Goal: Task Accomplishment & Management: Use online tool/utility

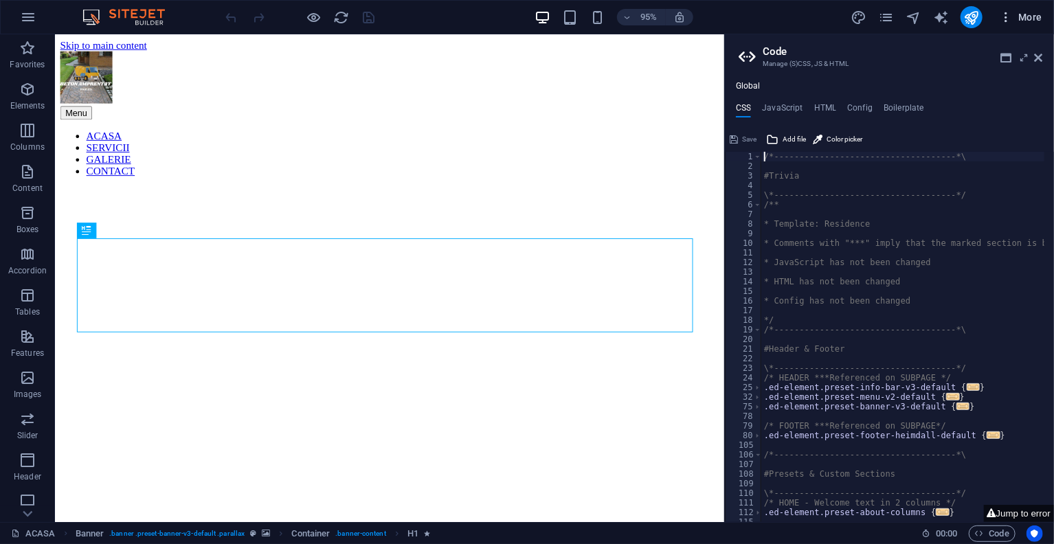
click at [1002, 17] on icon "button" at bounding box center [1006, 17] width 14 height 14
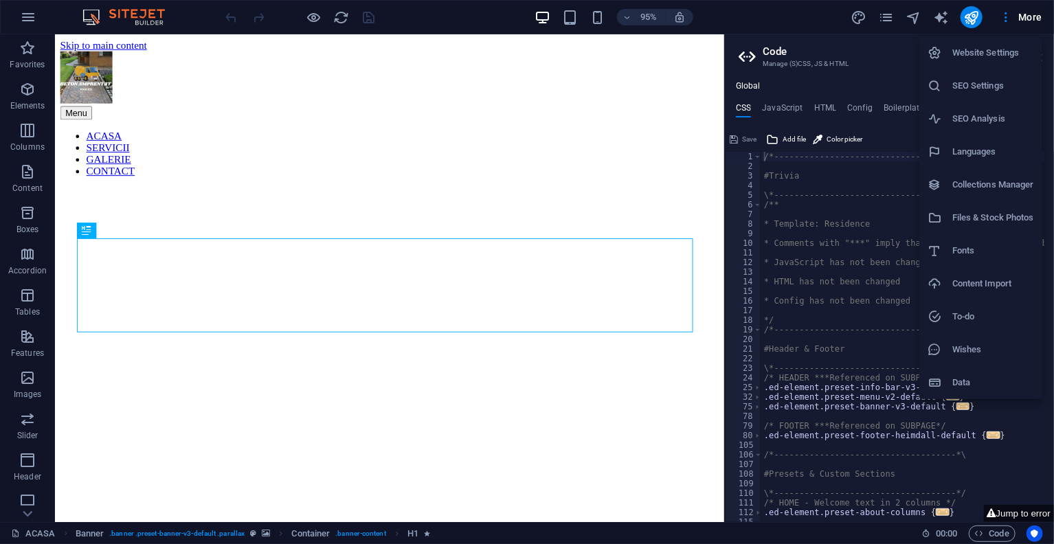
click at [975, 80] on h6 "SEO Settings" at bounding box center [993, 86] width 82 height 16
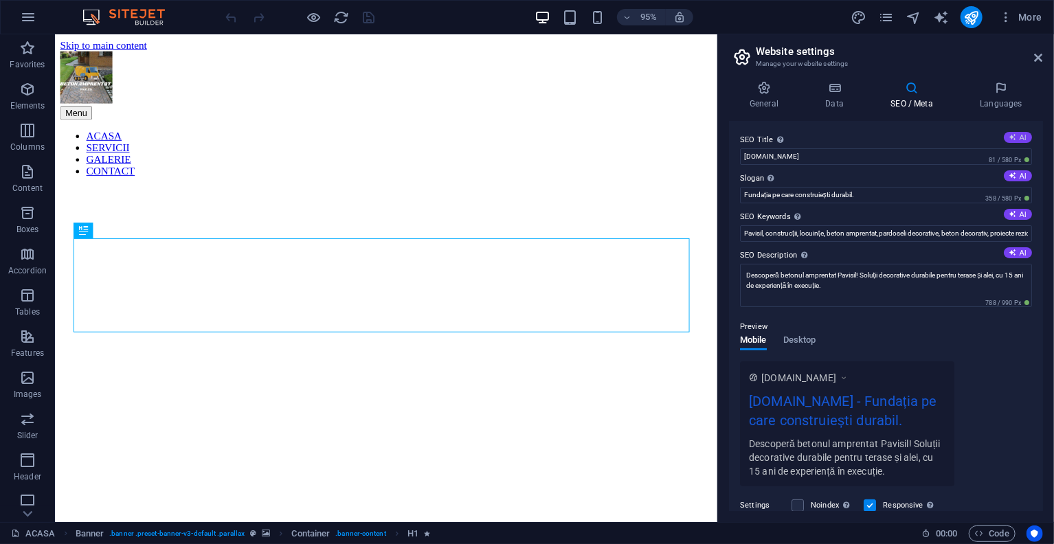
click at [1016, 138] on button "AI" at bounding box center [1018, 137] width 28 height 11
type input "Beton Amprentat Pavisil Oltenia"
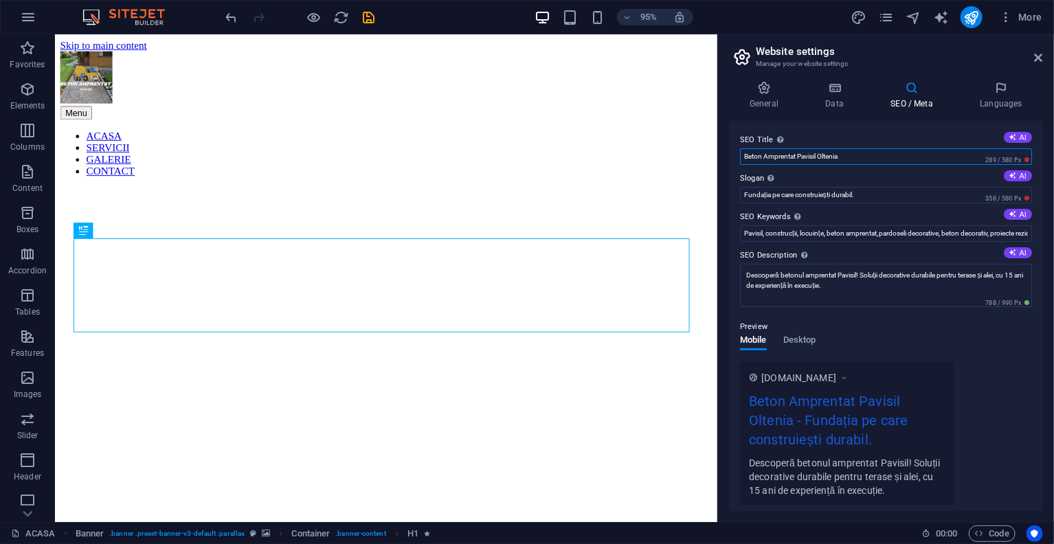
click at [885, 160] on input "Beton Amprentat Pavisil Oltenia" at bounding box center [886, 156] width 292 height 16
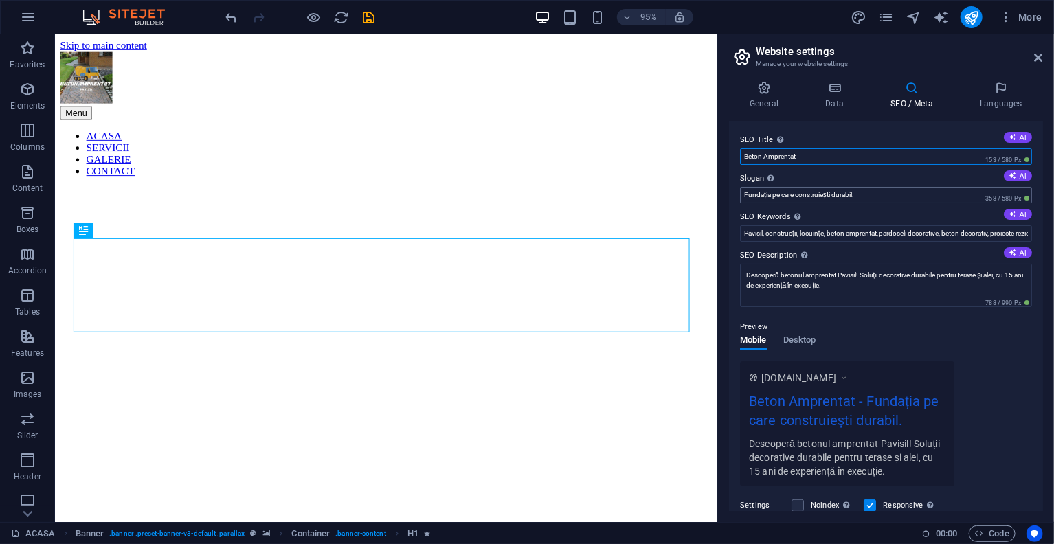
type input "Beton Amprentat"
click at [875, 196] on input "Fundația pe care construiești durabil." at bounding box center [886, 195] width 292 height 16
click at [1009, 210] on icon at bounding box center [1013, 214] width 8 height 8
type input "beton amprentat Oltenia, Pavisil beton amprentat, soluri decorative Romania, lu…"
click at [912, 234] on input "beton amprentat Oltenia, Pavisil beton amprentat, soluri decorative Romania, lu…" at bounding box center [886, 233] width 292 height 16
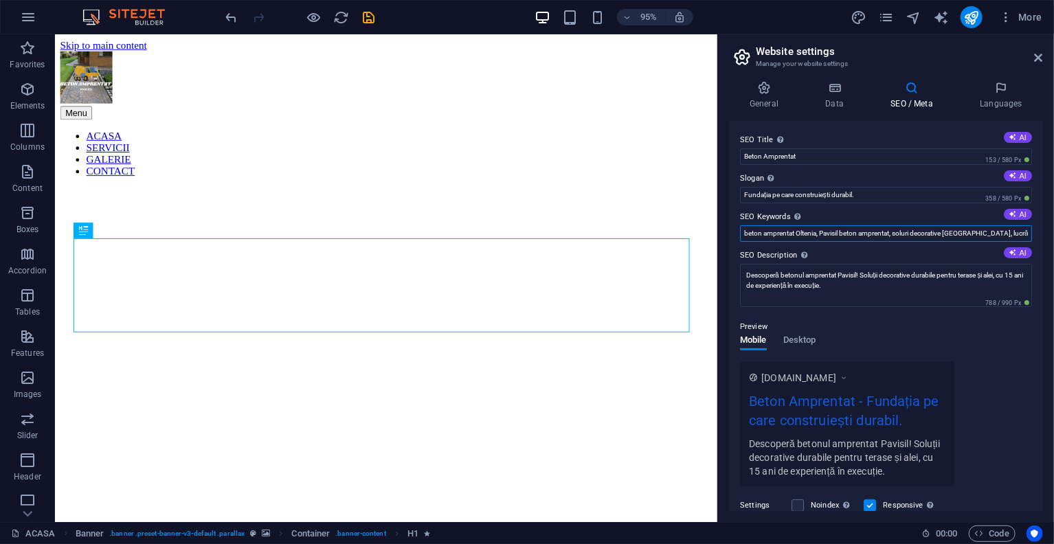
scroll to position [0, 192]
drag, startPoint x: 912, startPoint y: 234, endPoint x: 1027, endPoint y: 234, distance: 115.4
click at [1027, 234] on input "beton amprentat Oltenia, Pavisil beton amprentat, soluri decorative Romania, lu…" at bounding box center [886, 233] width 292 height 16
click at [1010, 237] on input "beton amprentat Oltenia, Pavisil beton amprentat, soluri decorative Romania, lu…" at bounding box center [886, 233] width 292 height 16
drag, startPoint x: 999, startPoint y: 236, endPoint x: 1022, endPoint y: 233, distance: 22.8
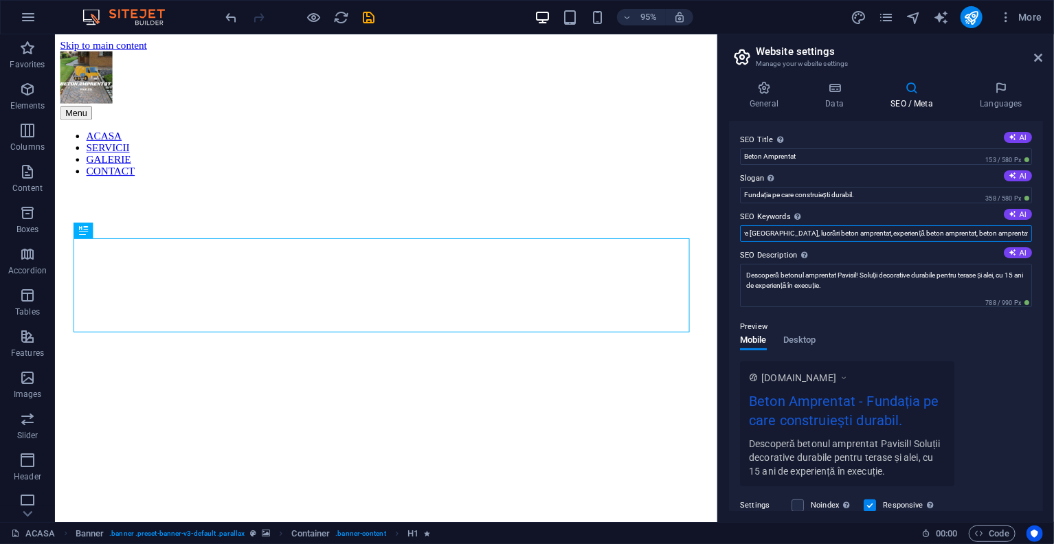
click at [1022, 233] on input "beton amprentat Oltenia, Pavisil beton amprentat, soluri decorative Romania, lu…" at bounding box center [886, 233] width 292 height 16
click at [991, 236] on input "beton amprentat Oltenia, Pavisil beton amprentat, soluri decorative Romania, lu…" at bounding box center [886, 233] width 292 height 16
paste input "beton amprentat, beton imprimat, pavaj beton amprentat, preț beton amprentat, b…"
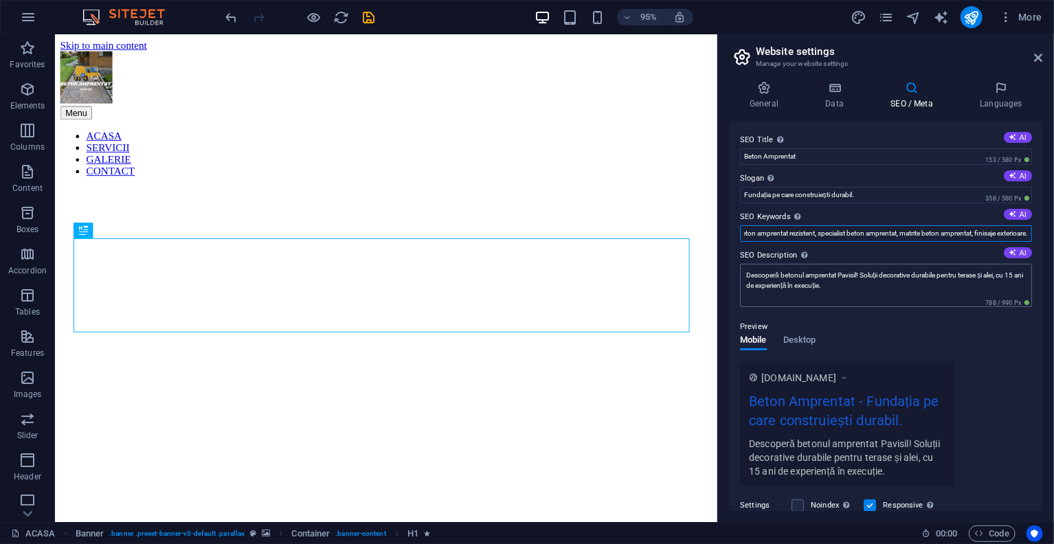
type input "beton amprentat, beton imprimat, pavaj beton amprentat, preț beton amprentat, b…"
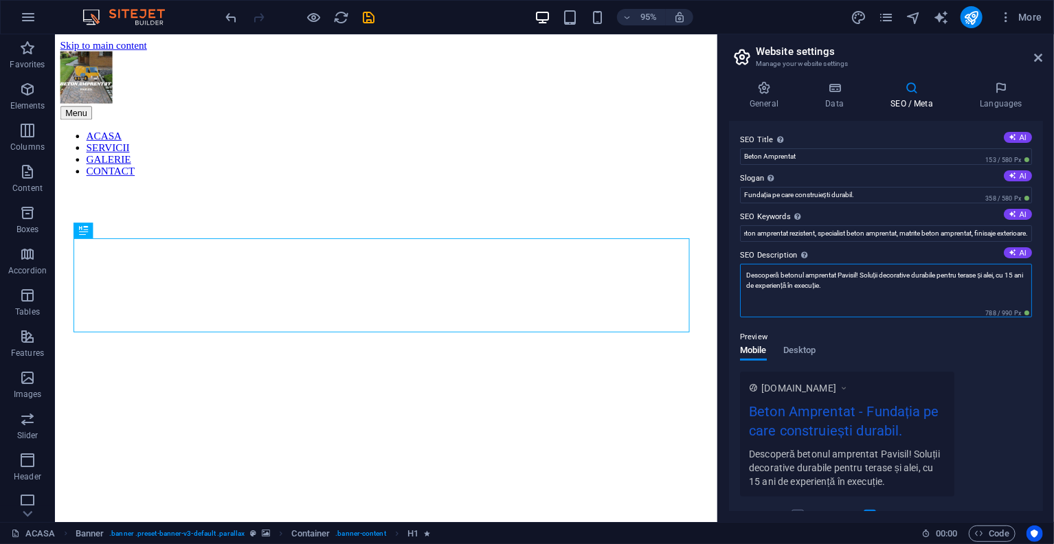
scroll to position [0, 0]
click at [877, 290] on textarea "Descoperă betonul amprentat Pavisil! Soluții decorative durabile pentru terase …" at bounding box center [886, 291] width 292 height 54
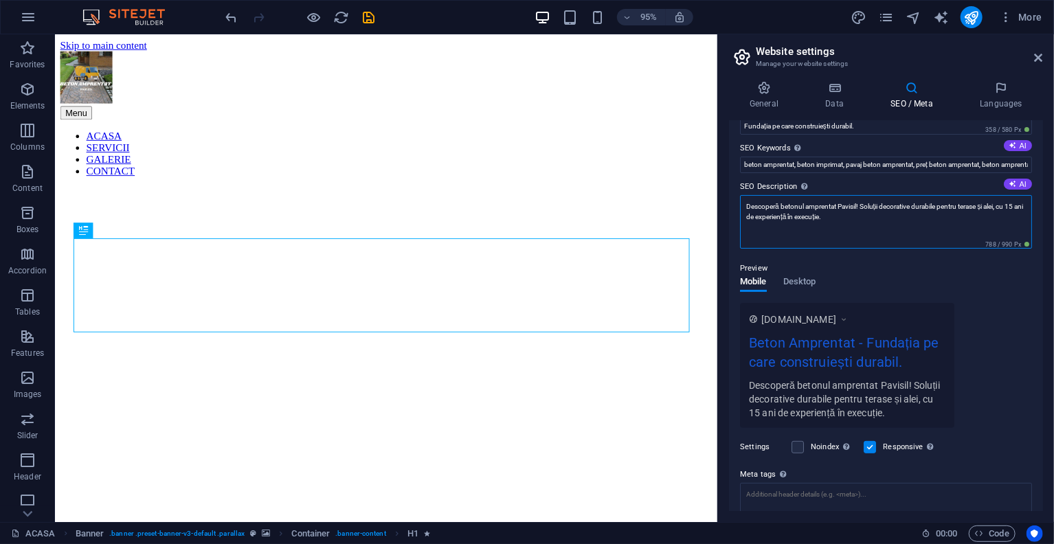
scroll to position [170, 0]
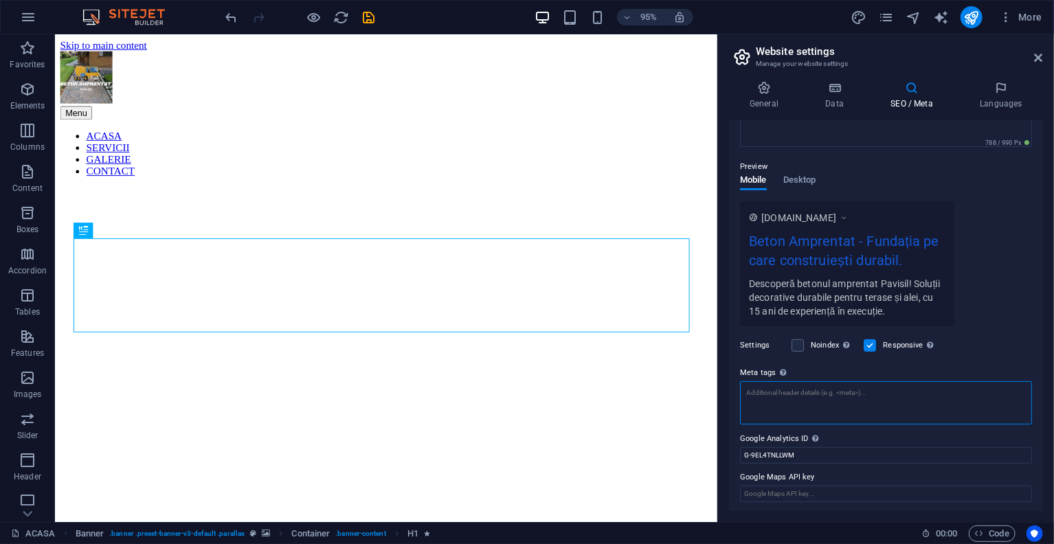
click at [806, 397] on textarea "Meta tags Enter HTML code here that will be placed inside the tags of your webs…" at bounding box center [886, 402] width 292 height 43
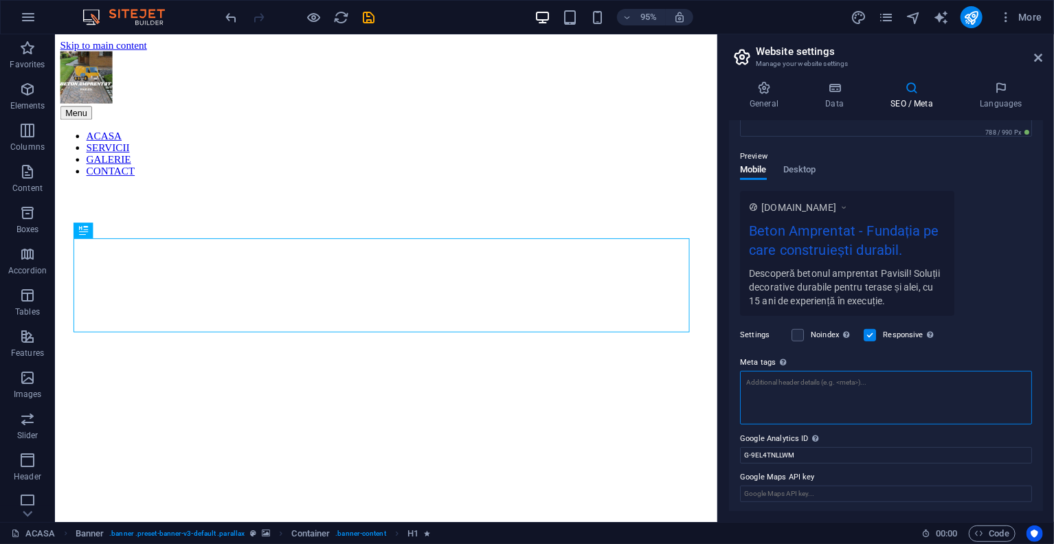
paste textarea "Beton Amprentat – Modele Noi, 15 Ani Experiență în România"
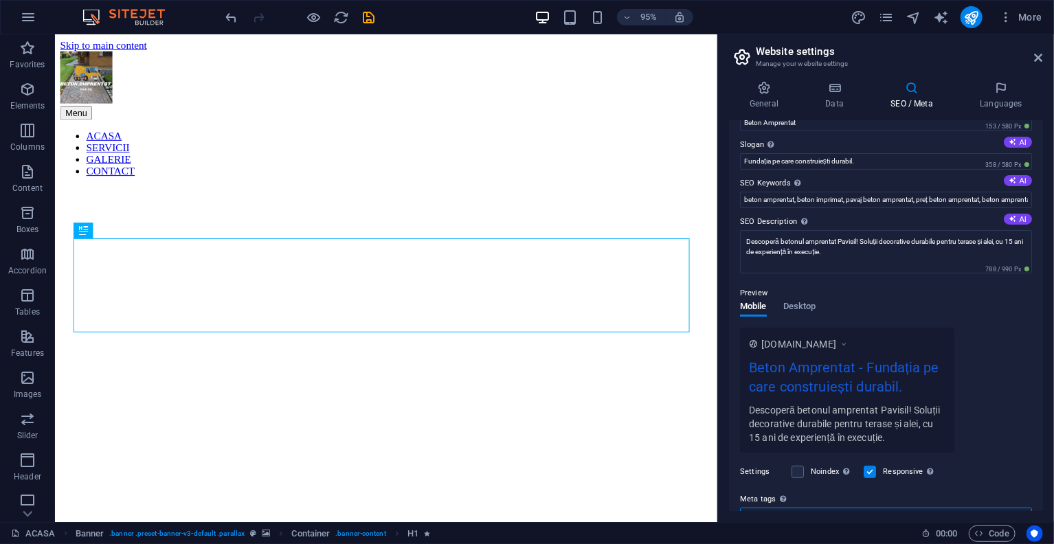
scroll to position [0, 0]
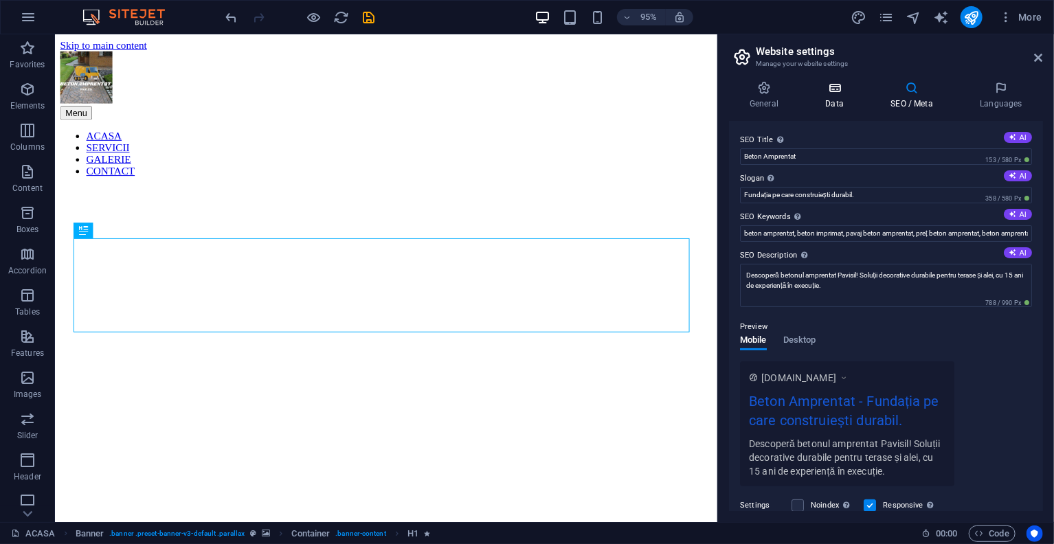
type textarea "Beton Amprentat – Modele Noi, 15 Ani Experiență în România"
click at [835, 91] on body "pavisil ACASA Favorites Elements Columns Content Boxes Accordion Tables Feature…" at bounding box center [527, 272] width 1054 height 544
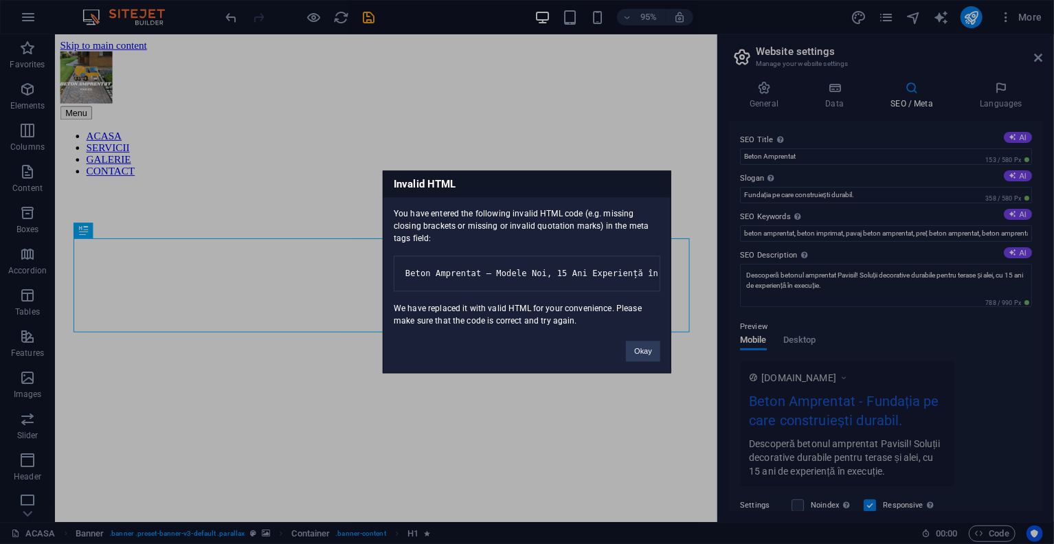
click at [558, 292] on pre "Beton Amprentat – Modele Noi, 15 Ani Experiență în România" at bounding box center [527, 274] width 267 height 36
drag, startPoint x: 558, startPoint y: 292, endPoint x: 581, endPoint y: 295, distance: 23.5
click at [581, 292] on pre "Beton Amprentat – Modele Noi, 15 Ani Experiență în România" at bounding box center [527, 274] width 267 height 36
click at [639, 361] on button "Okay" at bounding box center [643, 351] width 34 height 21
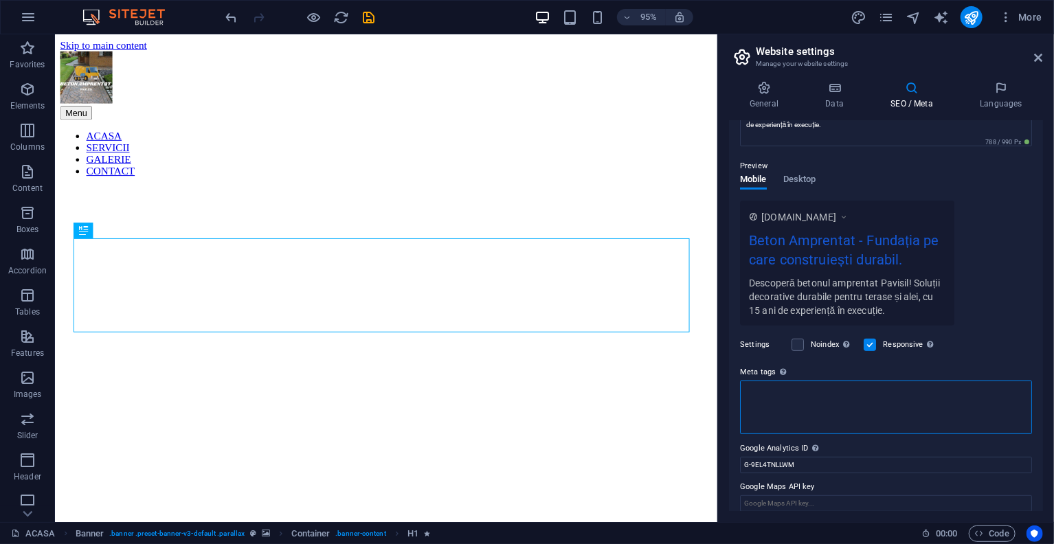
scroll to position [170, 0]
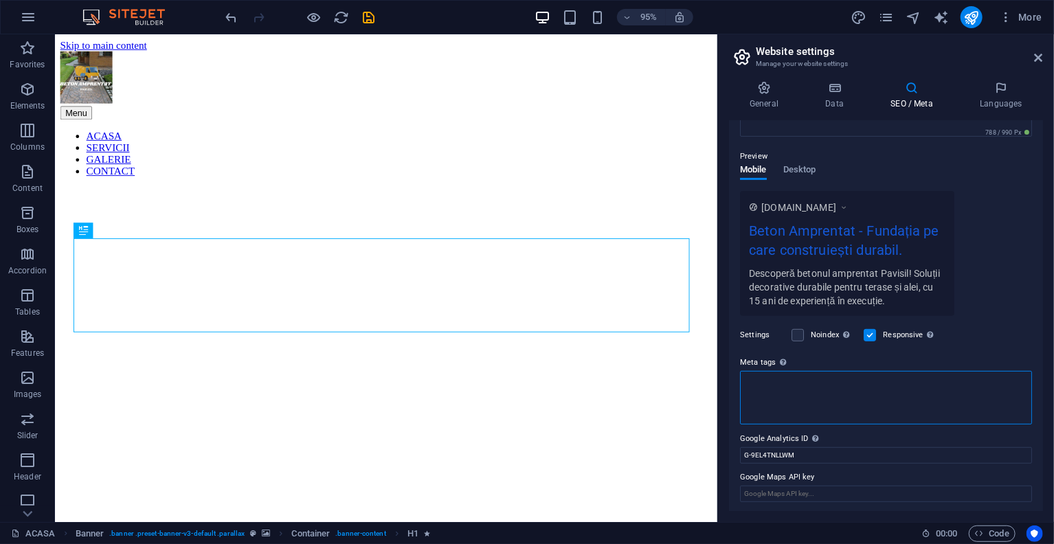
click at [818, 388] on textarea "Meta tags Enter HTML code here that will be placed inside the tags of your webs…" at bounding box center [886, 398] width 292 height 54
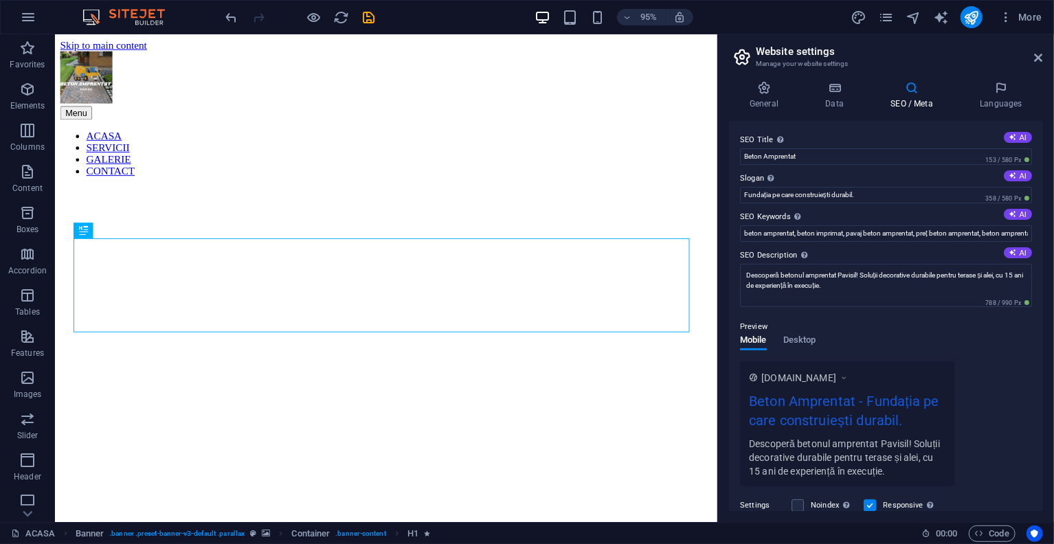
scroll to position [137, 0]
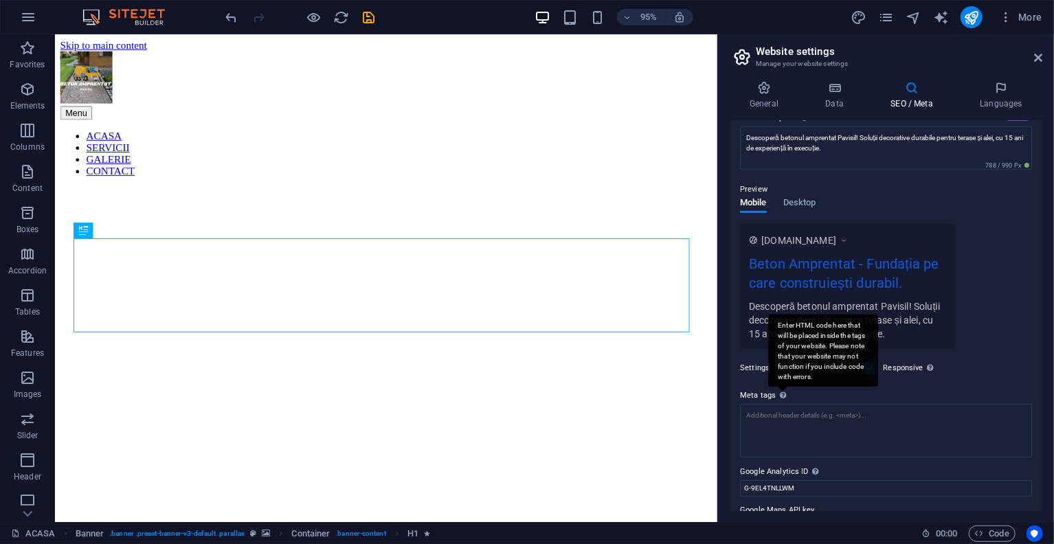
click at [785, 399] on div "Enter HTML code here that will be placed inside the tags of your website. Pleas…" at bounding box center [783, 395] width 14 height 16
click at [785, 404] on textarea "Meta tags Enter HTML code here that will be placed inside the tags of your webs…" at bounding box center [886, 431] width 292 height 54
click at [780, 319] on div "Enter HTML code here that will be placed inside the tags of your website. Pleas…" at bounding box center [823, 351] width 110 height 72
click at [780, 404] on textarea "Meta tags Enter HTML code here that will be placed inside the tags of your webs…" at bounding box center [886, 431] width 292 height 54
drag, startPoint x: 784, startPoint y: 322, endPoint x: 793, endPoint y: 332, distance: 13.1
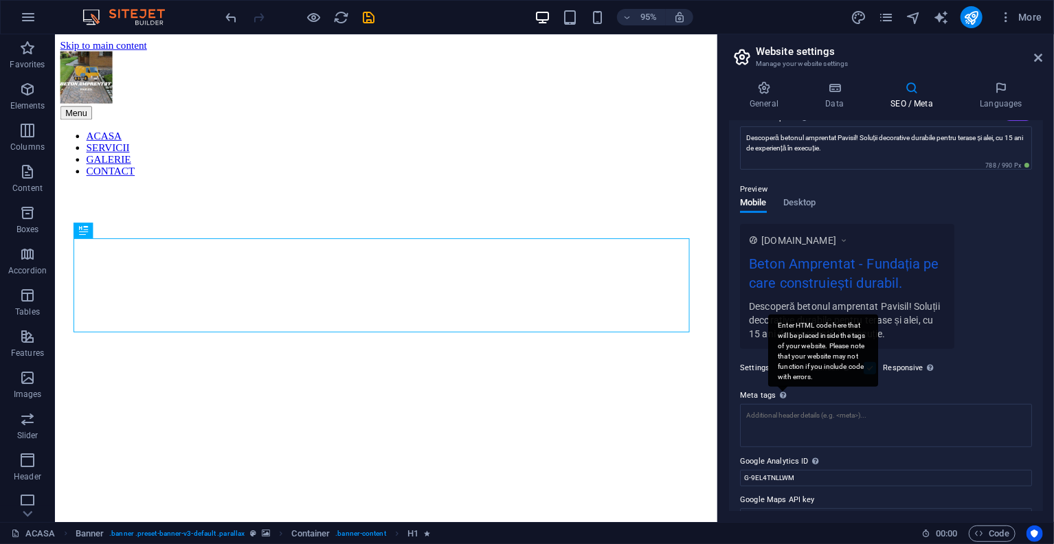
click at [788, 326] on div "Enter HTML code here that will be placed inside the tags of your website. Pleas…" at bounding box center [823, 351] width 110 height 72
click at [788, 404] on textarea "Meta tags Enter HTML code here that will be placed inside the tags of your webs…" at bounding box center [886, 425] width 292 height 43
click at [793, 332] on div "Enter HTML code here that will be placed inside the tags of your website. Pleas…" at bounding box center [823, 351] width 110 height 72
click at [793, 404] on textarea "Meta tags Enter HTML code here that will be placed inside the tags of your webs…" at bounding box center [886, 425] width 292 height 43
click at [793, 332] on div "Enter HTML code here that will be placed inside the tags of your website. Pleas…" at bounding box center [823, 351] width 110 height 72
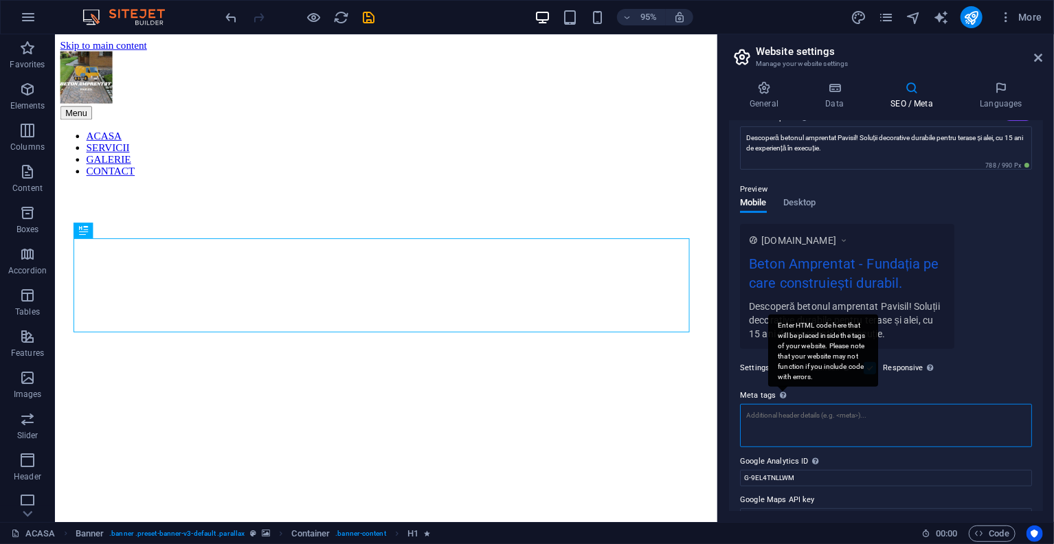
click at [793, 404] on textarea "Meta tags Enter HTML code here that will be placed inside the tags of your webs…" at bounding box center [886, 425] width 292 height 43
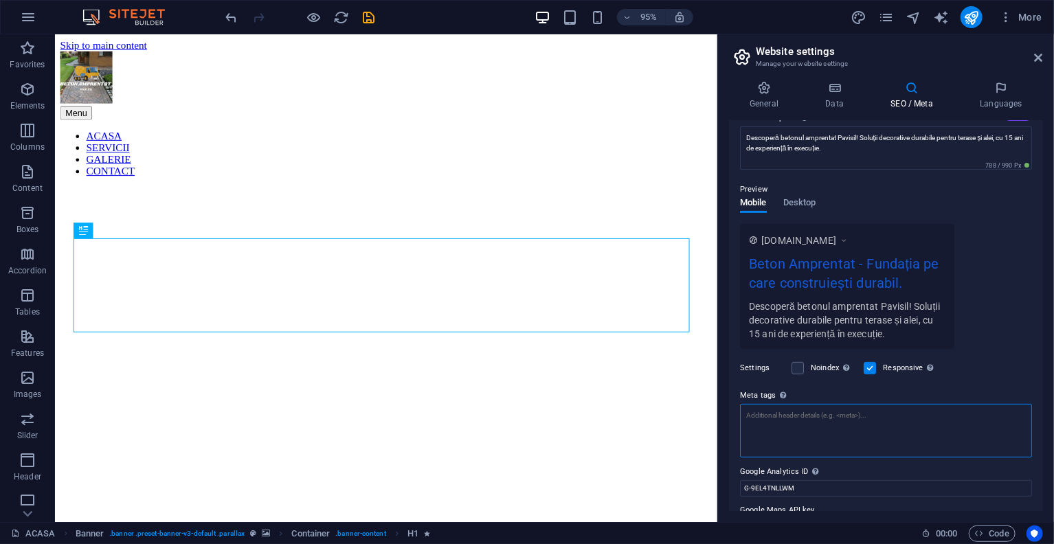
paste textarea "<meta name="keywords" content="beton amprentat, beton imprimat, preț beton ampr…"
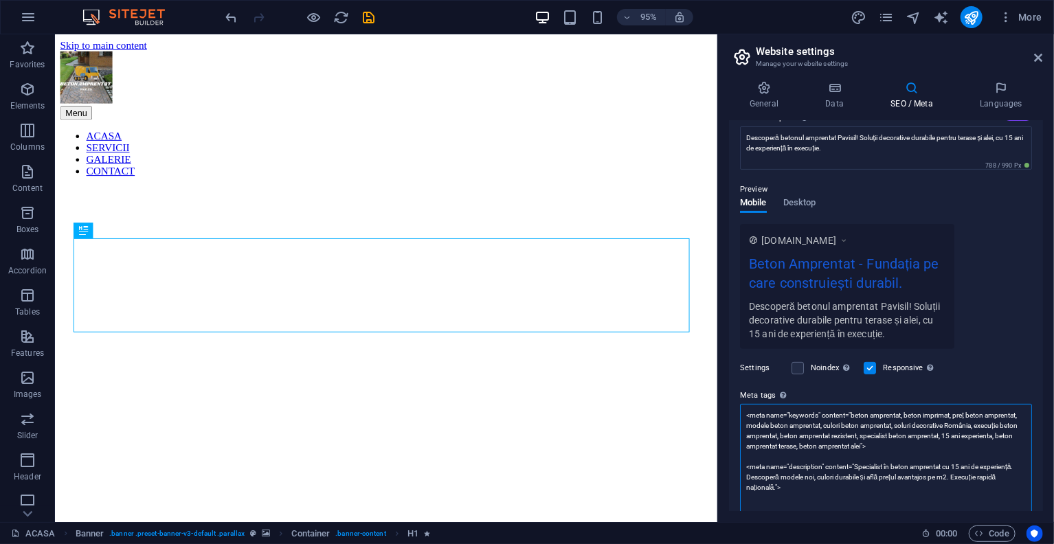
scroll to position [206, 0]
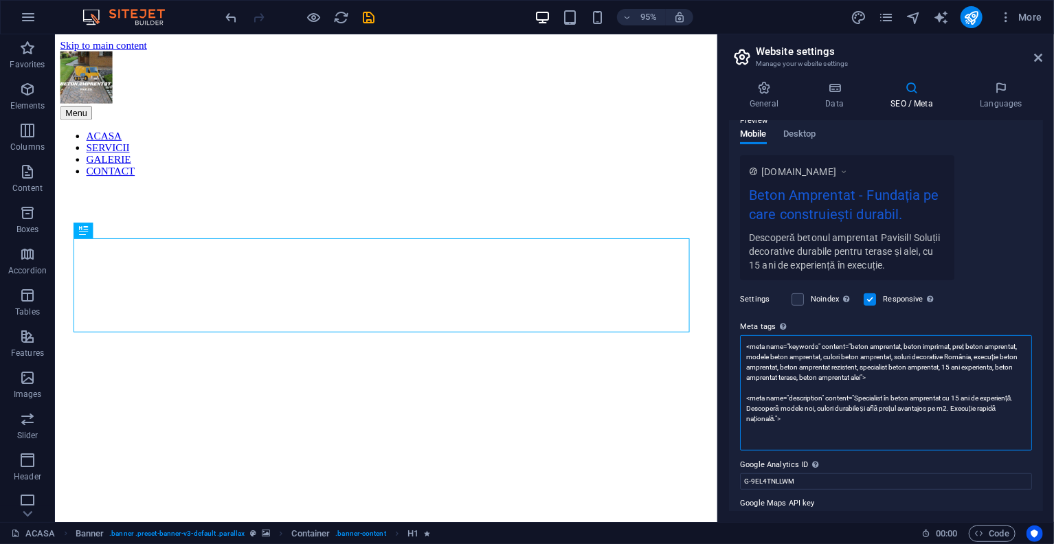
type textarea "<meta name="keywords" content="beton amprentat, beton imprimat, preț beton ampr…"
click at [1006, 271] on div "www.example.com Beton Amprentat - Fundația pe care construiești durabil. Descop…" at bounding box center [886, 217] width 292 height 125
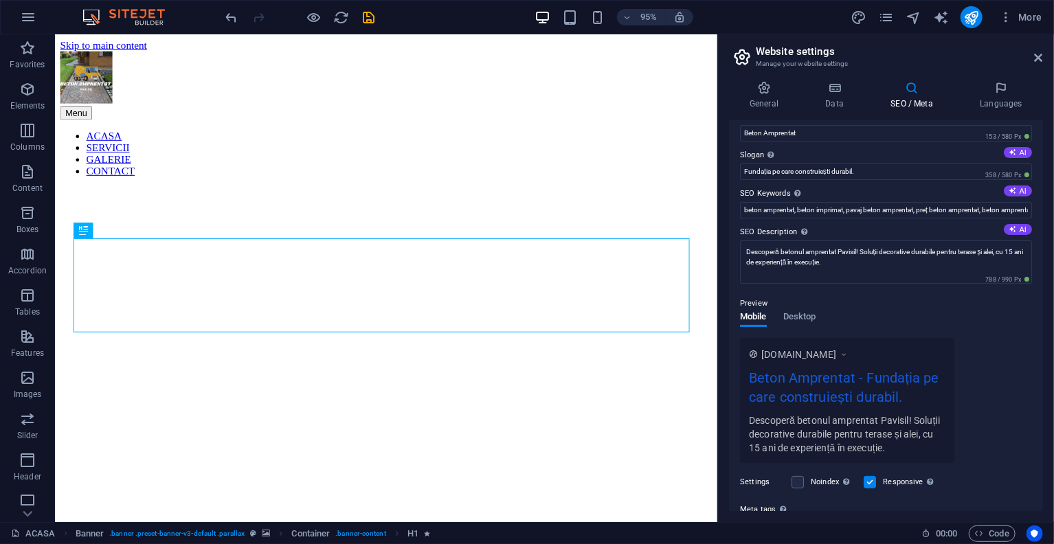
scroll to position [0, 0]
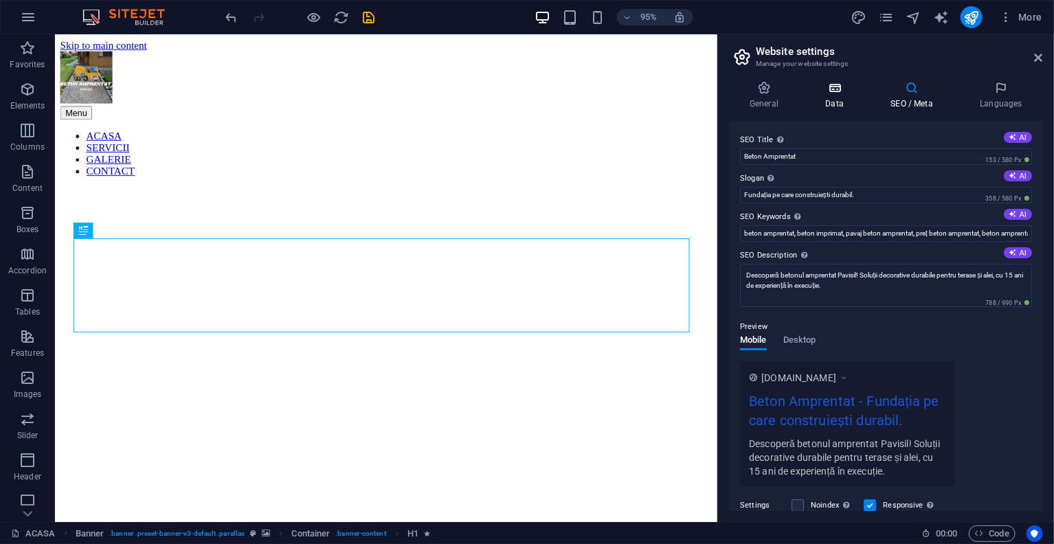
click at [839, 96] on h4 "Data" at bounding box center [836, 95] width 65 height 29
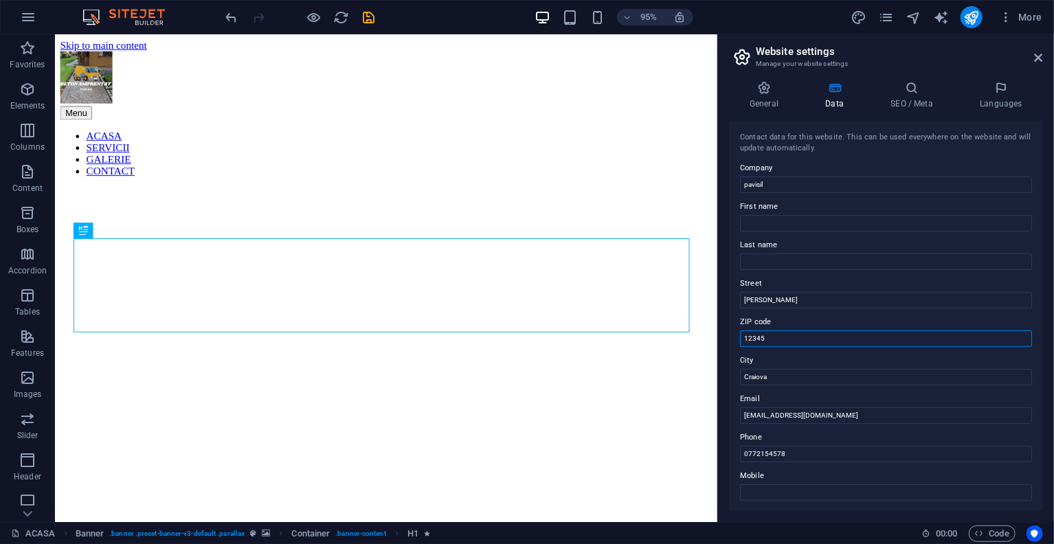
click at [816, 344] on input "12345" at bounding box center [886, 338] width 292 height 16
type input "1"
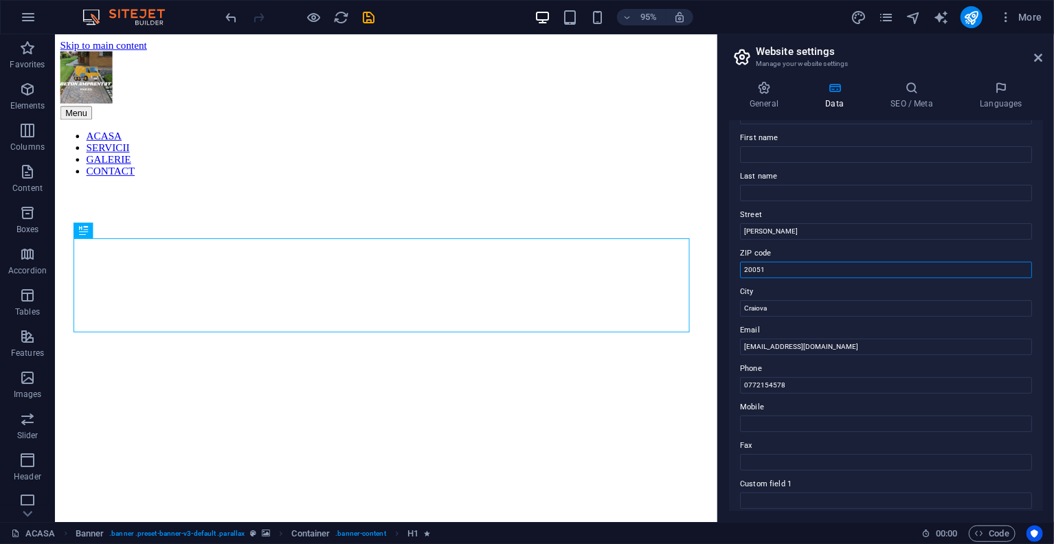
scroll to position [137, 0]
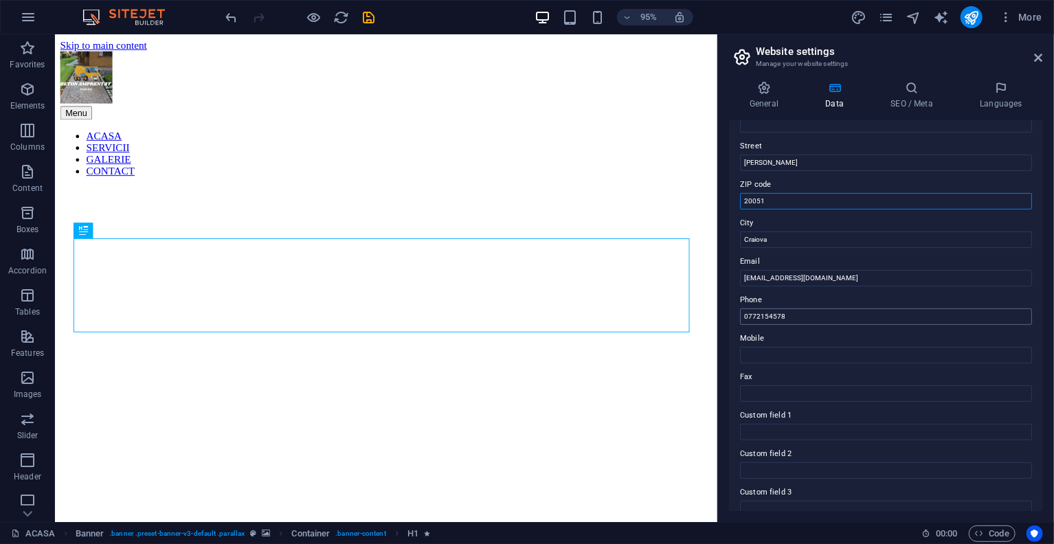
type input "20051"
click at [821, 322] on input "0772154578" at bounding box center [886, 316] width 292 height 16
click at [817, 348] on input "Mobile" at bounding box center [886, 355] width 292 height 16
paste input "0772154578"
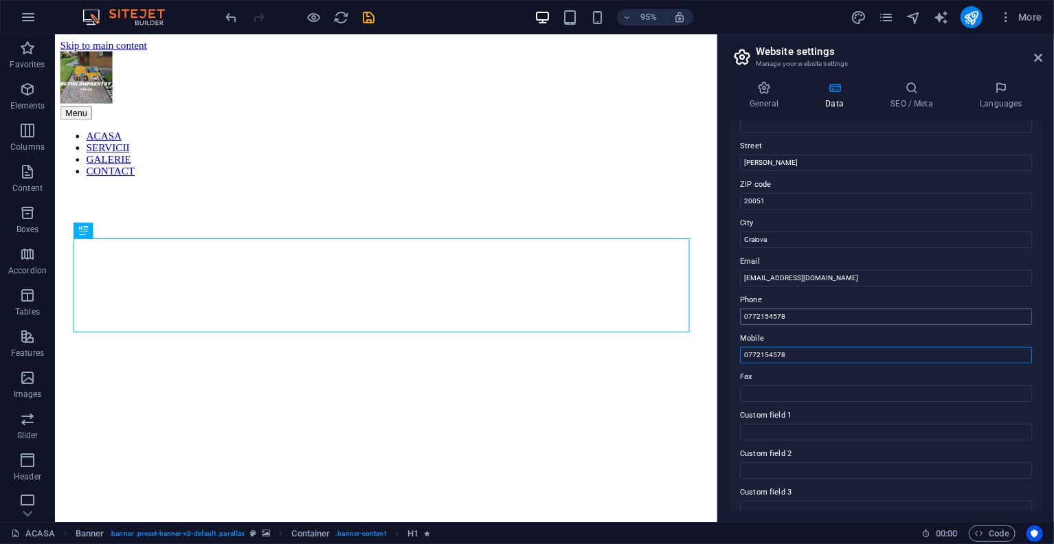
type input "0772154578"
click at [836, 317] on input "0772154578" at bounding box center [886, 316] width 292 height 16
click at [825, 352] on input "0772154578" at bounding box center [886, 355] width 292 height 16
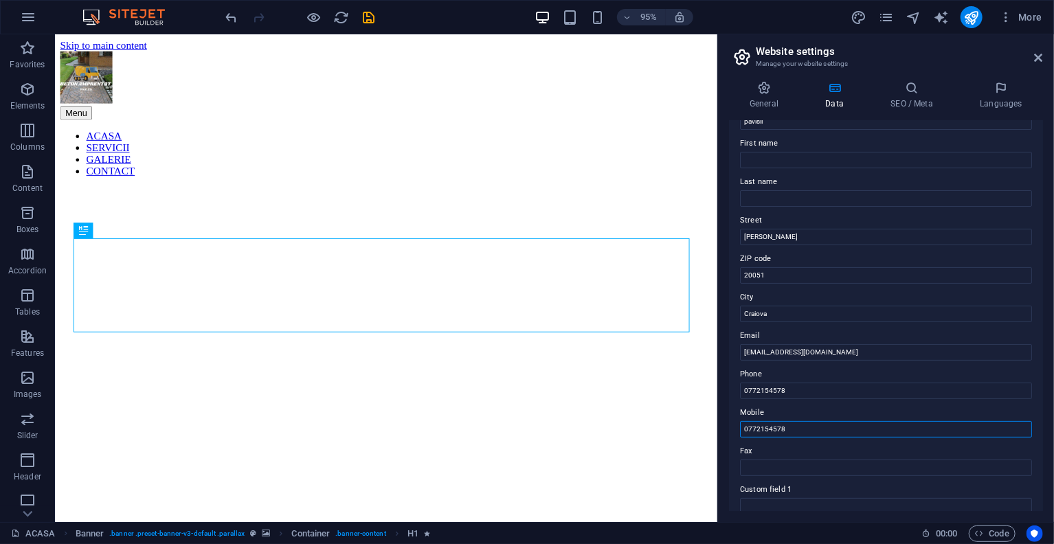
scroll to position [0, 0]
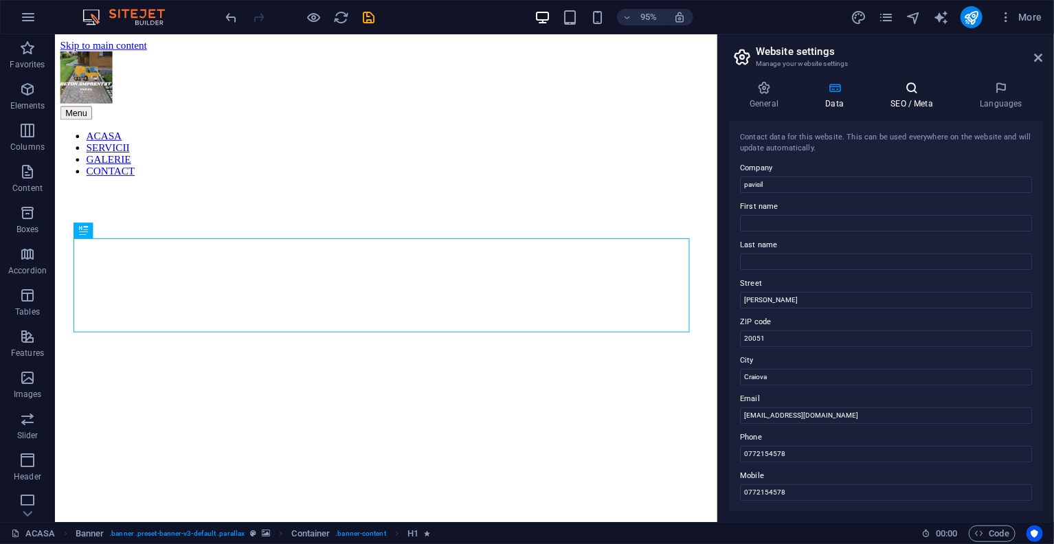
click at [934, 91] on icon at bounding box center [912, 88] width 84 height 14
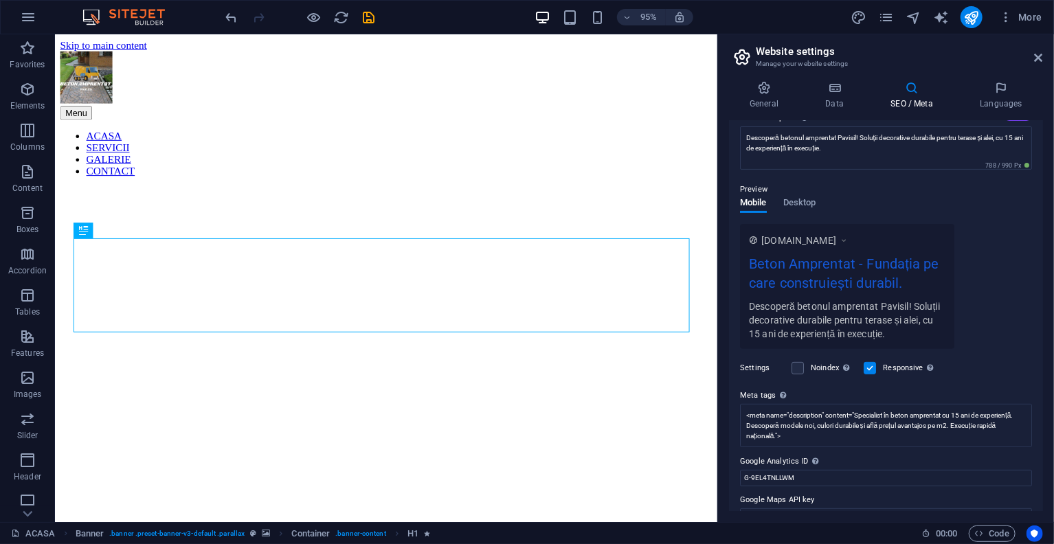
scroll to position [161, 0]
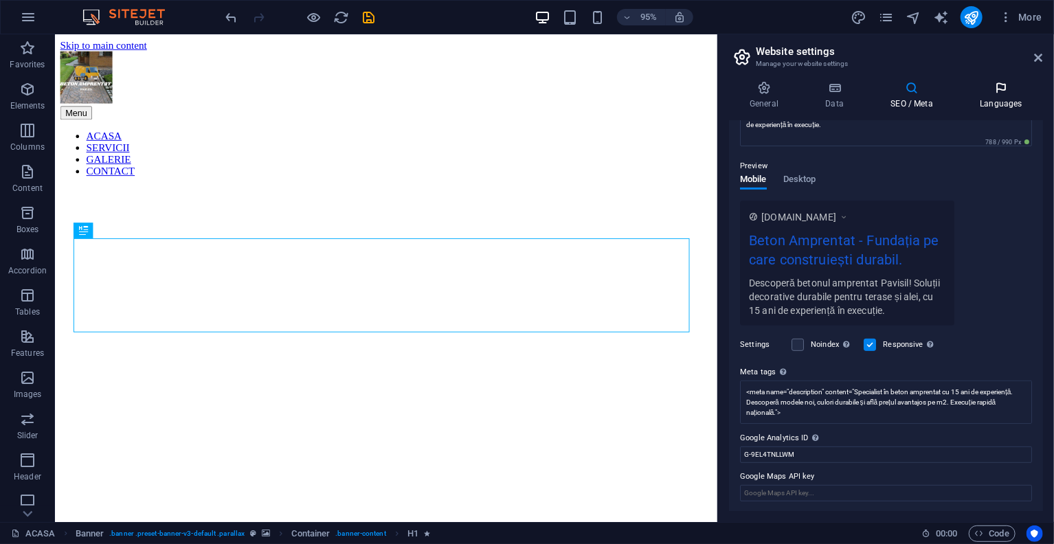
click at [997, 98] on h4 "Languages" at bounding box center [1001, 95] width 84 height 29
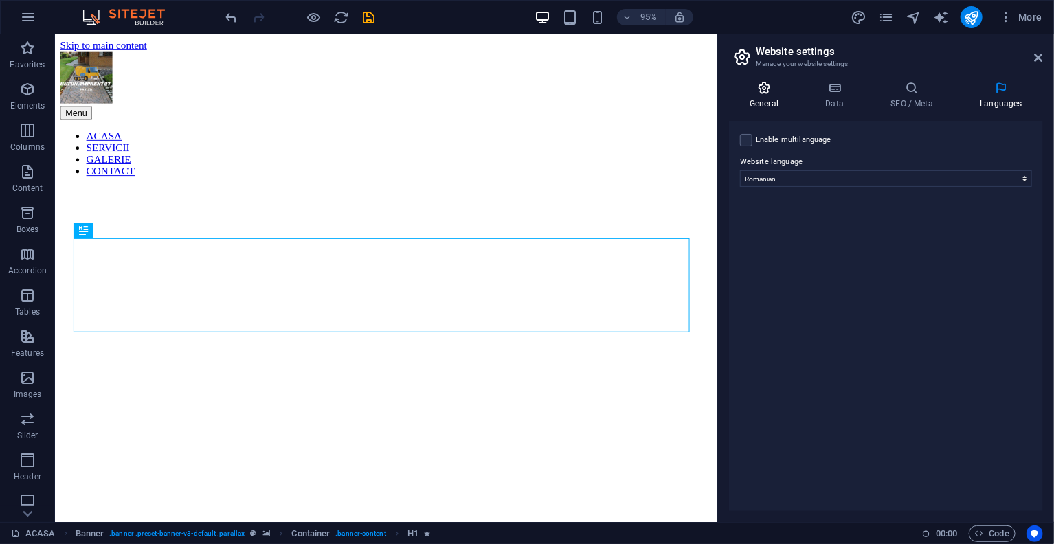
click at [769, 93] on icon at bounding box center [764, 88] width 70 height 14
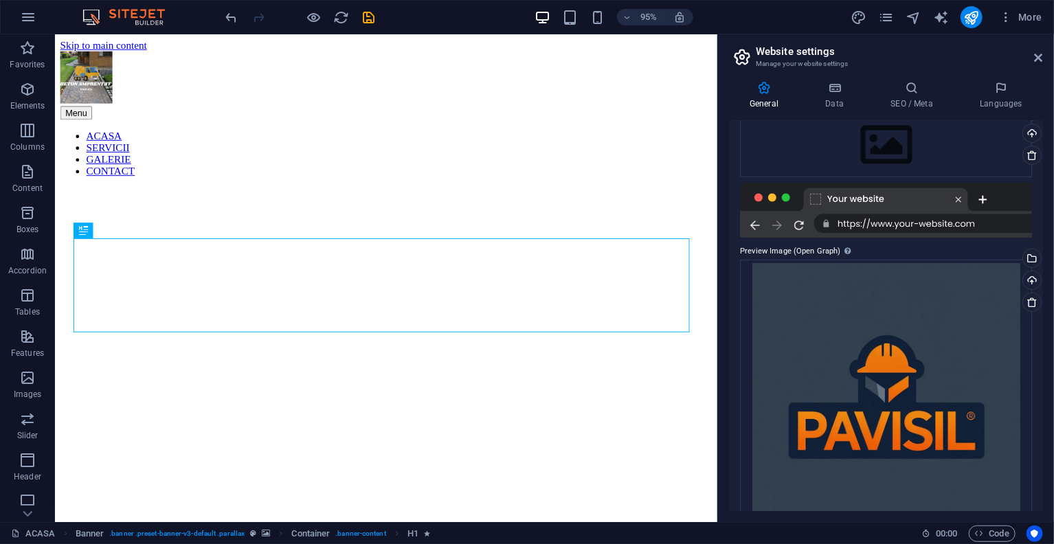
scroll to position [240, 0]
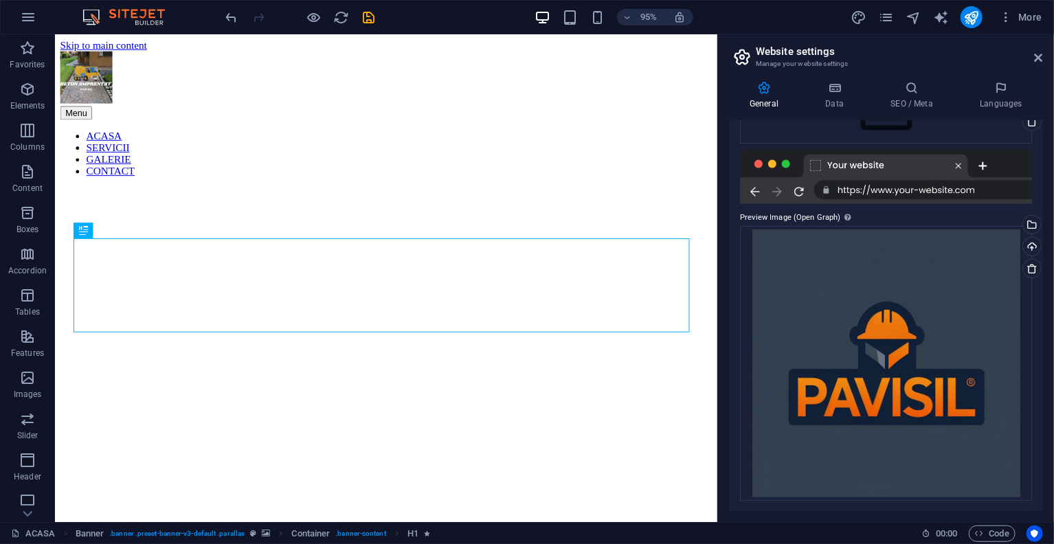
click at [816, 160] on div at bounding box center [886, 176] width 292 height 55
click at [865, 328] on div "Drag files here, click to choose files or select files from Files or our free s…" at bounding box center [886, 363] width 292 height 275
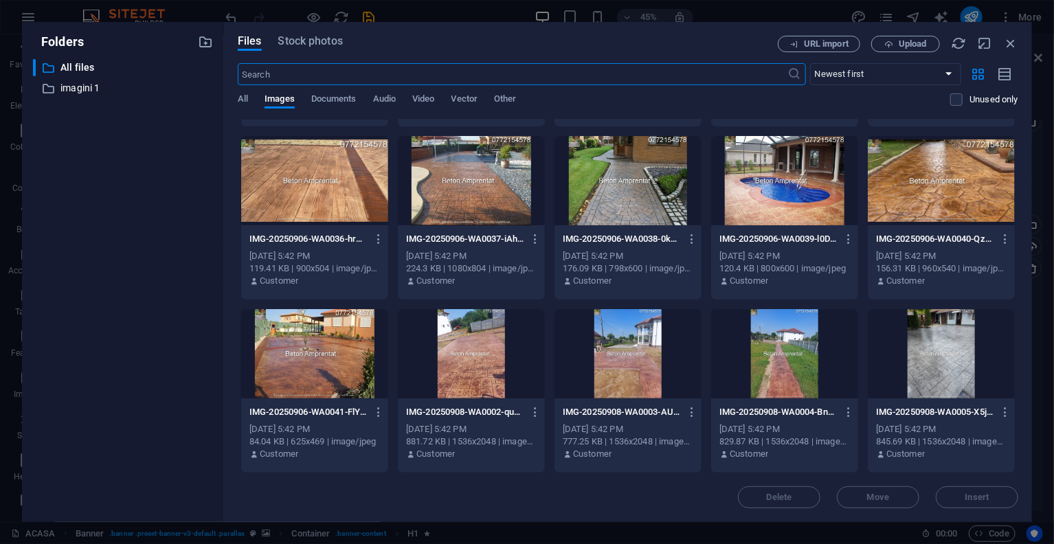
scroll to position [1372, 0]
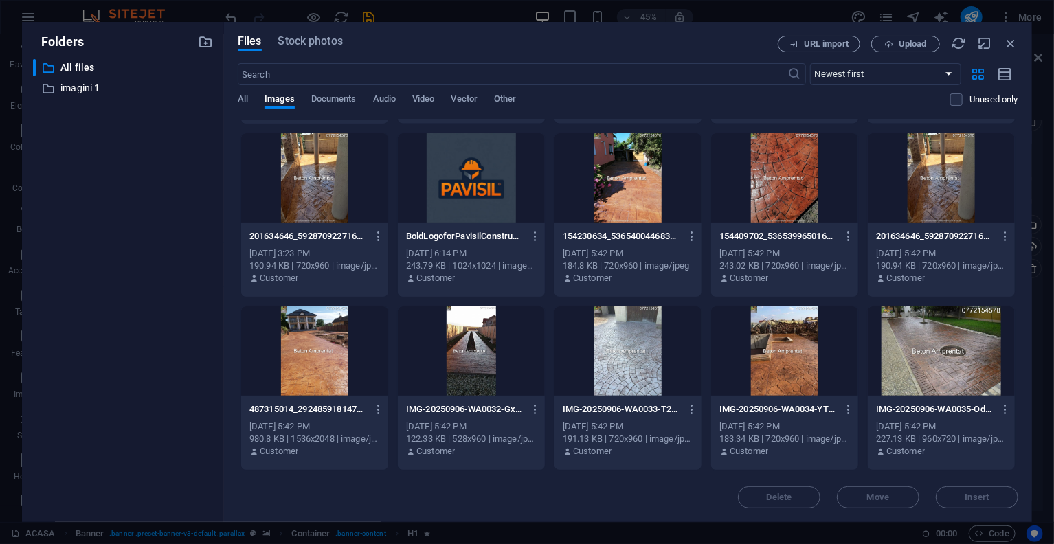
click at [451, 220] on div at bounding box center [471, 177] width 147 height 89
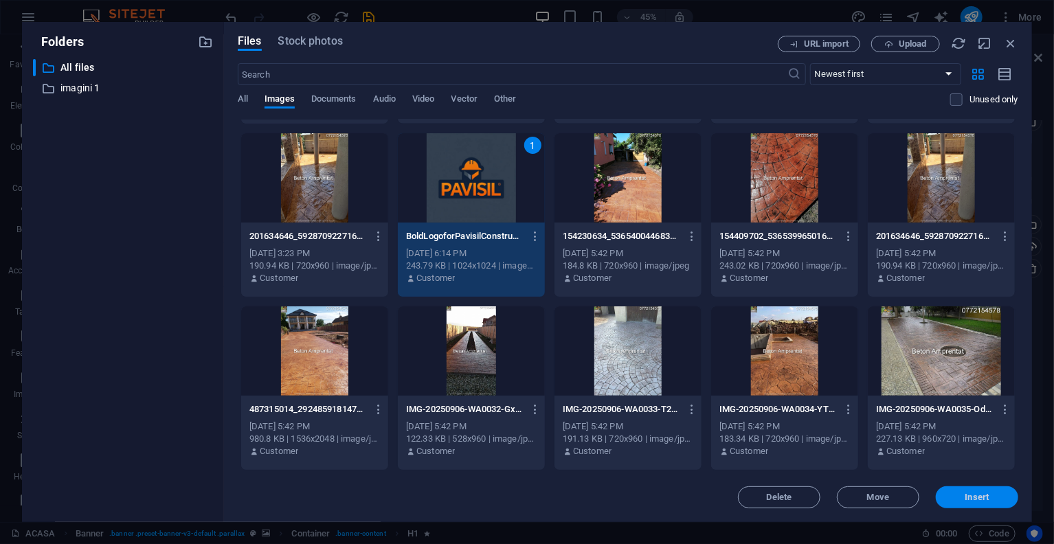
click at [954, 494] on span "Insert" at bounding box center [976, 497] width 71 height 8
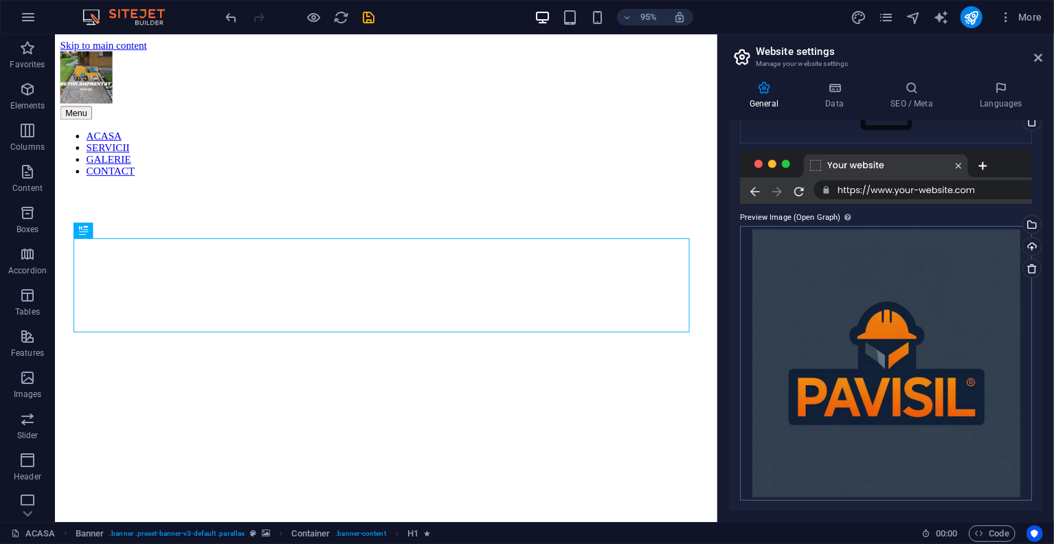
scroll to position [0, 0]
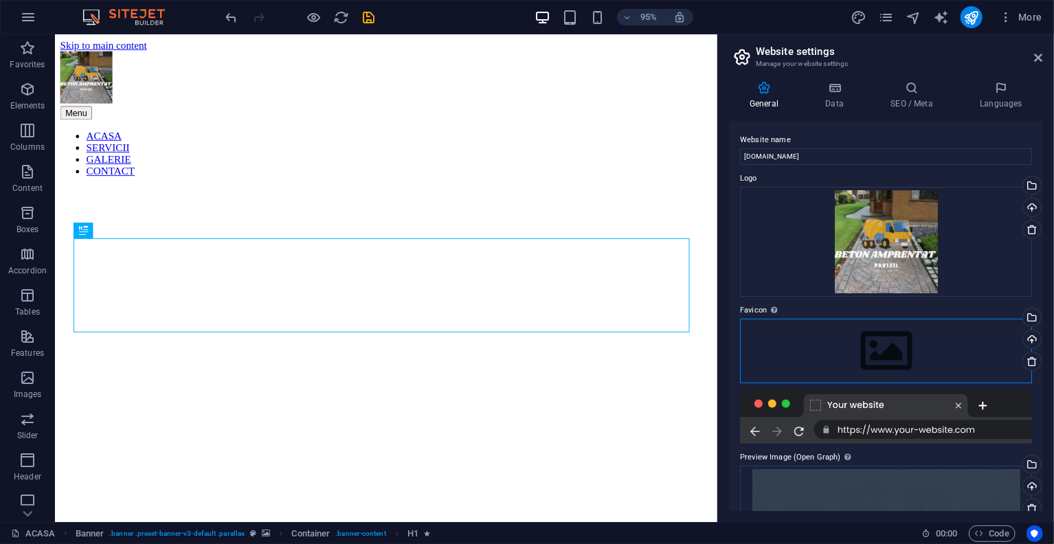
click at [759, 348] on div "Drag files here, click to choose files or select files from Files or our free s…" at bounding box center [886, 351] width 292 height 65
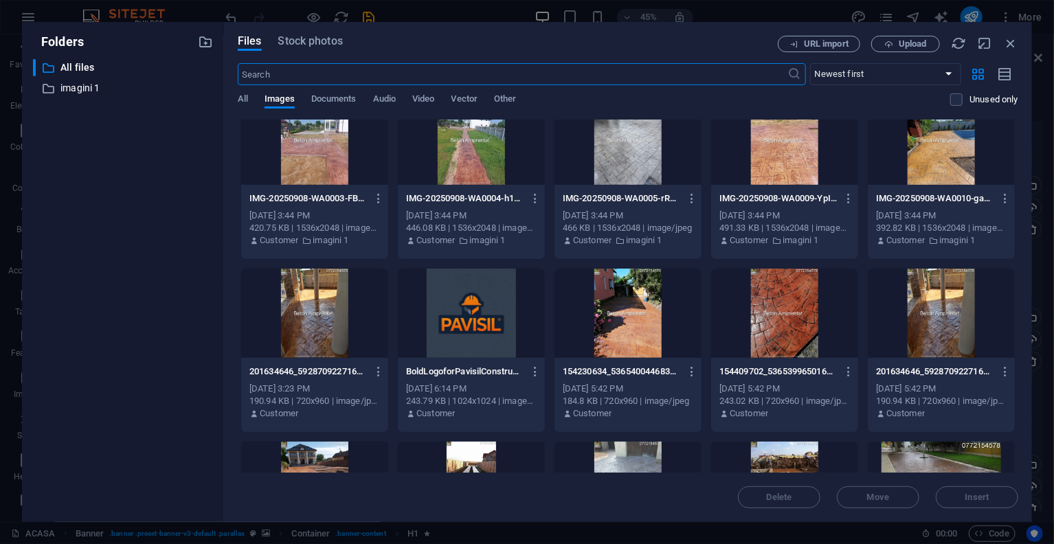
scroll to position [1374, 0]
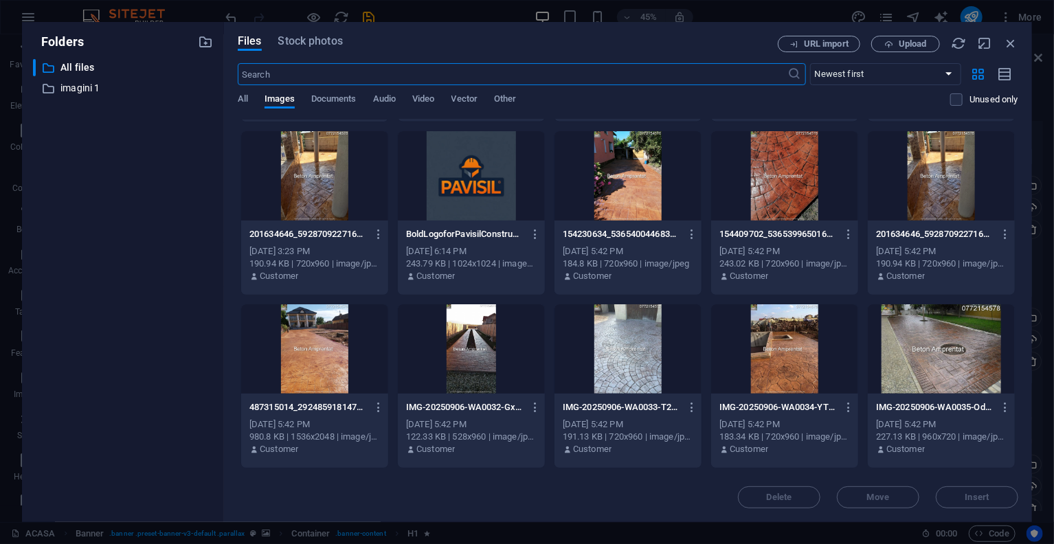
click at [475, 212] on div at bounding box center [471, 175] width 147 height 89
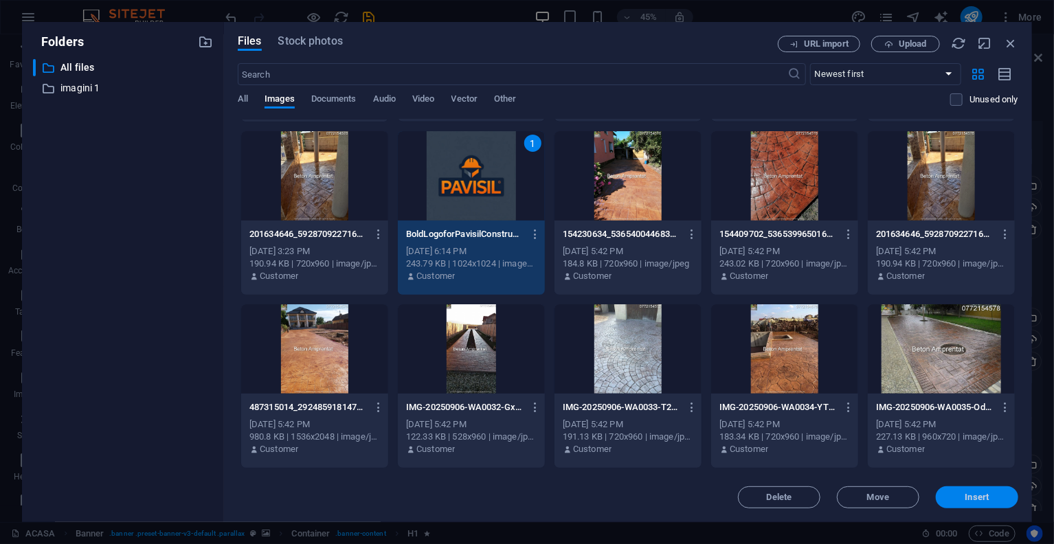
click at [975, 491] on button "Insert" at bounding box center [977, 497] width 82 height 22
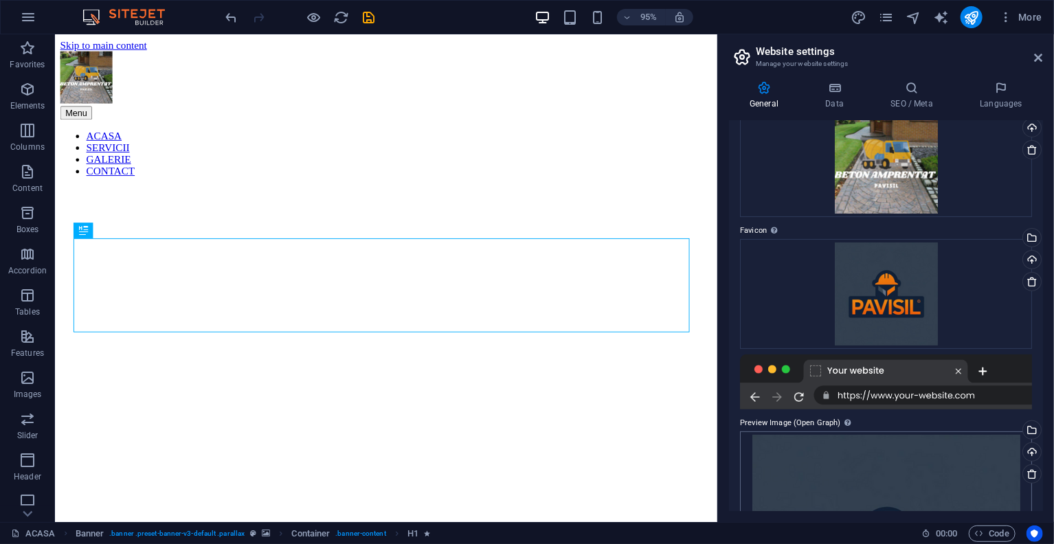
scroll to position [0, 0]
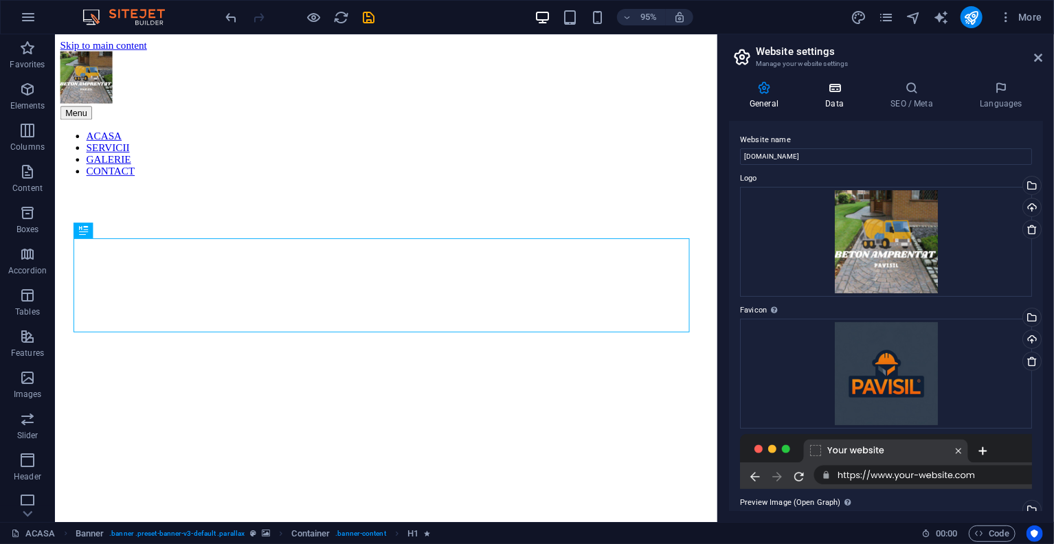
click at [833, 98] on h4 "Data" at bounding box center [836, 95] width 65 height 29
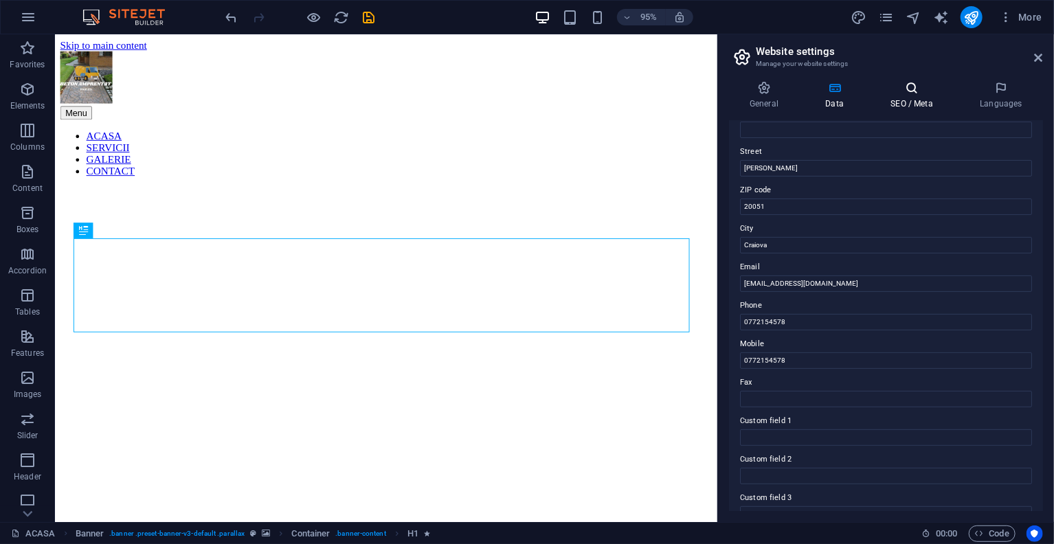
scroll to position [63, 0]
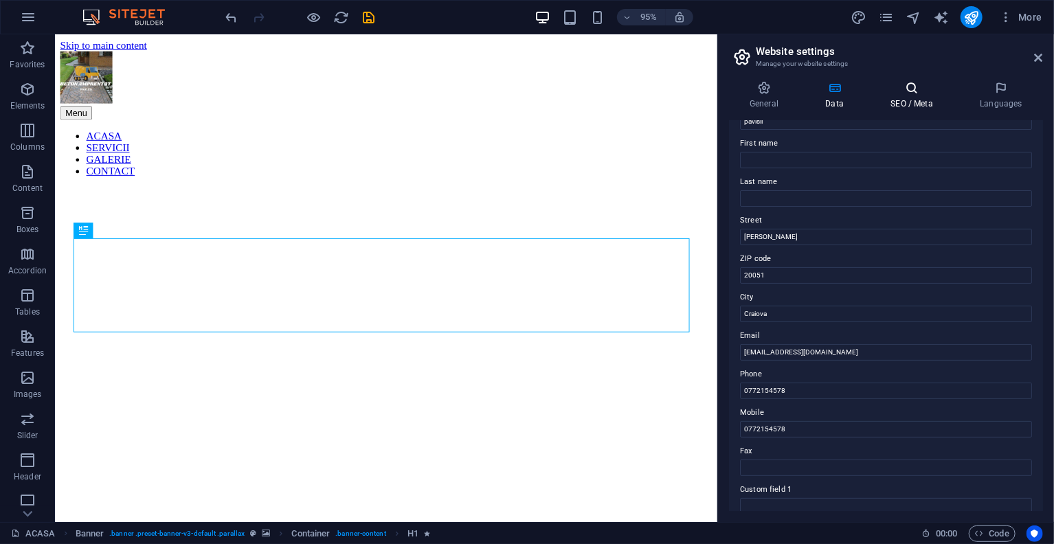
click at [887, 104] on h4 "SEO / Meta" at bounding box center [914, 95] width 89 height 29
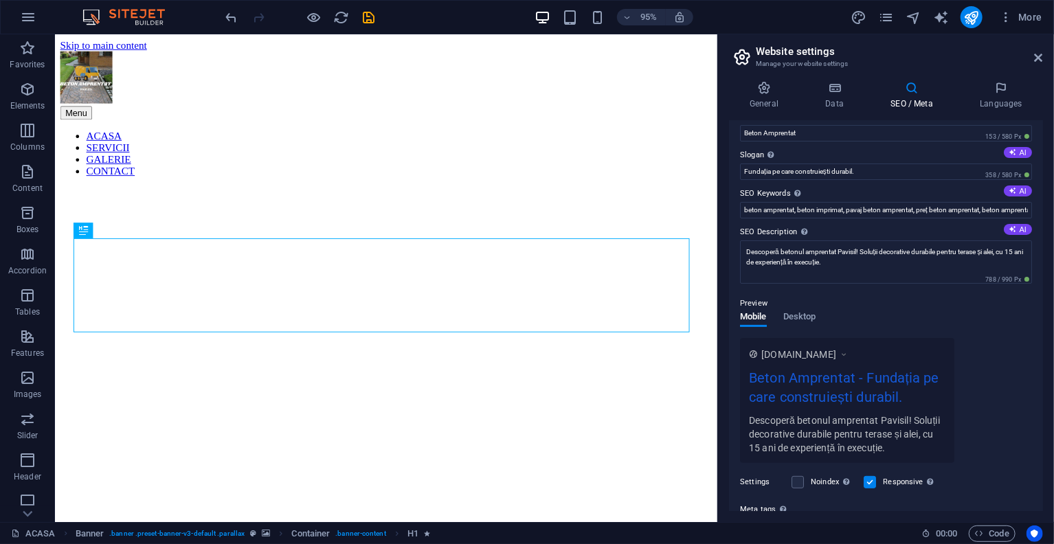
scroll to position [0, 0]
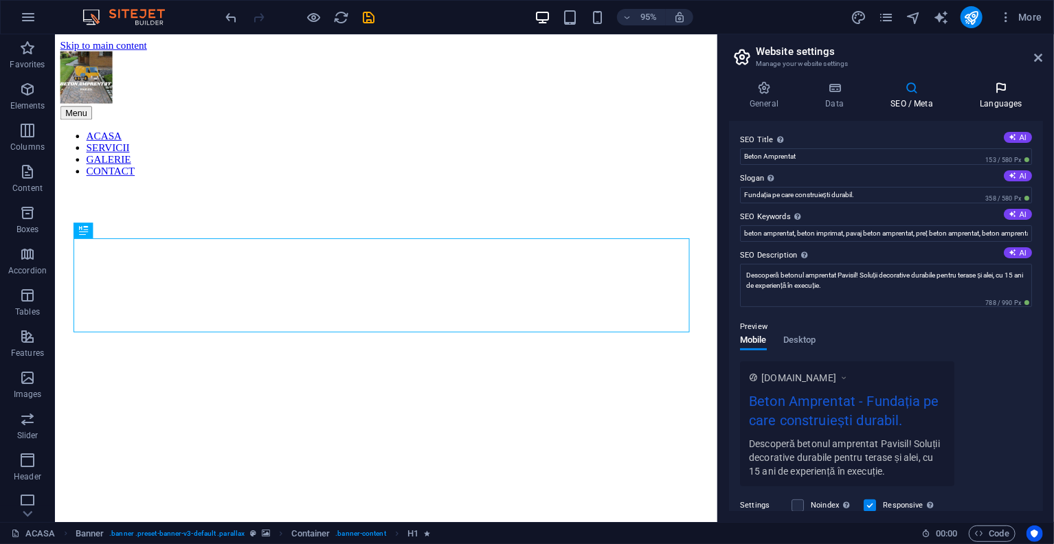
click at [986, 92] on icon at bounding box center [1001, 88] width 84 height 14
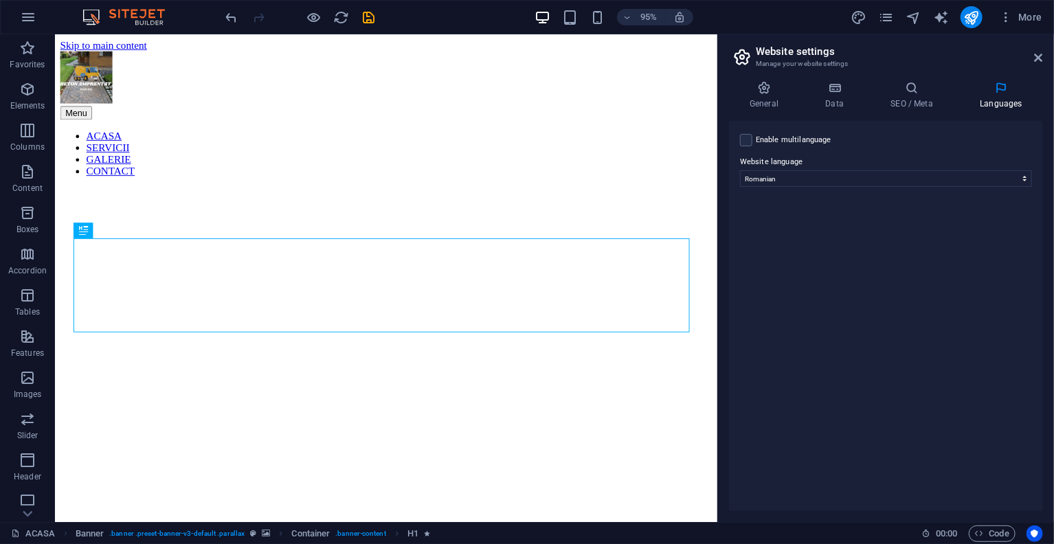
click at [1032, 56] on h2 "Website settings" at bounding box center [899, 51] width 287 height 12
click at [930, 91] on icon at bounding box center [912, 88] width 84 height 14
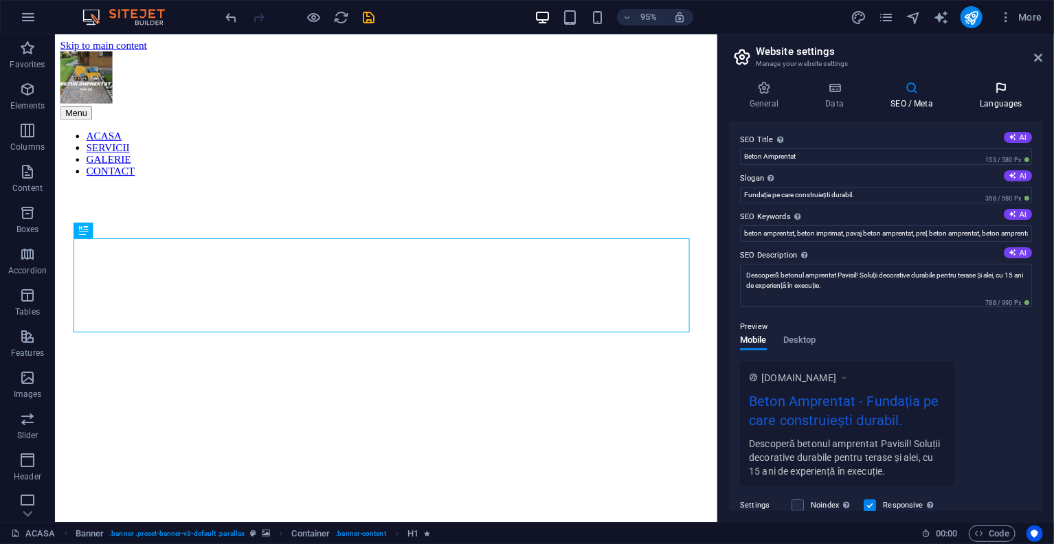
click at [992, 86] on icon at bounding box center [1001, 88] width 84 height 14
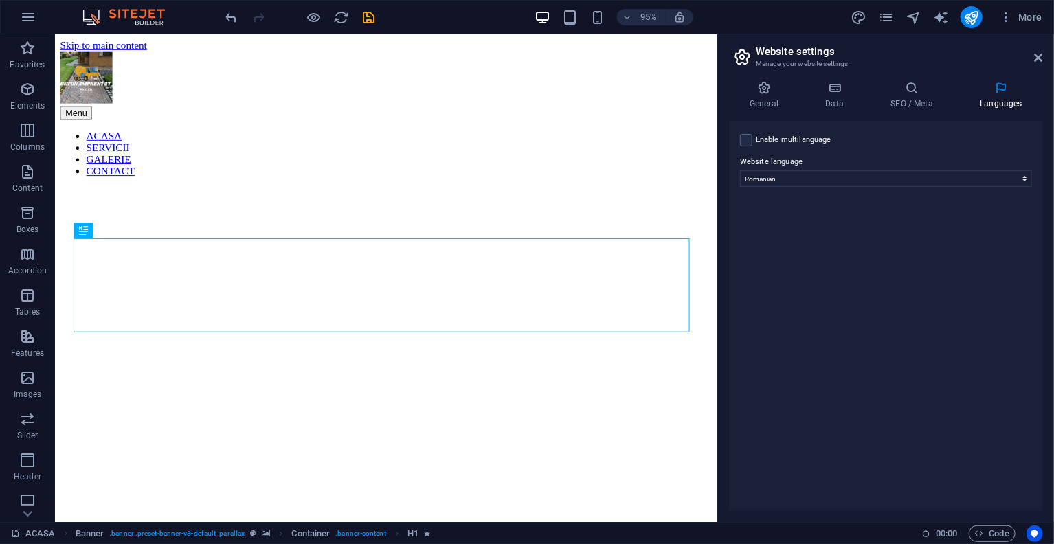
click at [1041, 64] on header "Website settings Manage your website settings" at bounding box center [887, 52] width 311 height 36
click at [1039, 60] on icon at bounding box center [1038, 57] width 8 height 11
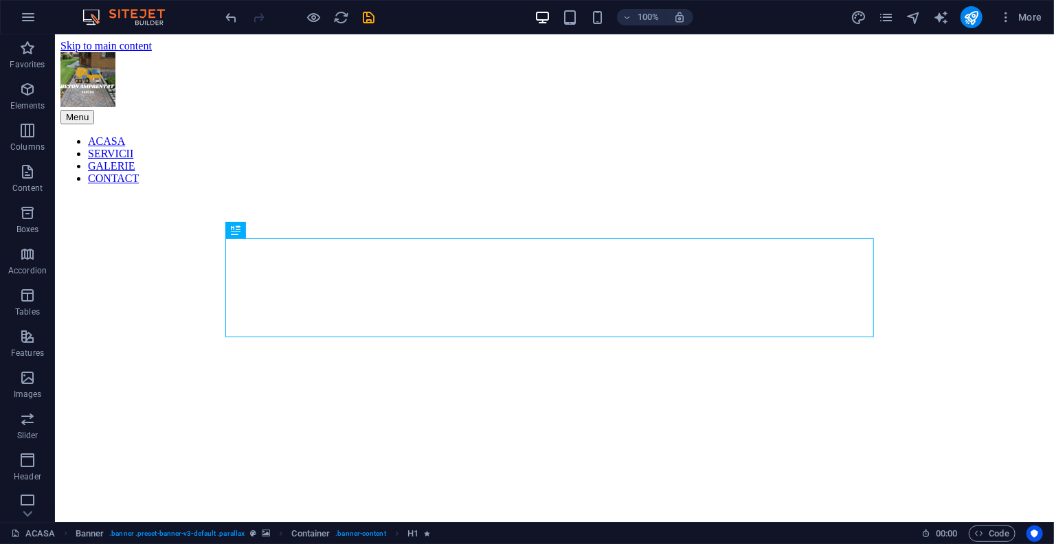
click at [586, 14] on div "100%" at bounding box center [613, 17] width 159 height 22
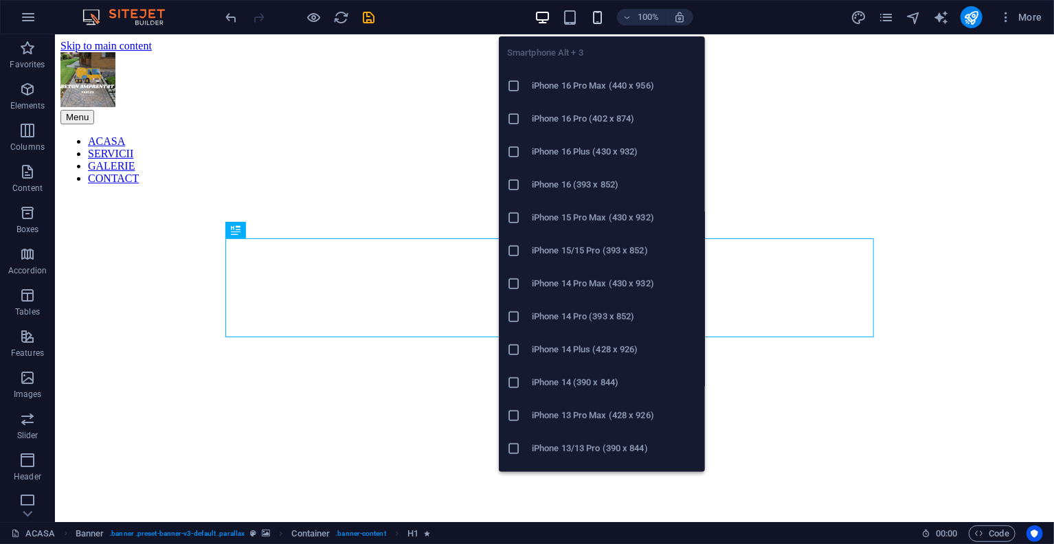
click at [589, 14] on span "button" at bounding box center [597, 18] width 16 height 16
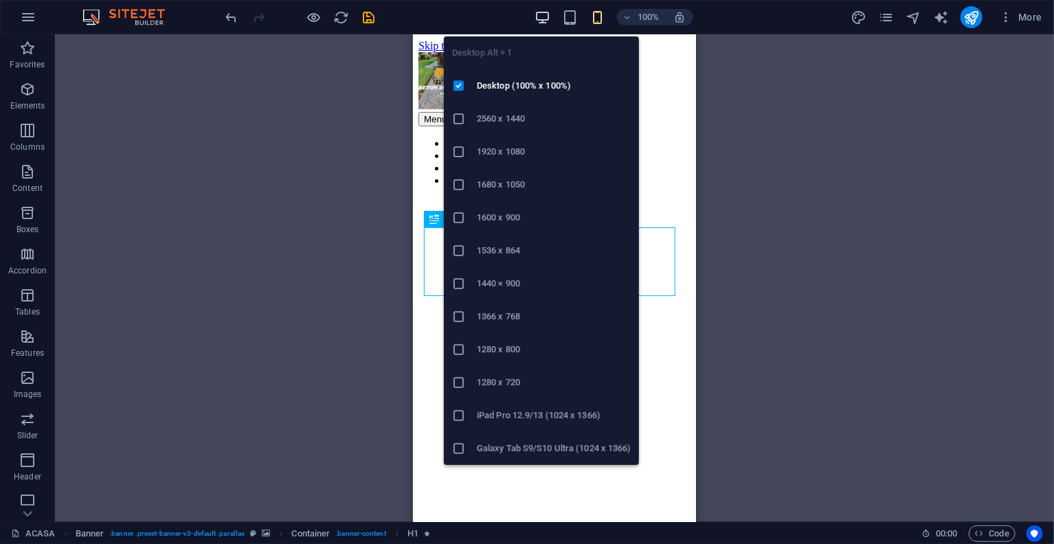
click at [545, 20] on icon "button" at bounding box center [542, 18] width 16 height 16
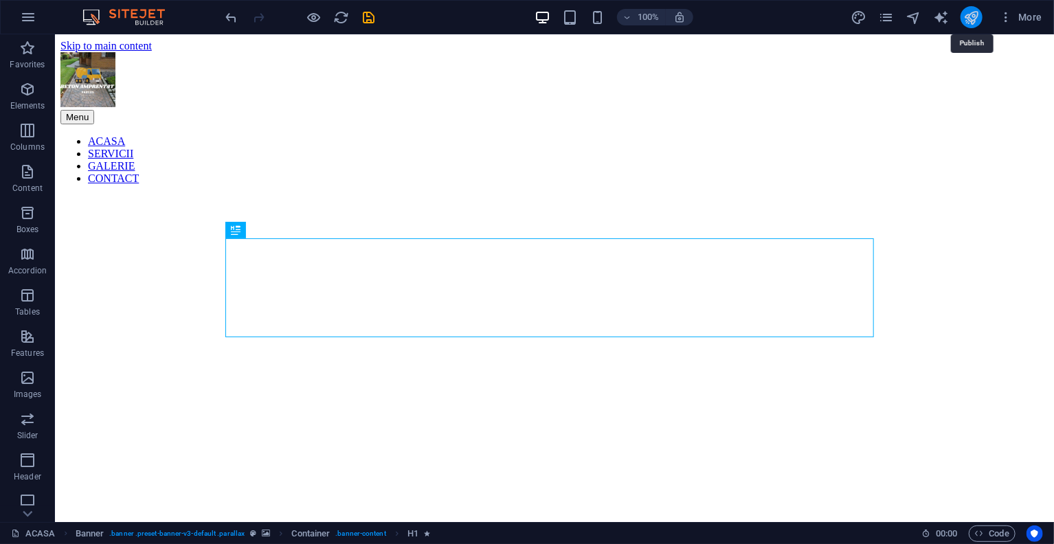
click at [969, 16] on icon "publish" at bounding box center [971, 18] width 16 height 16
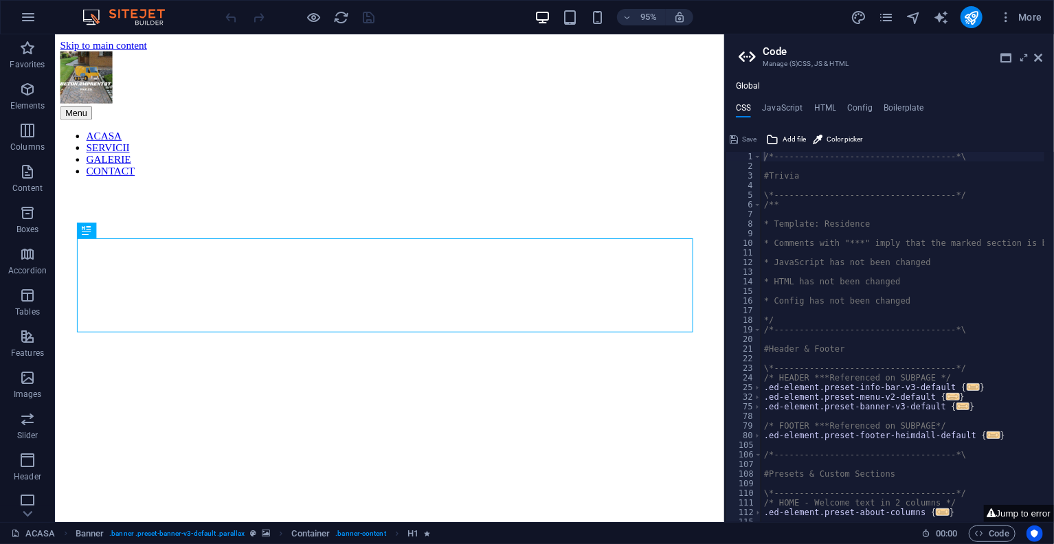
click at [587, 15] on div "95%" at bounding box center [613, 17] width 159 height 22
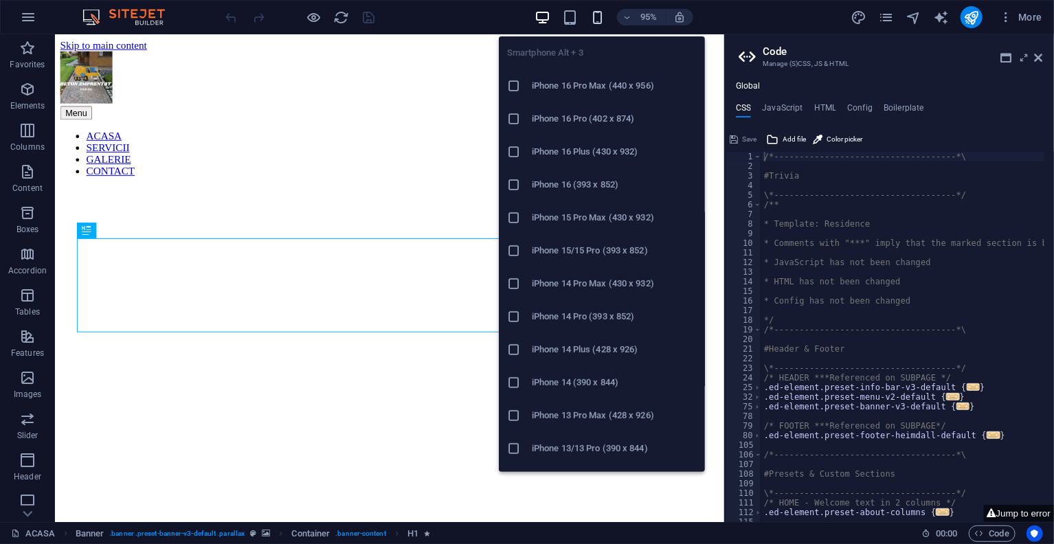
click at [596, 15] on icon "button" at bounding box center [597, 18] width 16 height 16
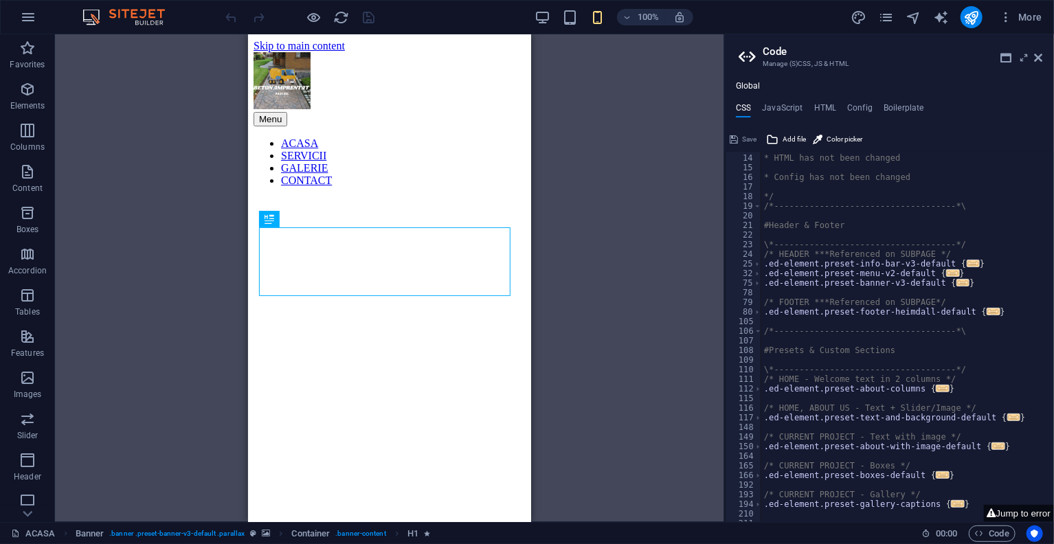
scroll to position [247, 0]
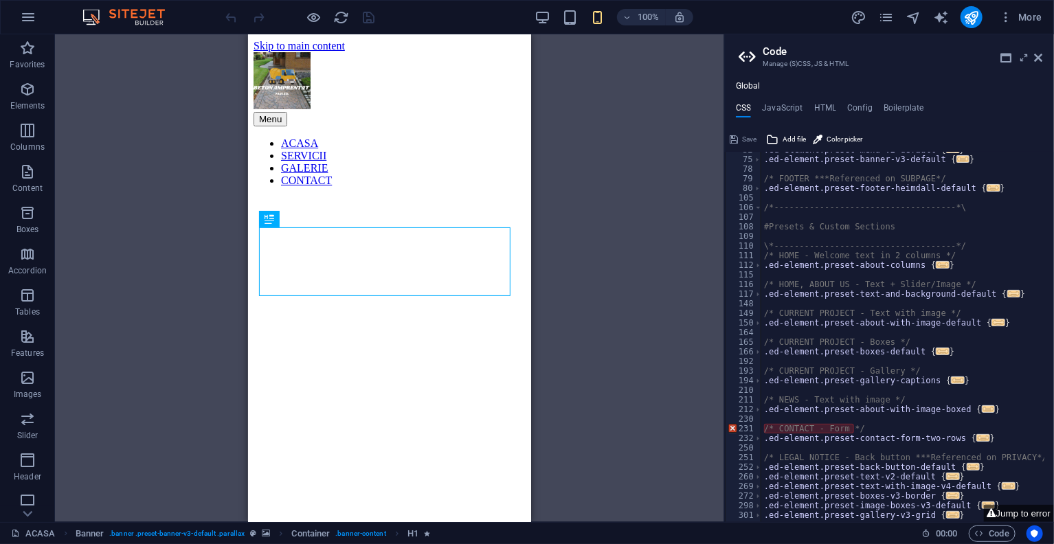
click at [859, 429] on div ".ed-element.preset-menu-v2-default { ... } .ed-element.preset-banner-v3-default…" at bounding box center [961, 335] width 400 height 380
type textarea "/"
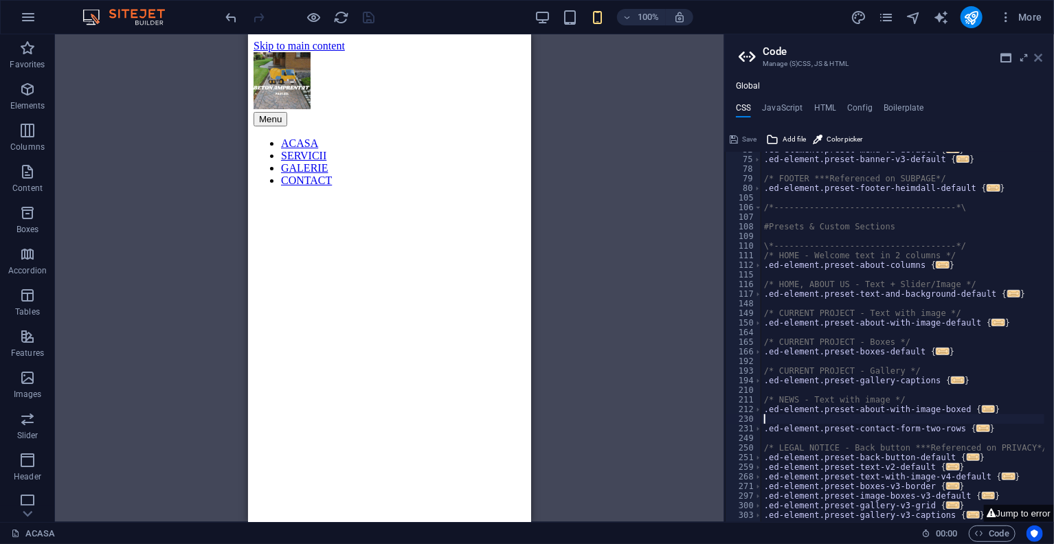
click at [1038, 60] on icon at bounding box center [1038, 57] width 8 height 11
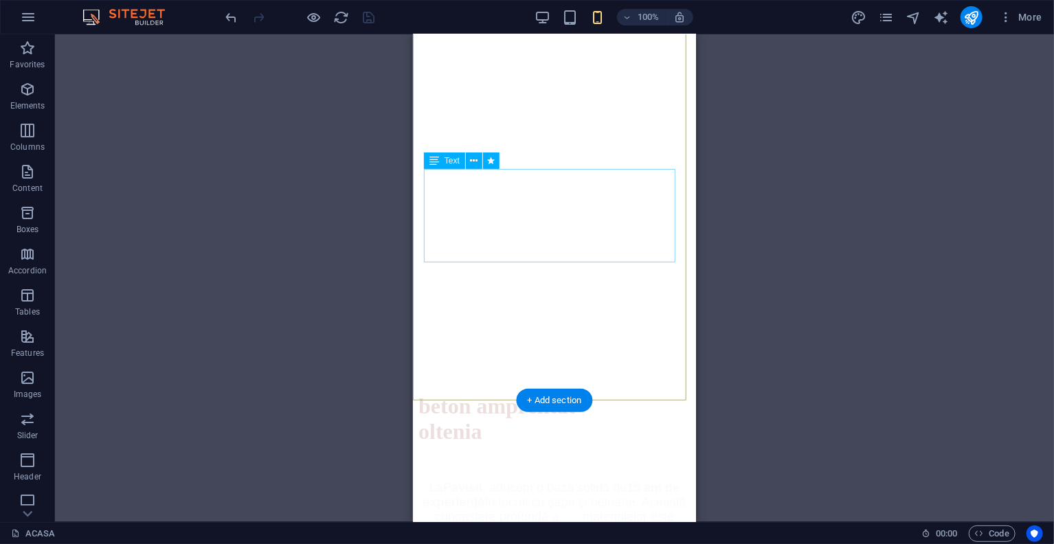
scroll to position [412, 0]
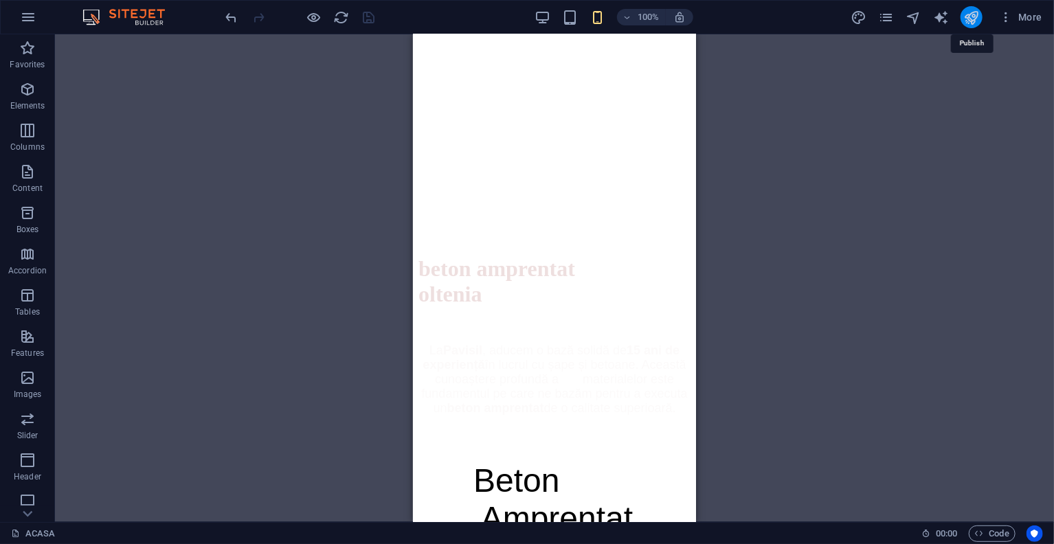
click at [967, 10] on icon "publish" at bounding box center [971, 18] width 16 height 16
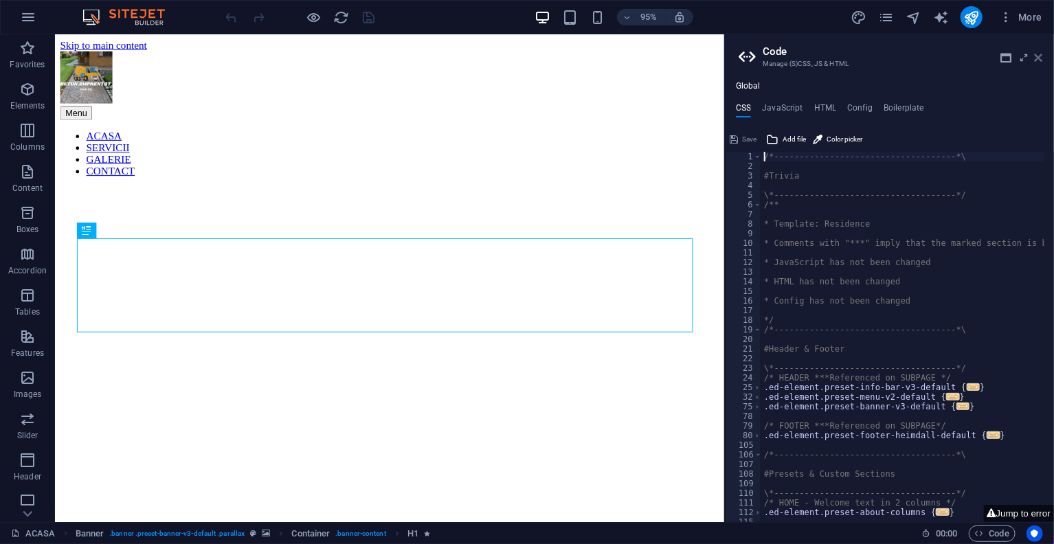
drag, startPoint x: 1041, startPoint y: 56, endPoint x: 942, endPoint y: 21, distance: 104.7
click at [1041, 56] on icon at bounding box center [1038, 57] width 8 height 11
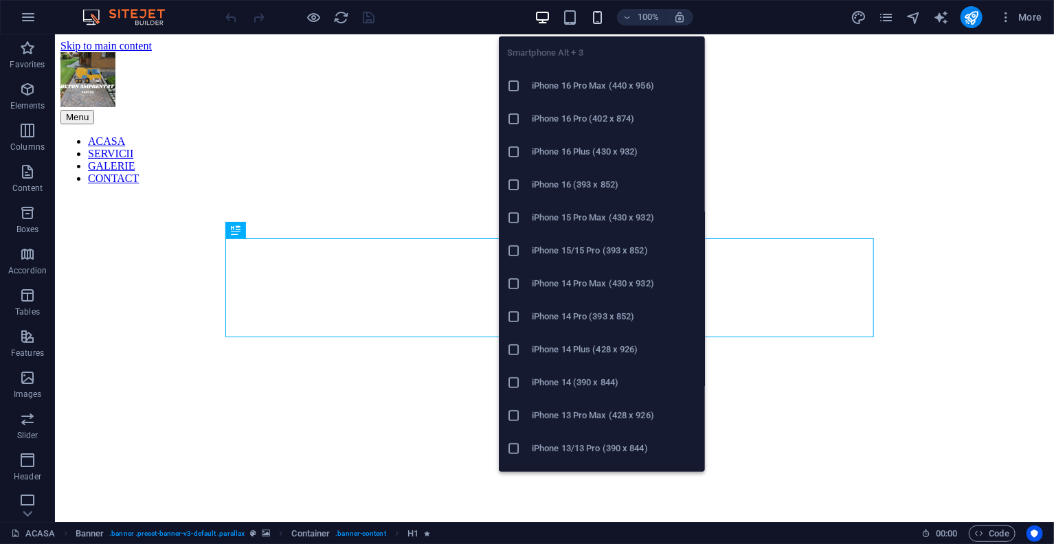
click at [600, 17] on icon "button" at bounding box center [597, 18] width 16 height 16
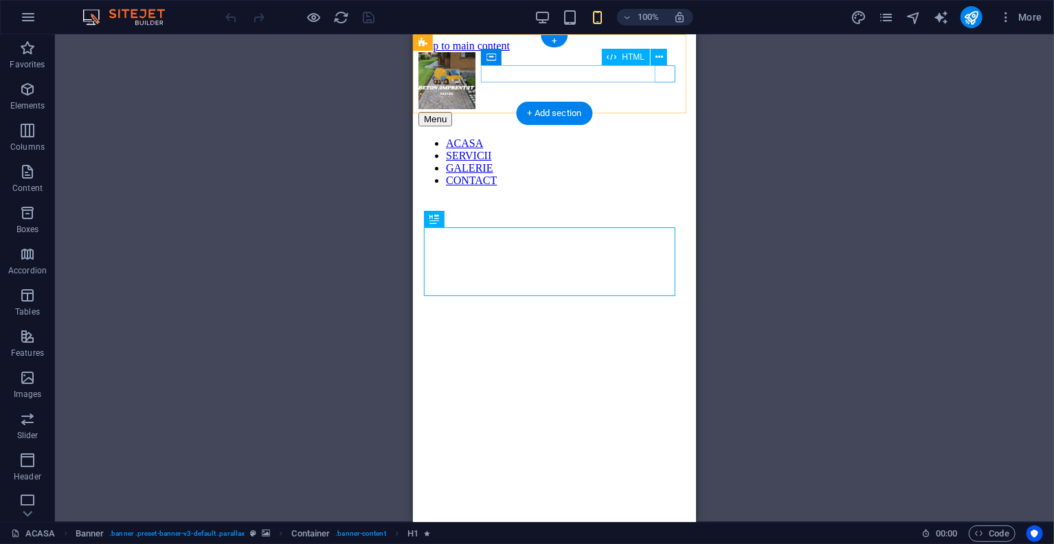
click at [660, 111] on div "Menu" at bounding box center [554, 118] width 272 height 14
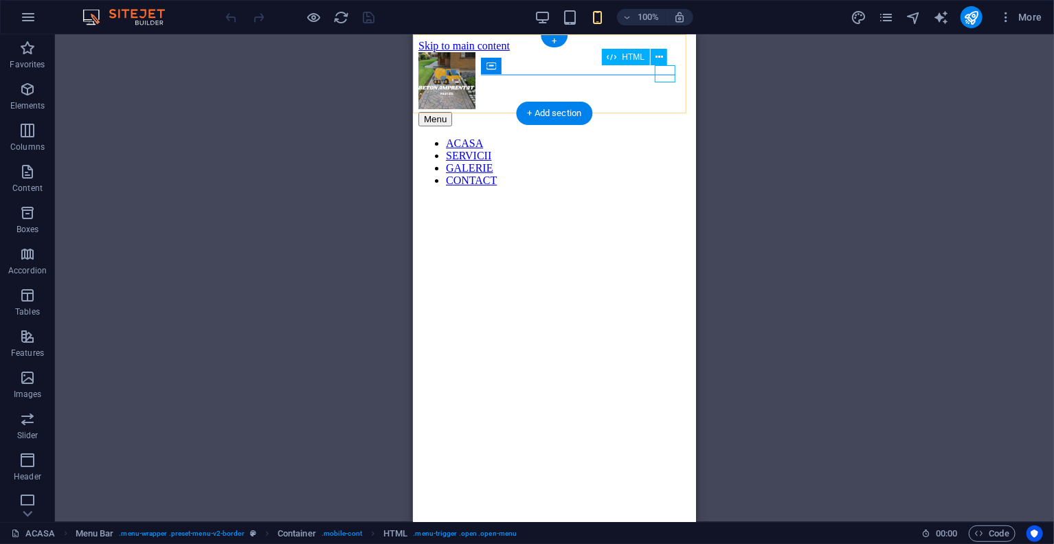
click at [661, 111] on div "Menu" at bounding box center [554, 118] width 272 height 14
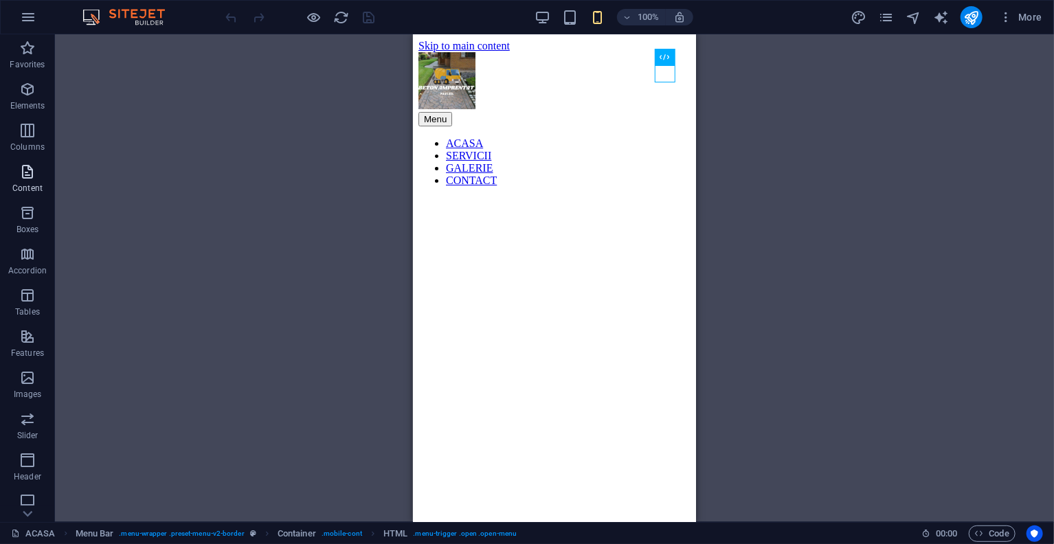
click at [36, 194] on span "Content" at bounding box center [27, 179] width 55 height 33
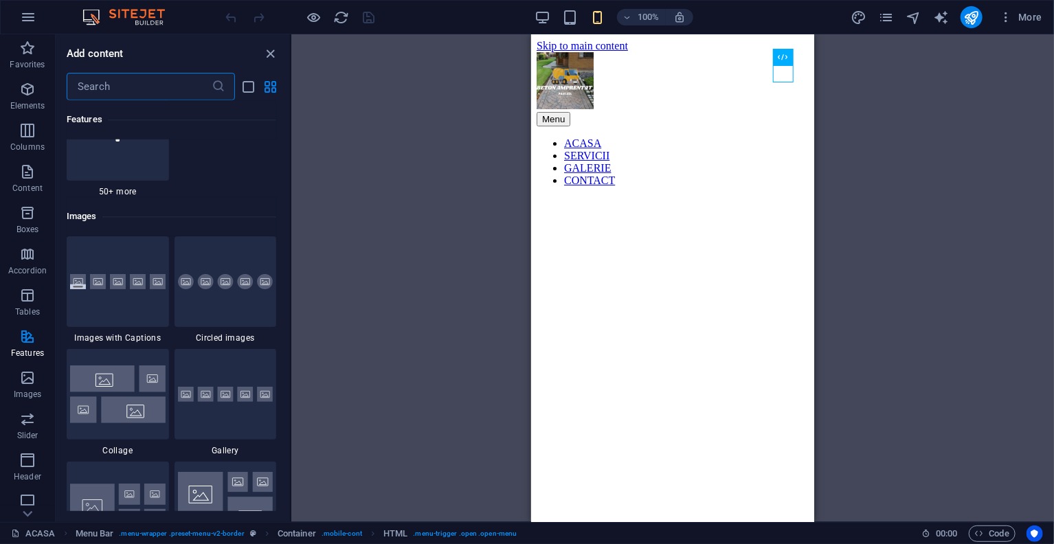
scroll to position [6912, 0]
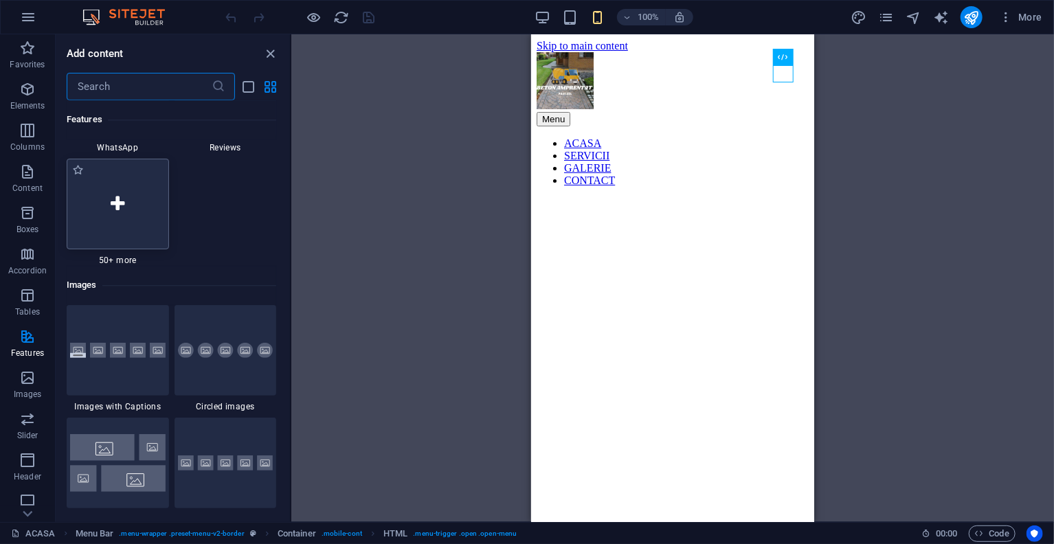
click at [117, 239] on div at bounding box center [118, 204] width 102 height 91
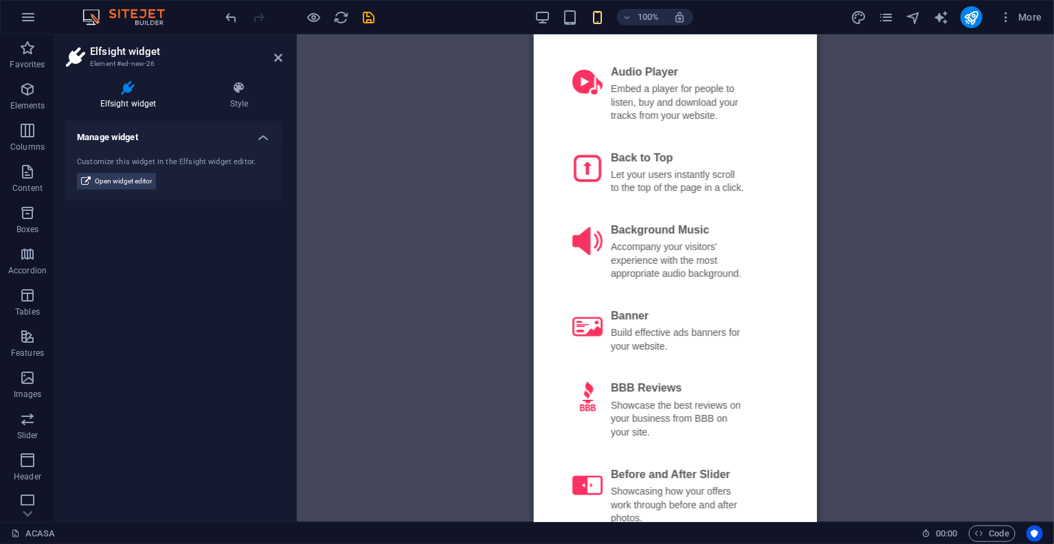
scroll to position [1236, 0]
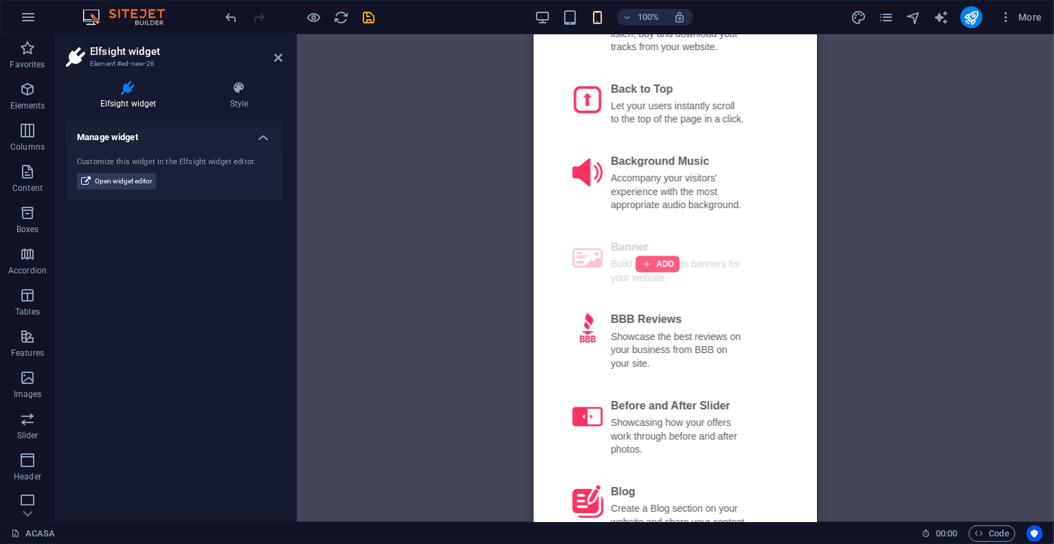
click at [648, 256] on div at bounding box center [657, 264] width 44 height 16
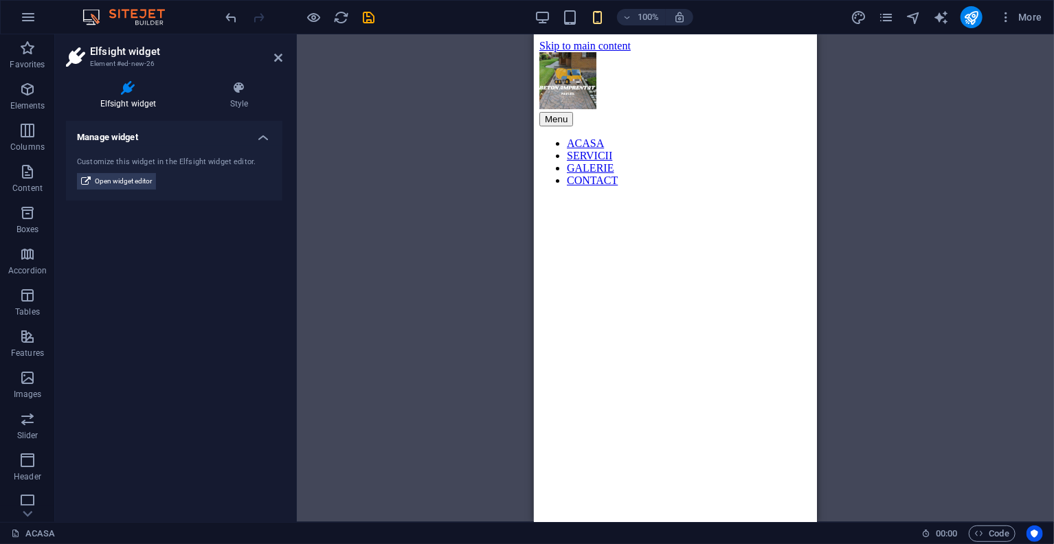
click at [285, 55] on aside "Elfsight widget Element #ed-new-26 Elfsight widget Style Manage widget Customiz…" at bounding box center [176, 278] width 242 height 488
click at [277, 57] on icon at bounding box center [278, 57] width 8 height 11
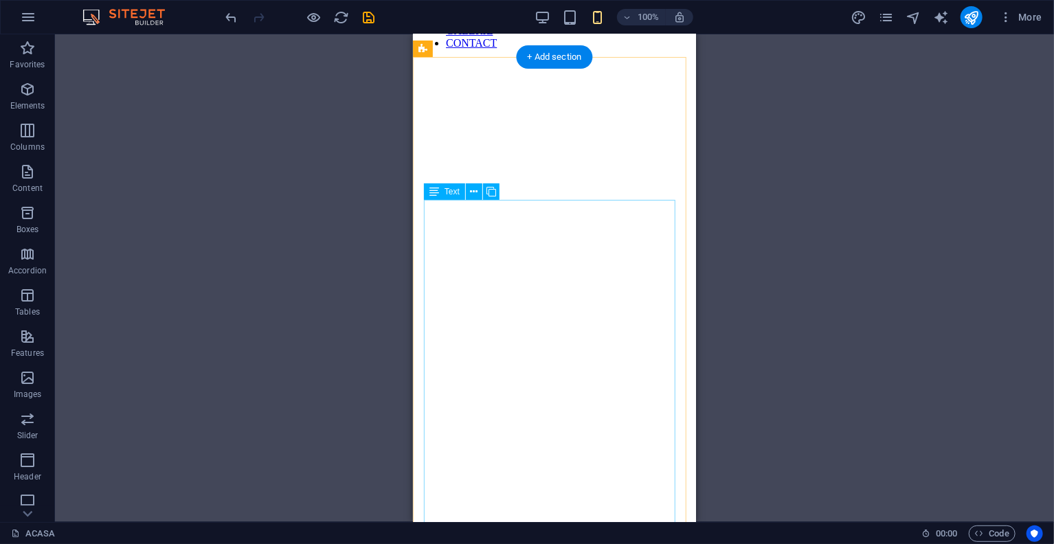
scroll to position [69, 0]
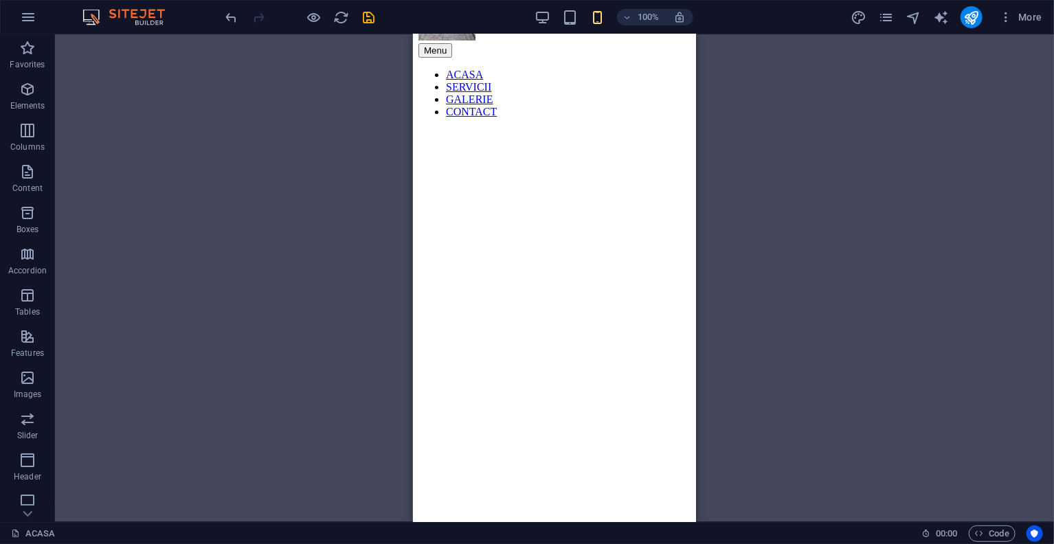
click at [35, 98] on span "Elements" at bounding box center [27, 97] width 55 height 33
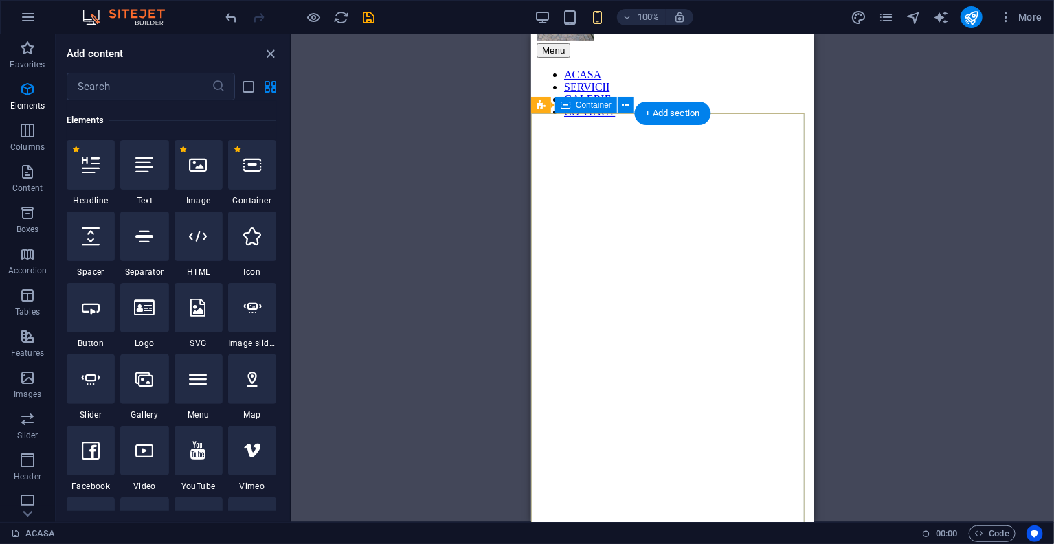
scroll to position [0, 0]
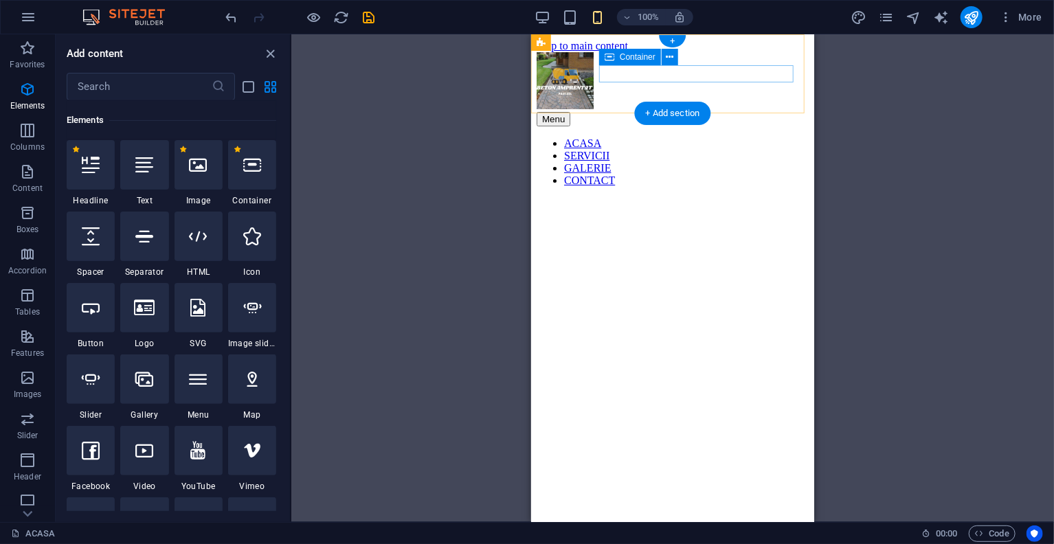
click at [652, 111] on div "Menu" at bounding box center [672, 118] width 272 height 14
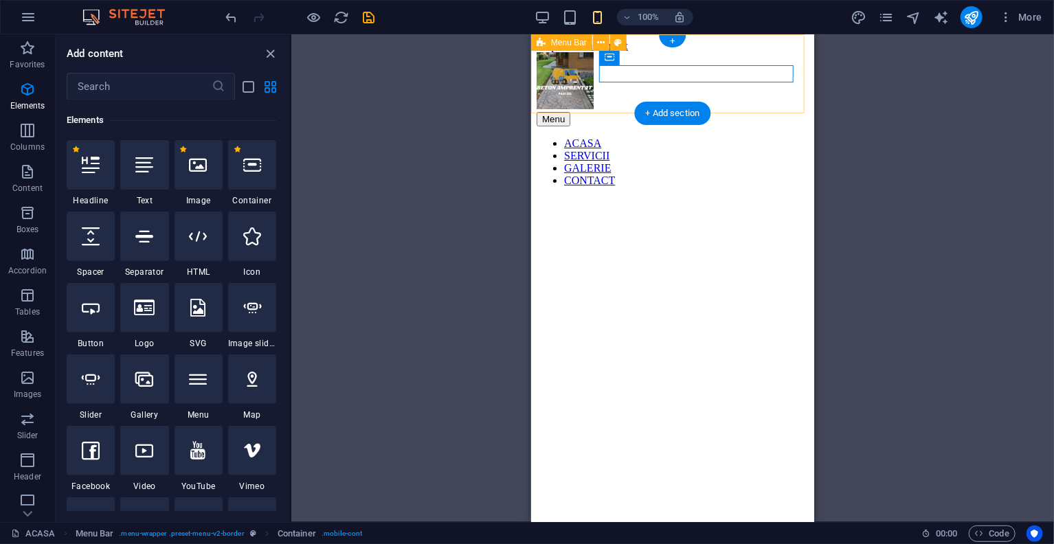
click at [745, 52] on div "Menu ACASA SERVICII GALERIE CONTACT" at bounding box center [672, 119] width 272 height 135
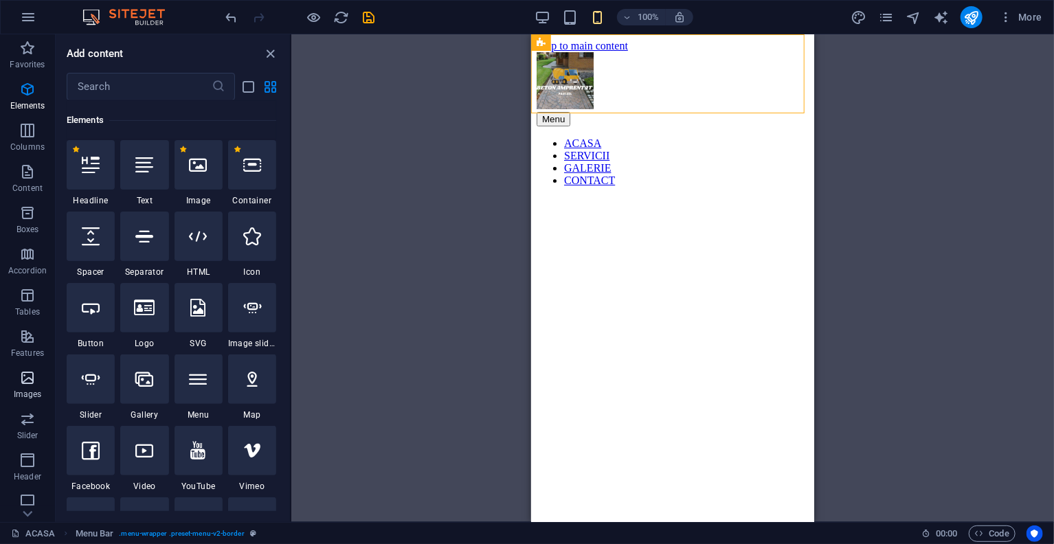
scroll to position [130, 0]
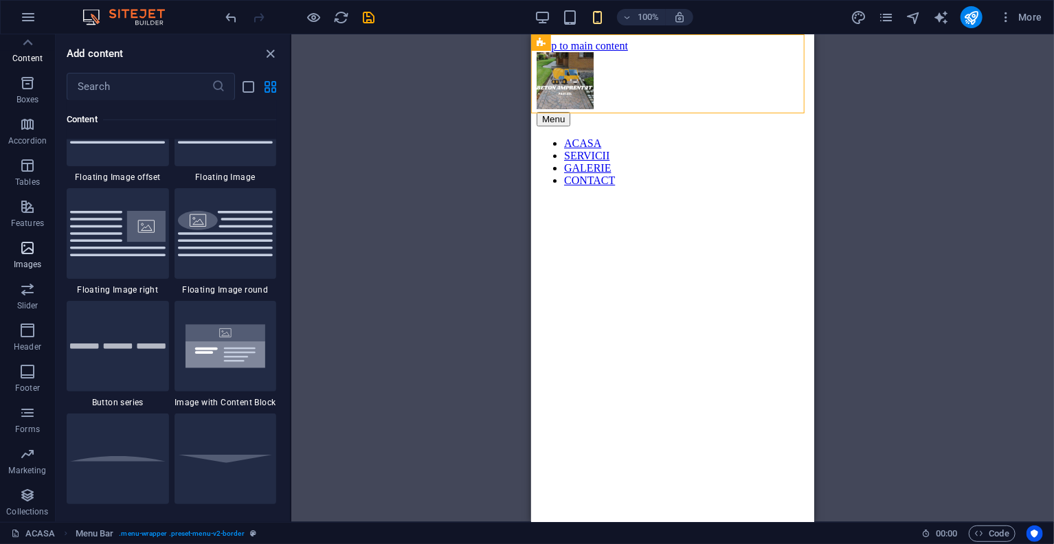
click at [21, 255] on icon "button" at bounding box center [27, 248] width 16 height 16
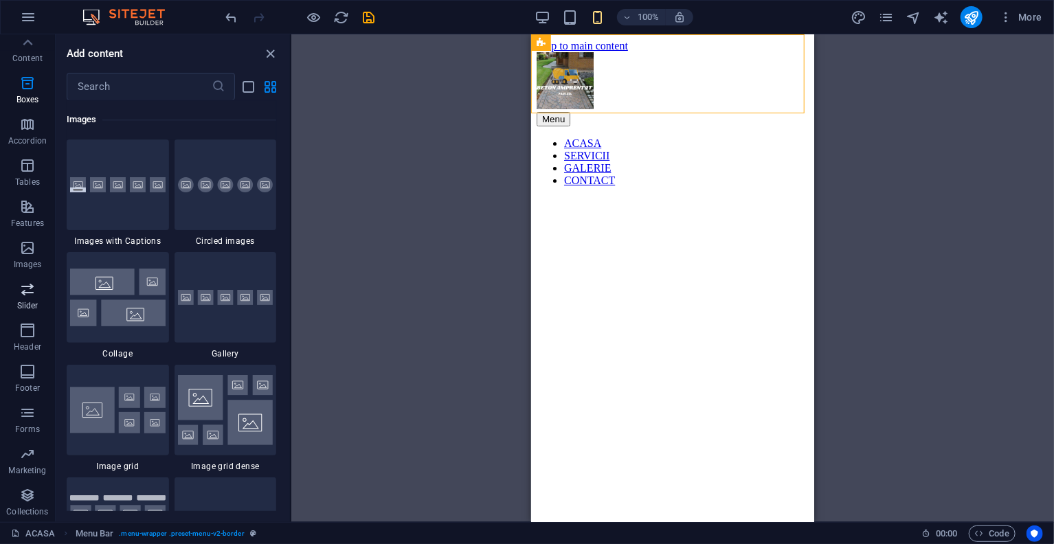
click at [27, 295] on icon "button" at bounding box center [27, 289] width 16 height 16
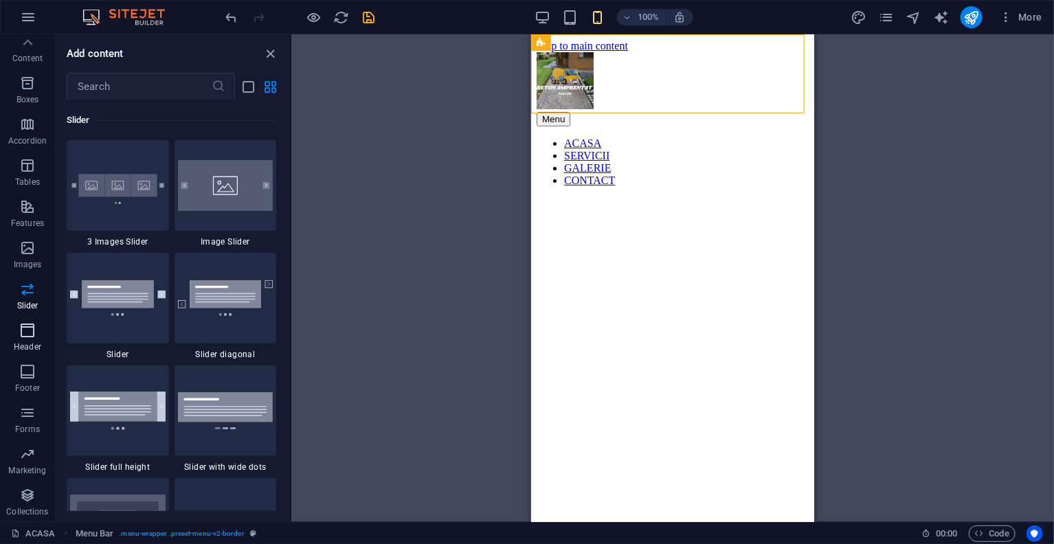
click at [32, 317] on button "Header" at bounding box center [27, 337] width 55 height 41
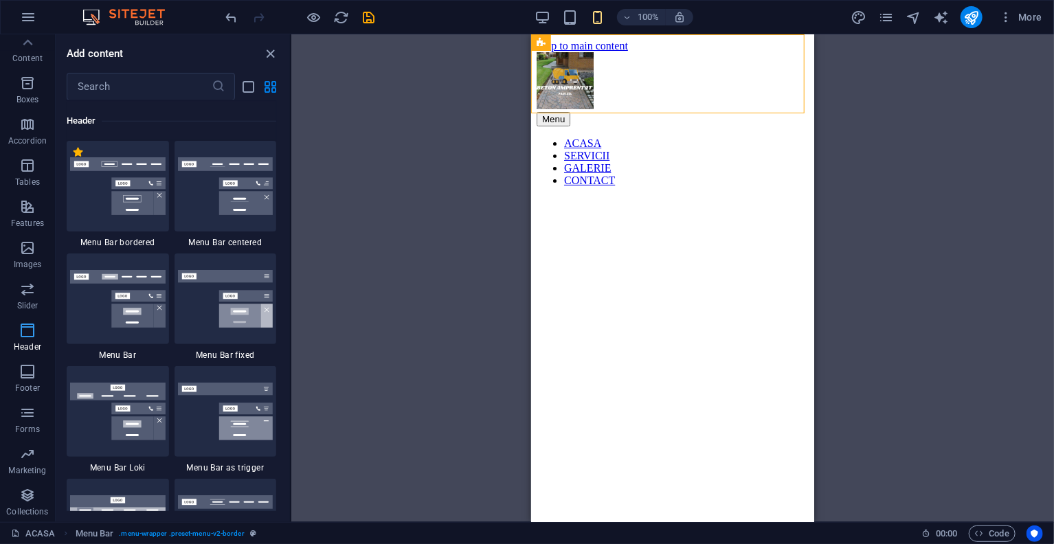
scroll to position [8384, 0]
click at [145, 294] on img at bounding box center [117, 298] width 95 height 58
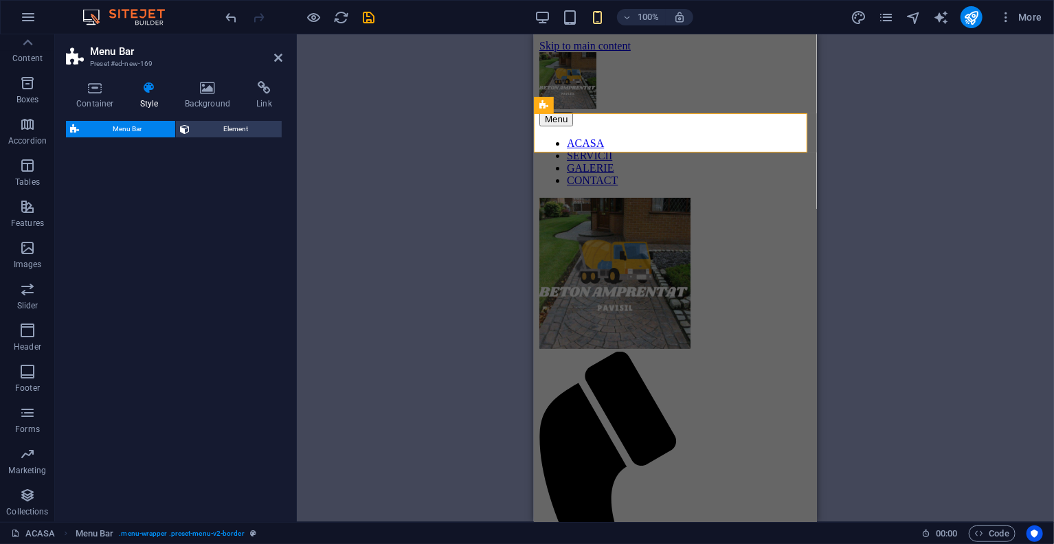
select select "rem"
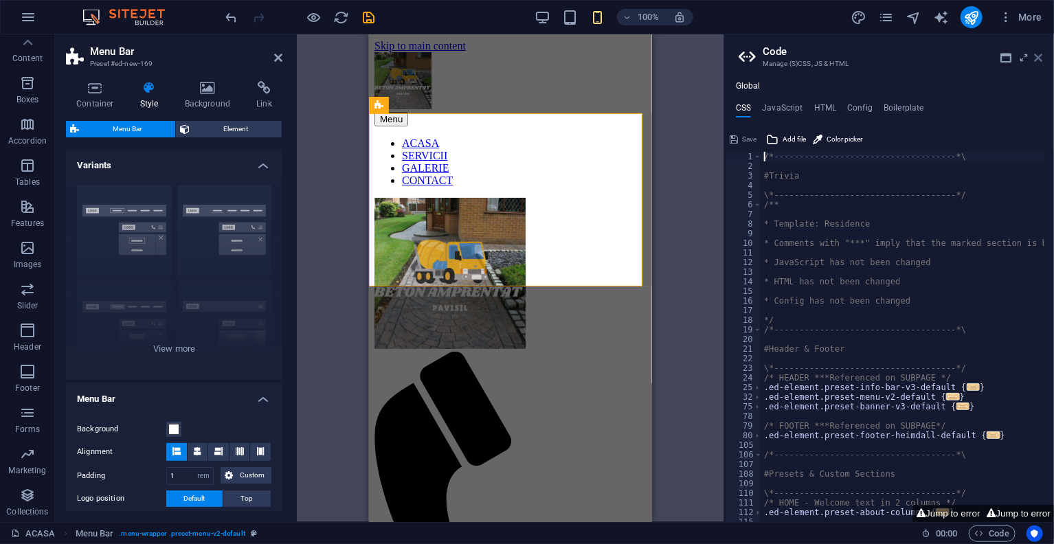
click at [1037, 59] on icon at bounding box center [1038, 57] width 8 height 11
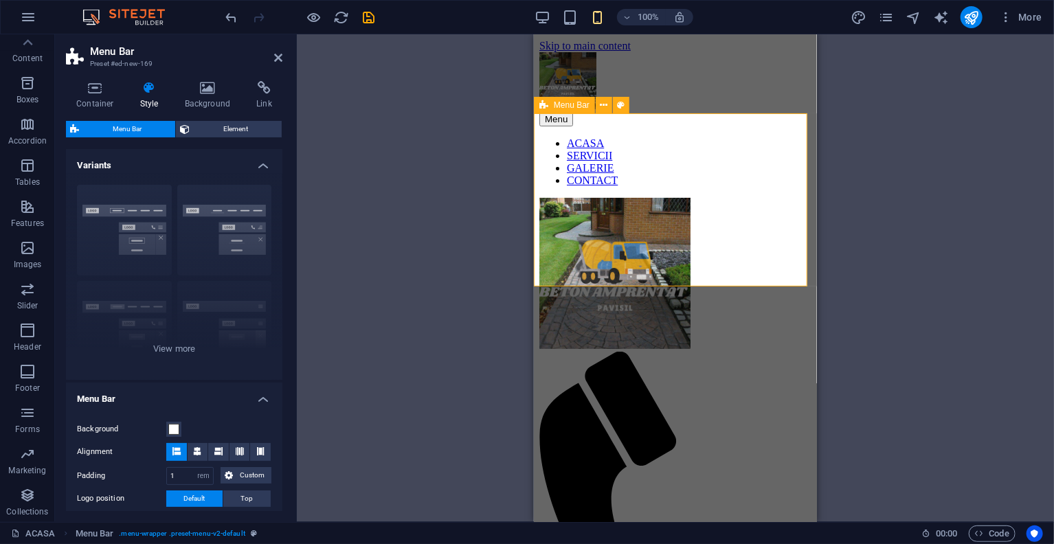
click at [742, 197] on div "Menu Home About Service Contact" at bounding box center [675, 486] width 272 height 578
drag, startPoint x: 203, startPoint y: 264, endPoint x: 195, endPoint y: 255, distance: 11.7
click at [201, 264] on div "Border Centered Default Fixed Loki Trigger Wide XXL" at bounding box center [174, 277] width 216 height 206
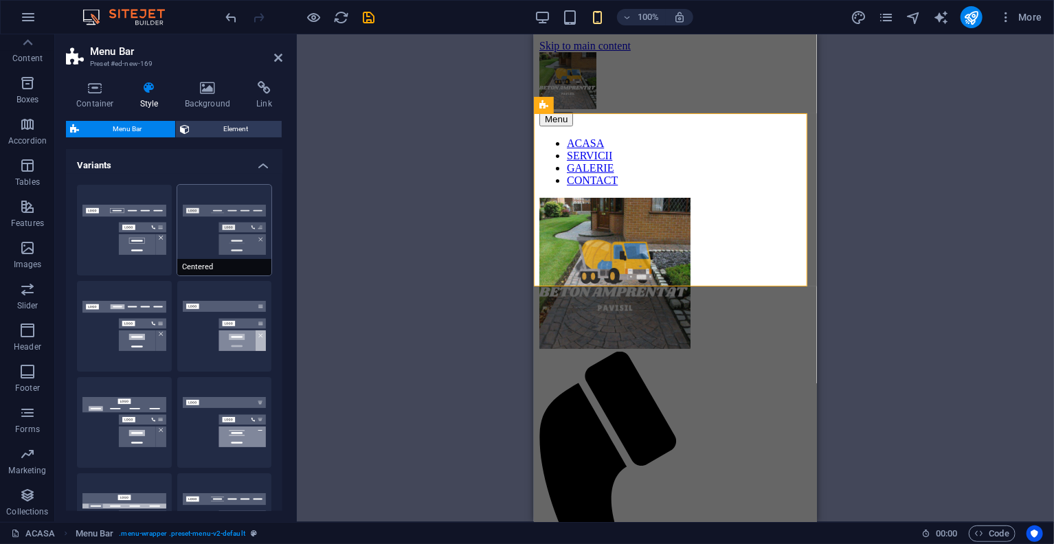
click at [189, 234] on button "Centered" at bounding box center [224, 230] width 95 height 91
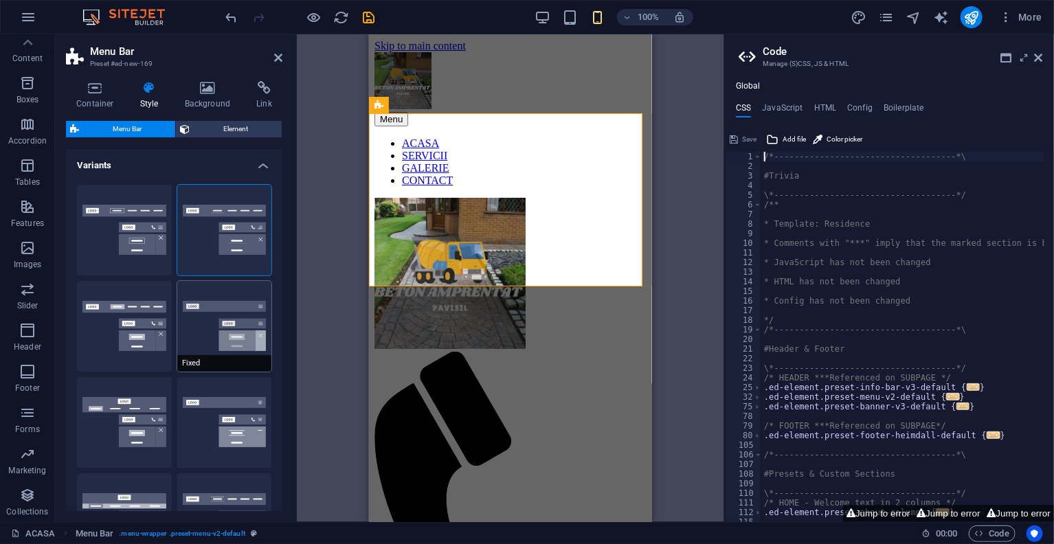
click at [205, 319] on button "Fixed" at bounding box center [224, 326] width 95 height 91
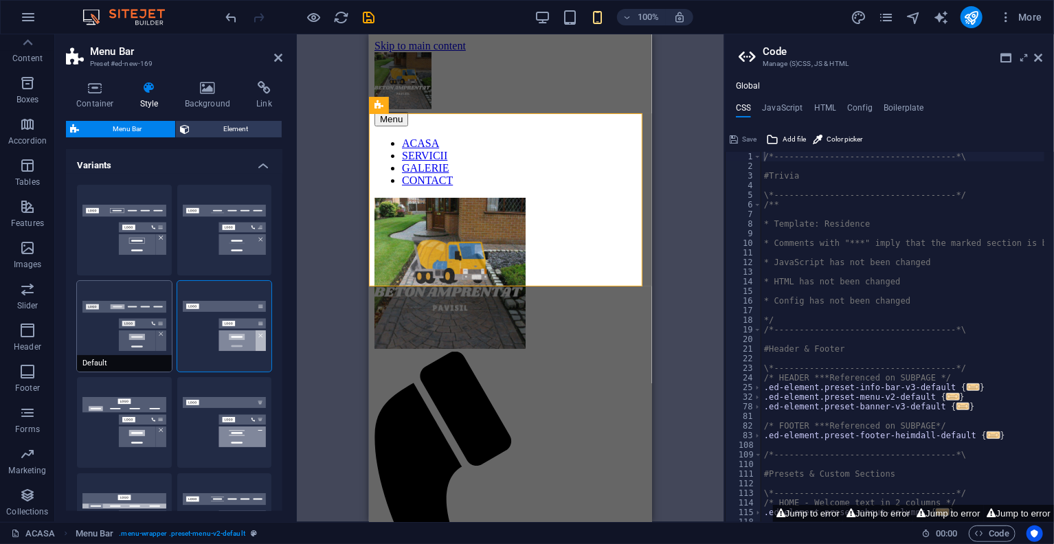
click at [139, 366] on span "Default" at bounding box center [124, 363] width 95 height 16
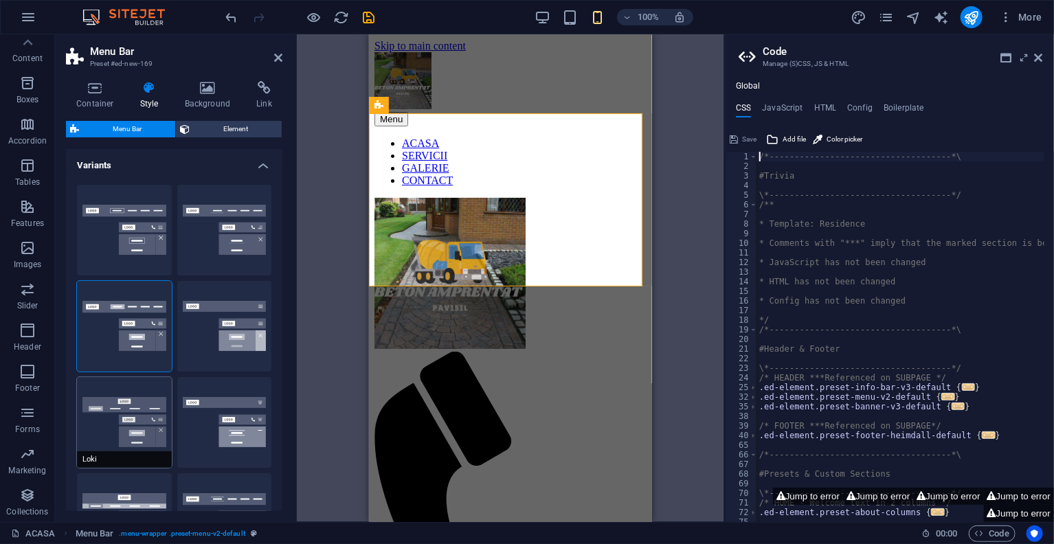
click at [131, 400] on button "Loki" at bounding box center [124, 422] width 95 height 91
select select "DISABLED_OPTION_VALUE"
type input "2"
type input "1"
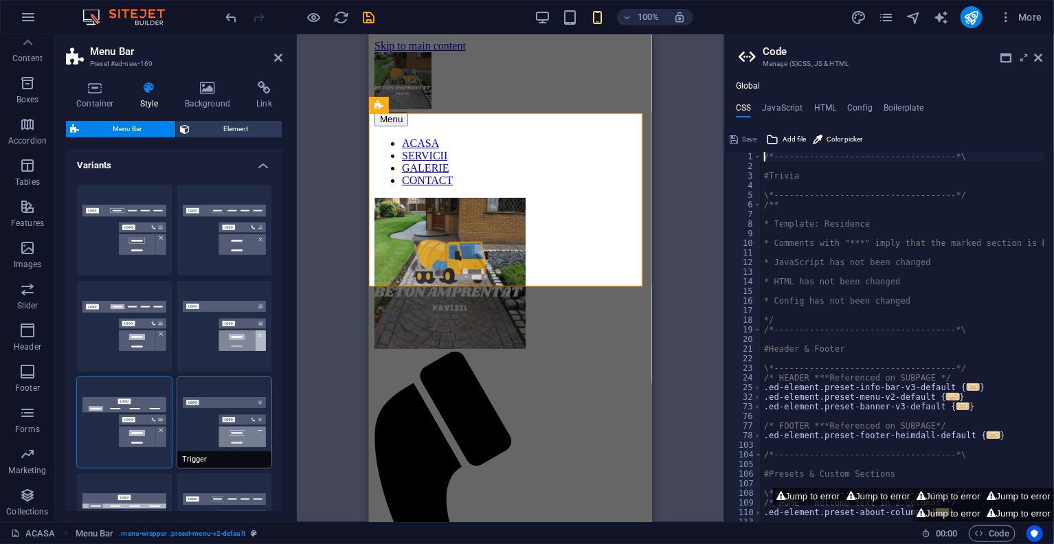
click at [194, 407] on button "Trigger" at bounding box center [224, 422] width 95 height 91
type input "1"
select select "rem"
type input "1"
type input "0"
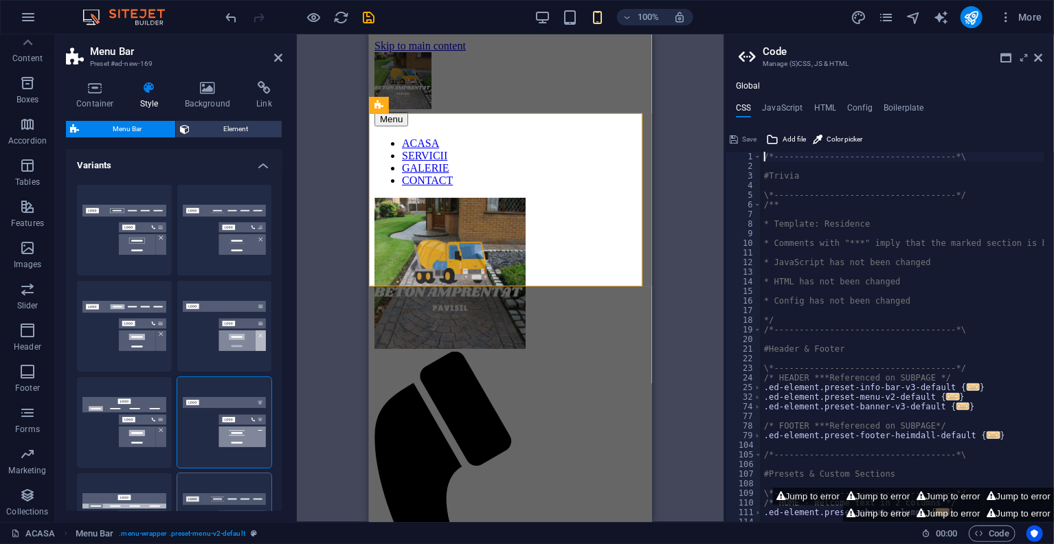
scroll to position [137, 0]
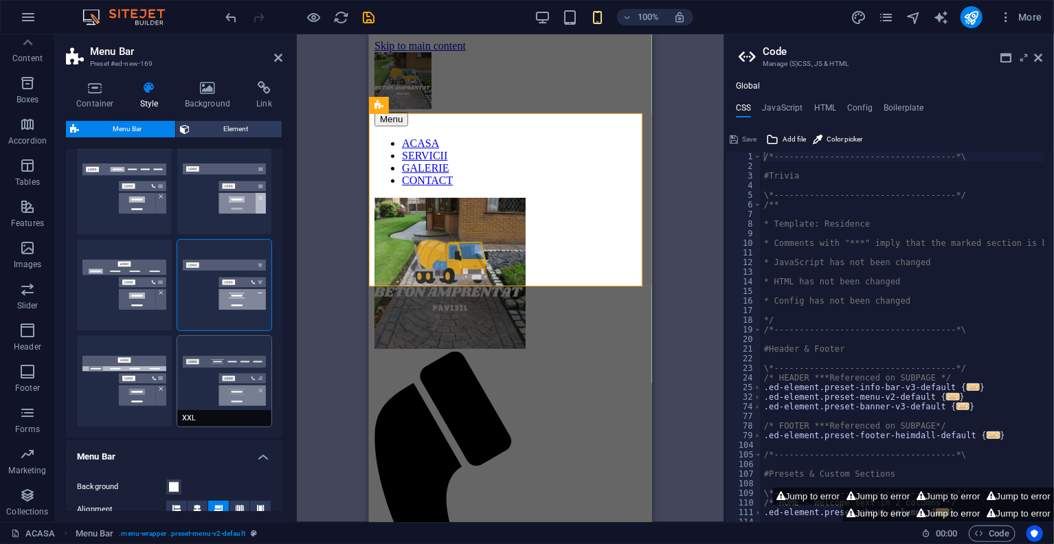
click at [213, 390] on button "XXL" at bounding box center [224, 381] width 95 height 91
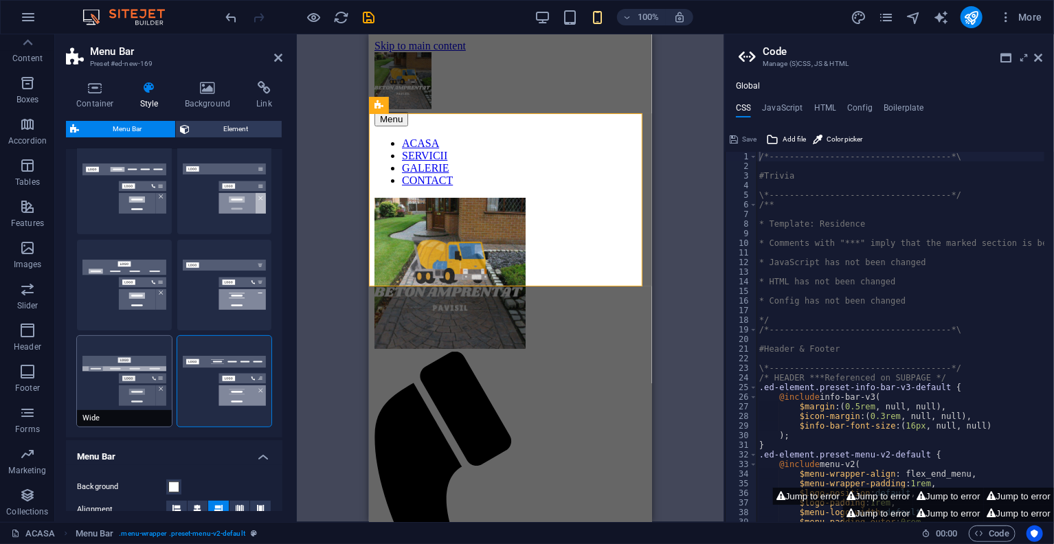
click at [137, 382] on button "Wide" at bounding box center [124, 381] width 95 height 91
type input "2"
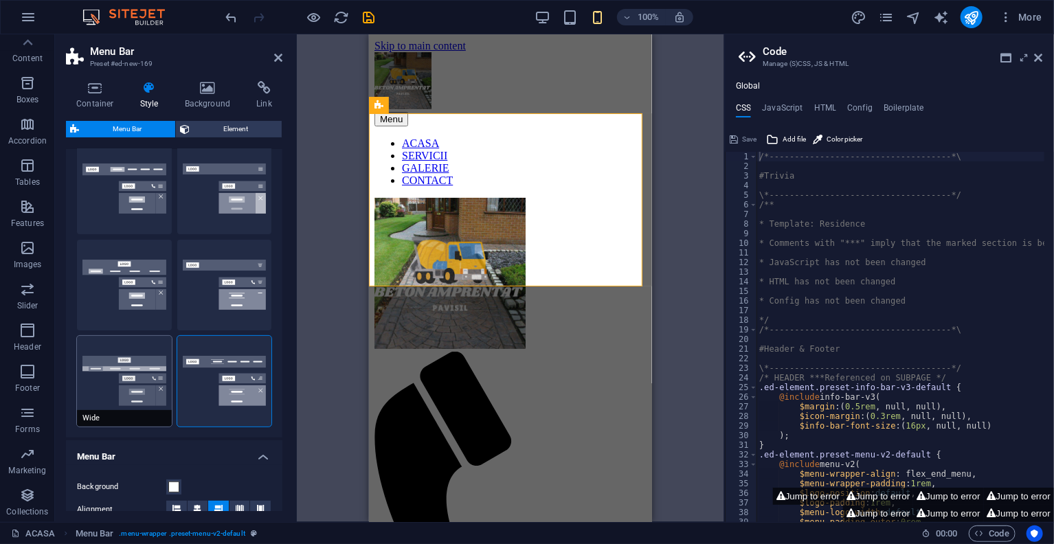
type input "2"
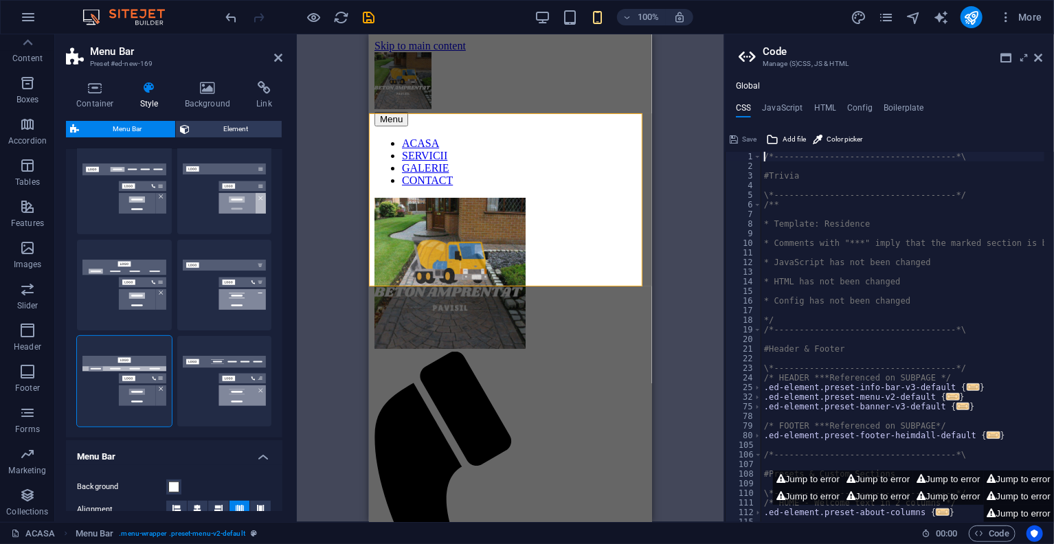
click at [1039, 58] on icon at bounding box center [1038, 57] width 8 height 11
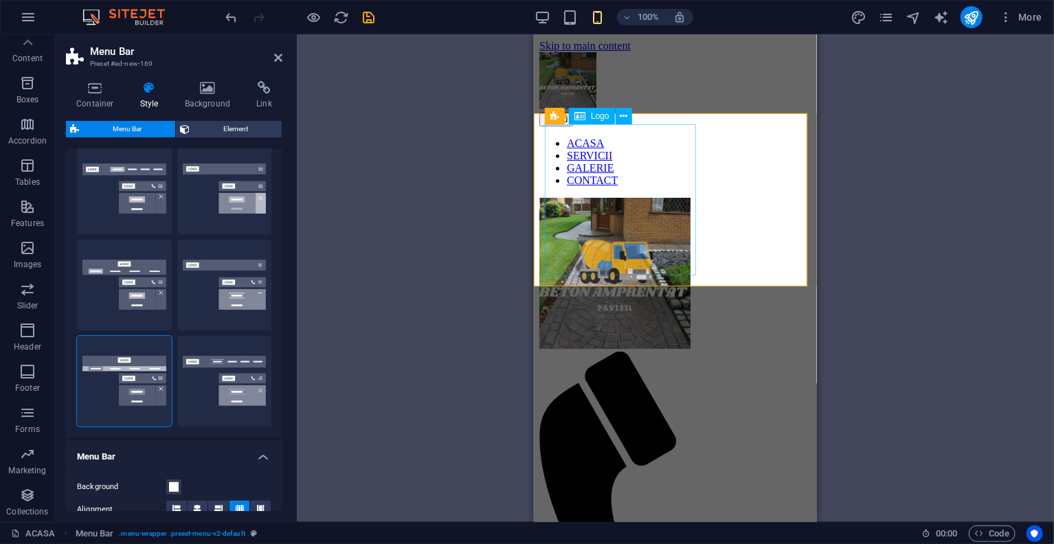
click at [683, 200] on div at bounding box center [675, 274] width 272 height 154
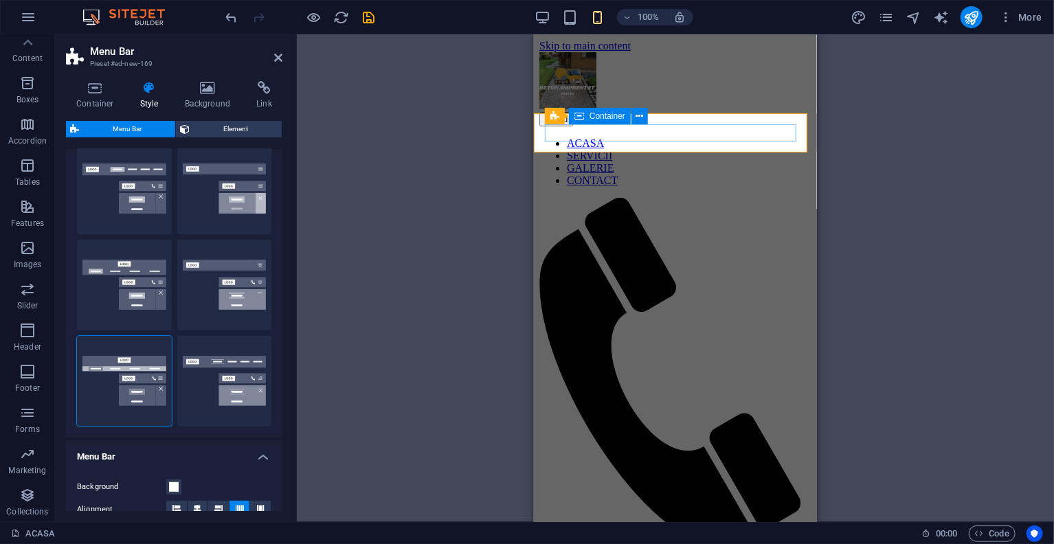
click at [699, 197] on div "Menu" at bounding box center [675, 379] width 272 height 364
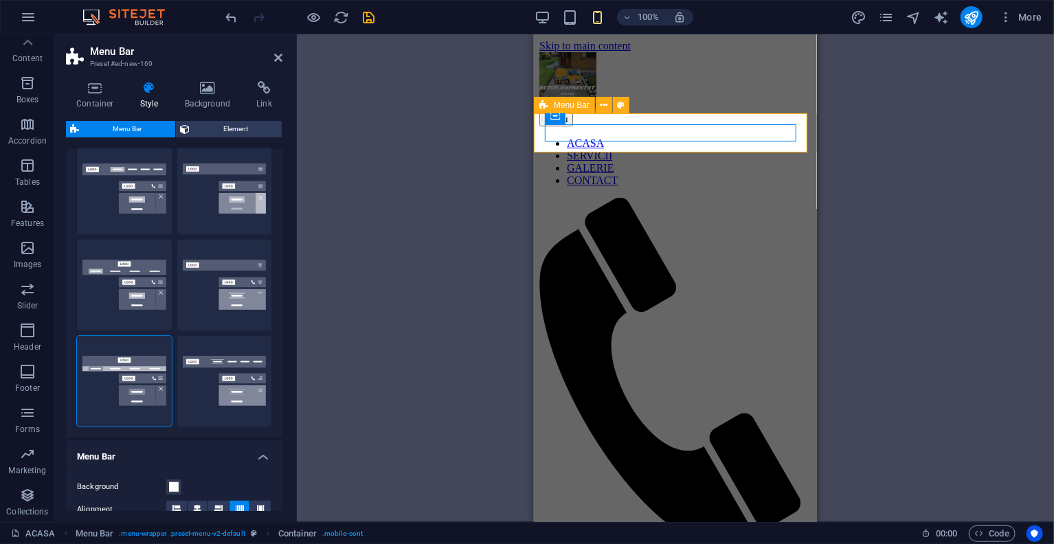
click at [692, 197] on div "Menu Home About Service Contact" at bounding box center [675, 409] width 272 height 425
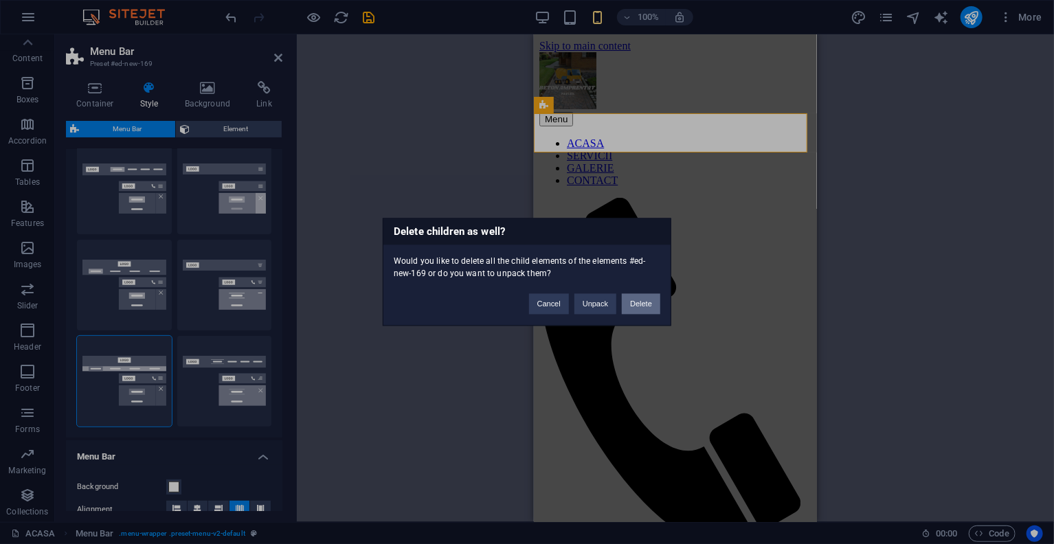
click at [635, 303] on button "Delete" at bounding box center [641, 304] width 38 height 21
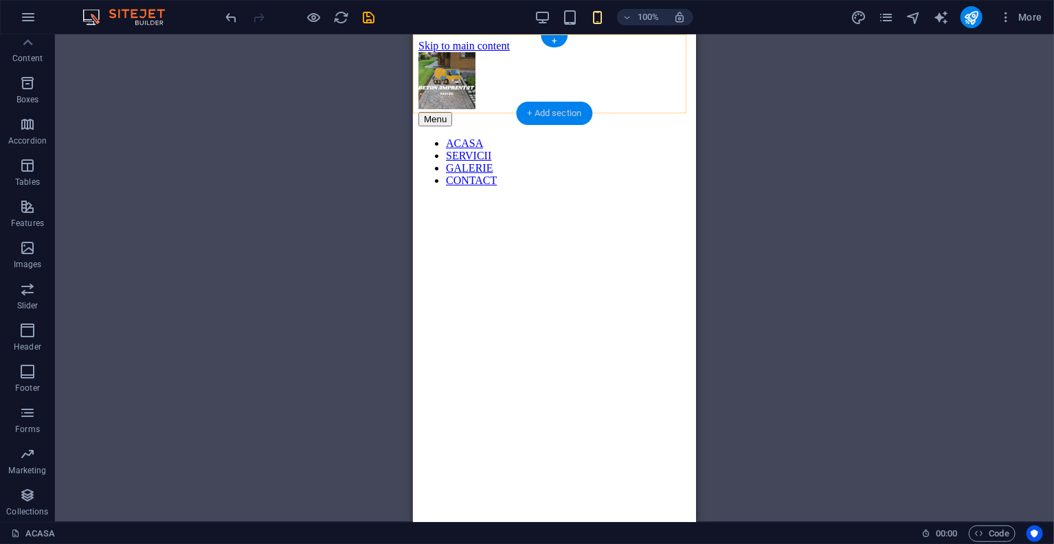
click at [572, 112] on div "+ Add section" at bounding box center [555, 113] width 76 height 23
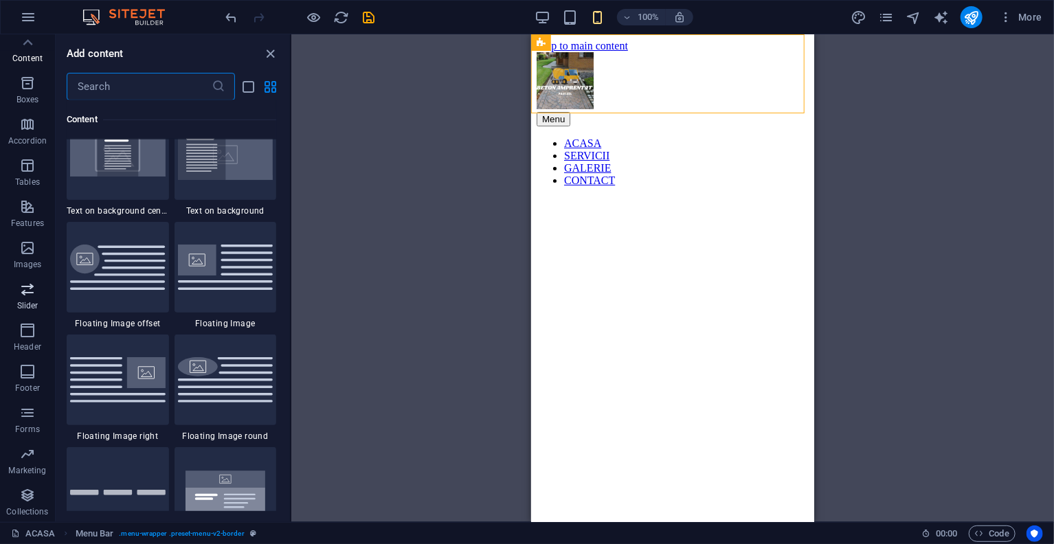
click at [17, 279] on button "Slider" at bounding box center [27, 295] width 55 height 41
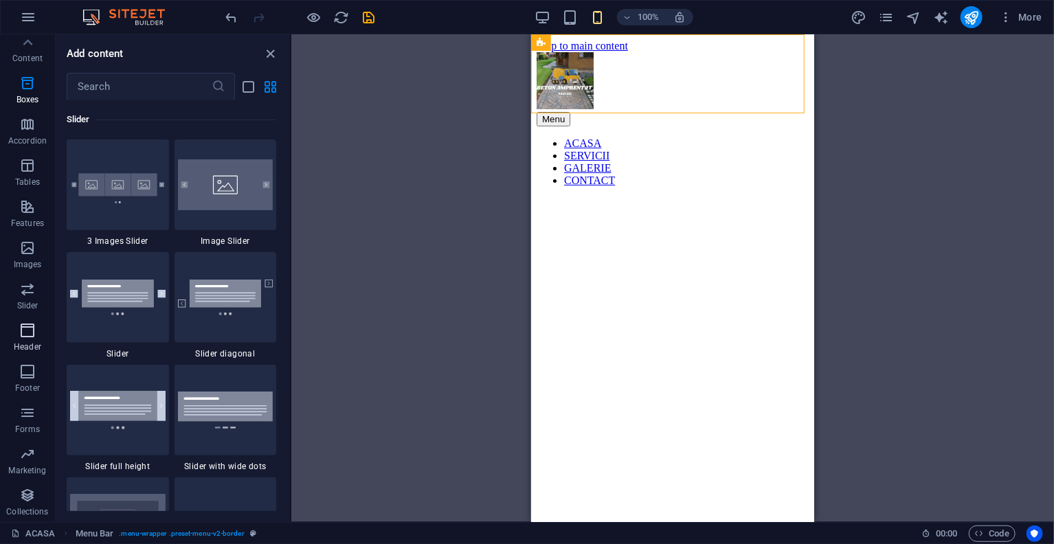
click at [16, 337] on span "Header" at bounding box center [27, 338] width 55 height 33
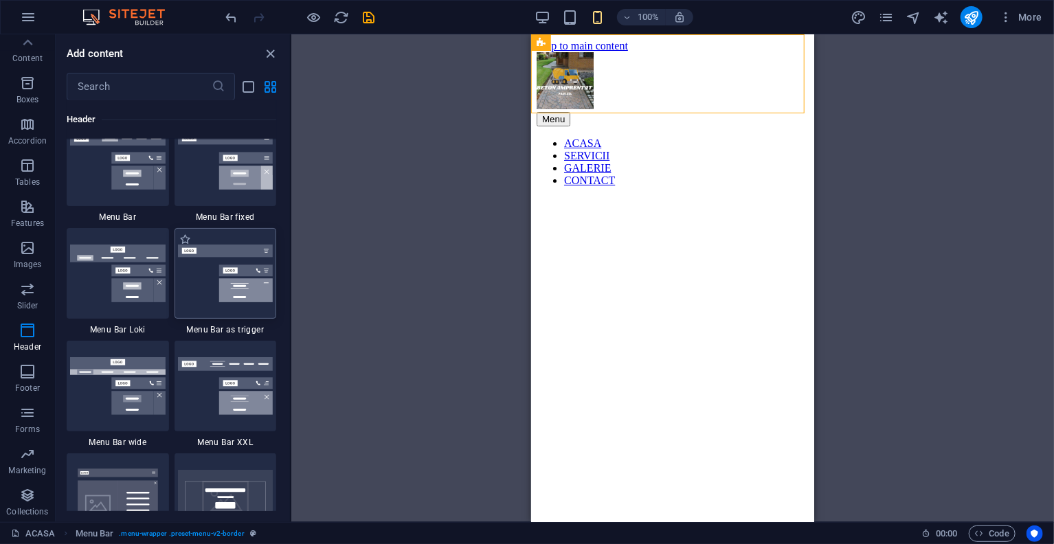
scroll to position [8658, 0]
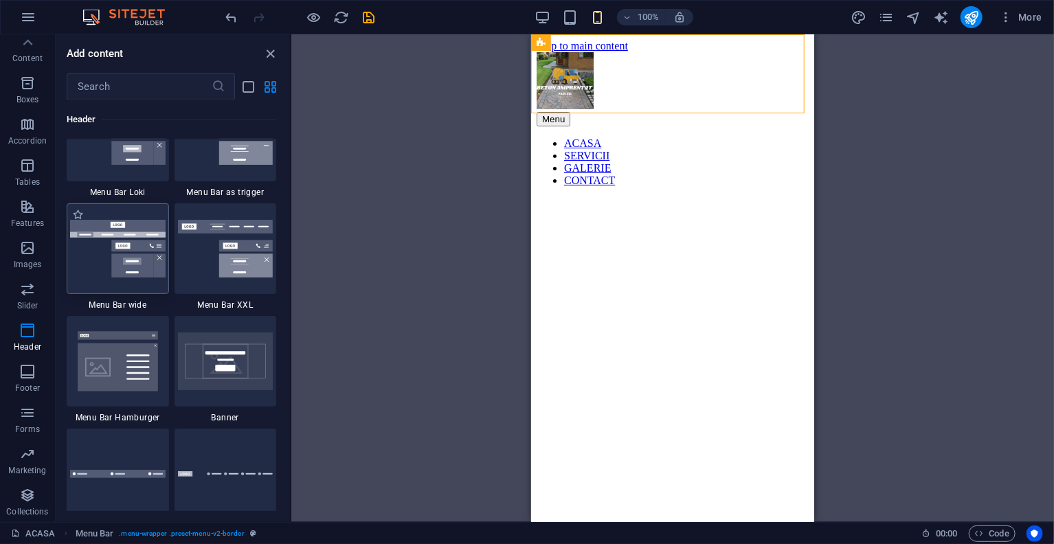
click at [152, 279] on div at bounding box center [118, 248] width 102 height 91
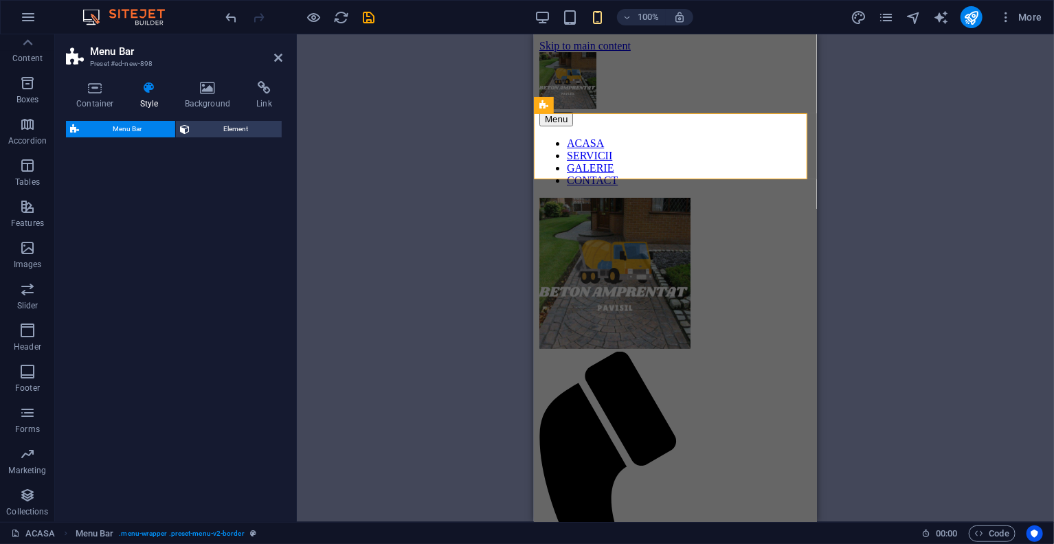
select select "rem"
select select "preset-menu-v2-wide"
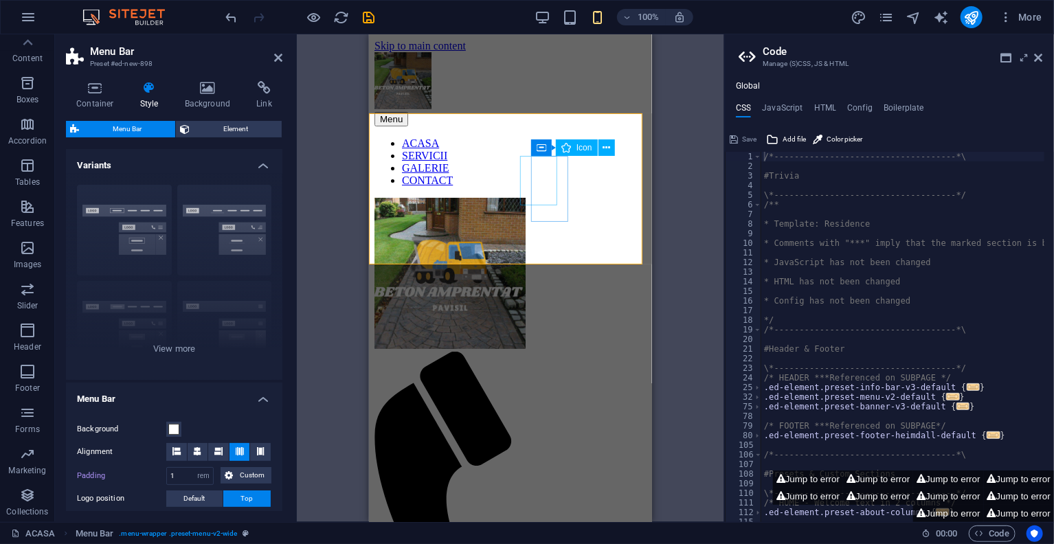
click at [545, 351] on figure at bounding box center [504, 526] width 261 height 350
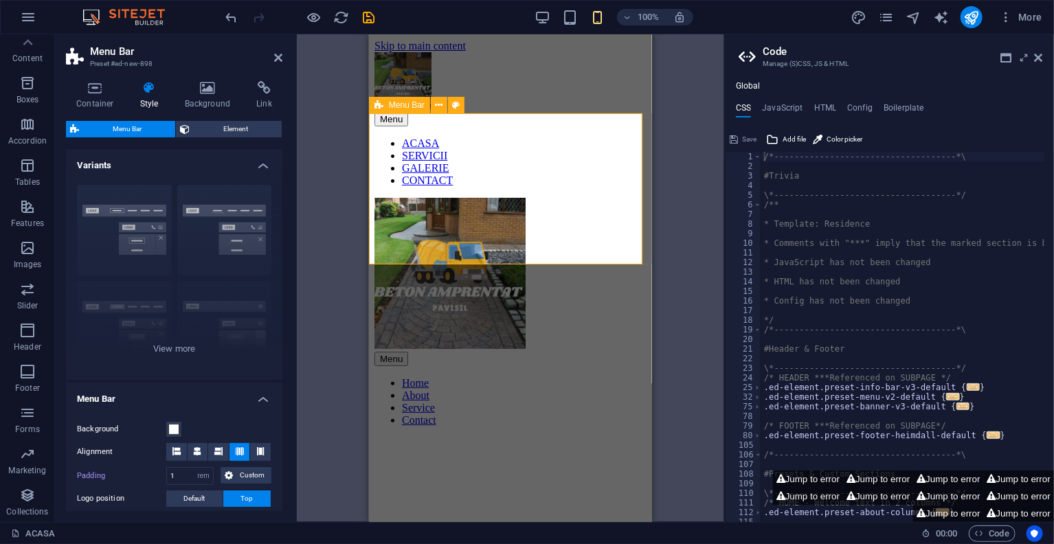
click at [551, 351] on div "Menu" at bounding box center [510, 358] width 272 height 14
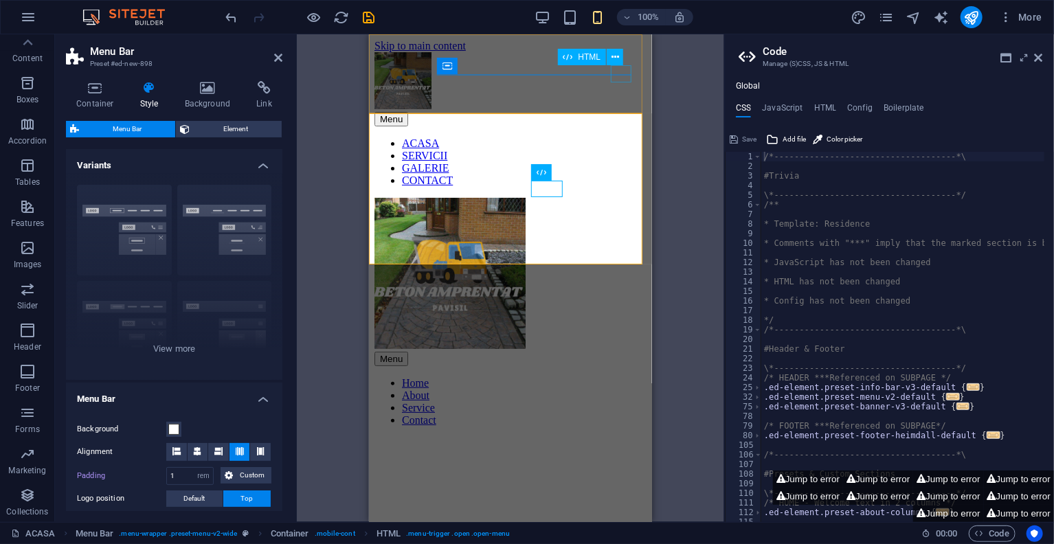
click at [615, 111] on div "Menu" at bounding box center [510, 118] width 272 height 14
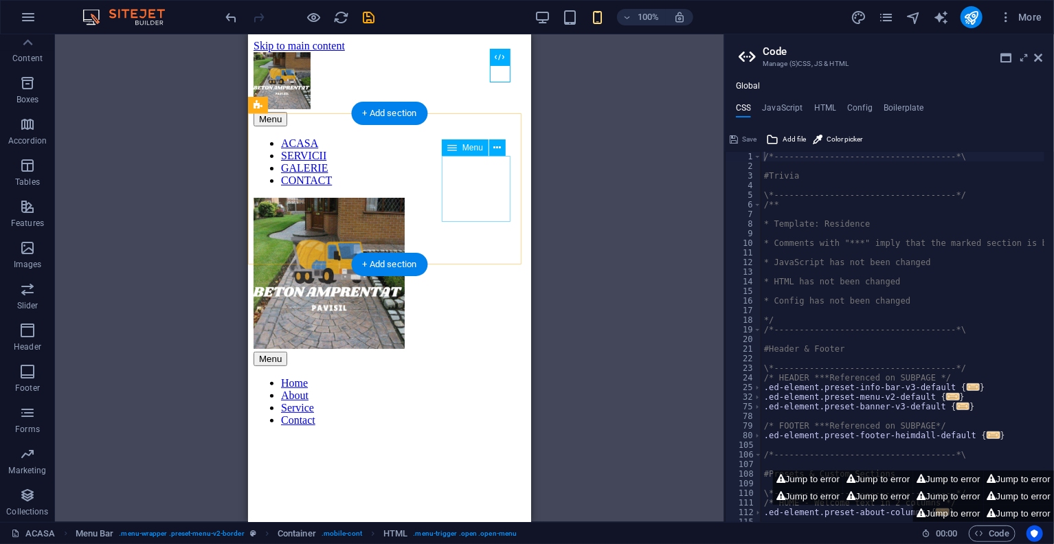
click at [479, 376] on nav "Home About Service Contact" at bounding box center [389, 400] width 272 height 49
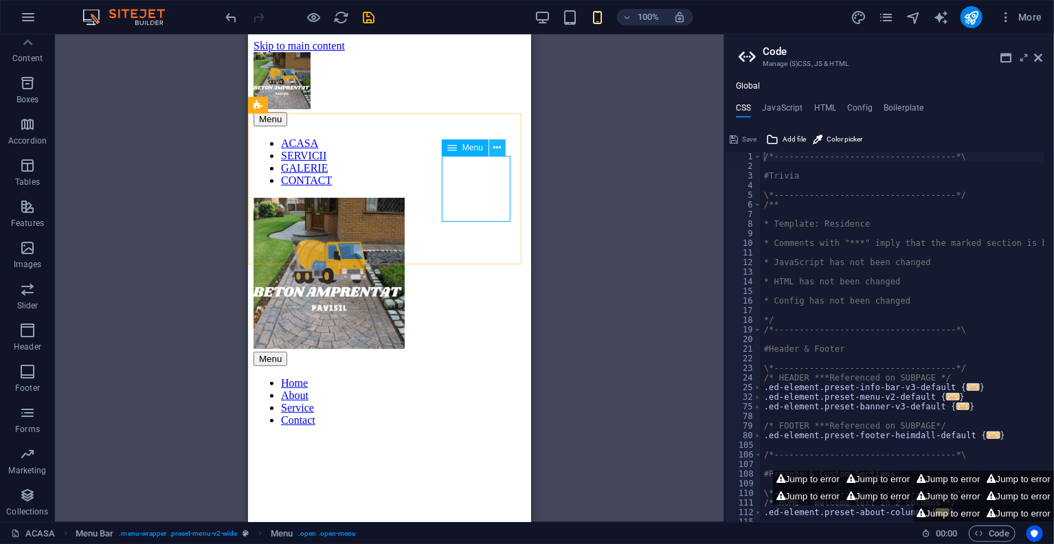
click at [491, 148] on button at bounding box center [497, 147] width 16 height 16
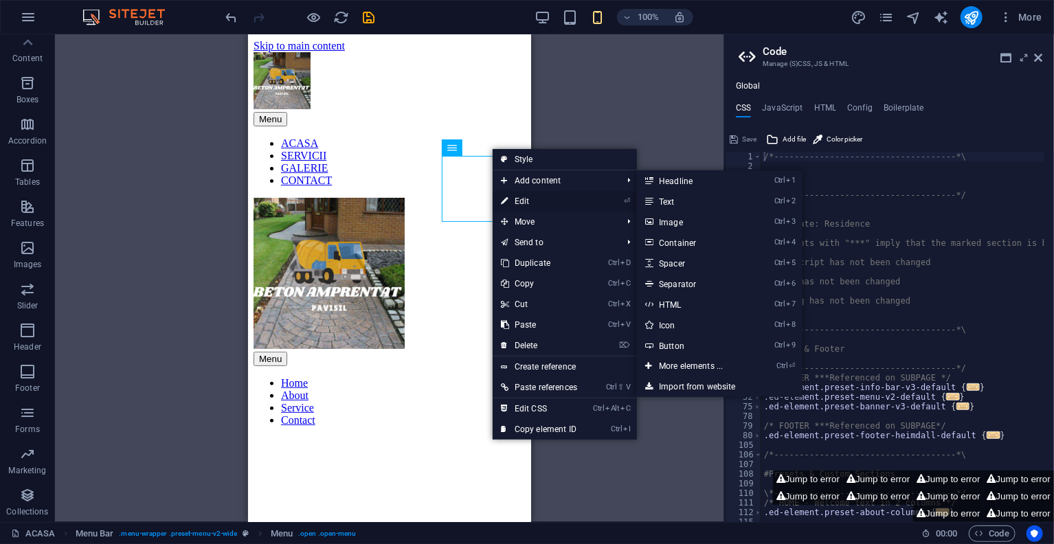
drag, startPoint x: 527, startPoint y: 195, endPoint x: 158, endPoint y: 160, distance: 370.5
click at [527, 195] on link "⏎ Edit" at bounding box center [539, 201] width 93 height 21
select select
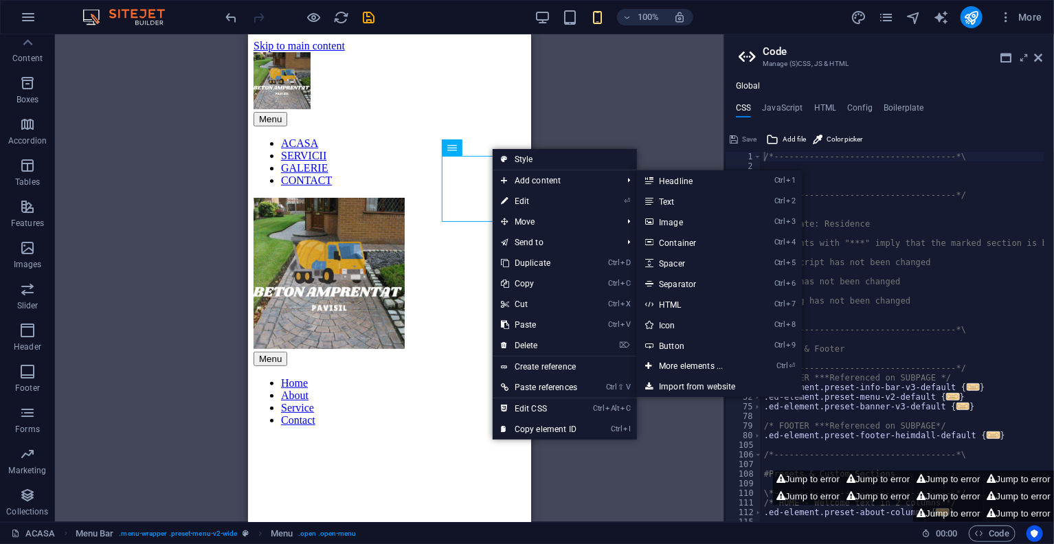
select select
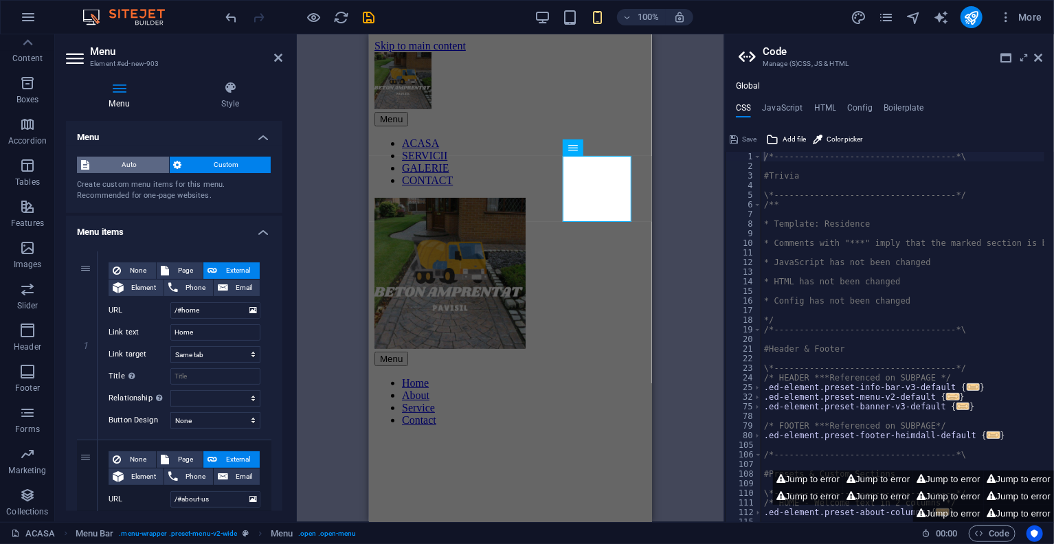
click at [144, 163] on span "Auto" at bounding box center [128, 165] width 71 height 16
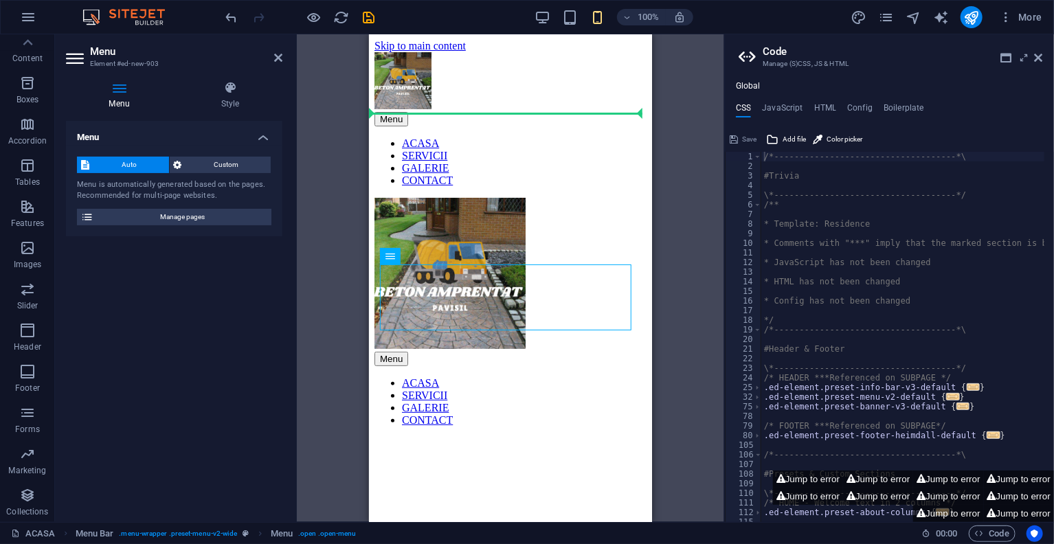
drag, startPoint x: 473, startPoint y: 295, endPoint x: 451, endPoint y: 220, distance: 78.0
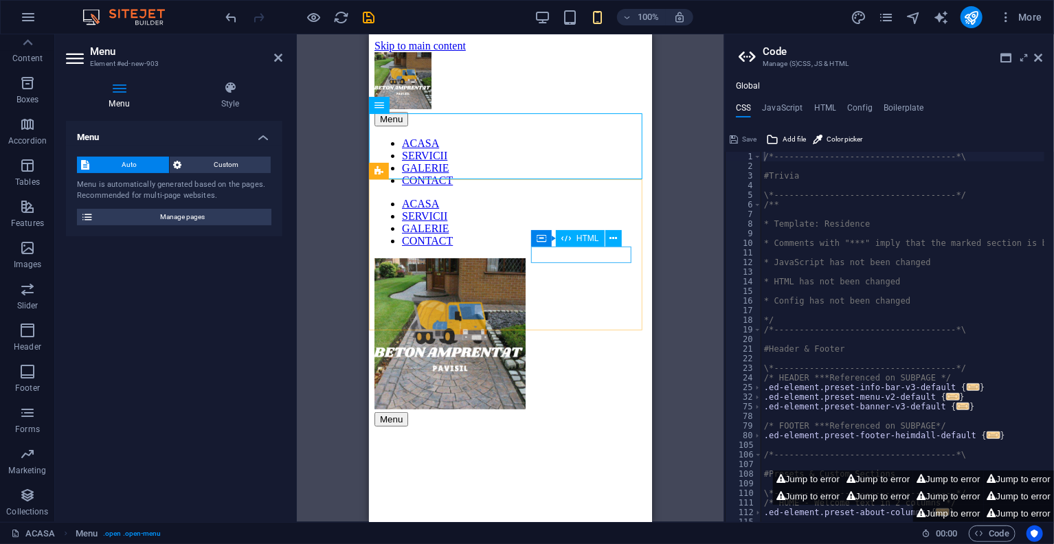
click at [559, 411] on div "Menu" at bounding box center [510, 418] width 272 height 14
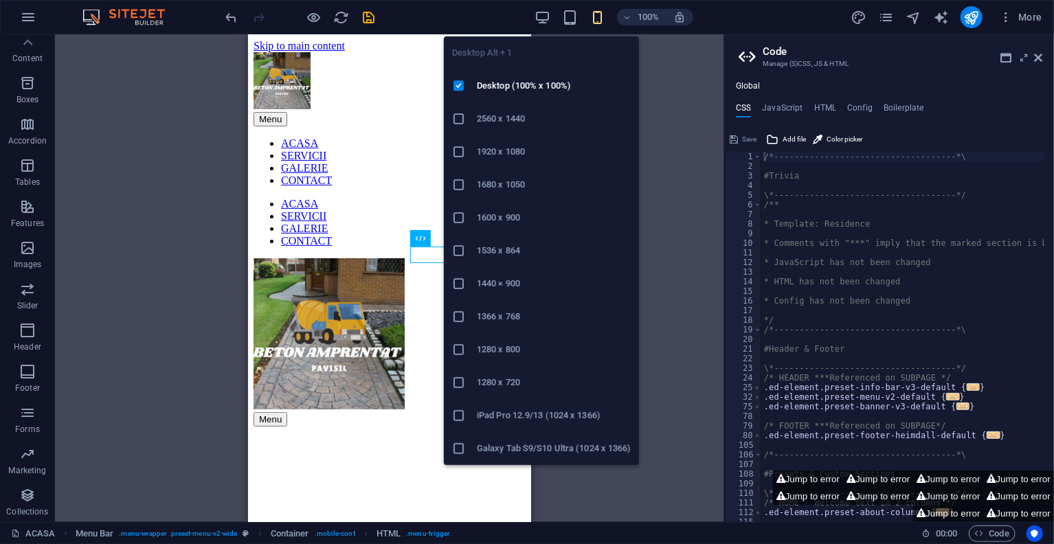
click at [418, 137] on nav "ACASA SERVICII GALERIE CONTACT" at bounding box center [389, 161] width 272 height 49
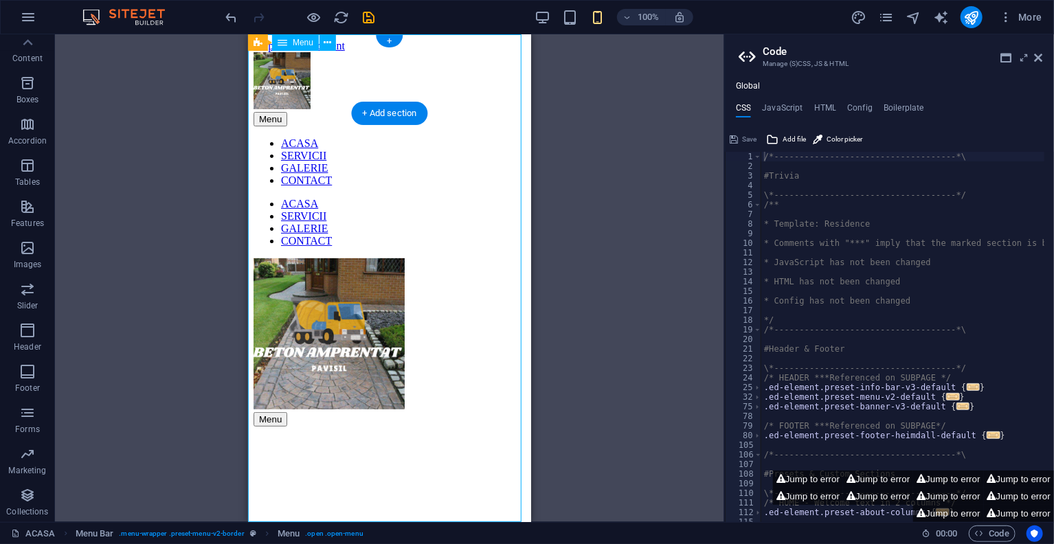
click at [501, 111] on div "Menu" at bounding box center [389, 118] width 272 height 14
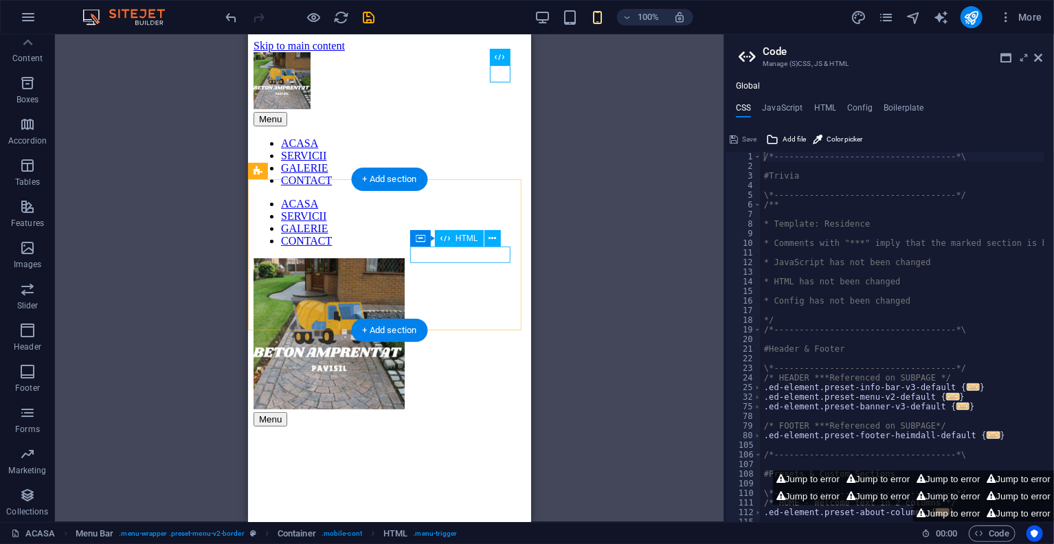
click at [429, 411] on div "Menu" at bounding box center [389, 418] width 272 height 14
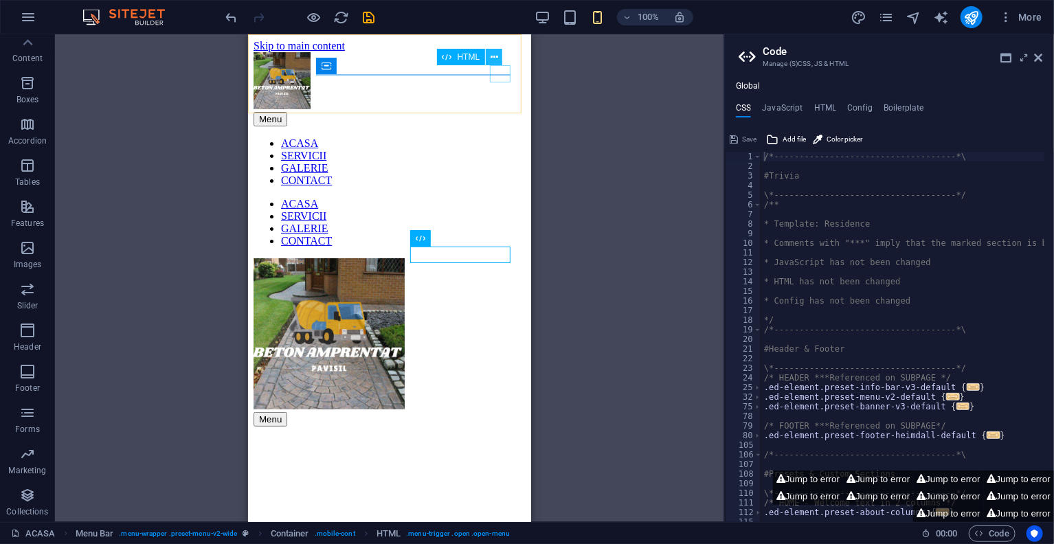
drag, startPoint x: 501, startPoint y: 65, endPoint x: 253, endPoint y: 39, distance: 249.3
click at [501, 65] on button at bounding box center [494, 57] width 16 height 16
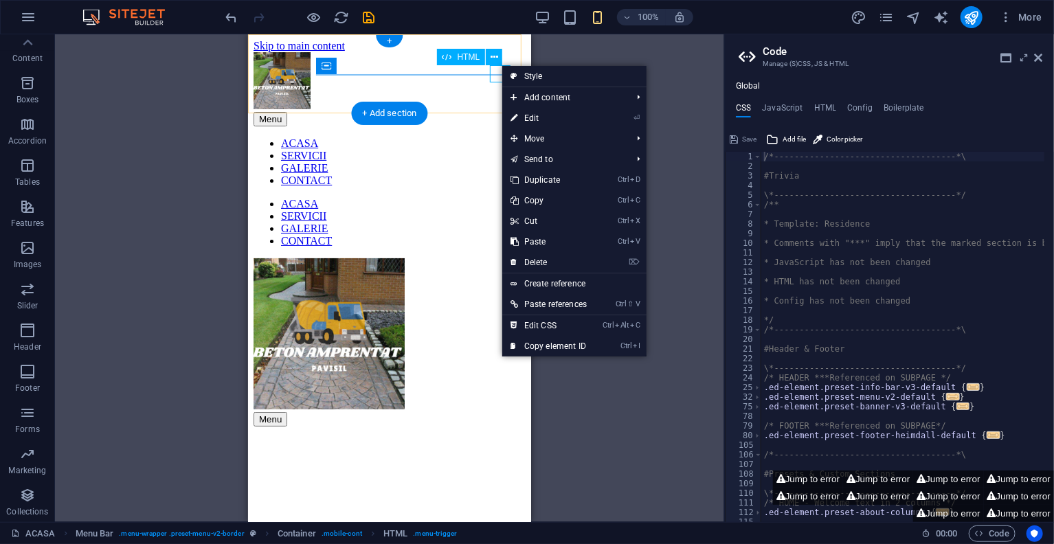
click at [499, 111] on div "Menu" at bounding box center [389, 118] width 272 height 14
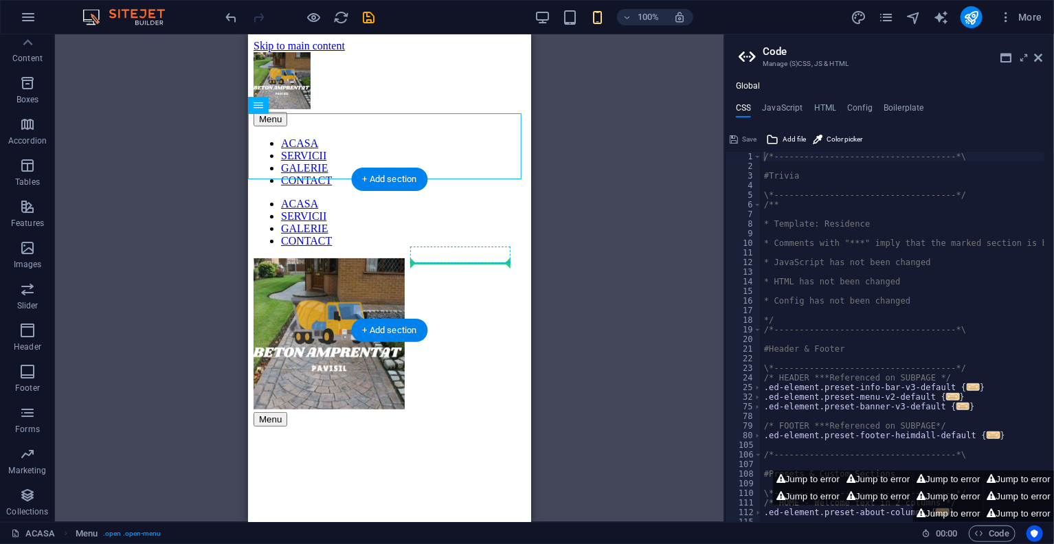
drag, startPoint x: 321, startPoint y: 151, endPoint x: 468, endPoint y: 259, distance: 182.3
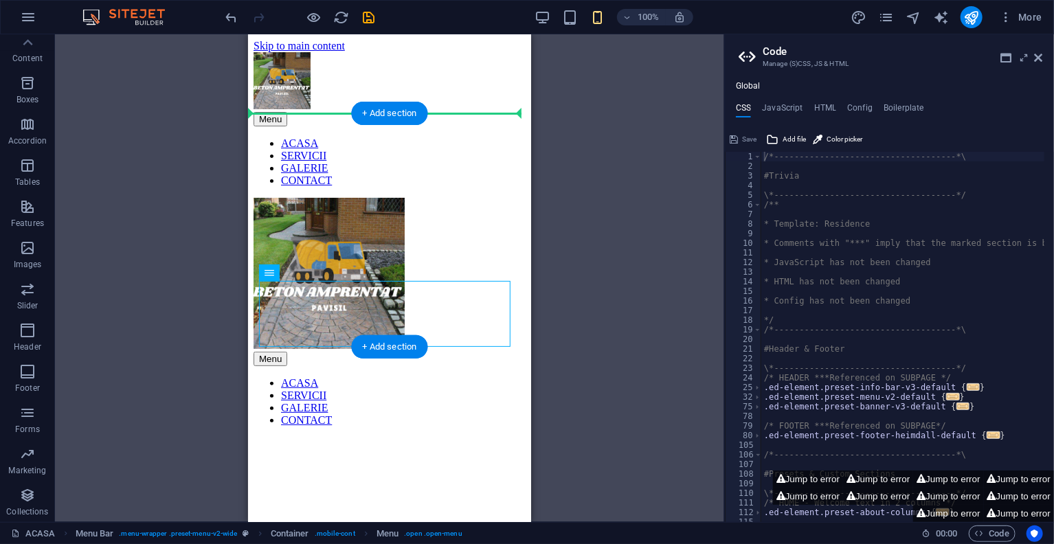
drag, startPoint x: 451, startPoint y: 314, endPoint x: 494, endPoint y: 229, distance: 95.2
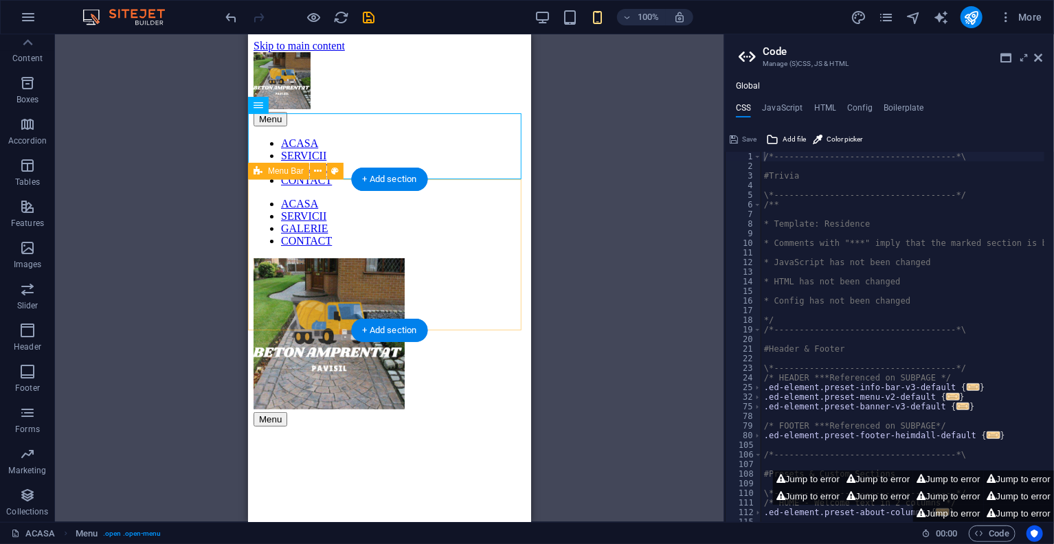
click at [455, 258] on div "Menu" at bounding box center [389, 342] width 272 height 168
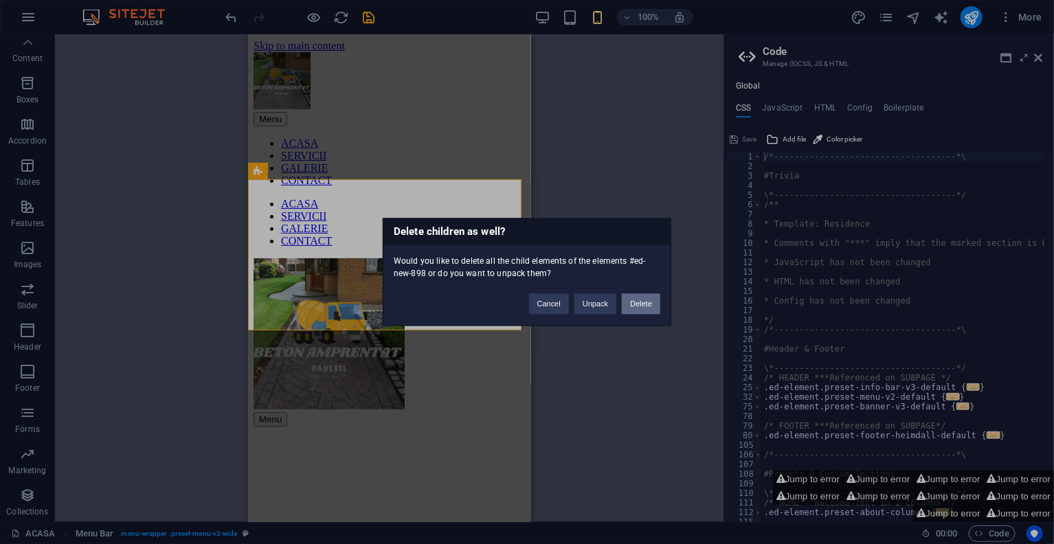
click at [651, 305] on button "Delete" at bounding box center [641, 304] width 38 height 21
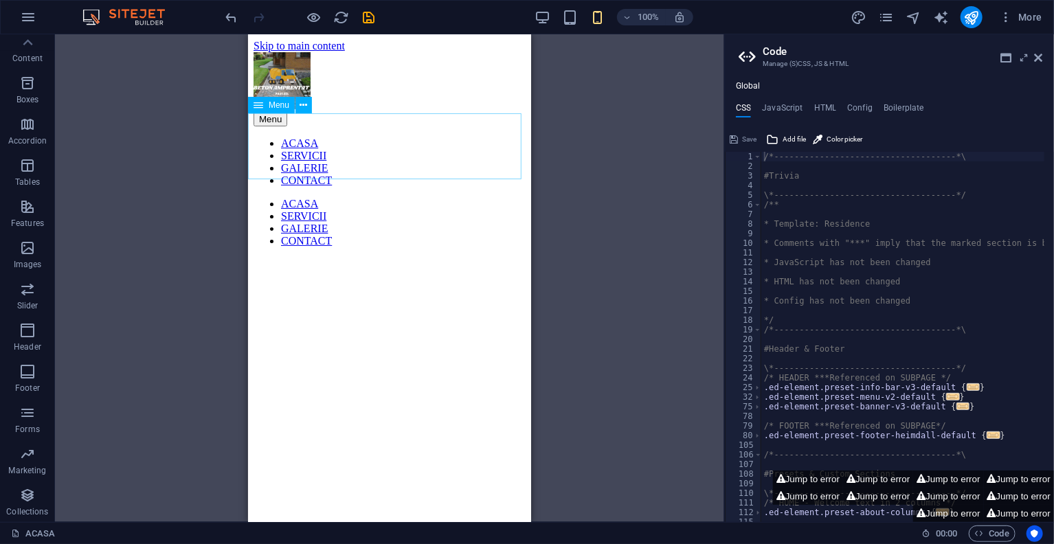
click at [317, 197] on nav "ACASA SERVICII GALERIE CONTACT" at bounding box center [389, 221] width 272 height 49
click at [292, 197] on nav "ACASA SERVICII GALERIE CONTACT" at bounding box center [389, 221] width 272 height 49
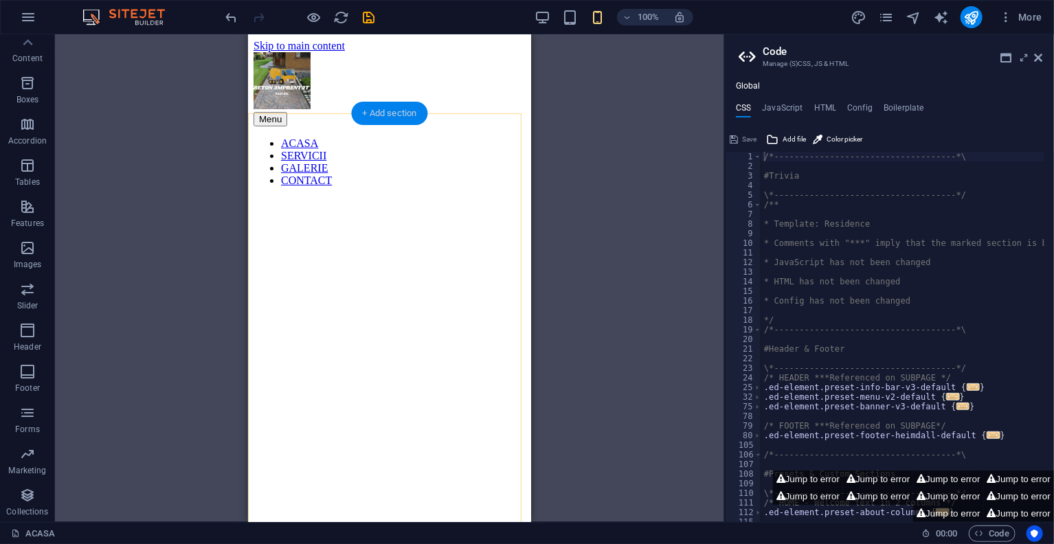
click at [392, 108] on div "+ Add section" at bounding box center [390, 113] width 76 height 23
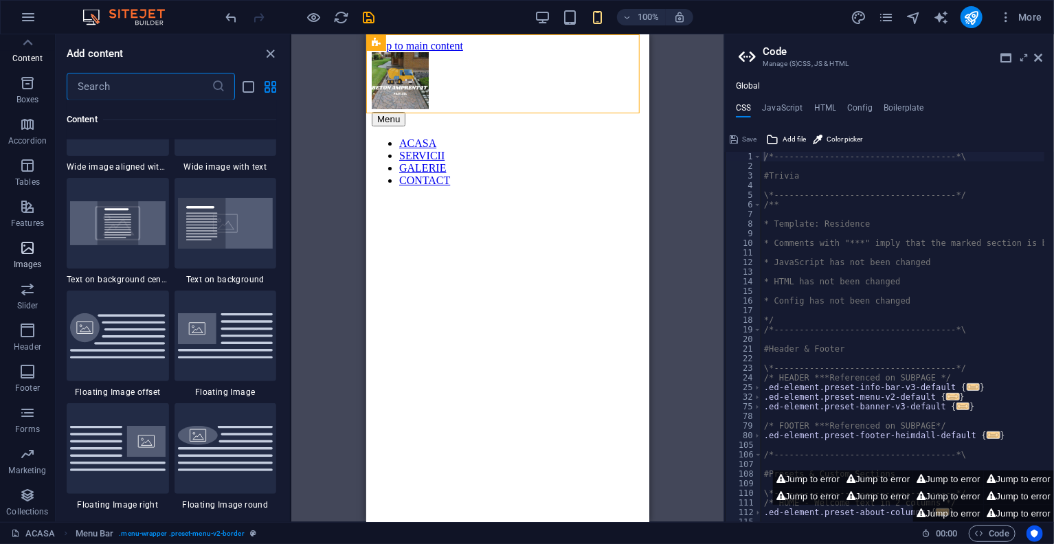
click at [32, 240] on icon "button" at bounding box center [27, 248] width 16 height 16
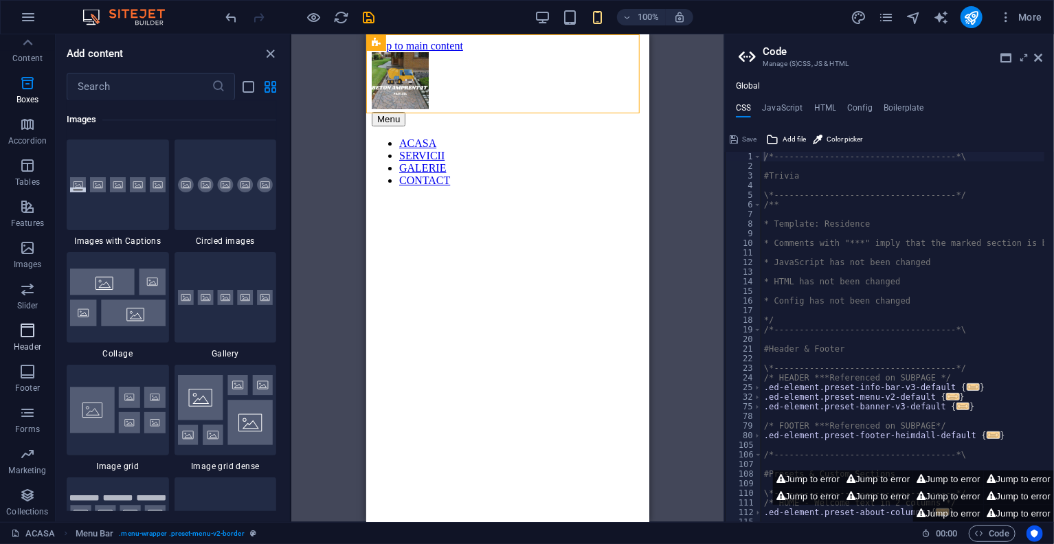
click at [30, 319] on button "Header" at bounding box center [27, 337] width 55 height 41
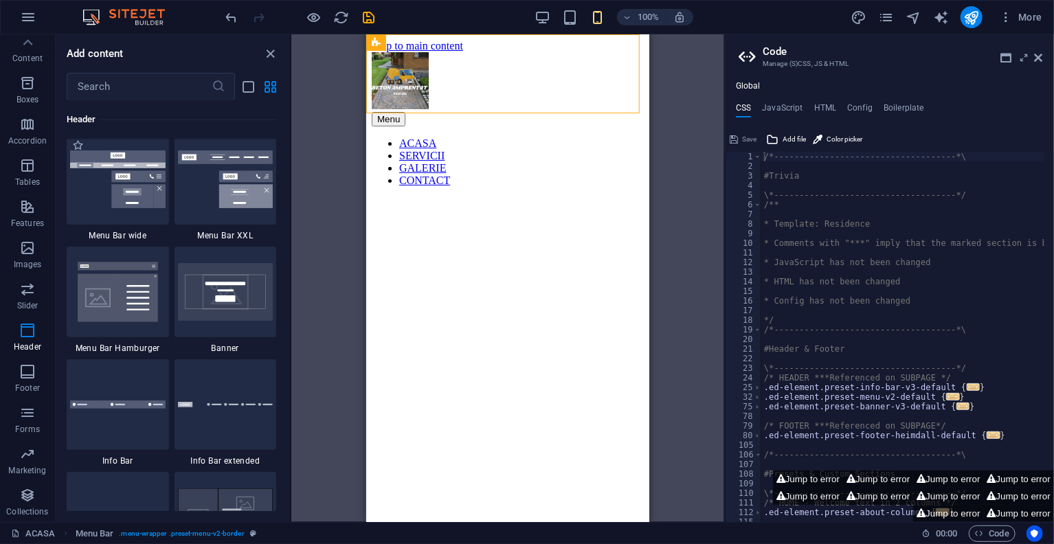
scroll to position [8797, 0]
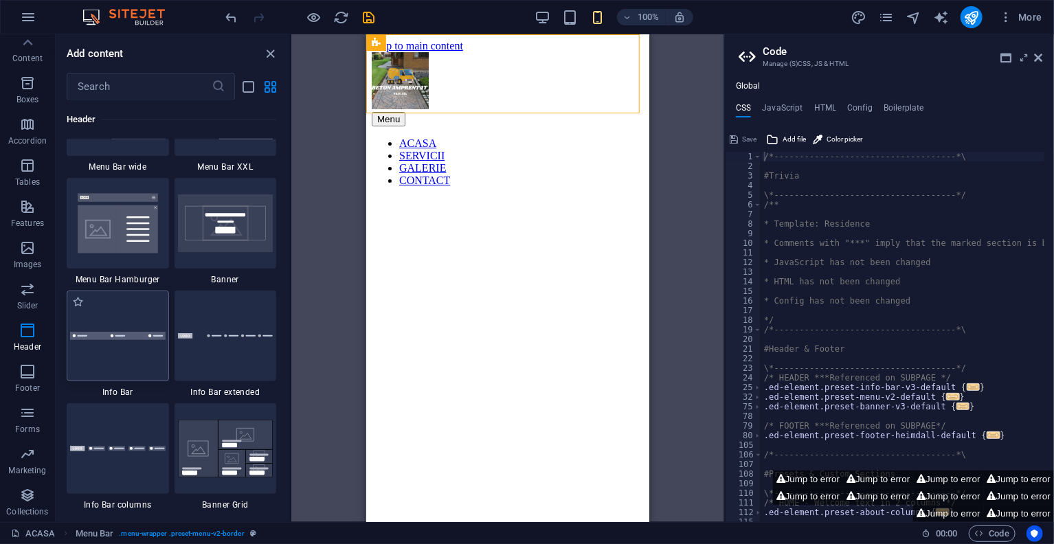
click at [150, 303] on div at bounding box center [118, 336] width 102 height 91
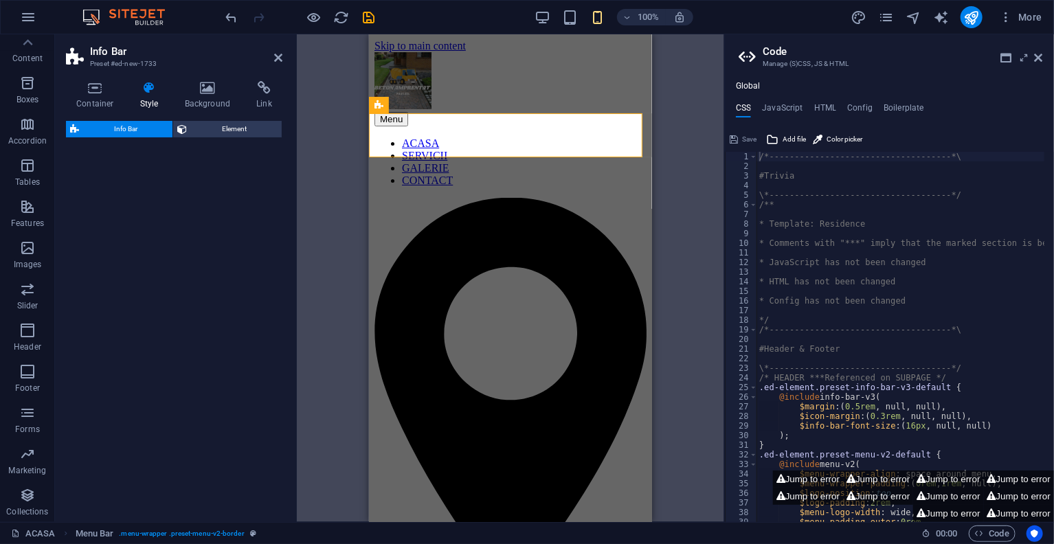
select select "rem"
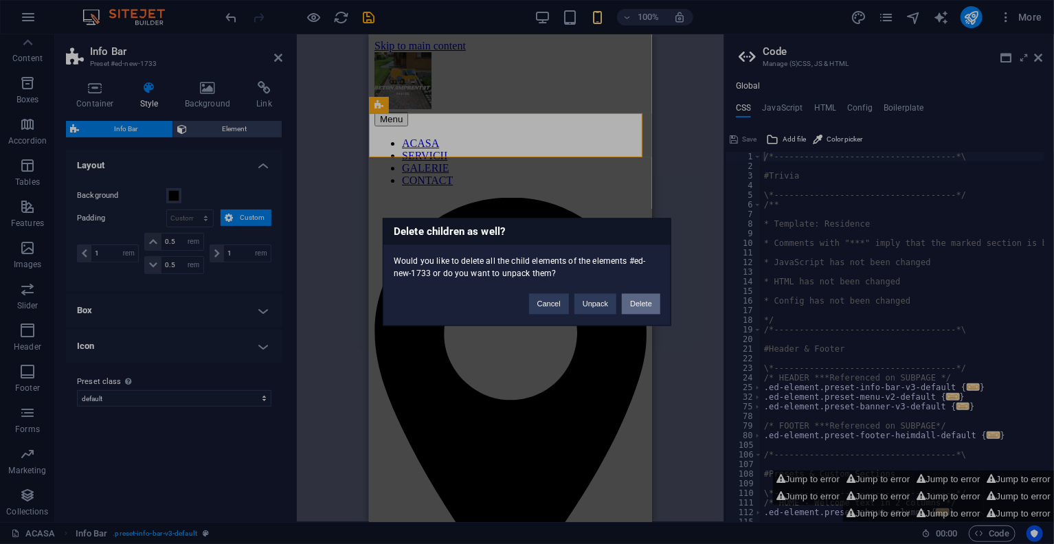
click at [650, 306] on button "Delete" at bounding box center [641, 304] width 38 height 21
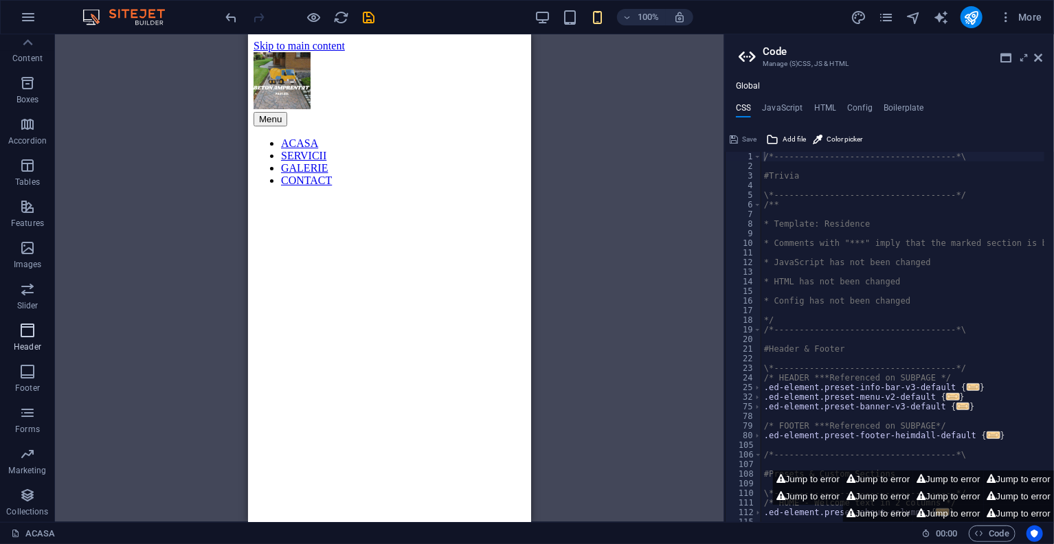
click at [21, 341] on p "Header" at bounding box center [27, 346] width 27 height 11
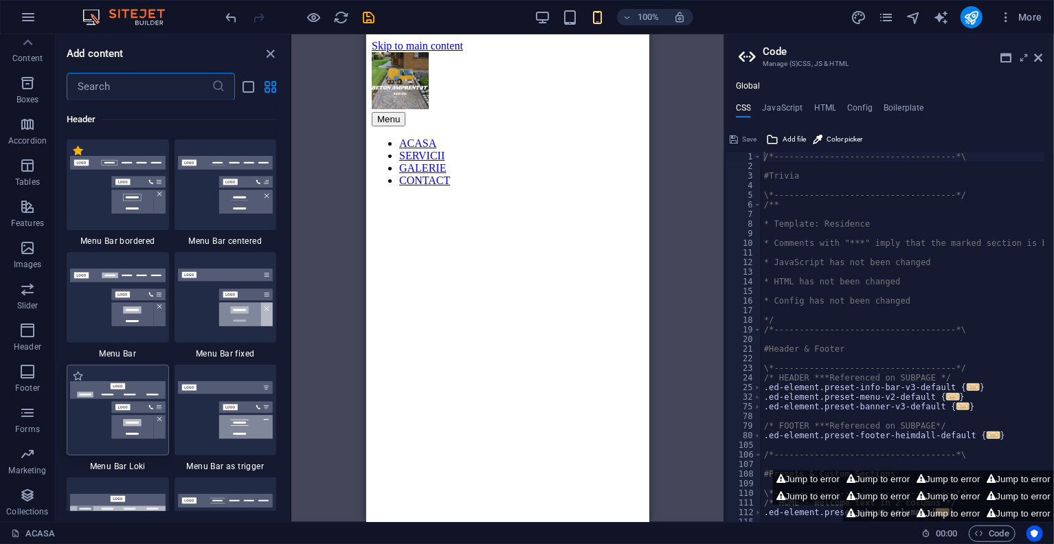
scroll to position [8590, 0]
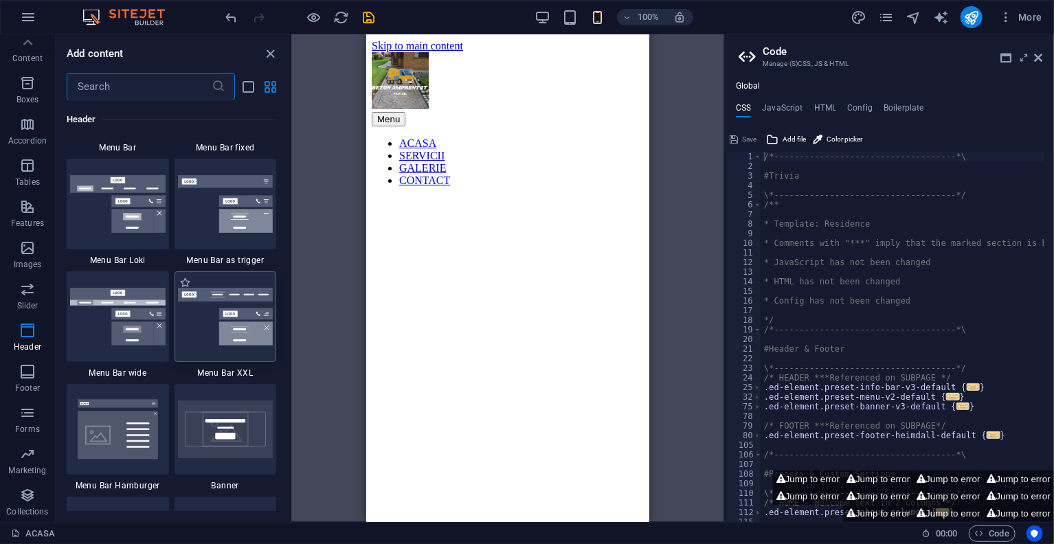
click at [188, 334] on img at bounding box center [225, 317] width 95 height 58
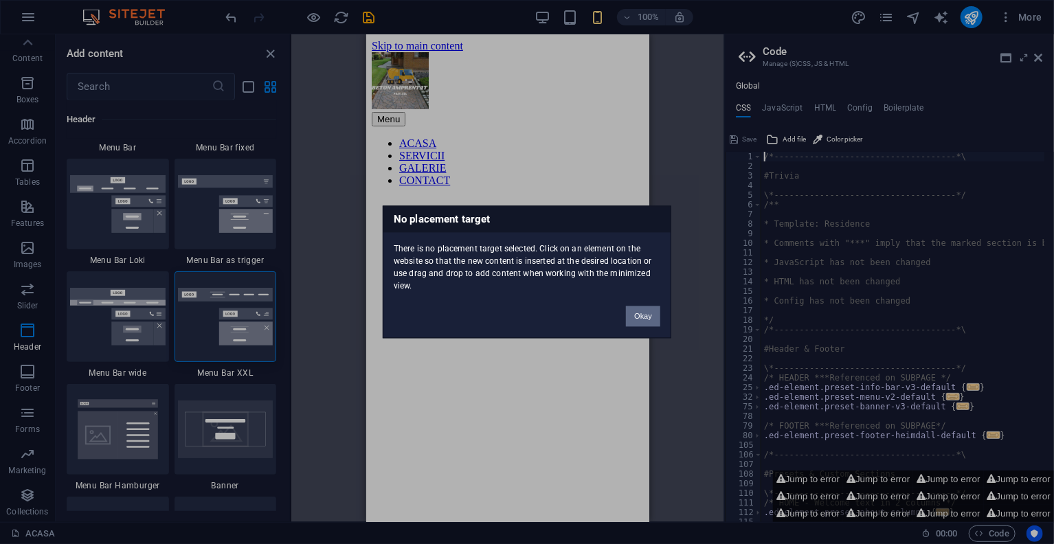
drag, startPoint x: 649, startPoint y: 317, endPoint x: 282, endPoint y: 280, distance: 369.4
click at [649, 317] on button "Okay" at bounding box center [643, 316] width 34 height 21
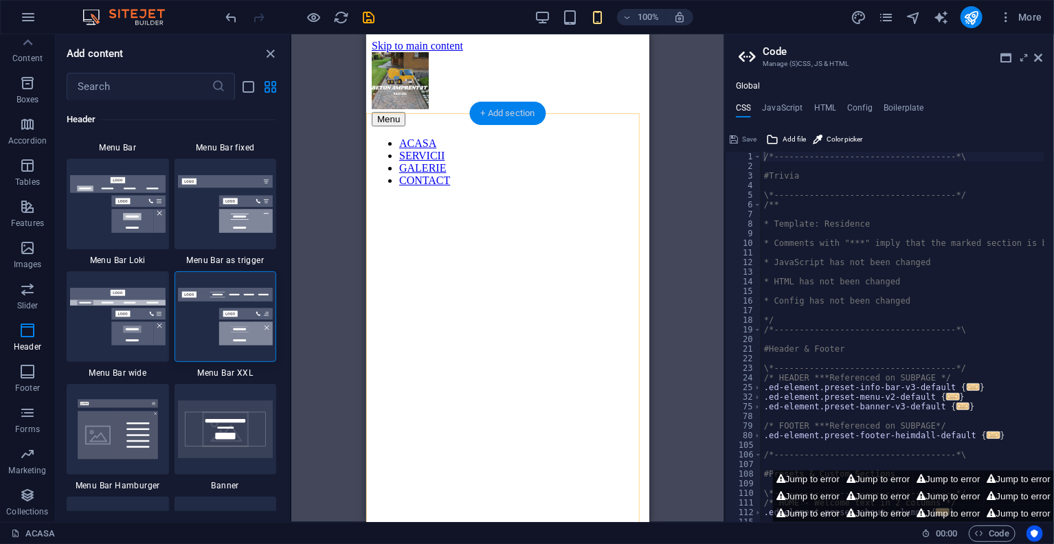
click at [519, 111] on div "+ Add section" at bounding box center [508, 113] width 76 height 23
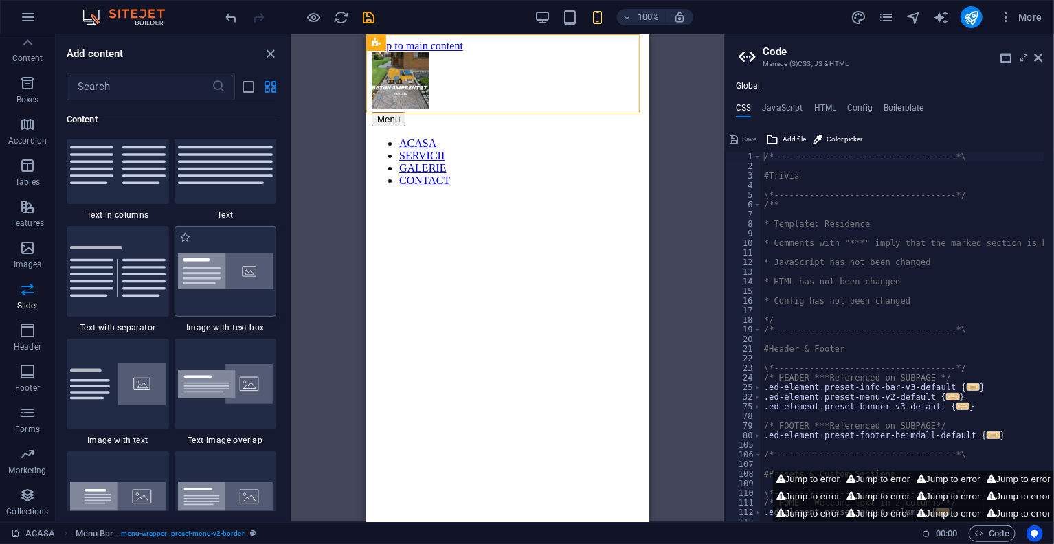
scroll to position [2516, 0]
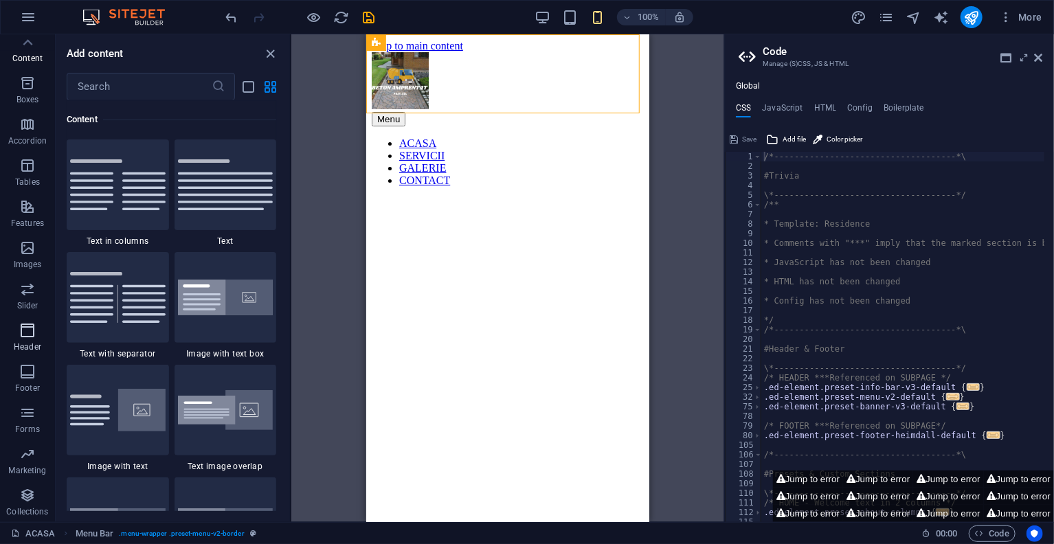
click at [29, 344] on p "Header" at bounding box center [27, 346] width 27 height 11
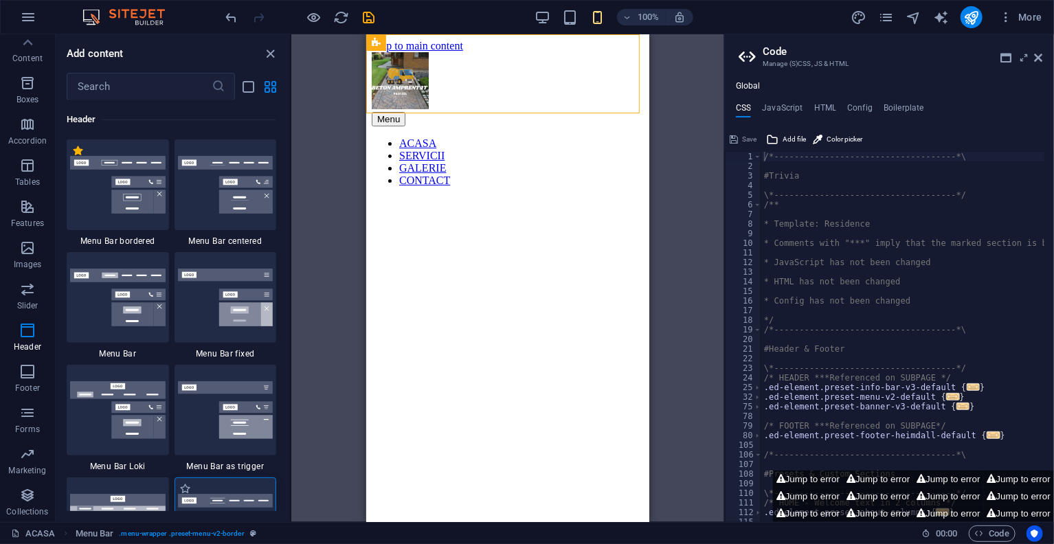
scroll to position [8522, 0]
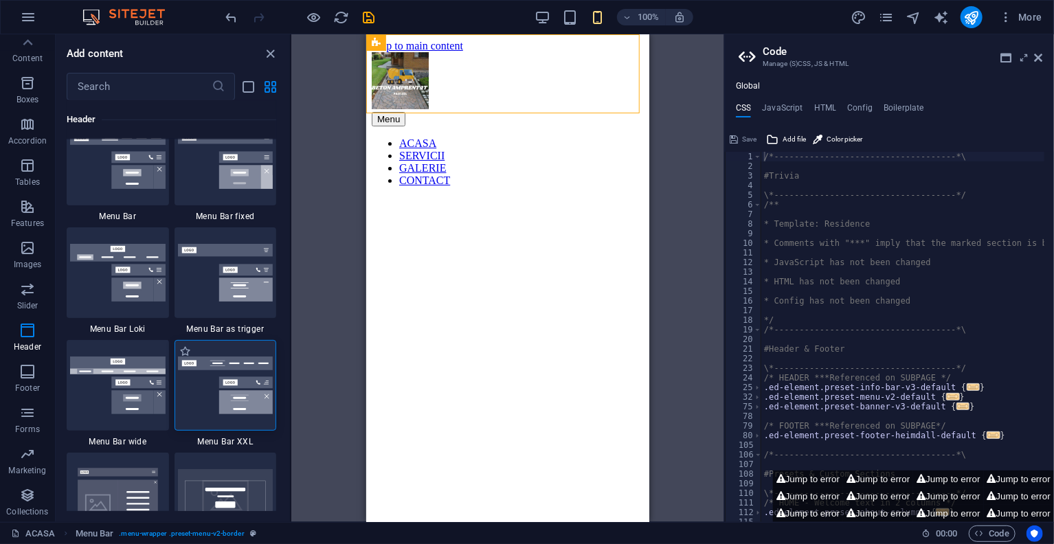
click at [227, 398] on img at bounding box center [225, 386] width 95 height 58
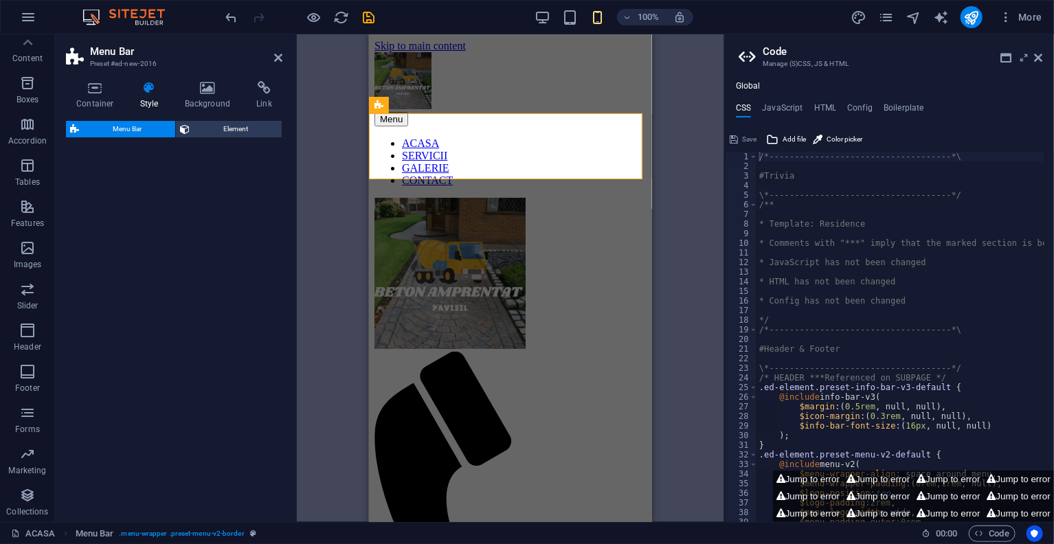
select select "rem"
select select "preset-menu-v2-xxl"
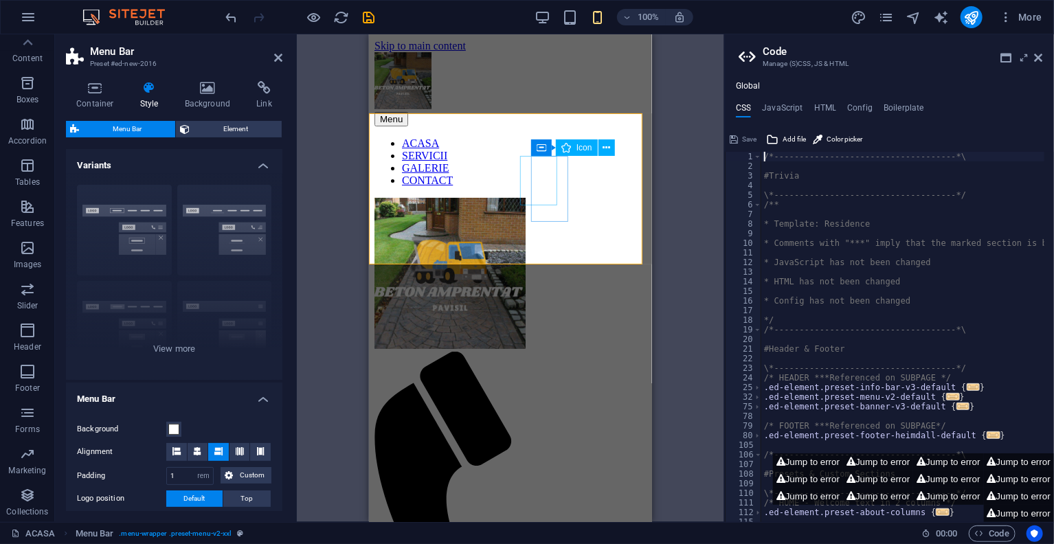
click at [537, 351] on figure at bounding box center [504, 526] width 261 height 350
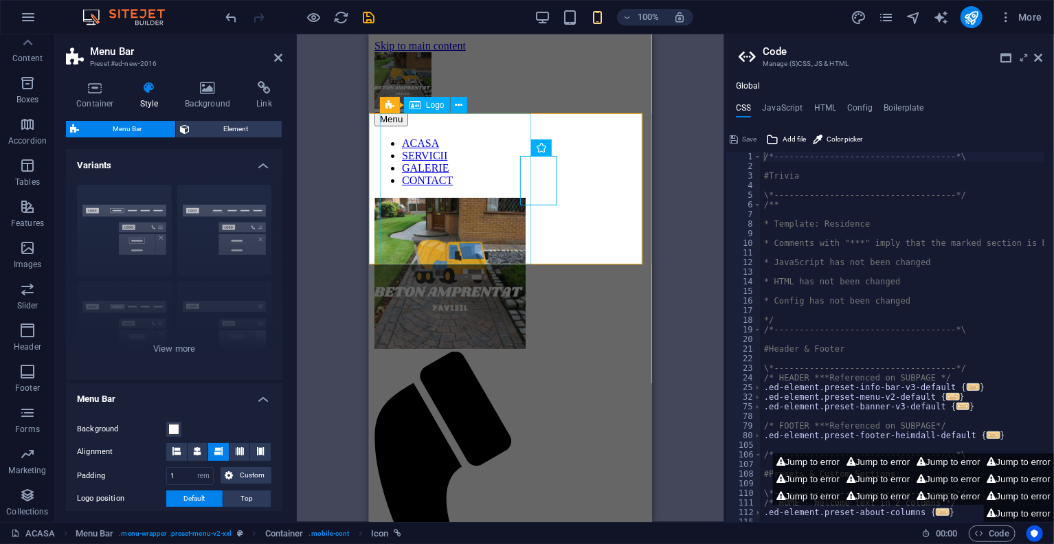
click at [487, 197] on div at bounding box center [510, 274] width 272 height 154
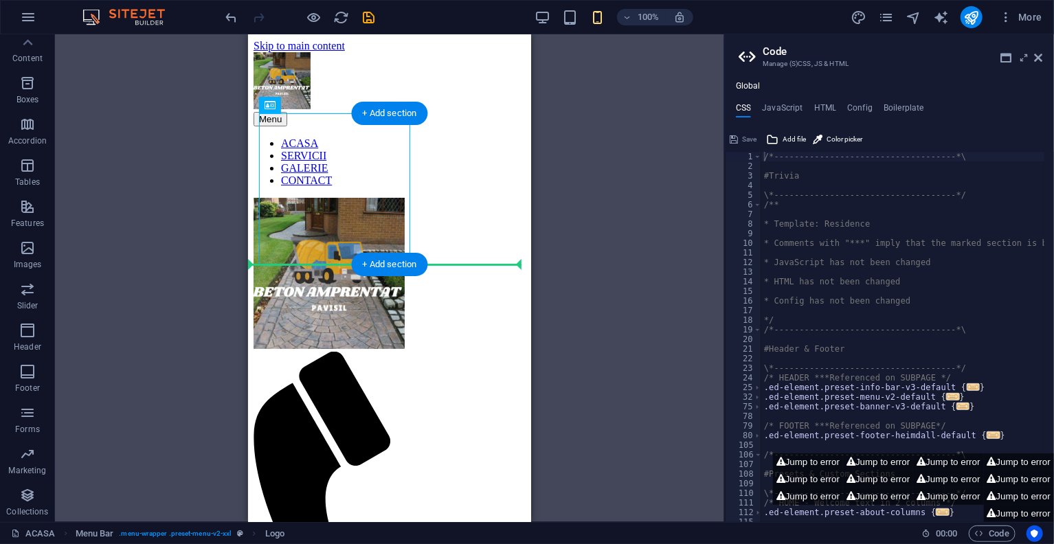
drag, startPoint x: 357, startPoint y: 196, endPoint x: 257, endPoint y: 194, distance: 100.3
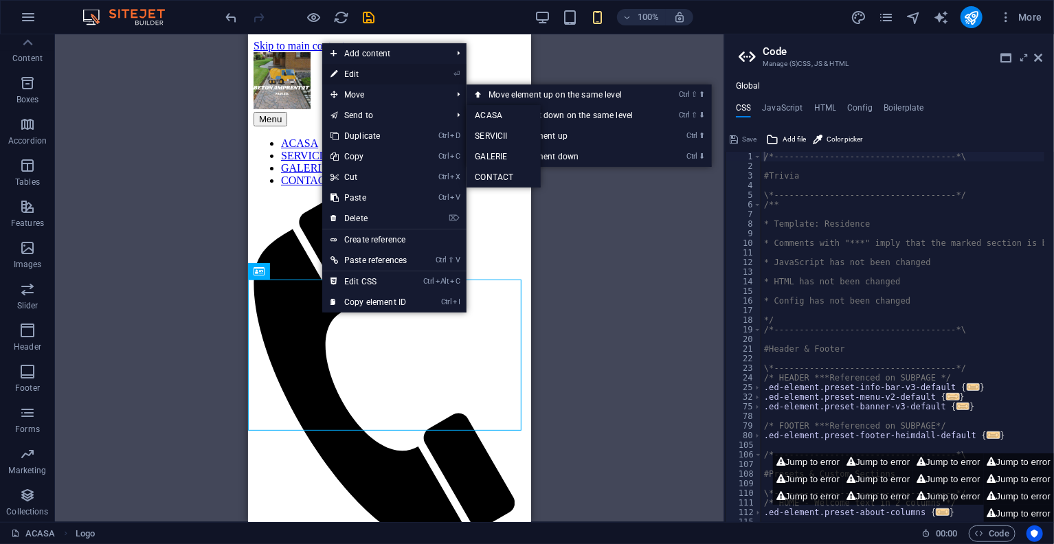
click at [362, 78] on link "⏎ Edit" at bounding box center [368, 74] width 93 height 21
select select "px"
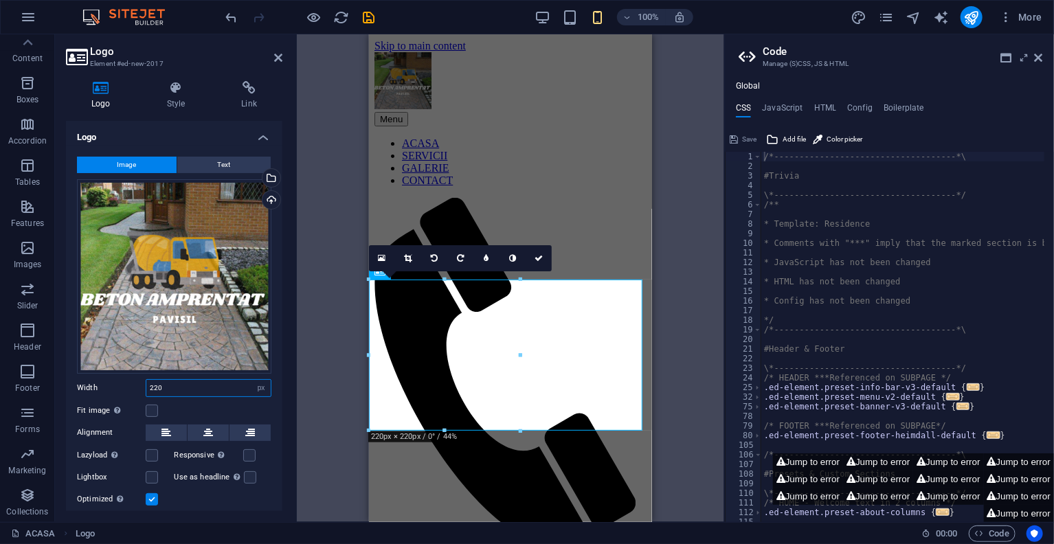
click at [225, 381] on input "220" at bounding box center [208, 388] width 124 height 16
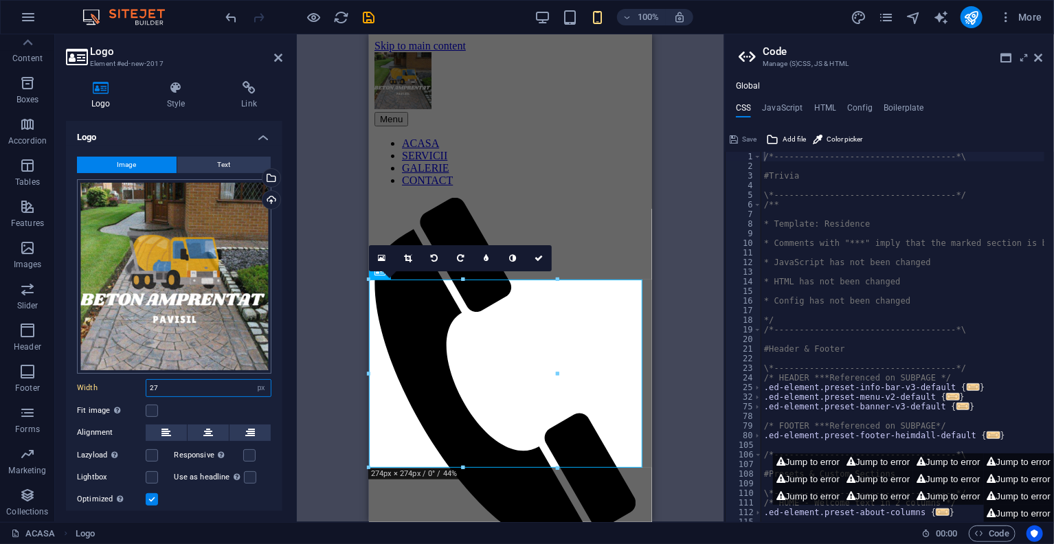
type input "2"
type input "74"
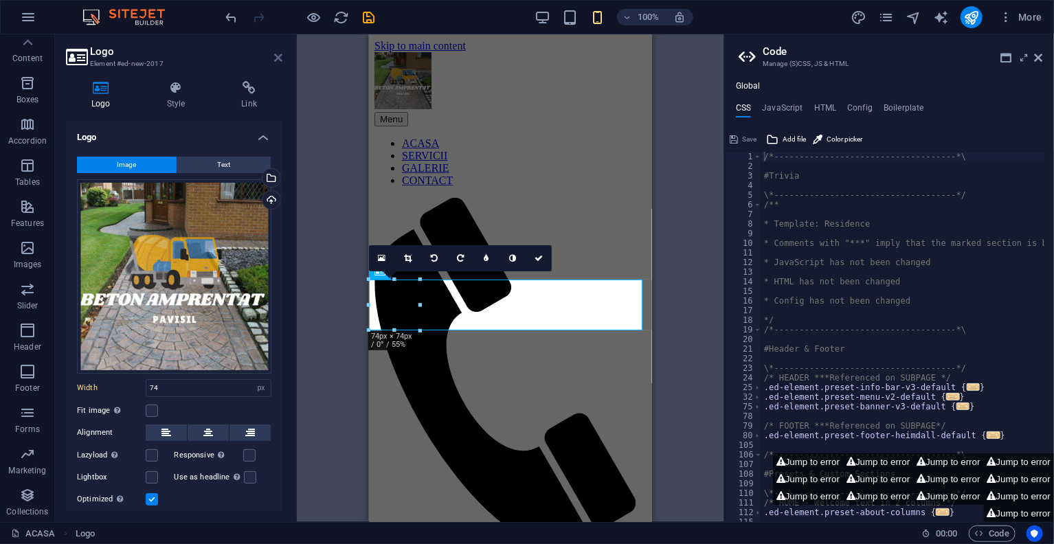
drag, startPoint x: 280, startPoint y: 55, endPoint x: 27, endPoint y: 21, distance: 255.7
click at [280, 55] on icon at bounding box center [278, 57] width 8 height 11
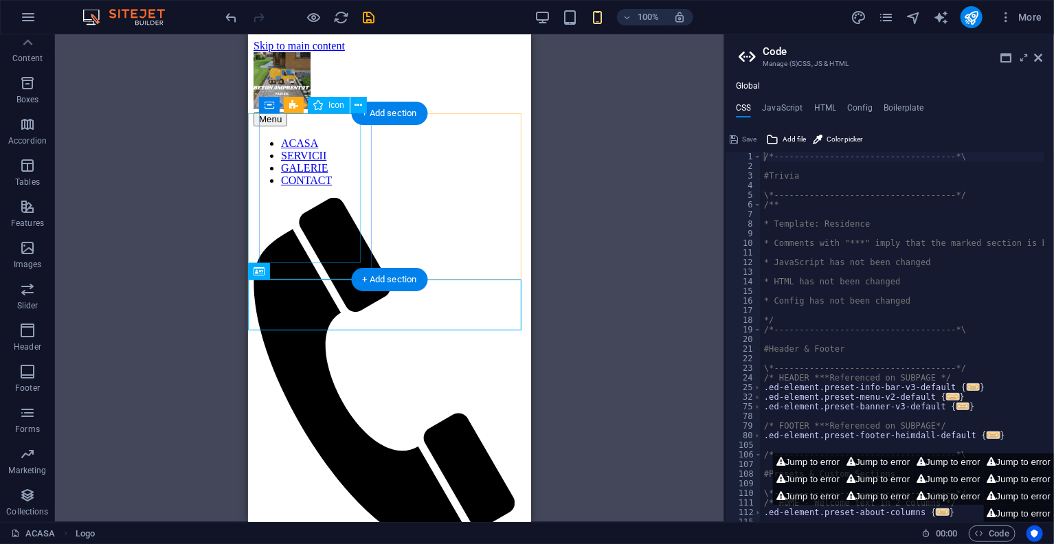
click at [309, 197] on figure at bounding box center [383, 372] width 261 height 350
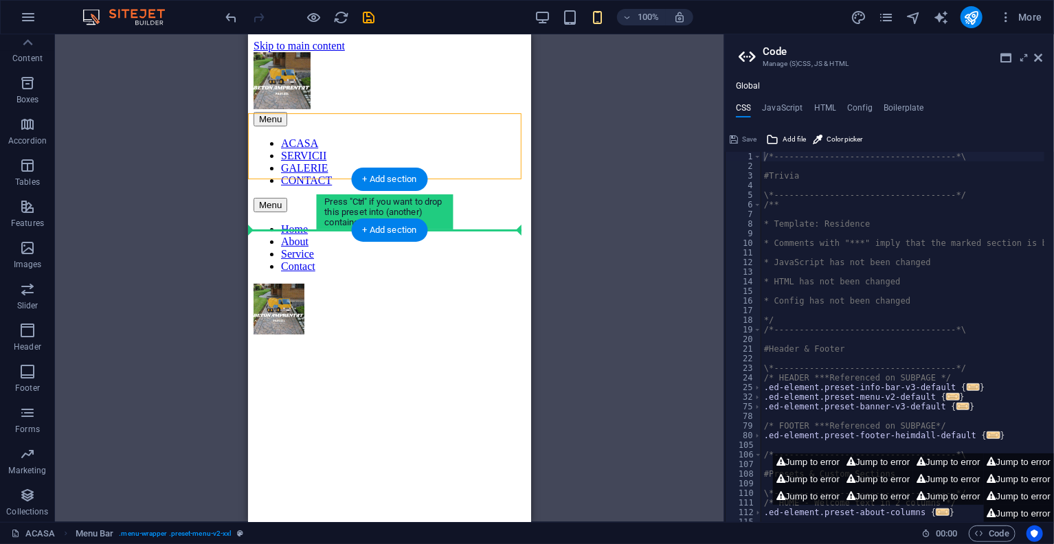
drag, startPoint x: 436, startPoint y: 143, endPoint x: 427, endPoint y: 205, distance: 63.1
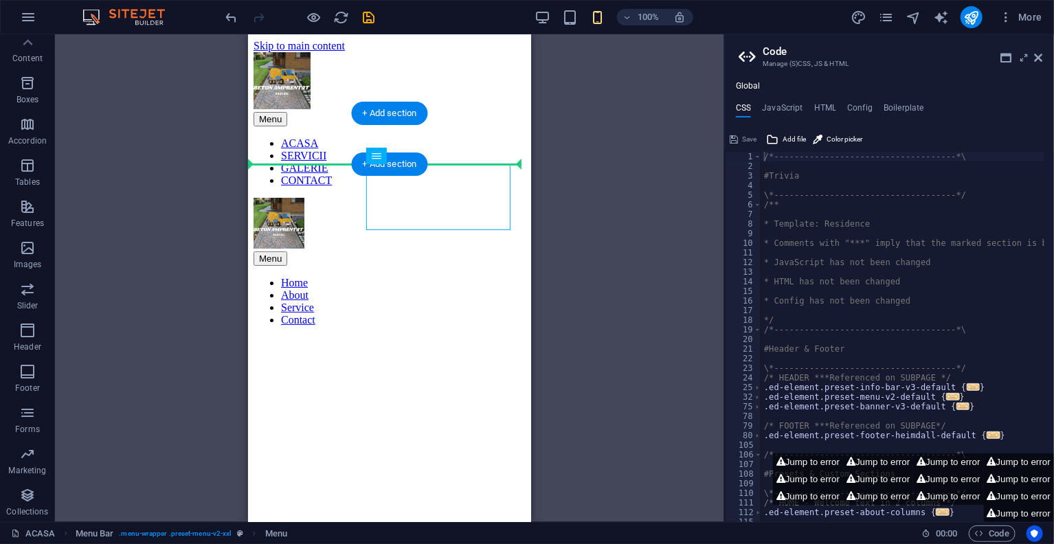
drag, startPoint x: 430, startPoint y: 203, endPoint x: 438, endPoint y: 151, distance: 52.1
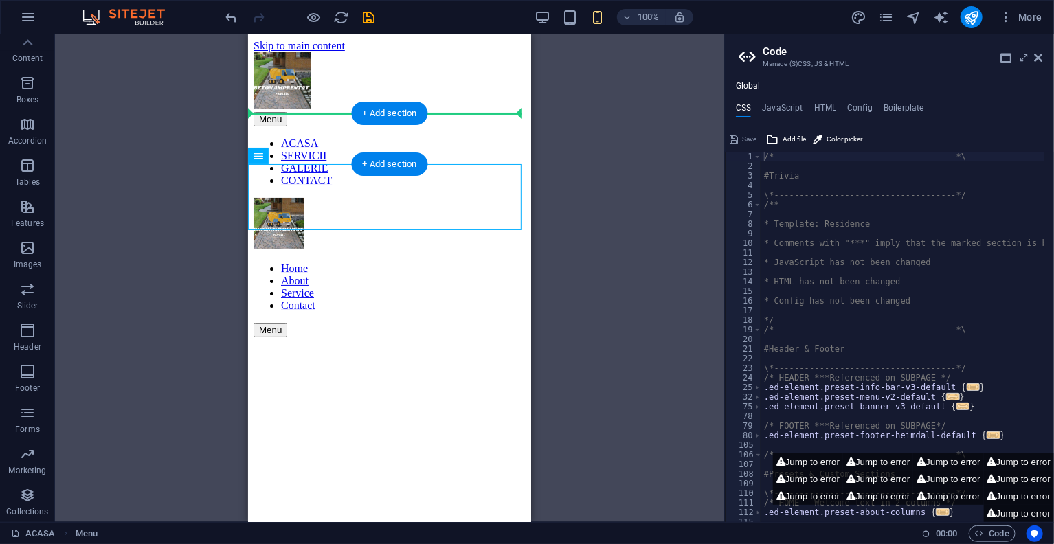
drag, startPoint x: 426, startPoint y: 198, endPoint x: 501, endPoint y: 130, distance: 101.1
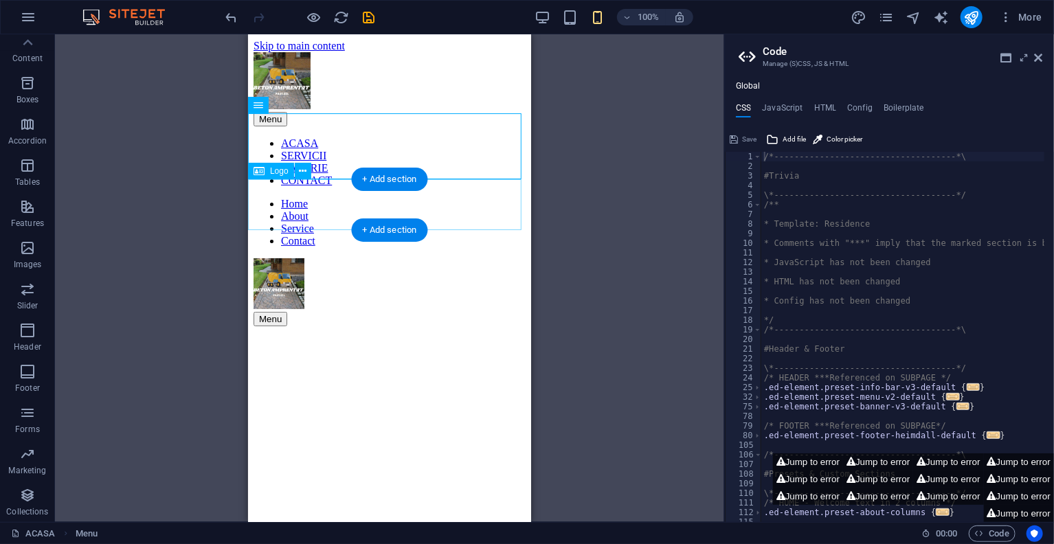
click at [438, 258] on div at bounding box center [389, 285] width 272 height 54
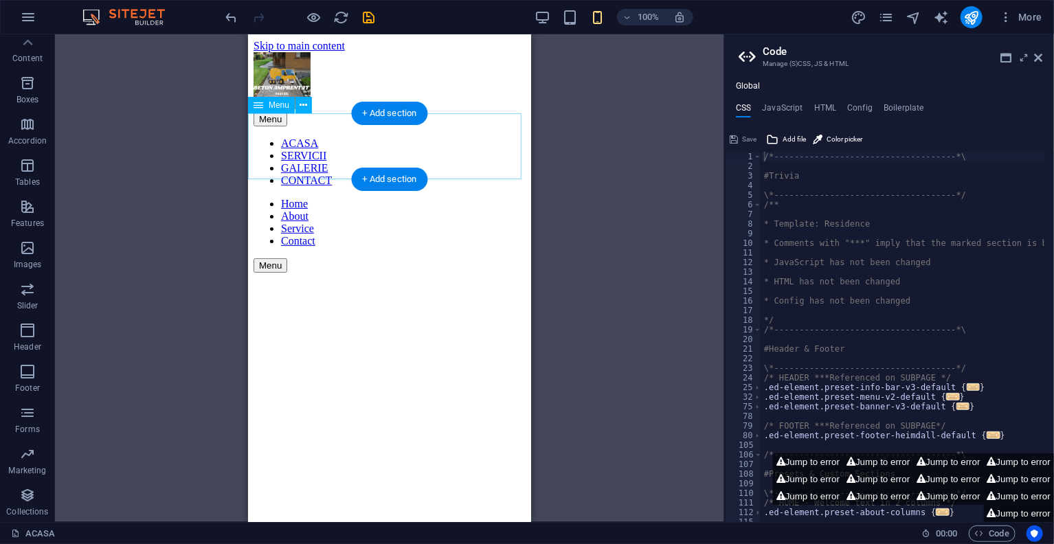
click at [424, 197] on nav "Home About Service Contact" at bounding box center [389, 221] width 272 height 49
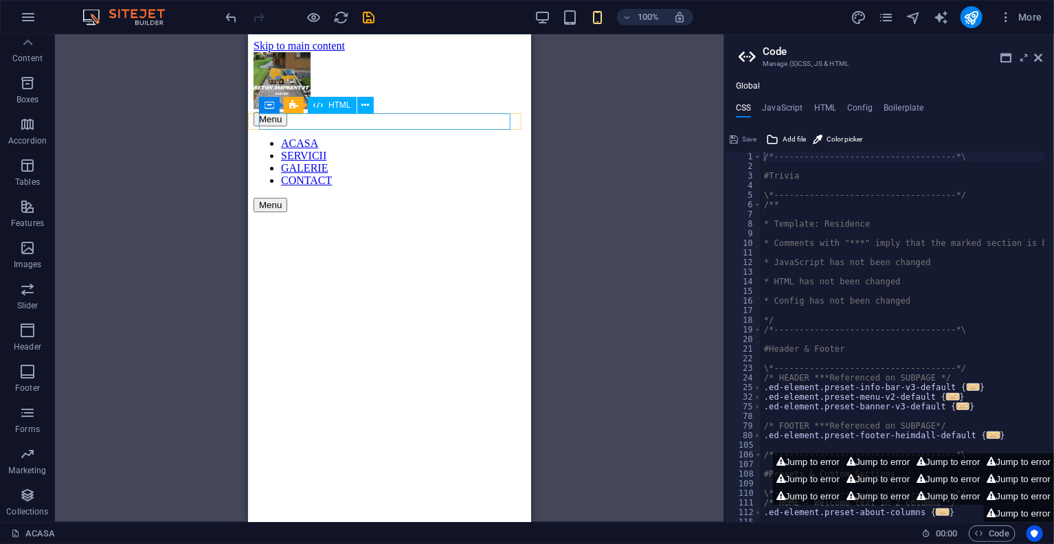
click at [449, 197] on div "Menu" at bounding box center [389, 204] width 272 height 14
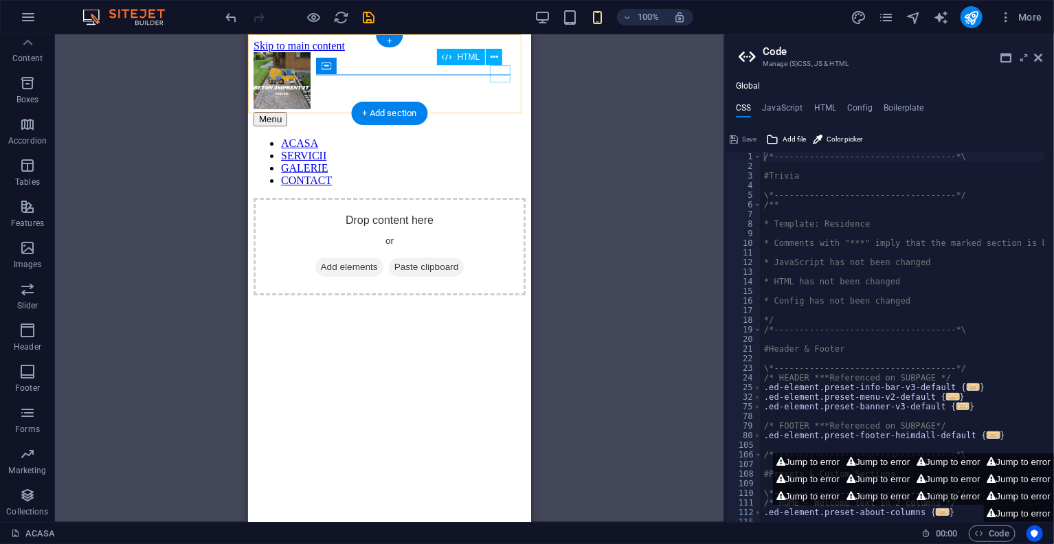
click at [503, 111] on div "Menu" at bounding box center [389, 118] width 272 height 14
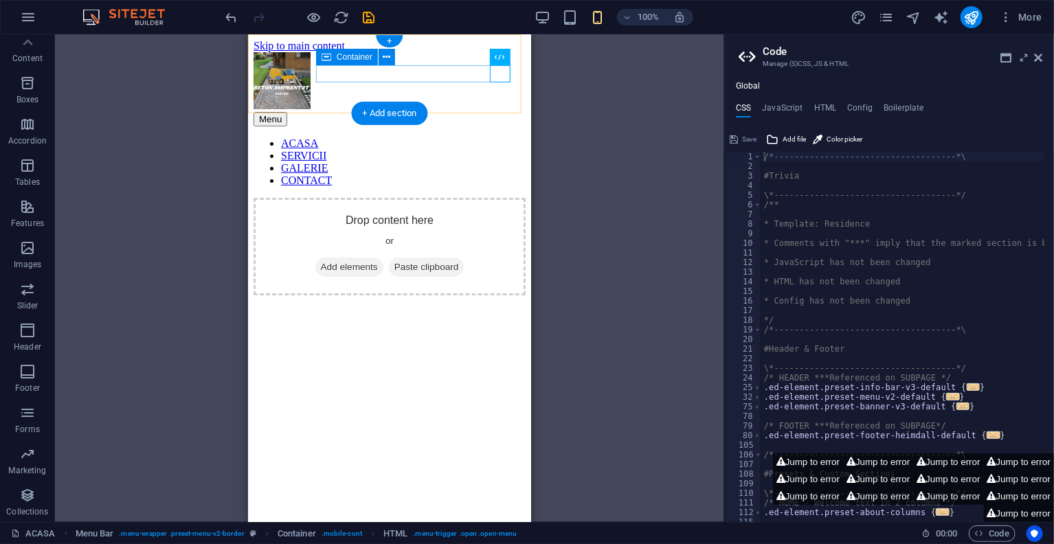
click at [455, 111] on div "Menu" at bounding box center [389, 118] width 272 height 14
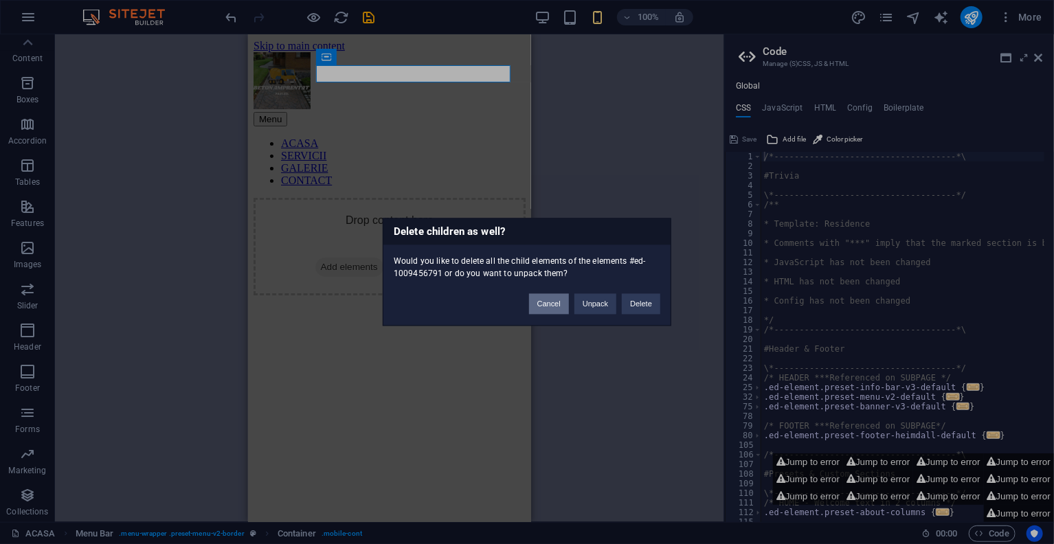
drag, startPoint x: 545, startPoint y: 299, endPoint x: 200, endPoint y: 170, distance: 368.9
click at [545, 299] on button "Cancel" at bounding box center [549, 304] width 40 height 21
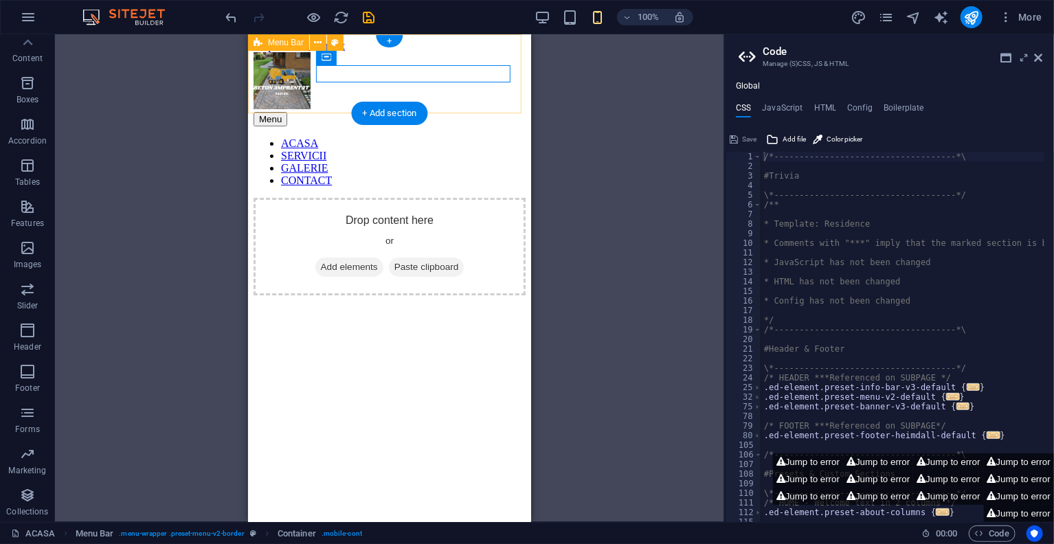
click at [447, 91] on div "Menu ACASA SERVICII GALERIE CONTACT" at bounding box center [389, 119] width 272 height 135
click at [456, 111] on div "Menu" at bounding box center [389, 118] width 272 height 14
click at [457, 54] on div "Menu ACASA SERVICII GALERIE CONTACT" at bounding box center [389, 119] width 272 height 135
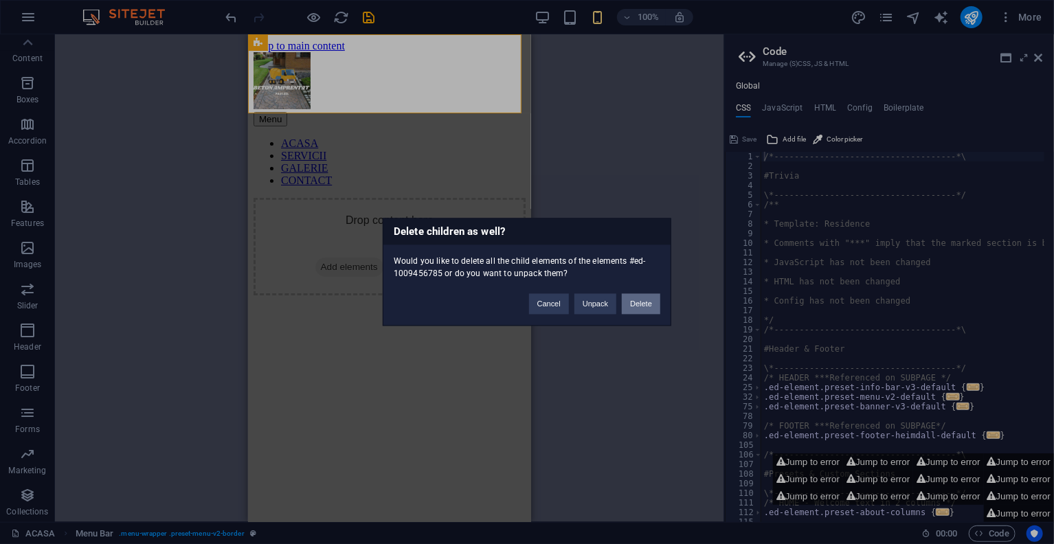
drag, startPoint x: 638, startPoint y: 296, endPoint x: 274, endPoint y: 152, distance: 391.6
click at [638, 296] on button "Delete" at bounding box center [641, 304] width 38 height 21
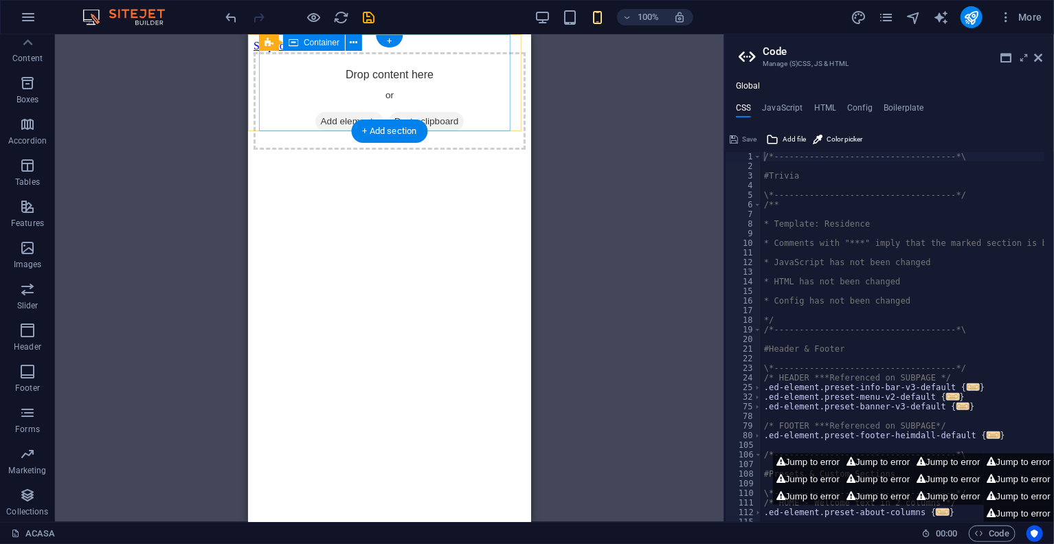
click at [454, 64] on div "Drop content here or Add elements Paste clipboard" at bounding box center [389, 101] width 272 height 98
click at [448, 80] on div "Drop content here or Add elements Paste clipboard" at bounding box center [389, 101] width 272 height 98
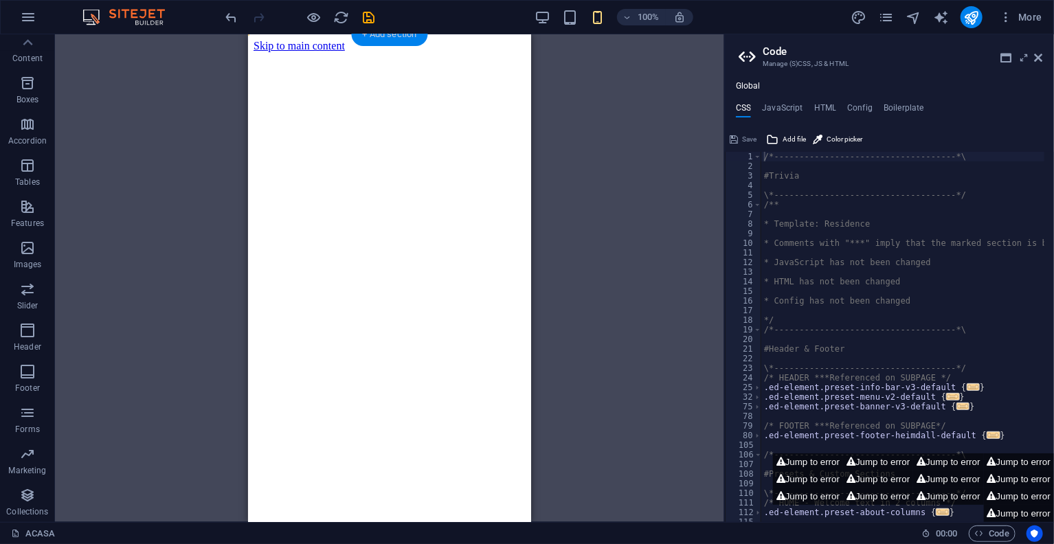
click at [405, 39] on div "+ Add section" at bounding box center [390, 34] width 76 height 23
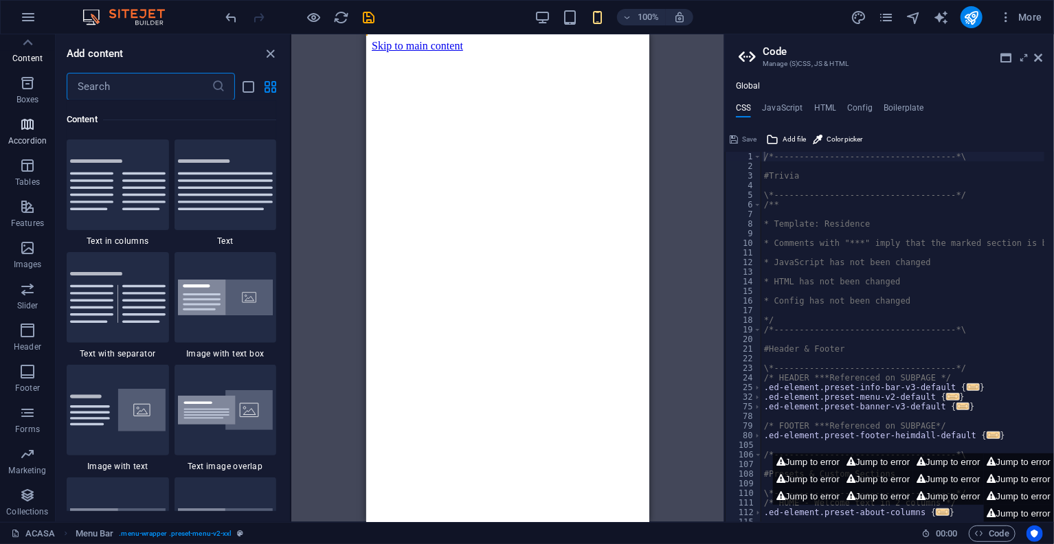
click at [28, 150] on button "Accordion" at bounding box center [27, 131] width 55 height 41
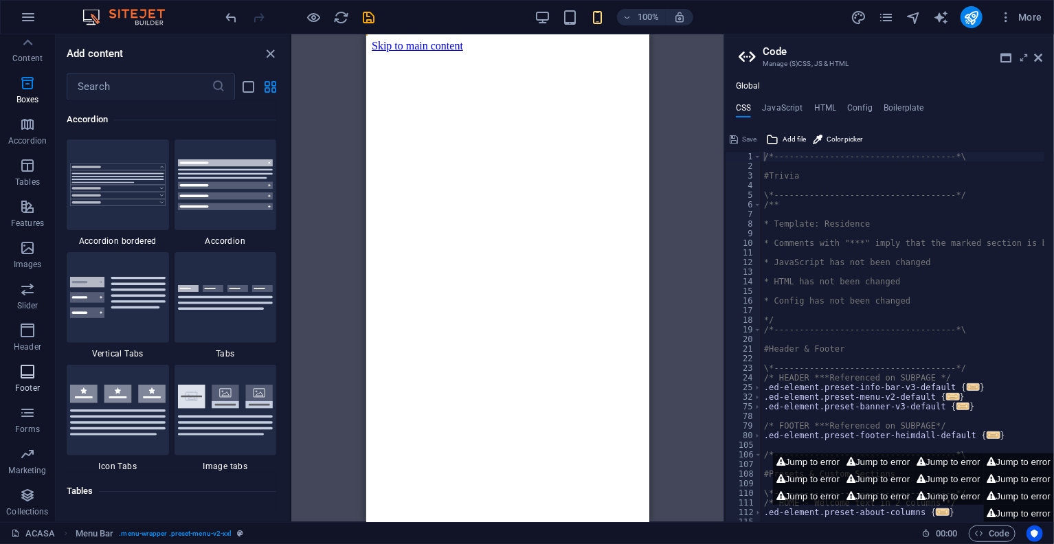
click at [23, 379] on icon "button" at bounding box center [27, 371] width 16 height 16
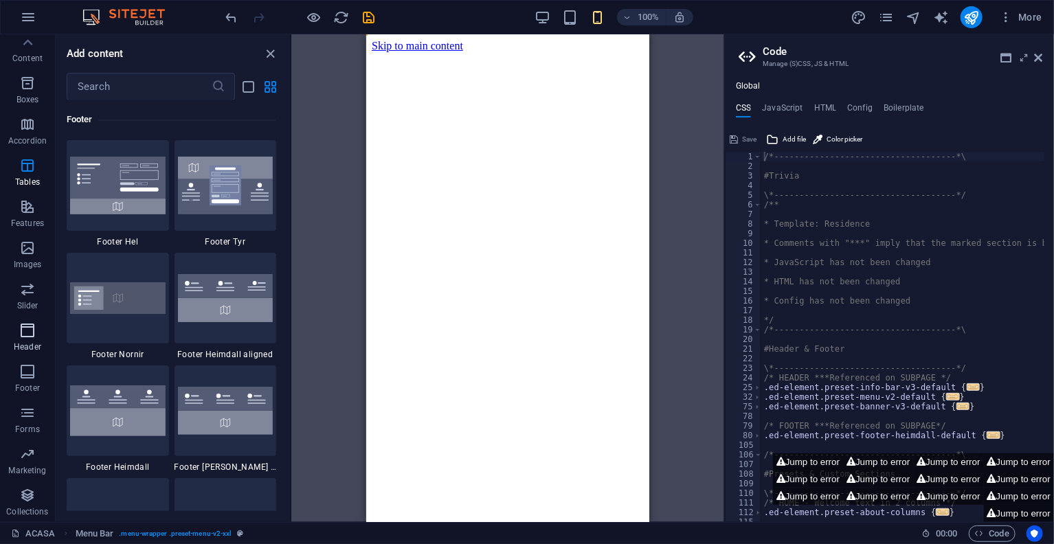
click at [24, 331] on icon "button" at bounding box center [27, 330] width 16 height 16
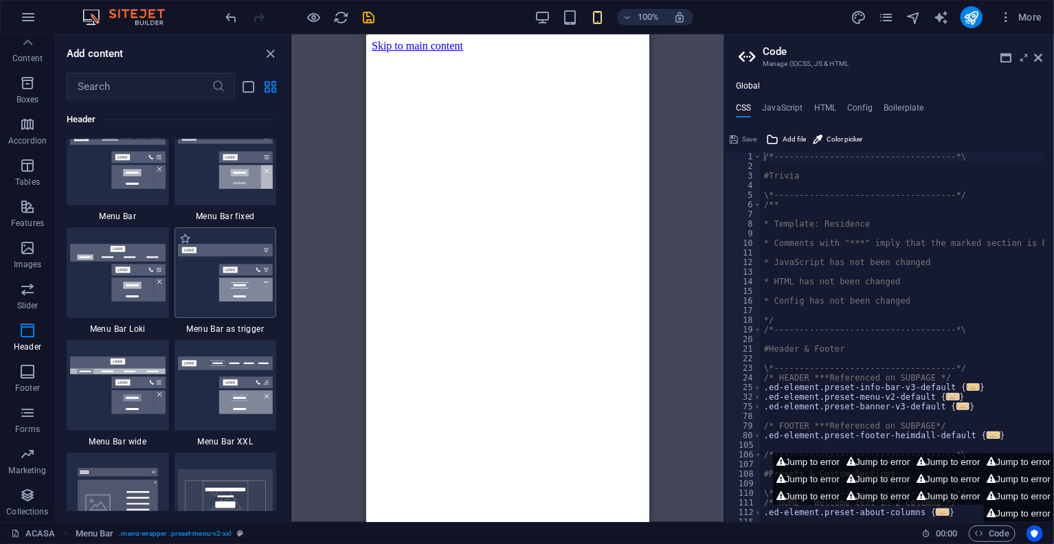
scroll to position [8590, 0]
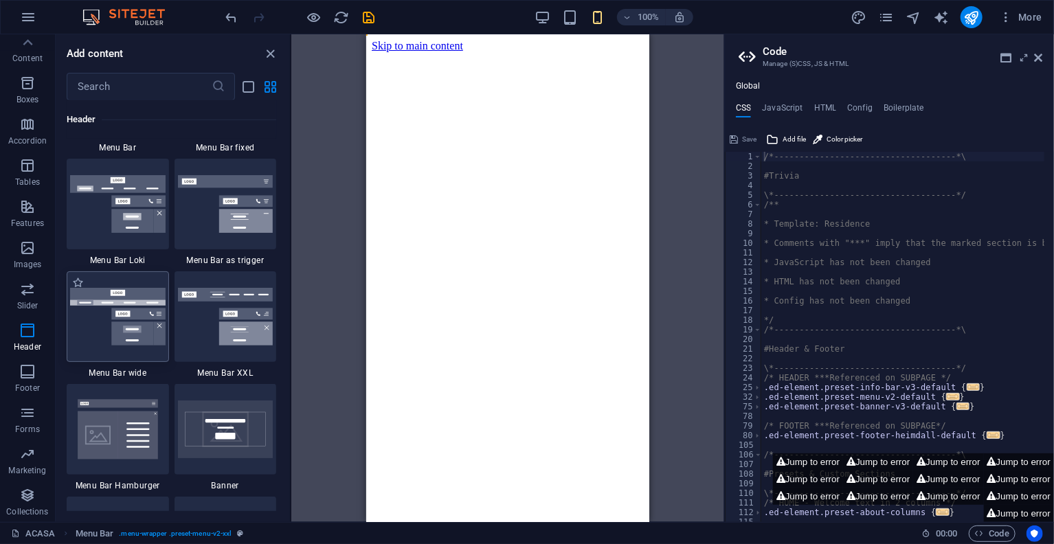
click at [144, 326] on img at bounding box center [117, 317] width 95 height 58
click at [225, 333] on img at bounding box center [225, 317] width 95 height 58
click at [814, 473] on button "Jump to error" at bounding box center [808, 479] width 70 height 17
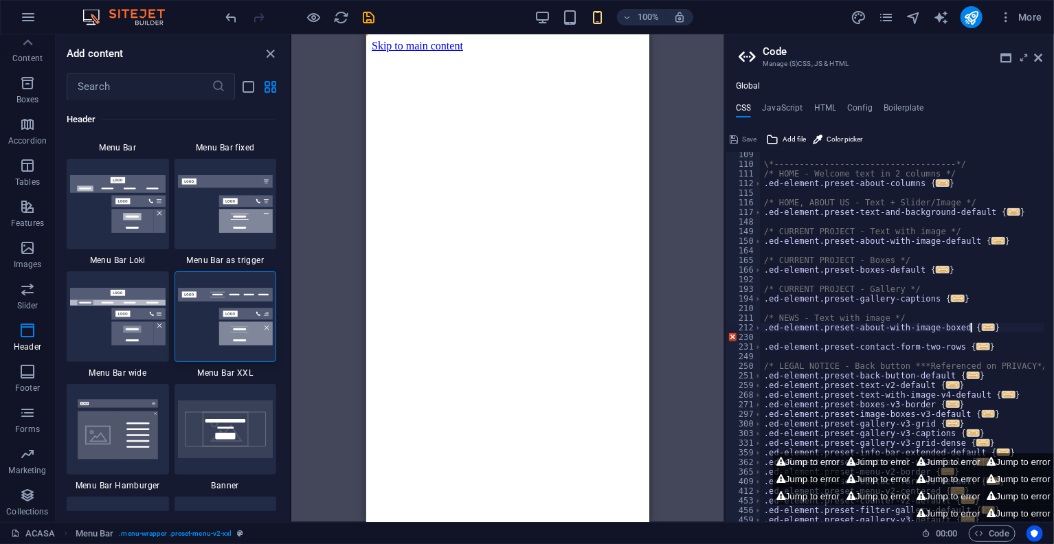
scroll to position [329, 0]
click at [814, 476] on button "Jump to error" at bounding box center [808, 479] width 70 height 17
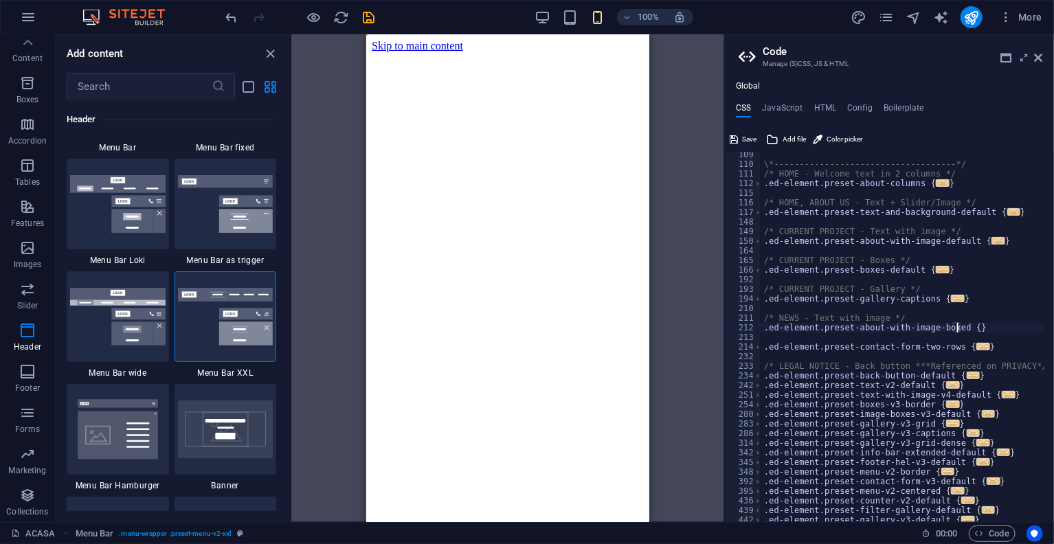
scroll to position [0, 23]
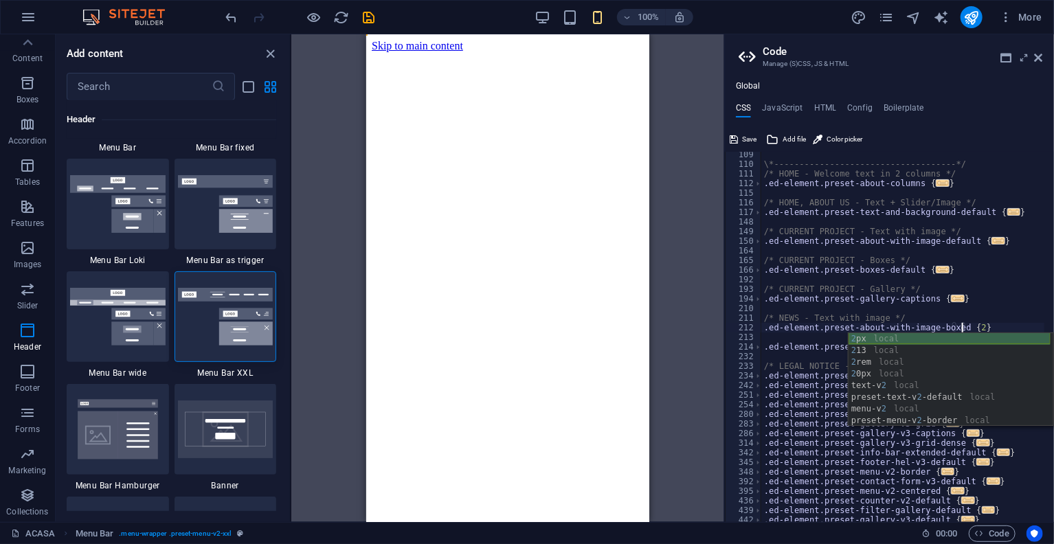
click at [920, 341] on div "2 px local 2 13 local 2 rem local 2 0px local text-v 2 local preset-text-v 2 -d…" at bounding box center [949, 391] width 202 height 117
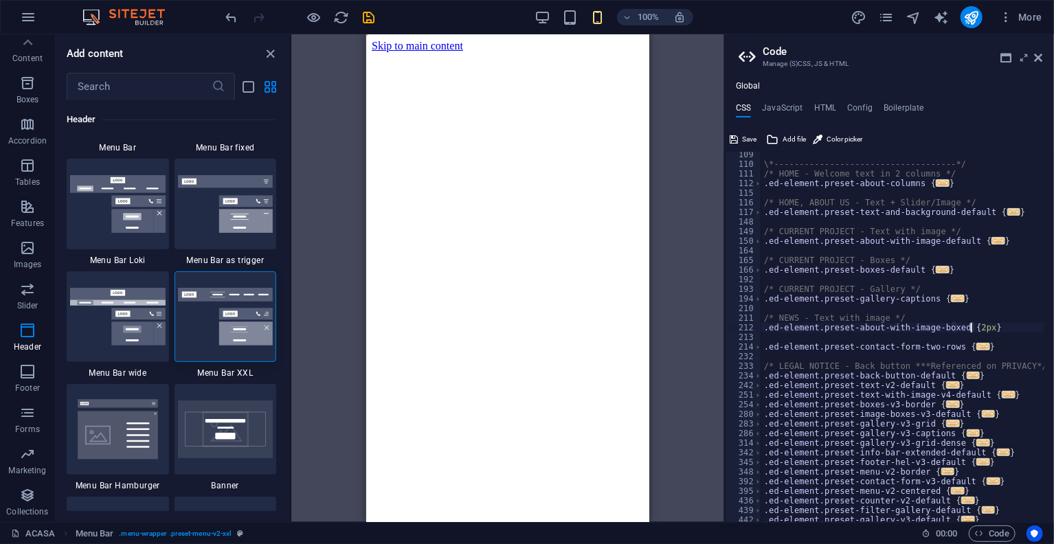
type textarea ".ed-element.preset-about-with-image-boxed {2px}"
click at [1037, 50] on h2 "Code" at bounding box center [902, 51] width 280 height 12
click at [1037, 54] on icon at bounding box center [1038, 57] width 8 height 11
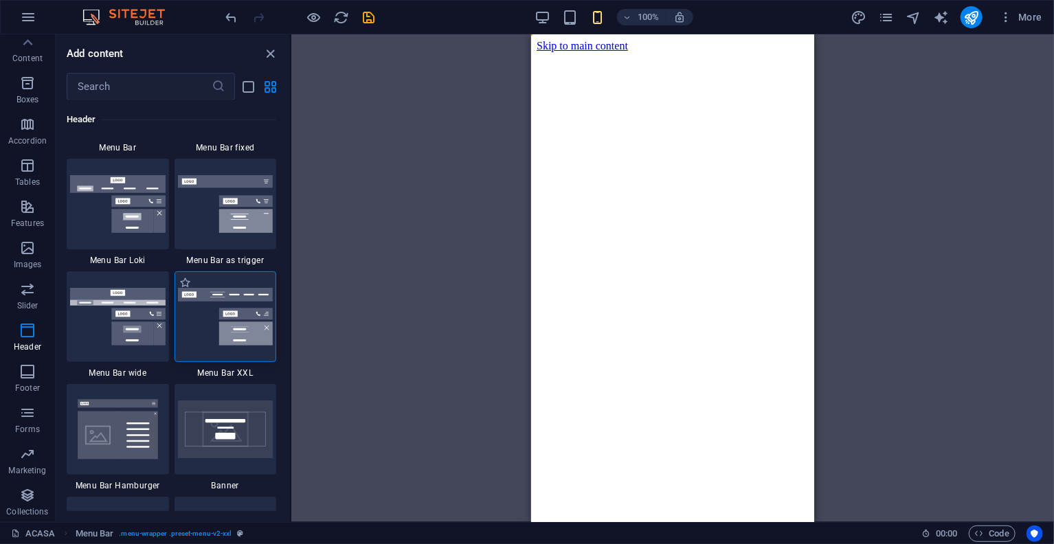
click at [207, 341] on img at bounding box center [225, 317] width 95 height 58
click at [234, 324] on img at bounding box center [225, 317] width 95 height 58
click at [672, 45] on div "+" at bounding box center [672, 41] width 27 height 12
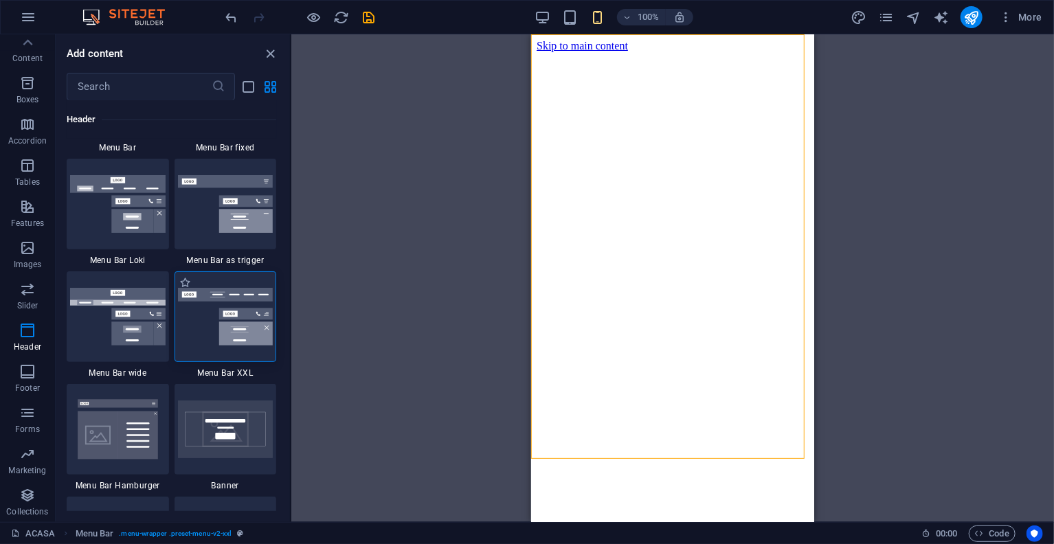
click at [253, 324] on img at bounding box center [225, 317] width 95 height 58
click at [678, 42] on div "+" at bounding box center [672, 41] width 27 height 12
click at [675, 40] on div "+" at bounding box center [672, 41] width 27 height 12
click at [668, 40] on div "+" at bounding box center [672, 41] width 27 height 12
click at [666, 454] on div "+ Add section" at bounding box center [673, 458] width 76 height 23
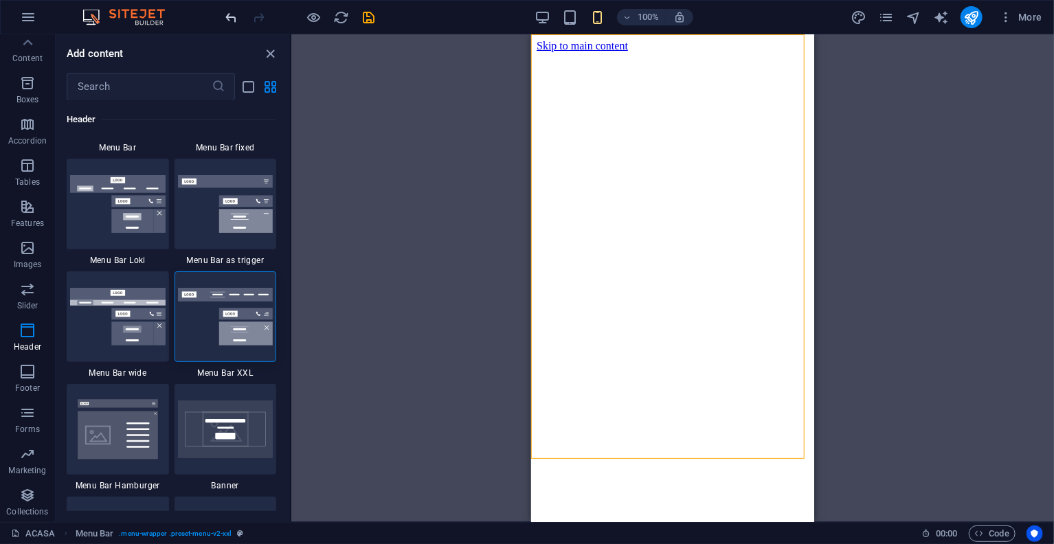
click at [224, 11] on icon "undo" at bounding box center [232, 18] width 16 height 16
click at [226, 11] on icon "undo" at bounding box center [232, 18] width 16 height 16
click at [227, 11] on icon "undo" at bounding box center [232, 18] width 16 height 16
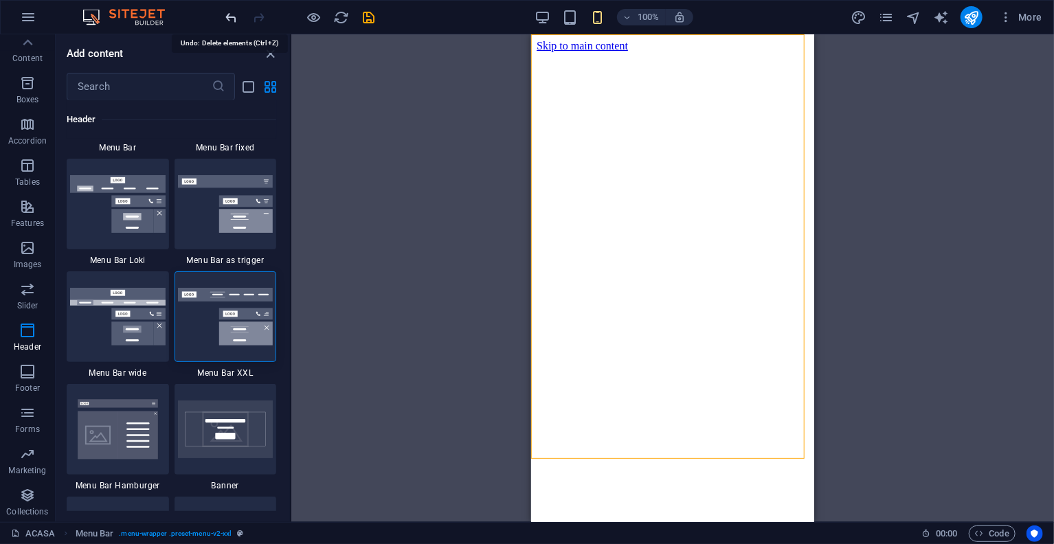
click at [228, 11] on icon "undo" at bounding box center [232, 18] width 16 height 16
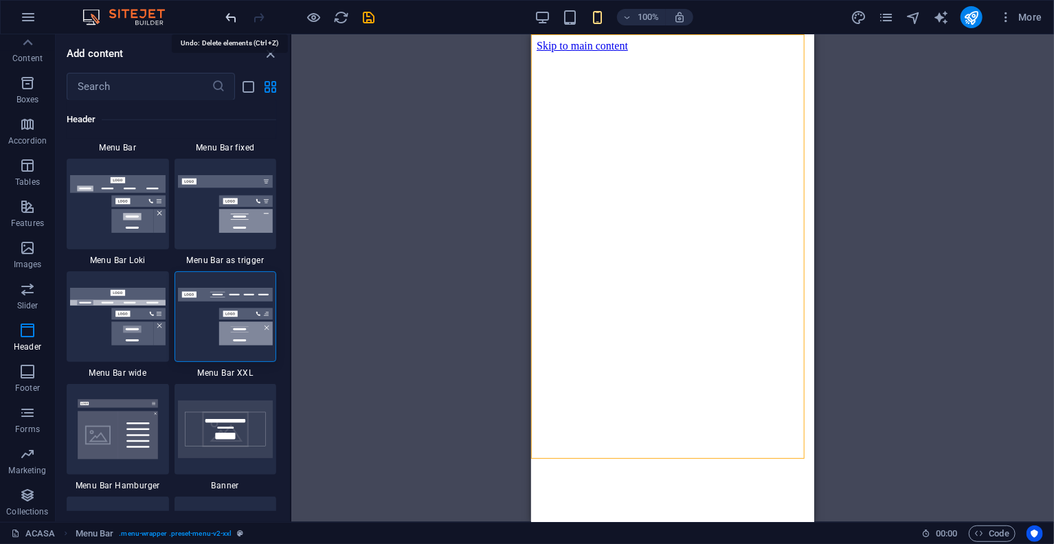
click at [228, 12] on icon "undo" at bounding box center [232, 18] width 16 height 16
drag, startPoint x: 228, startPoint y: 12, endPoint x: 232, endPoint y: 1, distance: 11.1
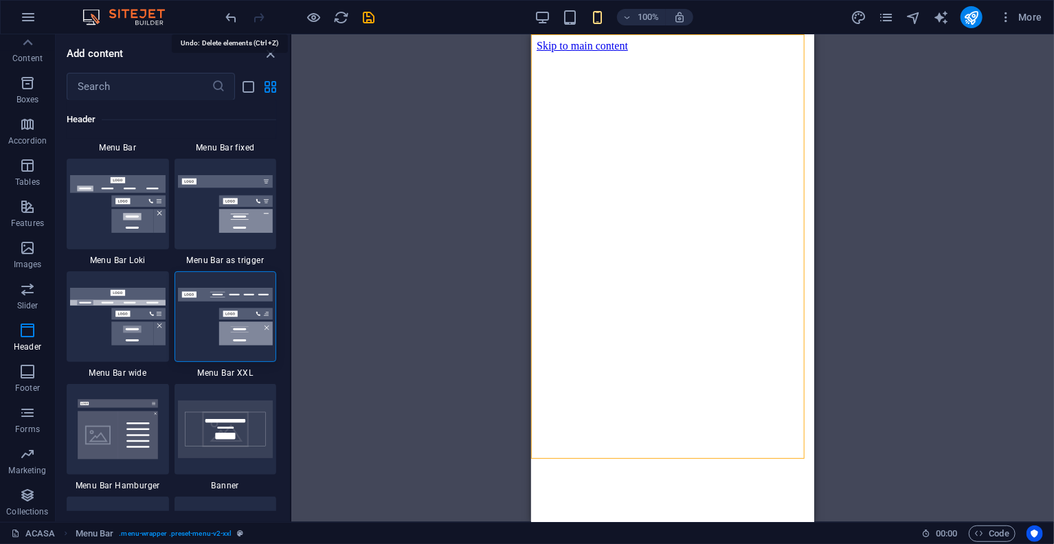
click at [229, 10] on icon "undo" at bounding box center [232, 18] width 16 height 16
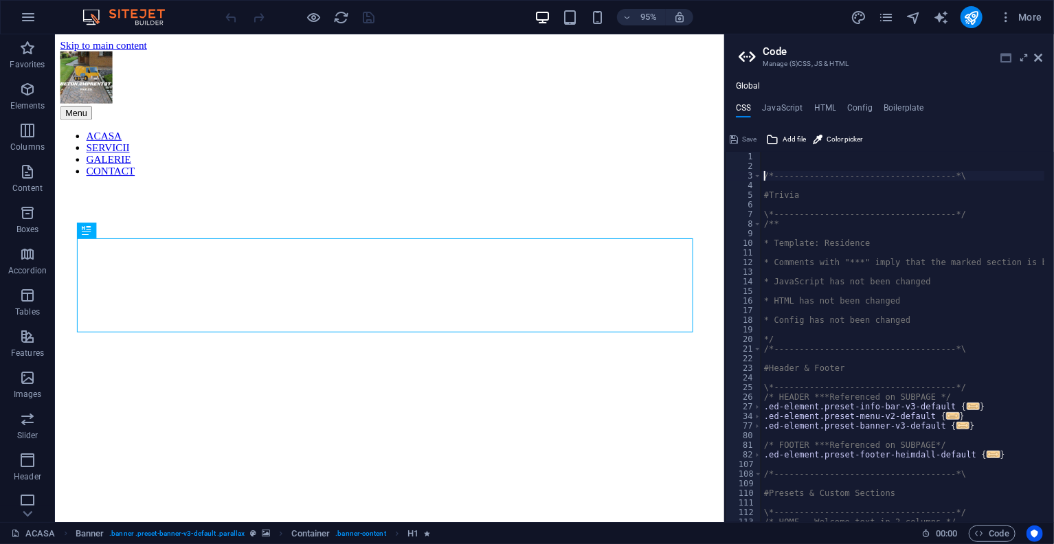
type textarea "/*------------------------------------*\"
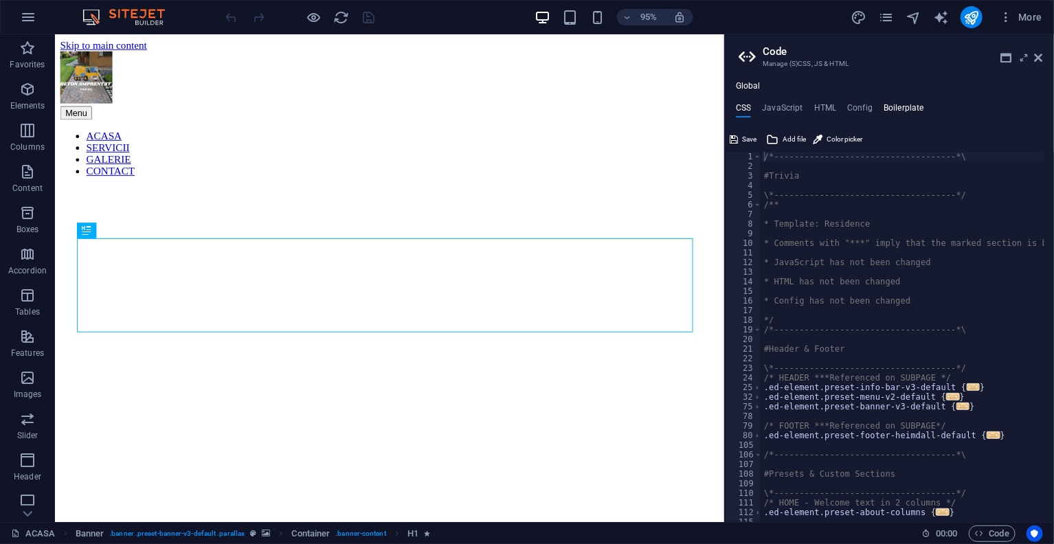
click at [893, 107] on h4 "Boilerplate" at bounding box center [903, 110] width 41 height 15
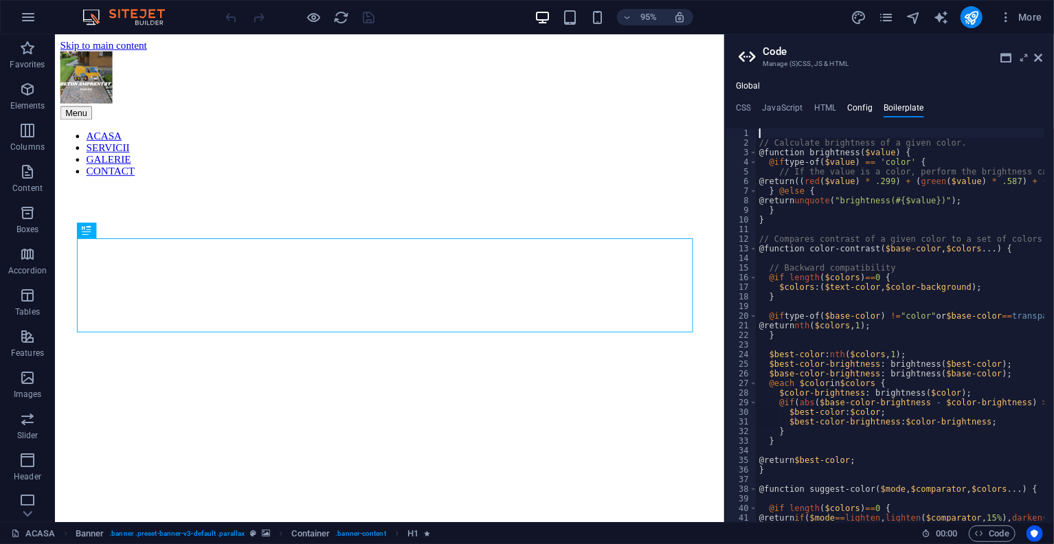
click at [847, 103] on h4 "Config" at bounding box center [859, 110] width 25 height 15
type textarea "$color-background: #ffffff;"
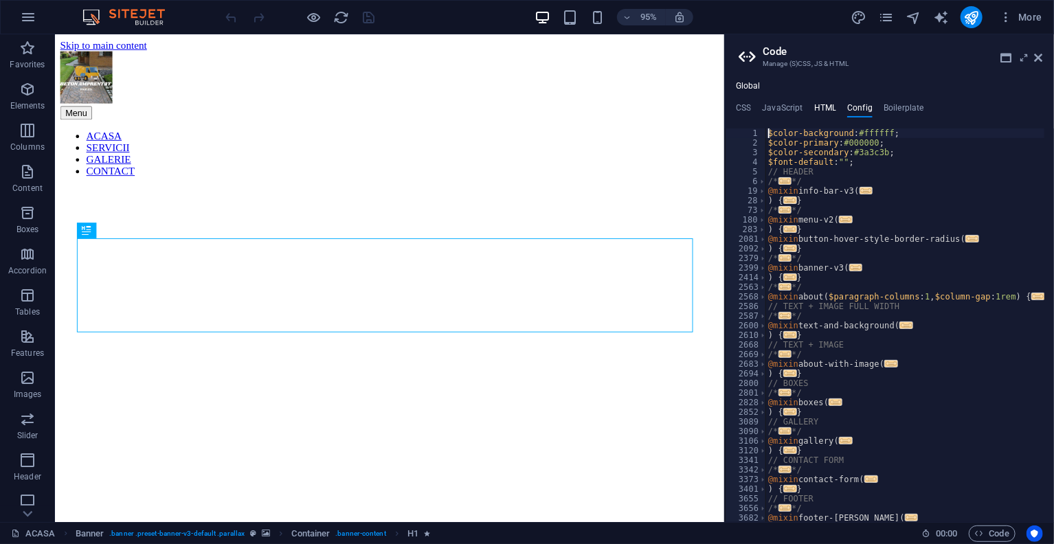
click at [821, 104] on h4 "HTML" at bounding box center [825, 110] width 23 height 15
type textarea "<a href="#main-content" class="wv-link-content button">Skip to main content</a>"
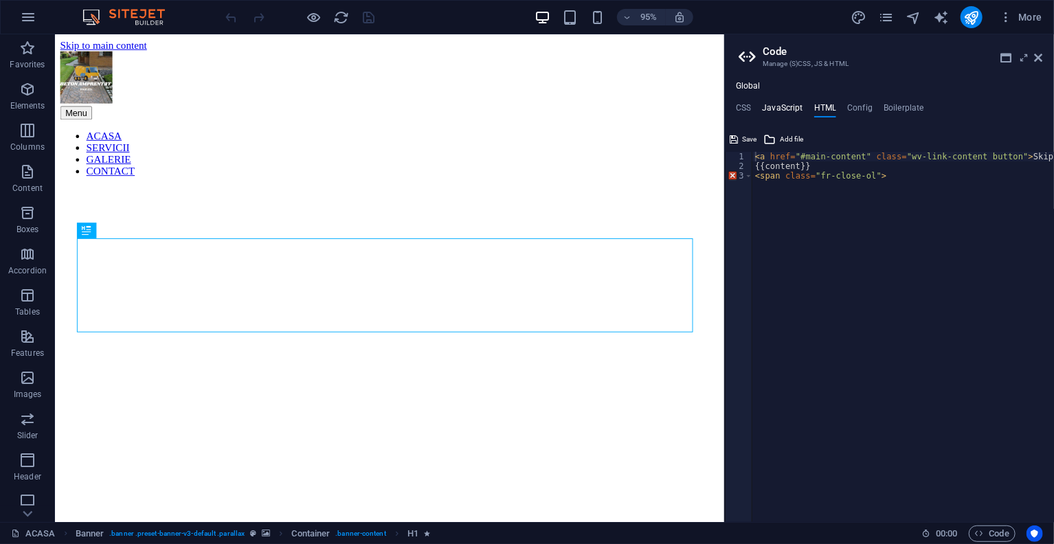
click at [793, 105] on h4 "JavaScript" at bounding box center [782, 110] width 41 height 15
type textarea "/* JS for preset "Menu V2" */"
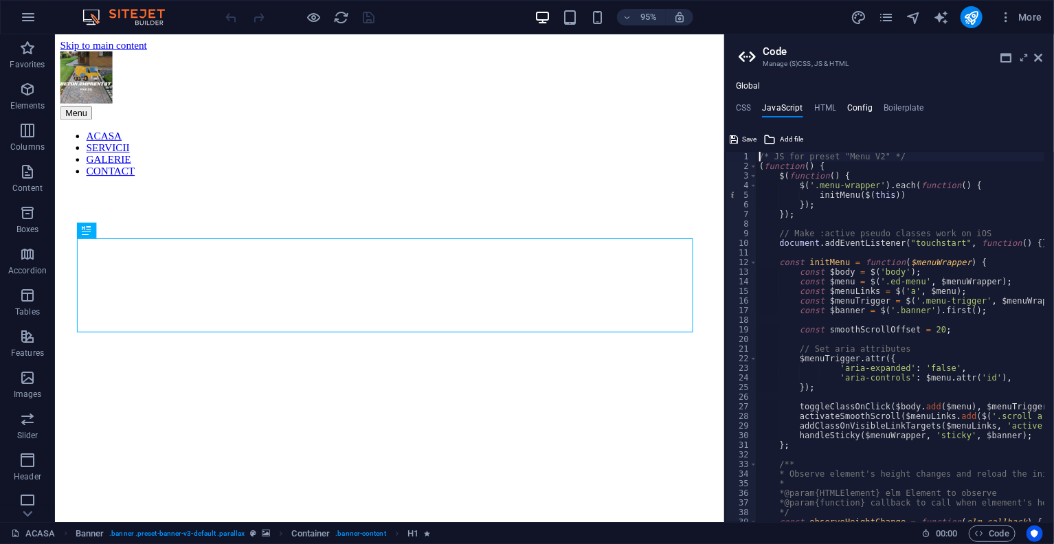
click at [854, 105] on h4 "Config" at bounding box center [859, 110] width 25 height 15
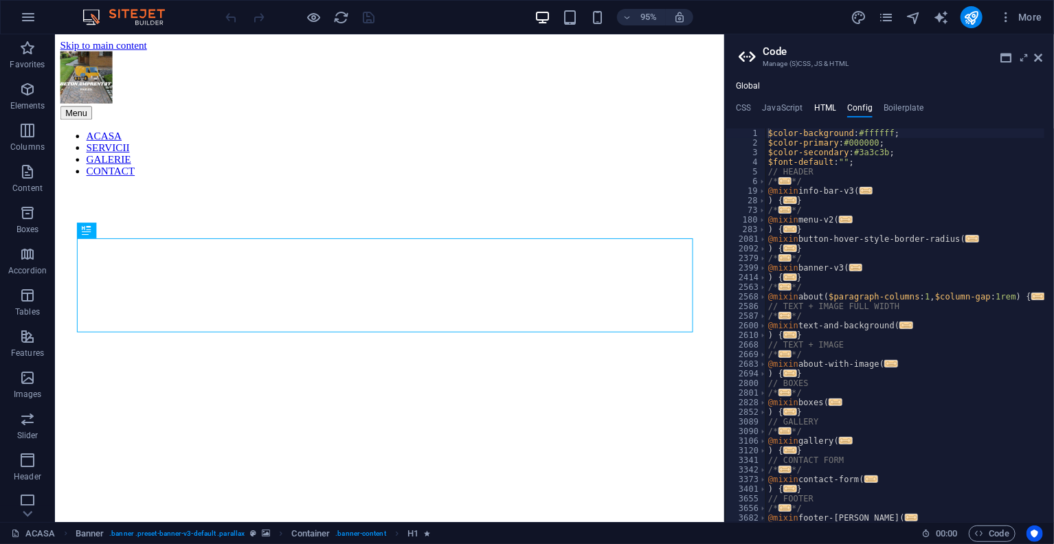
click at [825, 105] on h4 "HTML" at bounding box center [825, 110] width 23 height 15
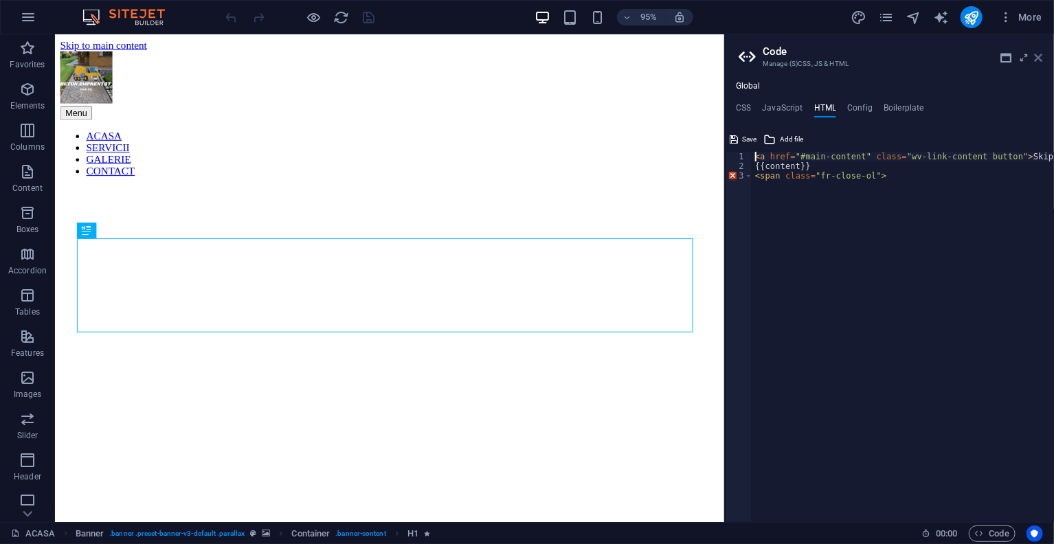
click at [1042, 52] on icon at bounding box center [1038, 57] width 8 height 11
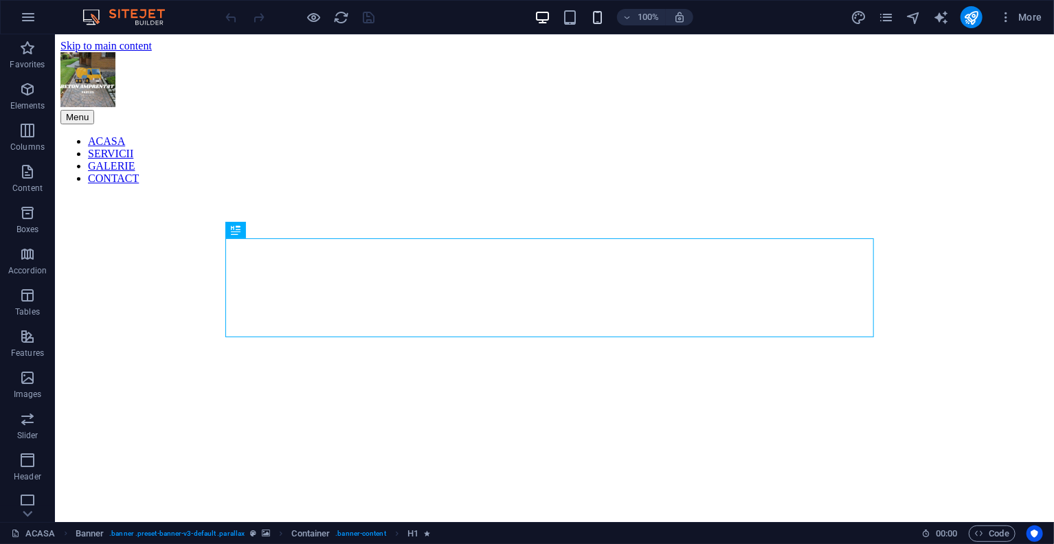
click at [600, 14] on icon "button" at bounding box center [597, 18] width 16 height 16
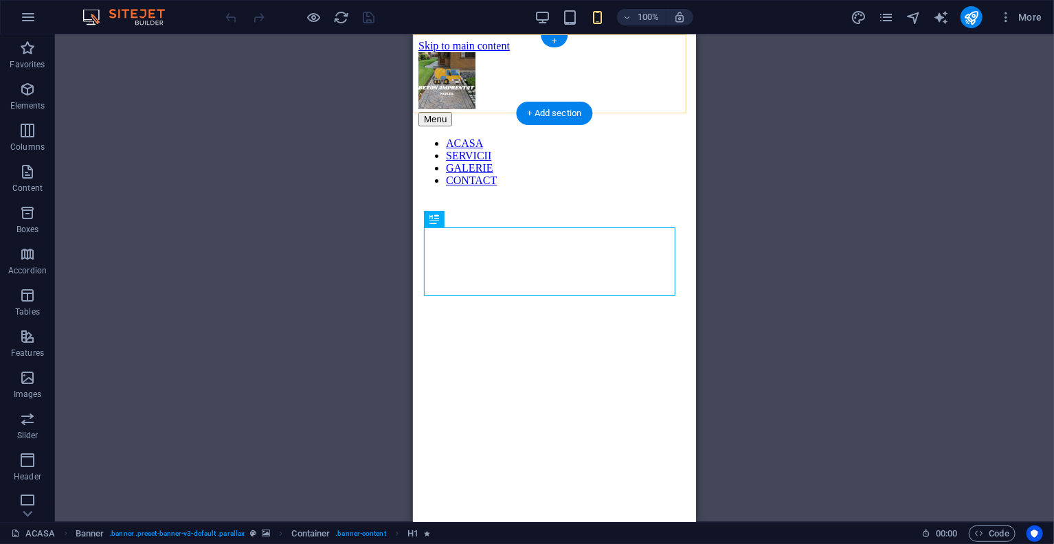
click at [555, 35] on div "+" at bounding box center [554, 41] width 27 height 12
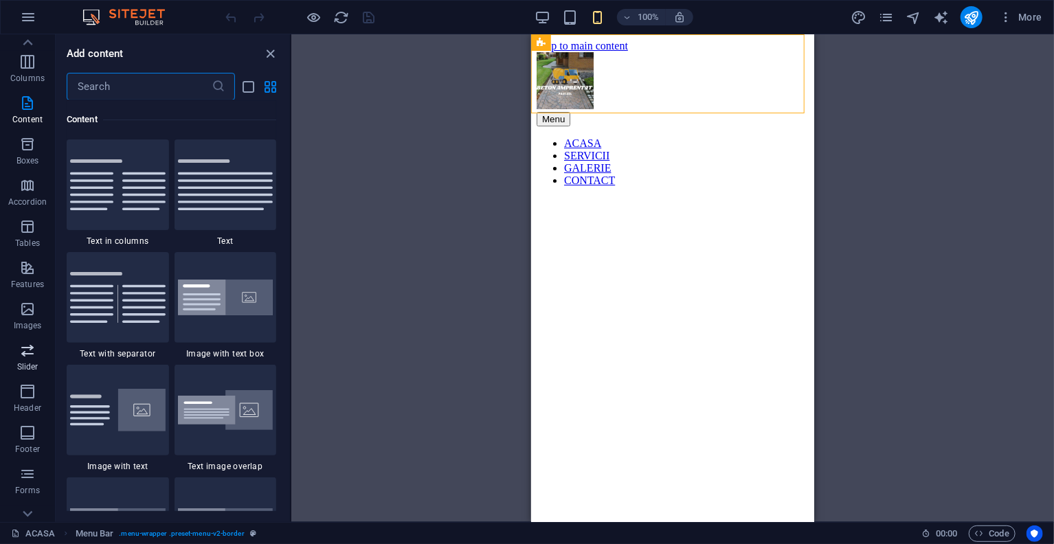
scroll to position [130, 0]
click at [35, 338] on icon "button" at bounding box center [27, 330] width 16 height 16
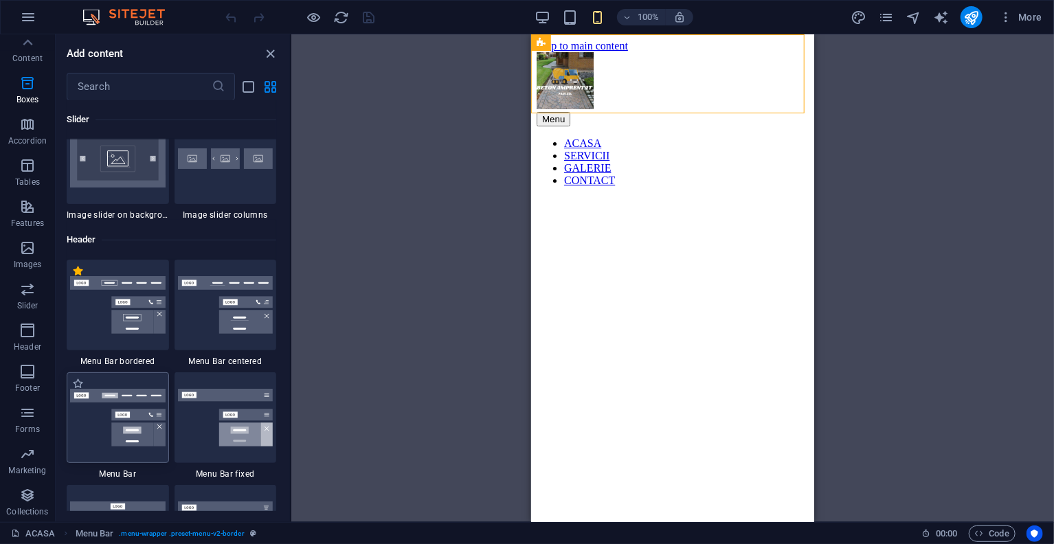
scroll to position [8384, 0]
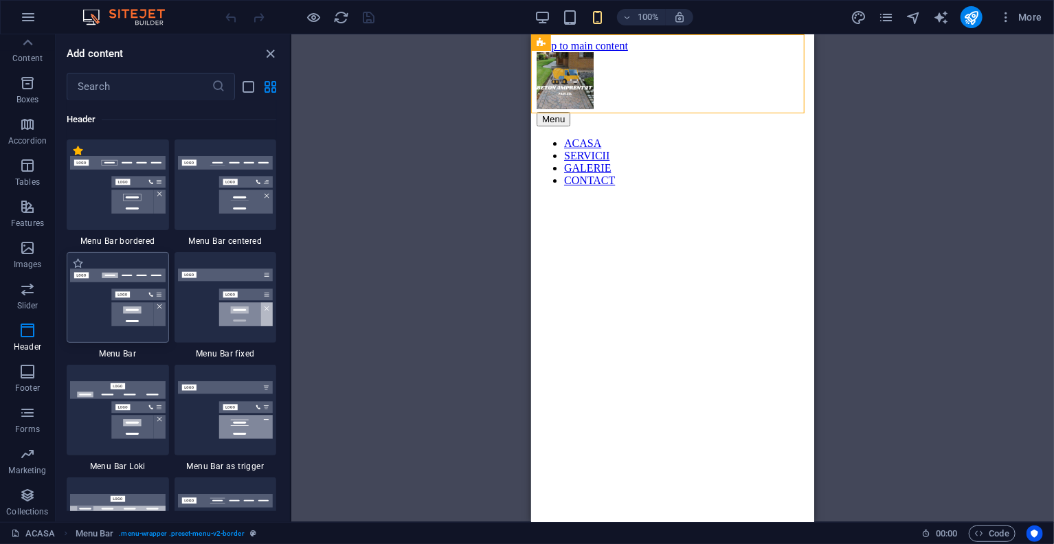
click at [141, 317] on img at bounding box center [117, 298] width 95 height 58
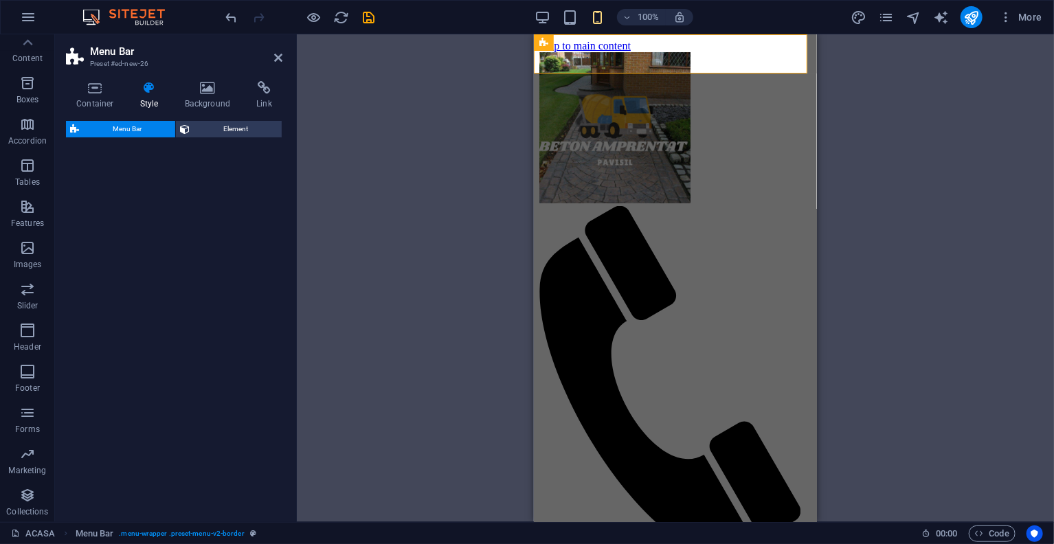
select select "rem"
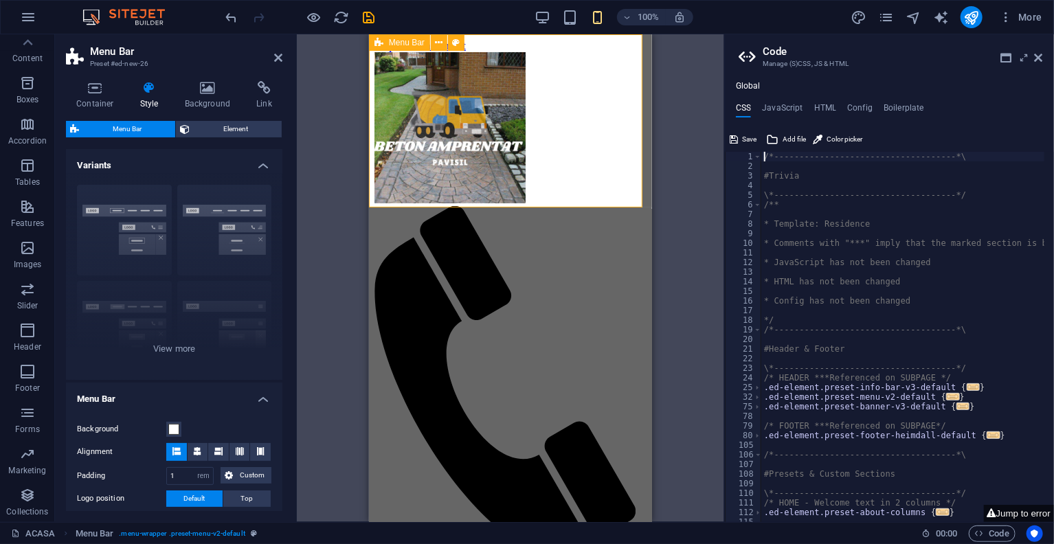
click at [597, 149] on div "Menu Home About Service Contact" at bounding box center [510, 341] width 272 height 578
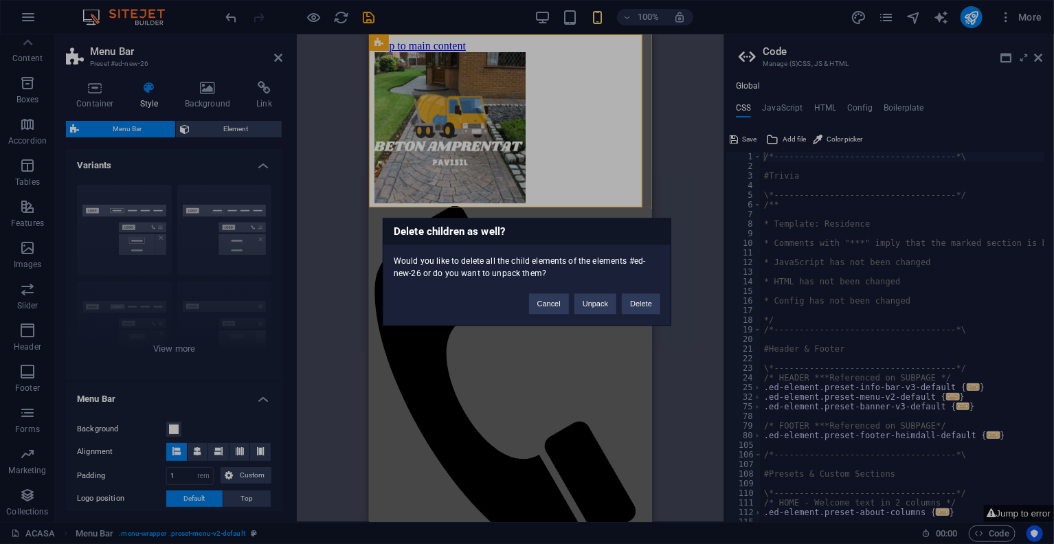
click at [628, 302] on button "Delete" at bounding box center [641, 304] width 38 height 21
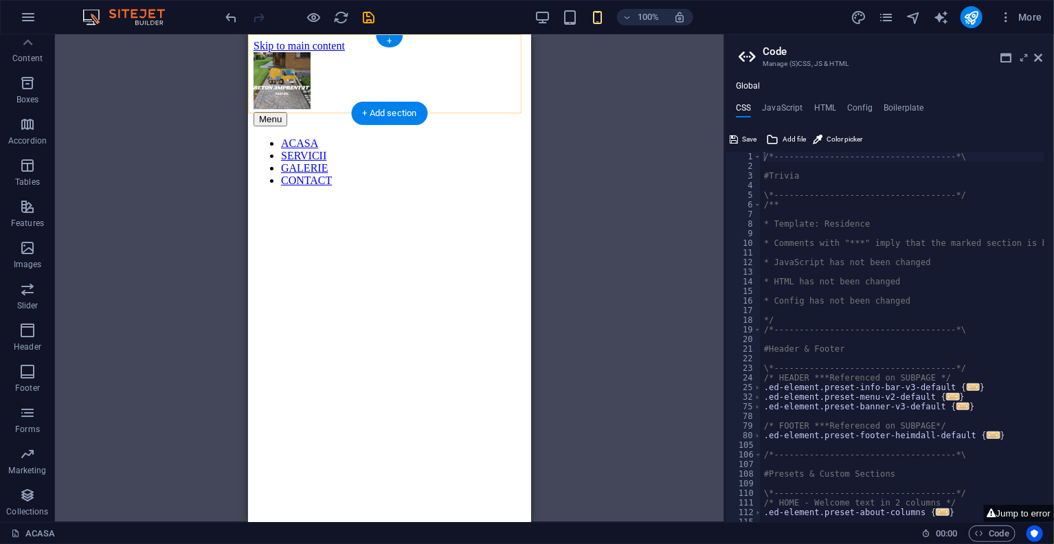
click at [392, 38] on div "+" at bounding box center [389, 41] width 27 height 12
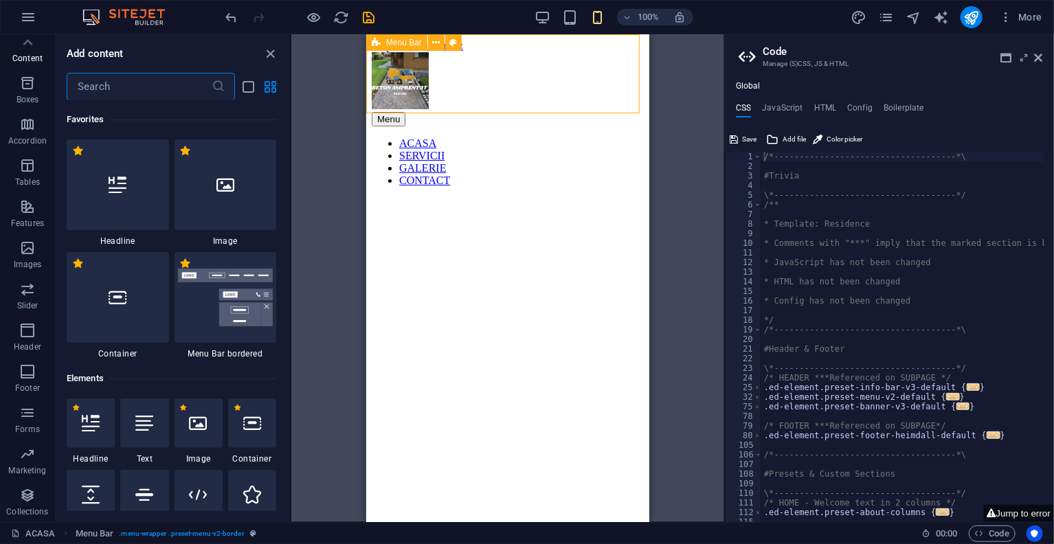
click at [392, 37] on div "Menu Bar" at bounding box center [396, 42] width 61 height 16
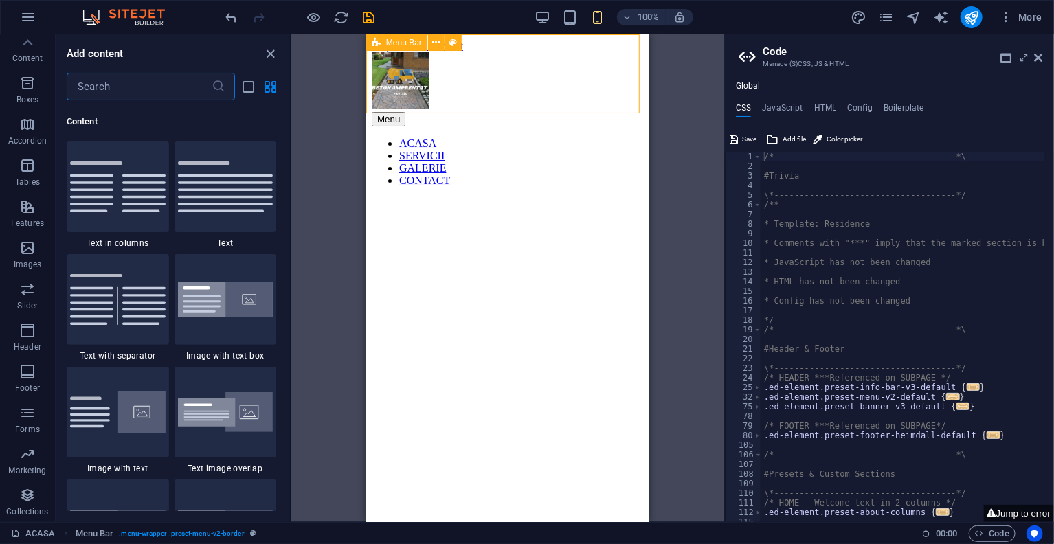
scroll to position [2516, 0]
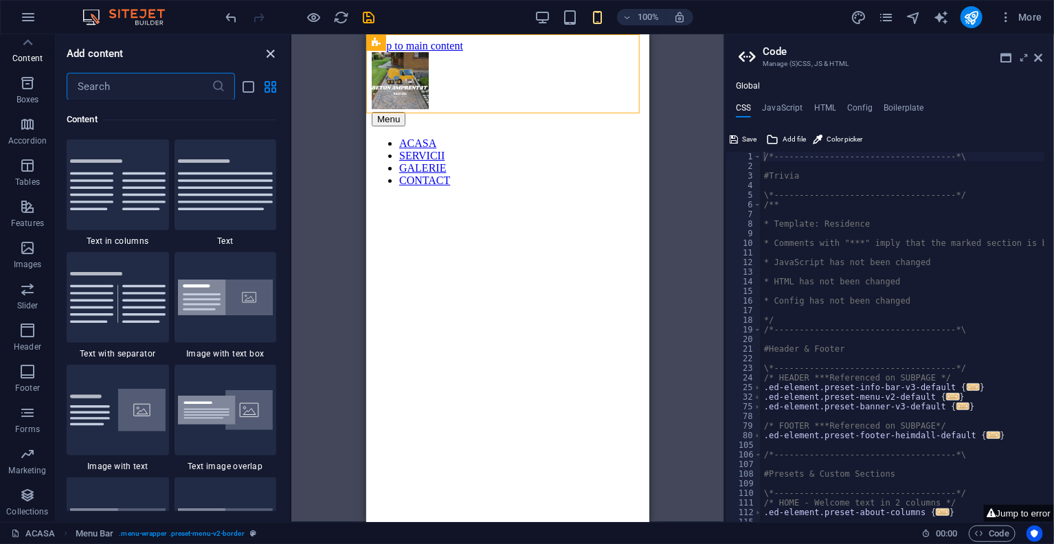
click at [271, 56] on icon "close panel" at bounding box center [271, 54] width 16 height 16
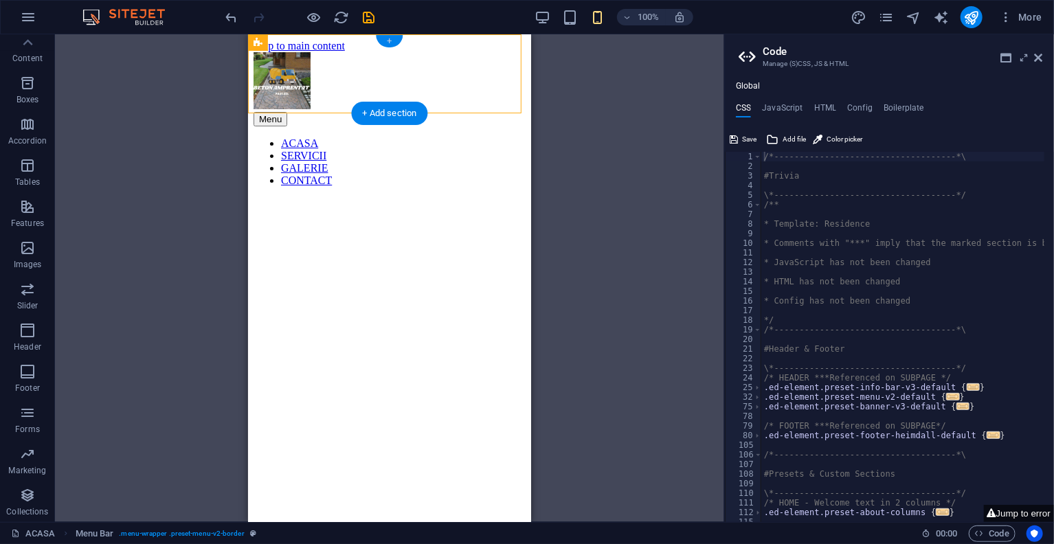
click at [387, 42] on div "+" at bounding box center [389, 41] width 27 height 12
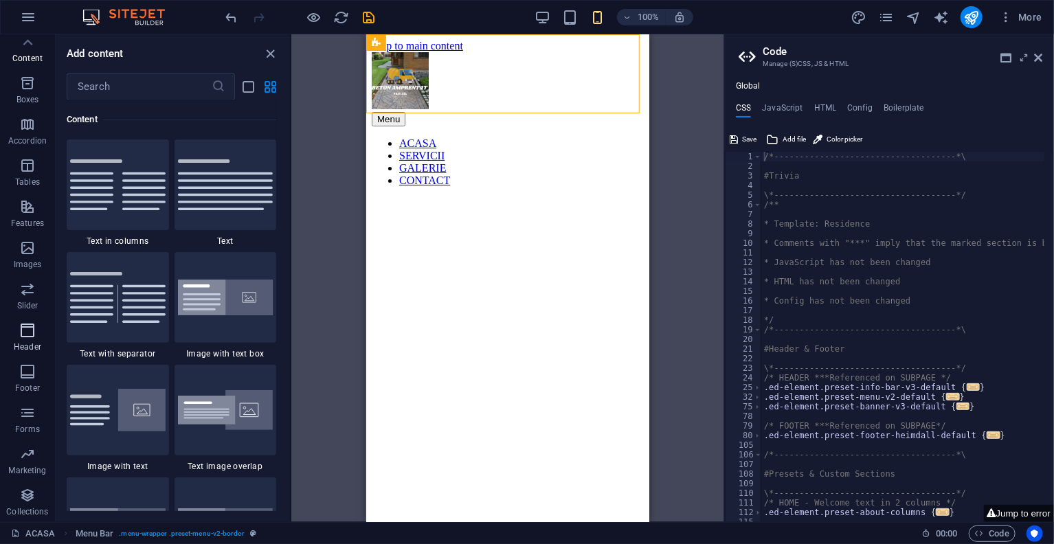
click at [25, 344] on p "Header" at bounding box center [27, 346] width 27 height 11
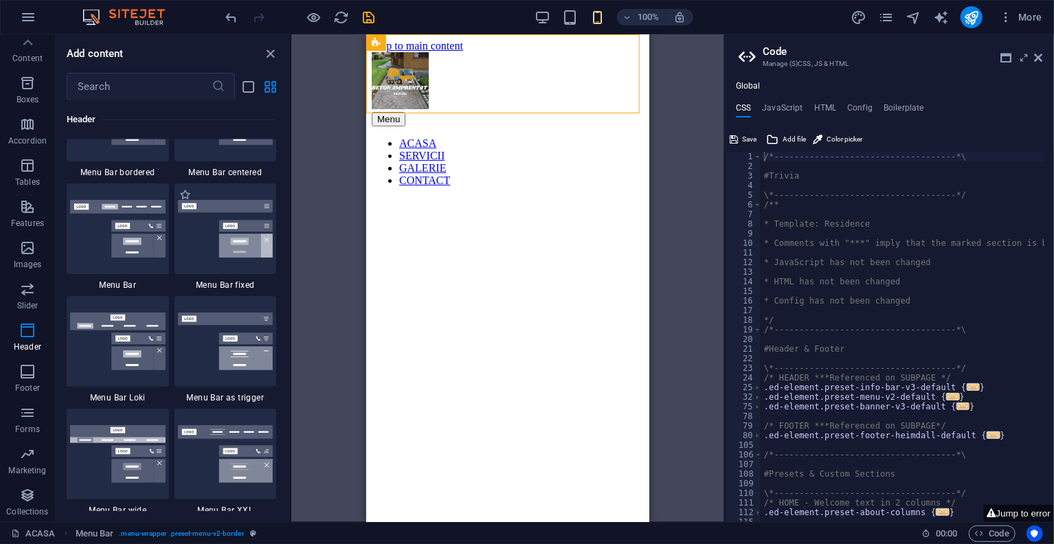
scroll to position [8522, 0]
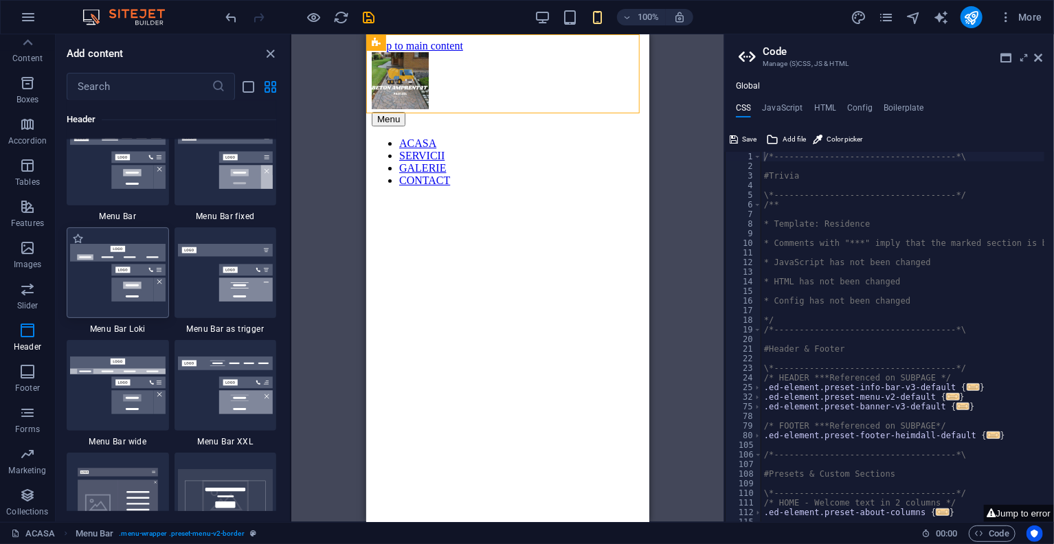
click at [134, 287] on img at bounding box center [117, 273] width 95 height 58
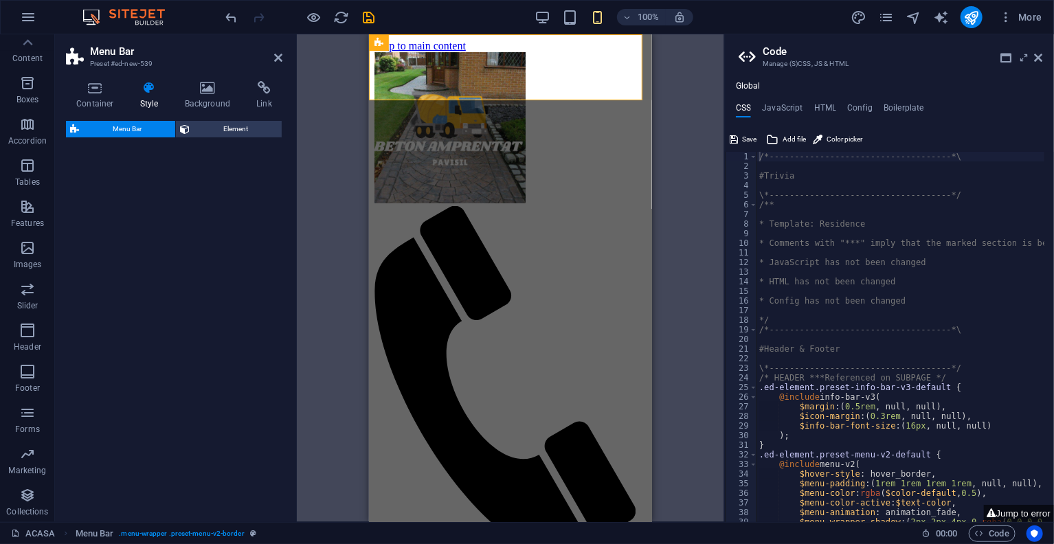
select select "rem"
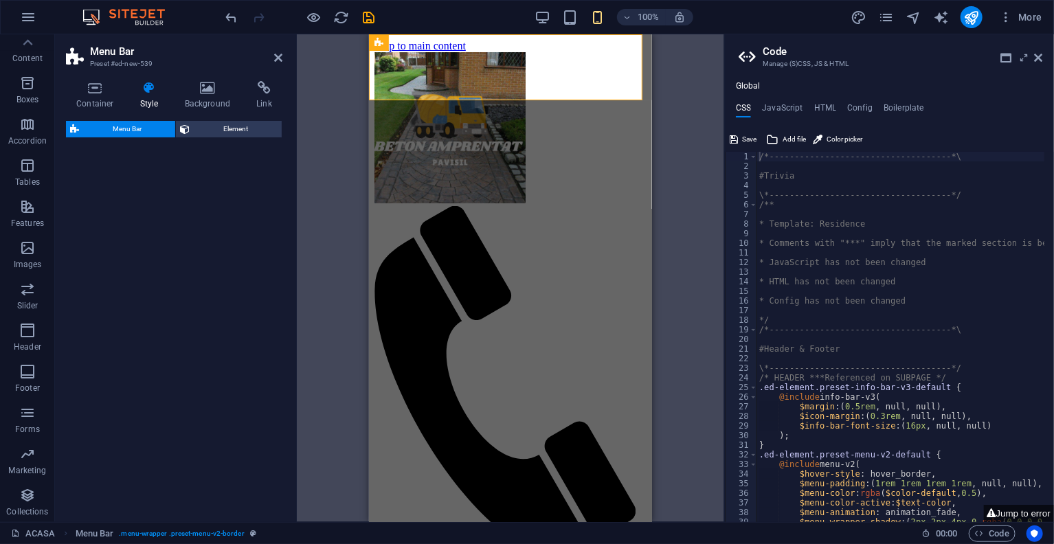
select select "rem"
select select "preset-menu-v2-loki"
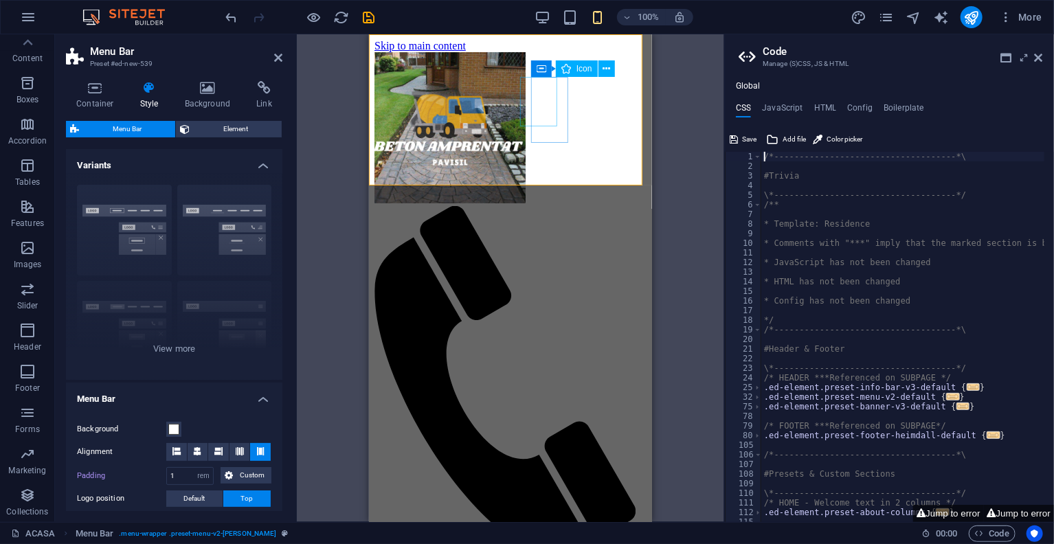
click at [529, 205] on figure at bounding box center [504, 380] width 261 height 350
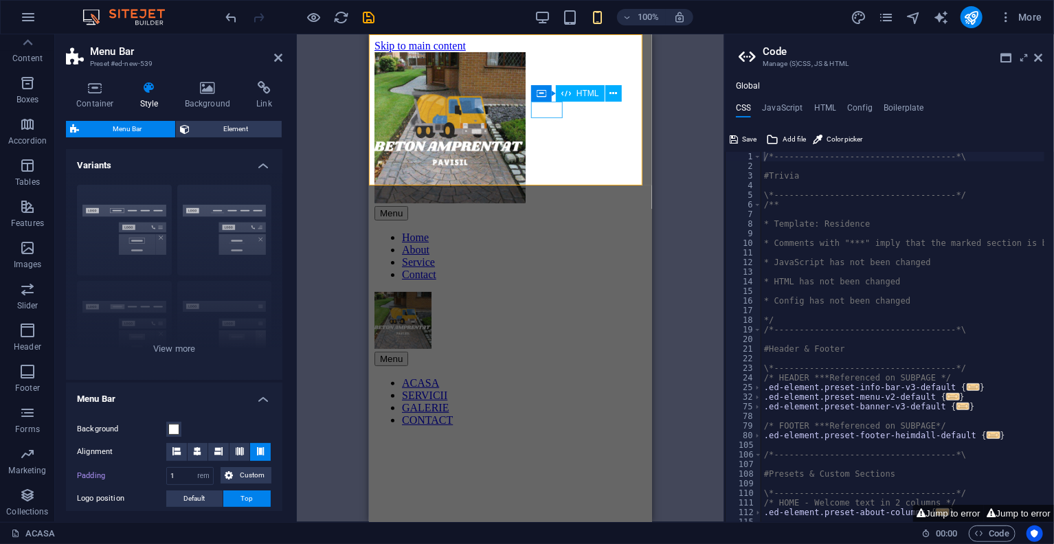
click at [539, 205] on div "Menu" at bounding box center [510, 212] width 272 height 14
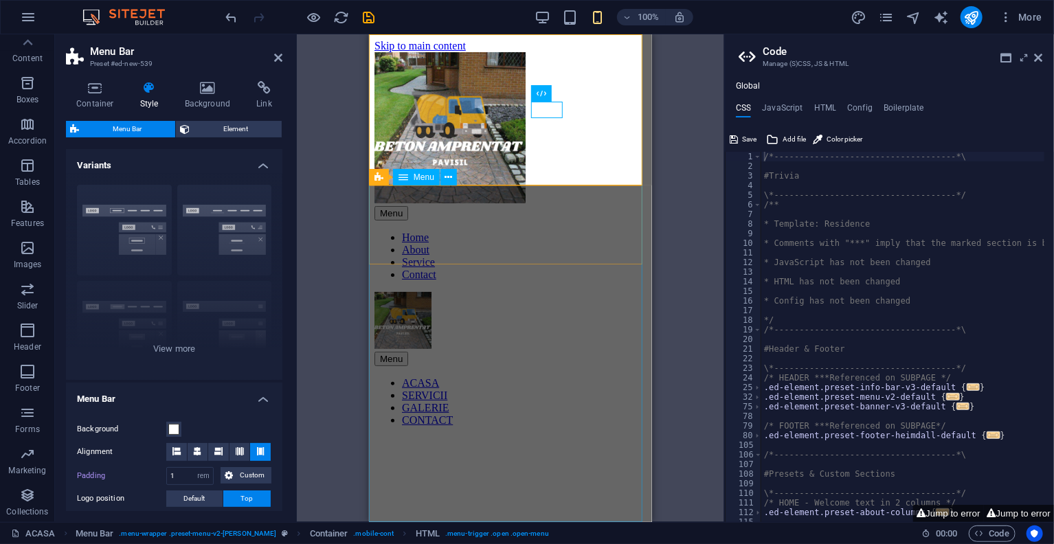
click at [596, 376] on nav "ACASA SERVICII GALERIE CONTACT" at bounding box center [510, 400] width 272 height 49
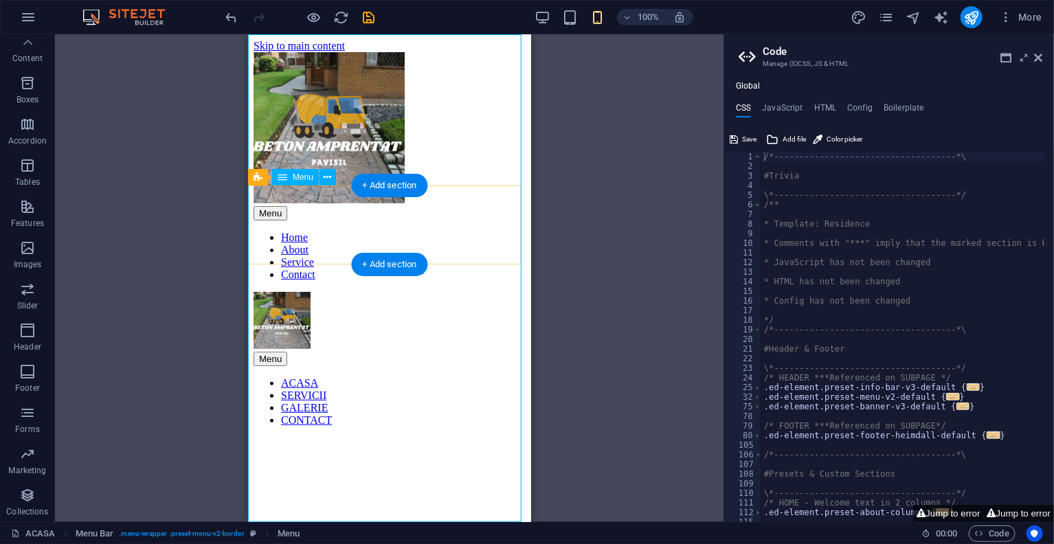
click at [455, 376] on nav "ACASA SERVICII GALERIE CONTACT" at bounding box center [389, 400] width 272 height 49
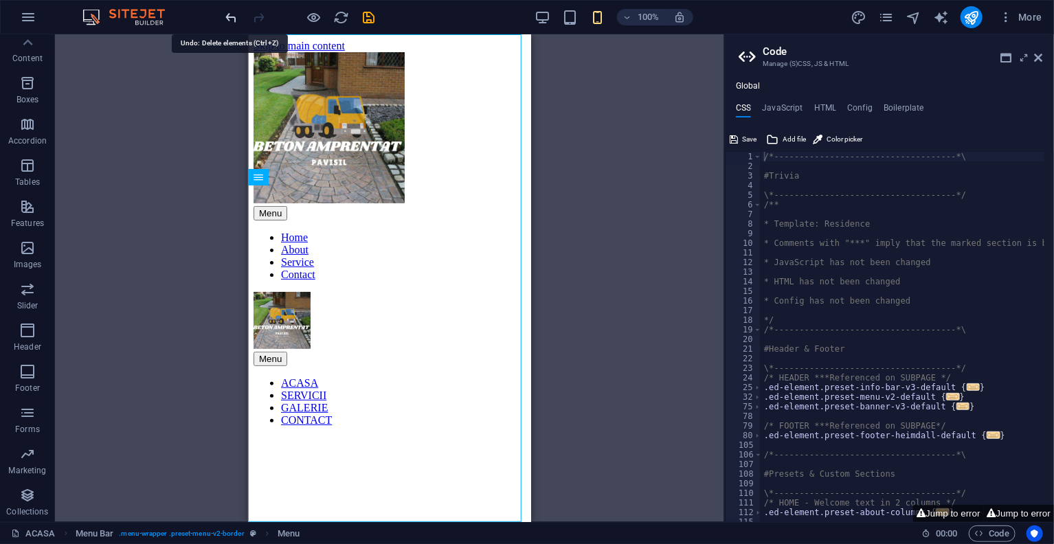
click at [238, 19] on icon "undo" at bounding box center [232, 18] width 16 height 16
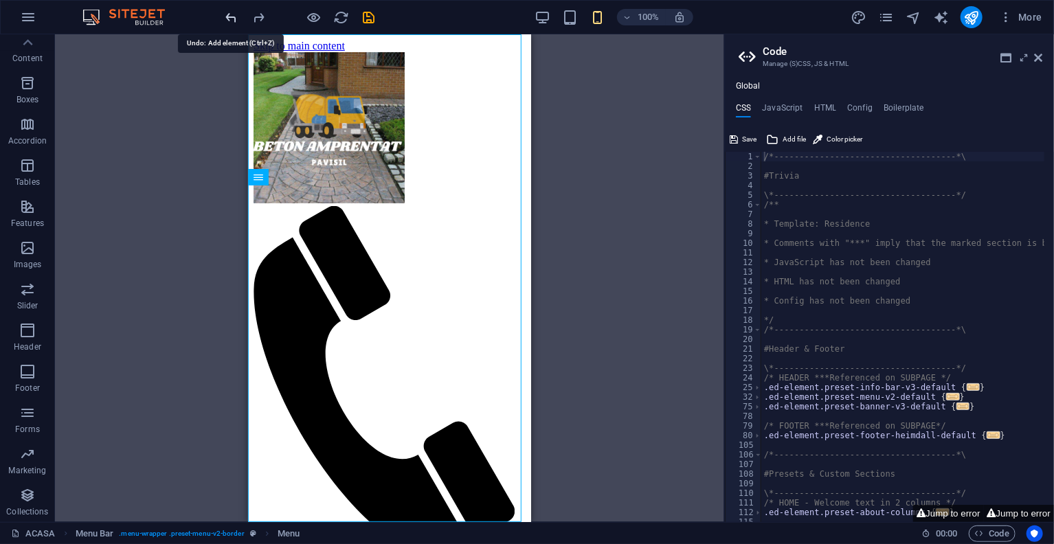
click at [235, 19] on icon "undo" at bounding box center [232, 18] width 16 height 16
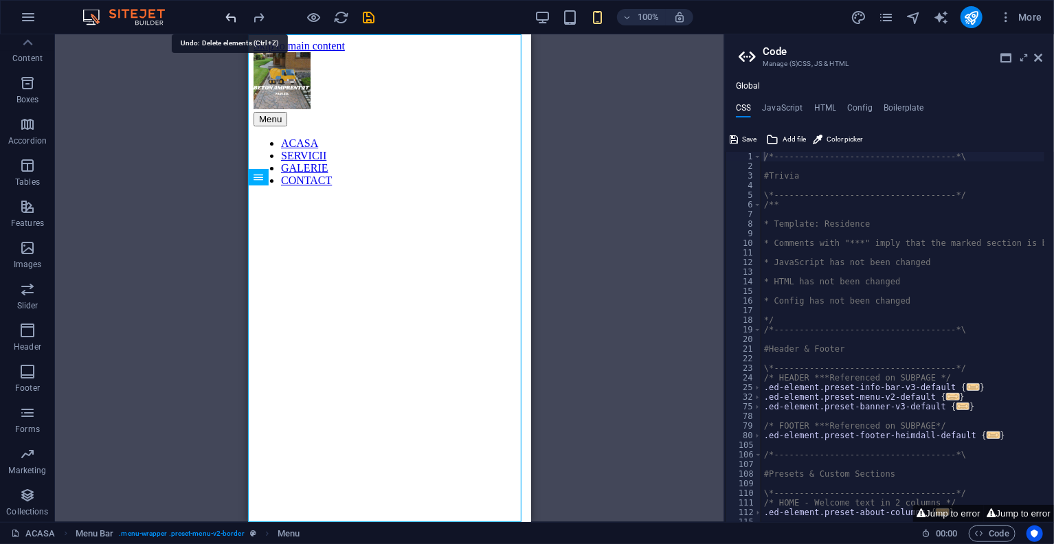
click at [235, 19] on icon "undo" at bounding box center [232, 18] width 16 height 16
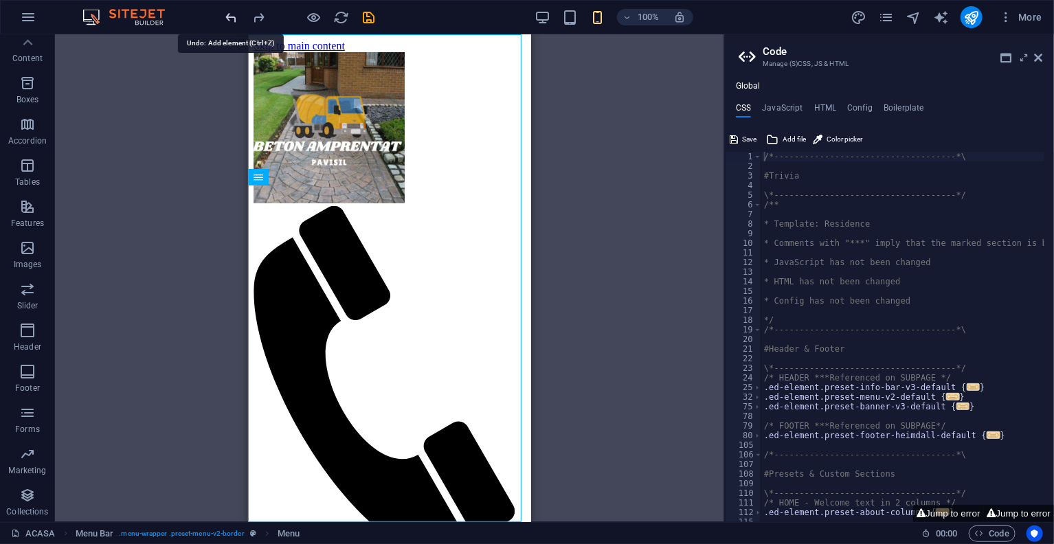
click at [235, 19] on icon "undo" at bounding box center [232, 18] width 16 height 16
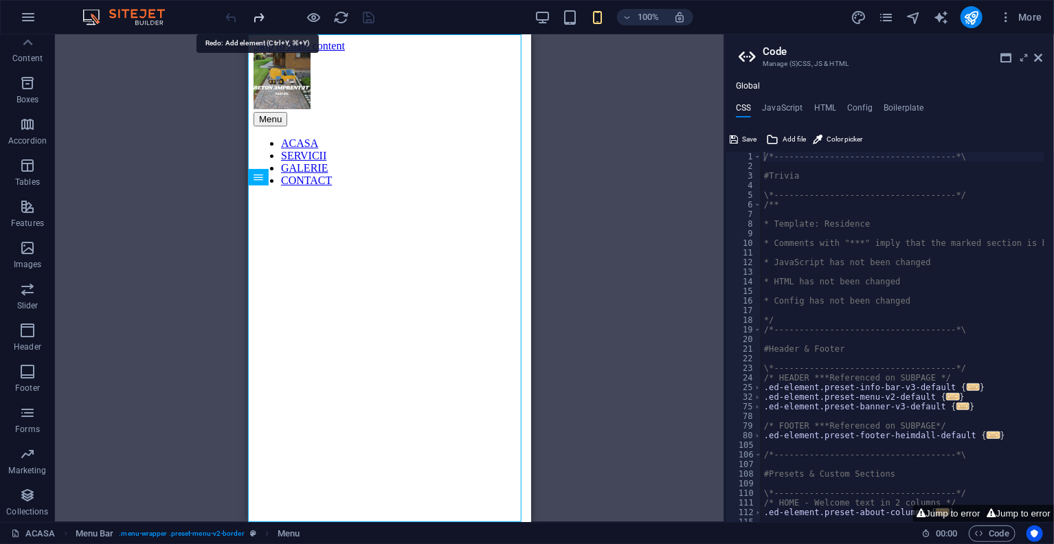
click at [265, 19] on icon "redo" at bounding box center [259, 18] width 16 height 16
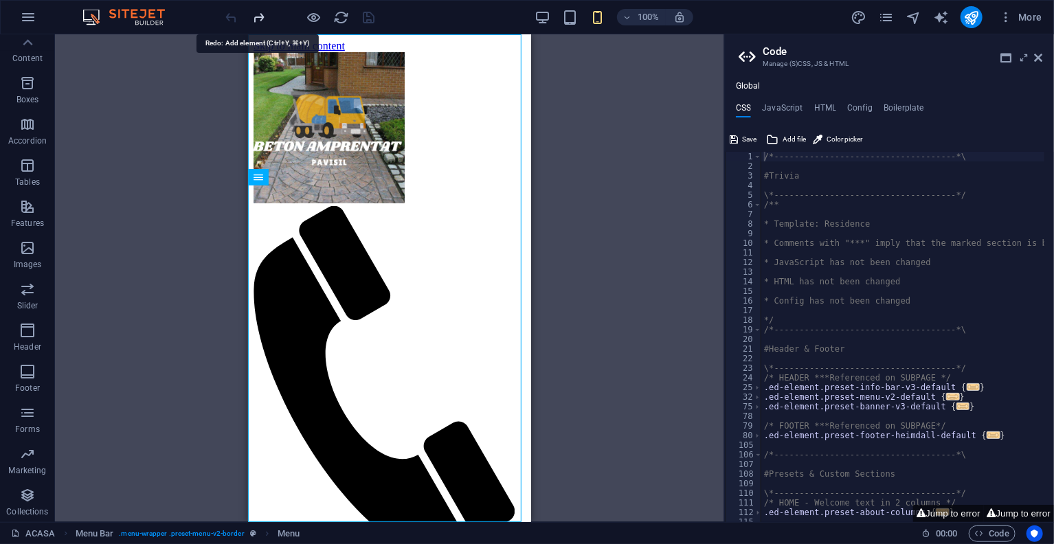
click at [265, 19] on icon "redo" at bounding box center [259, 18] width 16 height 16
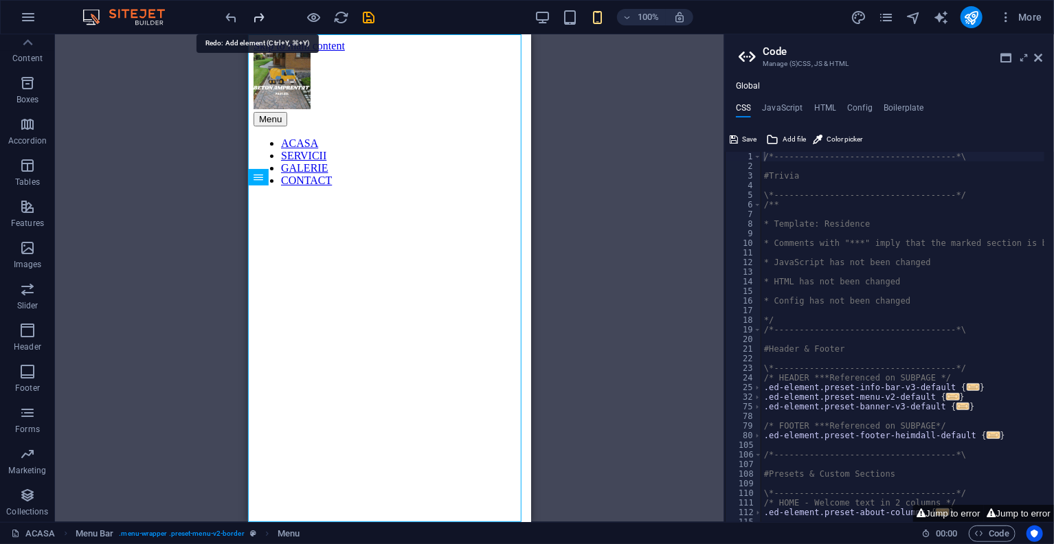
click at [265, 19] on icon "redo" at bounding box center [259, 18] width 16 height 16
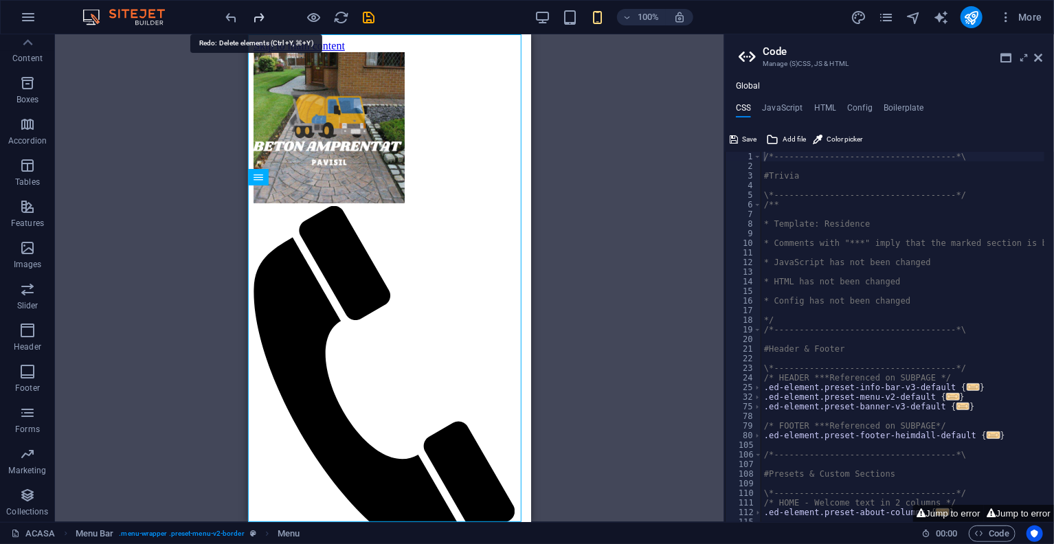
click at [265, 19] on icon "redo" at bounding box center [259, 18] width 16 height 16
click at [265, 19] on div at bounding box center [300, 17] width 154 height 22
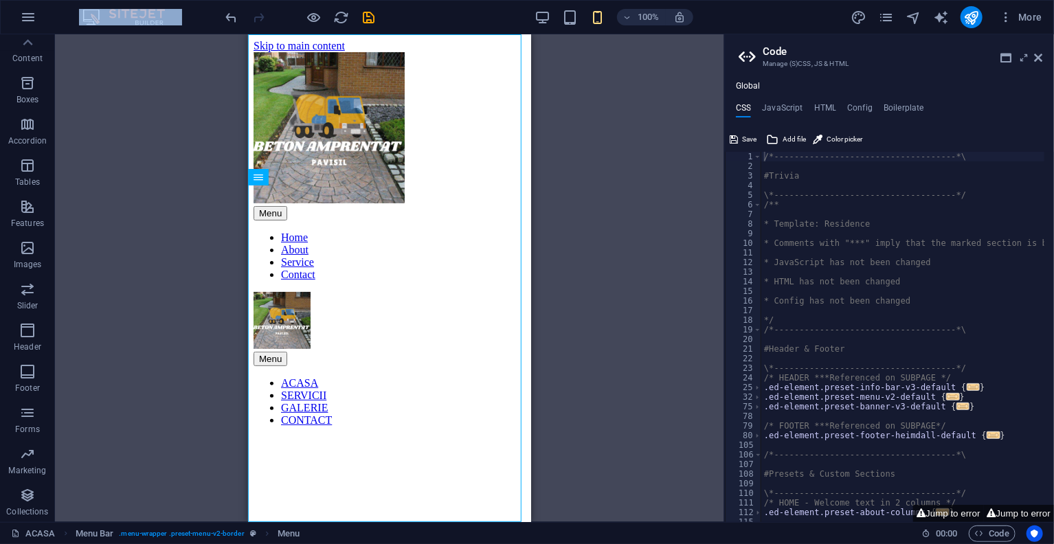
click at [265, 19] on div at bounding box center [300, 17] width 154 height 22
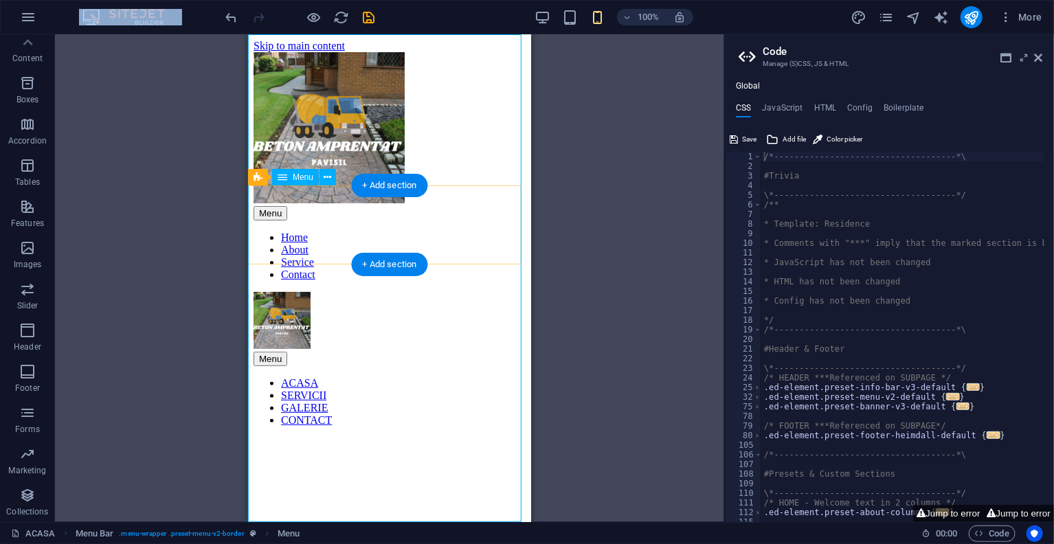
click at [484, 376] on nav "ACASA SERVICII GALERIE CONTACT" at bounding box center [389, 400] width 272 height 49
drag, startPoint x: 484, startPoint y: 100, endPoint x: 357, endPoint y: 99, distance: 127.1
click at [362, 376] on nav "ACASA SERVICII GALERIE CONTACT" at bounding box center [389, 400] width 272 height 49
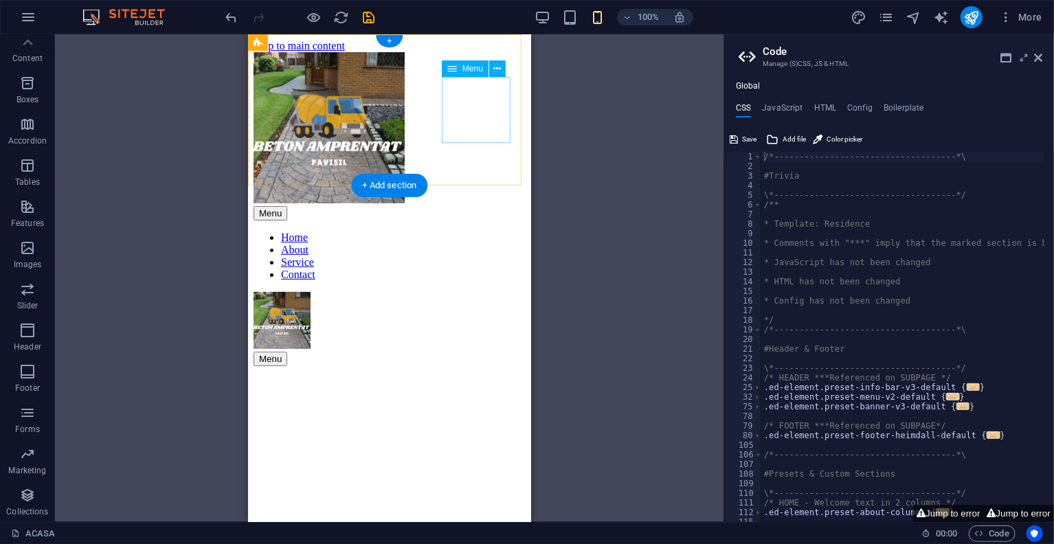
click at [485, 231] on nav "Home About Service Contact" at bounding box center [389, 255] width 272 height 49
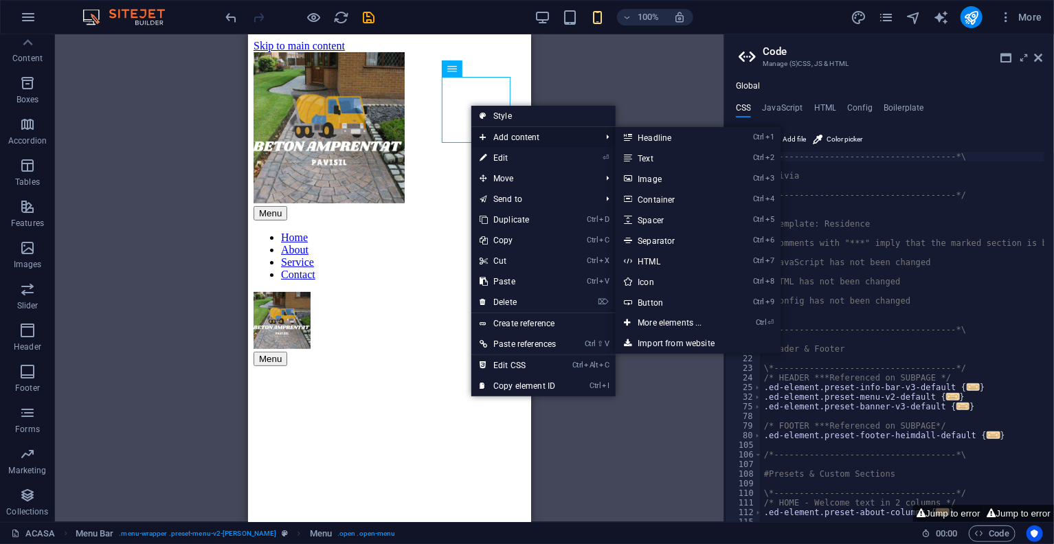
click at [500, 146] on span "Add content" at bounding box center [533, 137] width 124 height 21
click at [502, 158] on link "⏎ Edit" at bounding box center [517, 158] width 93 height 21
select select
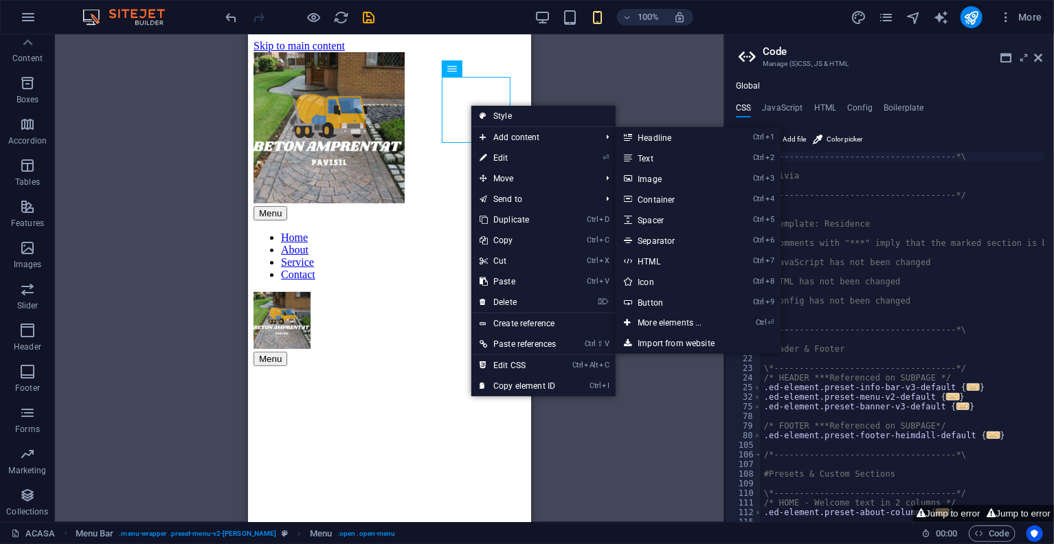
select select
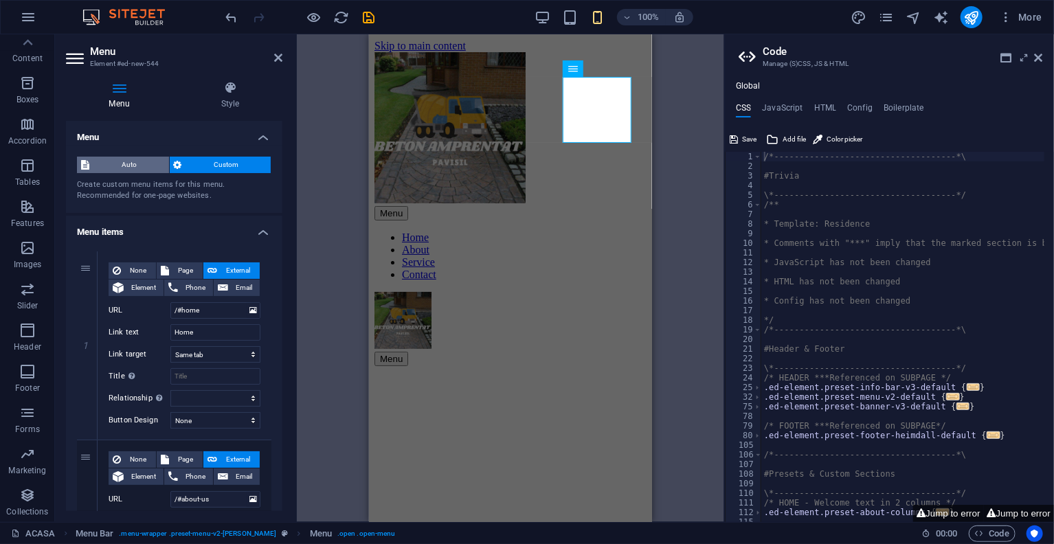
click at [132, 167] on span "Auto" at bounding box center [128, 165] width 71 height 16
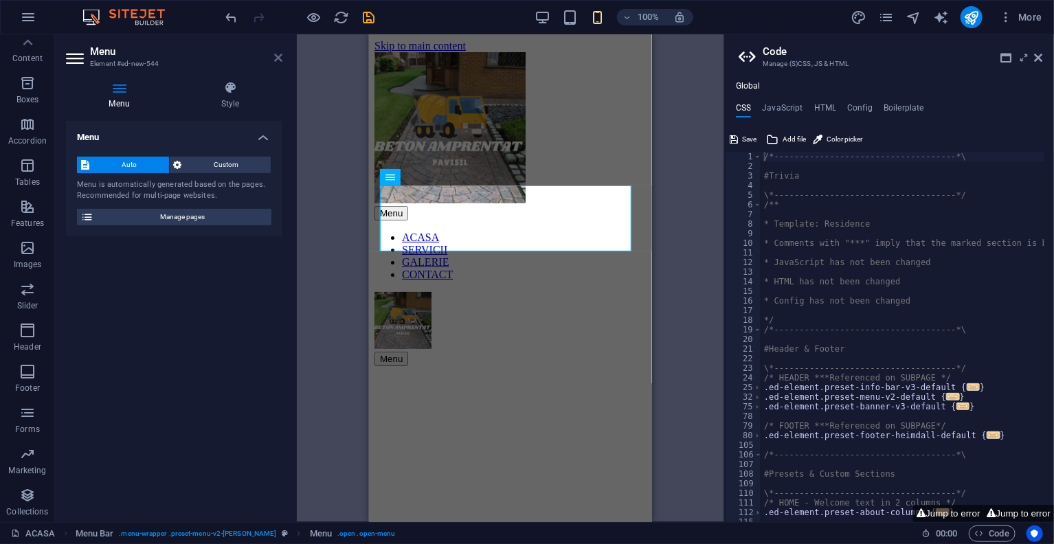
click at [280, 60] on icon at bounding box center [278, 57] width 8 height 11
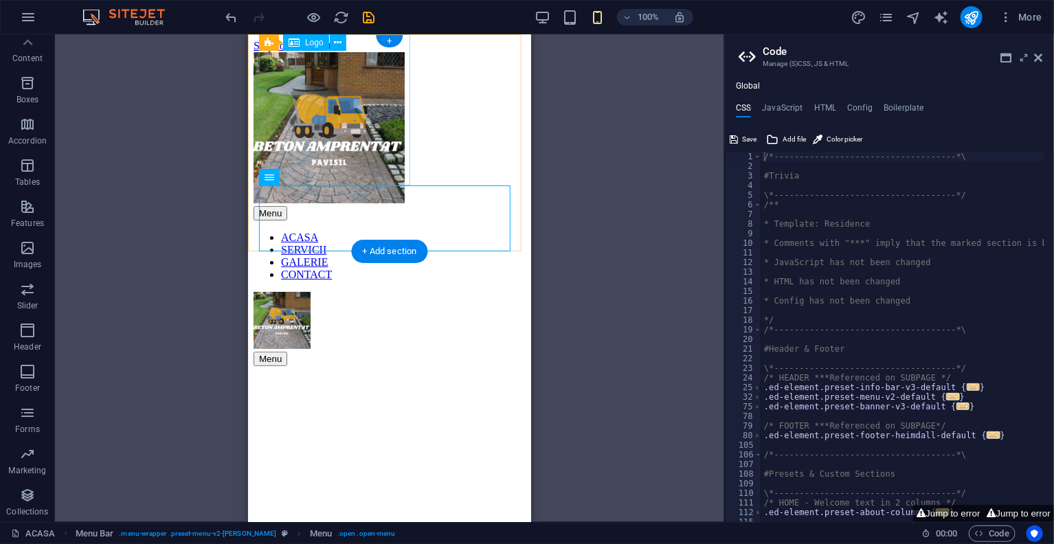
click at [317, 105] on div at bounding box center [389, 129] width 272 height 154
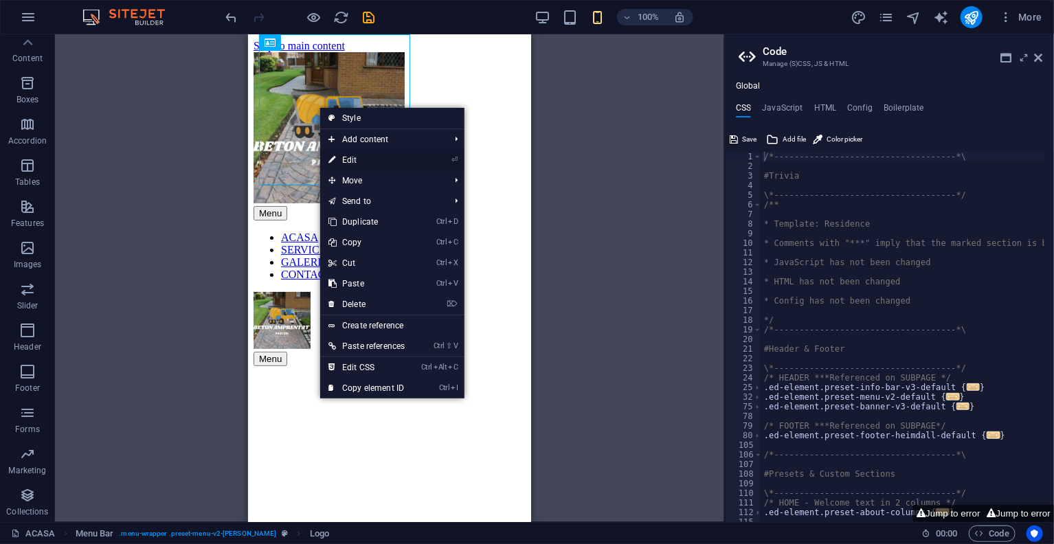
click at [359, 156] on link "⏎ Edit" at bounding box center [366, 160] width 93 height 21
select select "px"
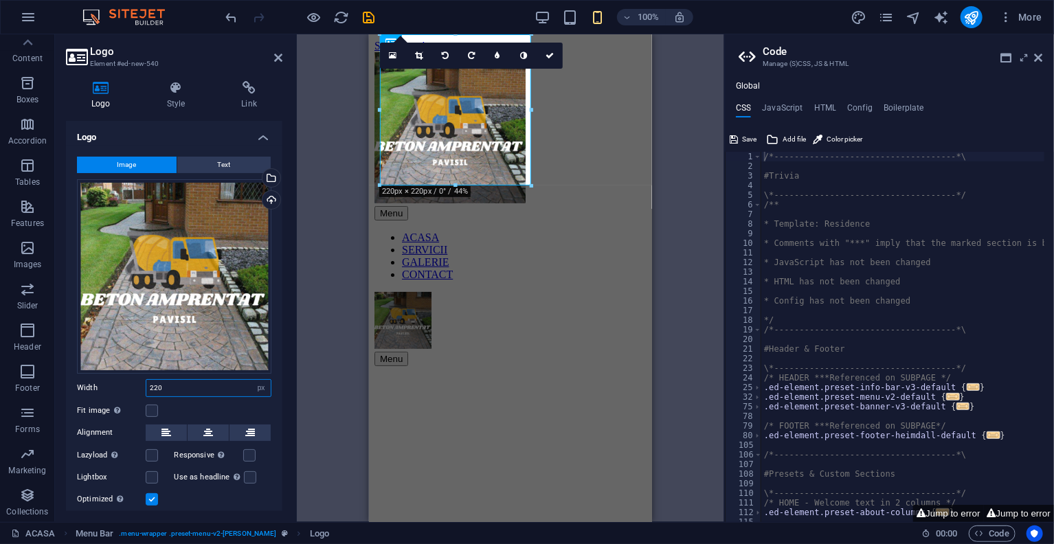
click at [194, 385] on input "220" at bounding box center [208, 388] width 124 height 16
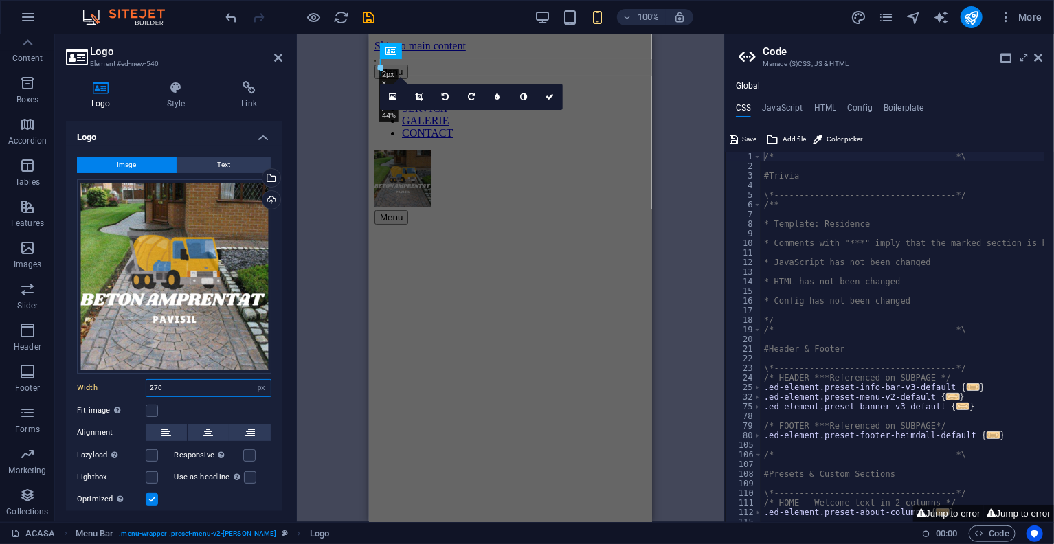
type input "270"
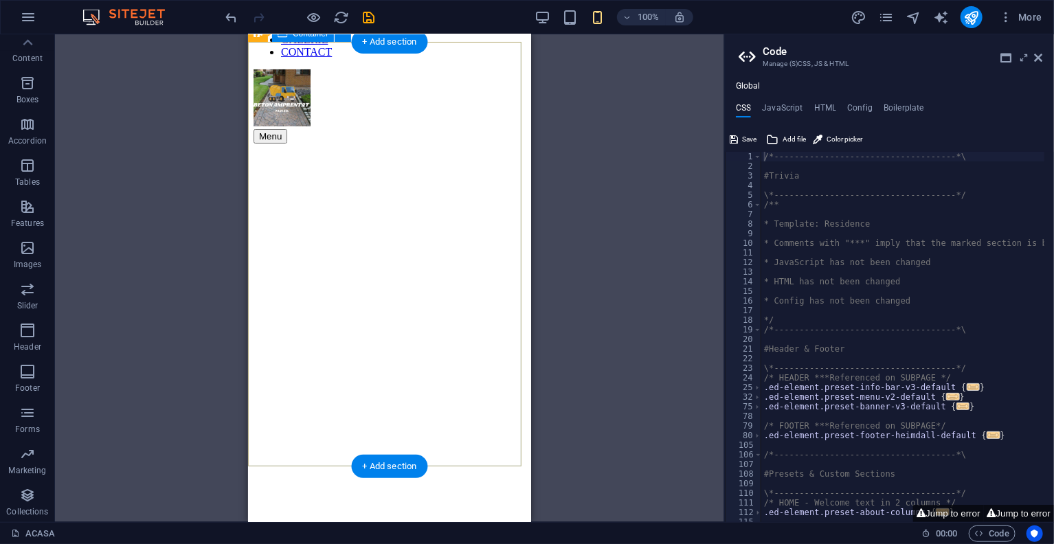
scroll to position [0, 0]
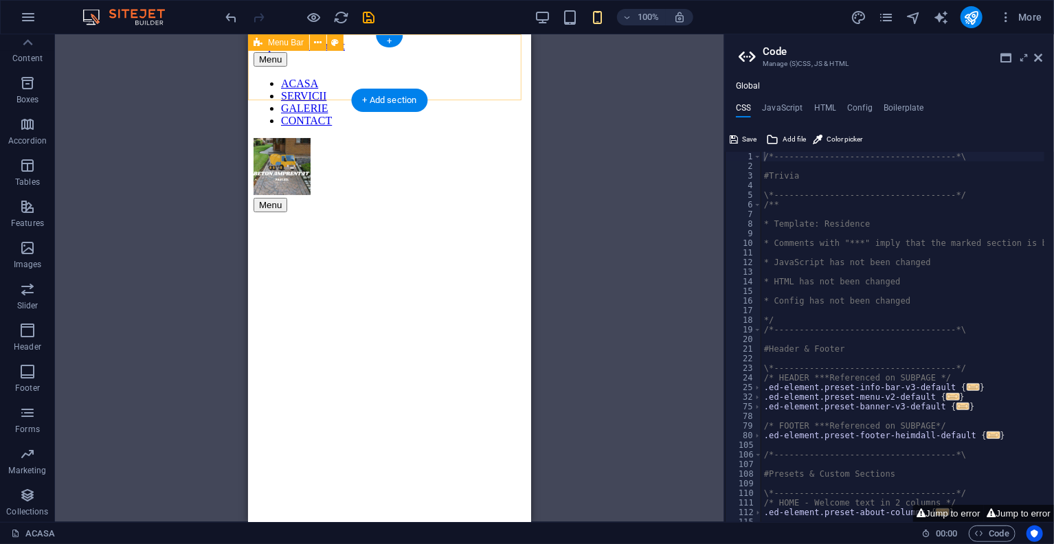
click at [346, 84] on div "Menu ACASA SERVICII GALERIE CONTACT" at bounding box center [389, 89] width 272 height 75
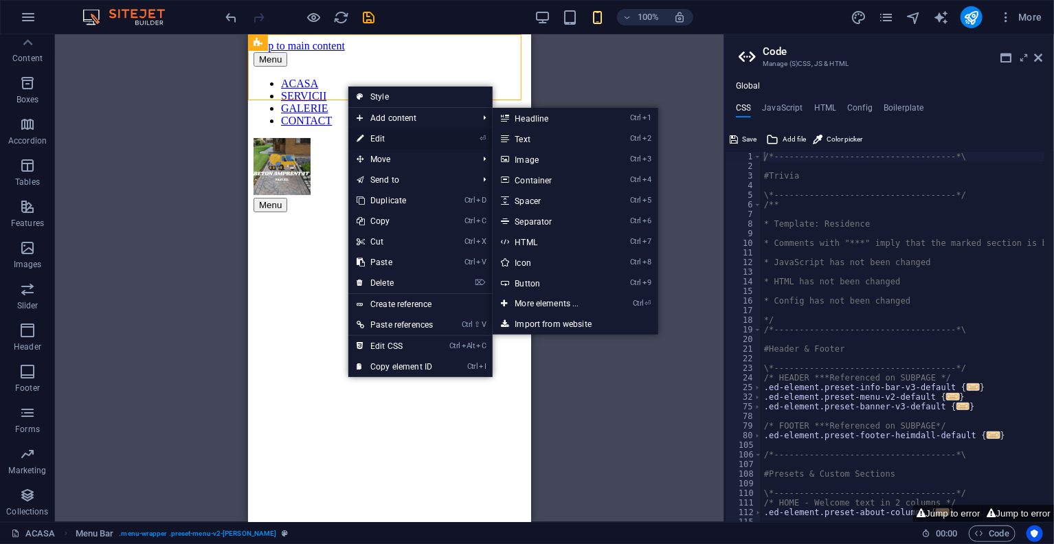
click at [388, 146] on link "⏎ Edit" at bounding box center [394, 138] width 93 height 21
select select "rem"
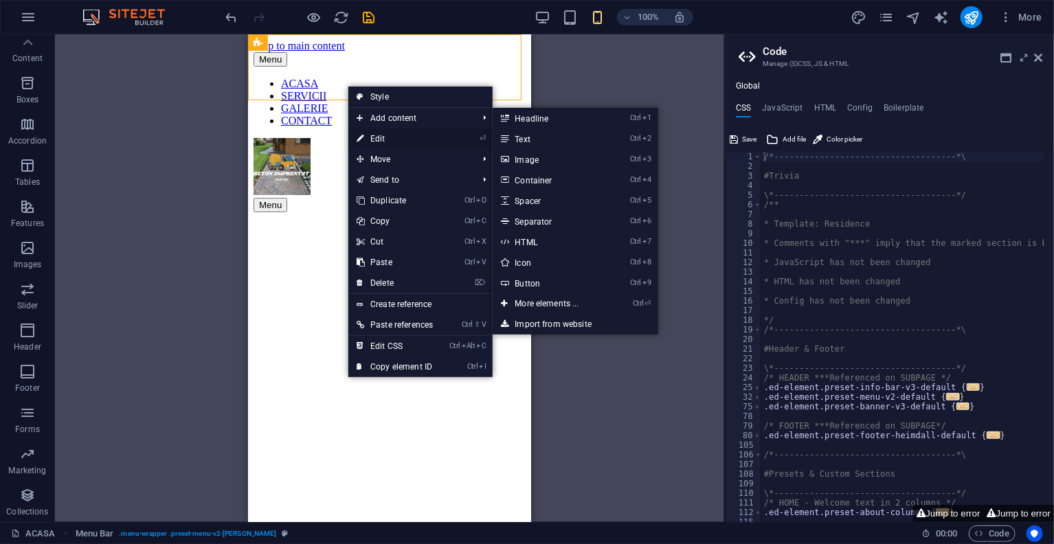
select select "rem"
select select "preset-menu-v2-loki"
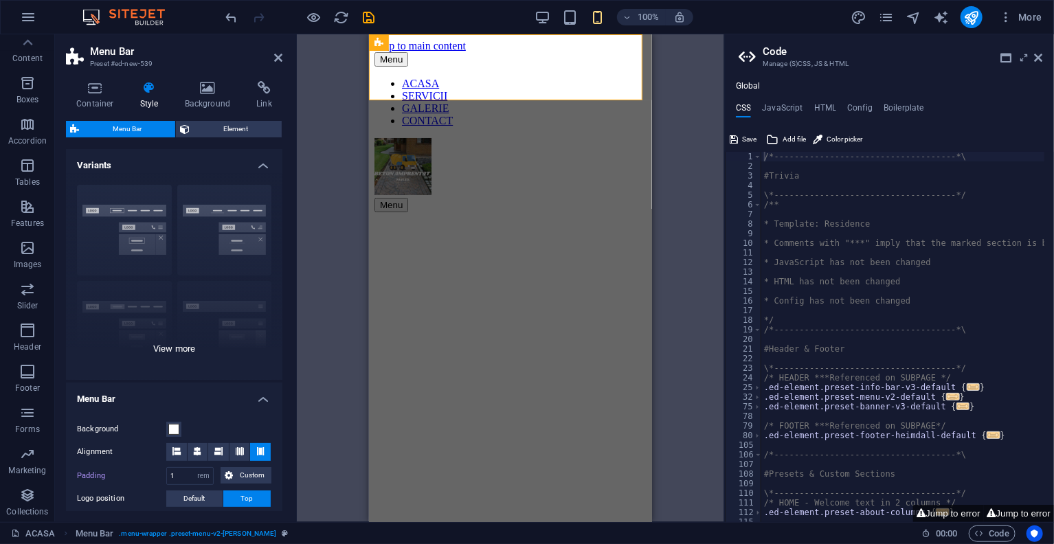
scroll to position [137, 0]
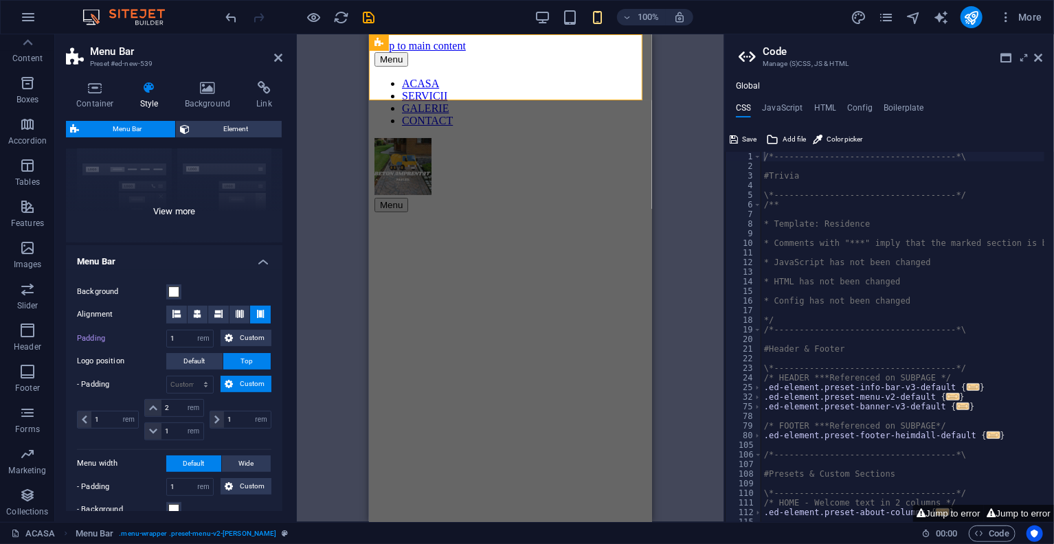
click at [161, 169] on div "Border Centered Default Fixed Loki Trigger Wide XXL" at bounding box center [174, 139] width 216 height 206
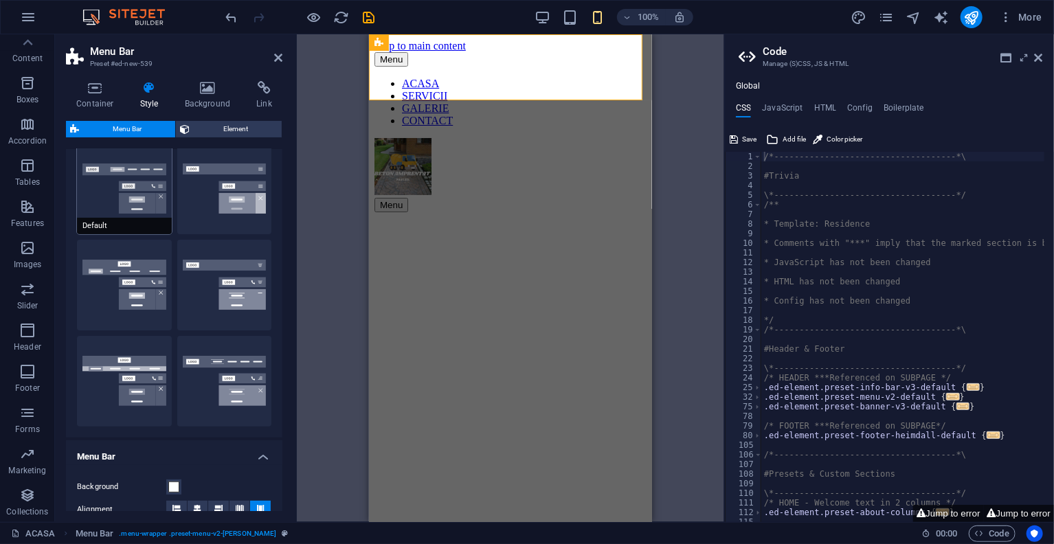
click at [129, 207] on button "Default" at bounding box center [124, 189] width 95 height 91
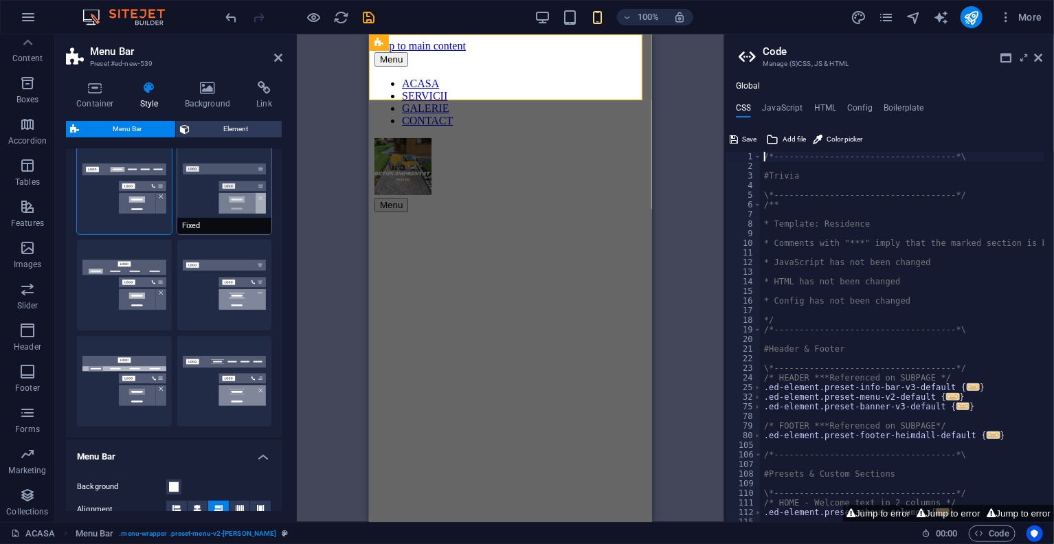
click at [214, 213] on button "Fixed" at bounding box center [224, 189] width 95 height 91
drag, startPoint x: 277, startPoint y: 56, endPoint x: 113, endPoint y: 52, distance: 164.2
click at [277, 56] on icon at bounding box center [278, 57] width 8 height 11
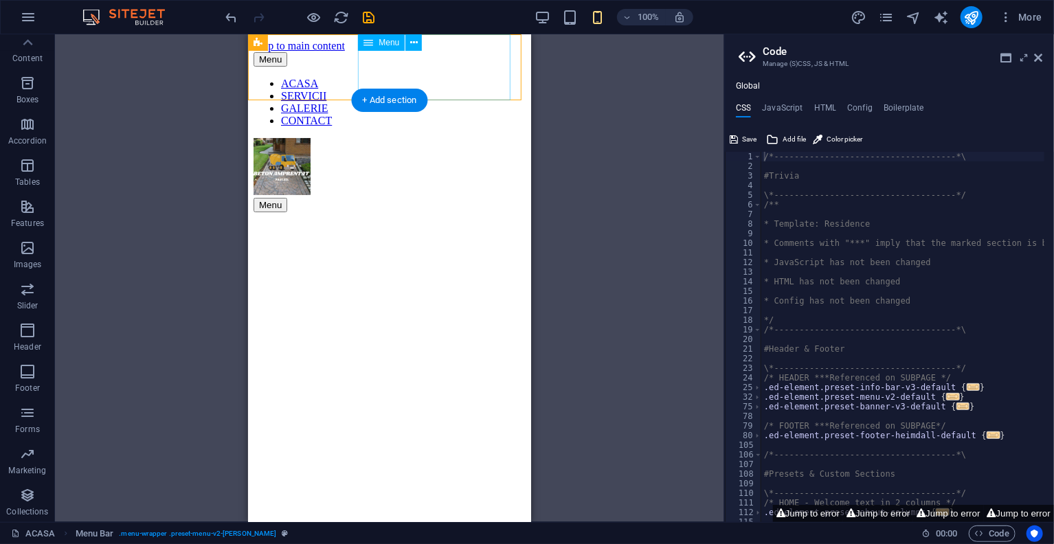
click at [427, 77] on nav "ACASA SERVICII GALERIE CONTACT" at bounding box center [389, 101] width 272 height 49
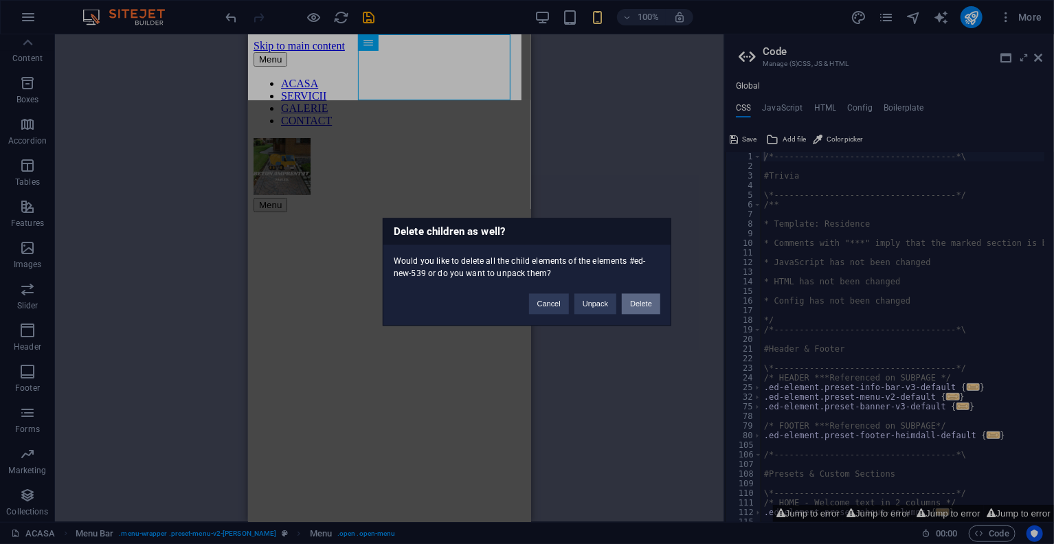
click at [638, 302] on button "Delete" at bounding box center [641, 304] width 38 height 21
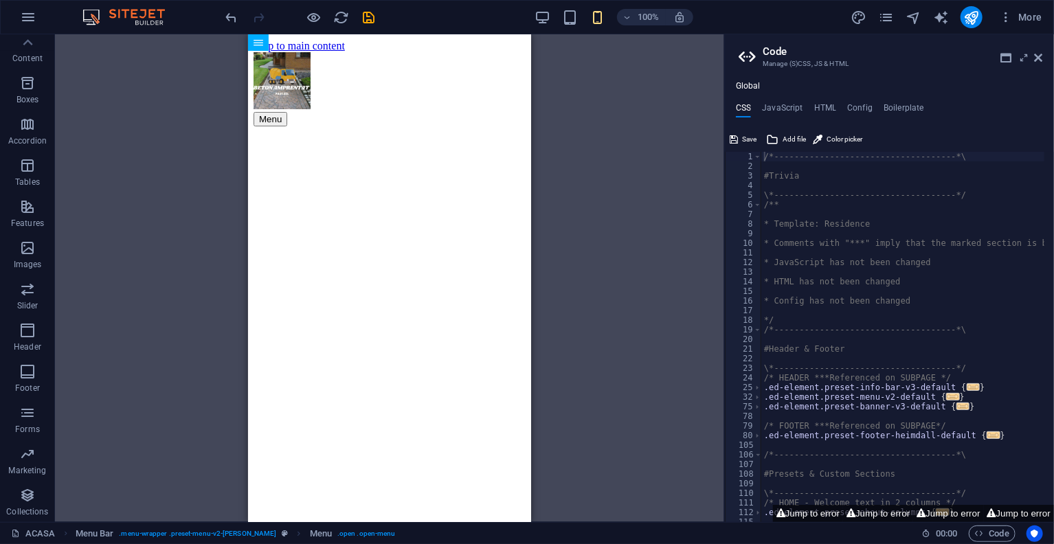
click at [1035, 49] on h2 "Code" at bounding box center [902, 51] width 280 height 12
click at [985, 311] on div "/*------------------------------------*\ #Trivia \*----------------------------…" at bounding box center [961, 342] width 400 height 380
type textarea "); }"
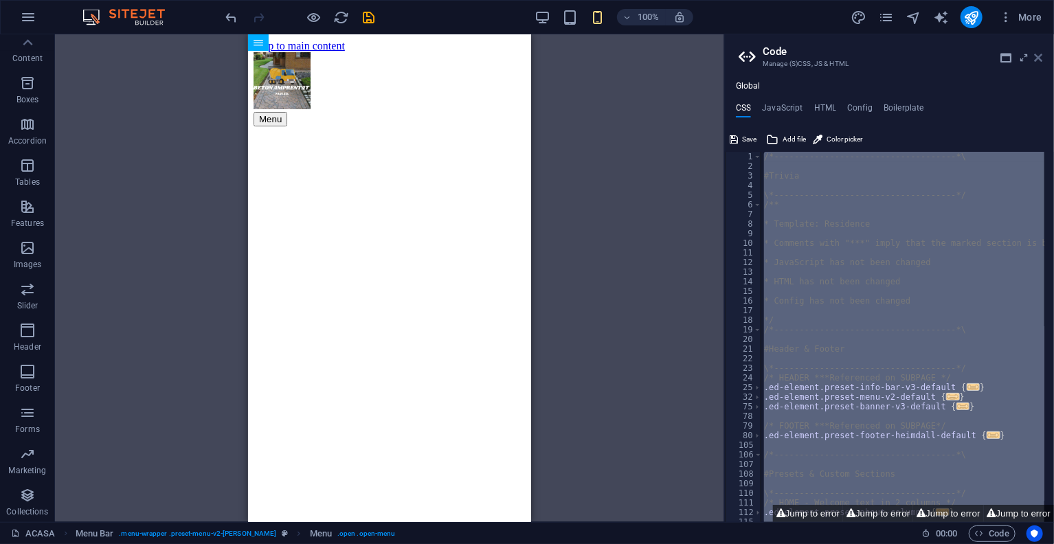
click at [1041, 57] on icon at bounding box center [1038, 57] width 8 height 11
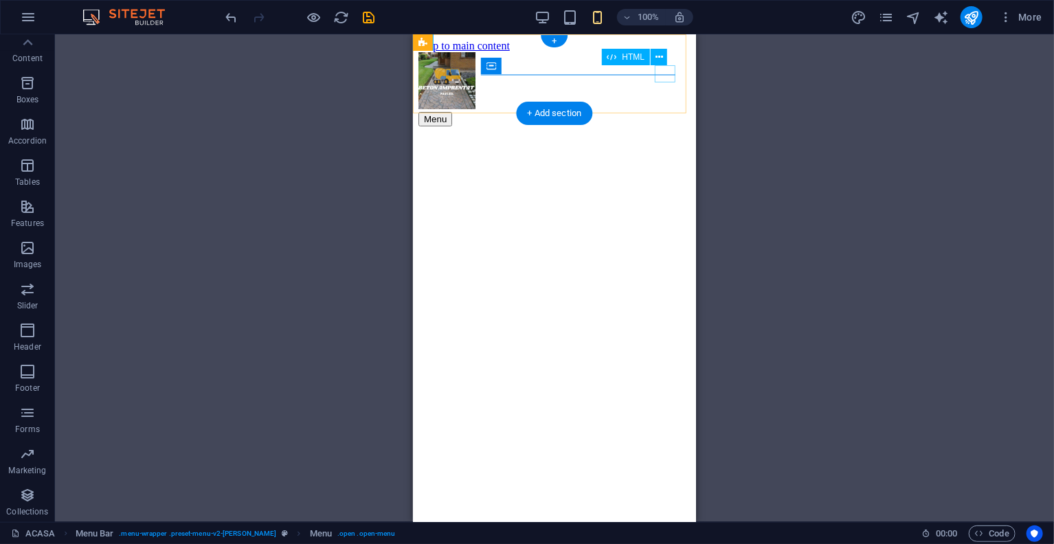
click at [663, 111] on div "Menu" at bounding box center [554, 118] width 272 height 14
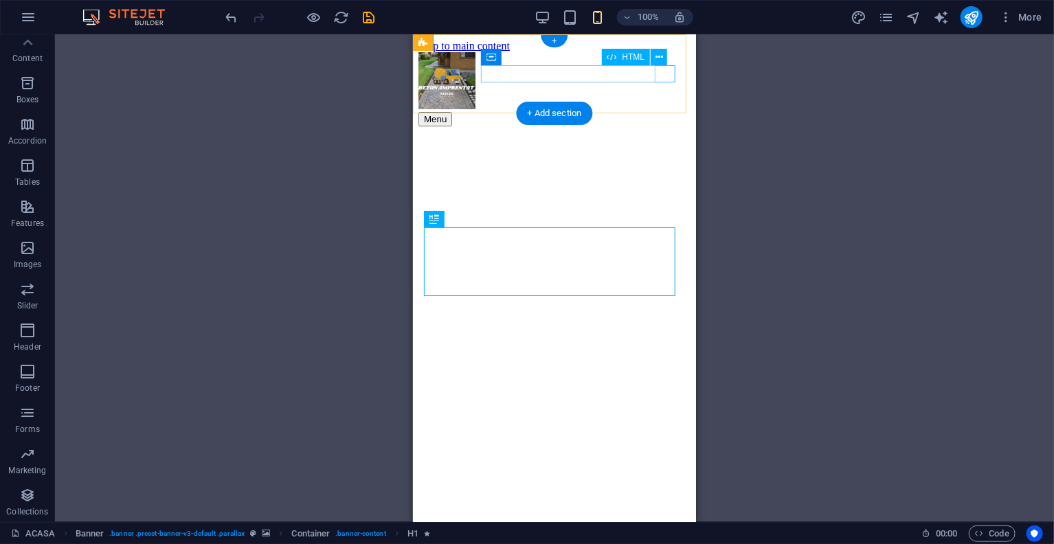
click at [664, 111] on div "Menu" at bounding box center [554, 118] width 272 height 14
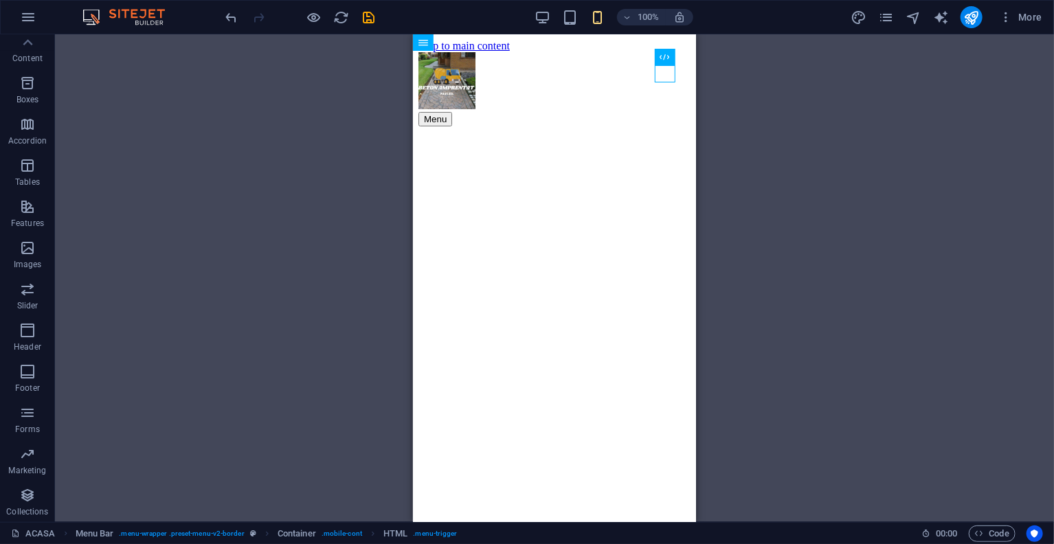
click at [249, 14] on div at bounding box center [300, 17] width 154 height 22
click at [256, 13] on div at bounding box center [300, 17] width 154 height 22
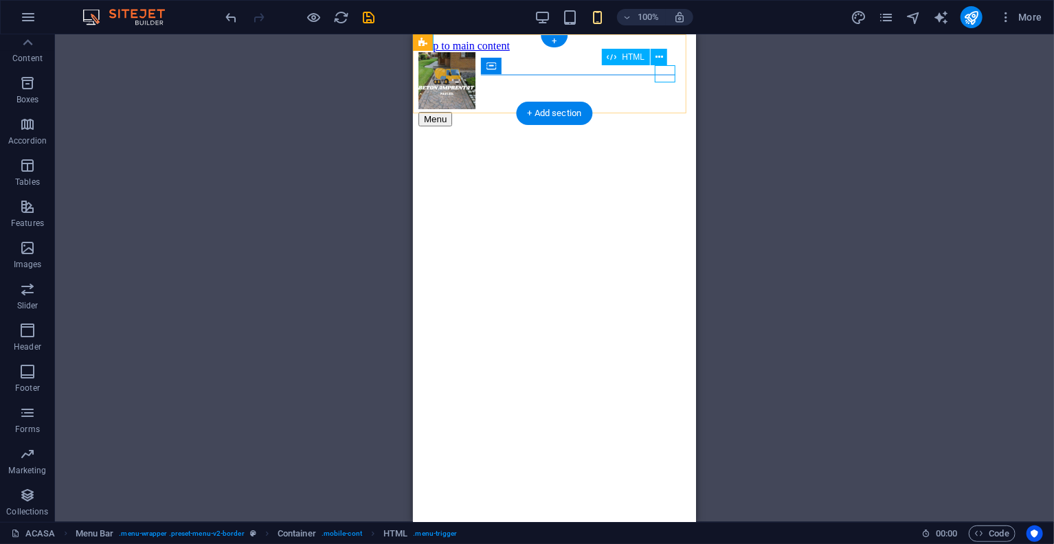
click at [666, 111] on div "Menu" at bounding box center [554, 118] width 272 height 14
click at [665, 111] on div "Menu" at bounding box center [554, 118] width 272 height 14
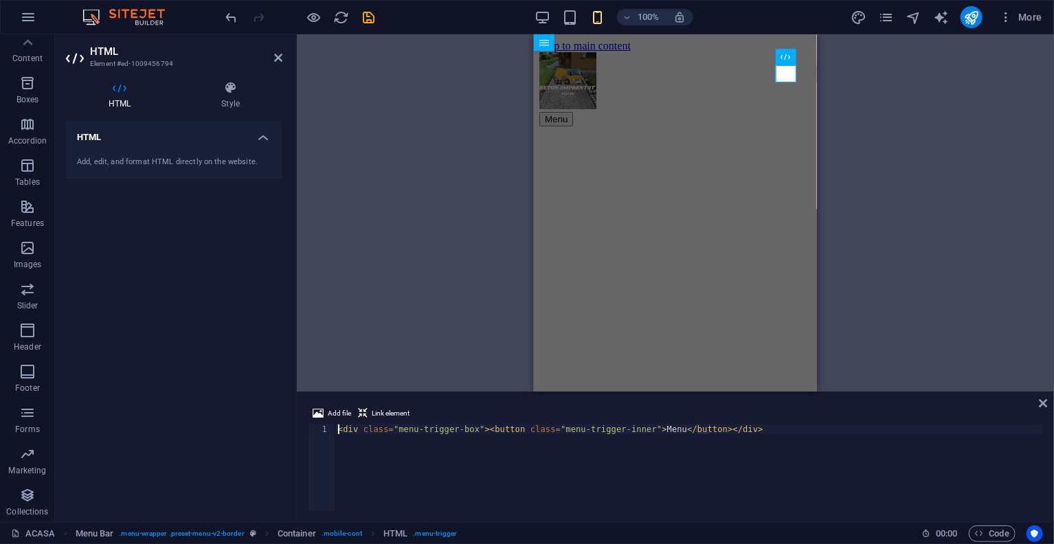
click at [1050, 404] on div "Add file Link element <div class="menu-trigger-box"><button class="menu-trigger…" at bounding box center [675, 458] width 757 height 128
click at [1043, 405] on icon at bounding box center [1043, 403] width 8 height 11
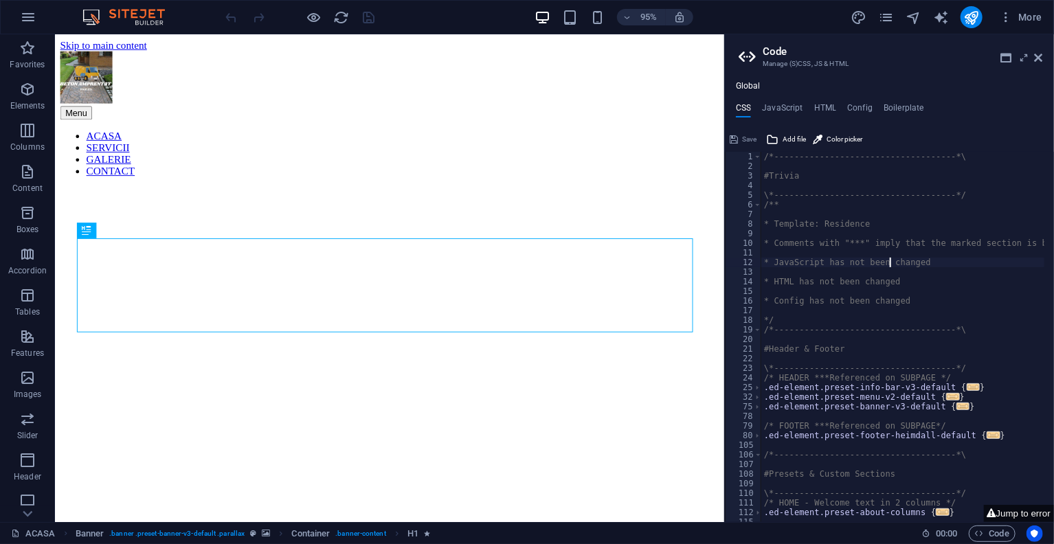
click at [887, 262] on div "/*------------------------------------*\ #Trivia \*----------------------------…" at bounding box center [961, 342] width 400 height 380
type textarea "@include gallery-v3; }"
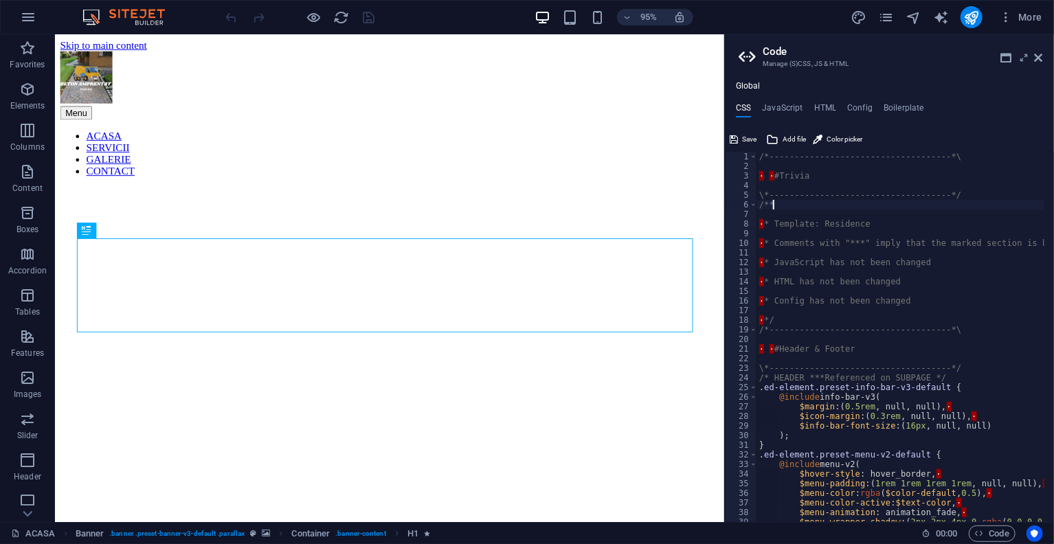
click at [962, 204] on div "/*------------------------------------*\ · · #Trivia \*------------------------…" at bounding box center [976, 342] width 441 height 380
type textarea "); }"
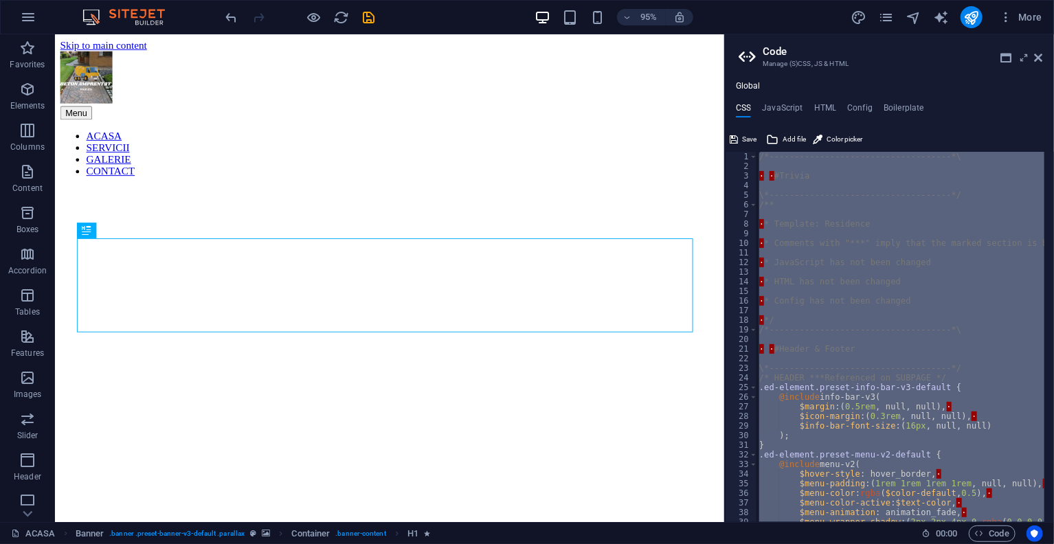
click at [961, 214] on div "/*------------------------------------*\ · · #Trivia \*------------------------…" at bounding box center [900, 337] width 288 height 370
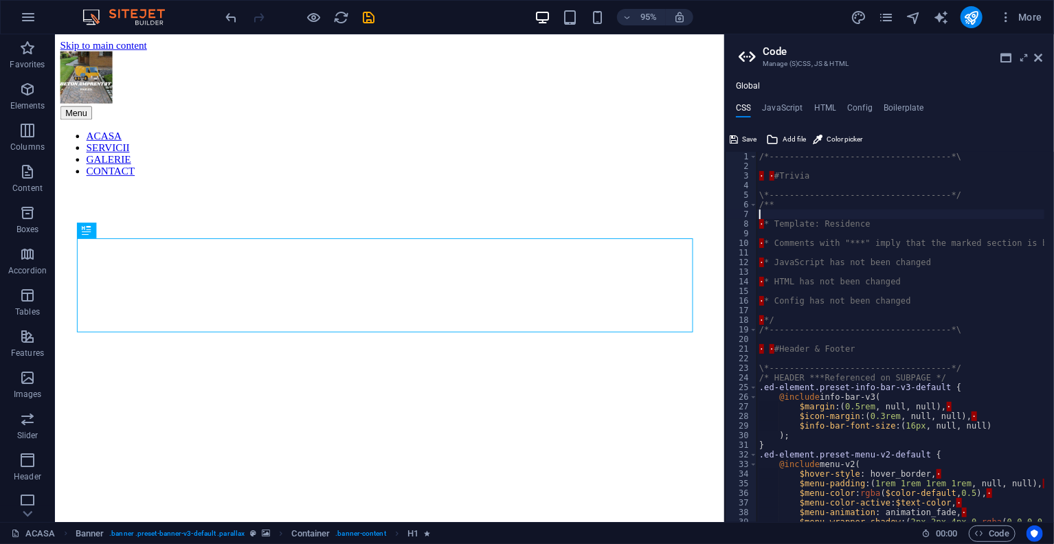
click at [771, 174] on div "/*------------------------------------*\ · · #Trivia \*------------------------…" at bounding box center [976, 342] width 441 height 380
click at [769, 219] on div "/*------------------------------------*\ #Trivia \*----------------------------…" at bounding box center [976, 342] width 441 height 380
click at [767, 240] on div "/*------------------------------------*\ #Trivia \*----------------------------…" at bounding box center [976, 342] width 441 height 380
click at [773, 260] on div "/*------------------------------------*\ #Trivia \*----------------------------…" at bounding box center [976, 342] width 441 height 380
click at [770, 262] on div "/*------------------------------------*\ #Trivia \*----------------------------…" at bounding box center [976, 342] width 441 height 380
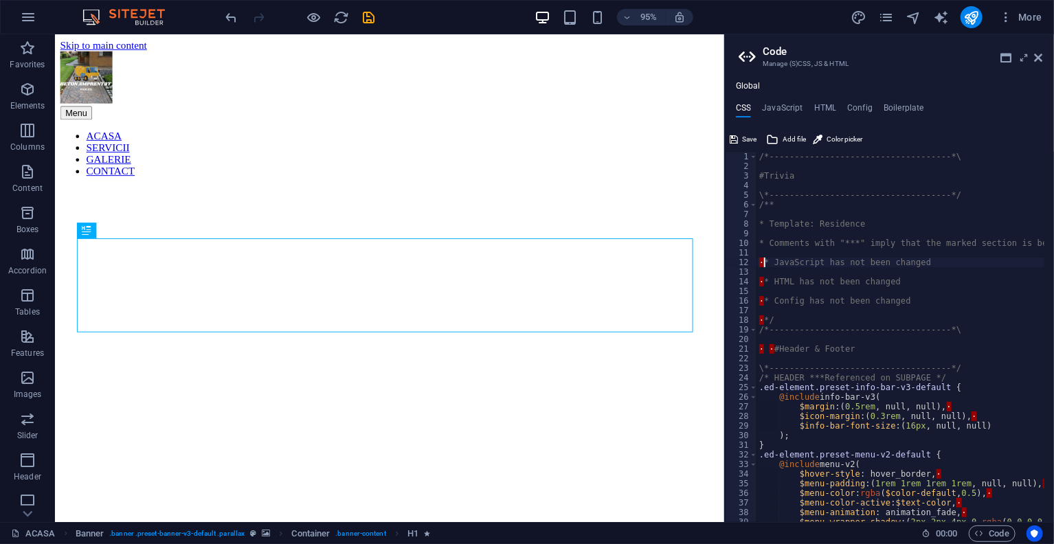
type textarea "); }"
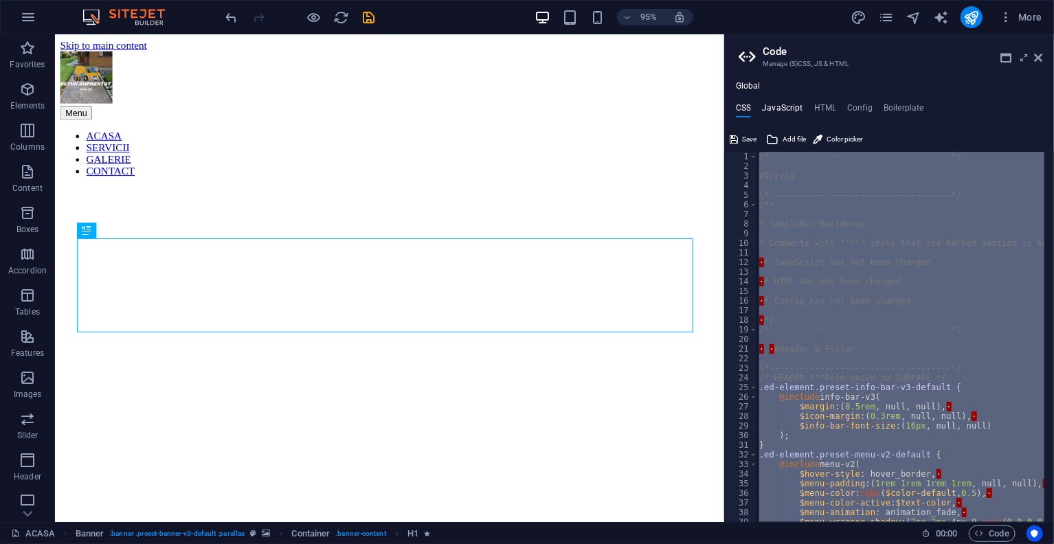
click at [797, 106] on h4 "JavaScript" at bounding box center [782, 110] width 41 height 15
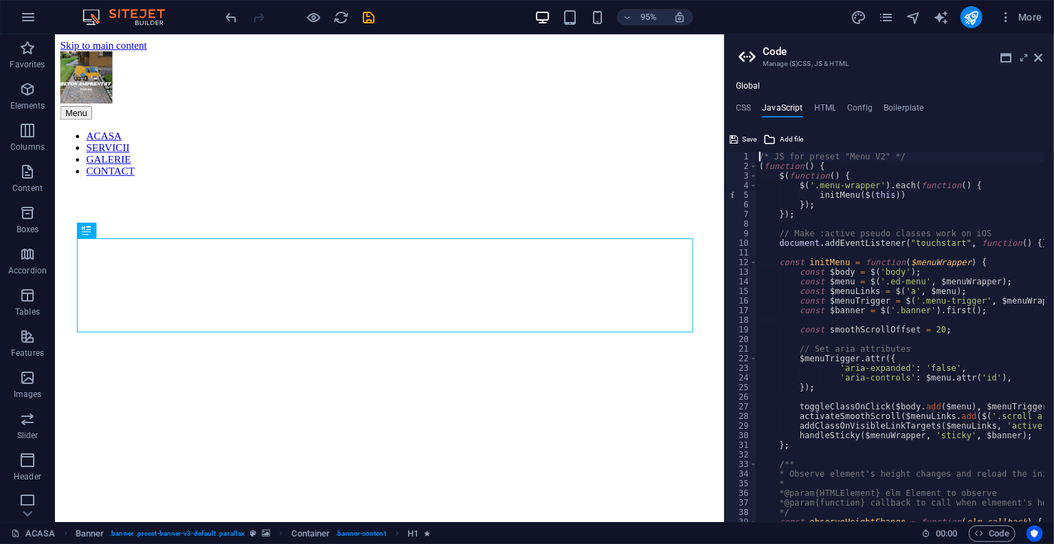
type textarea "}); /* End JS for preset "FIlter Gallery V3" */"
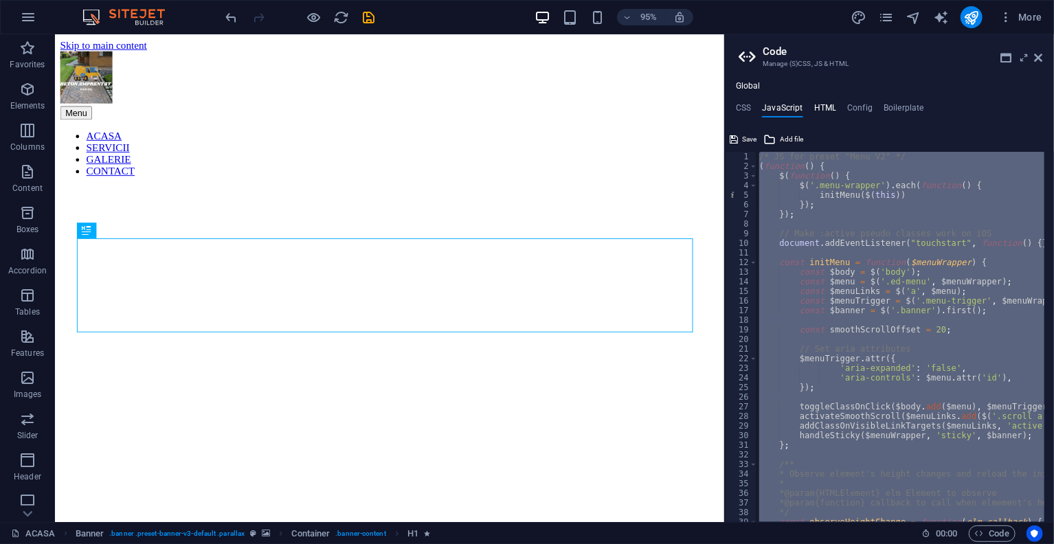
click at [826, 111] on h4 "HTML" at bounding box center [825, 110] width 23 height 15
type textarea "<a href="#main-content" class="wv-link-content button">Skip to main content</a>"
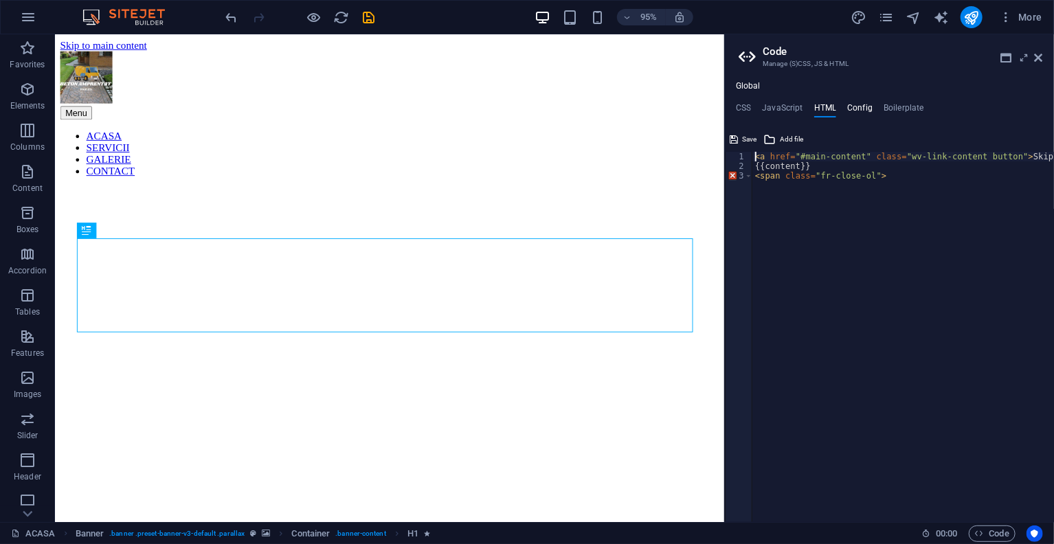
click at [857, 108] on h4 "Config" at bounding box center [859, 110] width 25 height 15
type textarea "$color-background: #ffffff;"
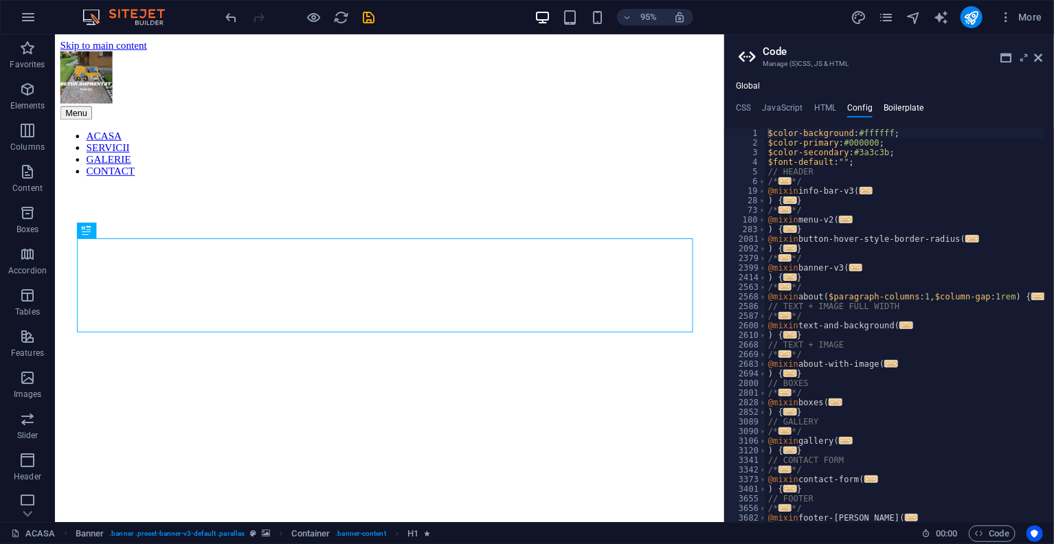
click at [895, 104] on h4 "Boilerplate" at bounding box center [903, 110] width 41 height 15
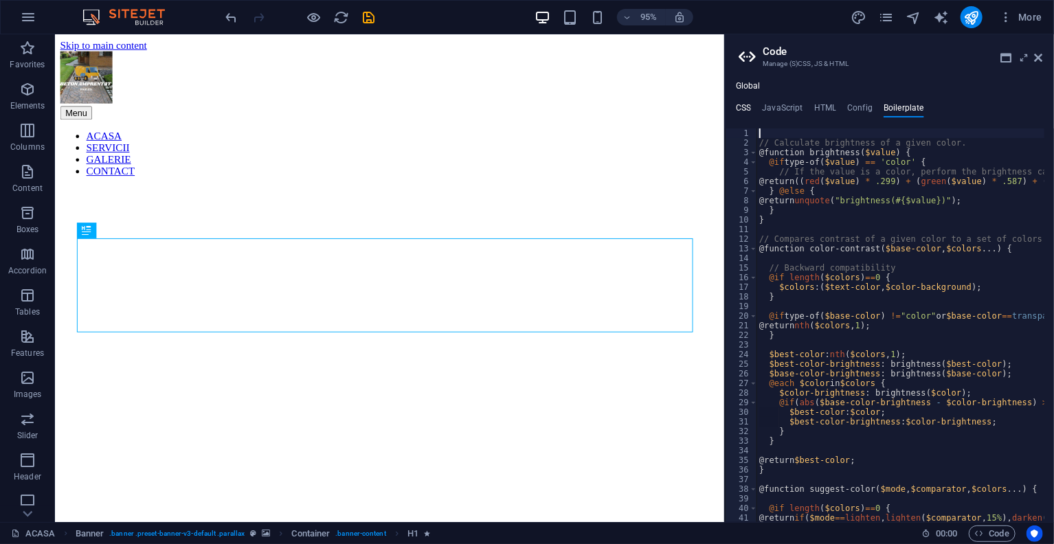
click at [742, 106] on h4 "CSS" at bounding box center [743, 110] width 15 height 15
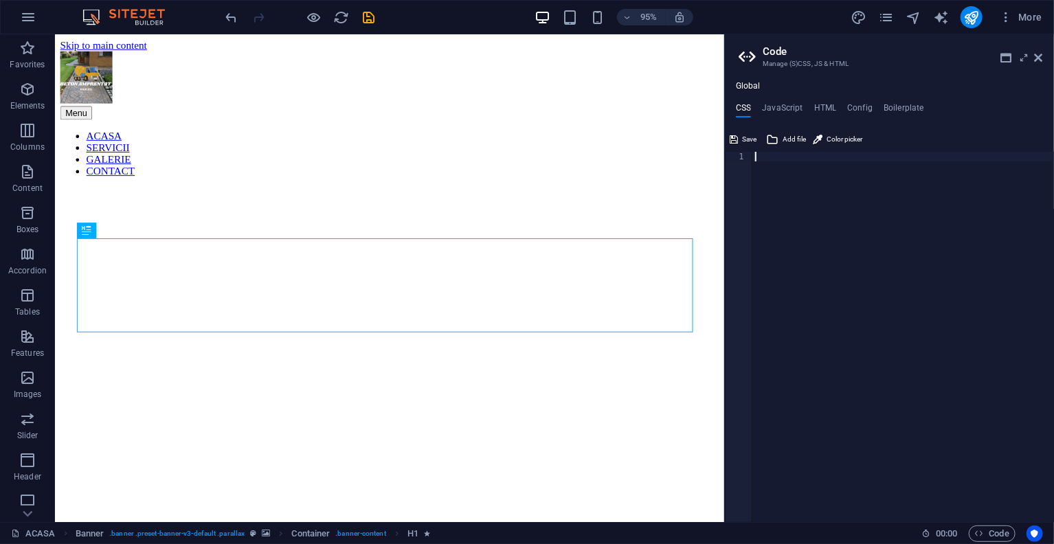
paste textarea "}"
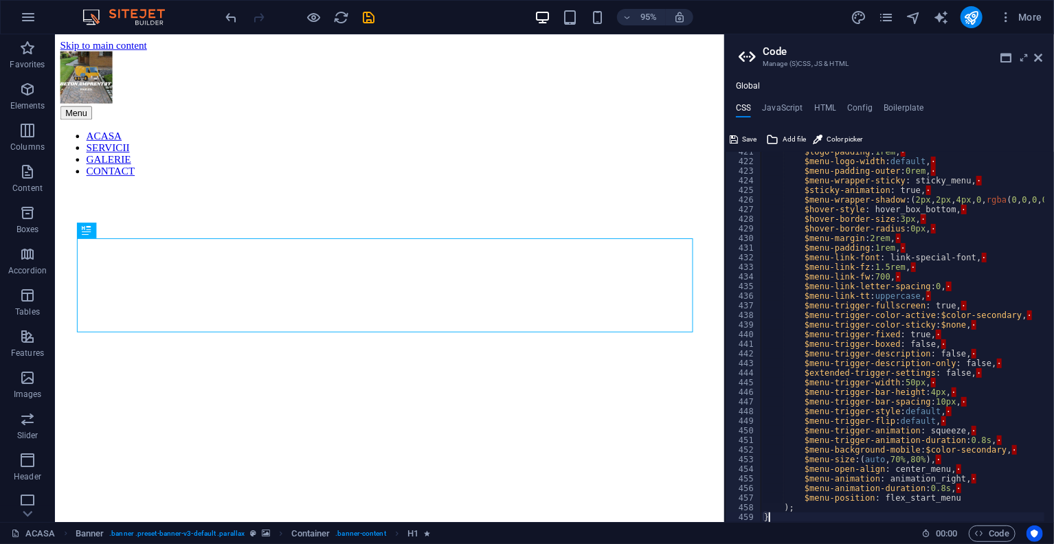
click at [979, 268] on div "$logo-padding : 1rem , · $menu-logo-width : default , · $menu-padding-outer : 0…" at bounding box center [981, 337] width 441 height 380
click at [982, 255] on div "$logo-padding : 1rem , · $menu-logo-width : default , · $menu-padding-outer : 0…" at bounding box center [981, 337] width 441 height 380
click at [954, 254] on div "$logo-padding : 1rem , · $menu-logo-width : default , · $menu-padding-outer : 0…" at bounding box center [981, 337] width 441 height 380
click at [958, 254] on div "$logo-padding : 1rem , · $menu-logo-width : default , · $menu-padding-outer : 0…" at bounding box center [981, 337] width 441 height 380
click at [961, 254] on div "$logo-padding : 1rem , · $menu-logo-width : default , · $menu-padding-outer : 0…" at bounding box center [981, 337] width 441 height 380
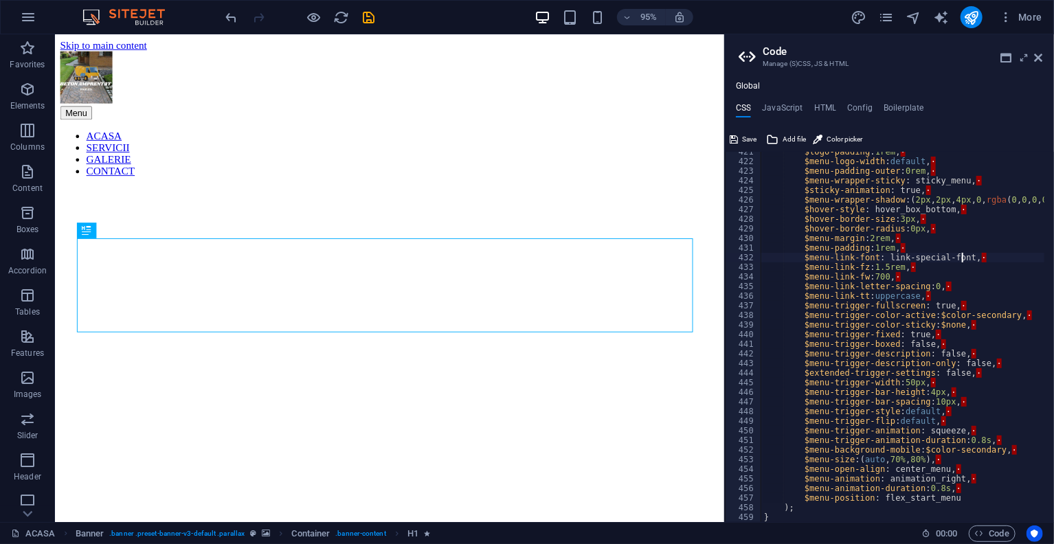
click at [961, 254] on div "$logo-padding : 1rem , · $menu-logo-width : default , · $menu-padding-outer : 0…" at bounding box center [981, 337] width 441 height 380
click at [958, 256] on div "$logo-padding : 1rem , · $menu-logo-width : default , · $menu-padding-outer : 0…" at bounding box center [902, 337] width 283 height 370
click at [960, 256] on div "$logo-padding : 1rem , · $menu-logo-width : default , · $menu-padding-outer : 0…" at bounding box center [981, 337] width 441 height 380
click at [958, 256] on div "$logo-padding : 1rem , · $menu-logo-width : default , · $menu-padding-outer : 0…" at bounding box center [902, 337] width 283 height 370
click at [959, 256] on div "$logo-padding : 1rem , · $menu-logo-width : default , · $menu-padding-outer : 0…" at bounding box center [981, 337] width 441 height 380
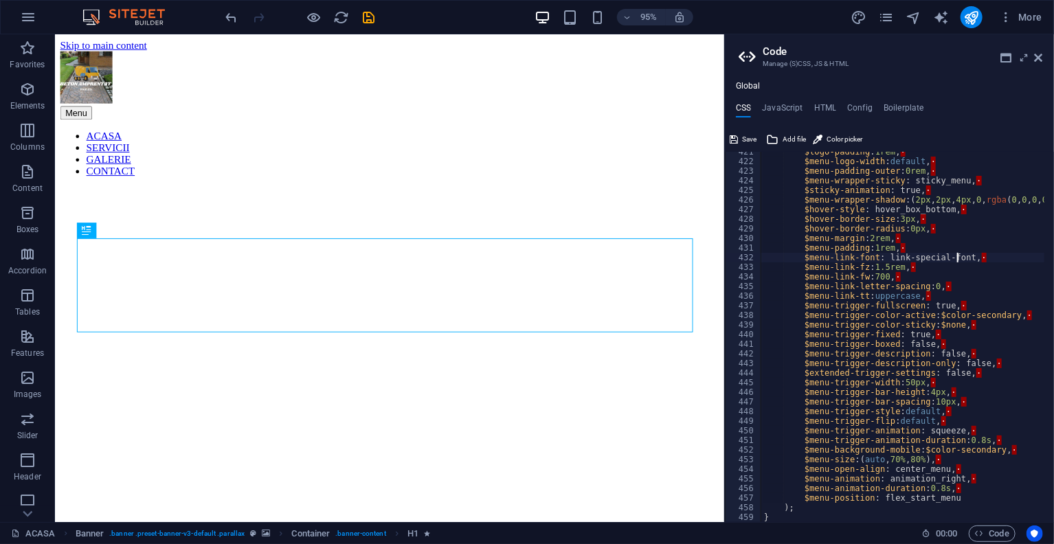
drag, startPoint x: 956, startPoint y: 257, endPoint x: 974, endPoint y: 259, distance: 18.0
click at [974, 259] on div "$logo-padding : 1rem , · $menu-logo-width : default , · $menu-padding-outer : 0…" at bounding box center [981, 337] width 441 height 380
click at [908, 272] on div "$logo-padding : 1rem , · $menu-logo-width : default , · $menu-padding-outer : 0…" at bounding box center [981, 337] width 441 height 380
click at [909, 267] on div "$logo-padding : 1rem , · $menu-logo-width : default , · $menu-padding-outer : 0…" at bounding box center [981, 337] width 441 height 380
click at [899, 276] on div "$logo-padding : 1rem , · $menu-logo-width : default , · $menu-padding-outer : 0…" at bounding box center [981, 337] width 441 height 380
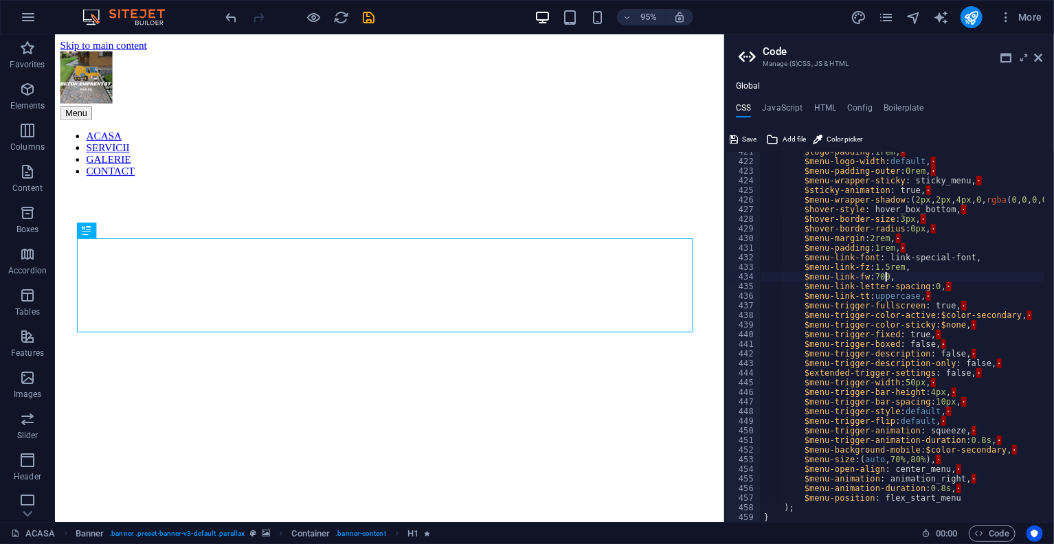
click at [947, 284] on div "$logo-padding : 1rem , · $menu-logo-width : default , · $menu-padding-outer : 0…" at bounding box center [981, 337] width 441 height 380
click at [1008, 318] on div "$logo-padding : 1rem , · $menu-logo-width : default , · $menu-padding-outer : 0…" at bounding box center [981, 337] width 441 height 380
click at [946, 303] on div "$logo-padding : 1rem , · $menu-logo-width : default , · $menu-padding-outer : 0…" at bounding box center [981, 337] width 441 height 380
click at [924, 289] on div "$logo-padding : 1rem , · $menu-logo-width : default , · $menu-padding-outer : 0…" at bounding box center [981, 337] width 441 height 380
click at [923, 297] on div "$logo-padding : 1rem , · $menu-logo-width : default , · $menu-padding-outer : 0…" at bounding box center [981, 337] width 441 height 380
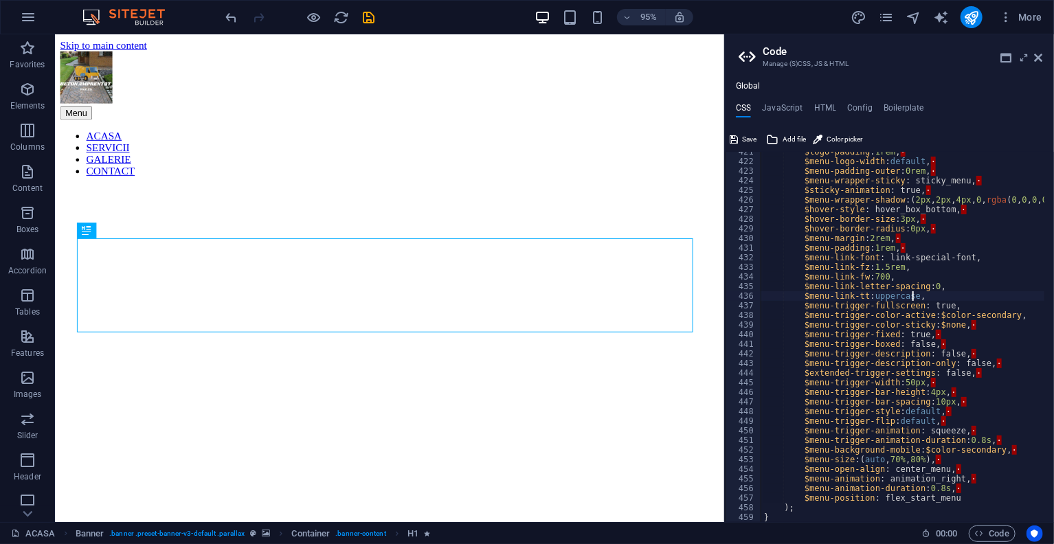
click at [965, 327] on div "$logo-padding : 1rem , · $menu-logo-width : default , · $menu-padding-outer : 0…" at bounding box center [981, 337] width 441 height 380
click at [929, 333] on div "$logo-padding : 1rem , · $menu-logo-width : default , · $menu-padding-outer : 0…" at bounding box center [981, 337] width 441 height 380
click at [934, 341] on div "$logo-padding : 1rem , · $menu-logo-width : default , · $menu-padding-outer : 0…" at bounding box center [981, 337] width 441 height 380
click at [964, 354] on div "$logo-padding : 1rem , · $menu-logo-width : default , · $menu-padding-outer : 0…" at bounding box center [981, 337] width 441 height 380
click at [986, 365] on div "$logo-padding : 1rem , · $menu-logo-width : default , · $menu-padding-outer : 0…" at bounding box center [981, 337] width 441 height 380
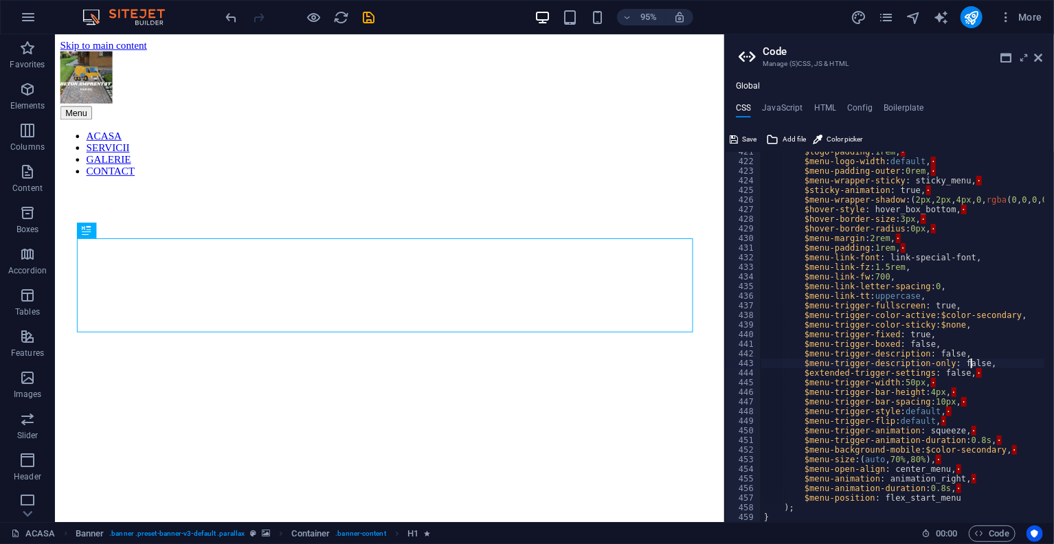
click at [958, 377] on div "$logo-padding : 1rem , · $menu-logo-width : default , · $menu-padding-outer : 0…" at bounding box center [981, 337] width 441 height 380
click at [923, 384] on div "$logo-padding : 1rem , · $menu-logo-width : default , · $menu-padding-outer : 0…" at bounding box center [981, 337] width 441 height 380
click at [948, 390] on div "$logo-padding : 1rem , · $menu-logo-width : default , · $menu-padding-outer : 0…" at bounding box center [981, 337] width 441 height 380
click at [958, 403] on div "$logo-padding : 1rem , · $menu-logo-width : default , · $menu-padding-outer : 0…" at bounding box center [981, 337] width 441 height 380
click at [950, 410] on div "$logo-padding : 1rem , · $menu-logo-width : default , · $menu-padding-outer : 0…" at bounding box center [981, 337] width 441 height 380
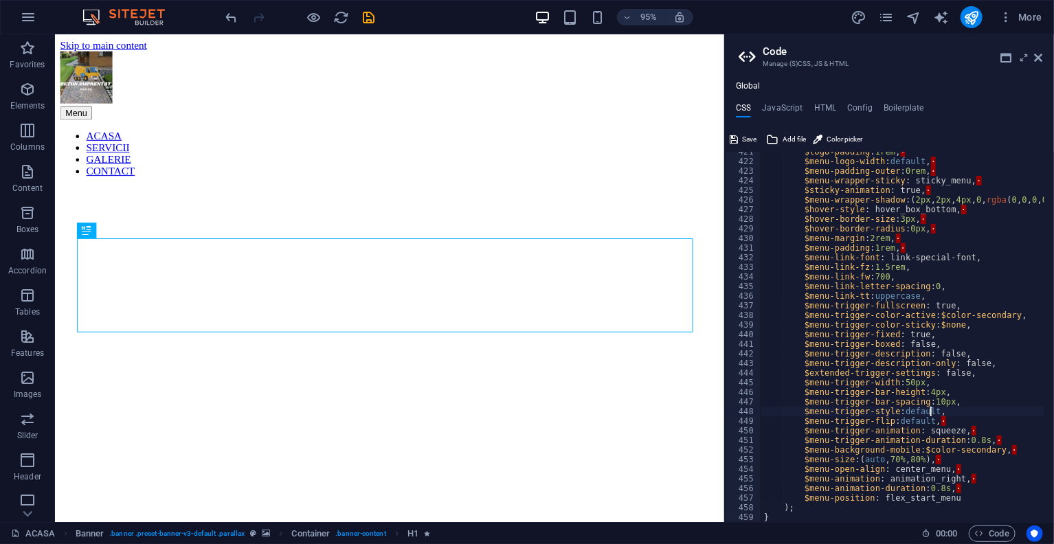
click at [947, 418] on div "$logo-padding : 1rem , · $menu-logo-width : default , · $menu-padding-outer : 0…" at bounding box center [981, 337] width 441 height 380
click at [960, 432] on div "$logo-padding : 1rem , · $menu-logo-width : default , · $menu-padding-outer : 0…" at bounding box center [981, 337] width 441 height 380
click at [991, 435] on div "$logo-padding : 1rem , · $menu-logo-width : default , · $menu-padding-outer : 0…" at bounding box center [981, 337] width 441 height 380
click at [996, 442] on div "$logo-padding : 1rem , · $menu-logo-width : default , · $menu-padding-outer : 0…" at bounding box center [981, 337] width 441 height 380
click at [1002, 450] on div "$logo-padding : 1rem , · $menu-logo-width : default , · $menu-padding-outer : 0…" at bounding box center [981, 337] width 441 height 380
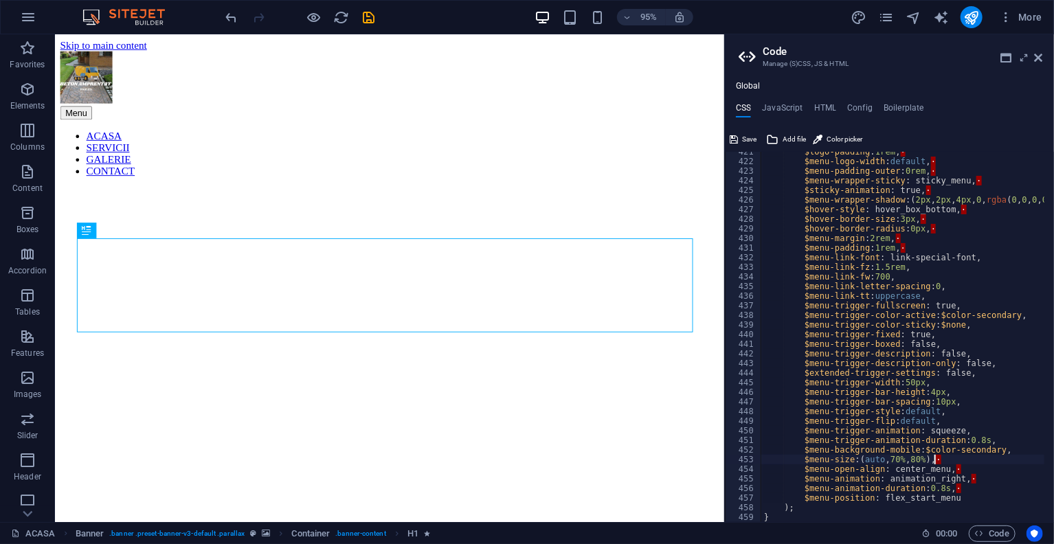
click at [945, 460] on div "$logo-padding : 1rem , · $menu-logo-width : default , · $menu-padding-outer : 0…" at bounding box center [981, 337] width 441 height 380
click at [953, 469] on div "$logo-padding : 1rem , · $menu-logo-width : default , · $menu-padding-outer : 0…" at bounding box center [981, 337] width 441 height 380
click at [968, 483] on div "$logo-padding : 1rem , · $menu-logo-width : default , · $menu-padding-outer : 0…" at bounding box center [981, 337] width 441 height 380
click at [962, 490] on div "$logo-padding : 1rem , · $menu-logo-width : default , · $menu-padding-outer : 0…" at bounding box center [981, 337] width 441 height 380
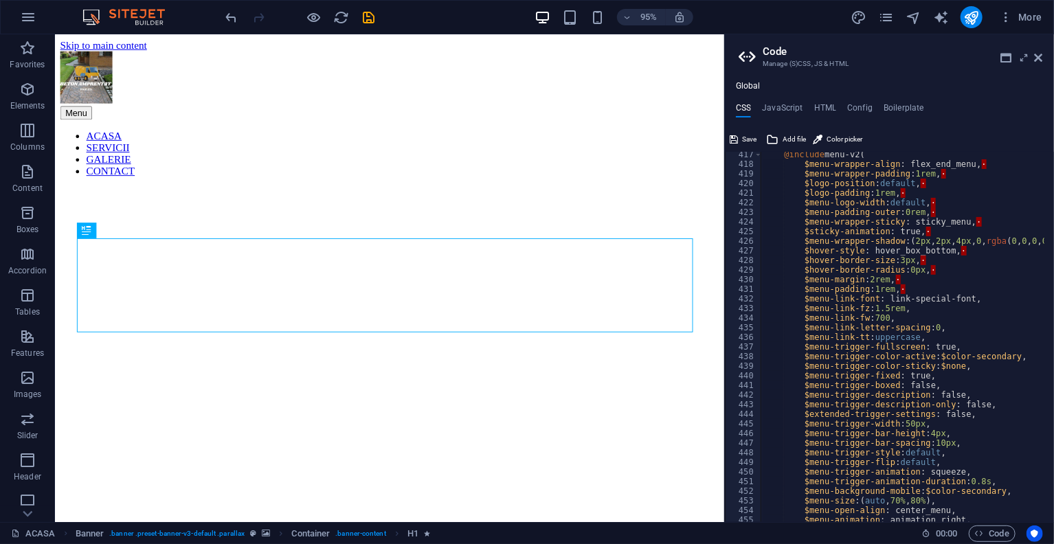
scroll to position [3920, 0]
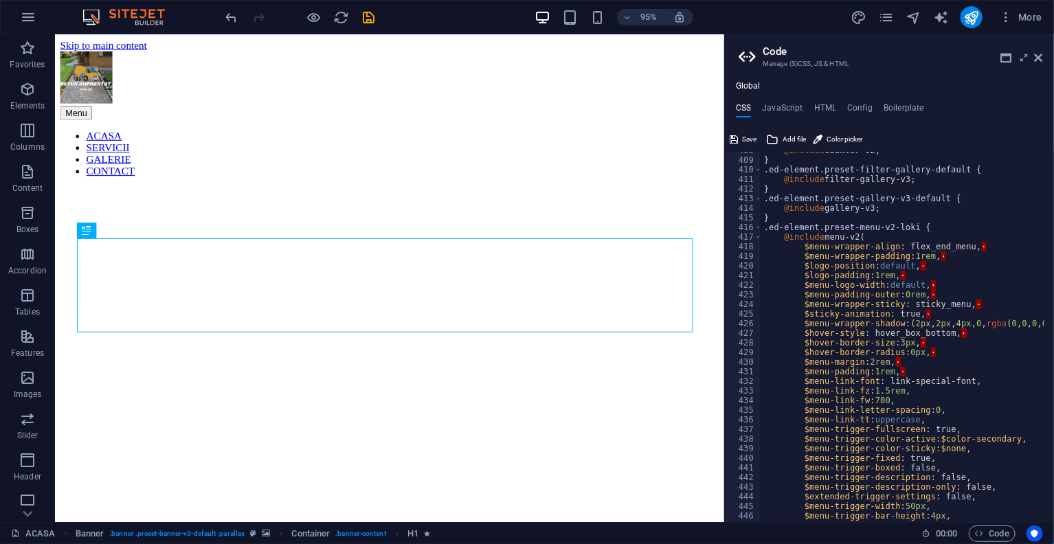
click at [903, 373] on div "@include counter-v2; } .ed-element.preset-filter-gallery-default { @include fil…" at bounding box center [981, 336] width 441 height 380
click at [908, 361] on div "@include counter-v2; } .ed-element.preset-filter-gallery-default { @include fil…" at bounding box center [981, 336] width 441 height 380
click at [942, 353] on div "@include counter-v2; } .ed-element.preset-filter-gallery-default { @include fil…" at bounding box center [981, 336] width 441 height 380
click at [938, 341] on div "@include counter-v2; } .ed-element.preset-filter-gallery-default { @include fil…" at bounding box center [981, 336] width 441 height 380
click at [961, 337] on div "@include counter-v2; } .ed-element.preset-filter-gallery-default { @include fil…" at bounding box center [981, 336] width 441 height 380
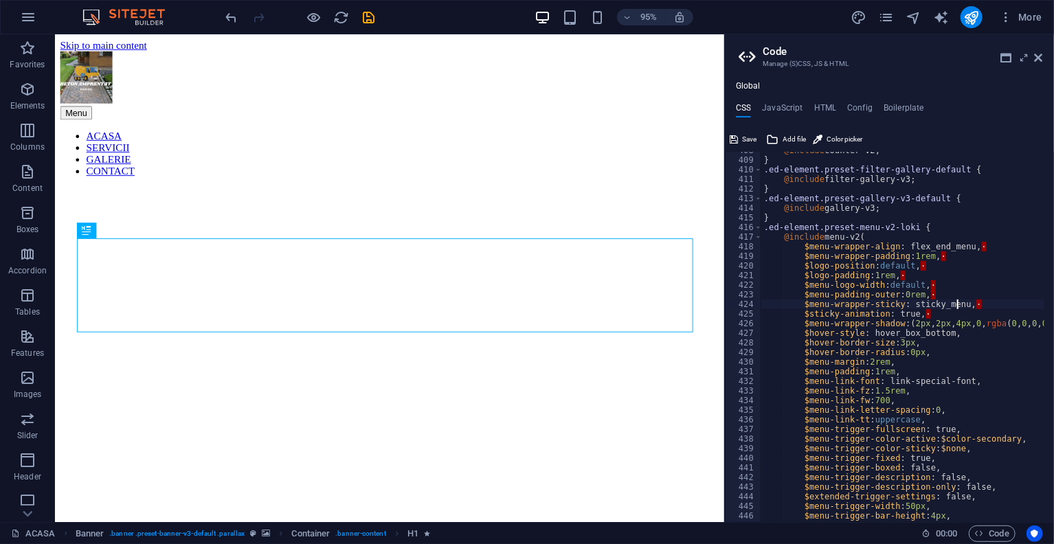
click at [970, 302] on div "@include counter-v2; } .ed-element.preset-filter-gallery-default { @include fil…" at bounding box center [981, 336] width 441 height 380
click at [936, 313] on div "@include counter-v2; } .ed-element.preset-filter-gallery-default { @include fil…" at bounding box center [981, 336] width 441 height 380
click at [932, 287] on div "@include counter-v2; } .ed-element.preset-filter-gallery-default { @include fil…" at bounding box center [981, 336] width 441 height 380
click at [932, 298] on div "@include counter-v2; } .ed-element.preset-filter-gallery-default { @include fil…" at bounding box center [981, 336] width 441 height 380
click at [909, 276] on div "@include counter-v2; } .ed-element.preset-filter-gallery-default { @include fil…" at bounding box center [981, 336] width 441 height 380
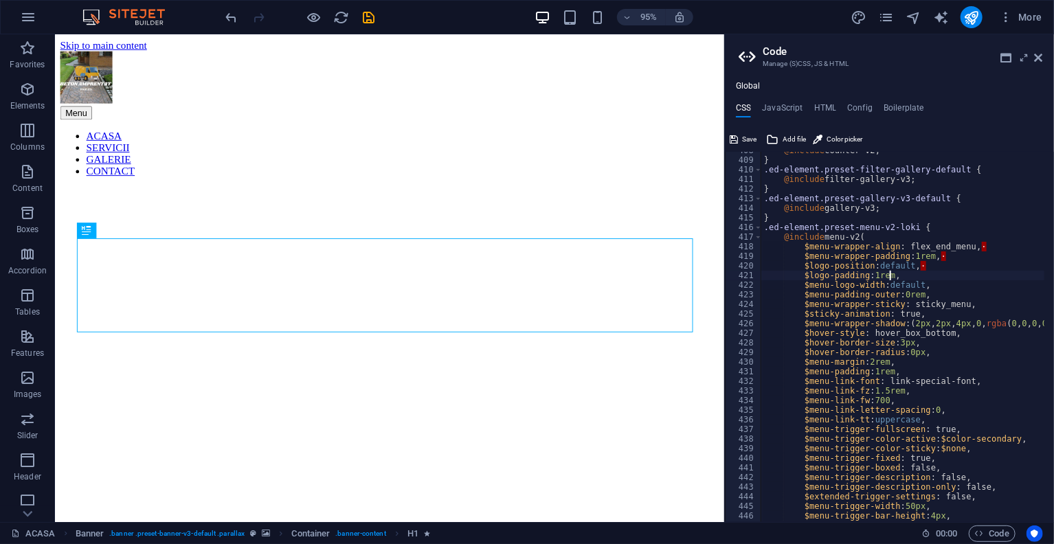
click at [931, 267] on div "@include counter-v2; } .ed-element.preset-filter-gallery-default { @include fil…" at bounding box center [981, 336] width 441 height 380
click at [947, 262] on div "@include counter-v2; } .ed-element.preset-filter-gallery-default { @include fil…" at bounding box center [981, 336] width 441 height 380
click at [949, 256] on div "@include counter-v2; } .ed-element.preset-filter-gallery-default { @include fil…" at bounding box center [981, 336] width 441 height 380
click at [977, 251] on div "@include counter-v2; } .ed-element.preset-filter-gallery-default { @include fil…" at bounding box center [981, 336] width 441 height 380
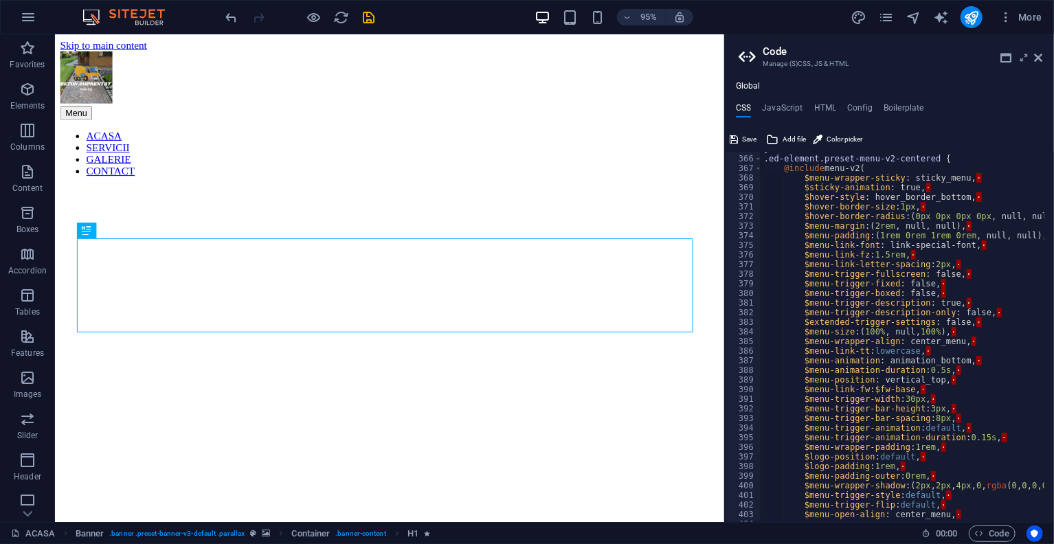
scroll to position [3632, 0]
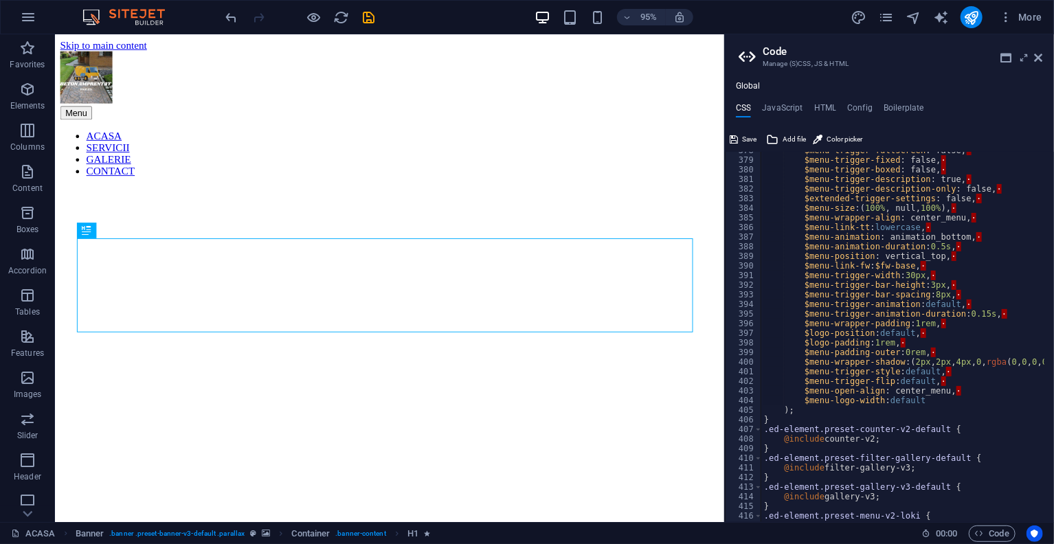
click at [948, 392] on div "$menu-trigger-fullscreen : false, · $menu-trigger-fixed : false, · $menu-trigge…" at bounding box center [981, 336] width 441 height 380
click at [945, 378] on div "$menu-trigger-fullscreen : false, · $menu-trigger-fixed : false, · $menu-trigge…" at bounding box center [981, 336] width 441 height 380
click at [952, 374] on div "$menu-trigger-fullscreen : false, · $menu-trigger-fixed : false, · $menu-trigge…" at bounding box center [981, 336] width 441 height 380
click at [942, 346] on div "$menu-trigger-fullscreen : false, · $menu-trigger-fixed : false, · $menu-trigge…" at bounding box center [981, 336] width 441 height 380
click at [938, 354] on div "$menu-trigger-fullscreen : false, · $menu-trigger-fixed : false, · $menu-trigge…" at bounding box center [981, 336] width 441 height 380
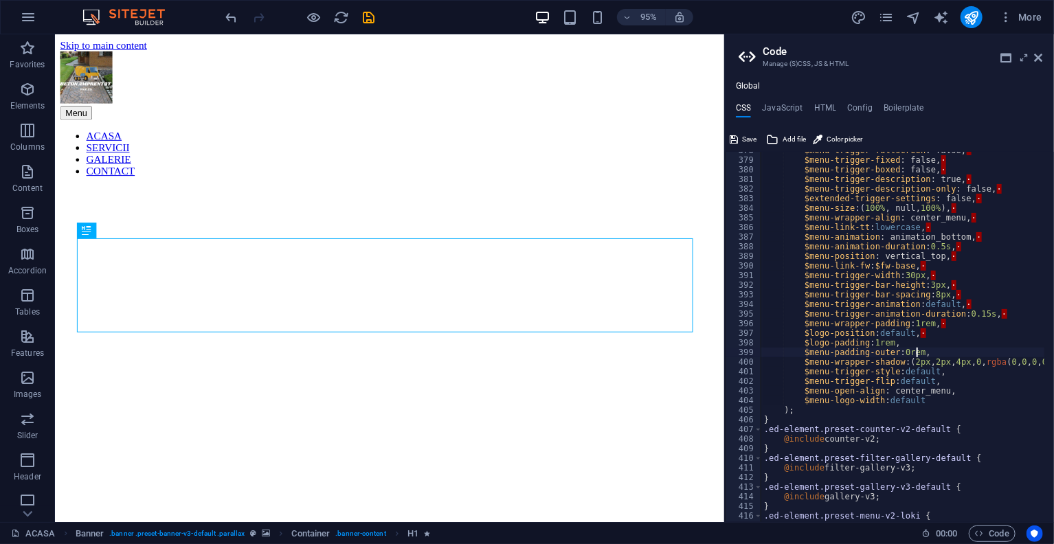
click at [934, 334] on div "$menu-trigger-fullscreen : false, · $menu-trigger-fixed : false, · $menu-trigge…" at bounding box center [981, 336] width 441 height 380
click at [954, 326] on div "$menu-trigger-fullscreen : false, · $menu-trigger-fixed : false, · $menu-trigge…" at bounding box center [981, 336] width 441 height 380
click at [1002, 314] on div "$menu-trigger-fullscreen : false, · $menu-trigger-fixed : false, · $menu-trigge…" at bounding box center [981, 336] width 441 height 380
click at [988, 304] on div "$menu-trigger-fullscreen : false, · $menu-trigger-fixed : false, · $menu-trigge…" at bounding box center [981, 336] width 441 height 380
click at [986, 293] on div "$menu-trigger-fullscreen : false, · $menu-trigger-fixed : false, · $menu-trigge…" at bounding box center [981, 336] width 441 height 380
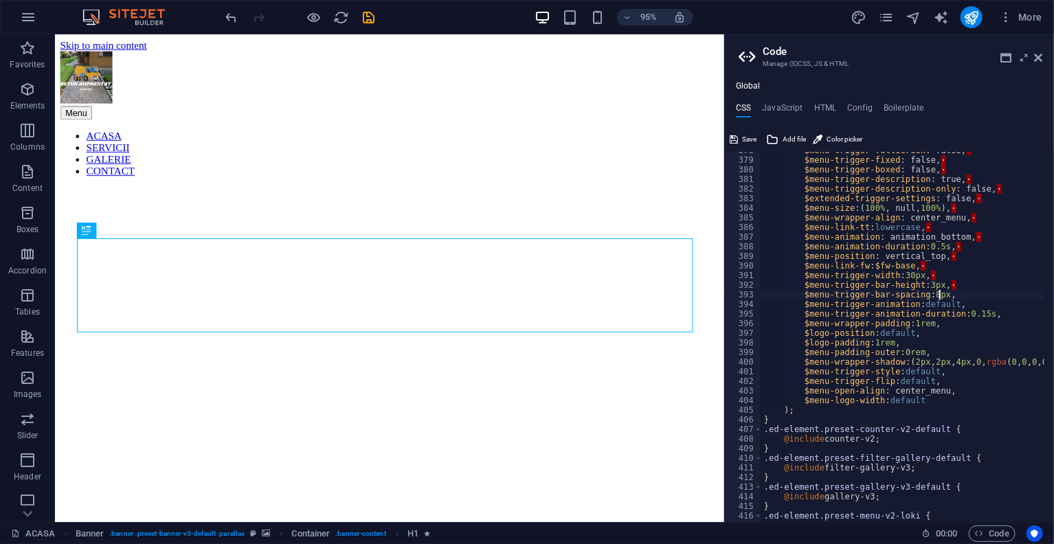
click at [980, 276] on div "$menu-trigger-fullscreen : false, · $menu-trigger-fixed : false, · $menu-trigge…" at bounding box center [981, 336] width 441 height 380
click at [975, 284] on div "$menu-trigger-fullscreen : false, · $menu-trigger-fixed : false, · $menu-trigge…" at bounding box center [981, 336] width 441 height 380
click at [972, 270] on div "$menu-trigger-fullscreen : false, · $menu-trigger-fixed : false, · $menu-trigge…" at bounding box center [981, 336] width 441 height 380
click at [988, 251] on div "$menu-trigger-fullscreen : false, · $menu-trigger-fixed : false, · $menu-trigge…" at bounding box center [981, 336] width 441 height 380
click at [981, 264] on div "$menu-trigger-fullscreen : false, · $menu-trigger-fixed : false, · $menu-trigge…" at bounding box center [981, 336] width 441 height 380
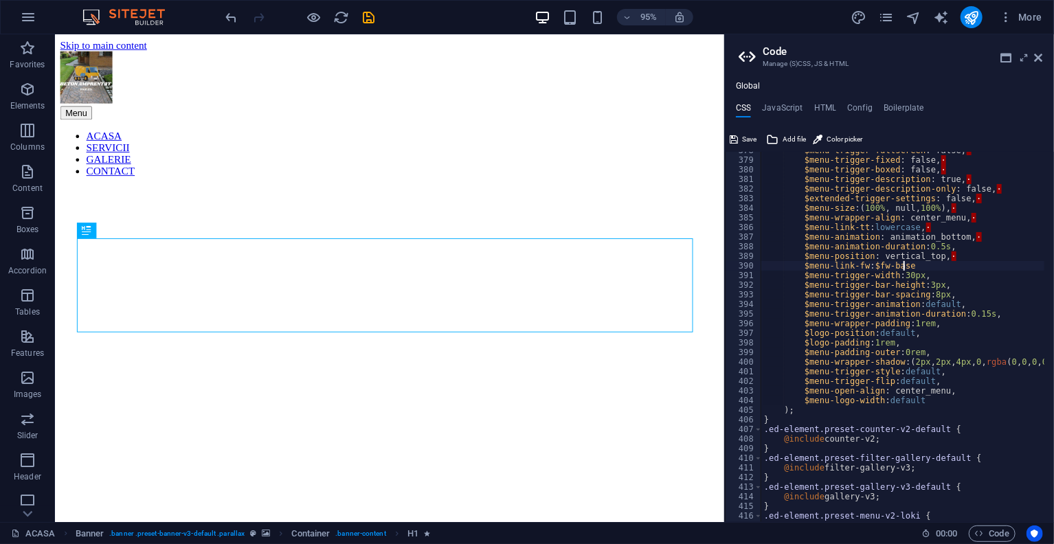
click at [940, 256] on div "$menu-trigger-fullscreen : false, · $menu-trigger-fixed : false, · $menu-trigge…" at bounding box center [981, 336] width 441 height 380
click at [962, 235] on div "$menu-trigger-fullscreen : false, · $menu-trigger-fixed : false, · $menu-trigge…" at bounding box center [981, 336] width 441 height 380
click at [938, 217] on div "$menu-trigger-fullscreen : false, · $menu-trigger-fixed : false, · $menu-trigge…" at bounding box center [981, 336] width 441 height 380
click at [944, 222] on div "$menu-trigger-fullscreen : false, · $menu-trigger-fixed : false, · $menu-trigge…" at bounding box center [981, 336] width 441 height 380
click at [945, 227] on div "$menu-trigger-fullscreen : false, · $menu-trigger-fixed : false, · $menu-trigge…" at bounding box center [981, 336] width 441 height 380
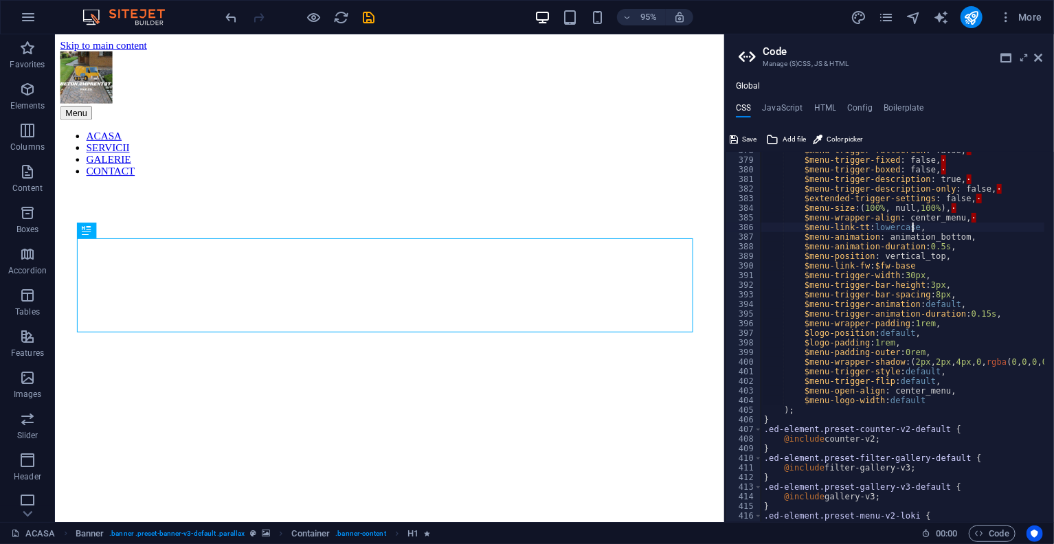
click at [961, 216] on div "$menu-trigger-fullscreen : false, · $menu-trigger-fixed : false, · $menu-trigge…" at bounding box center [981, 336] width 441 height 380
click at [964, 201] on div "$menu-trigger-fullscreen : false, · $menu-trigger-fixed : false, · $menu-trigge…" at bounding box center [981, 336] width 441 height 380
click at [966, 210] on div "$menu-trigger-fullscreen : false, · $menu-trigger-fixed : false, · $menu-trigge…" at bounding box center [981, 336] width 441 height 380
click at [987, 193] on div "$menu-trigger-fullscreen : false, · $menu-trigger-fixed : false, · $menu-trigge…" at bounding box center [981, 336] width 441 height 380
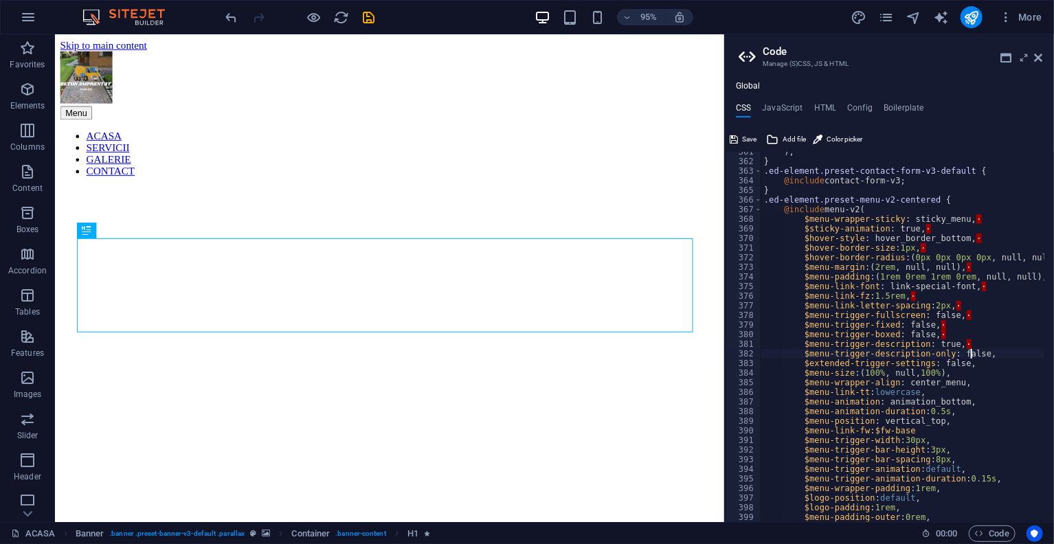
scroll to position [3467, 0]
click at [968, 341] on div ") ; } .ed-element.preset-contact-form-v3-default { @include contact-form-v3; } …" at bounding box center [981, 337] width 441 height 380
click at [955, 331] on div ") ; } .ed-element.preset-contact-form-v3-default { @include contact-form-v3; } …" at bounding box center [981, 337] width 441 height 380
click at [964, 317] on div ") ; } .ed-element.preset-contact-form-v3-default { @include contact-form-v3; } …" at bounding box center [981, 337] width 441 height 380
click at [966, 326] on div ") ; } .ed-element.preset-contact-form-v3-default { @include contact-form-v3; } …" at bounding box center [981, 337] width 441 height 380
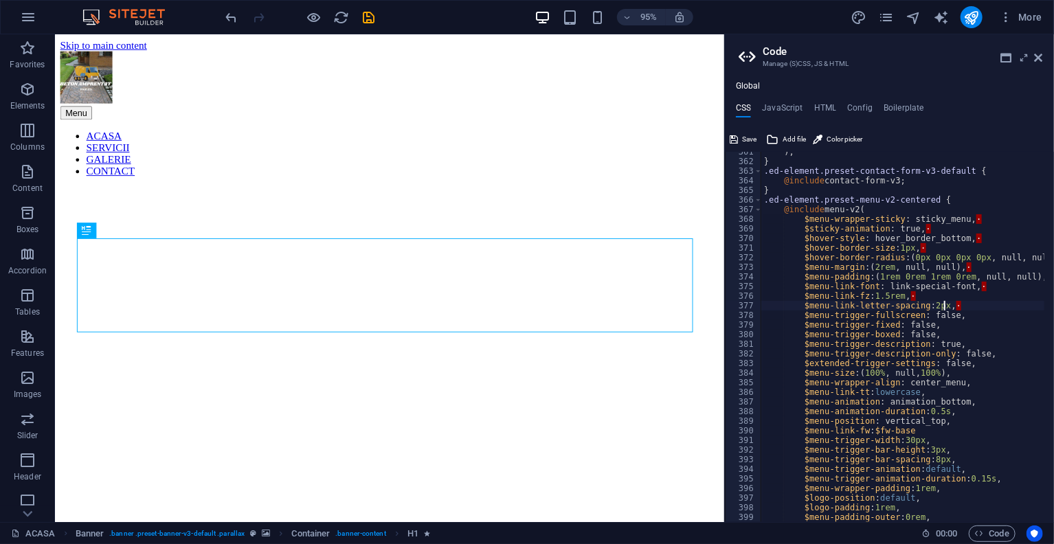
click at [971, 303] on div ") ; } .ed-element.preset-contact-form-v3-default { @include contact-form-v3; } …" at bounding box center [981, 337] width 441 height 380
click at [1006, 289] on div ") ; } .ed-element.preset-contact-form-v3-default { @include contact-form-v3; } …" at bounding box center [981, 337] width 441 height 380
click at [947, 300] on div ") ; } .ed-element.preset-contact-form-v3-default { @include contact-form-v3; } …" at bounding box center [981, 337] width 441 height 380
click at [1032, 280] on div ") ; } .ed-element.preset-contact-form-v3-default { @include contact-form-v3; } …" at bounding box center [981, 337] width 441 height 380
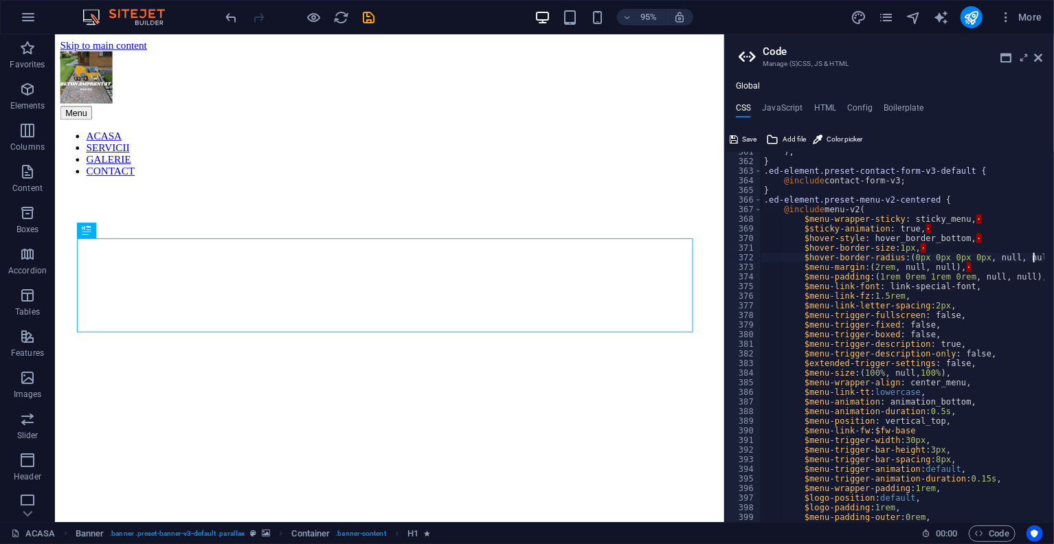
click at [1017, 269] on div ") ; } .ed-element.preset-contact-form-v3-default { @include contact-form-v3; } …" at bounding box center [981, 337] width 441 height 380
click at [969, 237] on div ") ; } .ed-element.preset-contact-form-v3-default { @include contact-form-v3; } …" at bounding box center [981, 337] width 441 height 380
click at [947, 248] on div ") ; } .ed-element.preset-contact-form-v3-default { @include contact-form-v3; } …" at bounding box center [981, 337] width 441 height 380
click at [936, 228] on div ") ; } .ed-element.preset-contact-form-v3-default { @include contact-form-v3; } …" at bounding box center [981, 337] width 441 height 380
click at [977, 218] on div ") ; } .ed-element.preset-contact-form-v3-default { @include contact-form-v3; } …" at bounding box center [981, 337] width 441 height 380
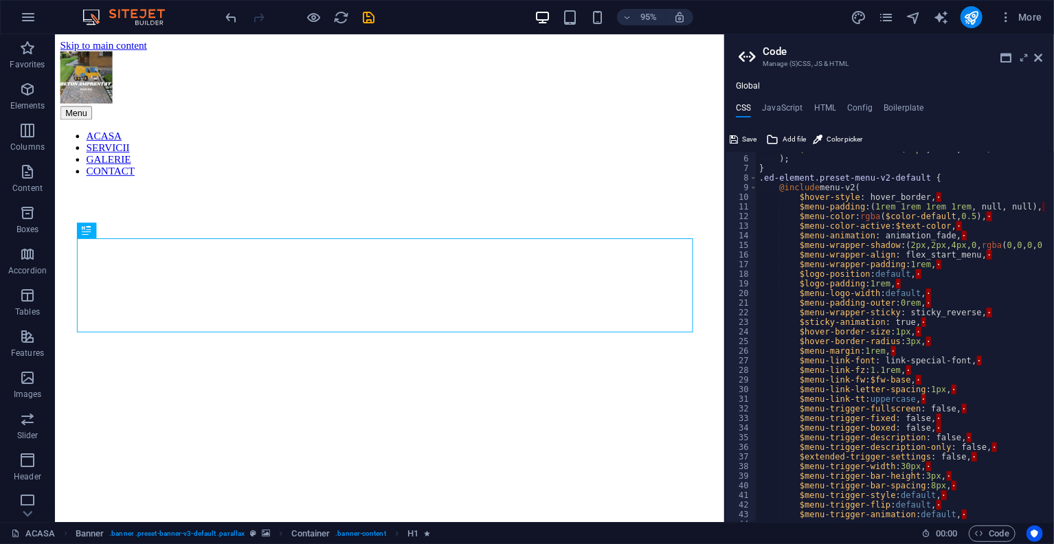
scroll to position [0, 0]
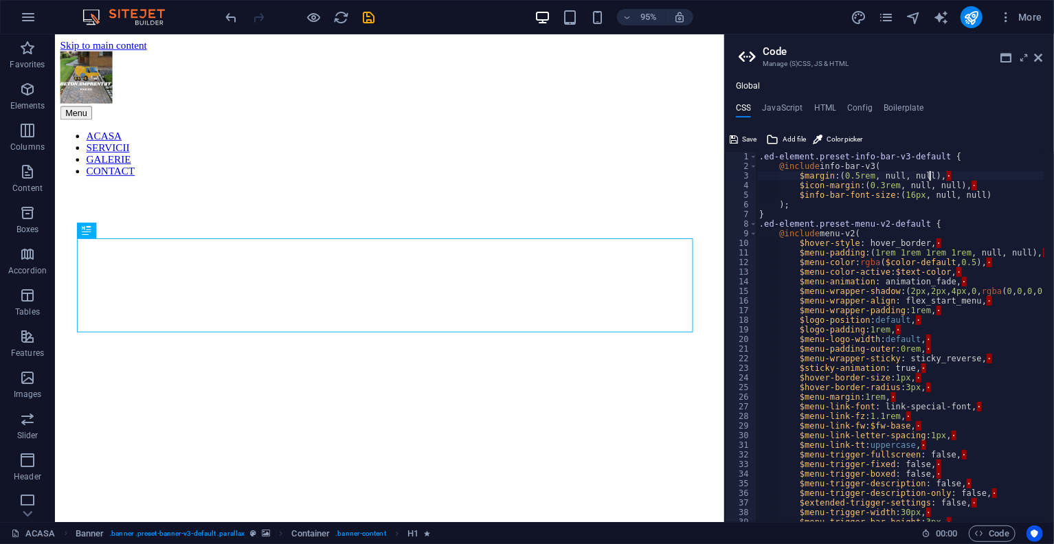
click at [931, 174] on div ".ed-element.preset-info-bar-v3-default { @include info-bar-v3 ( $margin : ( 0.5…" at bounding box center [976, 342] width 441 height 380
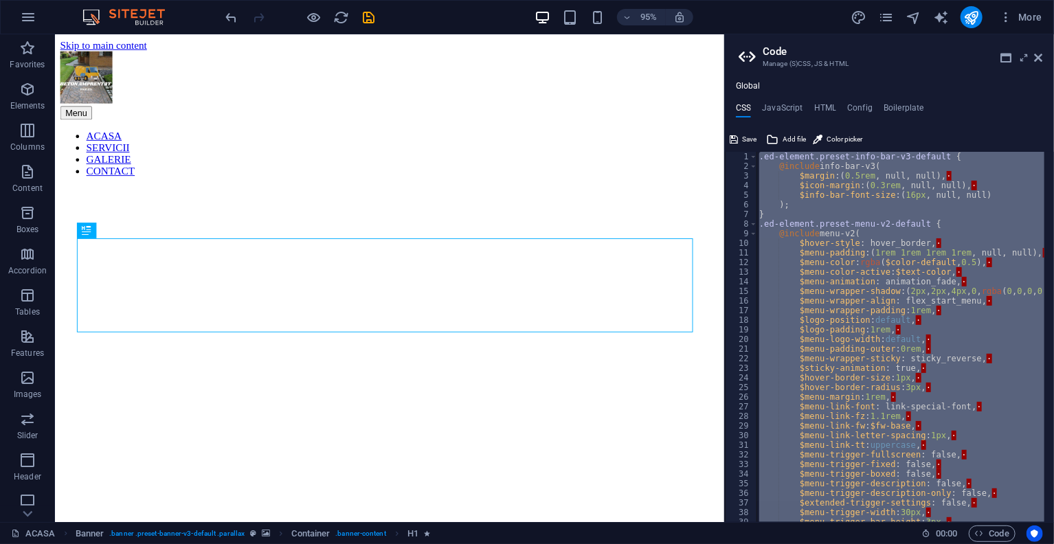
click at [955, 184] on div ".ed-element.preset-info-bar-v3-default { @include info-bar-v3 ( $margin : ( 0.5…" at bounding box center [900, 337] width 288 height 370
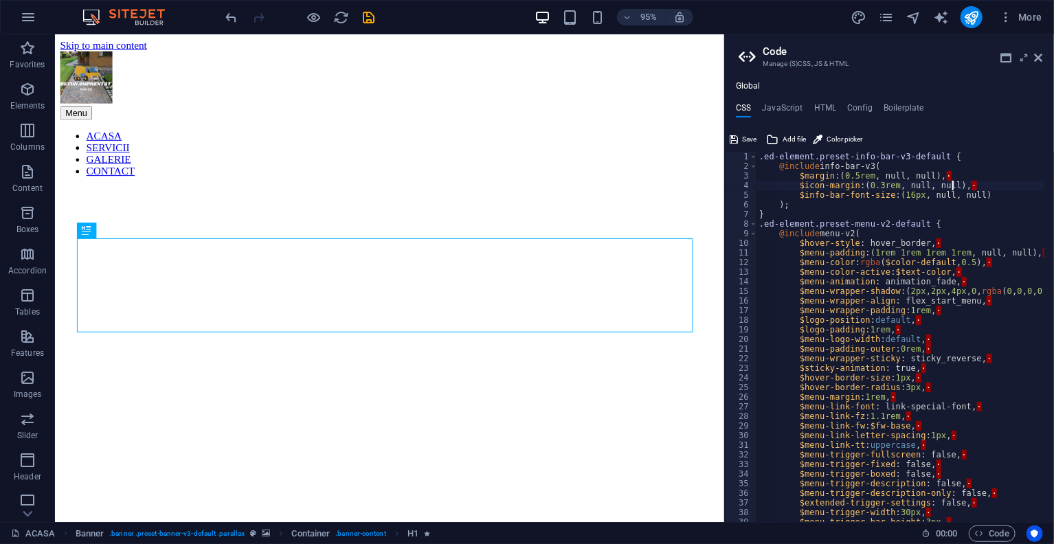
click at [954, 184] on div ".ed-element.preset-info-bar-v3-default { @include info-bar-v3 ( $margin : ( 0.5…" at bounding box center [976, 342] width 441 height 380
click at [955, 183] on div ".ed-element.preset-info-bar-v3-default { @include info-bar-v3 ( $margin : ( 0.5…" at bounding box center [976, 342] width 441 height 380
click at [953, 183] on div ".ed-element.preset-info-bar-v3-default { @include info-bar-v3 ( $margin : ( 0.5…" at bounding box center [976, 342] width 441 height 380
type textarea "); }"
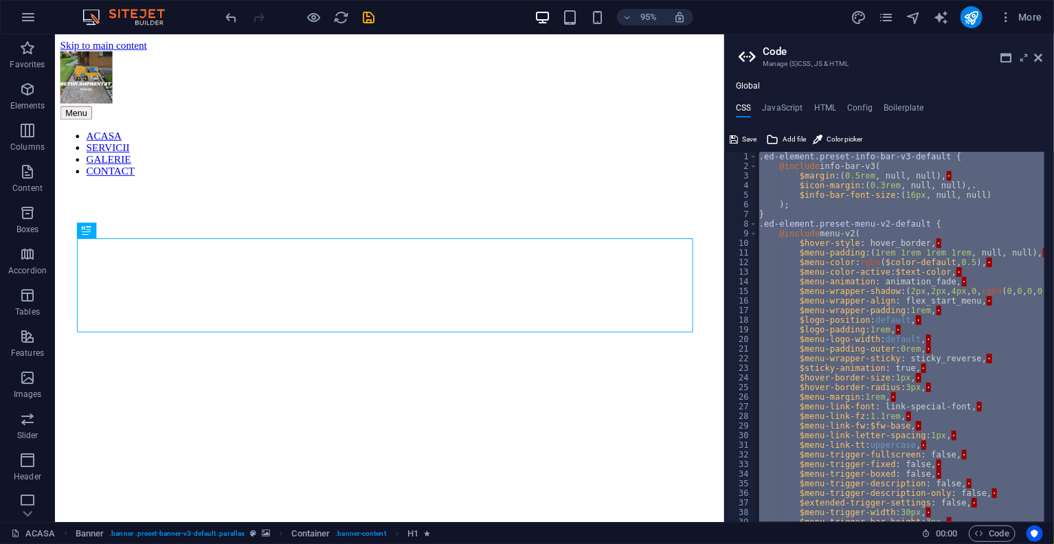
scroll to position [0, 0]
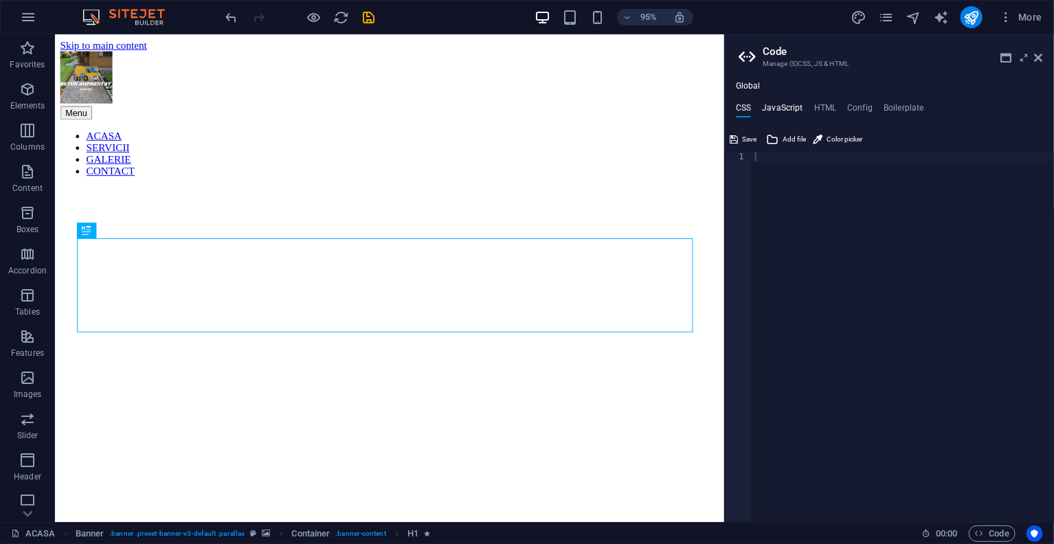
click at [781, 111] on h4 "JavaScript" at bounding box center [782, 110] width 41 height 15
paste textarea "});"
type textarea "});"
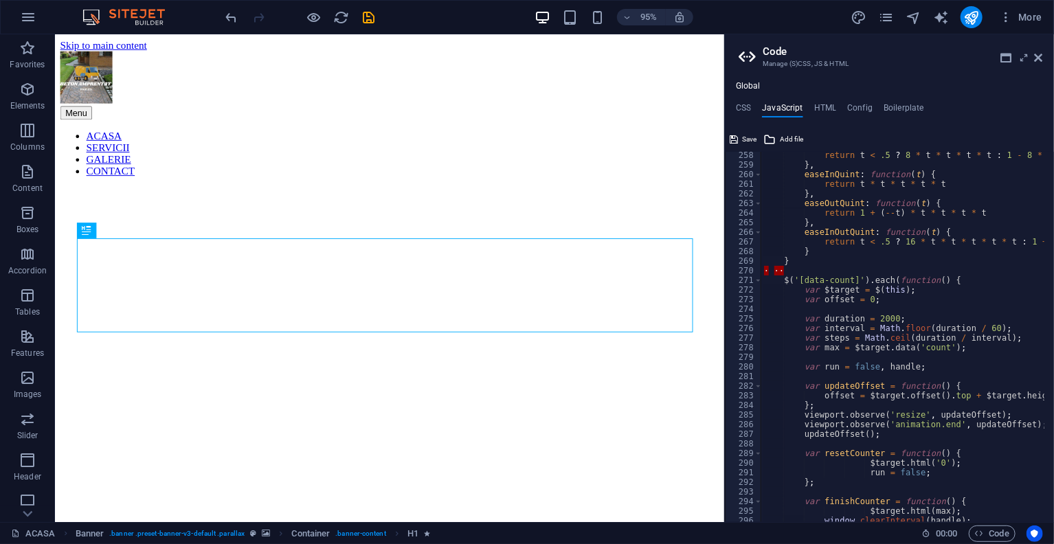
scroll to position [2514, 0]
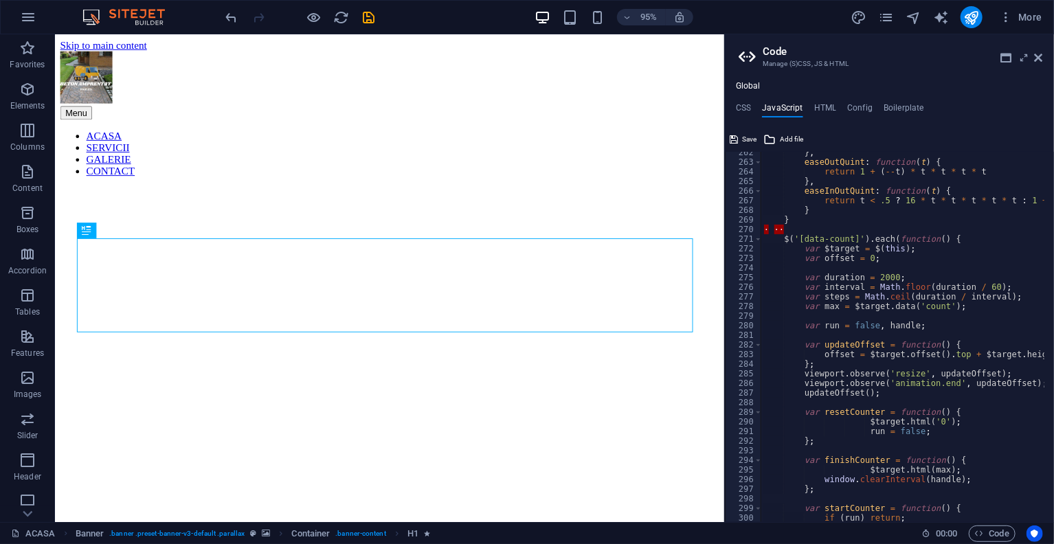
click at [780, 231] on div "} , easeOutQuint : function ( t ) { return 1 + ( -- t ) * t * t * t * t } , eas…" at bounding box center [1051, 338] width 580 height 380
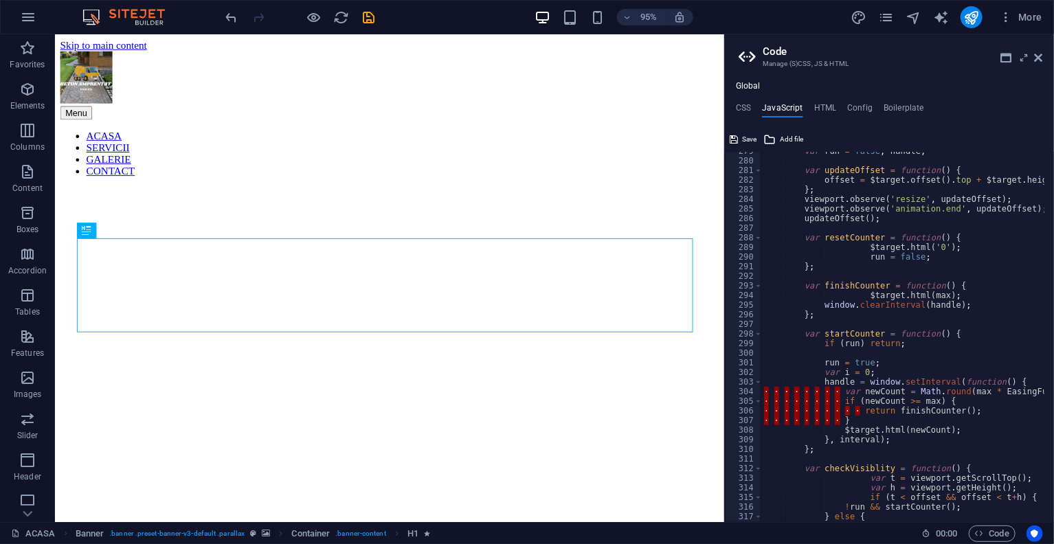
scroll to position [2720, 0]
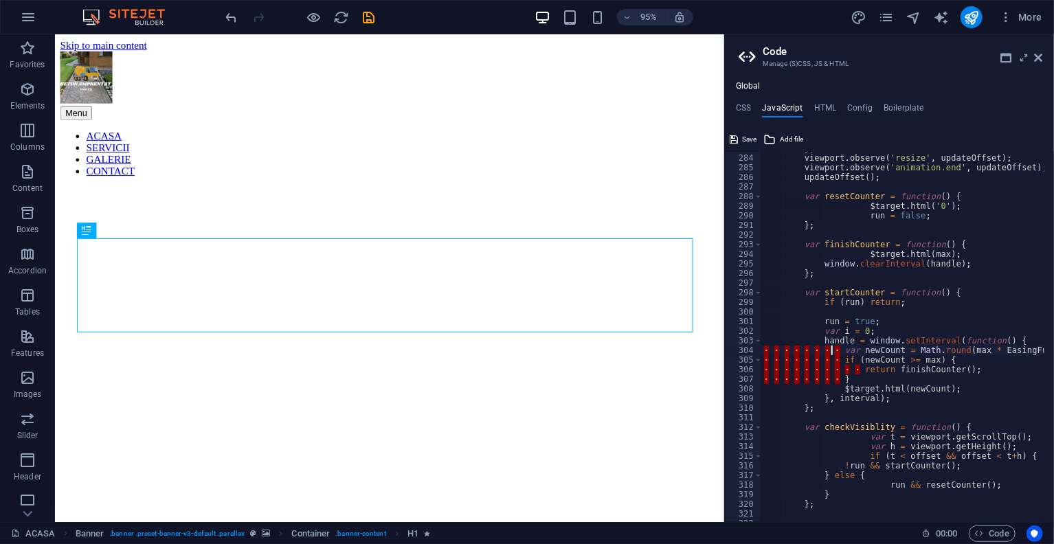
click at [833, 348] on div "} ; viewport . observe ( 'resize' , updateOffset ) ; viewport . observe ( 'anim…" at bounding box center [1051, 334] width 580 height 380
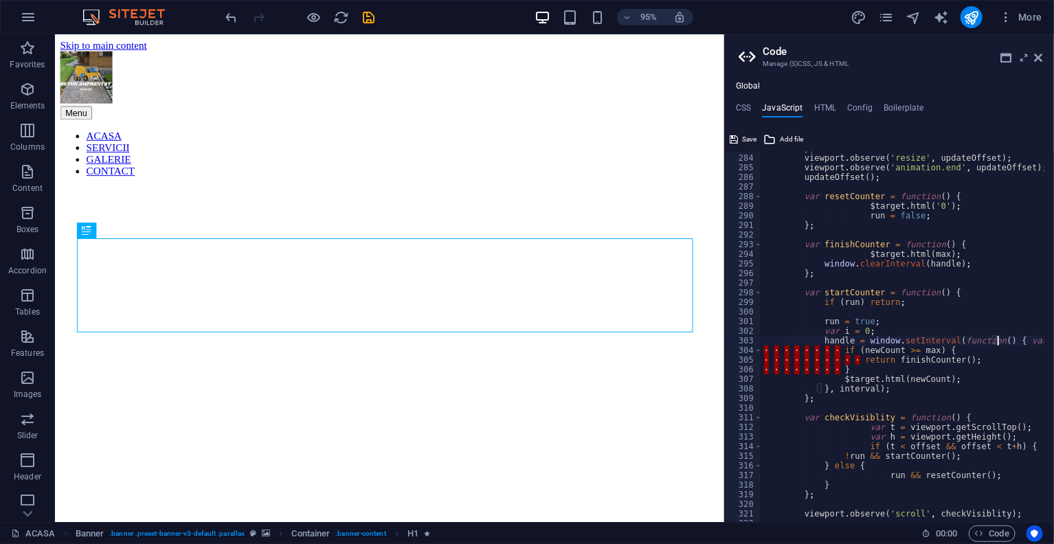
click at [830, 346] on div "} ; viewport . observe ( 'resize' , updateOffset ) ; viewport . observe ( 'anim…" at bounding box center [1051, 334] width 580 height 380
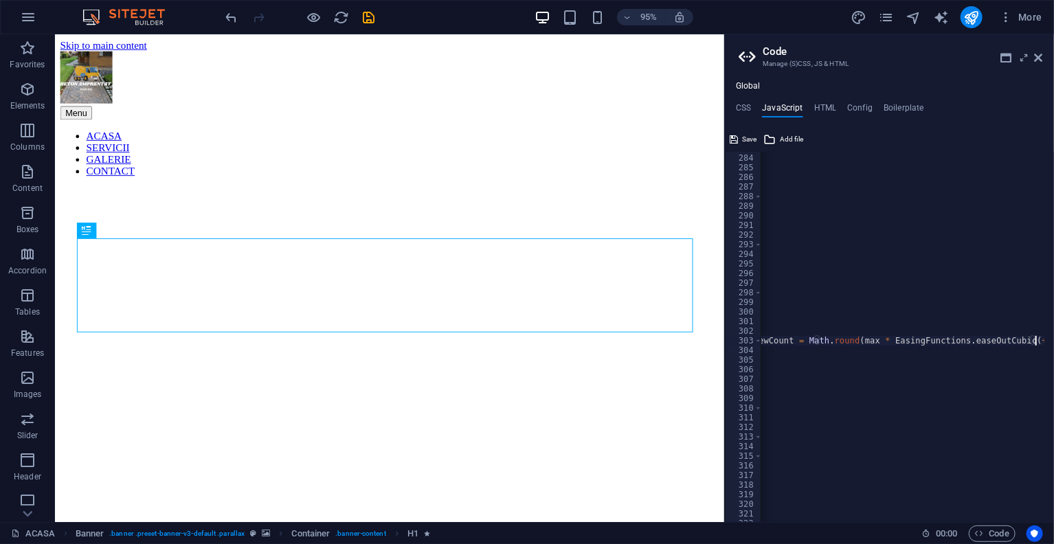
type textarea "}); });"
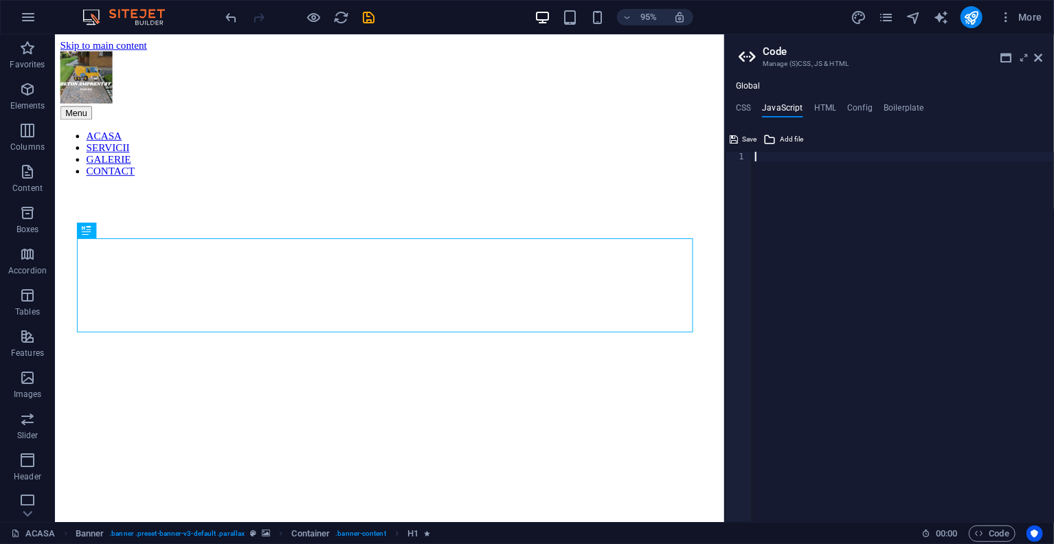
paste textarea "});"
type textarea "});"
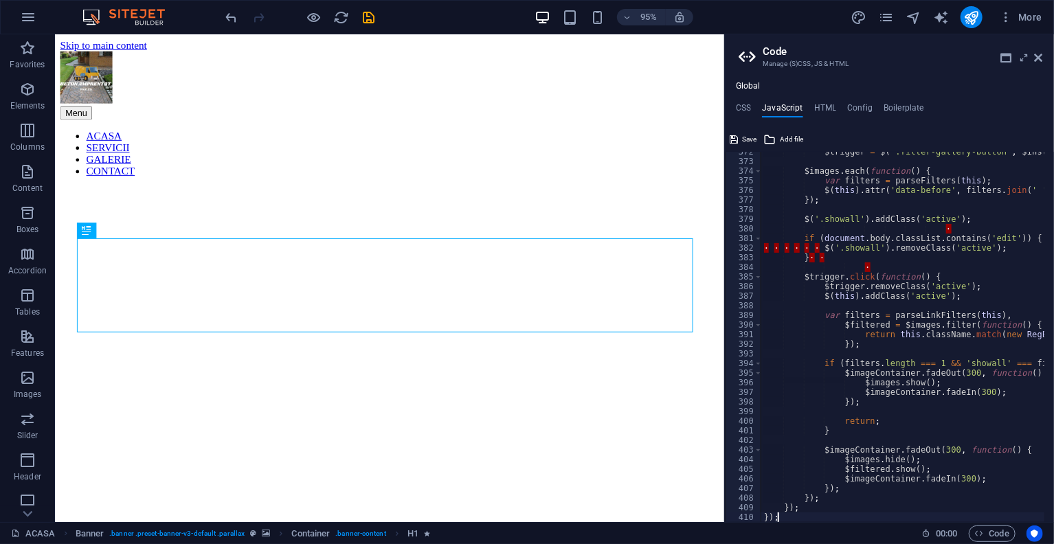
scroll to position [0, 0]
click at [860, 267] on div "$trigger = $ ( '.filter-gallery-button' , $instance ) ; $images . each ( functi…" at bounding box center [1051, 337] width 580 height 380
click at [859, 267] on div "$trigger = $ ( '.filter-gallery-button' , $instance ) ; $images . each ( functi…" at bounding box center [1051, 337] width 580 height 380
click at [865, 264] on div "$trigger = $ ( '.filter-gallery-button' , $instance ) ; $images . each ( functi…" at bounding box center [1051, 337] width 580 height 380
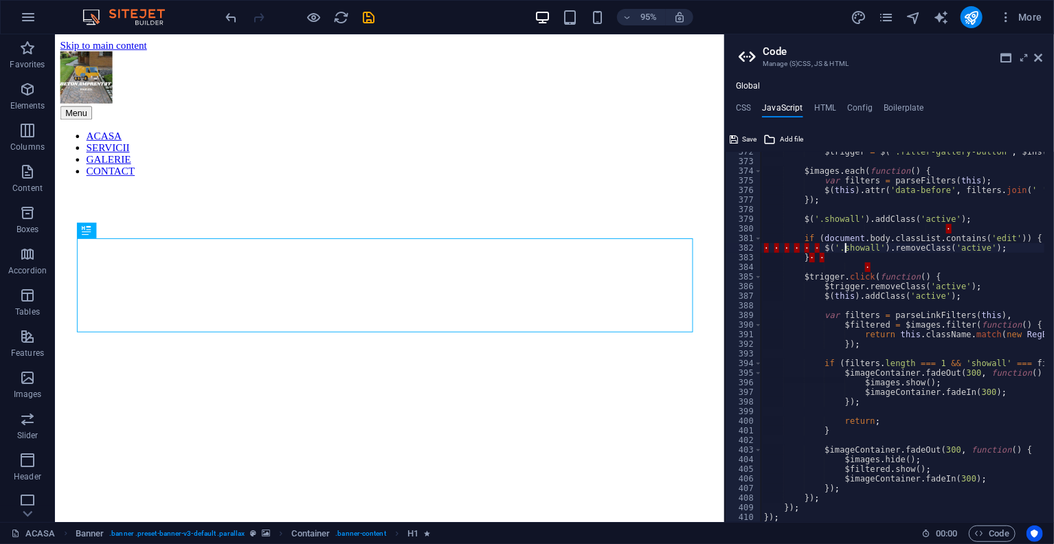
click at [843, 250] on div "$trigger = $ ( '.filter-gallery-button' , $instance ) ; $images . each ( functi…" at bounding box center [1051, 337] width 580 height 380
click at [841, 256] on div "$trigger = $ ( '.filter-gallery-button' , $instance ) ; $images . each ( functi…" at bounding box center [1051, 337] width 580 height 380
click at [814, 245] on div "$trigger = $ ( '.filter-gallery-button' , $instance ) ; $images . each ( functi…" at bounding box center [1051, 337] width 580 height 380
type textarea "$('.showall').removeClass('active');"
click at [934, 231] on div "$trigger = $ ( '.filter-gallery-button' , $instance ) ; $images . each ( functi…" at bounding box center [1051, 337] width 580 height 380
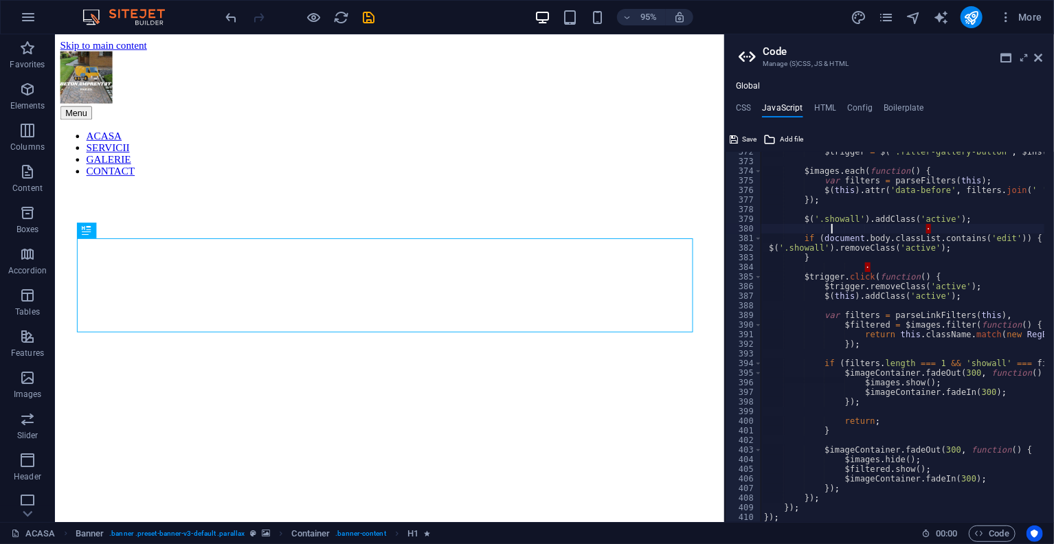
click at [927, 228] on div "$trigger = $ ( '.filter-gallery-button' , $instance ) ; $images . each ( functi…" at bounding box center [1051, 337] width 580 height 380
click at [844, 230] on div "$trigger = $ ( '.filter-gallery-button' , $instance ) ; $images . each ( functi…" at bounding box center [1051, 337] width 580 height 380
type textarea "$('.showall').addClass('active');"
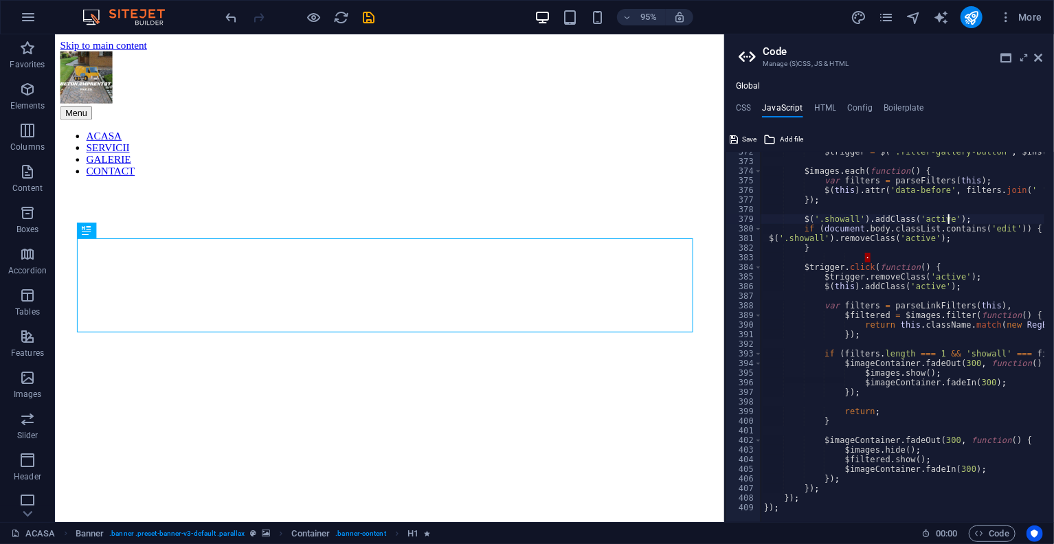
scroll to position [3490, 0]
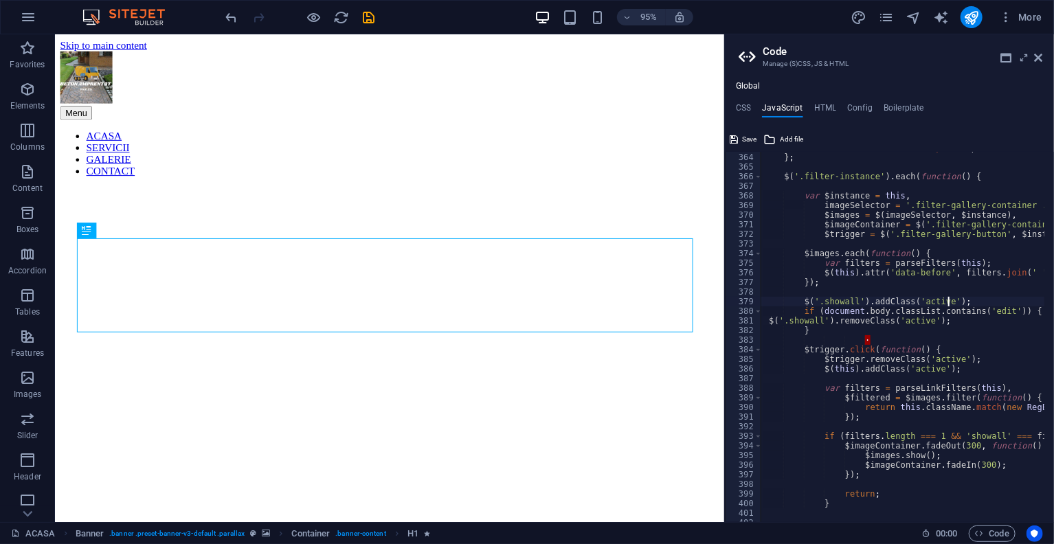
click at [879, 338] on div "return elm . hash . slice ( 1 ) . split ( separator ) ; } ; $ ( '.filter-instan…" at bounding box center [1051, 333] width 580 height 380
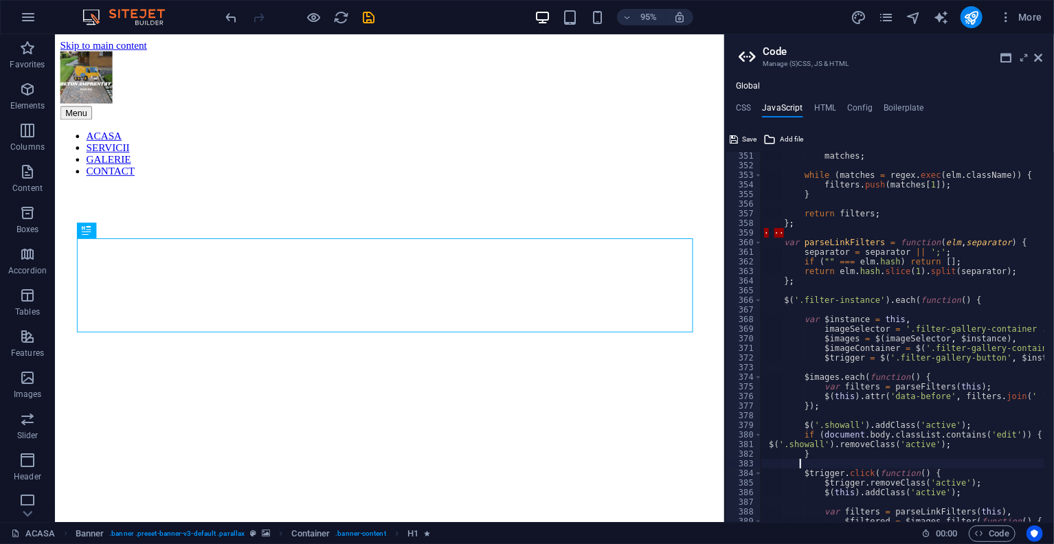
scroll to position [3366, 0]
click at [785, 234] on div "matches ; while ( matches = regex . exec ( elm . className )) { filters . push …" at bounding box center [1051, 341] width 580 height 380
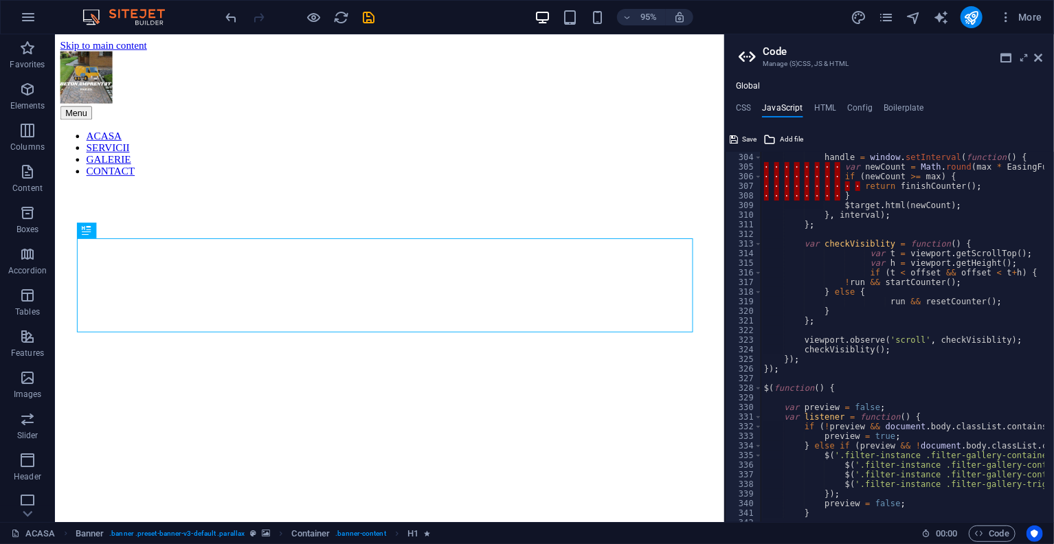
scroll to position [2665, 0]
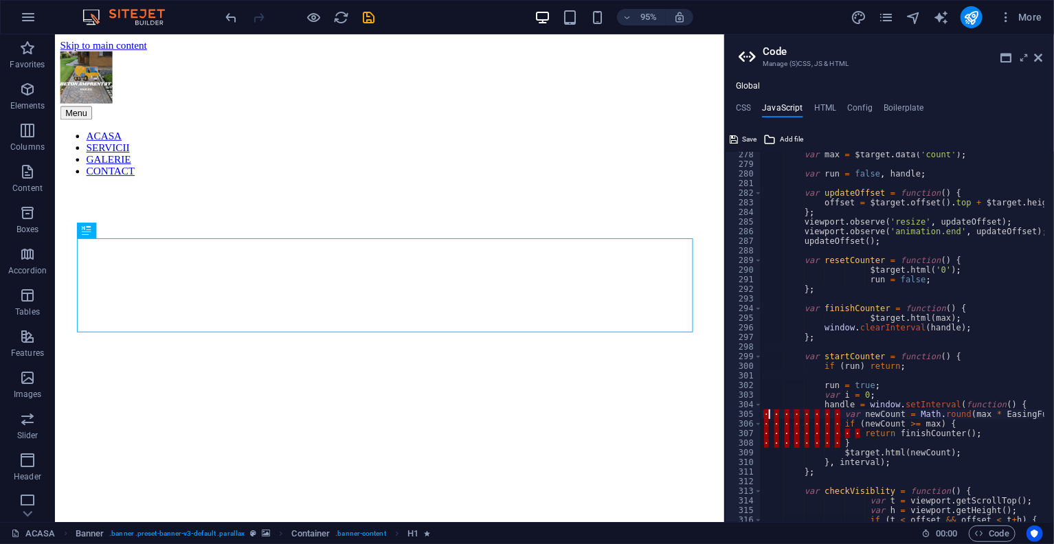
click at [769, 411] on div "var max = $target . data ( 'count' ) ; var run = false , handle ; var updateOff…" at bounding box center [1051, 340] width 580 height 380
click at [832, 411] on div "var max = $target . data ( 'count' ) ; var run = false , handle ; var updateOff…" at bounding box center [1051, 340] width 580 height 380
click at [832, 426] on div "var max = $target . data ( 'count' ) ; var run = false , handle ; var updateOff…" at bounding box center [1051, 340] width 580 height 380
click at [850, 432] on div "var max = $target . data ( 'count' ) ; var run = false , handle ; var updateOff…" at bounding box center [1051, 340] width 580 height 380
click at [977, 531] on icon "button" at bounding box center [979, 533] width 9 height 9
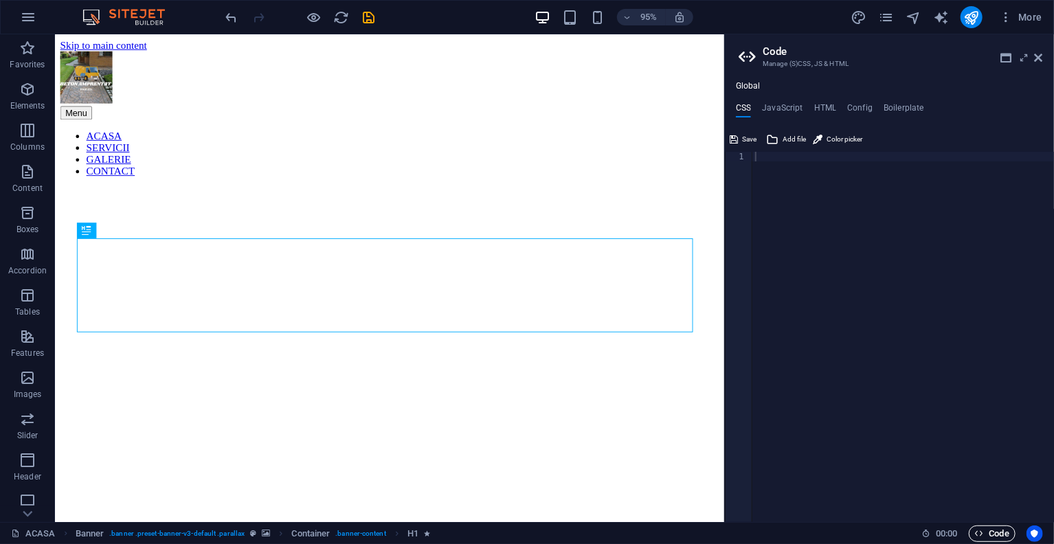
click at [977, 531] on icon "button" at bounding box center [979, 533] width 9 height 9
click at [797, 106] on h4 "JavaScript" at bounding box center [782, 110] width 41 height 15
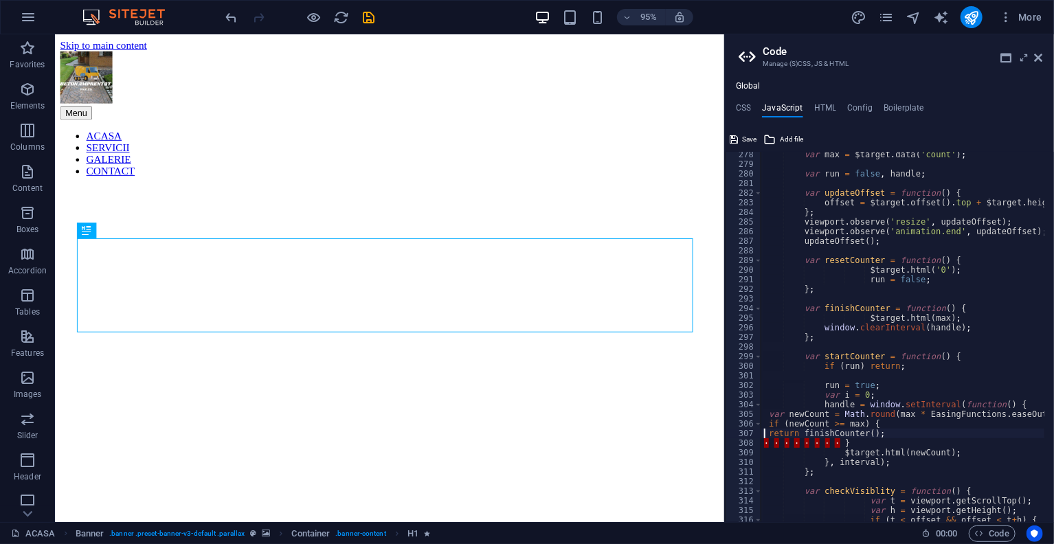
click at [833, 440] on div "var max = $target . data ( 'count' ) ; var run = false , handle ; var updateOff…" at bounding box center [1051, 340] width 580 height 380
type textarea "}"
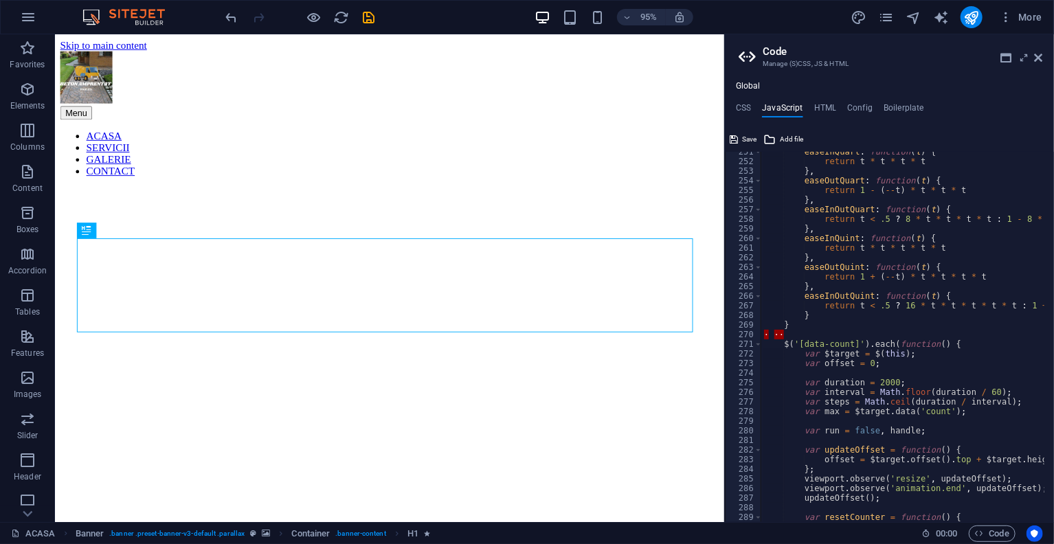
scroll to position [2409, 0]
click at [784, 332] on div "easeInQuart : function ( t ) { return t * t * t * t } , easeOutQuart : function…" at bounding box center [1051, 337] width 580 height 380
type textarea "}"
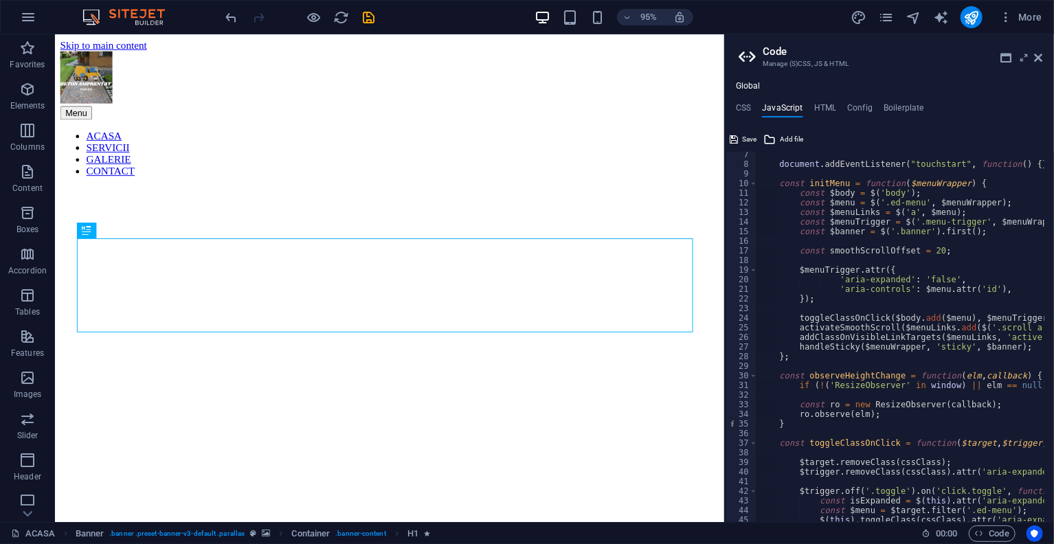
scroll to position [0, 0]
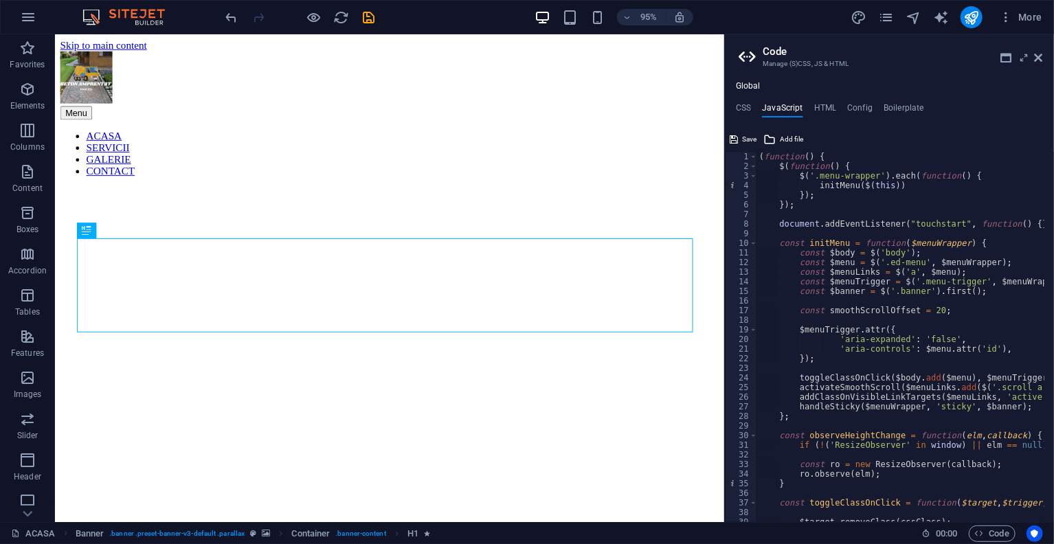
click at [752, 108] on ul "CSS JavaScript HTML Config Boilerplate" at bounding box center [889, 110] width 329 height 15
click at [749, 106] on h4 "CSS" at bounding box center [743, 110] width 15 height 15
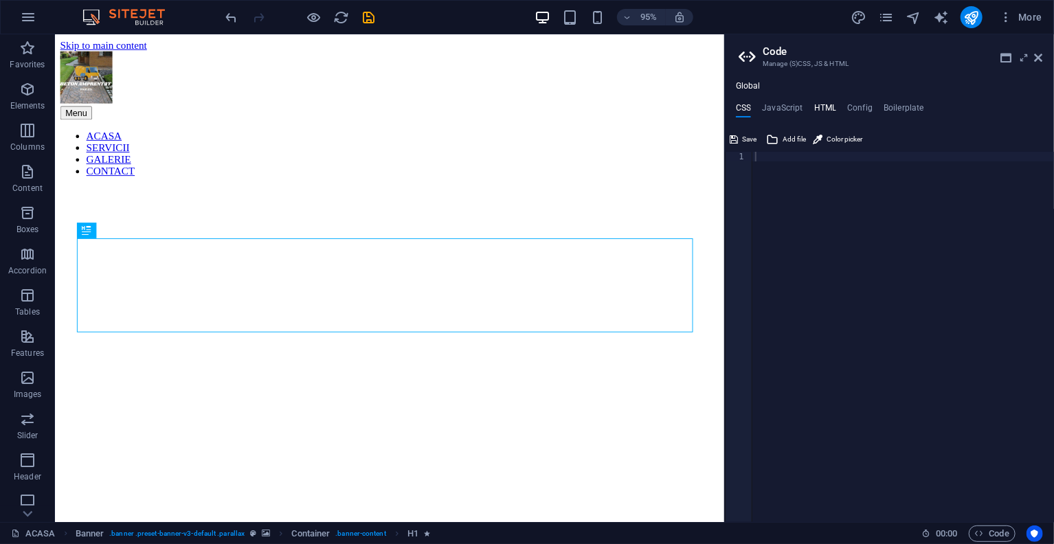
click at [833, 105] on h4 "HTML" at bounding box center [825, 110] width 23 height 15
click at [899, 177] on div "< a href = "#main-content" class = "wv-link-content button" > Skip to main cont…" at bounding box center [932, 342] width 361 height 380
type textarea "{{content}} <span class="fr-close-ol">"
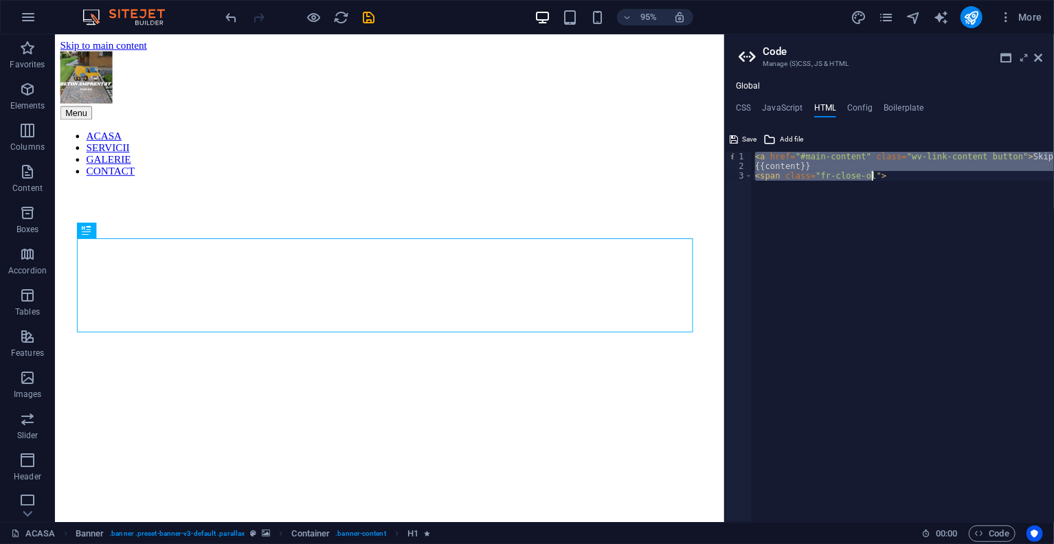
click at [859, 101] on div "Global CSS JavaScript HTML Config Boilerplate 1 ההההההההההההההההההההההההההההההה…" at bounding box center [889, 301] width 329 height 441
click at [862, 105] on h4 "Config" at bounding box center [859, 110] width 25 height 15
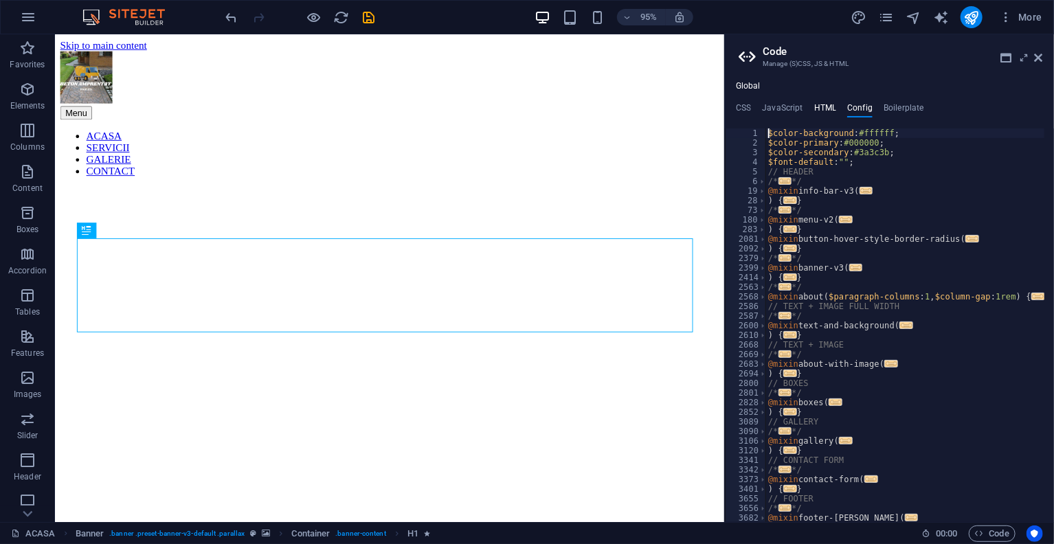
click at [835, 103] on h4 "HTML" at bounding box center [825, 110] width 23 height 15
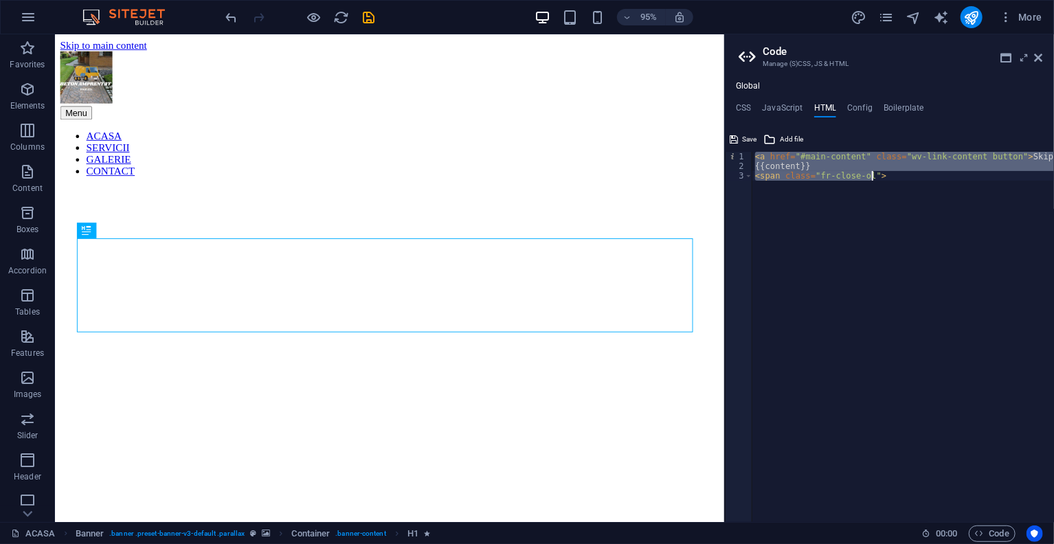
click at [740, 100] on div "Global CSS JavaScript HTML Config Boilerplate 1 ההההההההההההההההההההההההההההההה…" at bounding box center [889, 301] width 329 height 441
click at [747, 104] on h4 "CSS" at bounding box center [743, 110] width 15 height 15
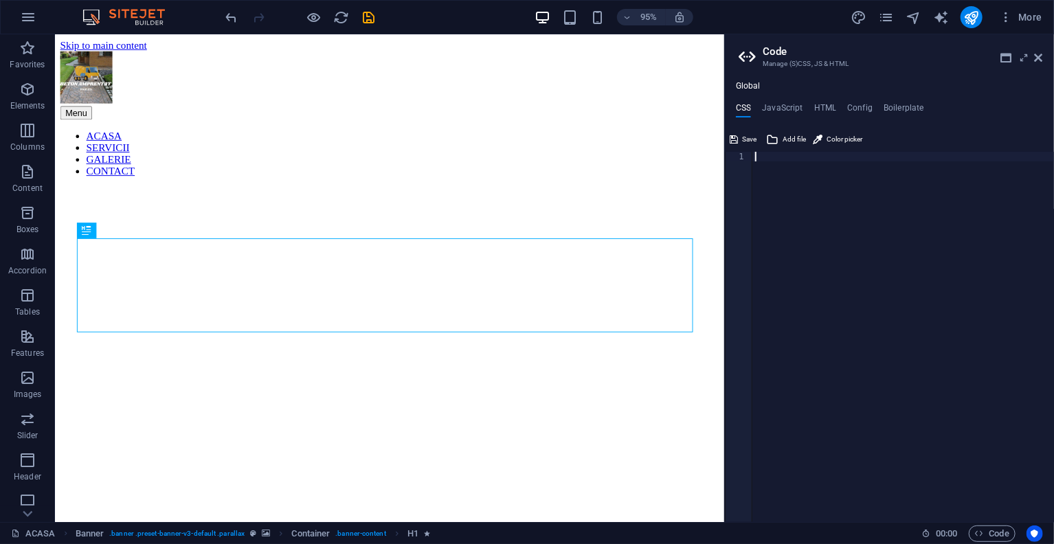
paste textarea "@include about-with-image("
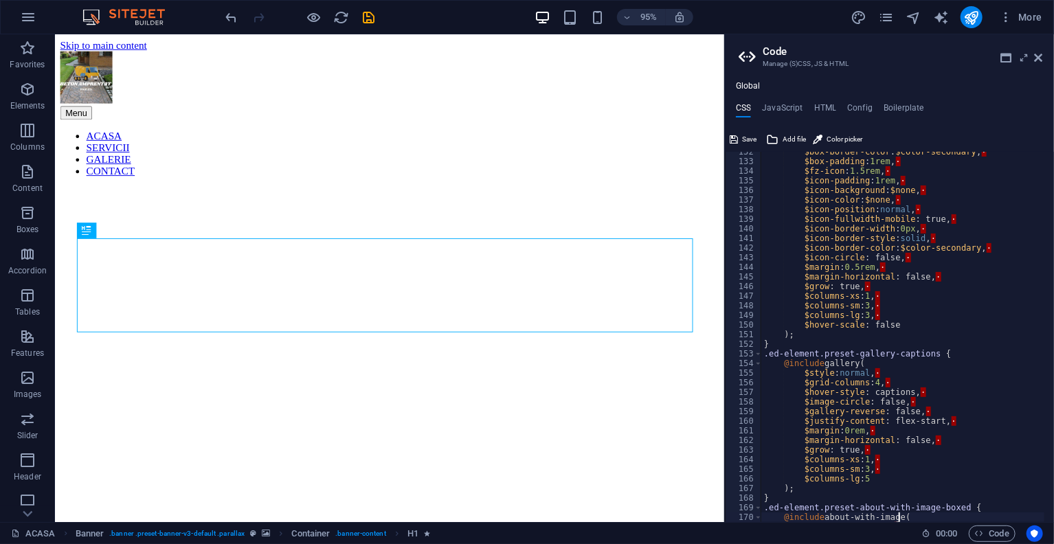
scroll to position [1264, 0]
click at [906, 199] on div "$box-border-color : $color-secondary , · $box-padding : 1rem , · $fz-icon : 1.5…" at bounding box center [981, 337] width 441 height 380
click at [945, 212] on div "$box-border-color : $color-secondary , · $box-padding : 1rem , · $fz-icon : 1.5…" at bounding box center [981, 337] width 441 height 380
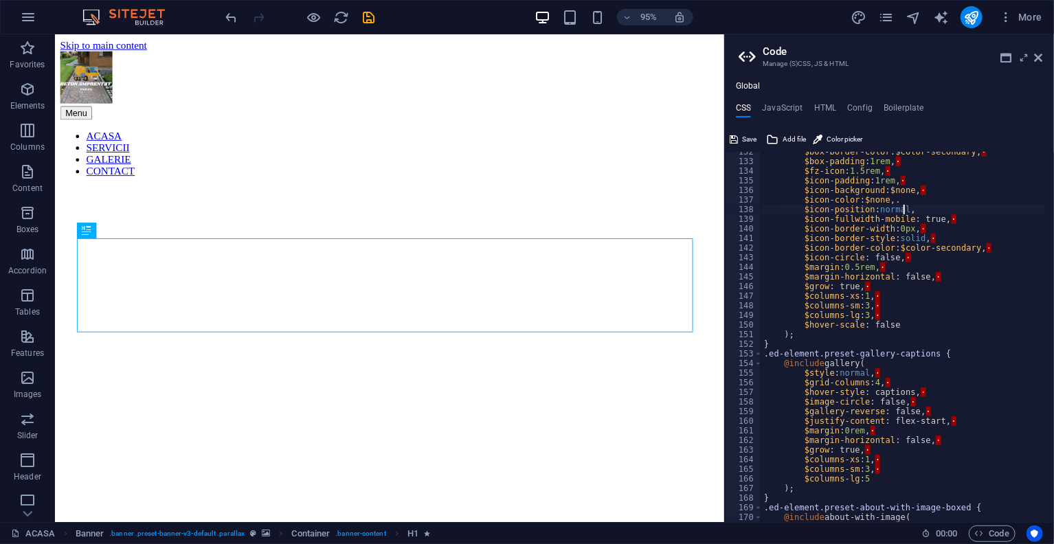
scroll to position [0, 21]
click at [950, 221] on div "$box-border-color : $color-secondary , · $box-padding : 1rem , · $fz-icon : 1.5…" at bounding box center [981, 337] width 441 height 380
click at [948, 227] on div "$box-border-color : $color-secondary , · $box-padding : 1rem , · $fz-icon : 1.5…" at bounding box center [981, 337] width 441 height 380
type textarea ".ed-element.preset-about-with-image-boxed { @include about-with-image("
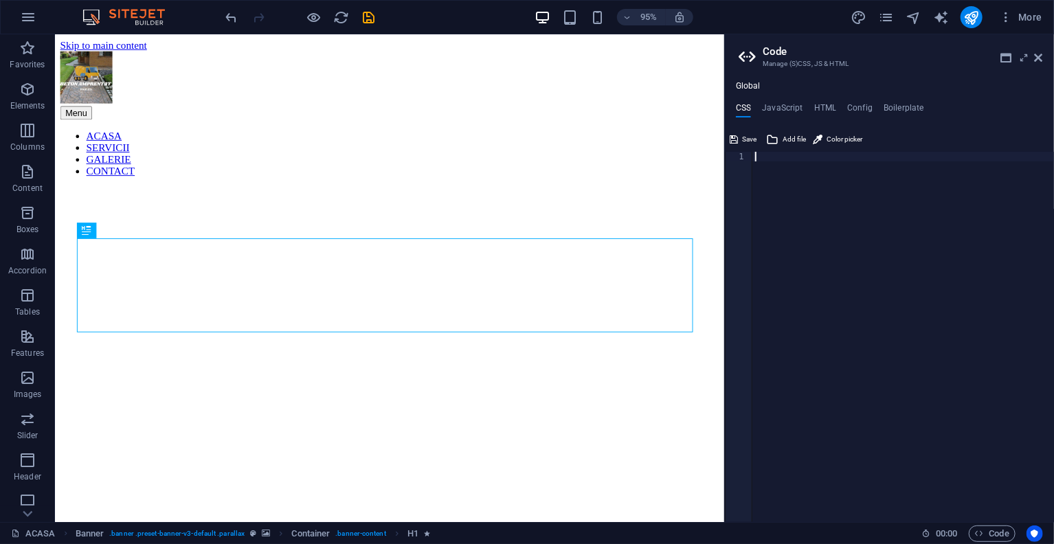
scroll to position [0, 0]
click at [795, 100] on div "Global CSS JavaScript HTML Config Boilerplate 1 ההההההההההההההההההההההההההההההה…" at bounding box center [889, 301] width 329 height 441
click at [793, 106] on h4 "JavaScript" at bounding box center [782, 110] width 41 height 15
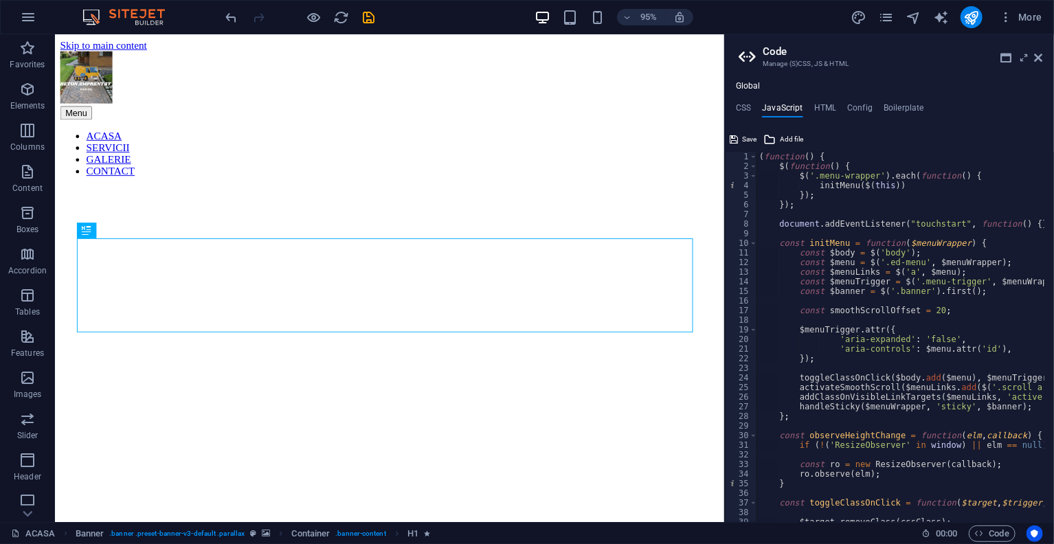
click at [760, 100] on div "Global CSS JavaScript HTML Config Boilerplate 1 ההההההההההההההההההההההההההההההה…" at bounding box center [889, 301] width 329 height 441
click at [752, 103] on ul "CSS JavaScript HTML Config Boilerplate" at bounding box center [889, 110] width 329 height 15
click at [747, 106] on h4 "CSS" at bounding box center [743, 110] width 15 height 15
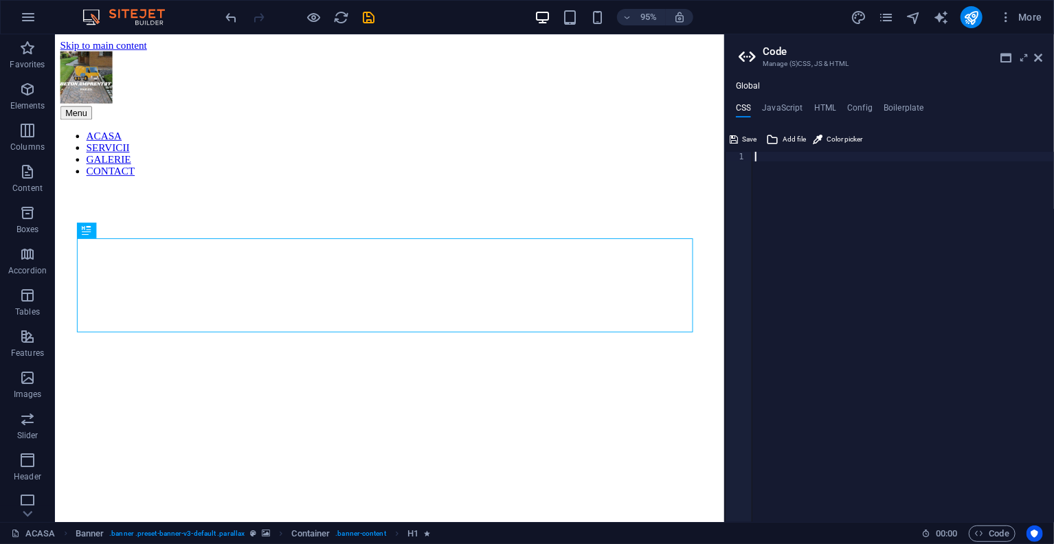
paste textarea "}"
type textarea "}"
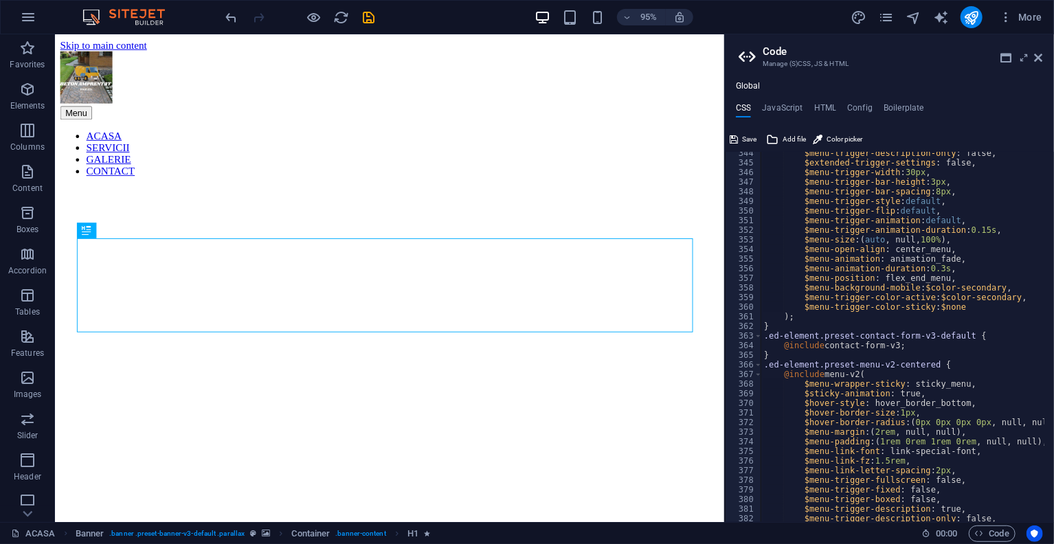
scroll to position [3302, 0]
click at [787, 107] on h4 "JavaScript" at bounding box center [782, 110] width 41 height 15
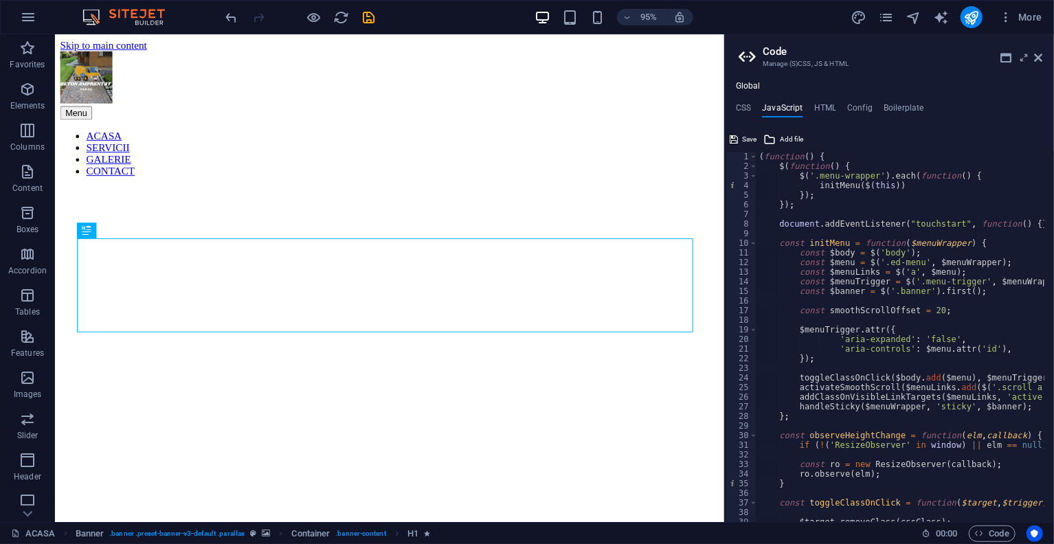
click at [839, 107] on ul "CSS JavaScript HTML Config Boilerplate" at bounding box center [889, 110] width 329 height 15
click at [830, 105] on h4 "HTML" at bounding box center [825, 110] width 23 height 15
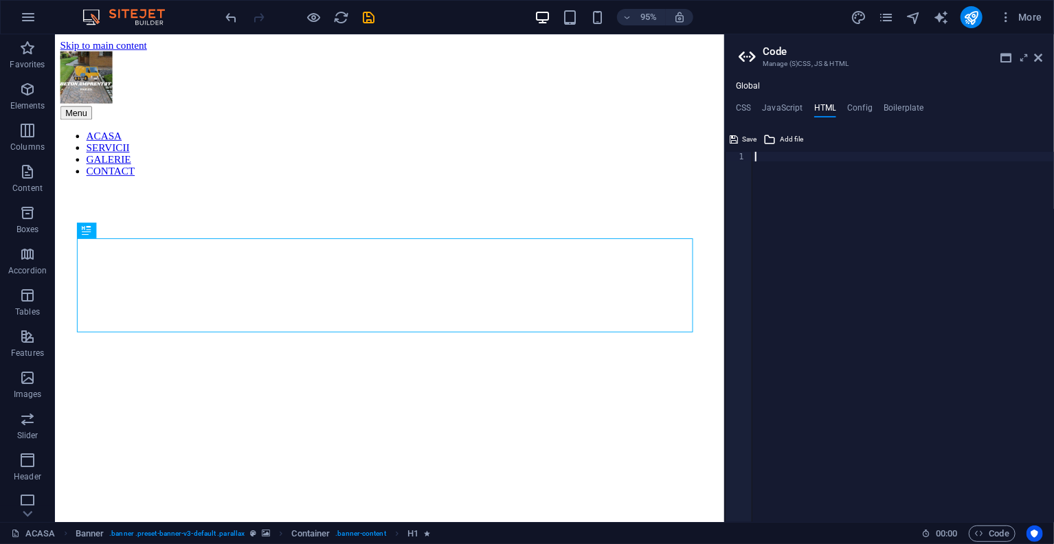
type textarea "<a href="#main-content" class="wv-link-content button">Skip to main content</a>"
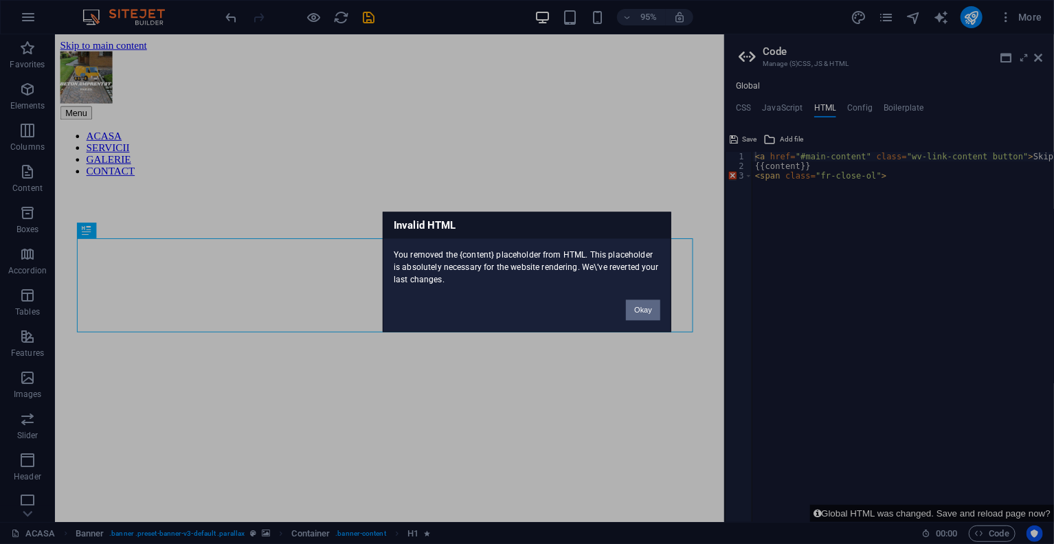
click at [646, 308] on button "Okay" at bounding box center [643, 310] width 34 height 21
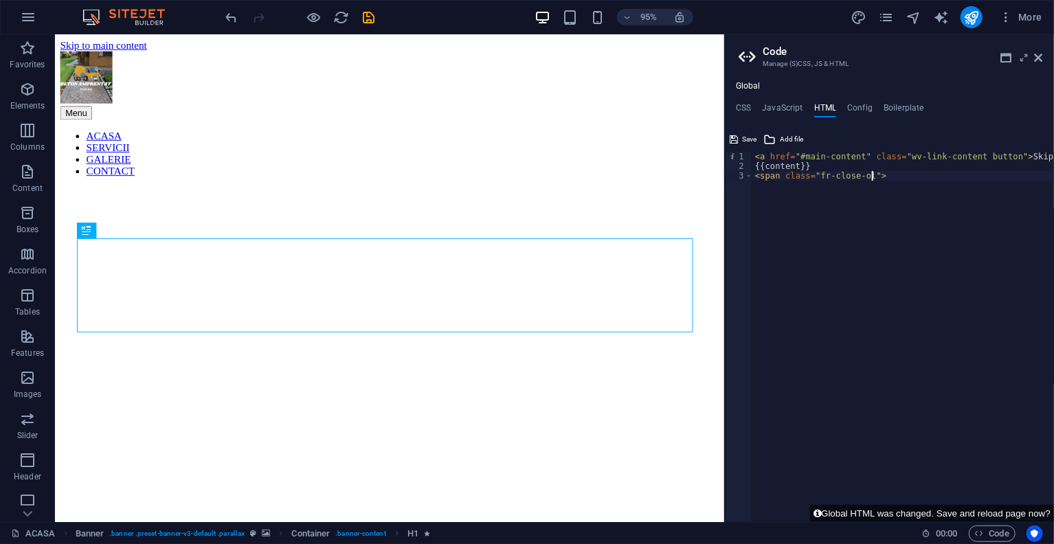
click at [873, 175] on div "< a href = "#main-content" class = "wv-link-content button" > Skip to main cont…" at bounding box center [932, 346] width 361 height 389
type textarea "<"
type textarea "<a href="#main-content" class="wv-link-content button">Skip to main content</a>"
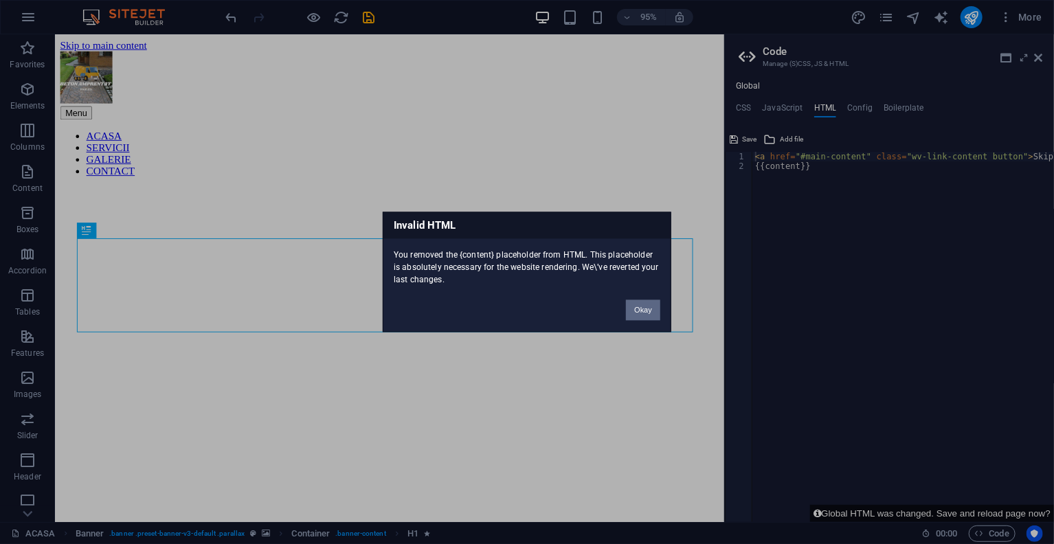
drag, startPoint x: 635, startPoint y: 308, endPoint x: 655, endPoint y: 274, distance: 39.1
click at [635, 308] on button "Okay" at bounding box center [643, 310] width 34 height 21
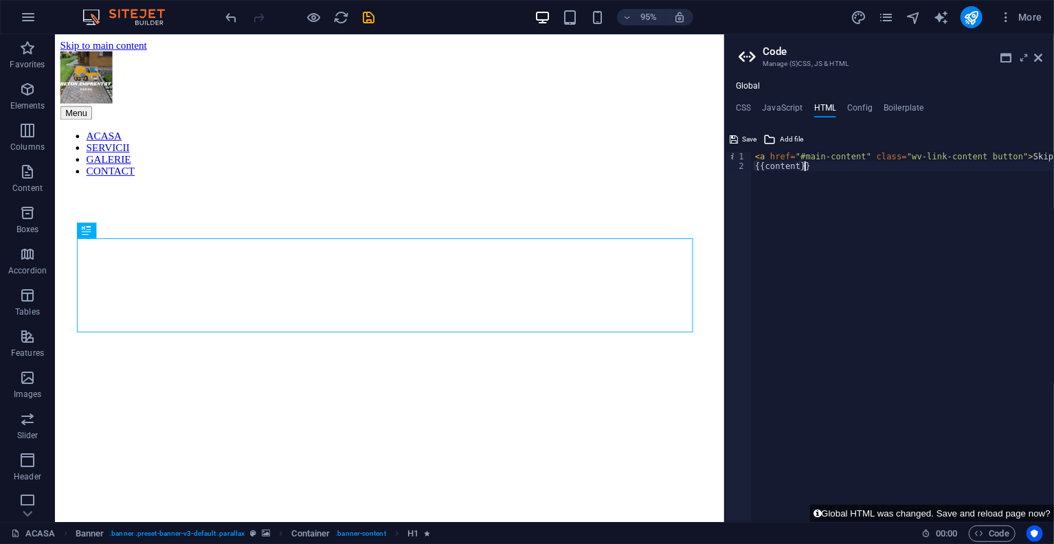
click at [829, 168] on div "< a href = "#main-content" class = "wv-link-content button" > Skip to main cont…" at bounding box center [932, 342] width 361 height 380
type textarea "<a href="#main-content" class="wv-link-content button">Skip to main content</a>"
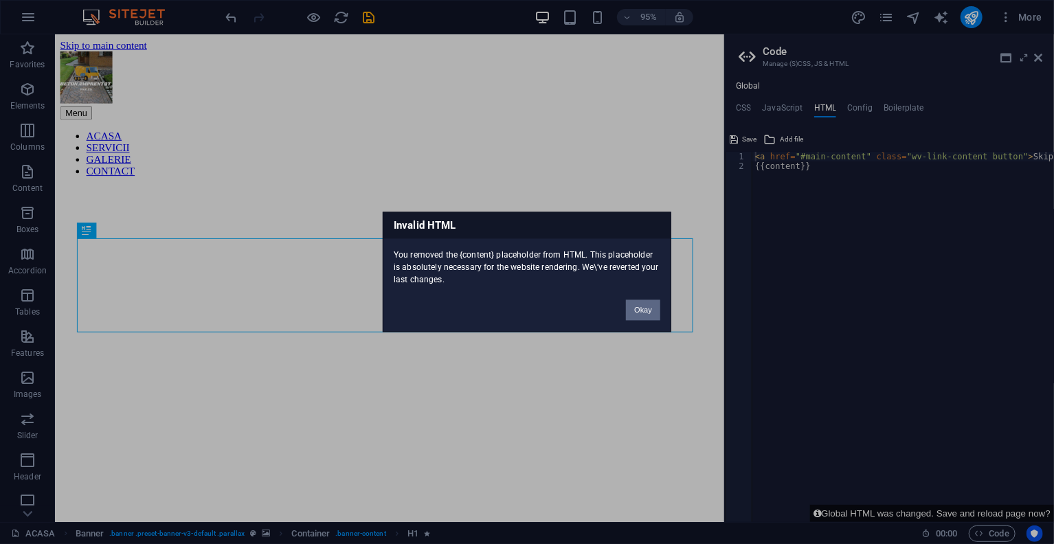
click at [657, 310] on button "Okay" at bounding box center [643, 310] width 34 height 21
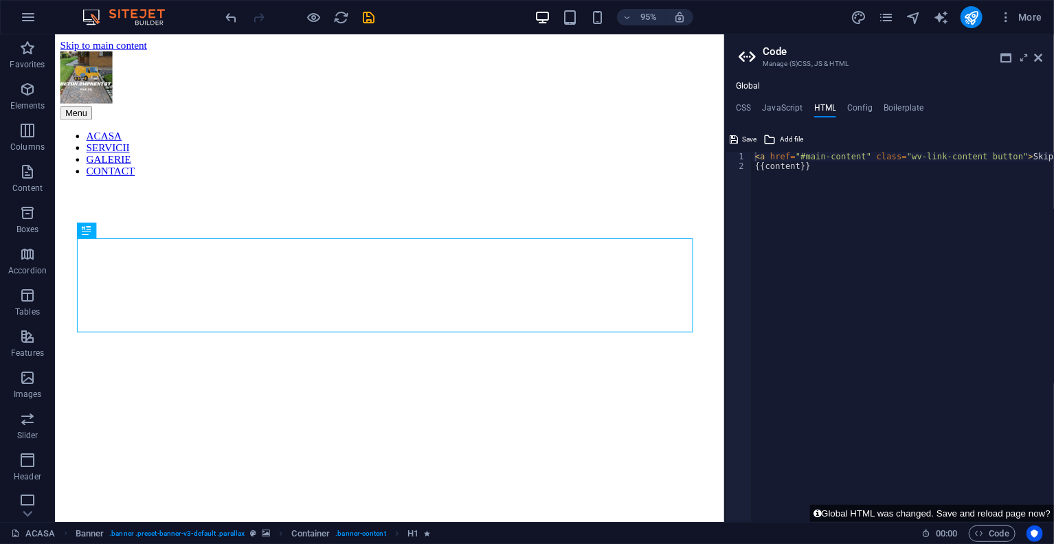
type textarea "{{content}}"
click at [818, 170] on div "< a href = "#main-content" class = "wv-link-content button" > Skip to main cont…" at bounding box center [932, 342] width 361 height 380
paste textarea "<span class="fr-close-ol">"
type textarea "<span class="fr-close-ol">"
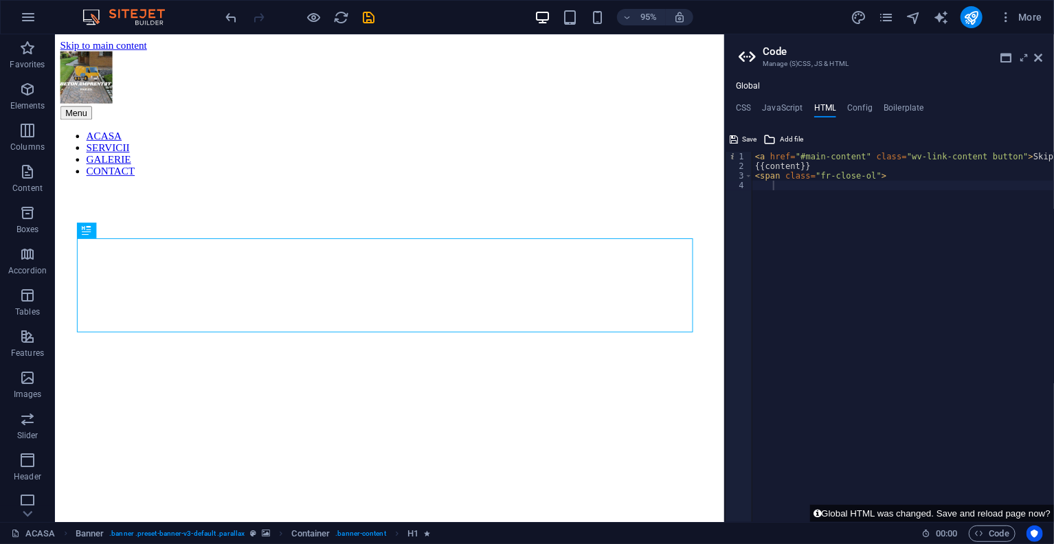
click at [857, 99] on div "Global CSS JavaScript HTML Config Boilerplate } 344 345 346 347 348 349 350 351…" at bounding box center [889, 301] width 329 height 441
click at [860, 106] on h4 "Config" at bounding box center [859, 110] width 25 height 15
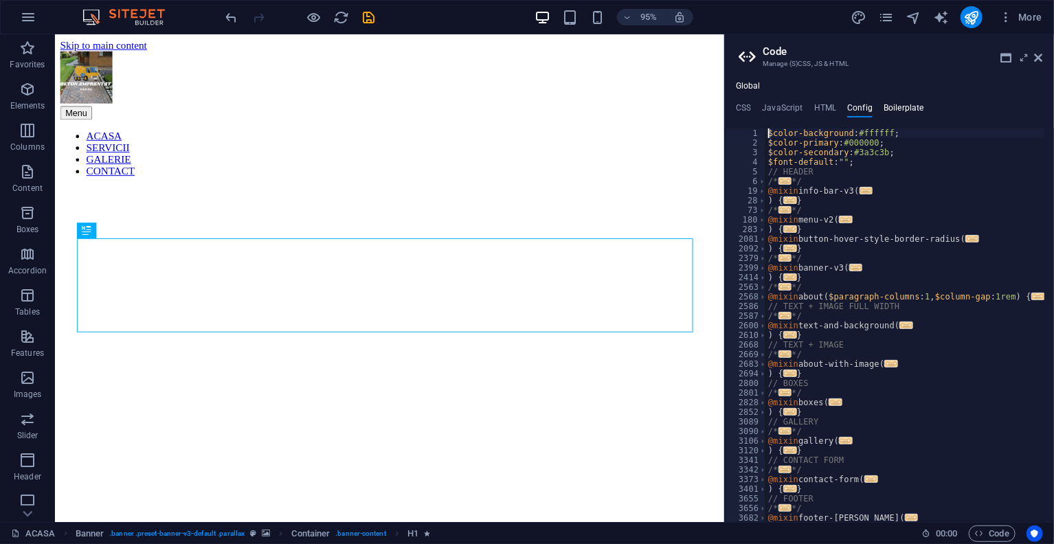
click at [914, 108] on h4 "Boilerplate" at bounding box center [903, 110] width 41 height 15
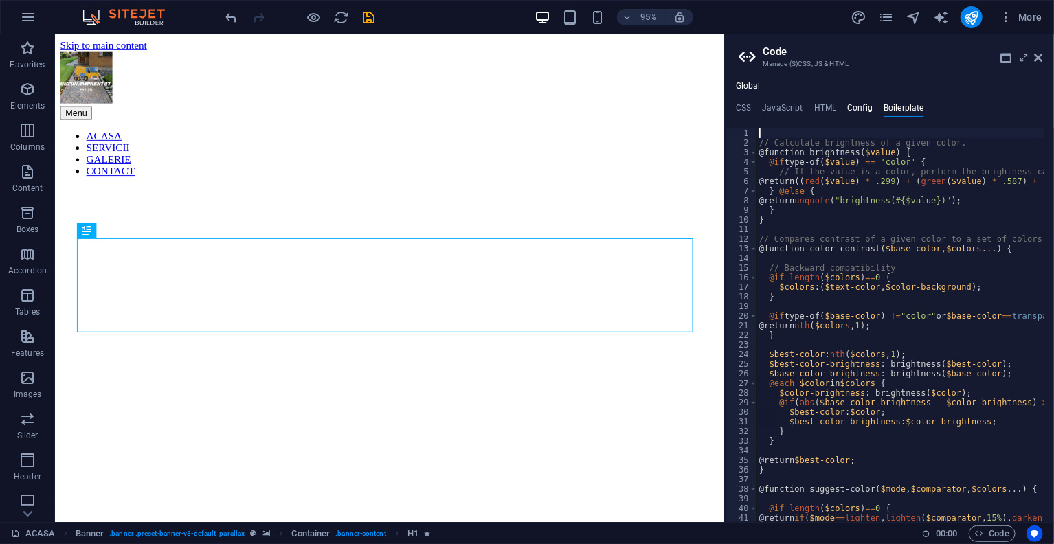
click at [857, 106] on h4 "Config" at bounding box center [859, 110] width 25 height 15
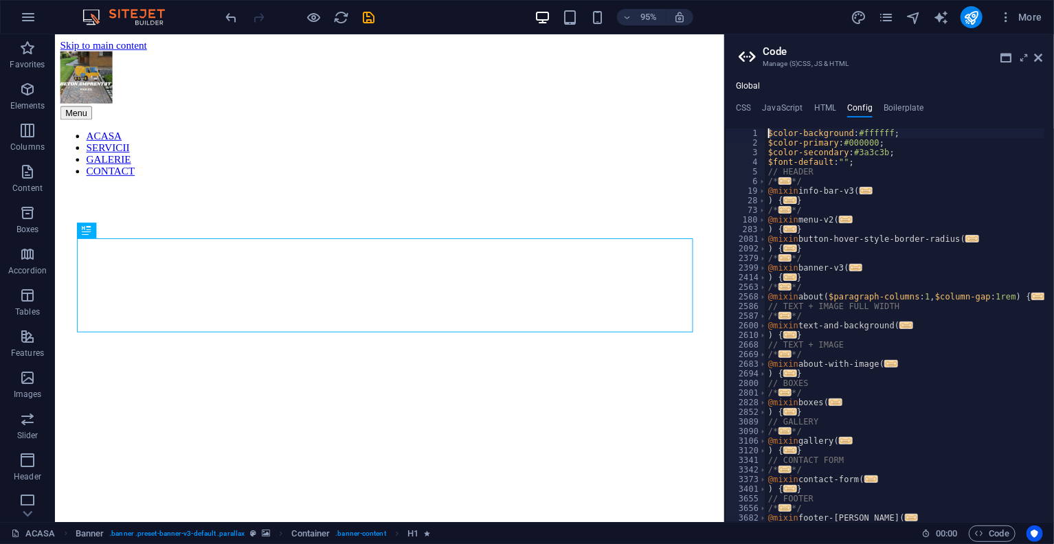
type textarea "} }"
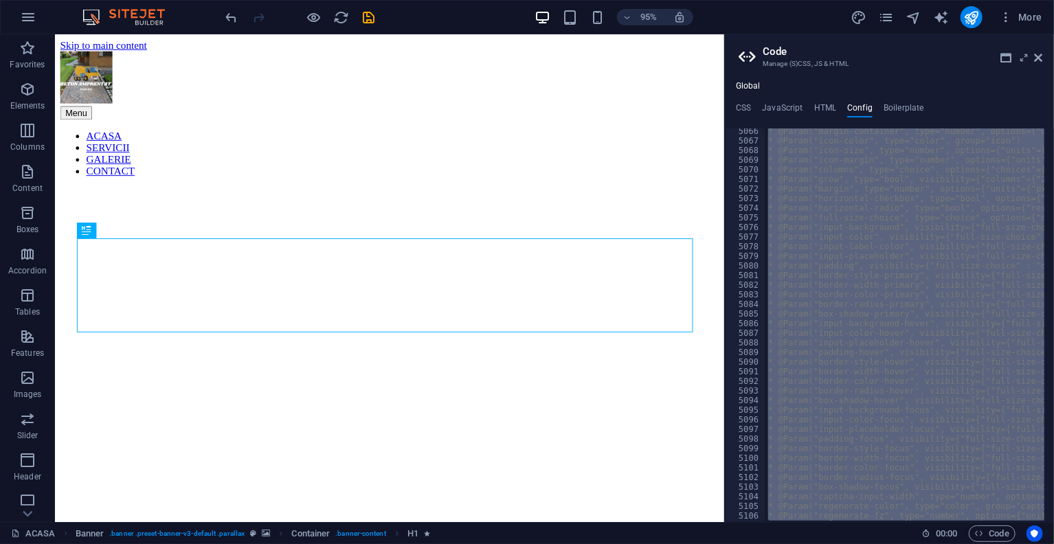
scroll to position [634, 0]
click at [908, 110] on h4 "Boilerplate" at bounding box center [903, 110] width 41 height 15
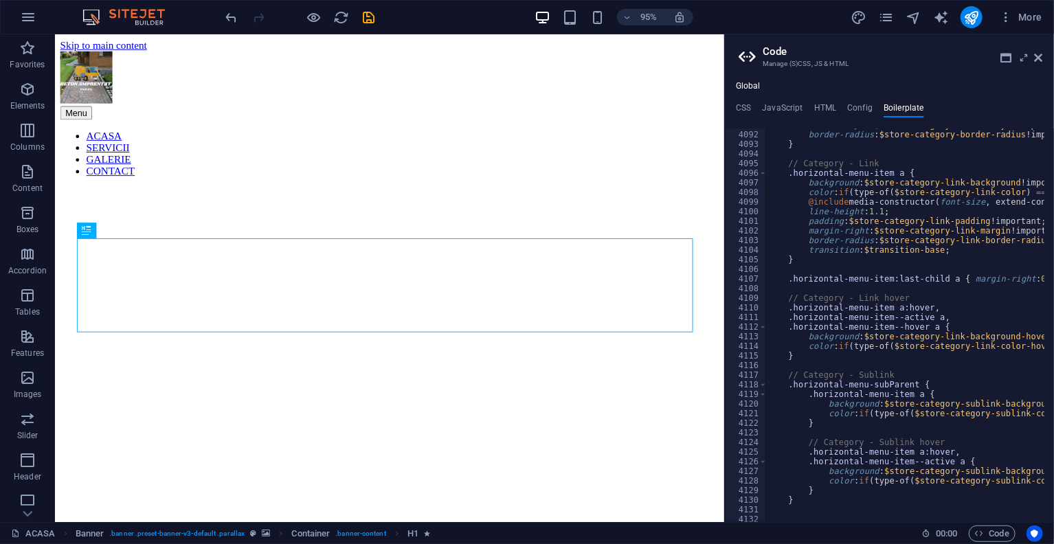
scroll to position [22124, 0]
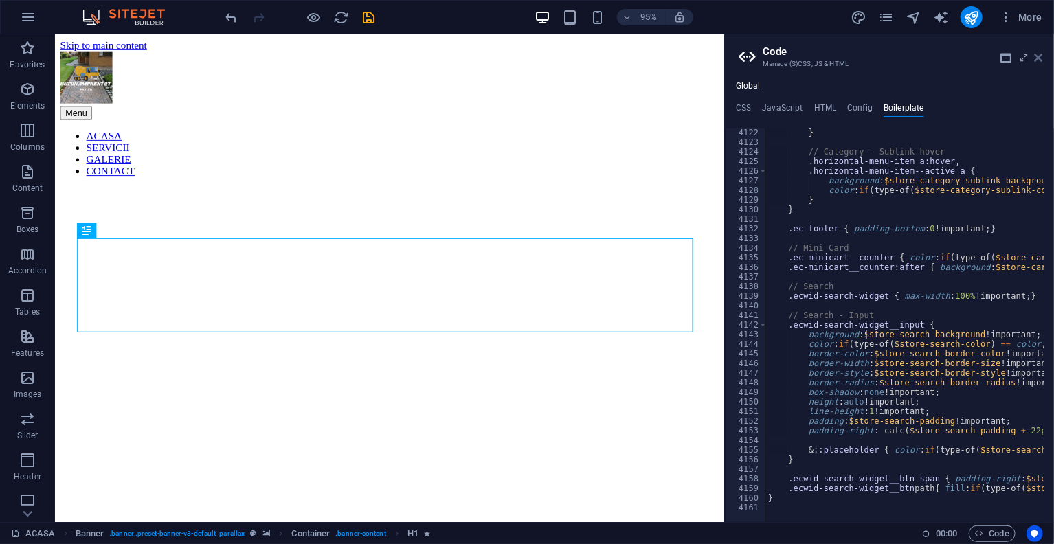
click at [1038, 60] on icon at bounding box center [1038, 57] width 8 height 11
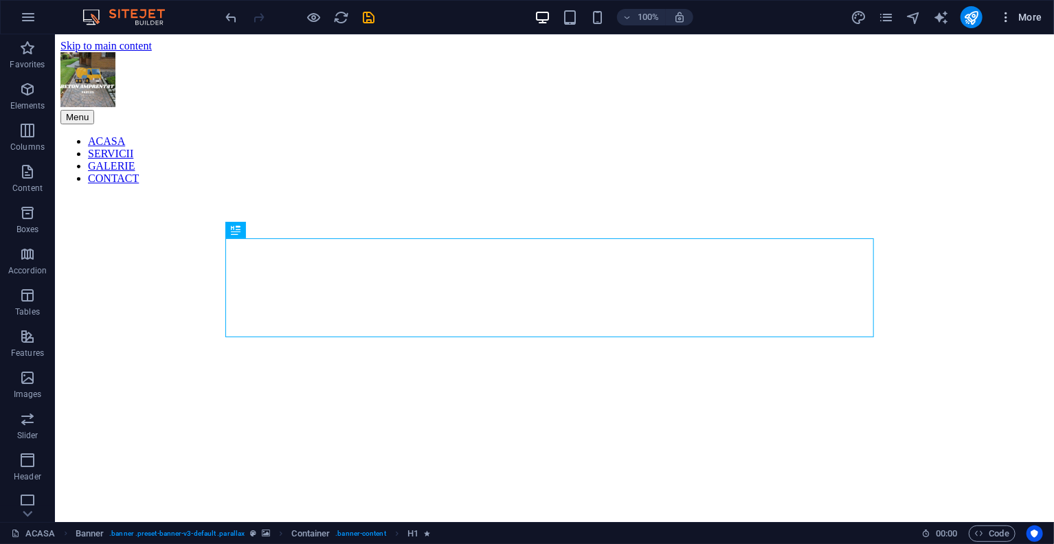
click at [999, 16] on icon "button" at bounding box center [1006, 17] width 14 height 14
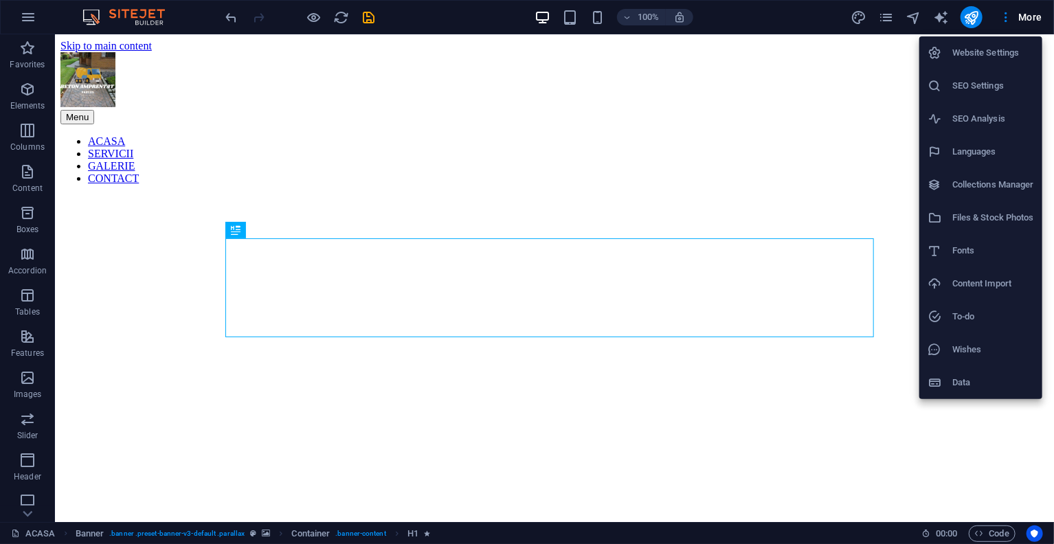
click at [966, 50] on h6 "Website Settings" at bounding box center [993, 53] width 82 height 16
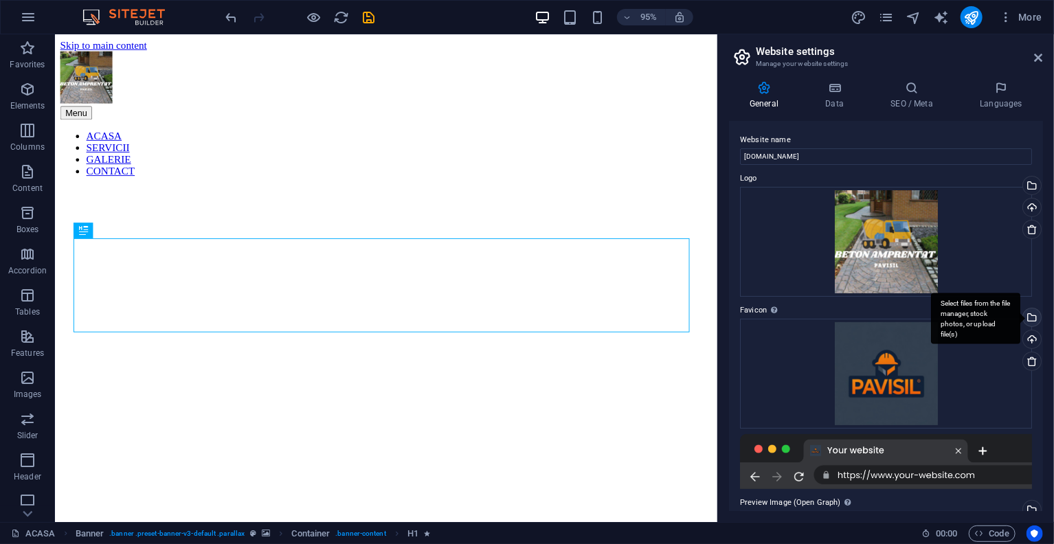
click at [1029, 317] on div "Select files from the file manager, stock photos, or upload file(s)" at bounding box center [1030, 318] width 21 height 21
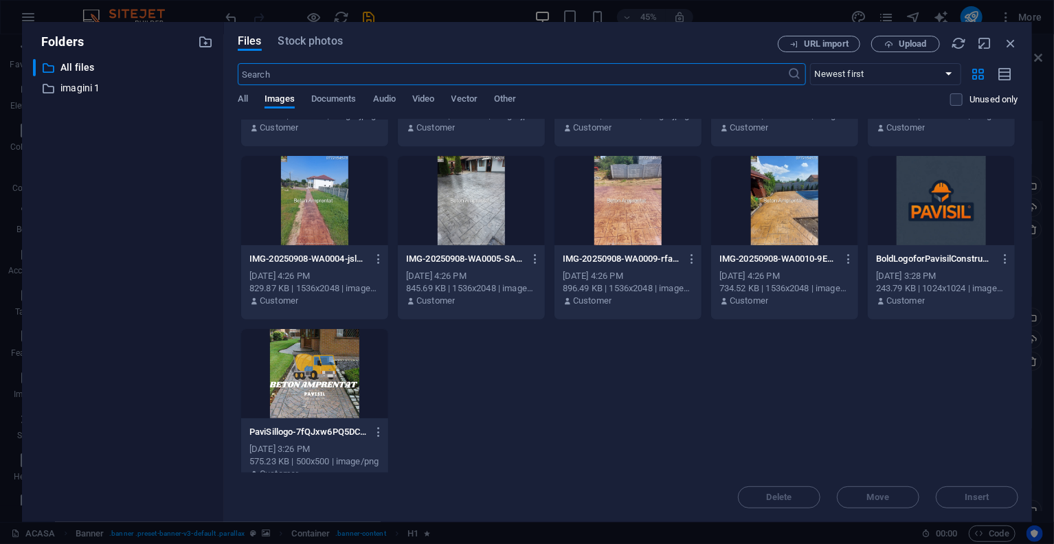
scroll to position [4485, 0]
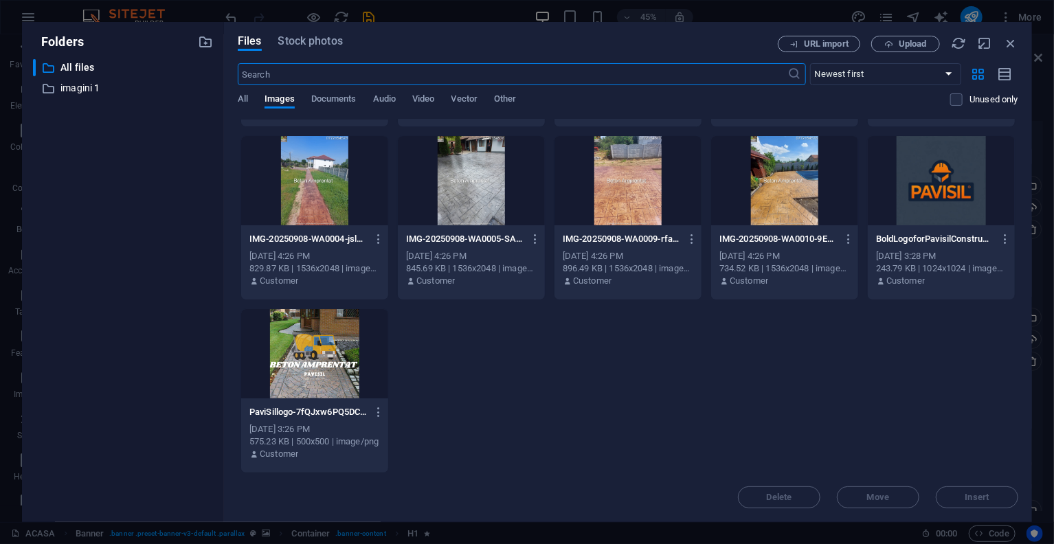
click at [306, 396] on div at bounding box center [314, 353] width 147 height 89
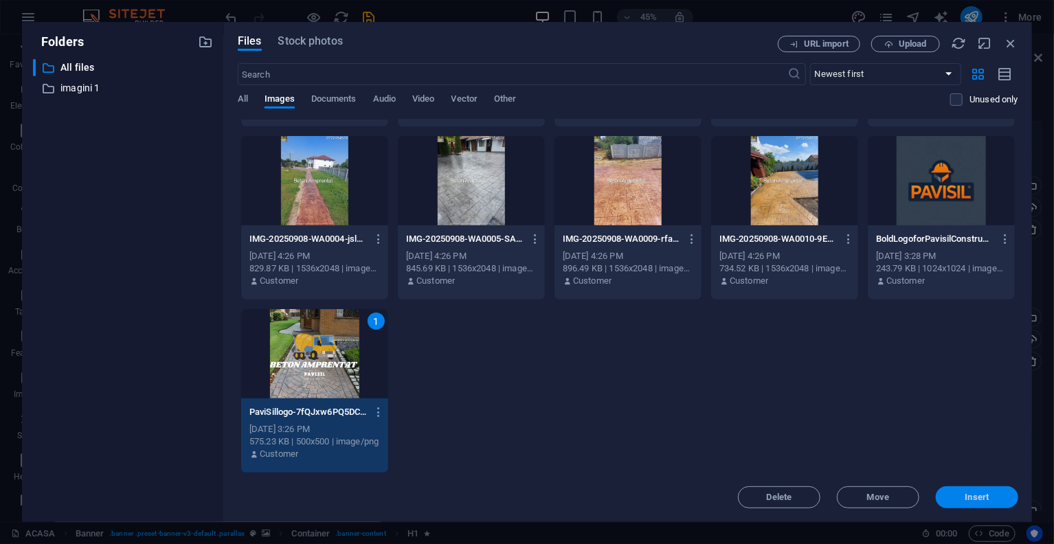
click at [965, 497] on span "Insert" at bounding box center [977, 497] width 24 height 8
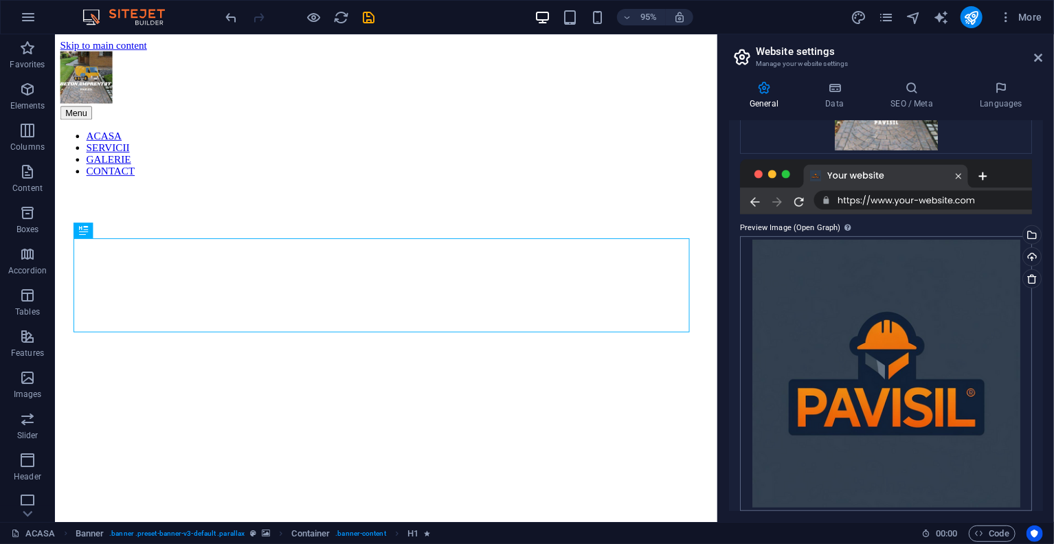
scroll to position [285, 0]
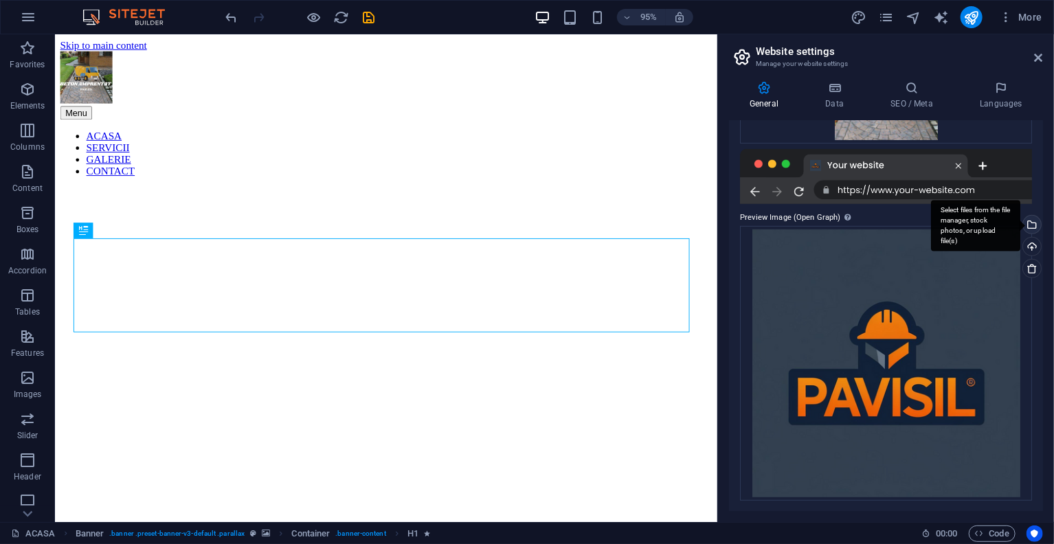
click at [1020, 220] on div "Select files from the file manager, stock photos, or upload file(s)" at bounding box center [975, 226] width 89 height 52
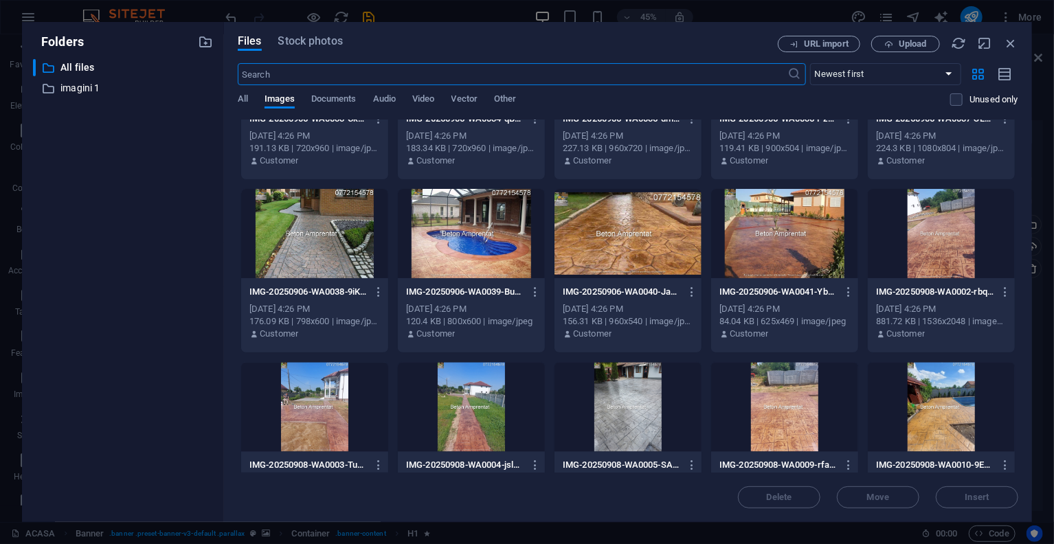
scroll to position [4485, 0]
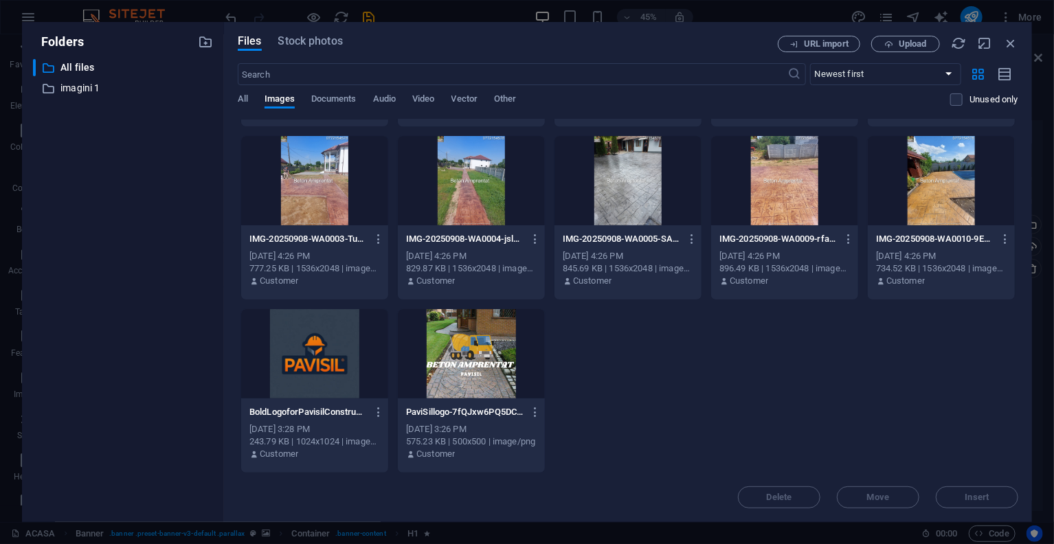
click at [434, 364] on div at bounding box center [471, 353] width 147 height 89
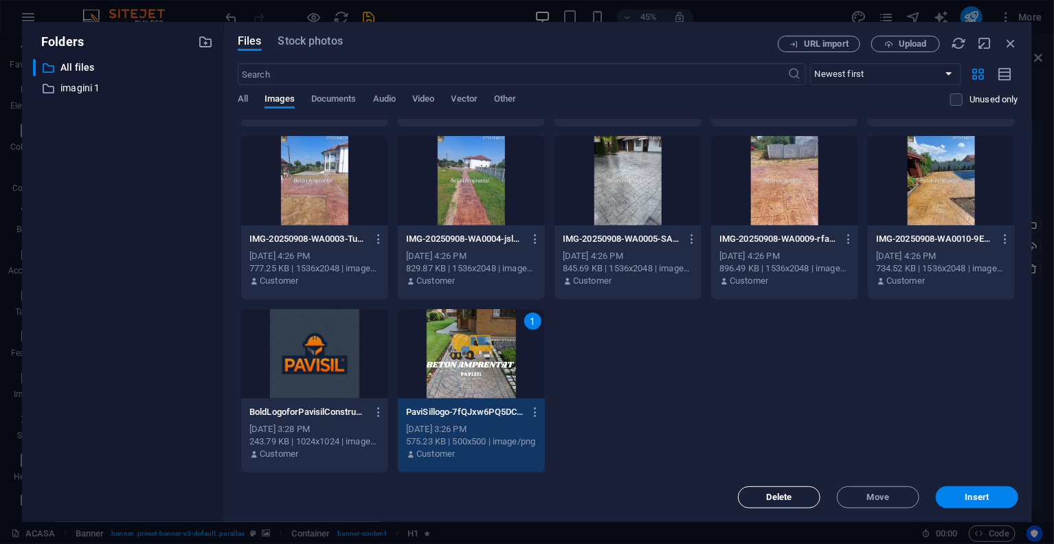
click at [769, 498] on span "Delete" at bounding box center [779, 497] width 25 height 8
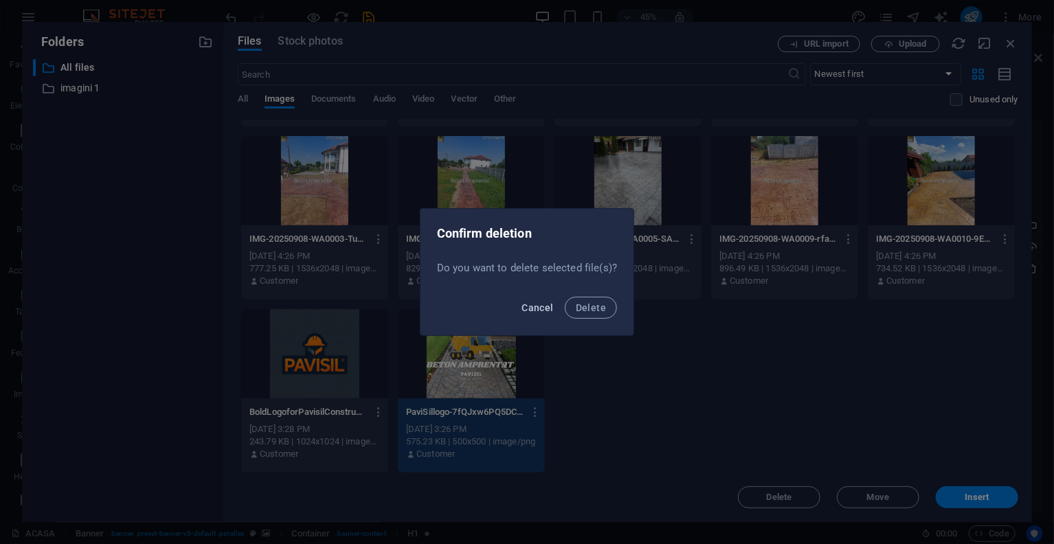
click at [536, 308] on span "Cancel" at bounding box center [537, 307] width 32 height 11
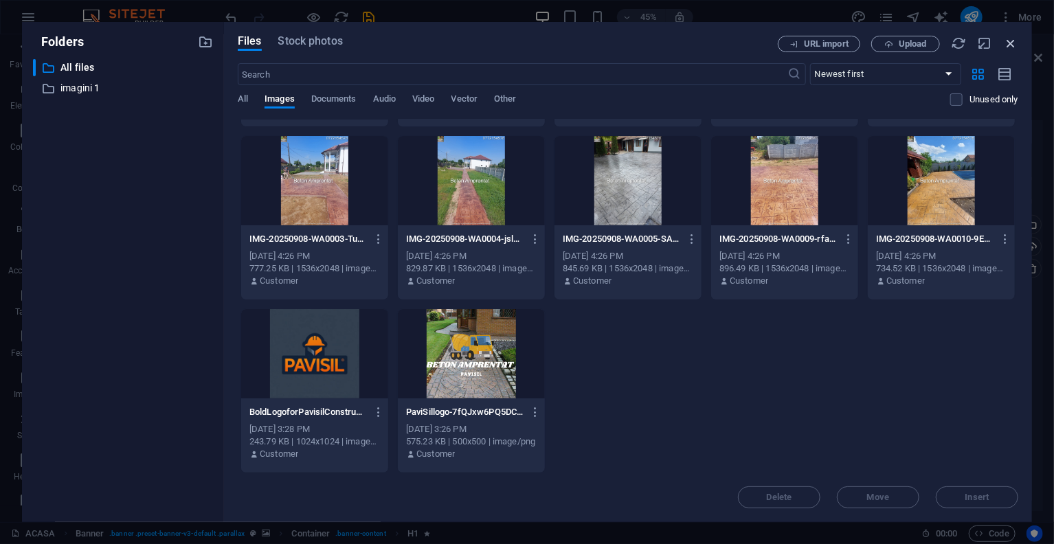
click at [1008, 45] on icon "button" at bounding box center [1010, 43] width 15 height 15
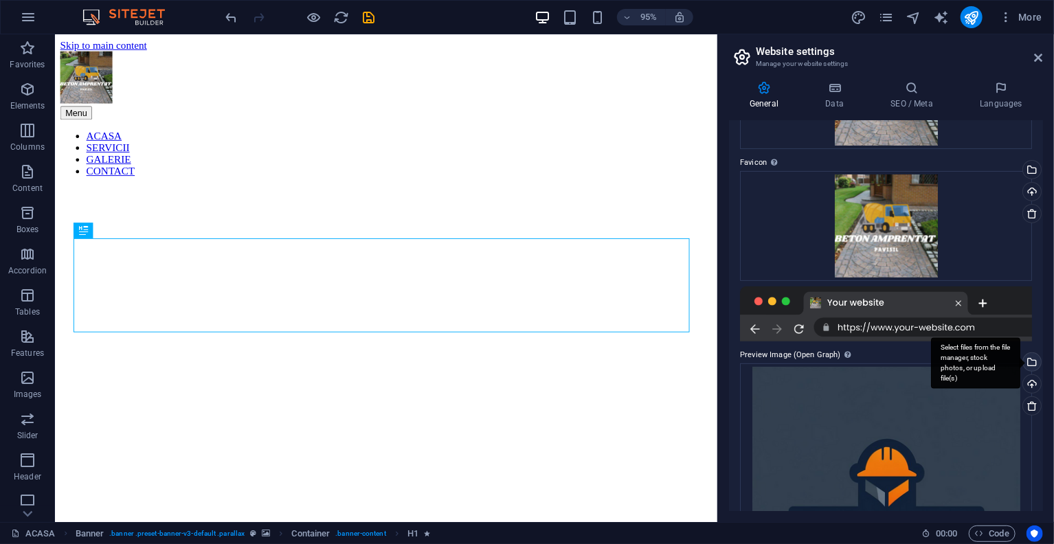
scroll to position [79, 0]
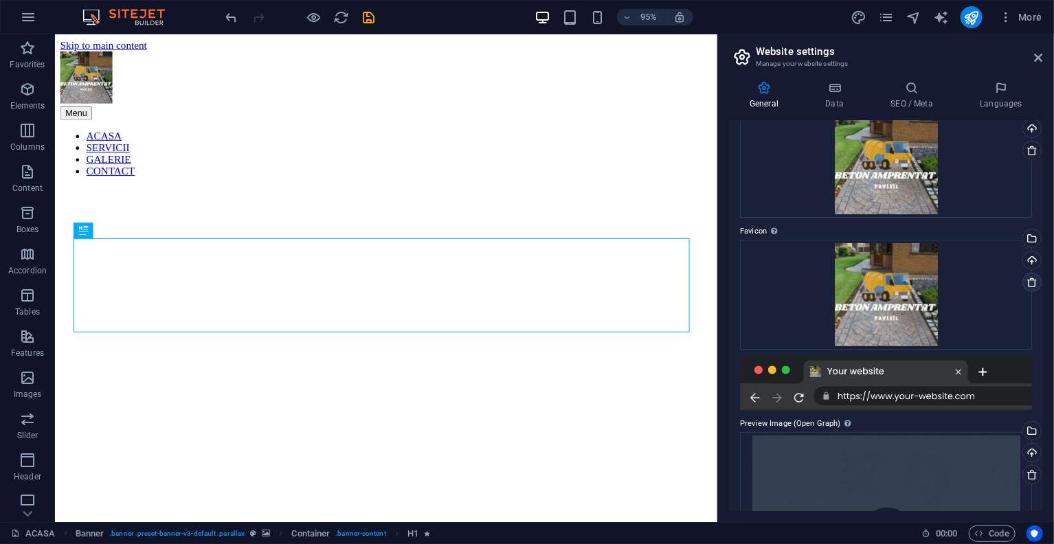
click at [1027, 283] on icon at bounding box center [1031, 282] width 11 height 11
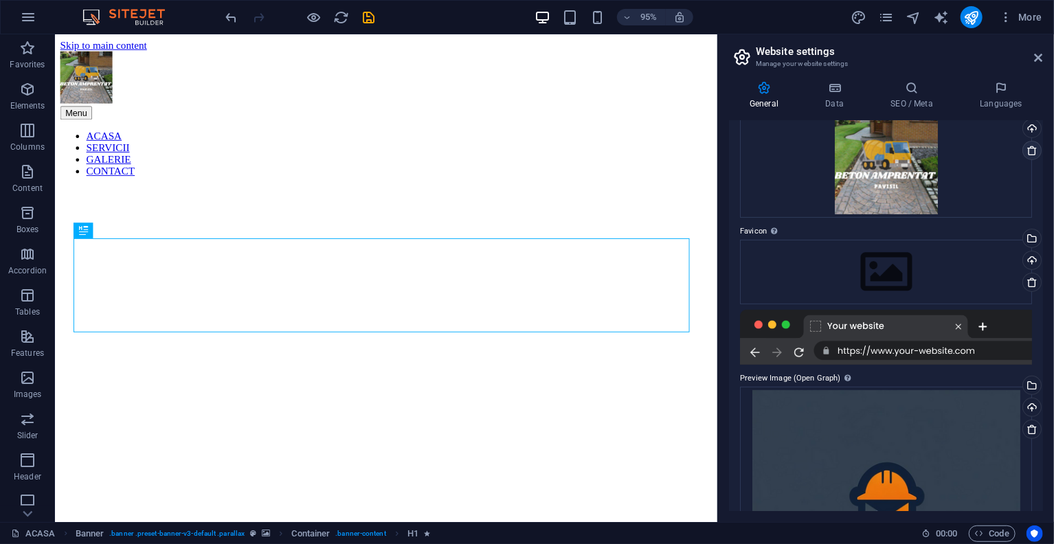
click at [1029, 149] on icon at bounding box center [1031, 150] width 11 height 11
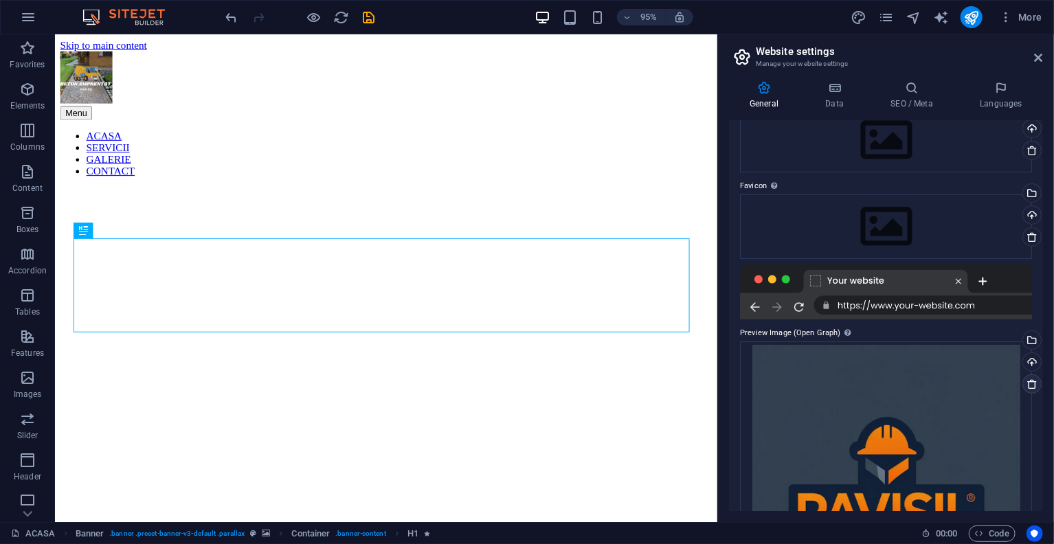
click at [1028, 385] on icon at bounding box center [1031, 383] width 11 height 11
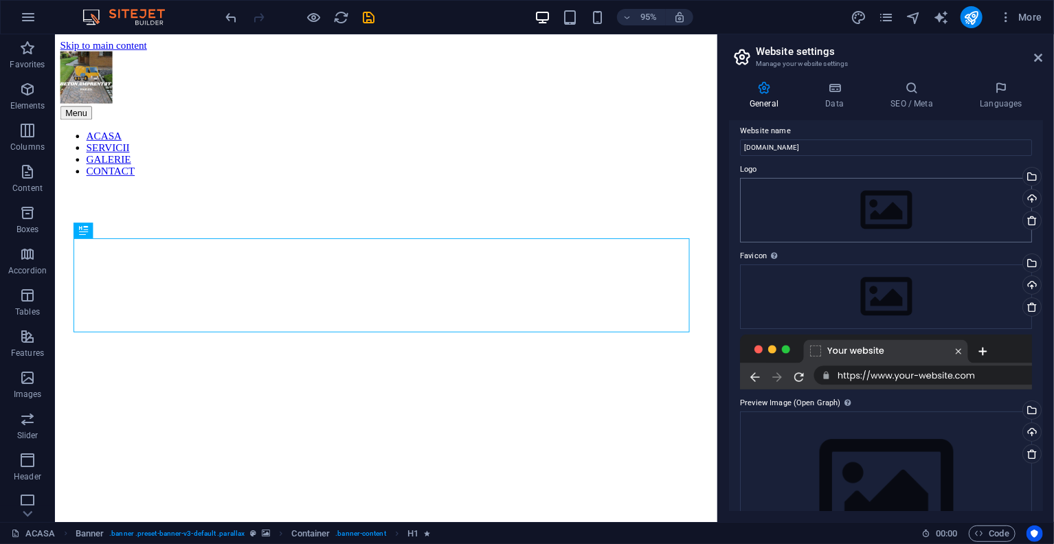
scroll to position [0, 0]
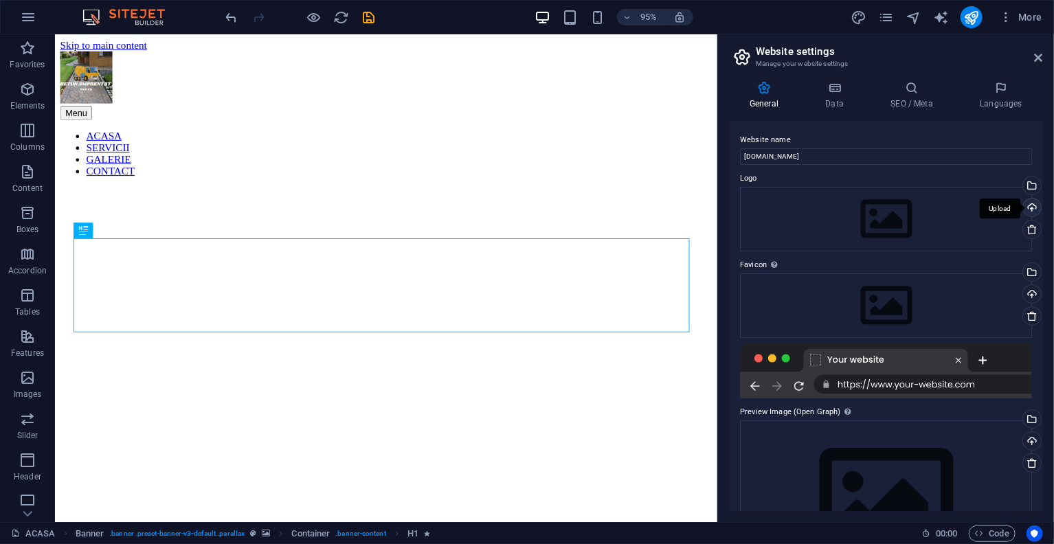
click at [1028, 207] on div "Upload" at bounding box center [1030, 209] width 21 height 21
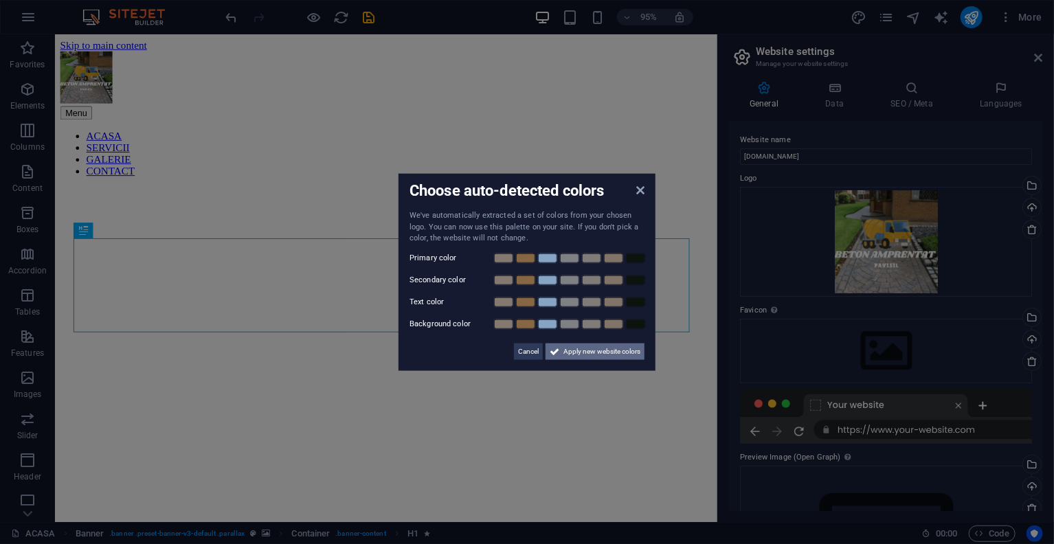
drag, startPoint x: 547, startPoint y: 352, endPoint x: 465, endPoint y: 341, distance: 82.6
click at [550, 352] on icon at bounding box center [555, 351] width 10 height 16
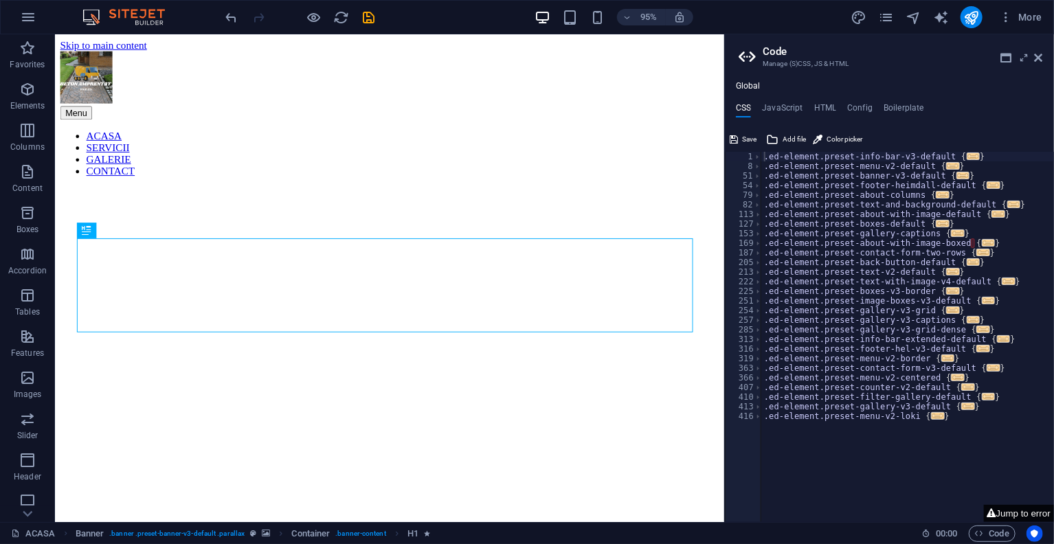
click at [1007, 509] on button "Jump to error" at bounding box center [1019, 513] width 70 height 17
type textarea "}"
click at [980, 245] on div ".ed-element.preset-info-bar-v3-default { ... } .ed-element.preset-menu-v2-defau…" at bounding box center [907, 346] width 293 height 389
click at [1041, 63] on header "Code Manage (S)CSS, JS & HTML" at bounding box center [890, 52] width 304 height 36
drag, startPoint x: 1040, startPoint y: 56, endPoint x: 966, endPoint y: 27, distance: 79.2
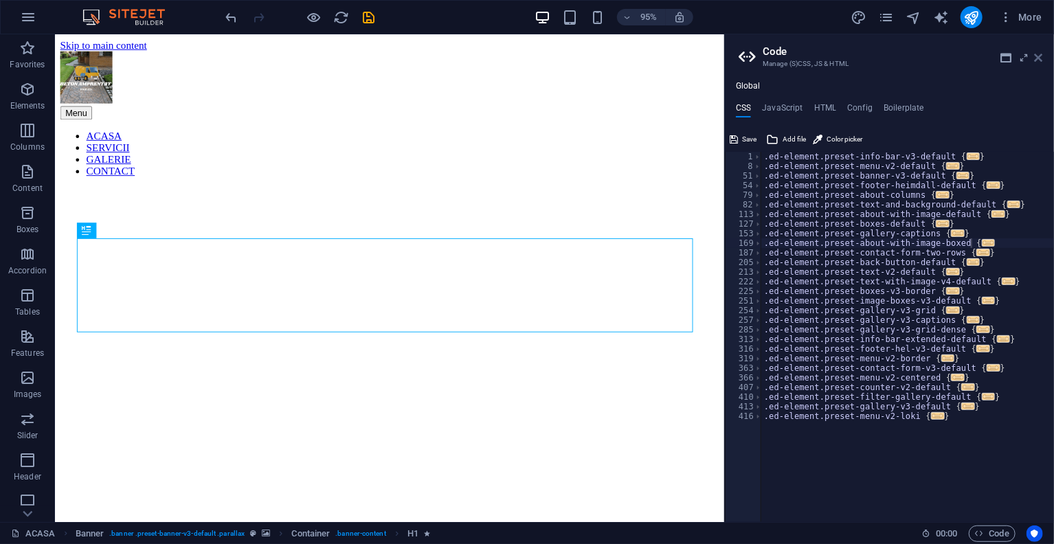
click at [1040, 56] on icon at bounding box center [1038, 57] width 8 height 11
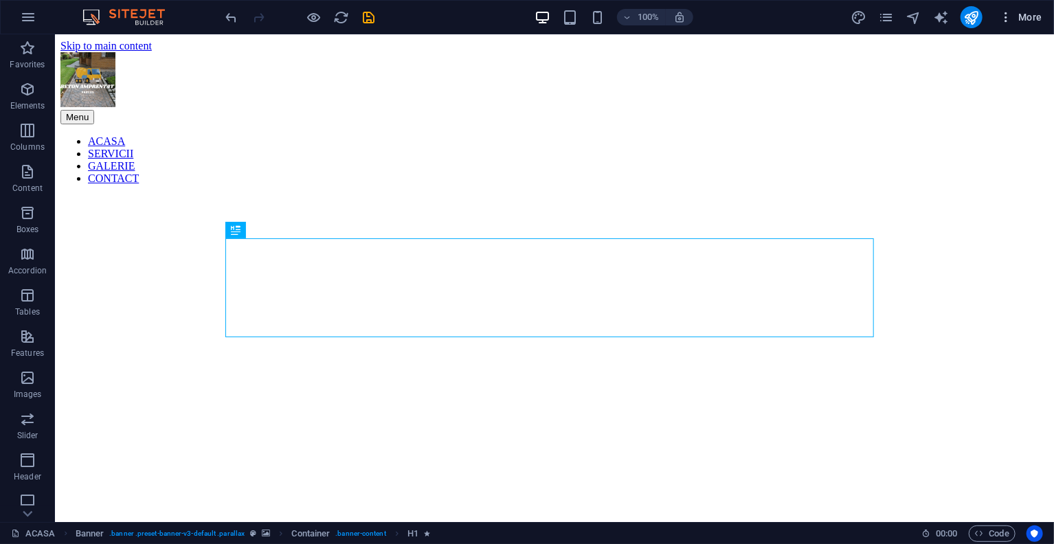
click at [1002, 18] on icon "button" at bounding box center [1006, 17] width 14 height 14
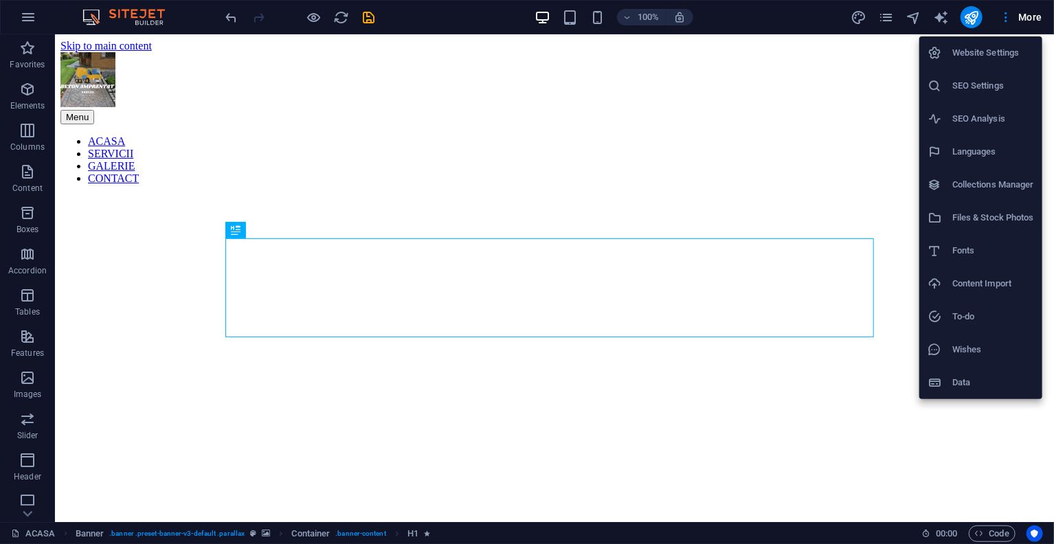
click at [957, 58] on h6 "Website Settings" at bounding box center [993, 53] width 82 height 16
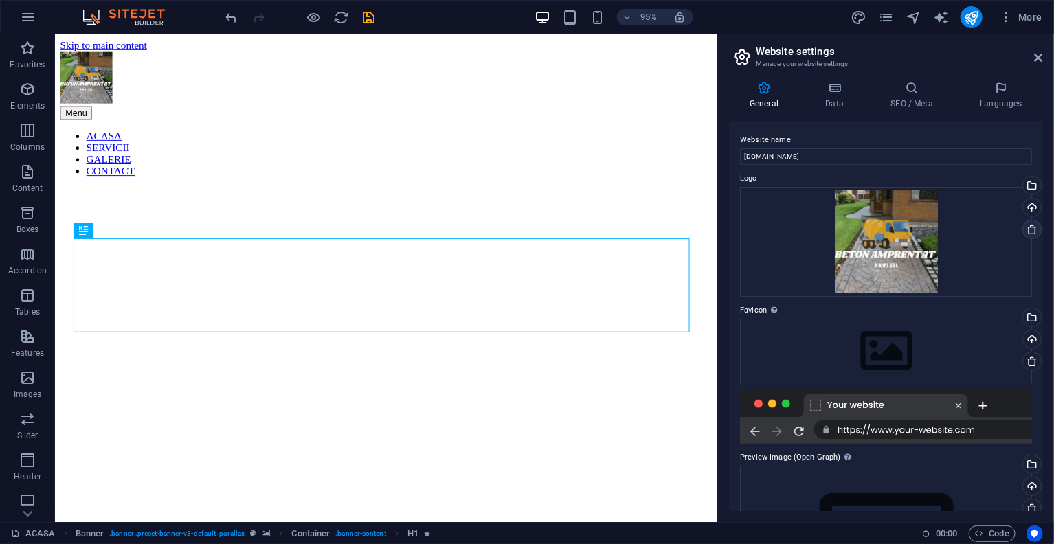
click at [1026, 227] on icon at bounding box center [1031, 229] width 11 height 11
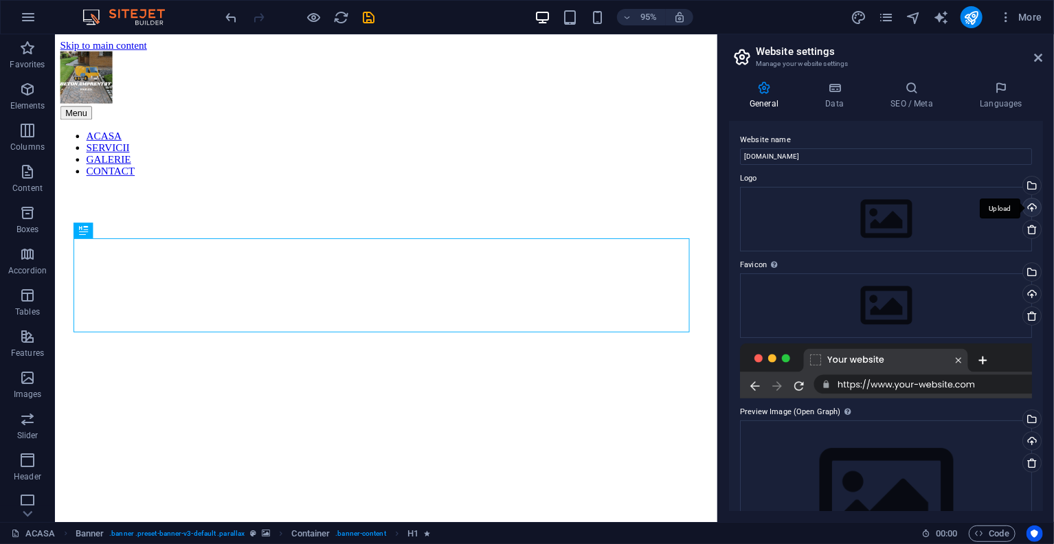
click at [1030, 209] on div "Upload" at bounding box center [1030, 209] width 21 height 21
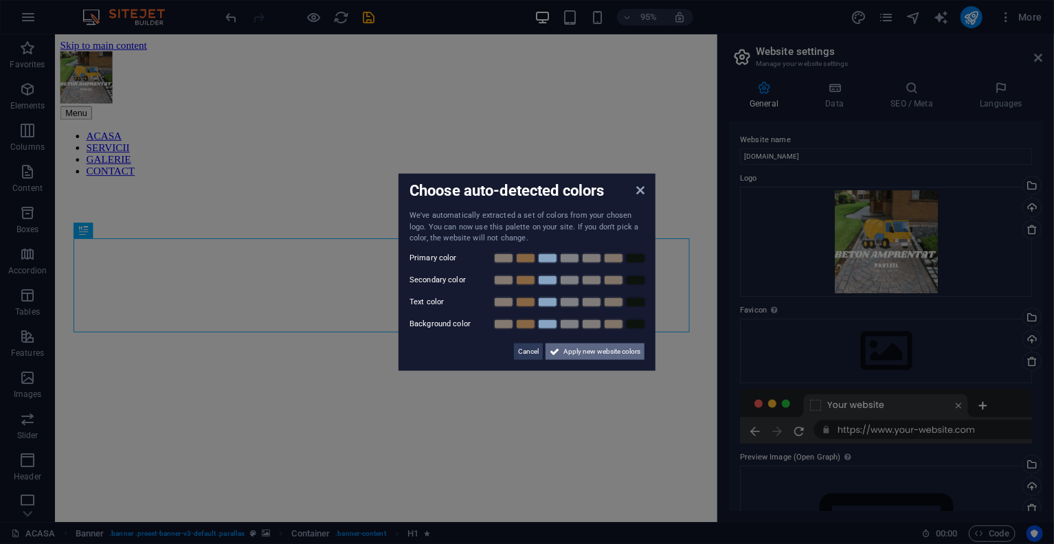
drag, startPoint x: 558, startPoint y: 330, endPoint x: 585, endPoint y: 348, distance: 31.8
click at [585, 348] on span "Apply new website colors" at bounding box center [601, 351] width 77 height 16
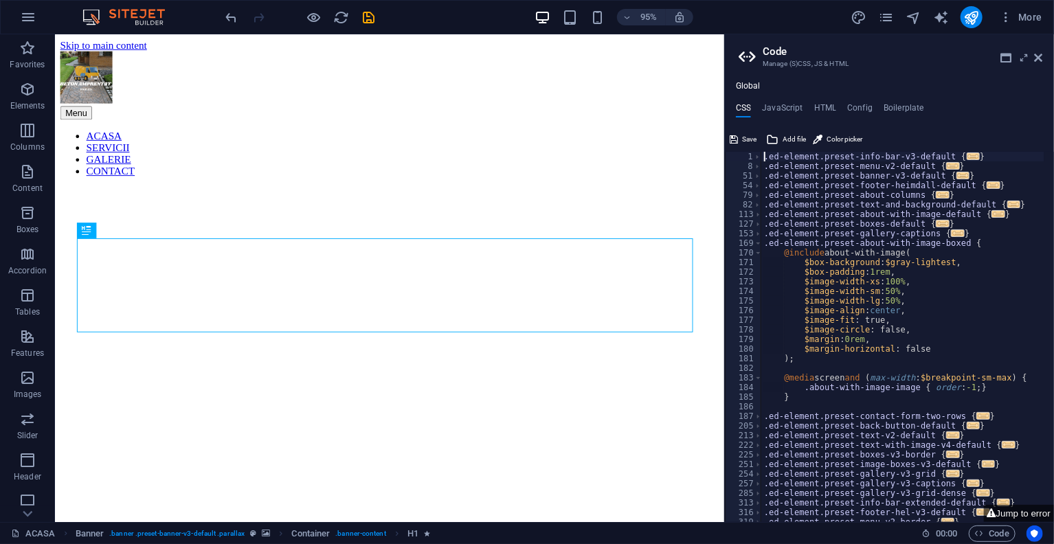
click at [767, 155] on div ".ed-element.preset-info-bar-v3-default { ... } .ed-element.preset-menu-v2-defau…" at bounding box center [902, 346] width 283 height 389
type textarea "ed-element.preset-info-bar-v3-default {"
click at [1032, 58] on header "Code Manage (S)CSS, JS & HTML" at bounding box center [890, 52] width 304 height 36
click at [1035, 56] on icon at bounding box center [1038, 57] width 8 height 11
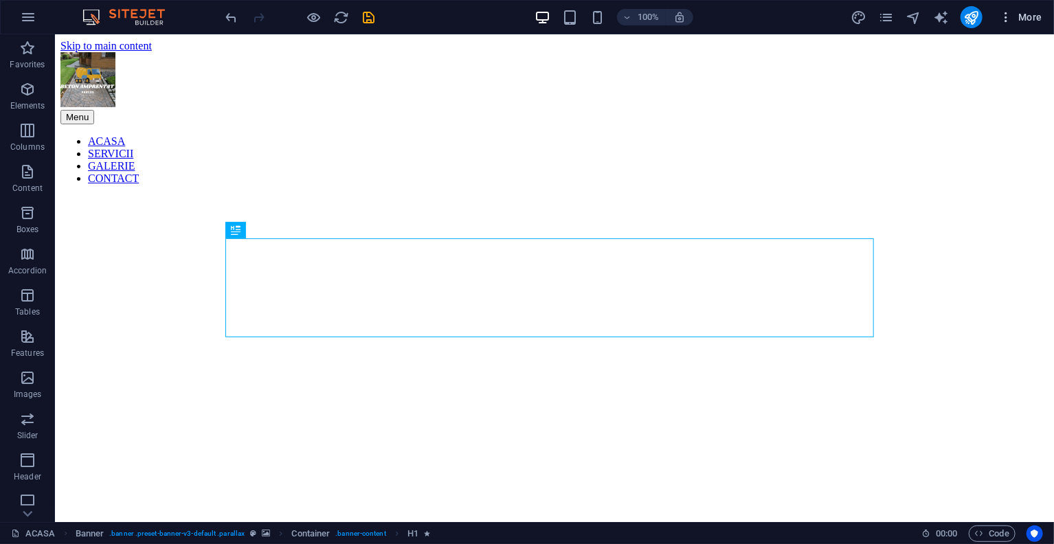
click at [1001, 14] on icon "button" at bounding box center [1006, 17] width 14 height 14
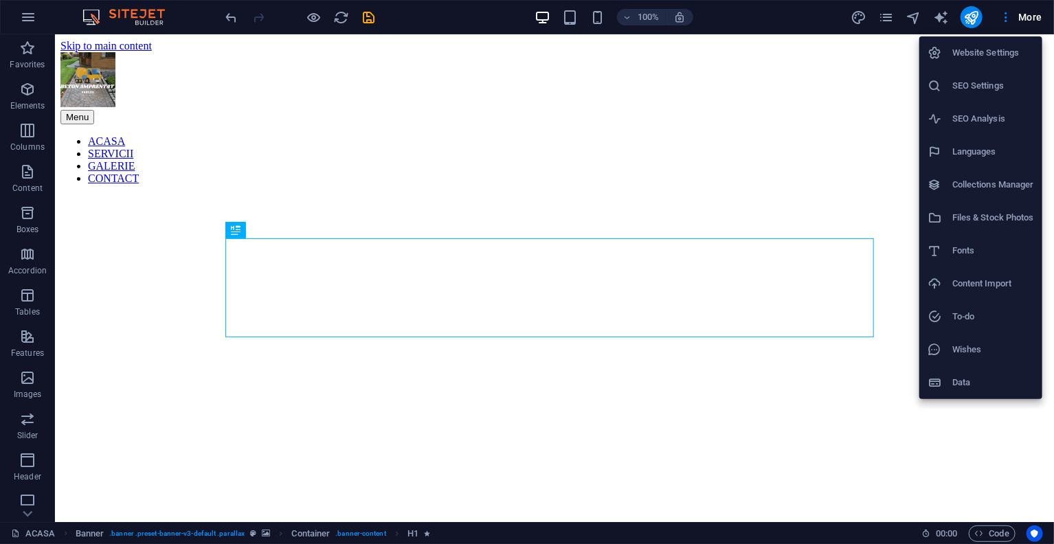
click at [971, 52] on h6 "Website Settings" at bounding box center [993, 53] width 82 height 16
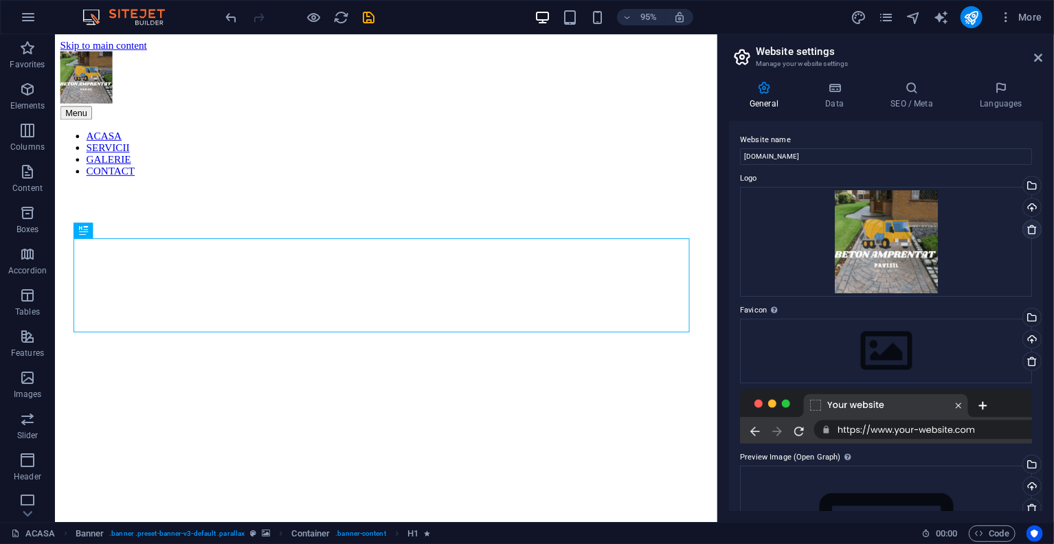
click at [1030, 225] on icon at bounding box center [1031, 229] width 11 height 11
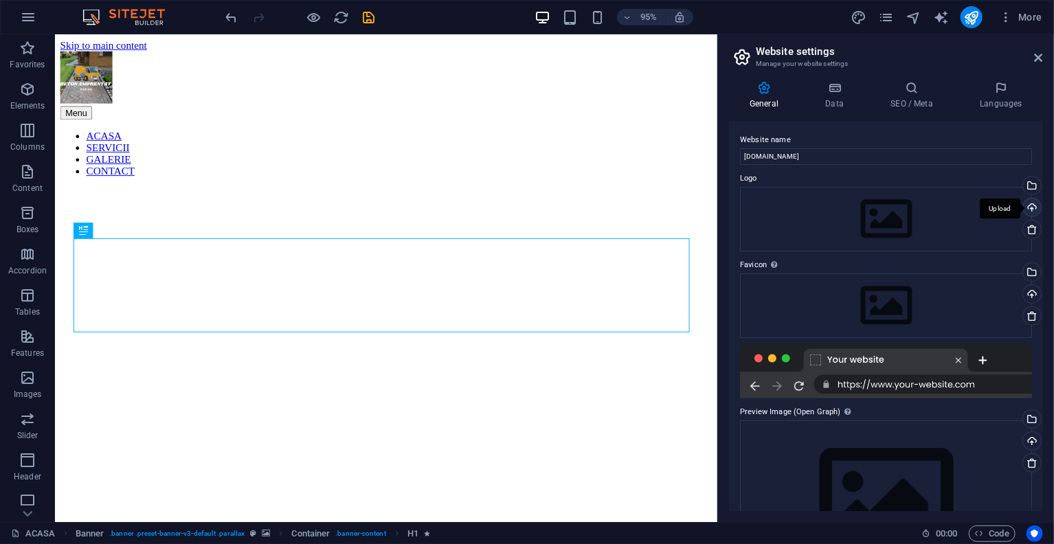
click at [1024, 207] on div "Upload" at bounding box center [1030, 209] width 21 height 21
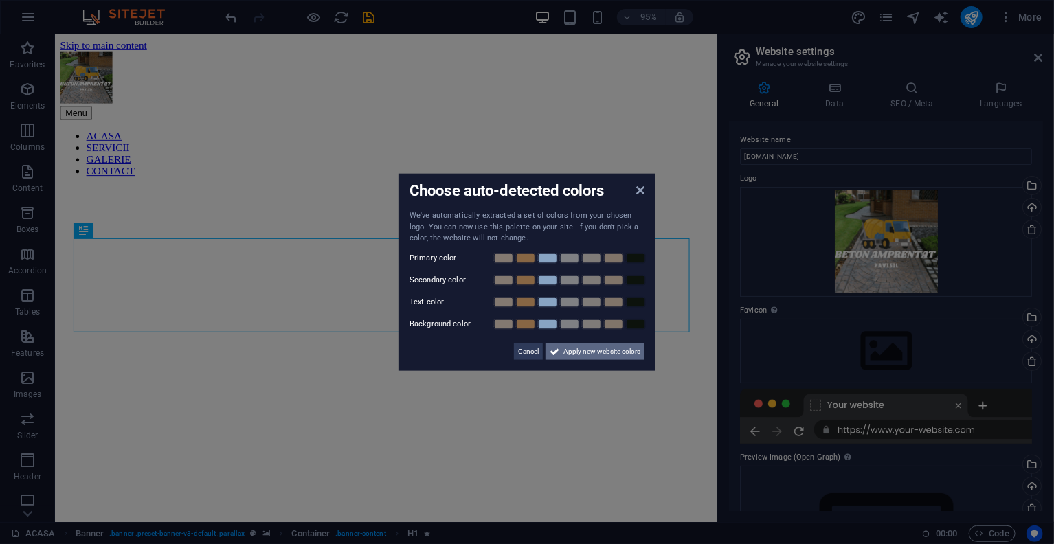
click at [572, 345] on span "Apply new website colors" at bounding box center [601, 351] width 77 height 16
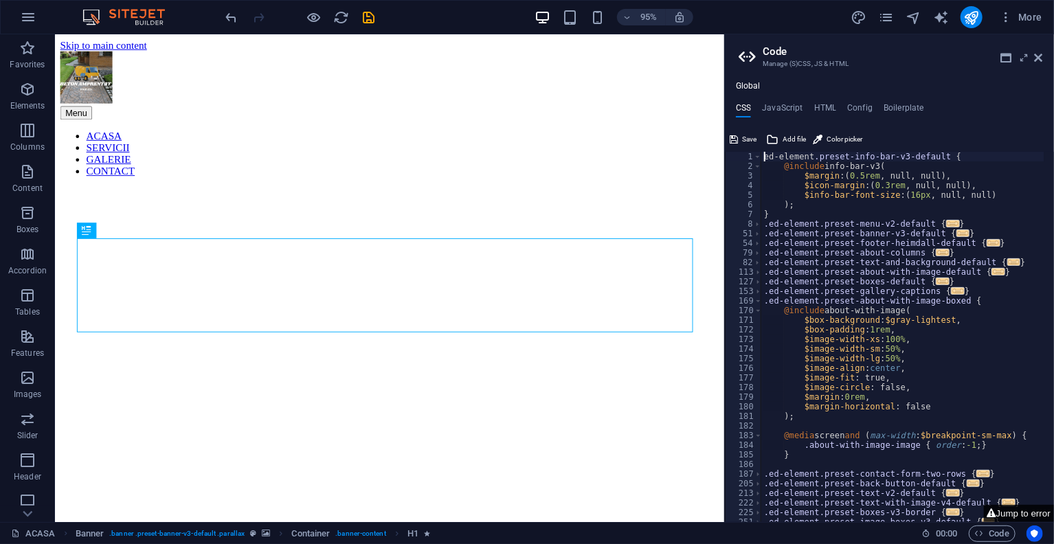
click at [1023, 514] on button "Jump to error" at bounding box center [1019, 513] width 70 height 17
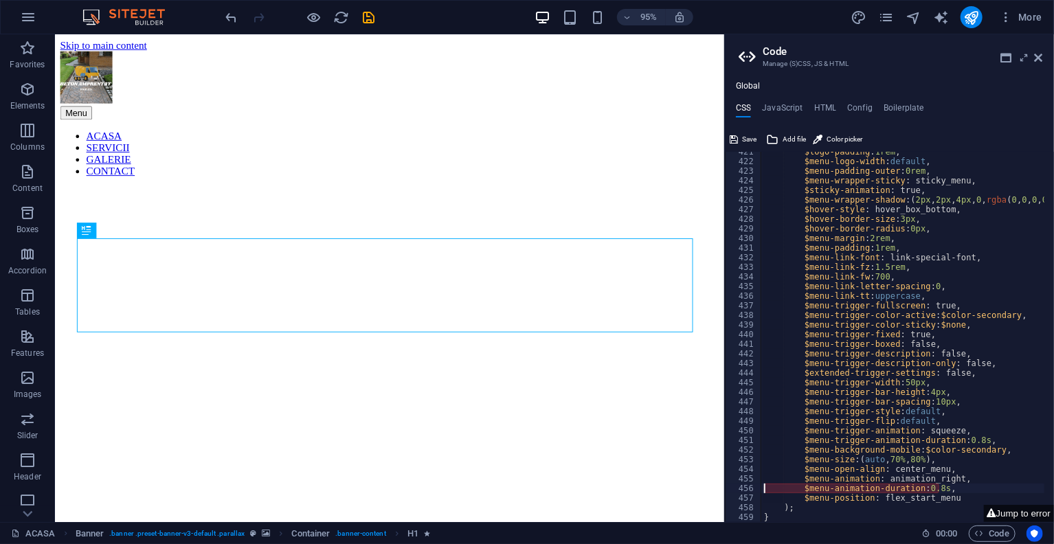
type textarea "); }"
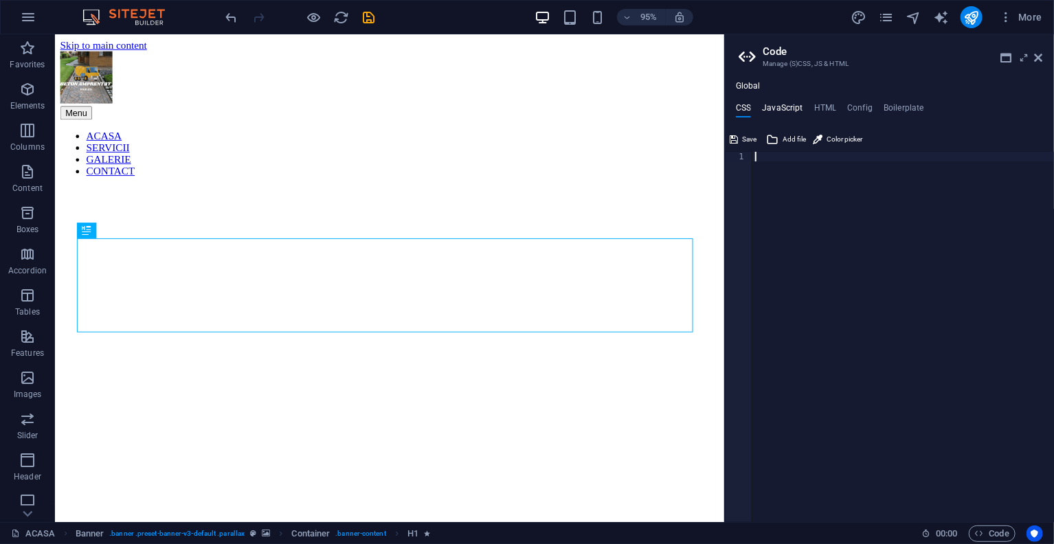
click at [786, 116] on h4 "JavaScript" at bounding box center [782, 110] width 41 height 15
type textarea "(function() {"
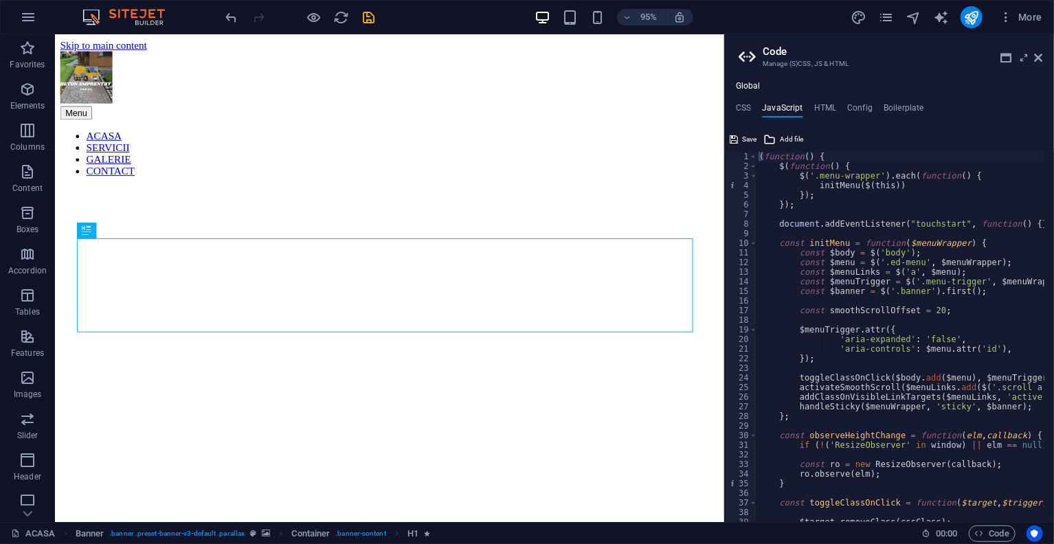
click at [763, 102] on div "Global CSS JavaScript HTML Config Boilerplate 1 ההההההההההההההההההההההההההההההה…" at bounding box center [889, 301] width 329 height 441
click at [754, 104] on ul "CSS JavaScript HTML Config Boilerplate" at bounding box center [889, 110] width 329 height 15
click at [749, 106] on h4 "CSS" at bounding box center [743, 110] width 15 height 15
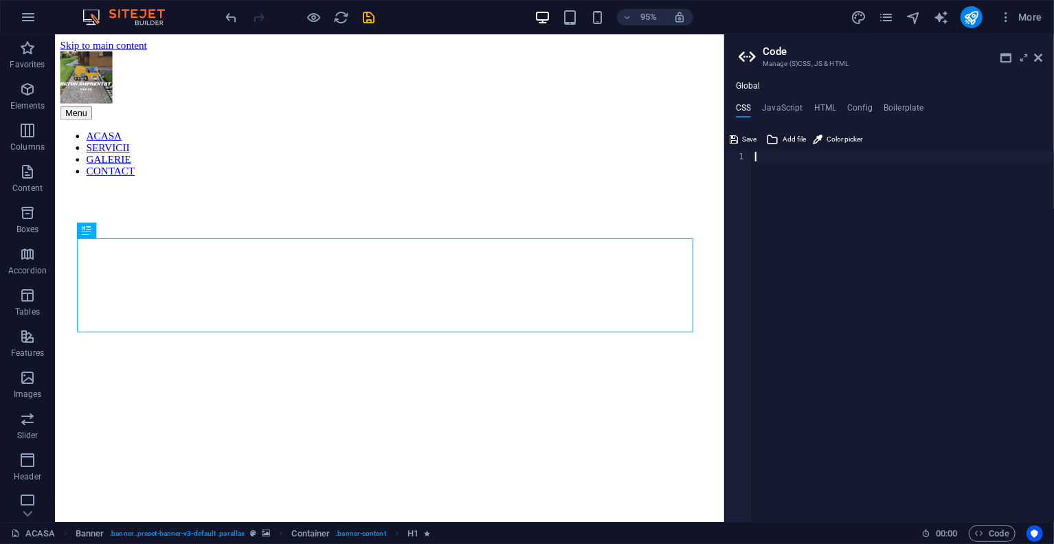
paste textarea "}"
type textarea "}"
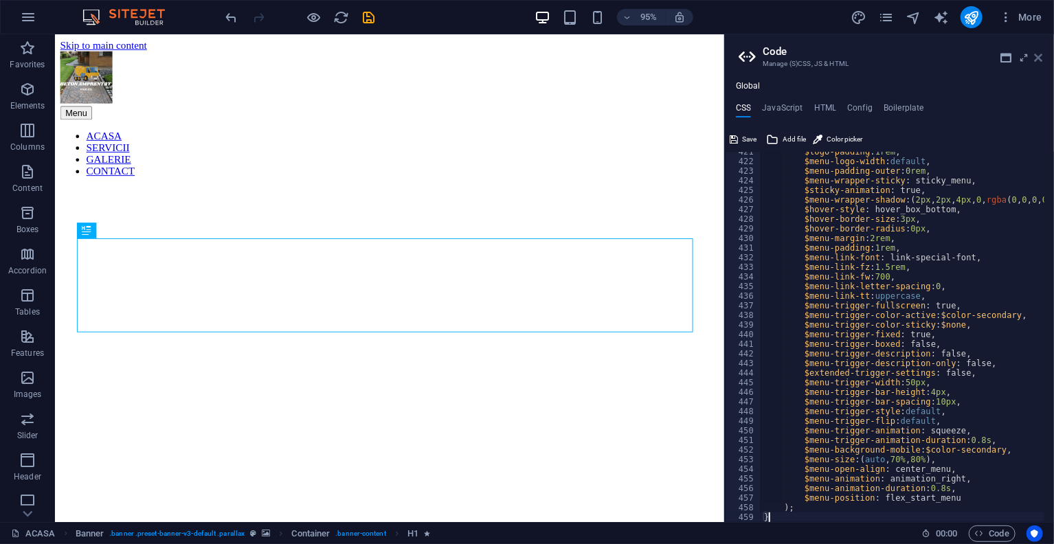
click at [1037, 58] on icon at bounding box center [1038, 57] width 8 height 11
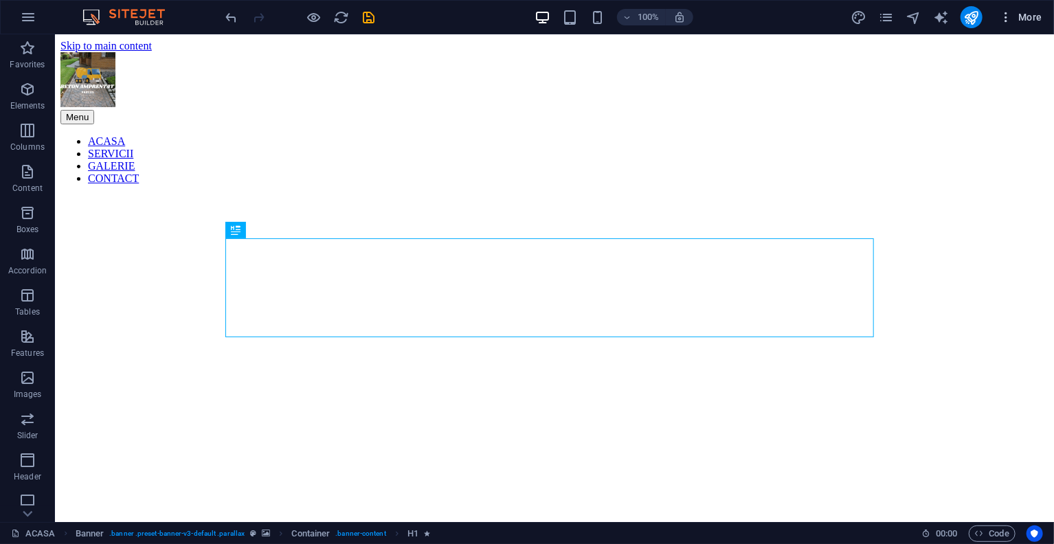
click at [997, 14] on button "More" at bounding box center [1020, 17] width 54 height 22
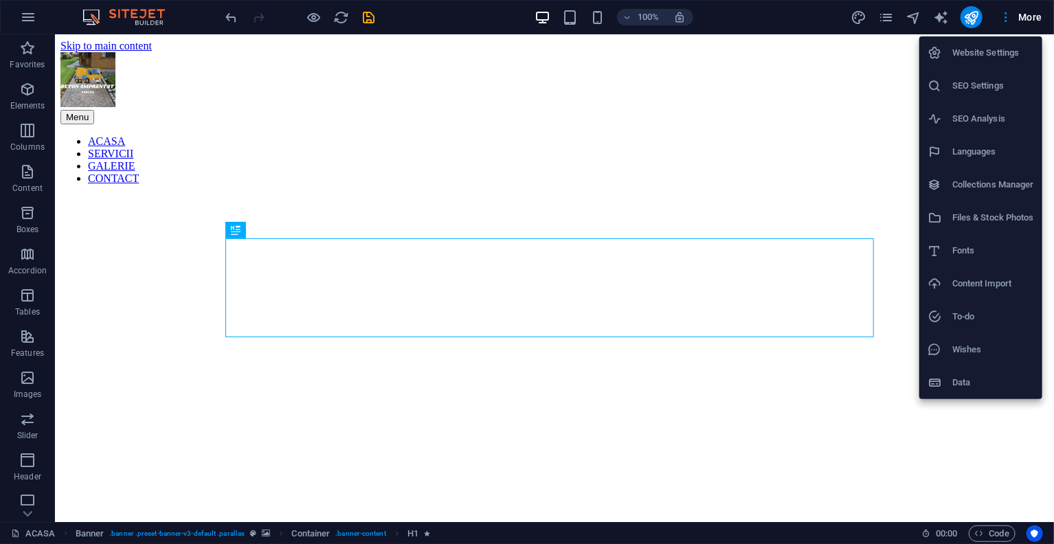
click at [963, 58] on h6 "Website Settings" at bounding box center [993, 53] width 82 height 16
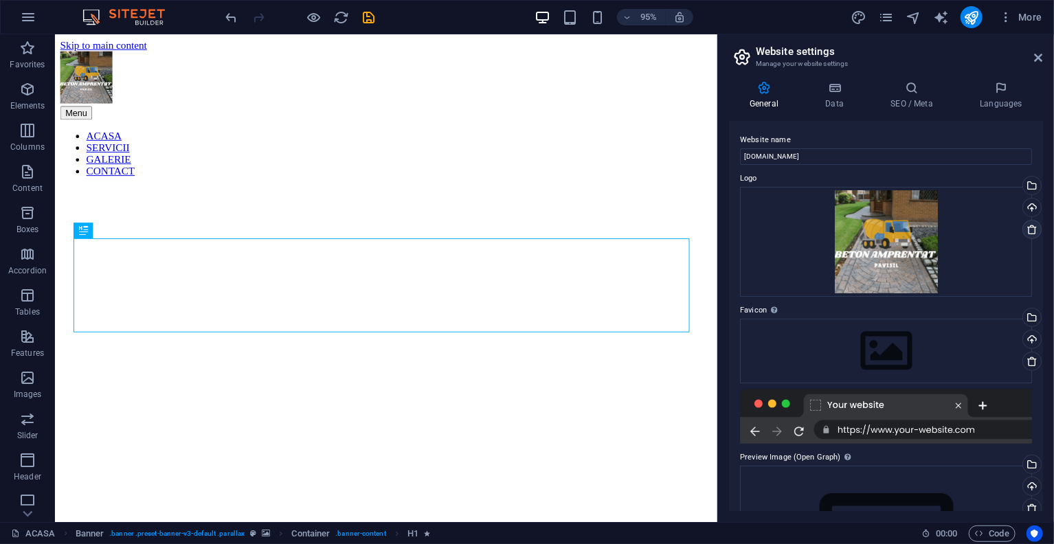
click at [1027, 224] on icon at bounding box center [1031, 229] width 11 height 11
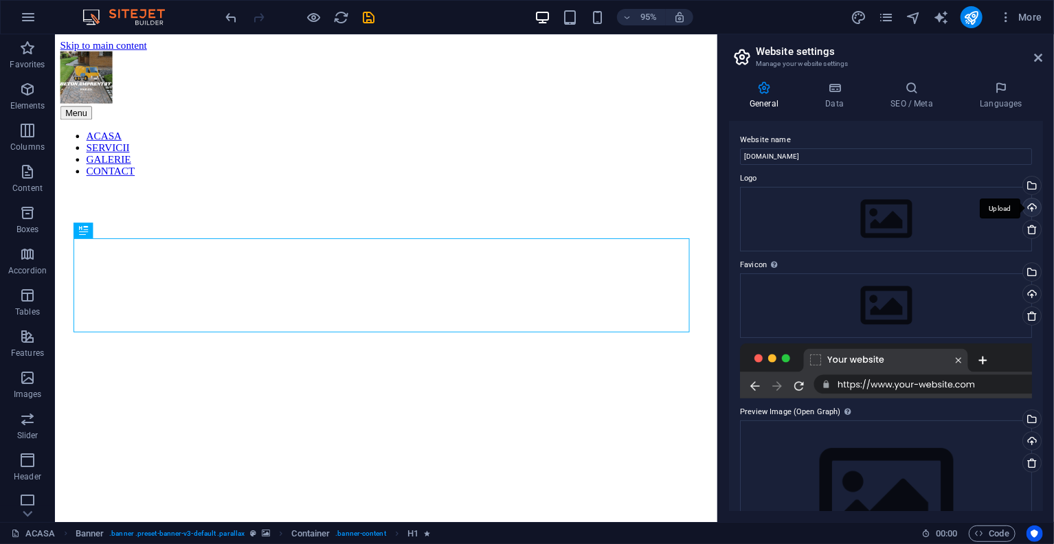
click at [1026, 205] on div "Upload" at bounding box center [1030, 209] width 21 height 21
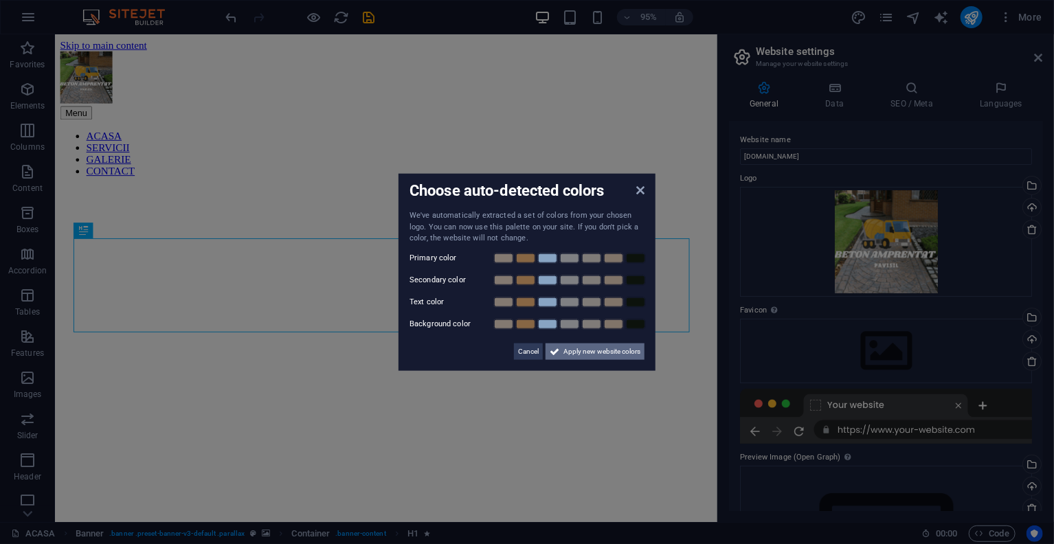
click at [578, 351] on span "Apply new website colors" at bounding box center [601, 351] width 77 height 16
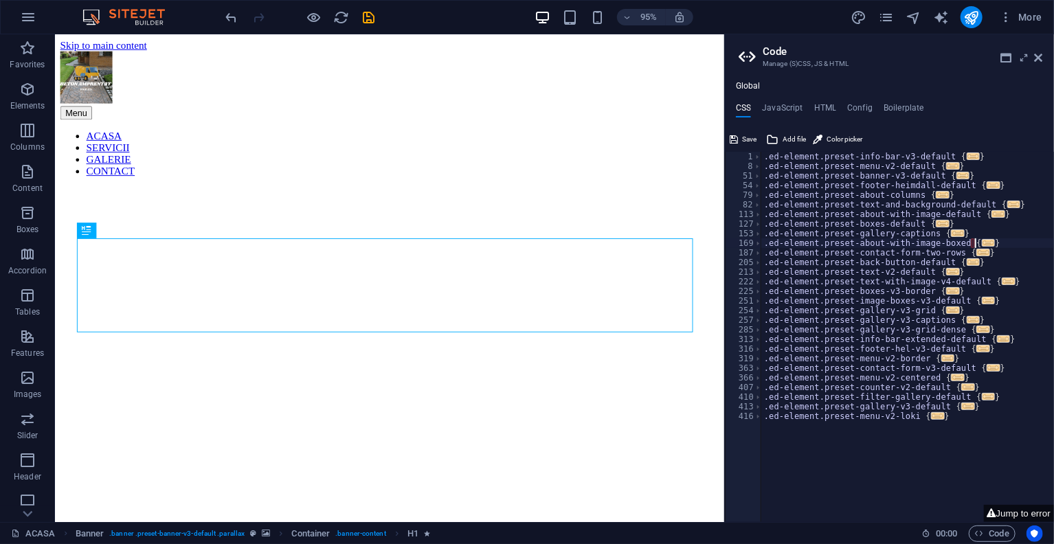
click at [986, 242] on div ".ed-element.preset-info-bar-v3-default { ... } .ed-element.preset-menu-v2-defau…" at bounding box center [907, 342] width 293 height 380
type textarea "}"
click at [830, 105] on h4 "HTML" at bounding box center [825, 110] width 23 height 15
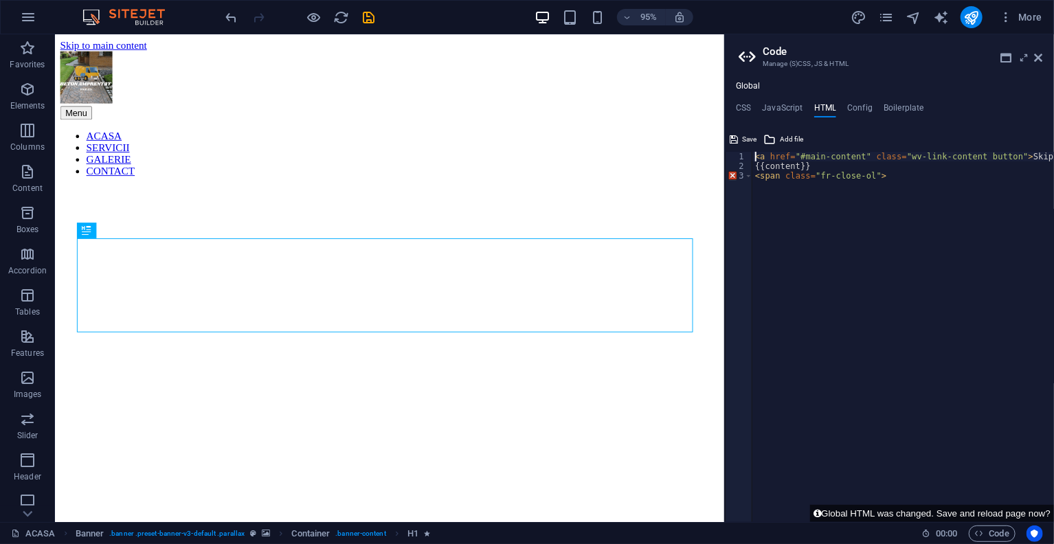
click at [876, 177] on div "< a href = "#main-content" class = "wv-link-content button" > Skip to main cont…" at bounding box center [932, 342] width 361 height 380
type textarea "{{content}} <span class="fr-close-ol">"
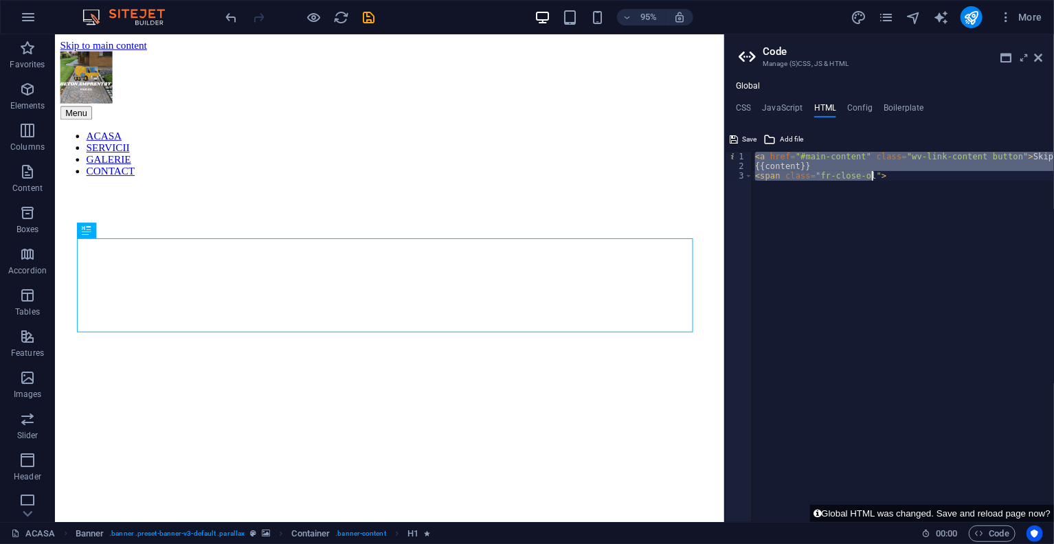
type textarea "<a href="#main-content" class="wv-link-content button">Skip to main content</a>"
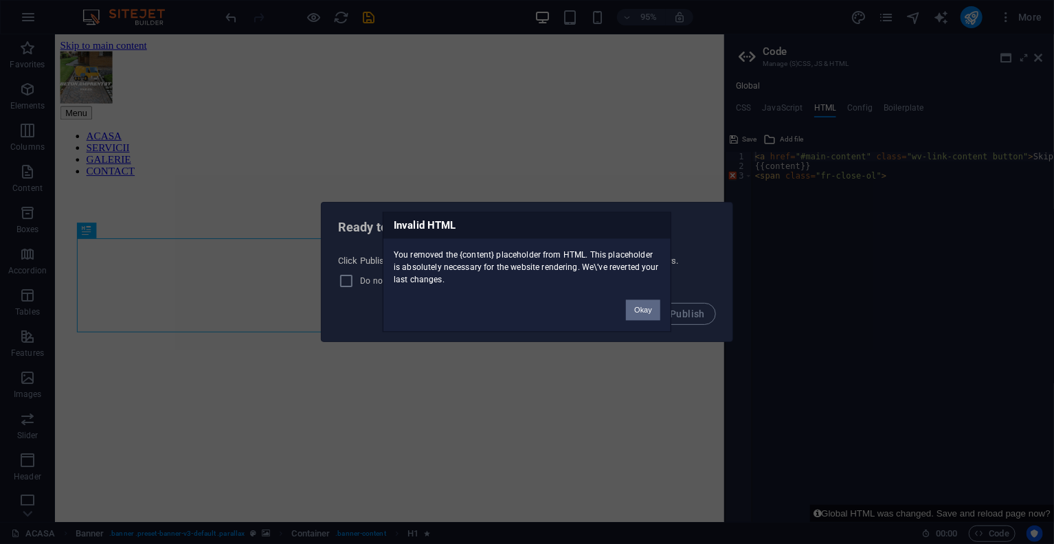
click at [640, 306] on button "Okay" at bounding box center [643, 310] width 34 height 21
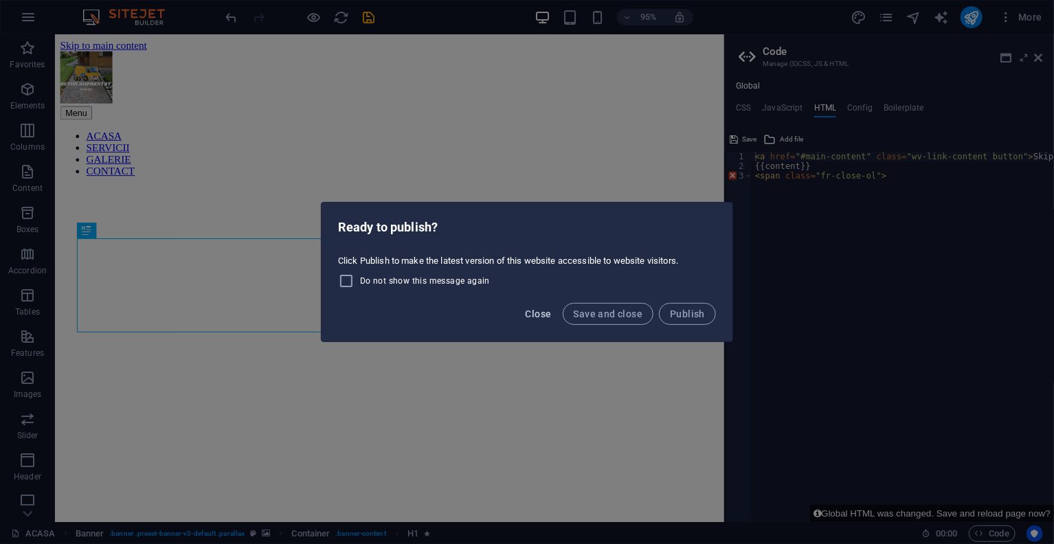
click at [543, 312] on span "Close" at bounding box center [538, 313] width 26 height 11
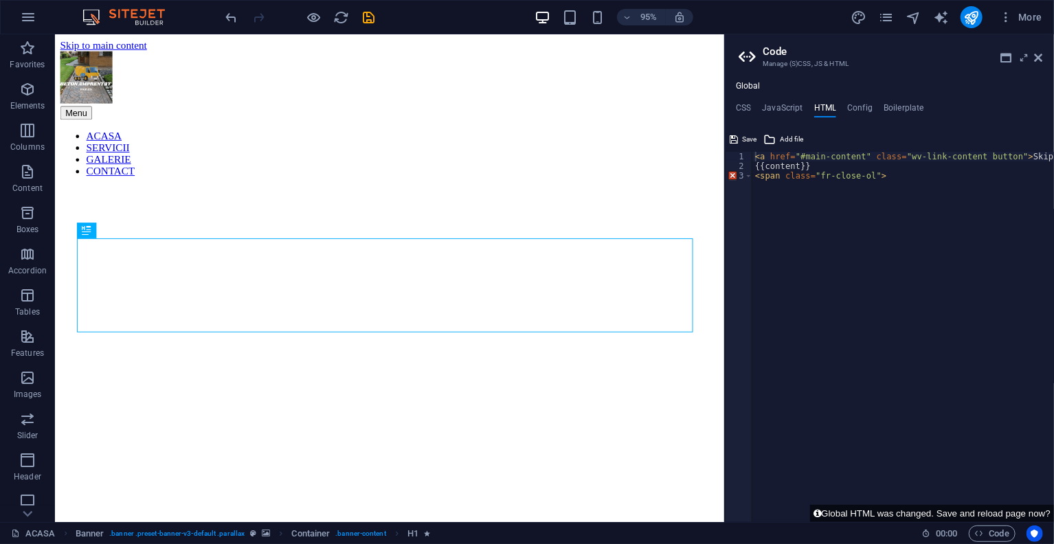
click at [892, 187] on div "< a href = "#main-content" class = "wv-link-content button" > Skip to main cont…" at bounding box center [932, 346] width 361 height 389
type textarea "<"
paste textarea "<span class="fr-close-ol">"
click at [832, 171] on div "< a href = "#main-content" class = "wv-link-content button" > Skip to main cont…" at bounding box center [932, 342] width 361 height 380
click at [832, 163] on div "< a href = "#main-content" class = "wv-link-content button" > Skip to main cont…" at bounding box center [932, 342] width 361 height 380
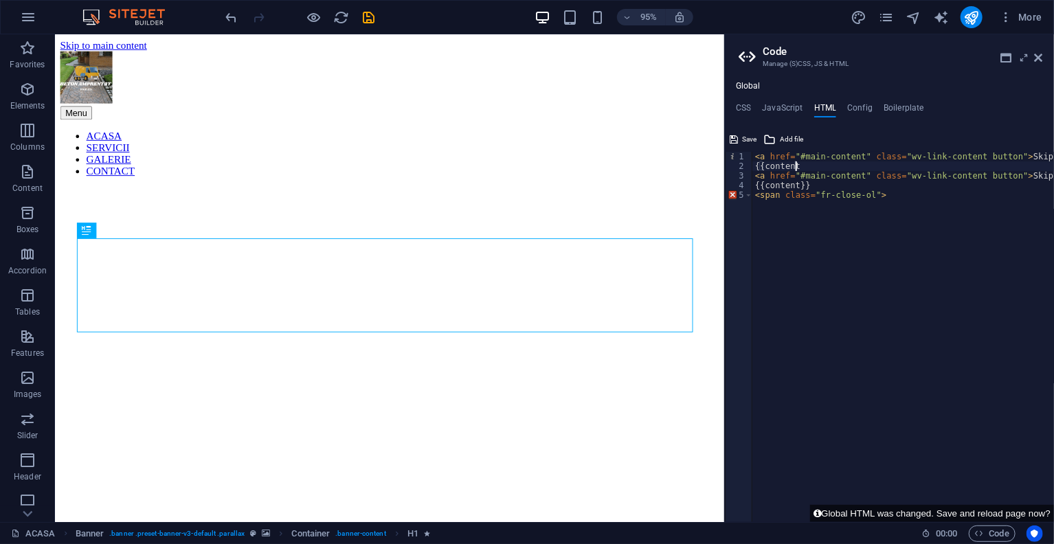
type textarea "{"
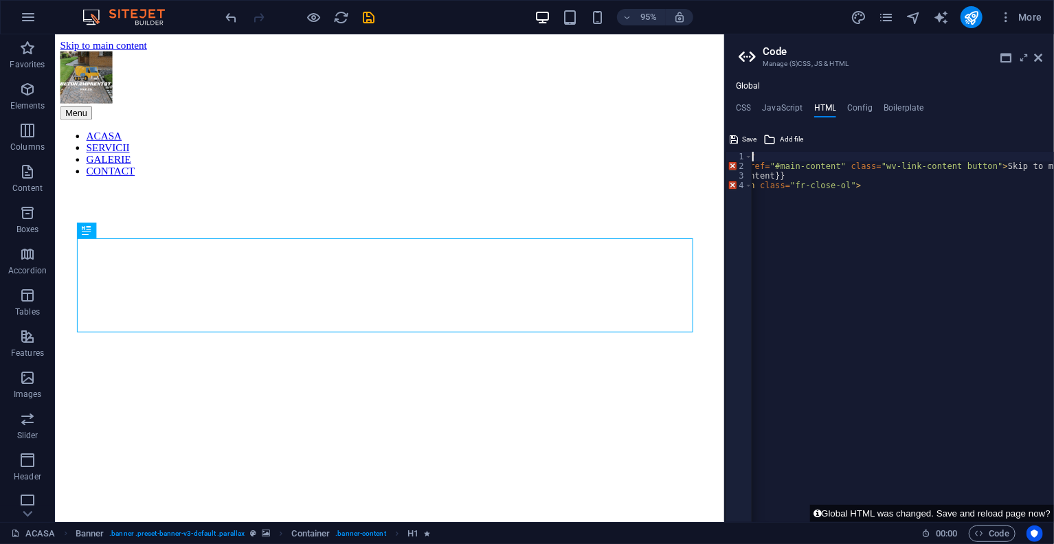
scroll to position [0, 0]
type textarea "<"
click at [755, 168] on div "< a href = "#main-content" class = "wv-link-content button" > Skip to main cont…" at bounding box center [932, 342] width 361 height 380
click at [888, 174] on div "< a href = "#main-content" class = "wv-link-content button" > Skip to main cont…" at bounding box center [932, 342] width 361 height 380
type textarea "<span class="fr-close-ol">"
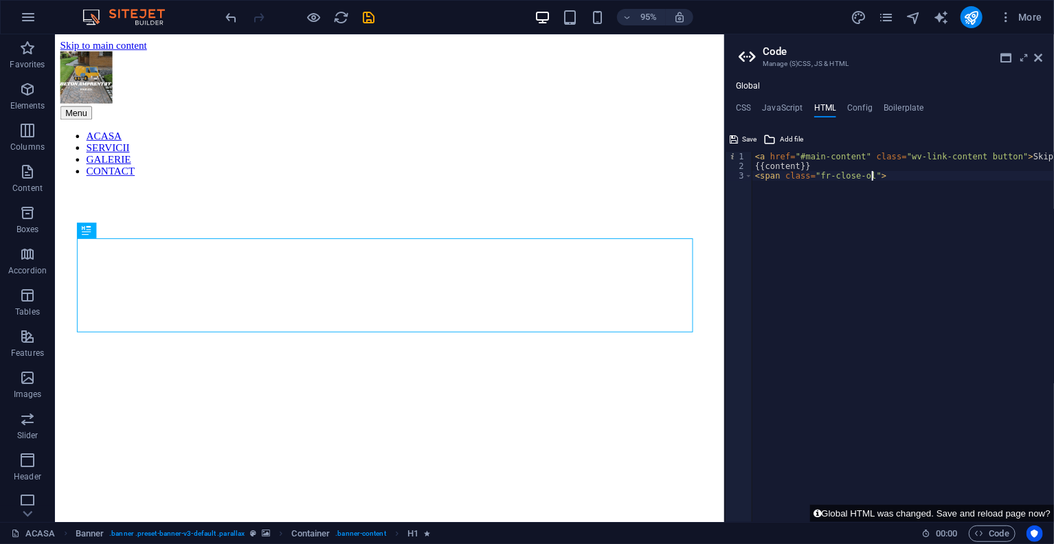
click at [745, 101] on div "Global CSS JavaScript HTML Config Boilerplate } 1 8 51 54 79 82 113 127 153 169…" at bounding box center [889, 301] width 329 height 441
click at [744, 97] on div "Global CSS JavaScript HTML Config Boilerplate } 1 8 51 54 79 82 113 127 153 169…" at bounding box center [889, 301] width 329 height 441
click at [744, 104] on h4 "CSS" at bounding box center [743, 110] width 15 height 15
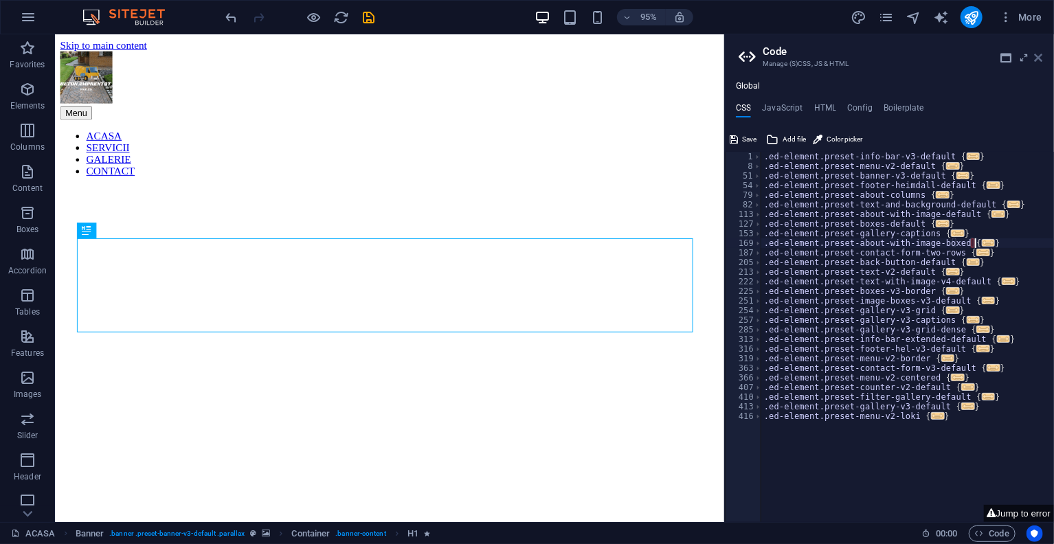
drag, startPoint x: 1037, startPoint y: 58, endPoint x: 950, endPoint y: 16, distance: 96.5
click at [1037, 58] on icon at bounding box center [1038, 57] width 8 height 11
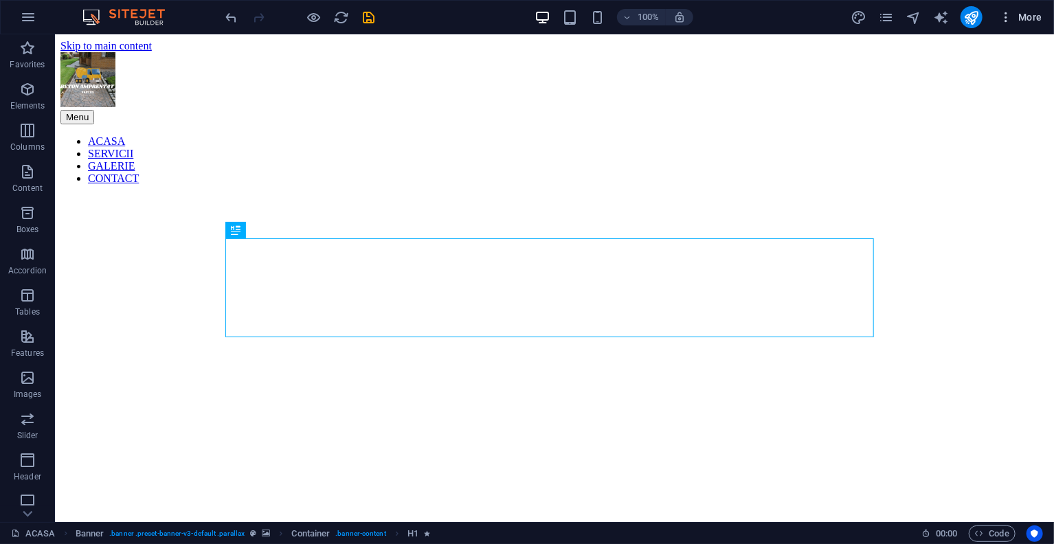
click at [997, 14] on button "More" at bounding box center [1020, 17] width 54 height 22
click at [1002, 16] on icon "button" at bounding box center [1006, 17] width 14 height 14
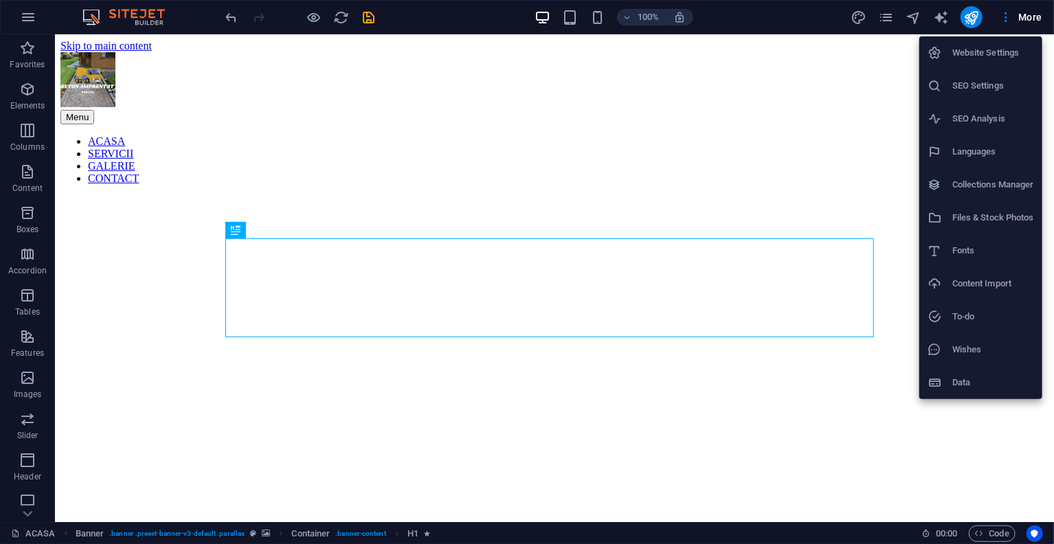
click at [964, 54] on h6 "Website Settings" at bounding box center [993, 53] width 82 height 16
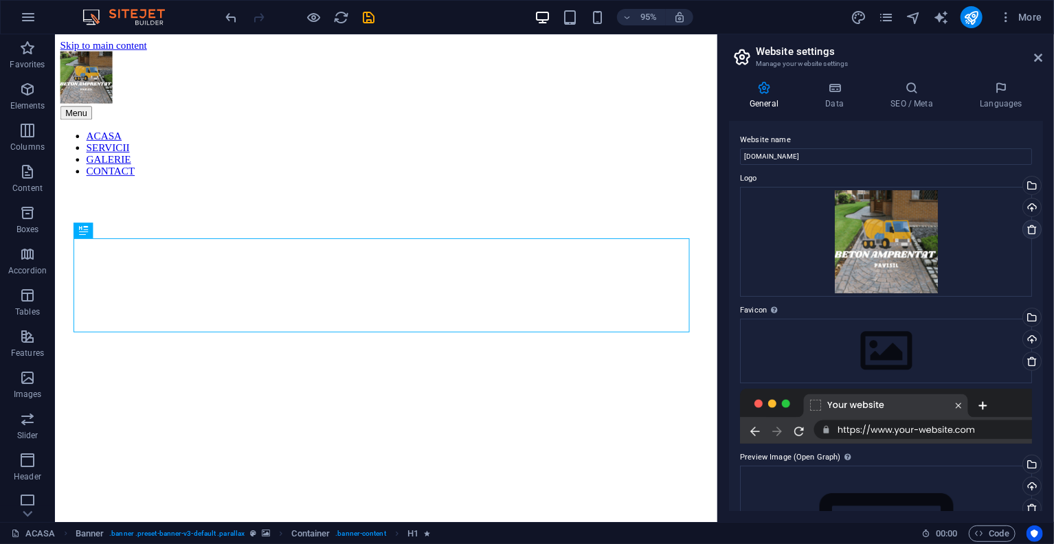
click at [1027, 225] on icon at bounding box center [1031, 229] width 11 height 11
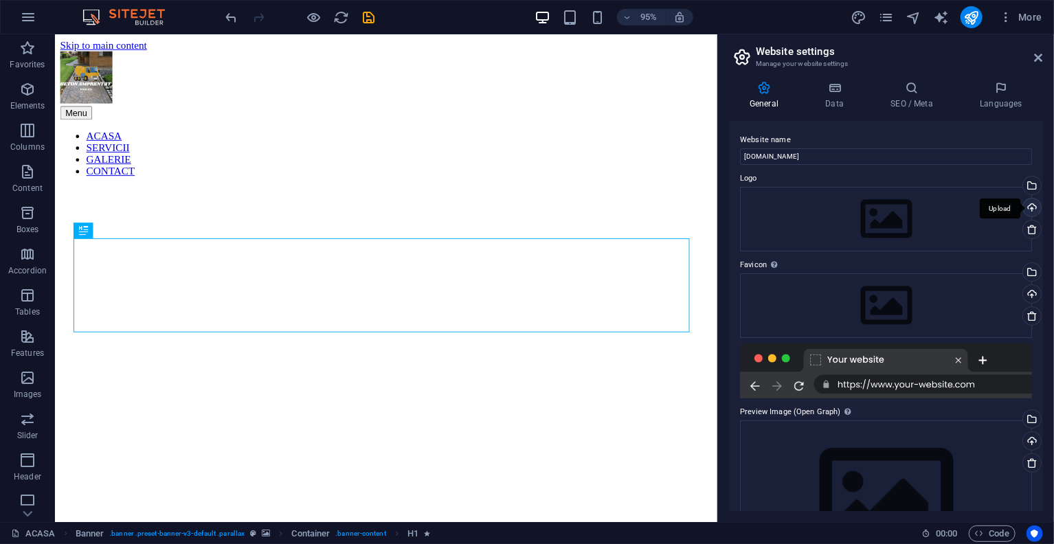
click at [1027, 205] on div "Upload" at bounding box center [1030, 209] width 21 height 21
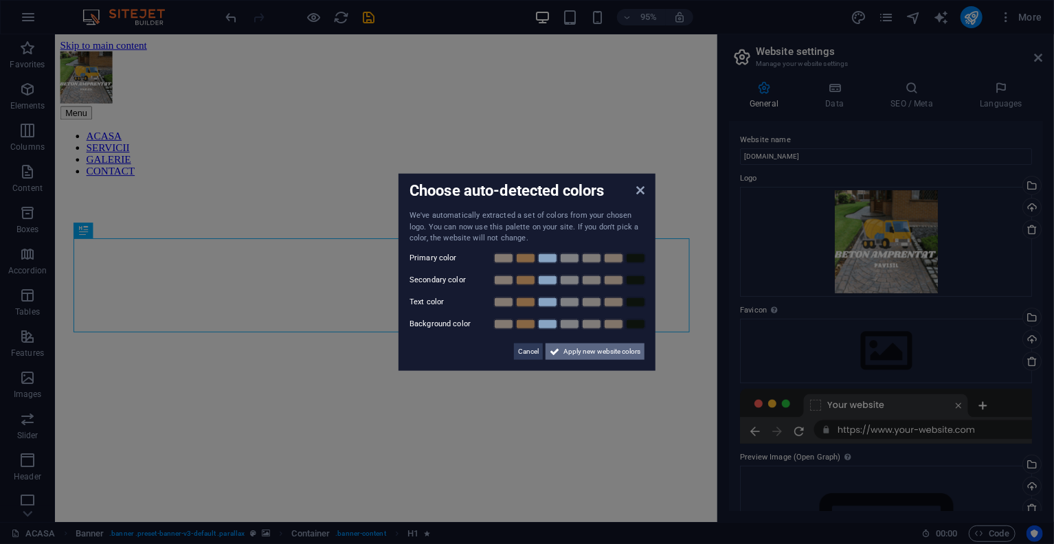
click at [571, 352] on span "Apply new website colors" at bounding box center [601, 351] width 77 height 16
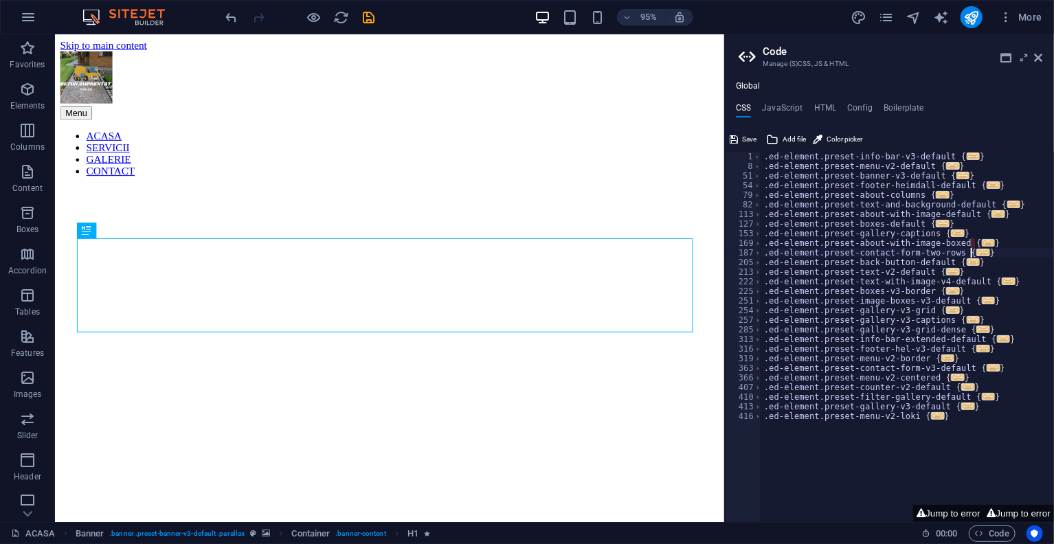
click at [984, 249] on div ".ed-element.preset-info-bar-v3-default { ... } .ed-element.preset-menu-v2-defau…" at bounding box center [907, 346] width 293 height 389
click at [986, 238] on div ".ed-element.preset-info-bar-v3-default { ... } .ed-element.preset-menu-v2-defau…" at bounding box center [907, 346] width 293 height 389
click at [988, 246] on div ".ed-element.preset-info-bar-v3-default { ... } .ed-element.preset-menu-v2-defau…" at bounding box center [907, 346] width 293 height 389
click at [942, 514] on button "Jump to error" at bounding box center [948, 513] width 70 height 17
click at [955, 511] on button "Jump to error" at bounding box center [948, 513] width 70 height 17
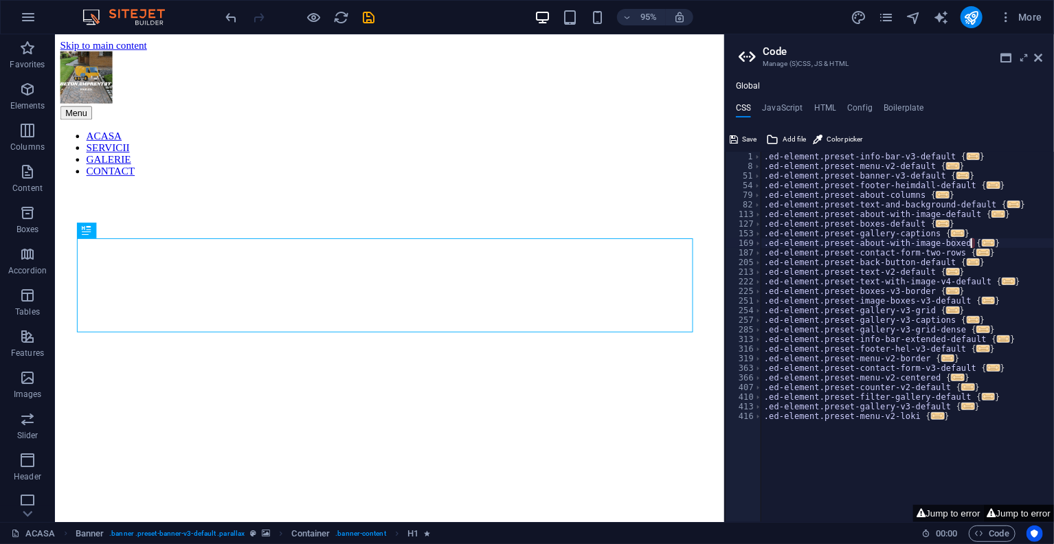
click at [995, 511] on button "Jump to error" at bounding box center [1019, 513] width 70 height 17
click at [1005, 513] on button "Jump to error" at bounding box center [1019, 513] width 70 height 17
click at [963, 514] on button "Jump to error" at bounding box center [948, 513] width 70 height 17
click at [996, 242] on div ".ed-element.preset-info-bar-v3-default { ... } .ed-element.preset-menu-v2-defau…" at bounding box center [907, 346] width 293 height 389
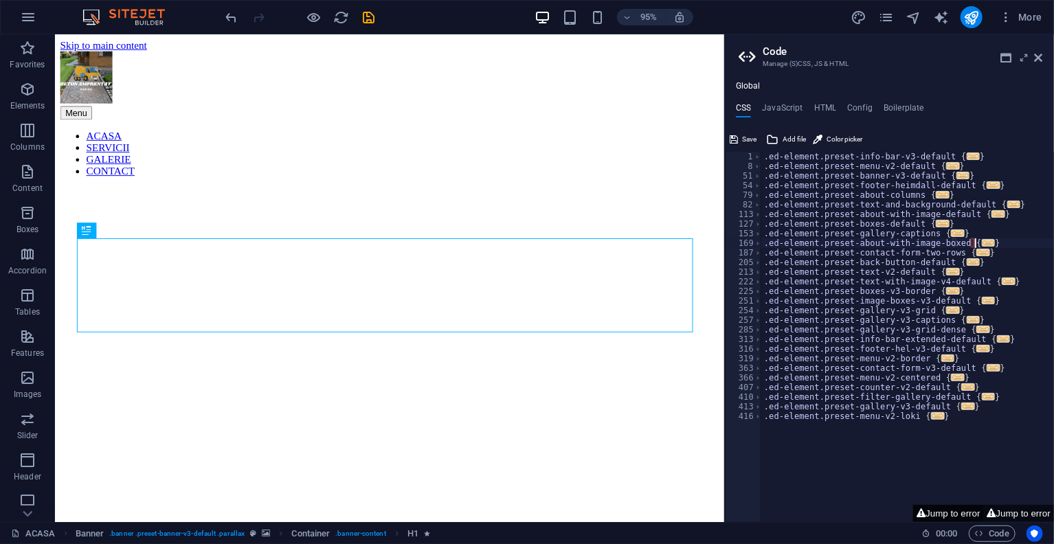
click at [949, 517] on button "Jump to error" at bounding box center [948, 513] width 70 height 17
click at [950, 514] on button "Jump to error" at bounding box center [948, 513] width 70 height 17
click at [1008, 514] on button "Jump to error" at bounding box center [1019, 513] width 70 height 17
click at [749, 109] on h4 "CSS" at bounding box center [743, 110] width 15 height 15
click at [777, 104] on h4 "JavaScript" at bounding box center [782, 110] width 41 height 15
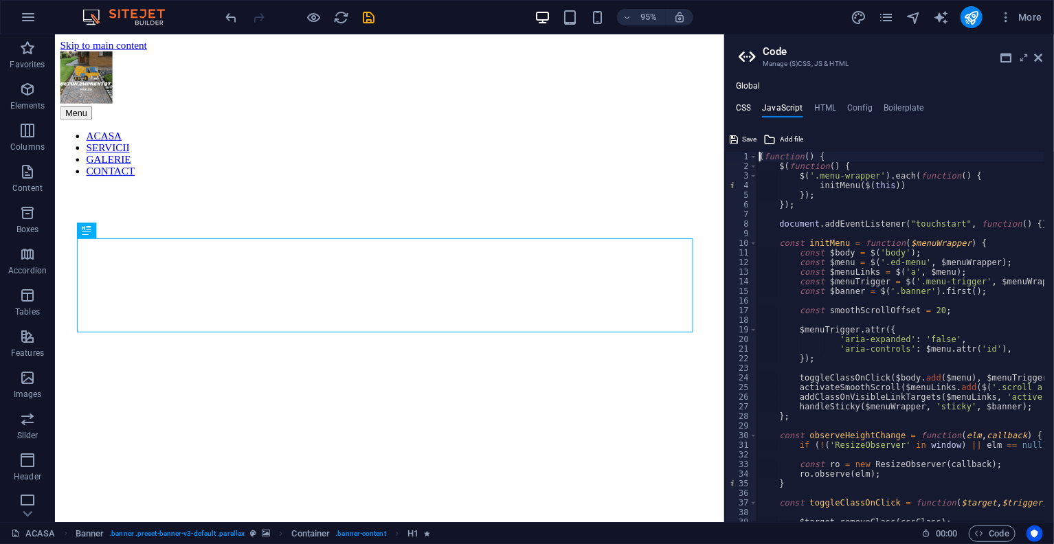
click at [740, 103] on h4 "CSS" at bounding box center [743, 110] width 15 height 15
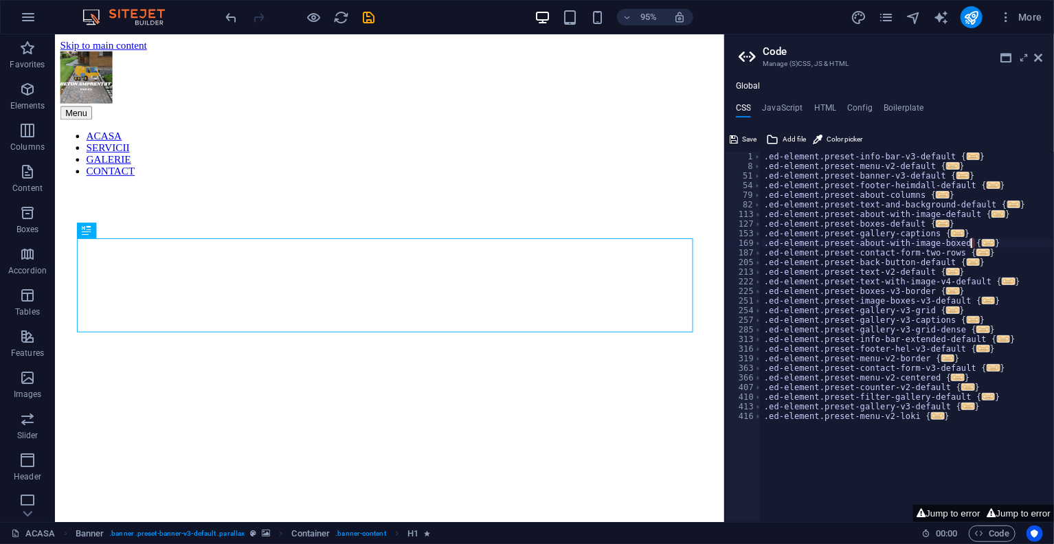
type textarea "); }"
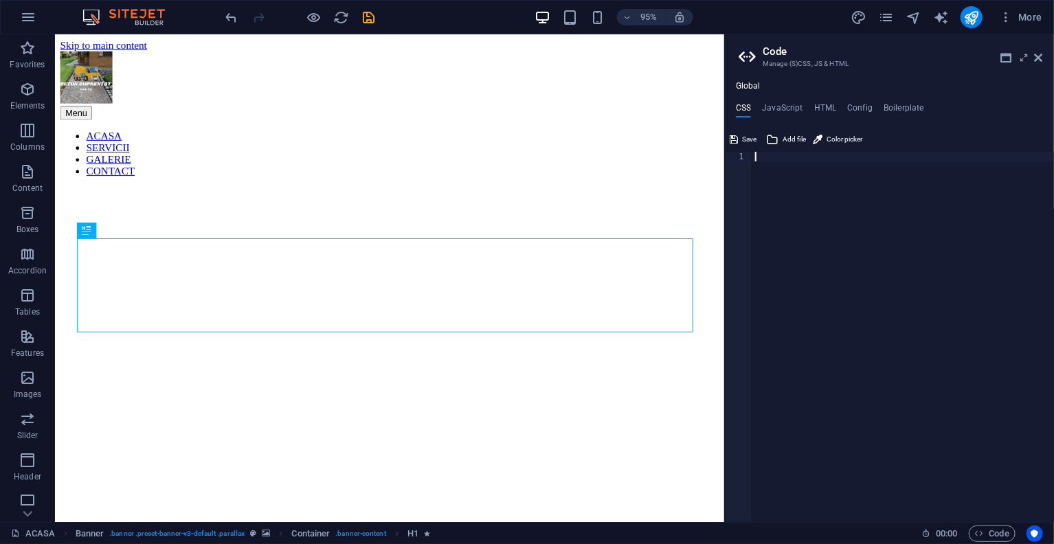
paste textarea "}"
type textarea "}"
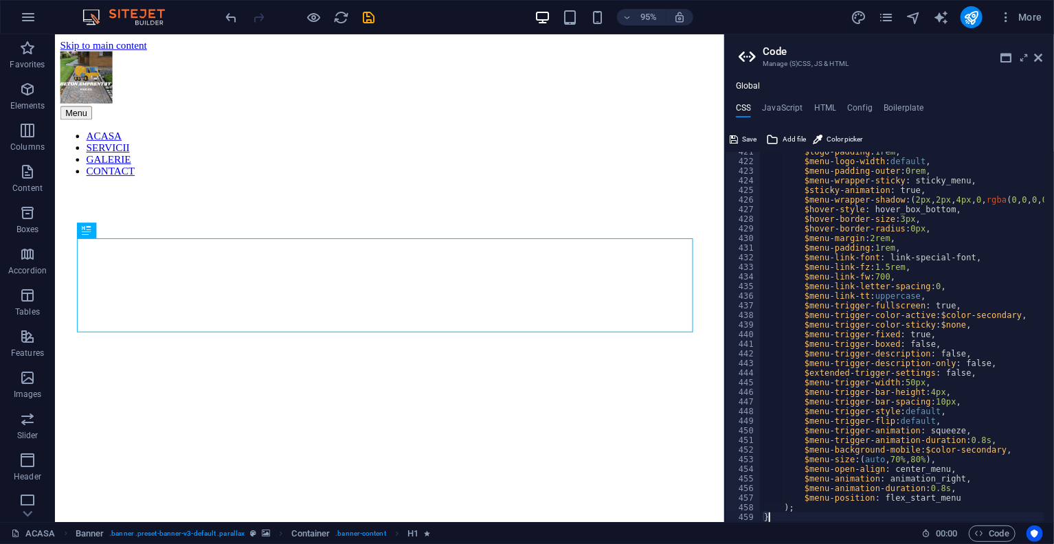
scroll to position [4053, 0]
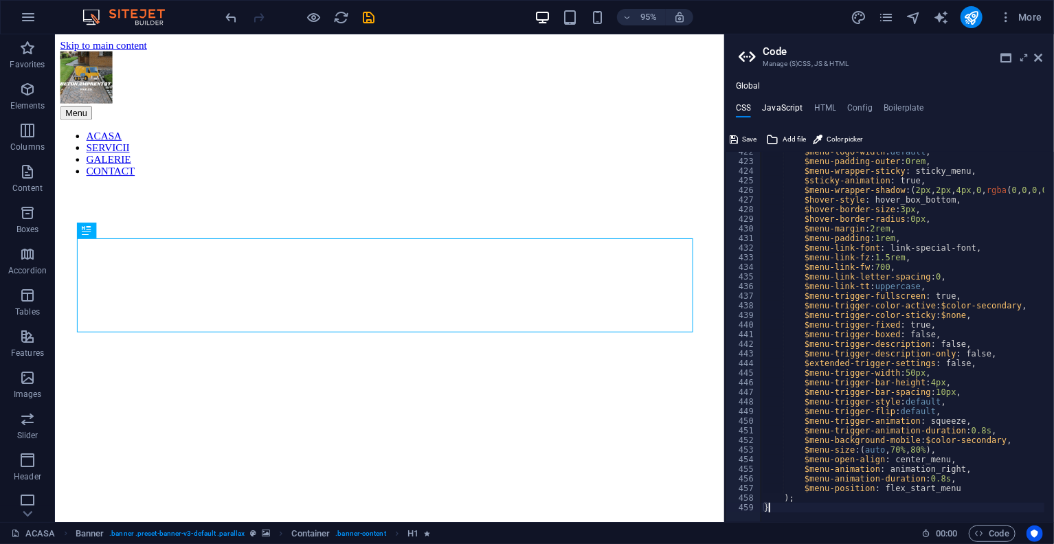
click at [784, 113] on h4 "JavaScript" at bounding box center [782, 110] width 41 height 15
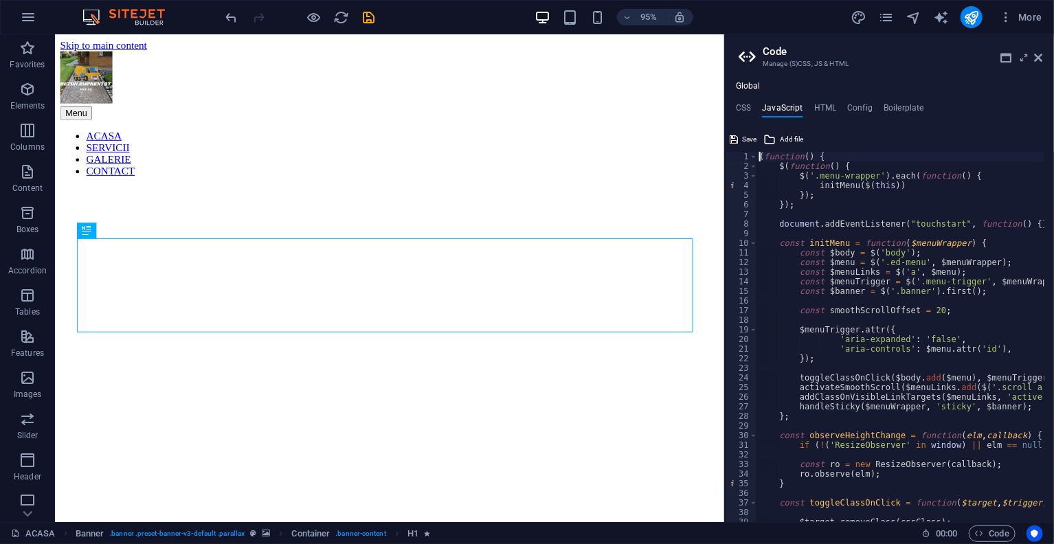
click at [802, 103] on ul "CSS JavaScript HTML Config Boilerplate" at bounding box center [889, 110] width 329 height 15
click at [812, 105] on ul "CSS JavaScript HTML Config Boilerplate" at bounding box center [889, 110] width 329 height 15
click at [822, 106] on h4 "HTML" at bounding box center [825, 110] width 23 height 15
type textarea "<a href="#main-content" class="wv-link-content button">Skip to main content</a>"
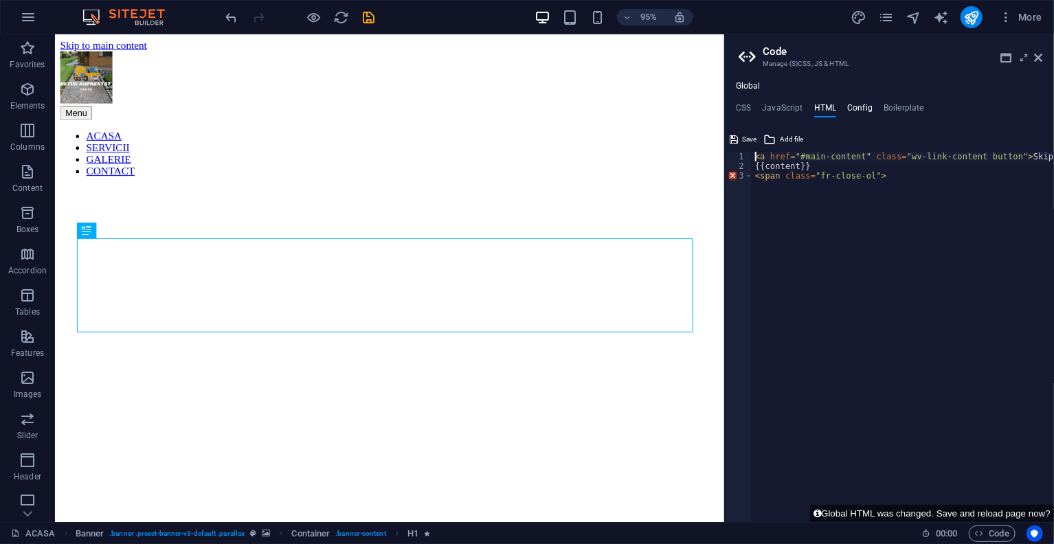
click at [857, 104] on h4 "Config" at bounding box center [859, 110] width 25 height 15
type textarea "$color-background: #ffffff;"
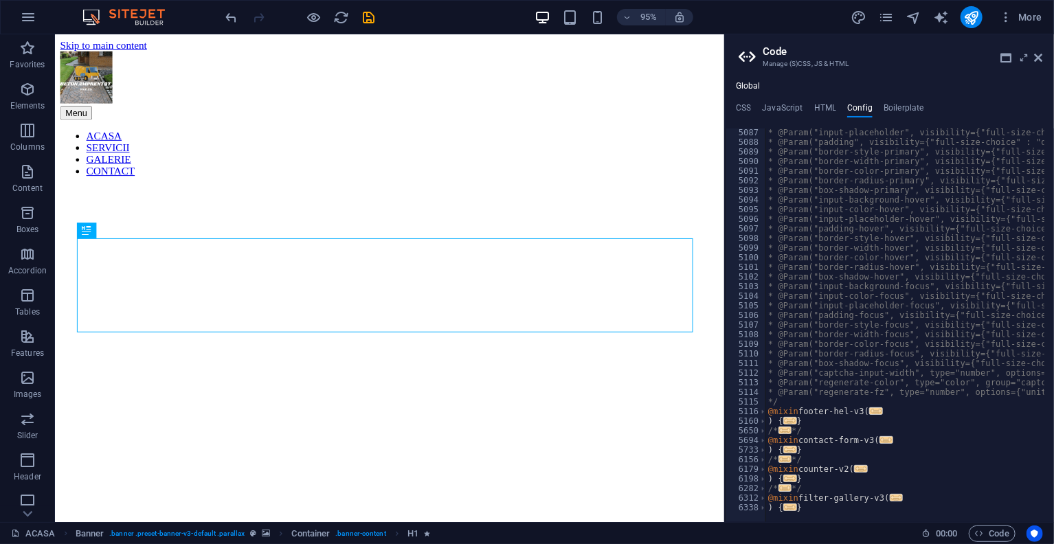
click at [837, 103] on ul "CSS JavaScript HTML Config Boilerplate" at bounding box center [889, 110] width 329 height 15
click at [826, 108] on h4 "HTML" at bounding box center [825, 110] width 23 height 15
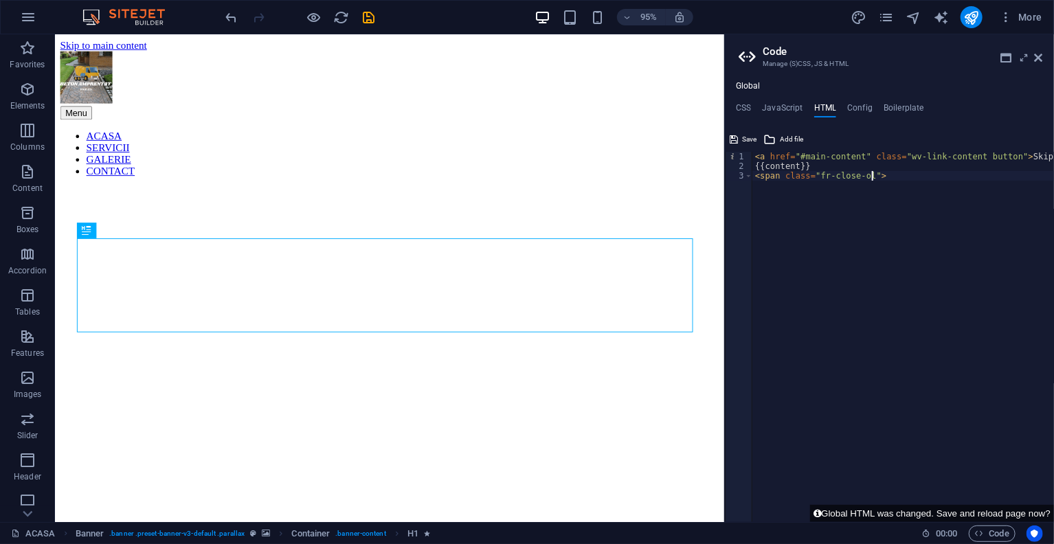
click at [935, 185] on div "< a href = "#main-content" class = "wv-link-content button" > Skip to main cont…" at bounding box center [932, 342] width 361 height 380
type textarea "<"
type textarea "{{content}}"
paste textarea "<span class="fr-close-ol"></span>"
click at [818, 165] on div "< a href = "#main-content" class = "wv-link-content button" > Skip to main cont…" at bounding box center [932, 342] width 361 height 380
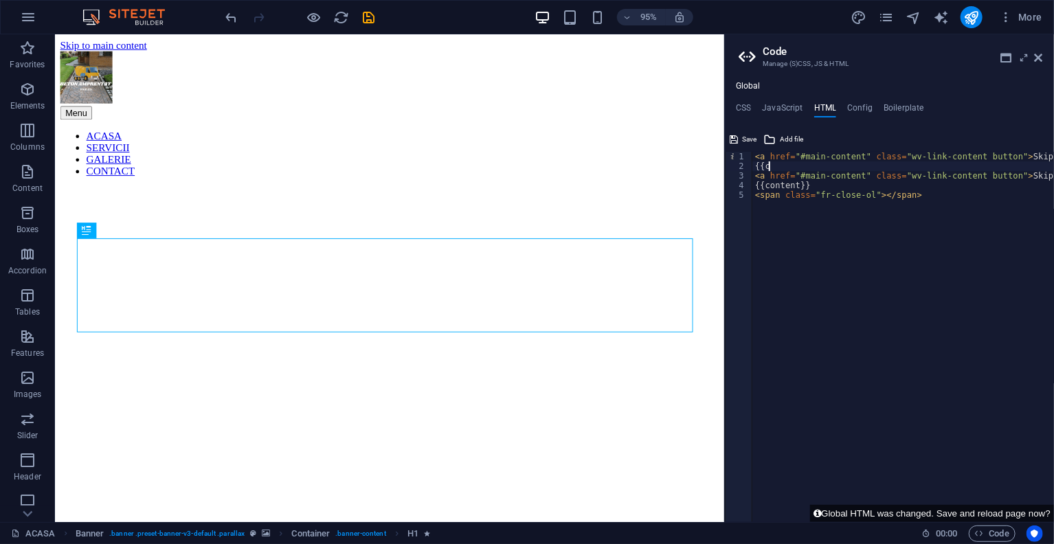
type textarea "{"
type textarea "<"
click at [756, 166] on div "< a href = "#main-content" class = "wv-link-content button" > Skip to main cont…" at bounding box center [932, 342] width 361 height 380
click at [922, 179] on div "< a href = "#main-content" class = "wv-link-content button" > Skip to main cont…" at bounding box center [932, 342] width 361 height 380
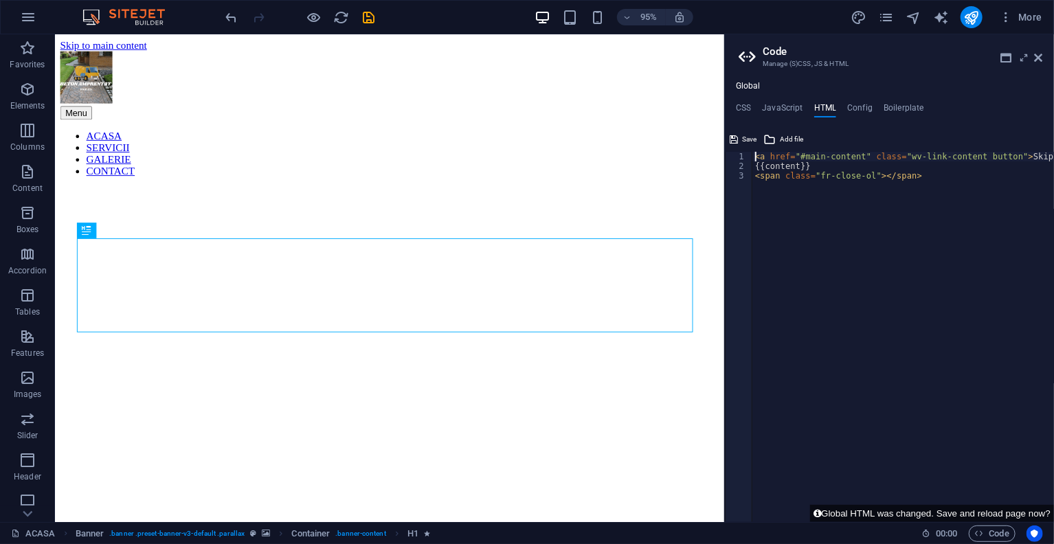
type textarea "<span class="fr-close-ol"></span>"
click at [852, 109] on h4 "Config" at bounding box center [859, 110] width 25 height 15
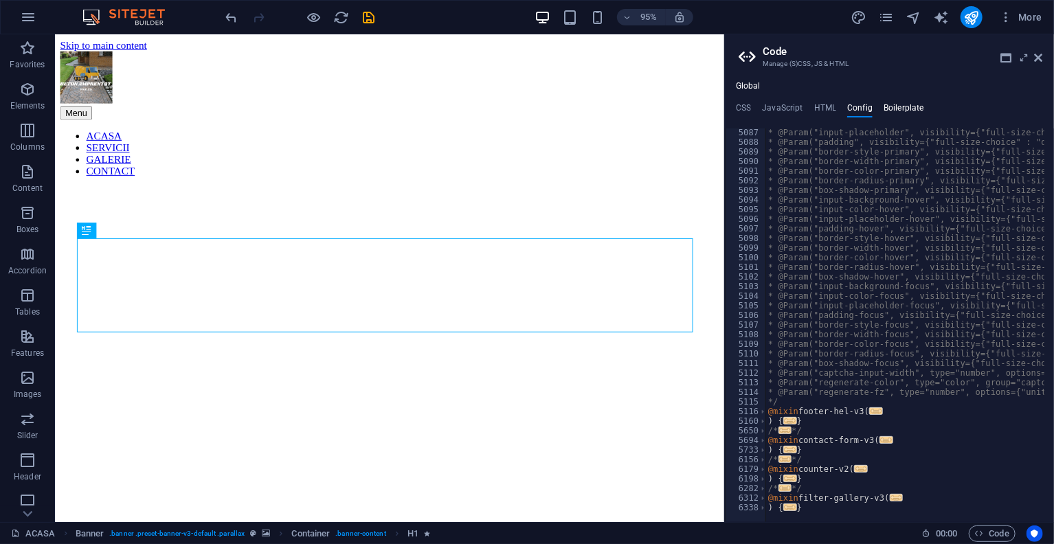
click at [919, 105] on h4 "Boilerplate" at bounding box center [903, 110] width 41 height 15
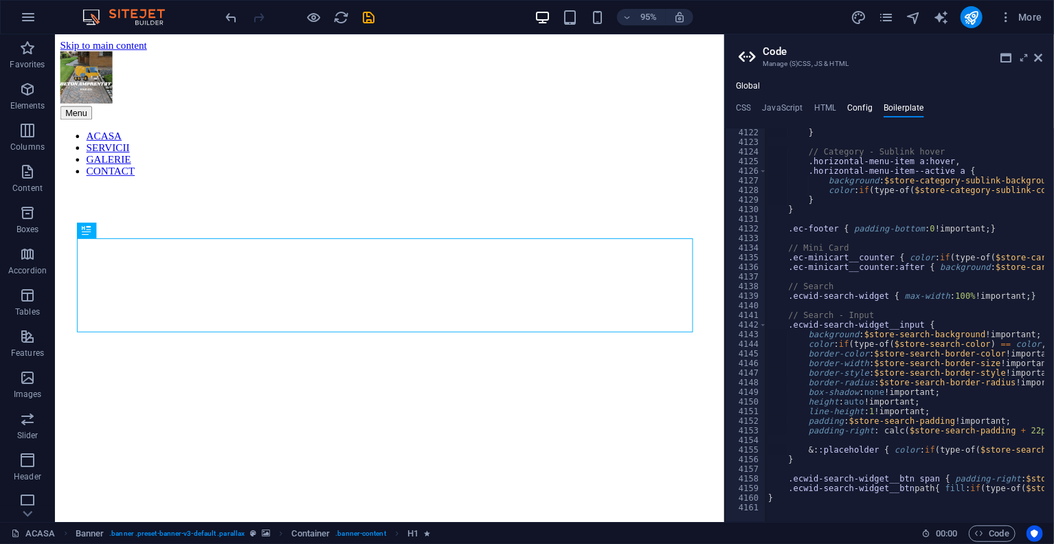
scroll to position [22124, 0]
click at [738, 106] on h4 "CSS" at bounding box center [743, 110] width 15 height 15
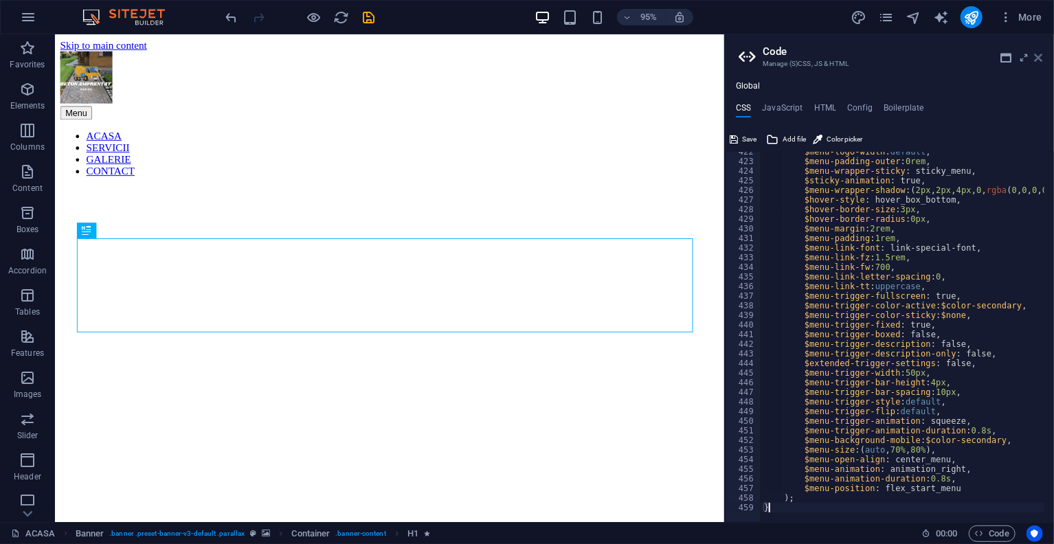
click at [1039, 55] on icon at bounding box center [1038, 57] width 8 height 11
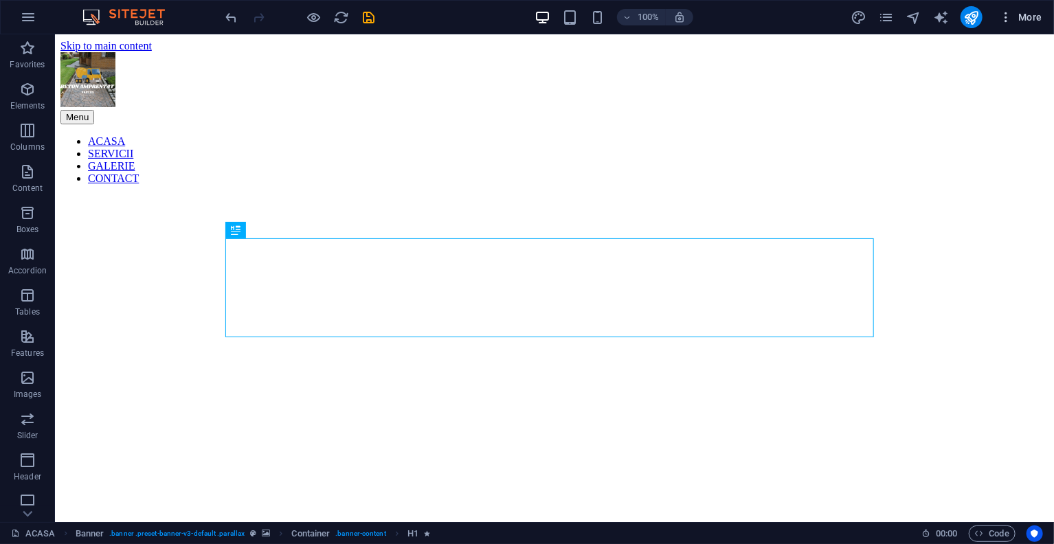
click at [1003, 14] on icon "button" at bounding box center [1006, 17] width 14 height 14
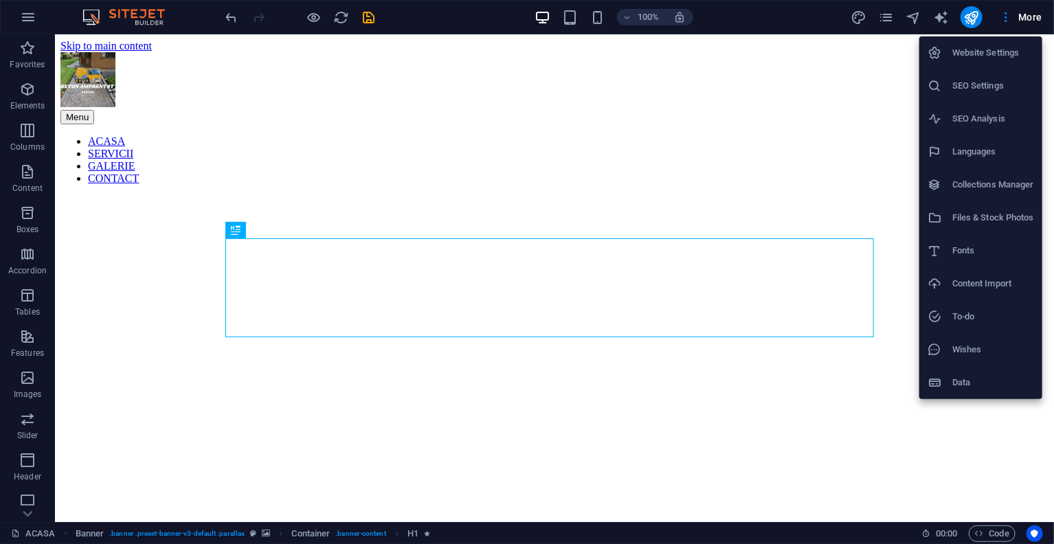
click at [970, 52] on h6 "Website Settings" at bounding box center [993, 53] width 82 height 16
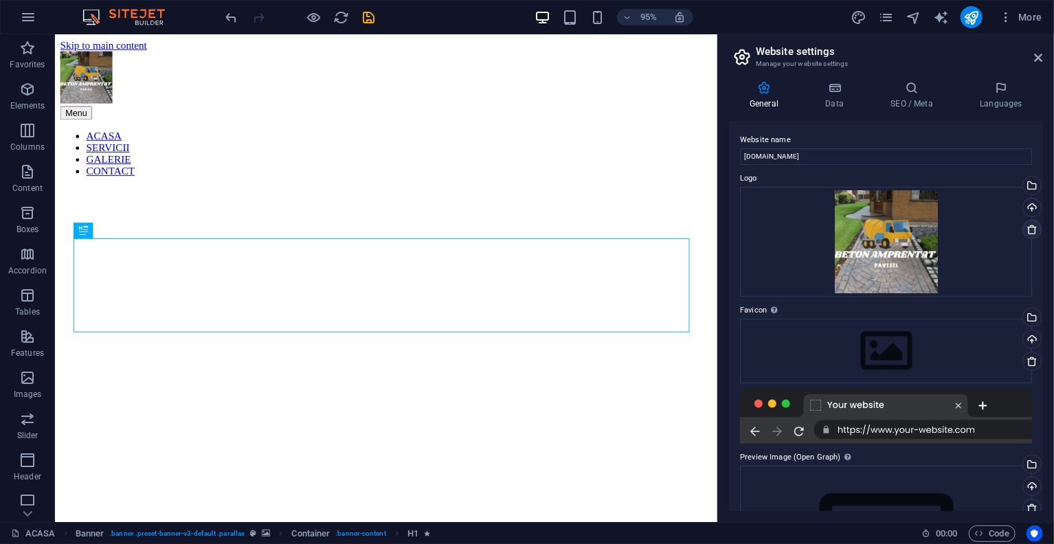
click at [1026, 229] on icon at bounding box center [1031, 229] width 11 height 11
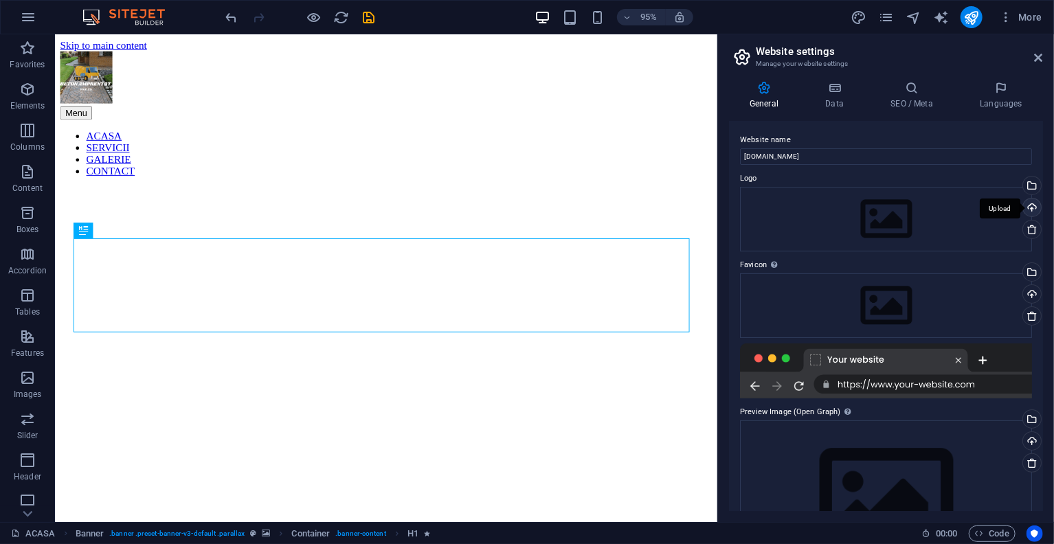
click at [1026, 211] on div "Upload" at bounding box center [1030, 209] width 21 height 21
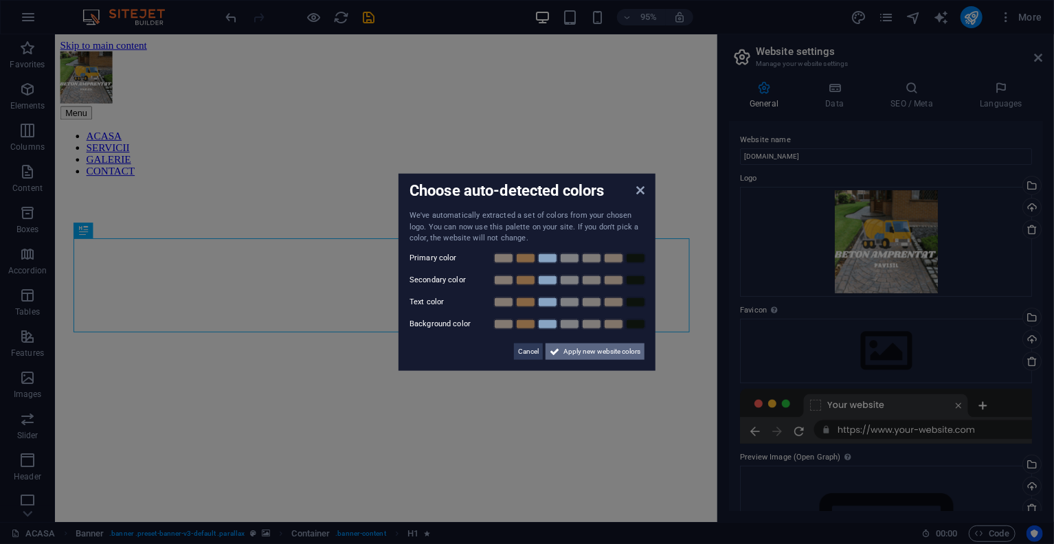
click at [565, 350] on span "Apply new website colors" at bounding box center [601, 351] width 77 height 16
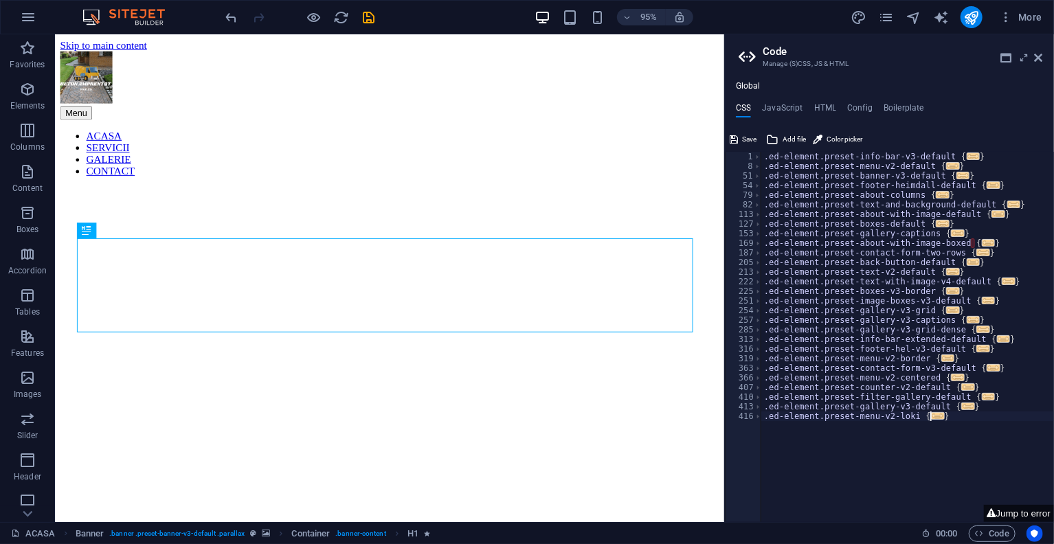
click at [1028, 502] on div ".ed-element.preset-info-bar-v3-default { ... } .ed-element.preset-menu-v2-defau…" at bounding box center [907, 346] width 293 height 389
type textarea "}"
click at [1039, 61] on icon at bounding box center [1038, 57] width 8 height 11
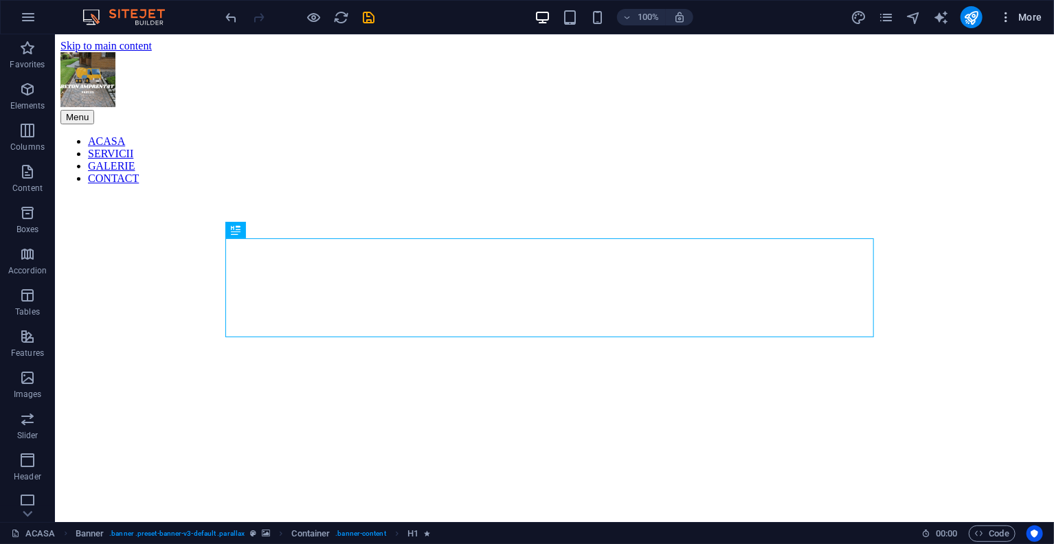
click at [1002, 11] on icon "button" at bounding box center [1006, 17] width 14 height 14
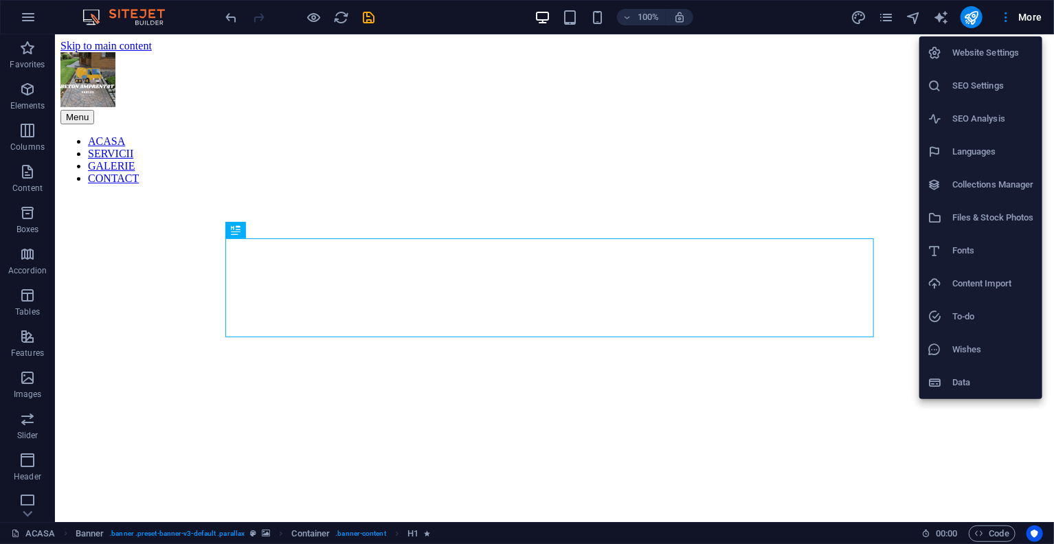
click at [970, 56] on h6 "Website Settings" at bounding box center [993, 53] width 82 height 16
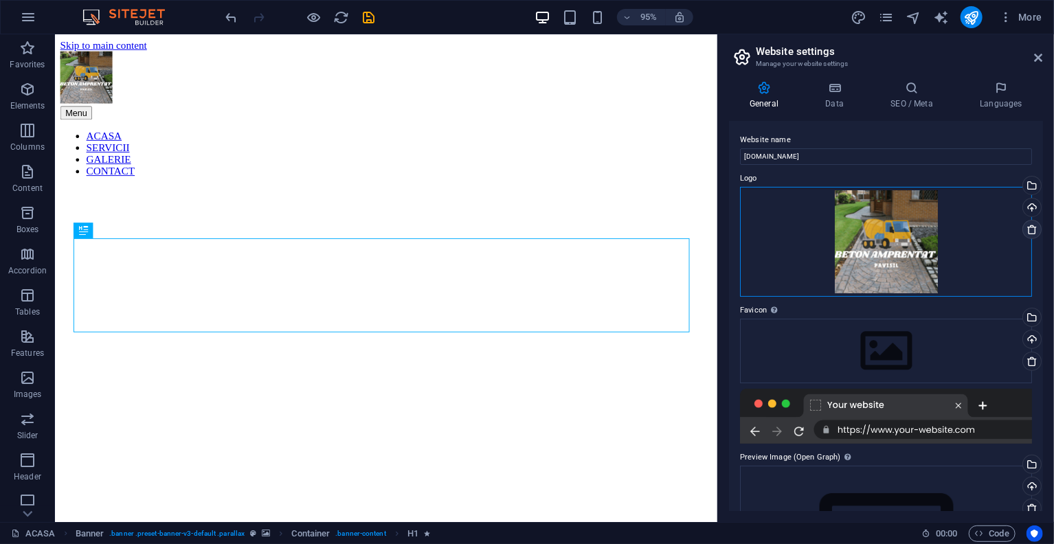
click at [1021, 225] on div "Drag files here, click to choose files or select files from Files or our free s…" at bounding box center [886, 242] width 292 height 110
click at [1028, 226] on icon at bounding box center [1031, 229] width 11 height 11
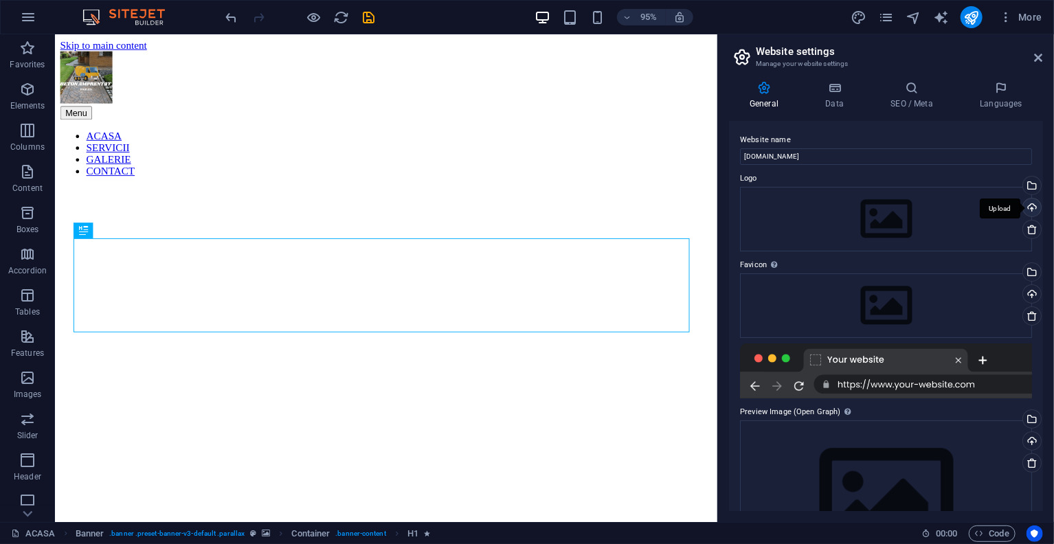
click at [1028, 211] on div "Upload" at bounding box center [1030, 209] width 21 height 21
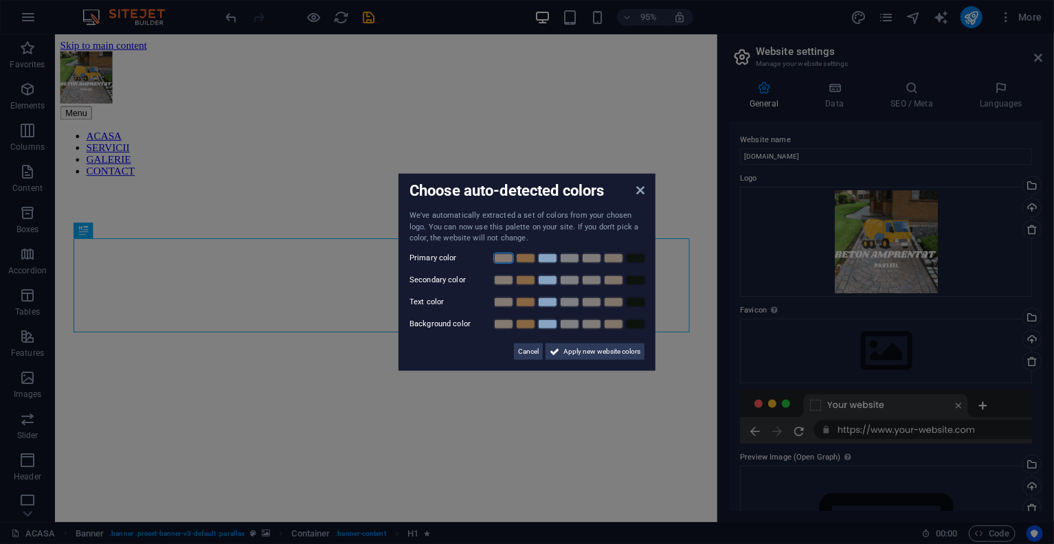
click at [508, 257] on link at bounding box center [503, 257] width 21 height 11
click at [534, 272] on div "Secondary color" at bounding box center [526, 279] width 235 height 16
click at [541, 279] on link at bounding box center [547, 279] width 21 height 11
click at [522, 283] on link at bounding box center [525, 279] width 21 height 11
click at [523, 303] on link at bounding box center [525, 301] width 21 height 11
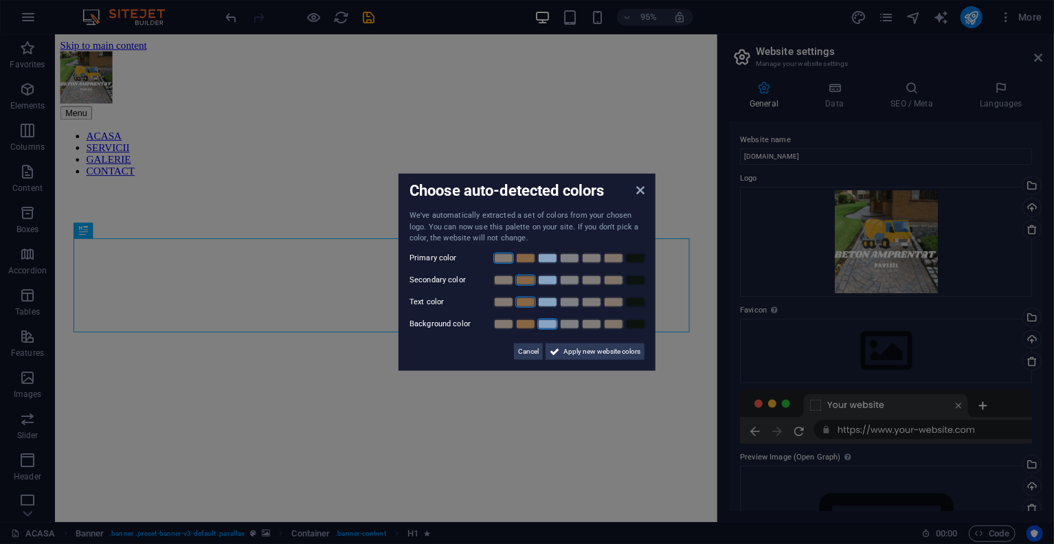
click at [550, 324] on link at bounding box center [547, 323] width 21 height 11
click at [577, 342] on div "Cancel Apply new website colors" at bounding box center [526, 345] width 235 height 27
click at [580, 346] on span "Apply new website colors" at bounding box center [601, 351] width 77 height 16
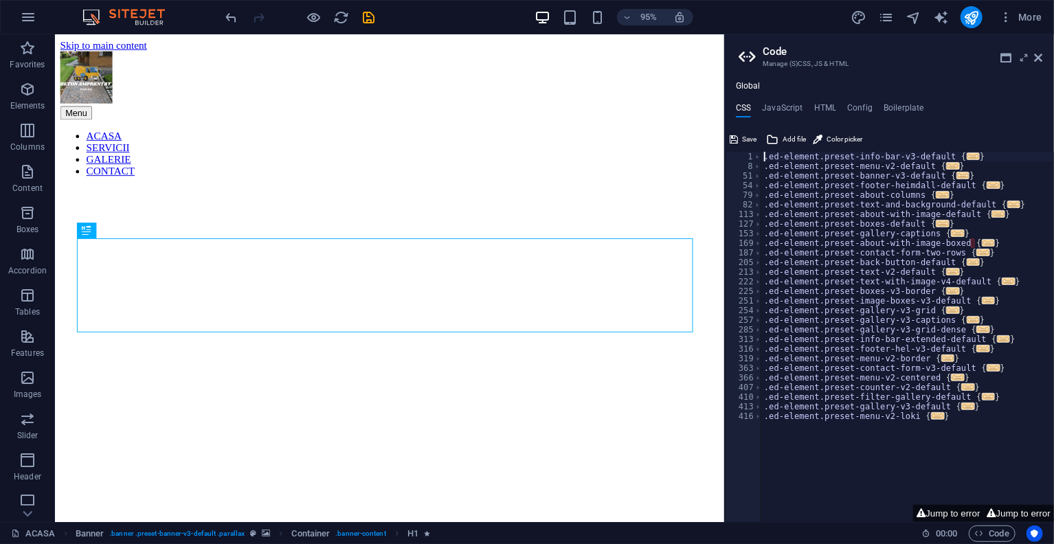
click at [975, 242] on div ".ed-element.preset-info-bar-v3-default { ... } .ed-element.preset-menu-v2-defau…" at bounding box center [907, 346] width 293 height 389
type textarea "}.ed-element.preset-contact-form-two-rows {"
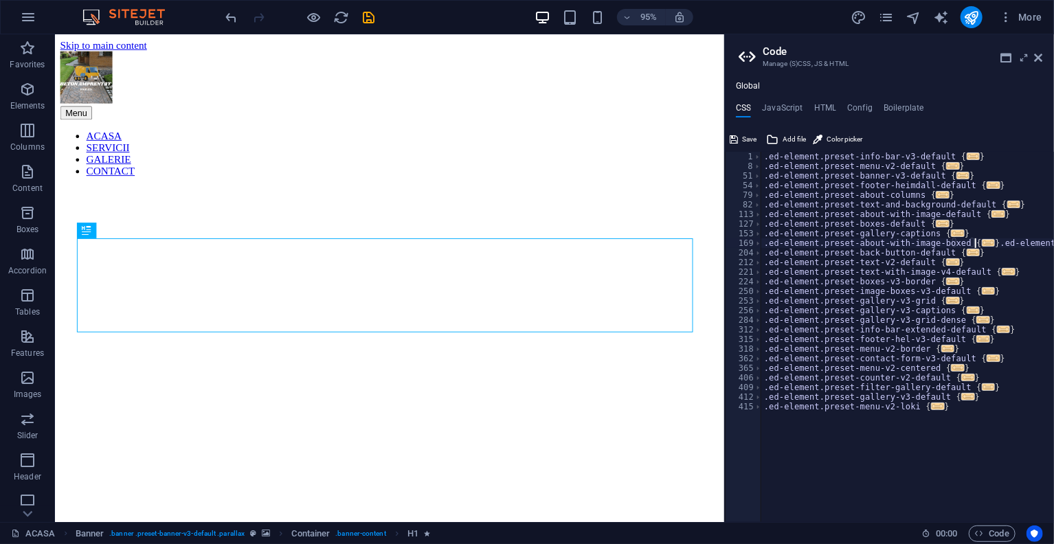
click at [1048, 58] on aside "Code Manage (S)CSS, JS & HTML Global CSS JavaScript HTML Config Boilerplate }.e…" at bounding box center [889, 278] width 330 height 488
drag, startPoint x: 1040, startPoint y: 53, endPoint x: 964, endPoint y: 0, distance: 92.8
click at [1040, 53] on icon at bounding box center [1038, 57] width 8 height 11
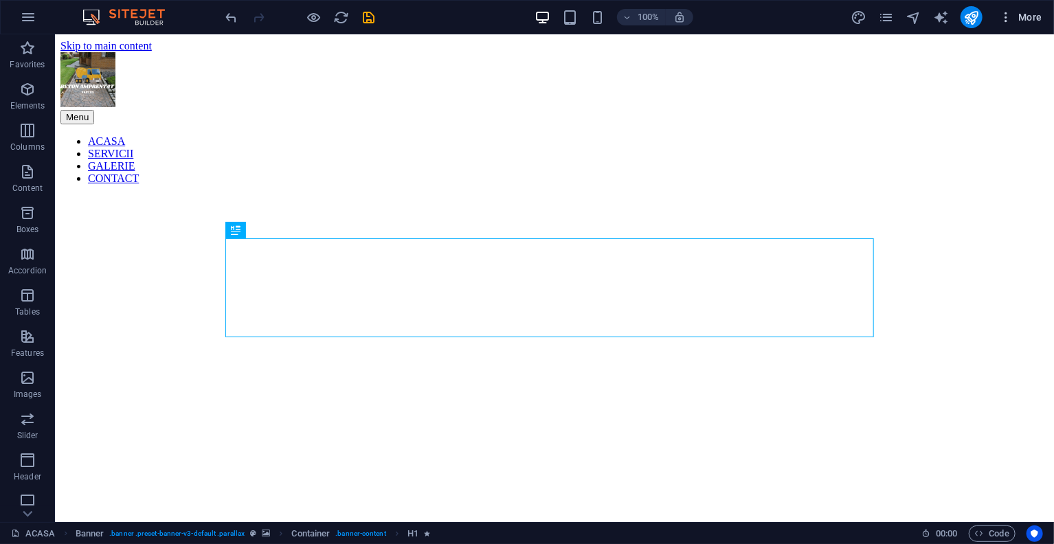
click at [1002, 19] on icon "button" at bounding box center [1006, 17] width 14 height 14
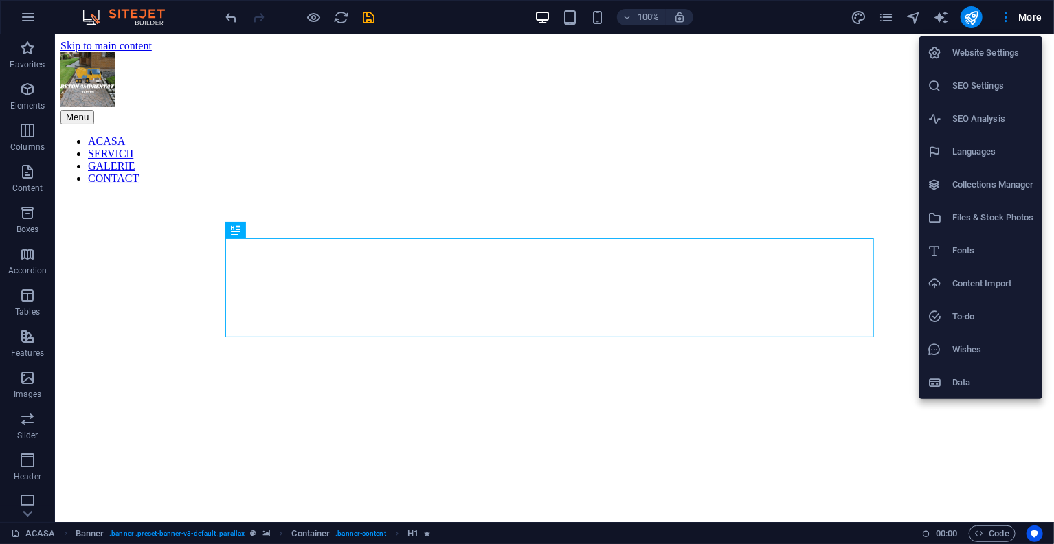
click at [972, 80] on h6 "SEO Settings" at bounding box center [993, 86] width 82 height 16
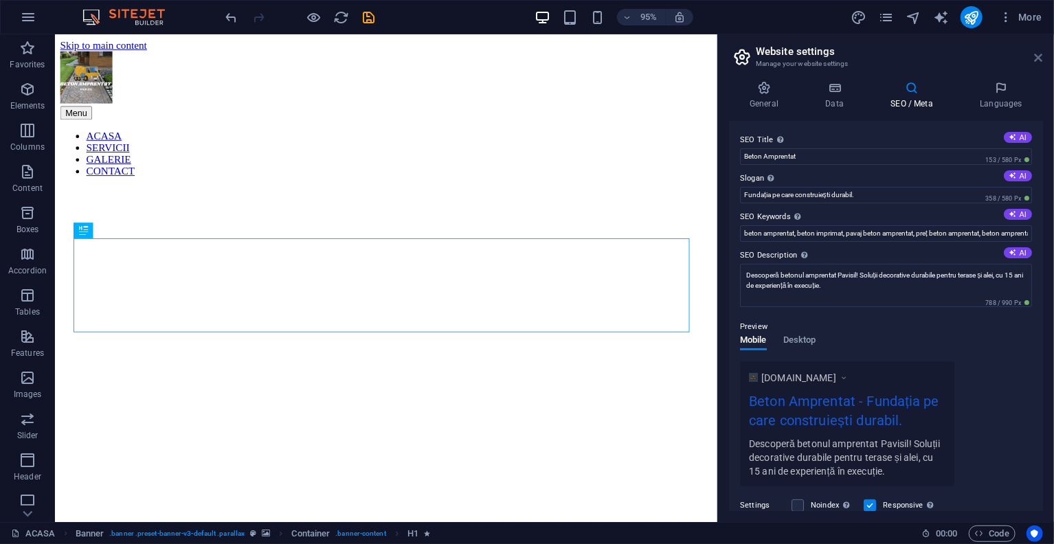
drag, startPoint x: 967, startPoint y: 8, endPoint x: 1040, endPoint y: 58, distance: 88.8
click at [1040, 58] on icon at bounding box center [1038, 57] width 8 height 11
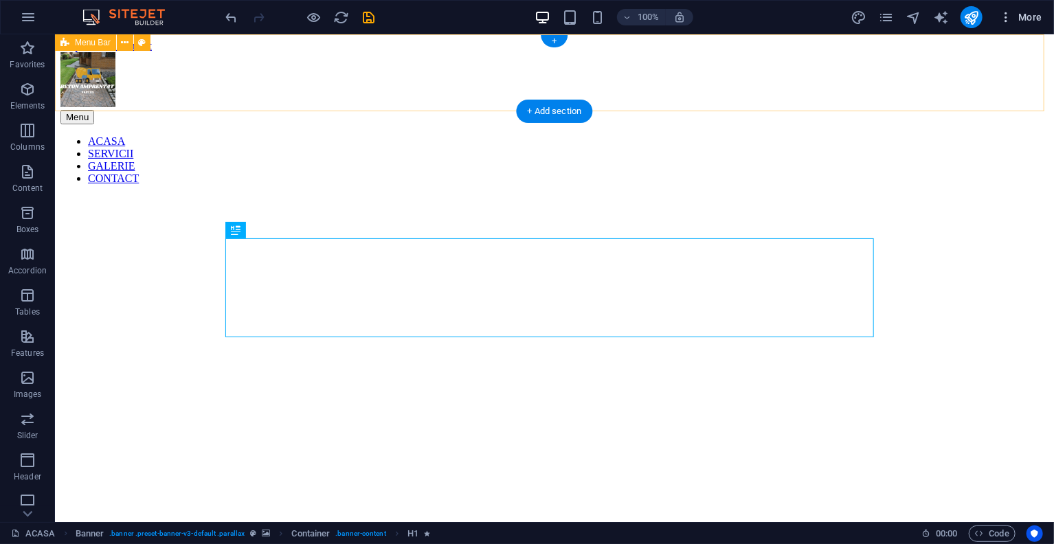
click at [1000, 23] on icon "button" at bounding box center [1006, 17] width 14 height 14
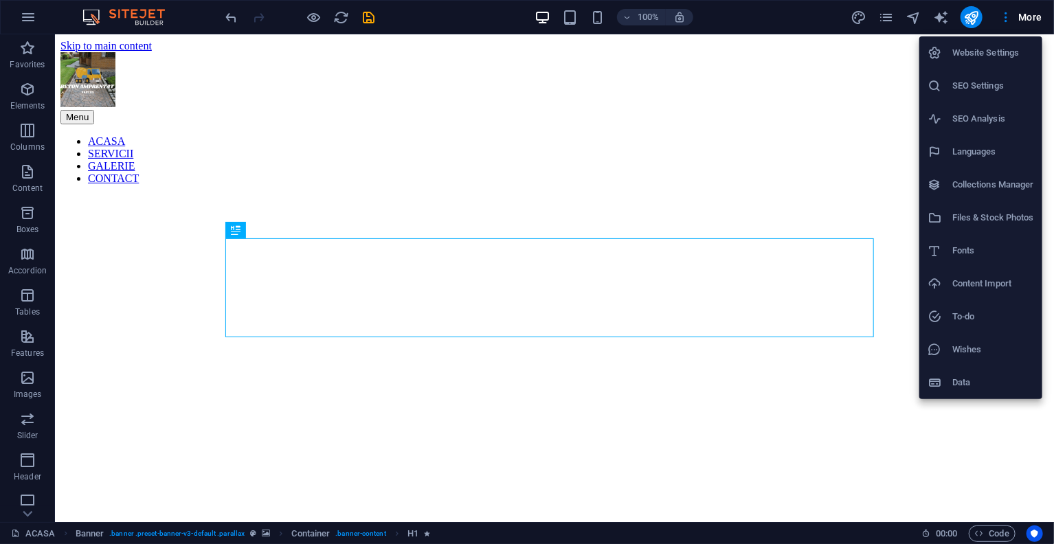
click at [973, 58] on h6 "Website Settings" at bounding box center [993, 53] width 82 height 16
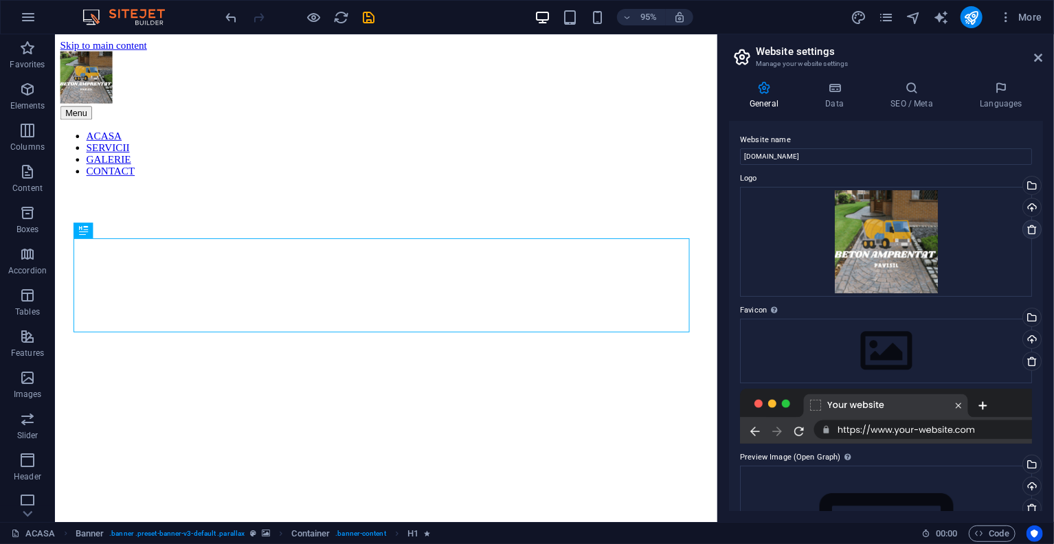
click at [1029, 228] on icon at bounding box center [1031, 229] width 11 height 11
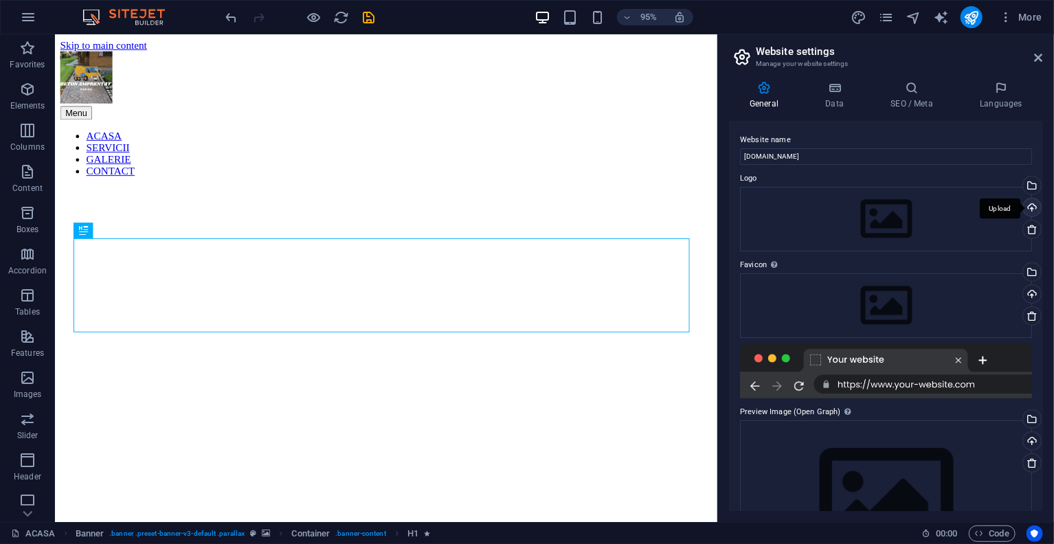
click at [1027, 210] on div "Upload" at bounding box center [1030, 209] width 21 height 21
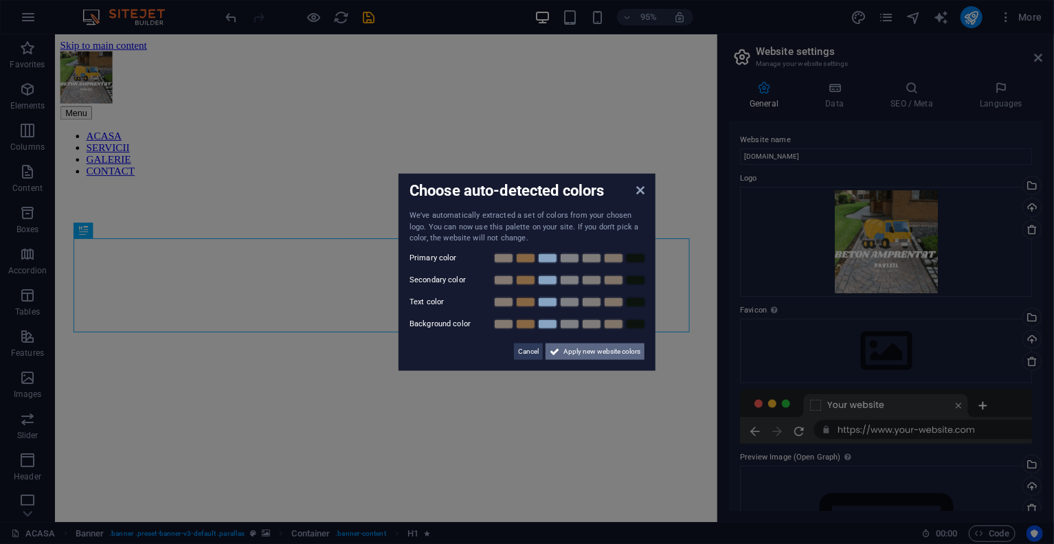
click at [574, 350] on span "Apply new website colors" at bounding box center [601, 351] width 77 height 16
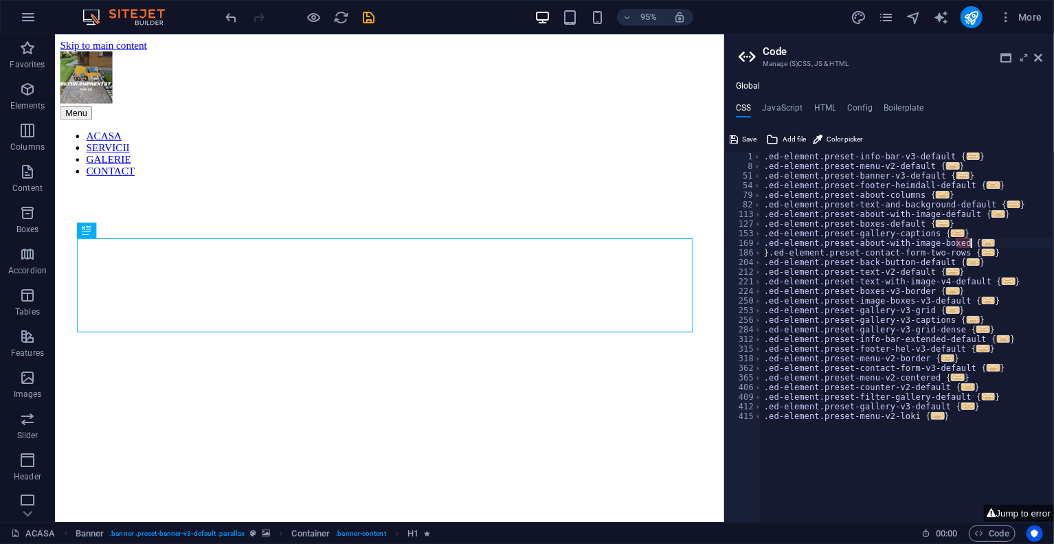
click at [972, 240] on div ".ed-element.preset-info-bar-v3-default { ... } .ed-element.preset-menu-v2-defau…" at bounding box center [907, 346] width 293 height 389
type textarea "."
type textarea "}"
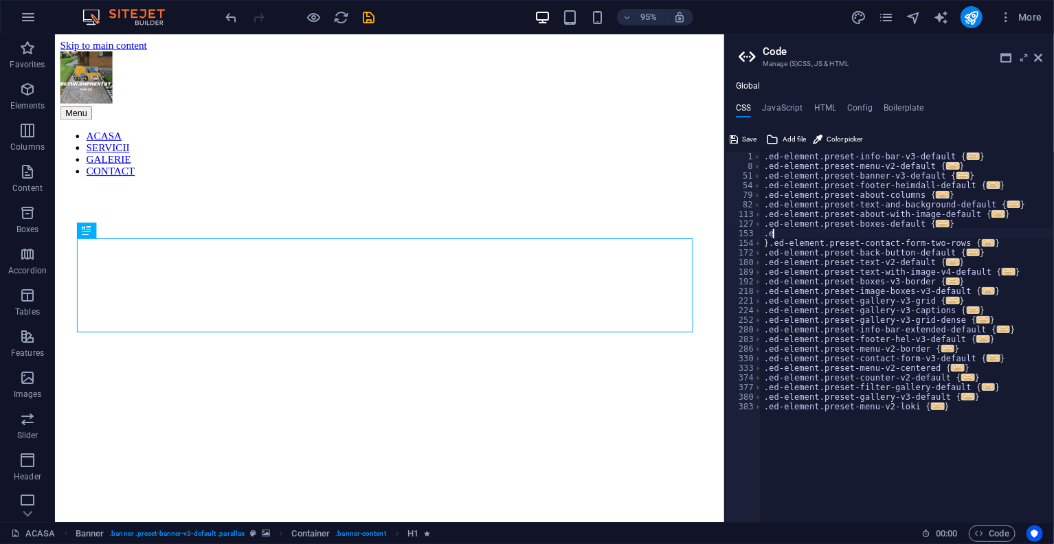
type textarea "."
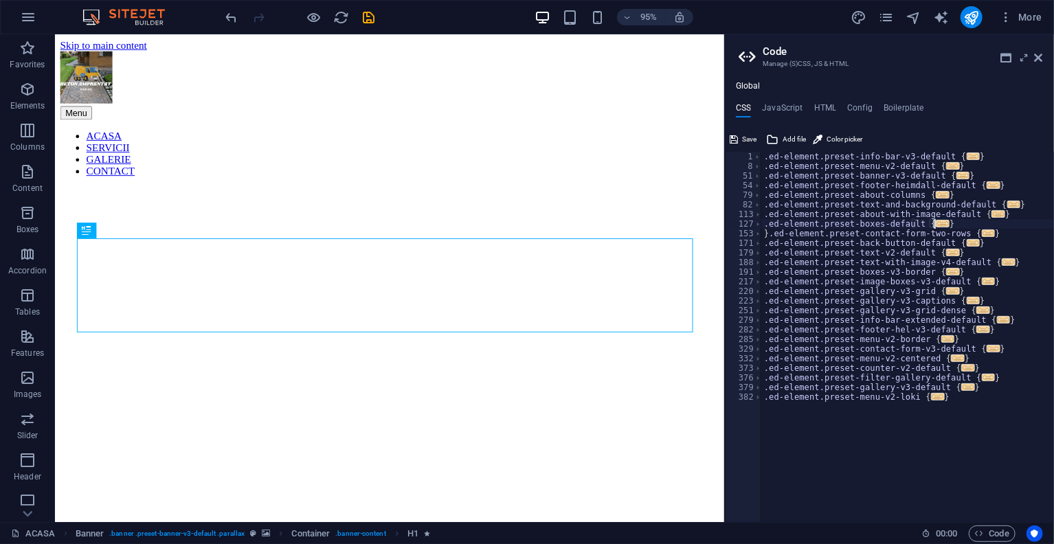
click at [1015, 403] on div ".ed-element.preset-info-bar-v3-default { ... } .ed-element.preset-menu-v2-defau…" at bounding box center [907, 346] width 293 height 389
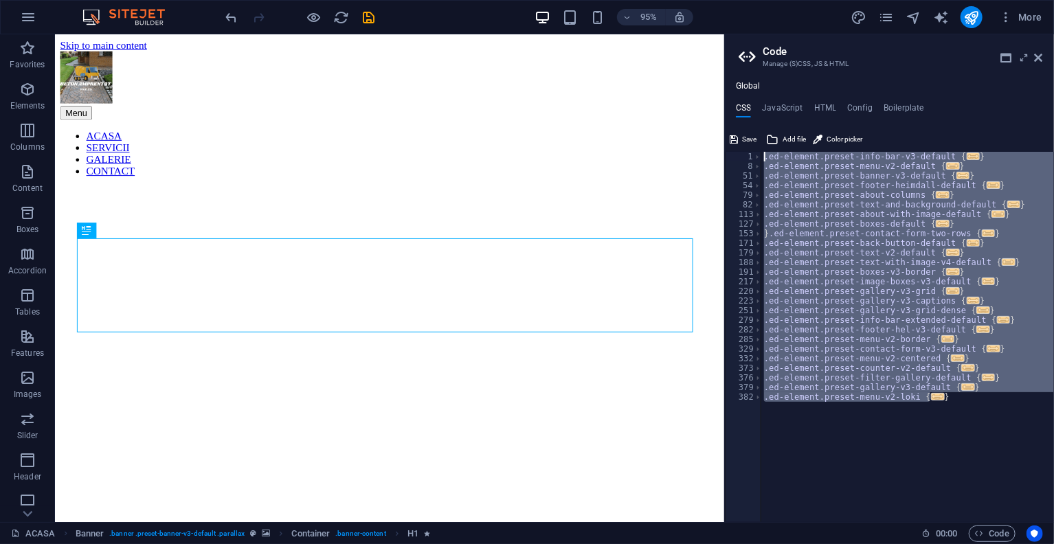
drag, startPoint x: 1066, startPoint y: 440, endPoint x: 751, endPoint y: 99, distance: 464.2
type textarea ".ed-element.preset-info-bar-v3-default { @include info-bar-v3("
click at [827, 103] on h4 "HTML" at bounding box center [825, 110] width 23 height 15
type textarea "<a href="#main-content" class="wv-link-content button">Skip to main content</a>"
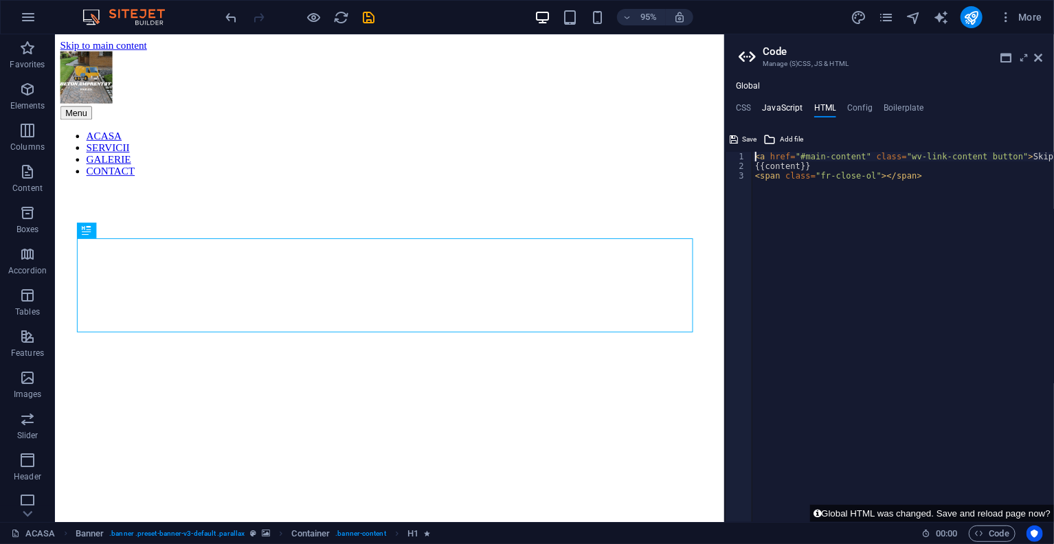
click at [779, 103] on h4 "JavaScript" at bounding box center [782, 110] width 41 height 15
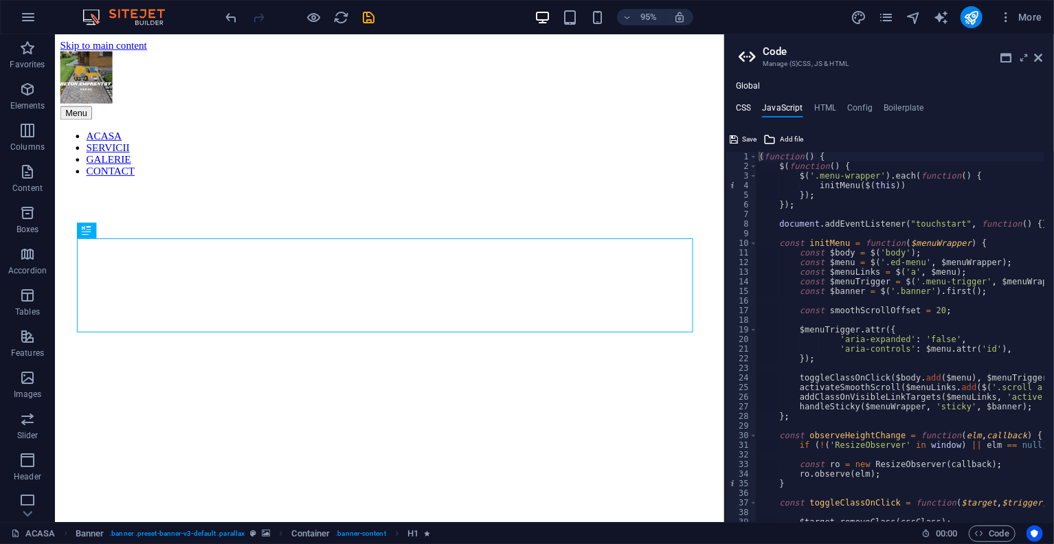
click at [738, 104] on h4 "CSS" at bounding box center [743, 110] width 15 height 15
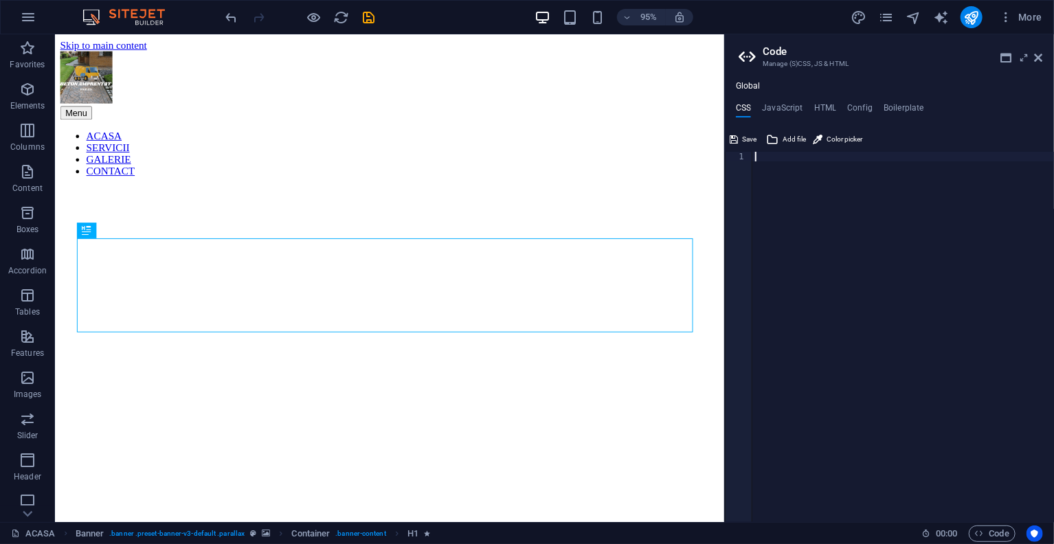
paste textarea "}"
type textarea "}"
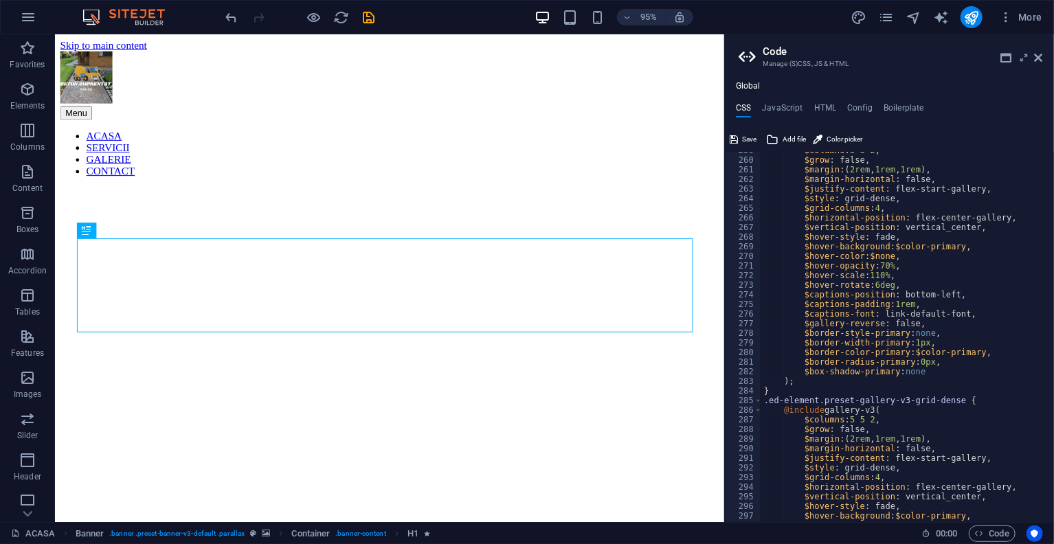
scroll to position [2239, 0]
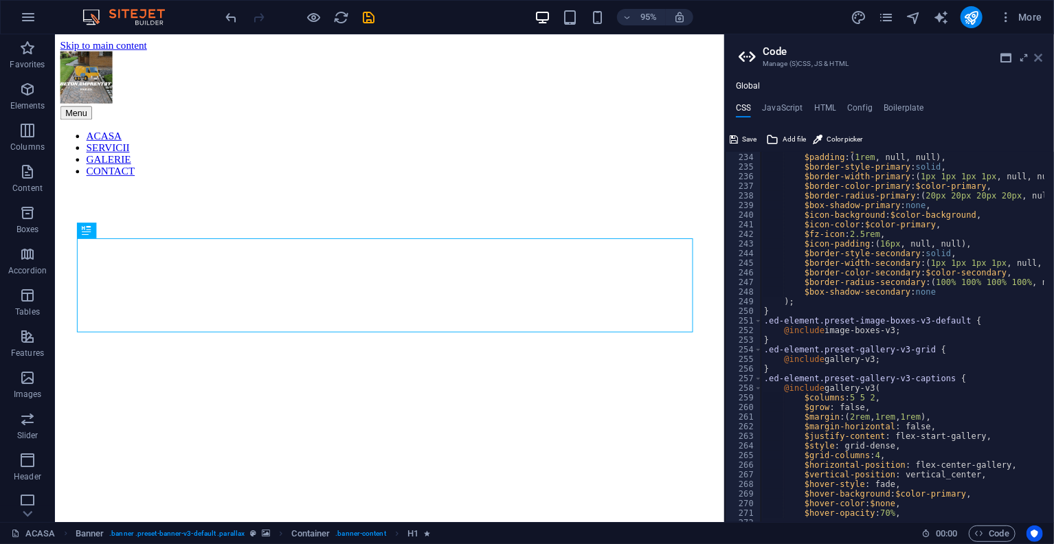
drag, startPoint x: 1042, startPoint y: 60, endPoint x: 949, endPoint y: 7, distance: 107.1
click at [1042, 60] on icon at bounding box center [1038, 57] width 8 height 11
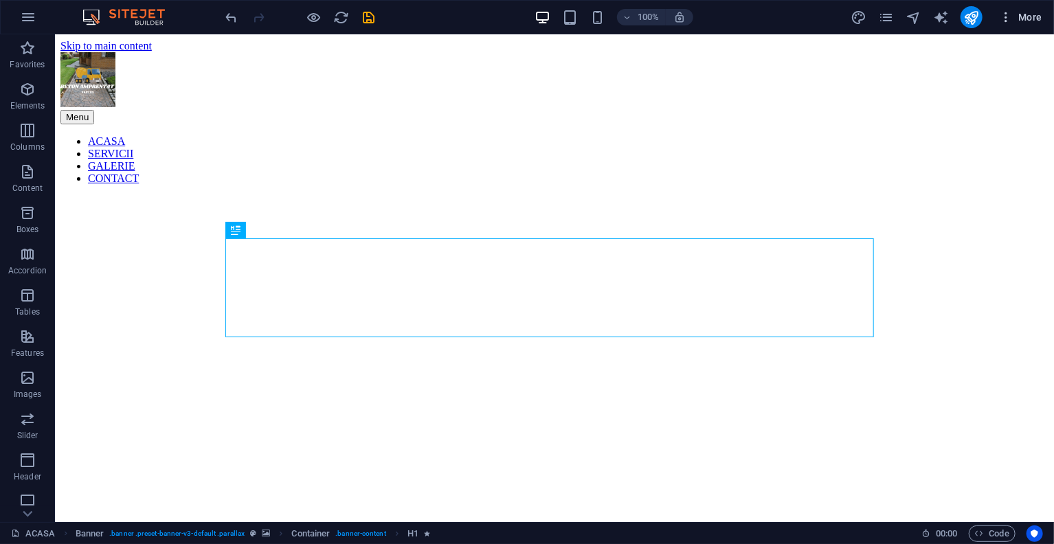
click at [999, 19] on icon "button" at bounding box center [1006, 17] width 14 height 14
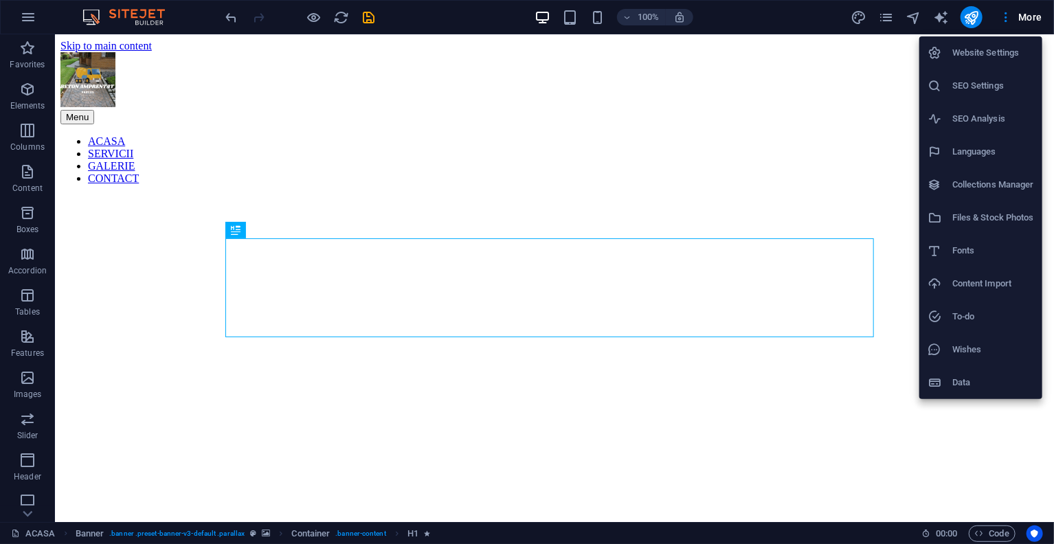
click at [969, 50] on h6 "Website Settings" at bounding box center [993, 53] width 82 height 16
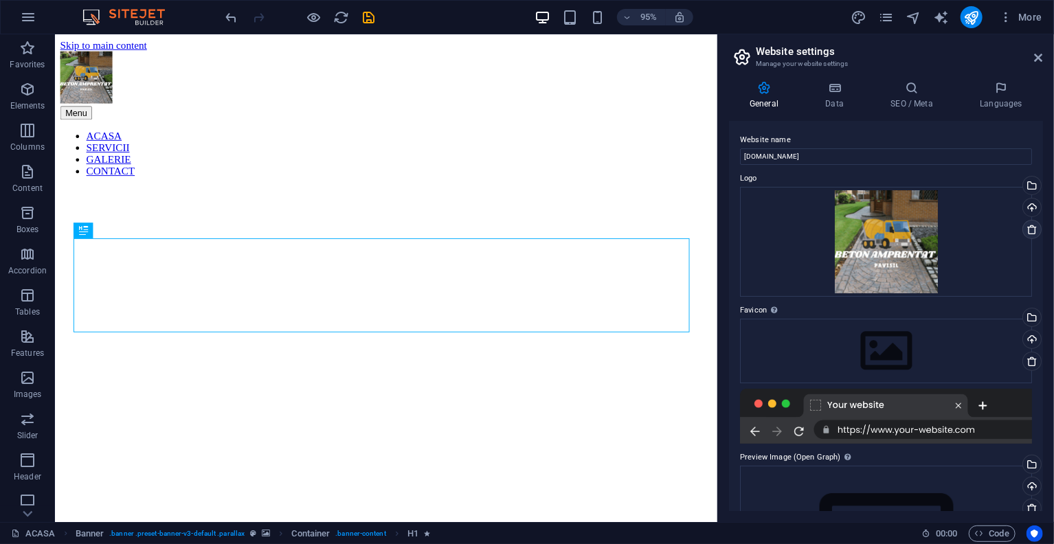
click at [1028, 226] on icon at bounding box center [1031, 229] width 11 height 11
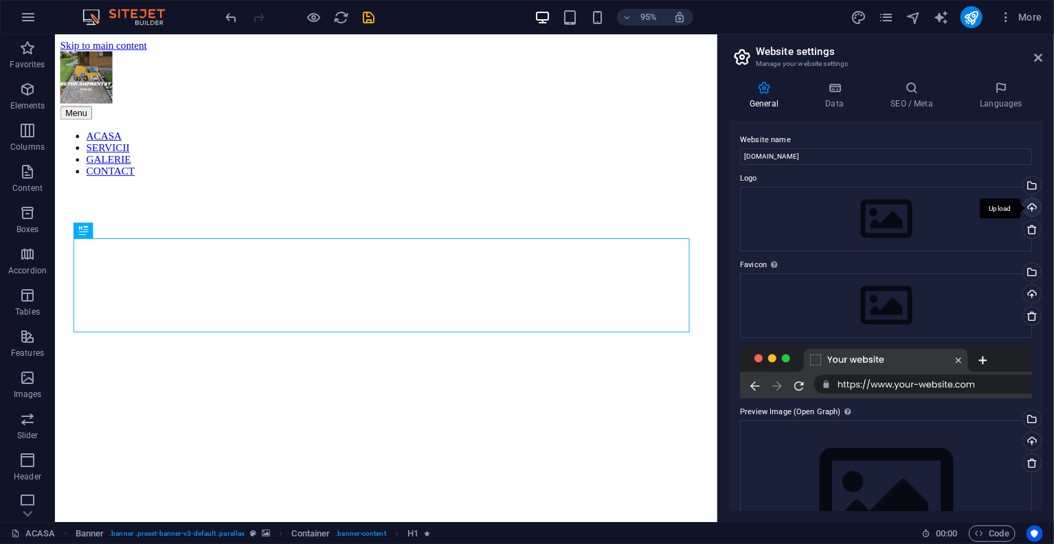
click at [1028, 207] on div "Upload" at bounding box center [1030, 209] width 21 height 21
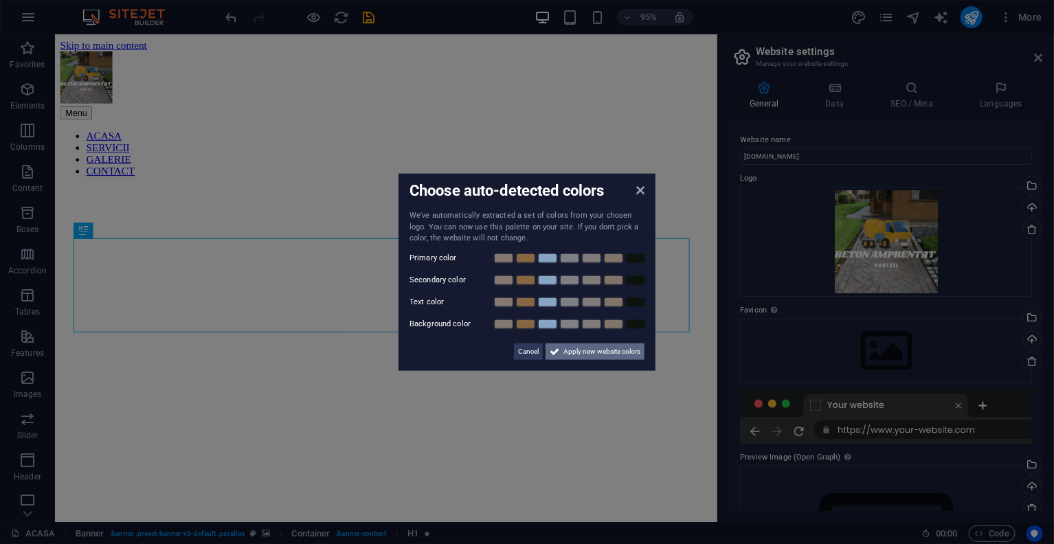
click at [567, 355] on span "Apply new website colors" at bounding box center [601, 351] width 77 height 16
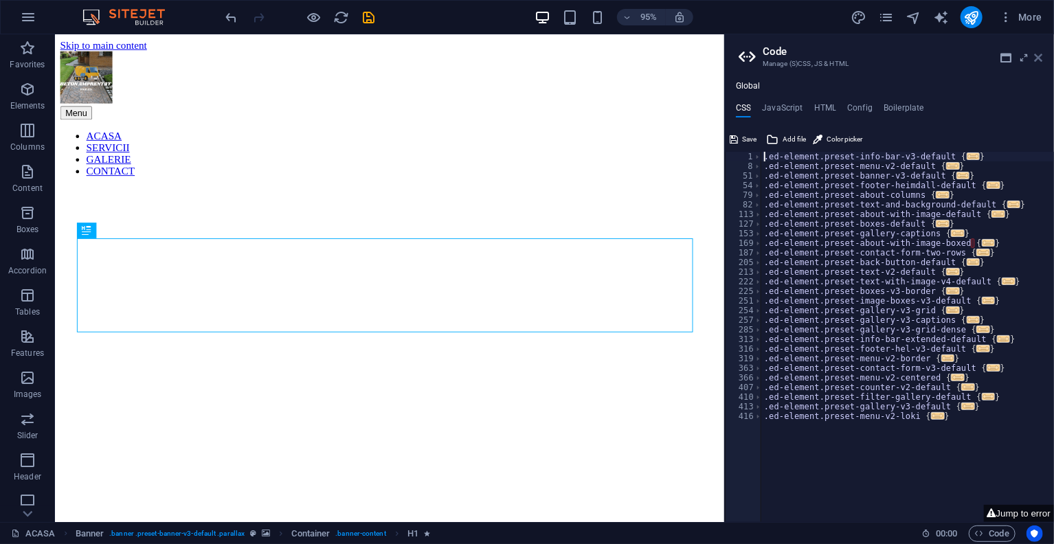
drag, startPoint x: 1040, startPoint y: 61, endPoint x: 978, endPoint y: 58, distance: 61.9
click at [1040, 61] on icon at bounding box center [1038, 57] width 8 height 11
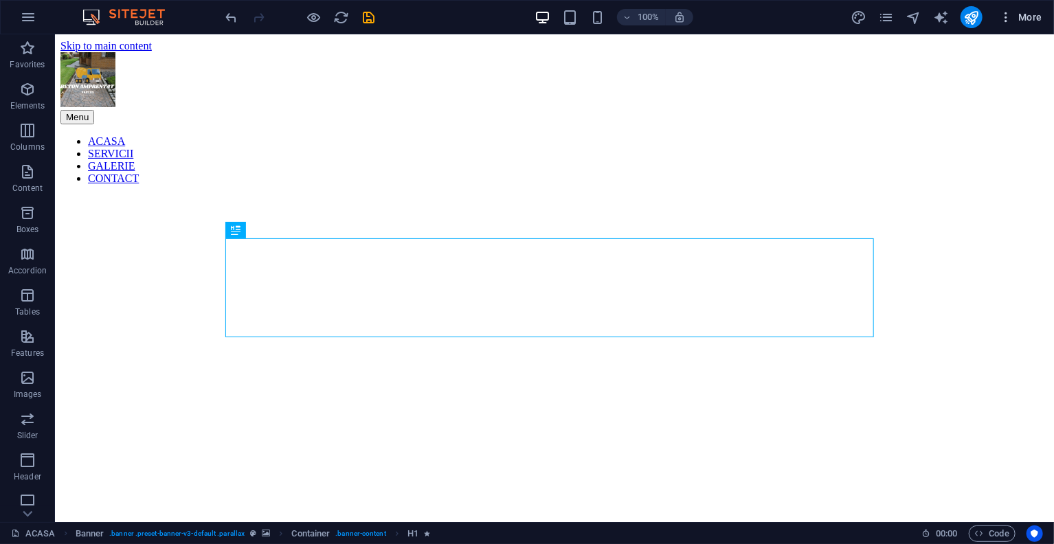
click at [1003, 12] on icon "button" at bounding box center [1006, 17] width 14 height 14
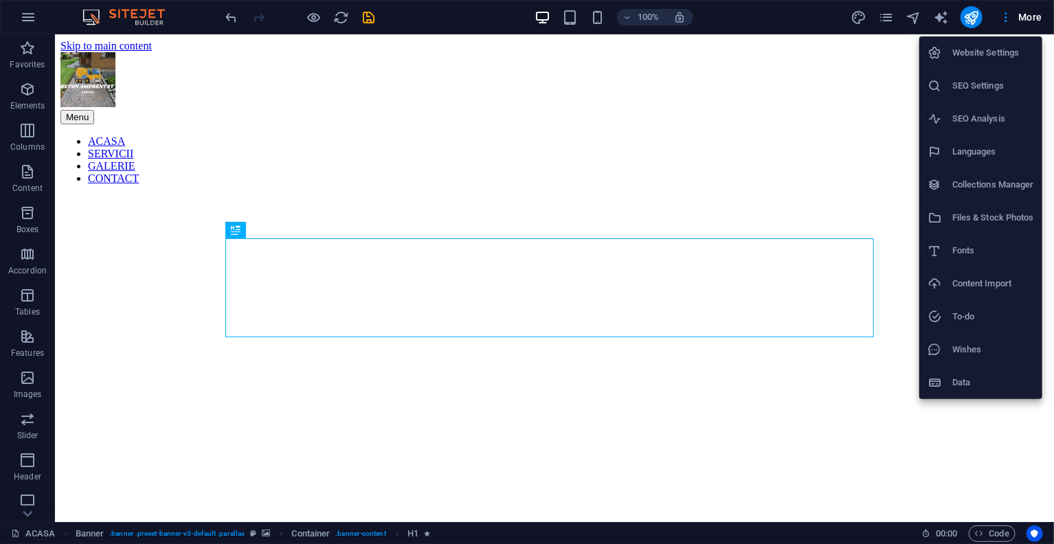
click at [967, 52] on h6 "Website Settings" at bounding box center [993, 53] width 82 height 16
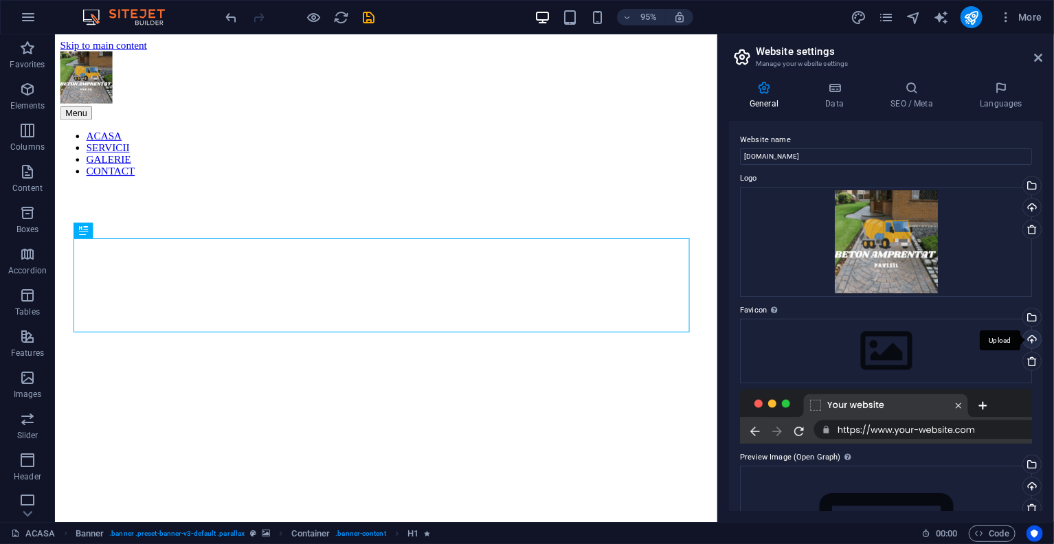
click at [1027, 343] on div "Upload" at bounding box center [1030, 340] width 21 height 21
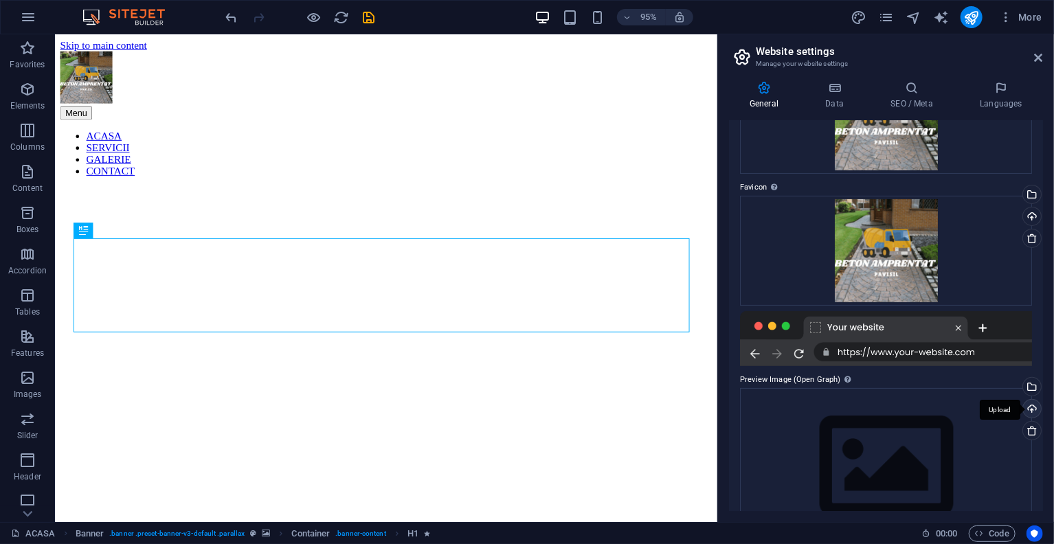
click at [1037, 409] on div "Upload" at bounding box center [1030, 410] width 21 height 21
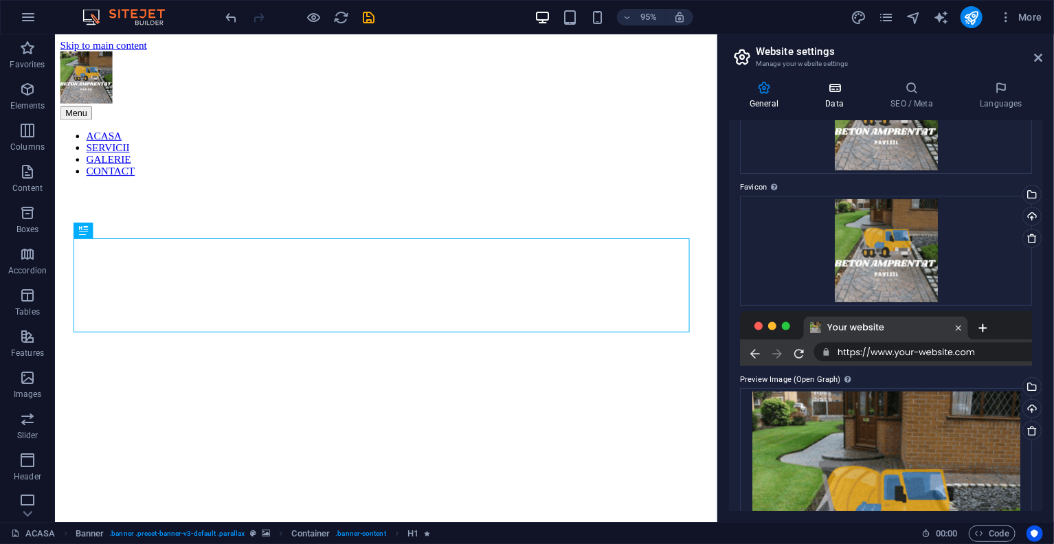
click at [835, 93] on icon at bounding box center [834, 88] width 60 height 14
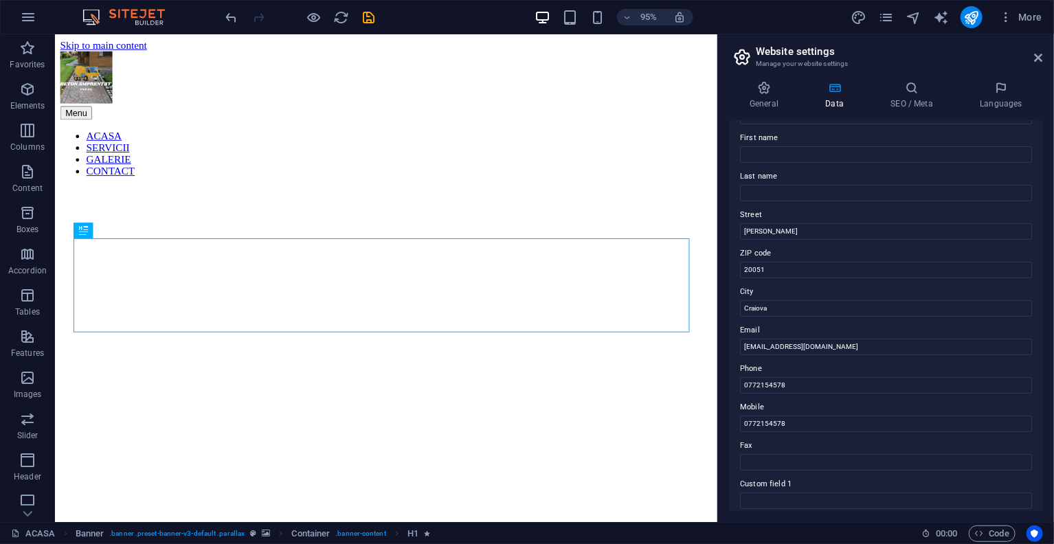
scroll to position [0, 0]
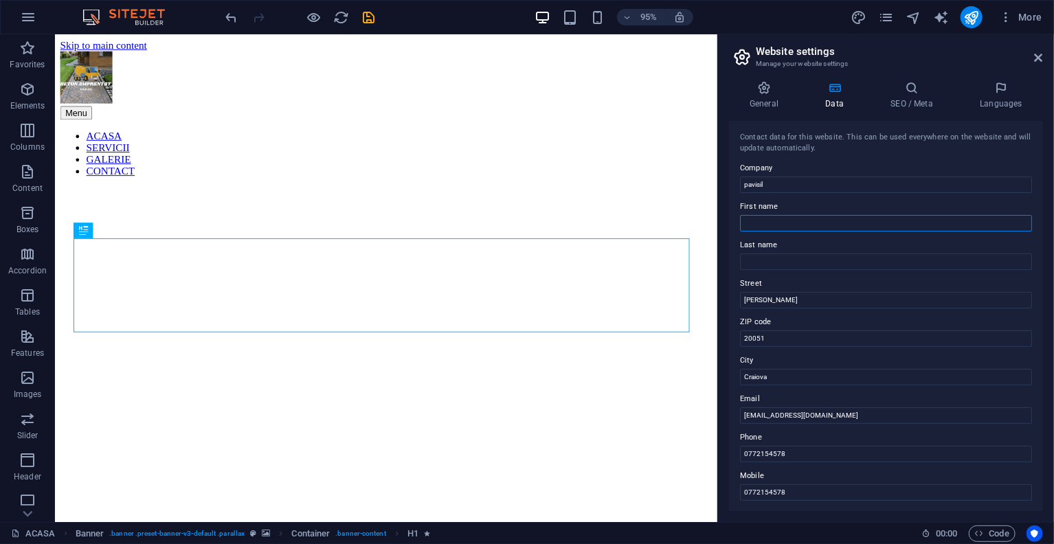
click at [817, 219] on input "First name" at bounding box center [886, 223] width 292 height 16
click at [897, 94] on icon at bounding box center [912, 88] width 84 height 14
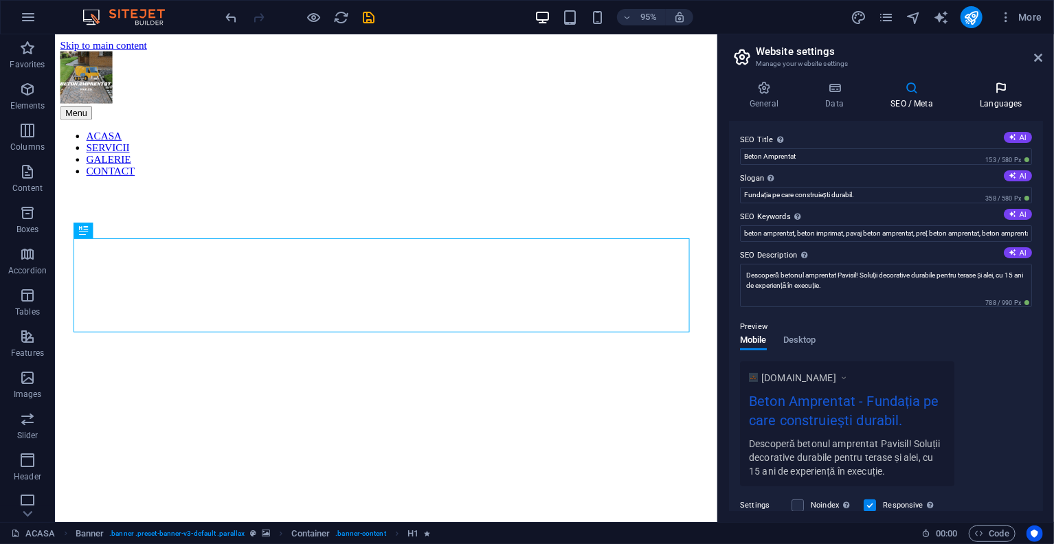
click at [999, 94] on icon at bounding box center [1001, 88] width 84 height 14
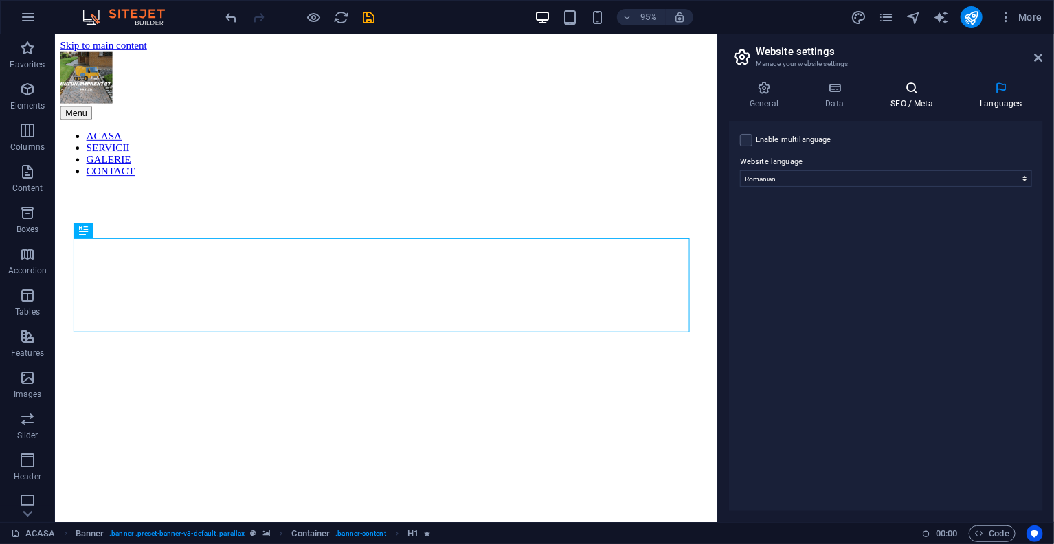
click at [955, 94] on h4 "SEO / Meta" at bounding box center [914, 95] width 89 height 29
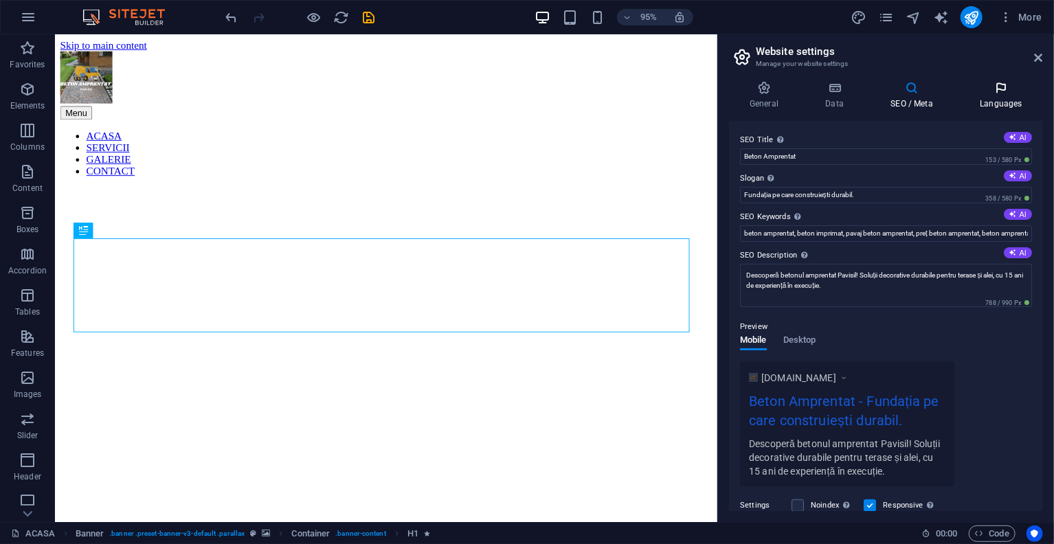
click at [992, 102] on h4 "Languages" at bounding box center [1001, 95] width 84 height 29
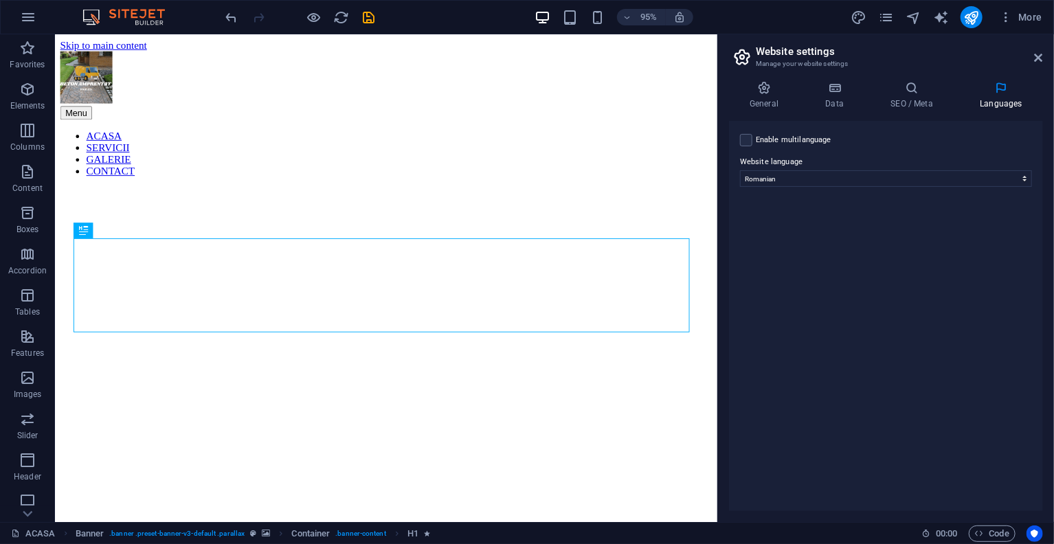
click at [810, 139] on label "Enable multilanguage To disable multilanguage delete all languages until only o…" at bounding box center [794, 140] width 76 height 16
click at [0, 0] on input "Enable multilanguage To disable multilanguage delete all languages until only o…" at bounding box center [0, 0] width 0 height 0
select select
click at [809, 135] on label "Enable multilanguage To disable multilanguage delete all languages until only o…" at bounding box center [794, 140] width 76 height 16
click at [0, 0] on input "Enable multilanguage To disable multilanguage delete all languages until only o…" at bounding box center [0, 0] width 0 height 0
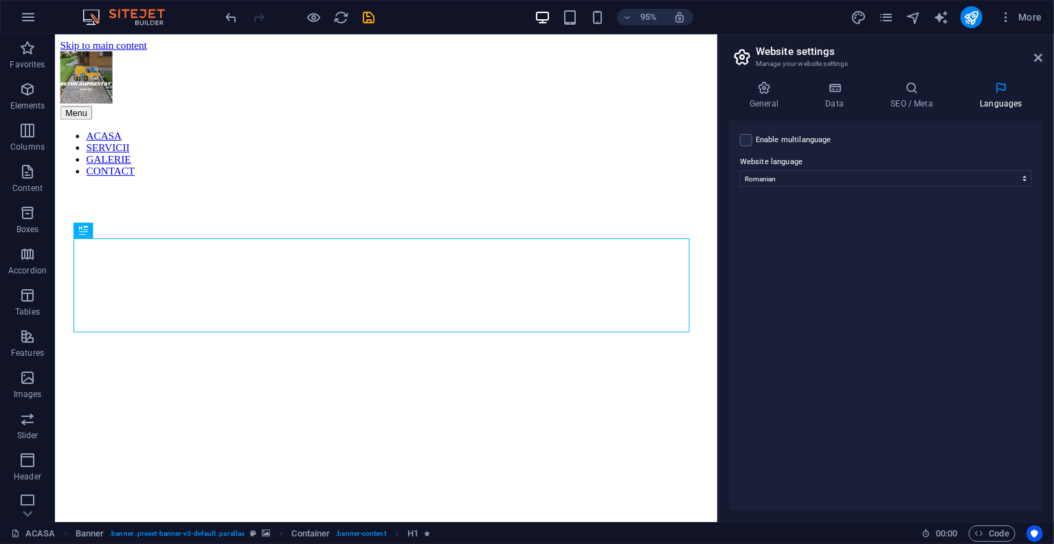
click at [1032, 61] on header "Website settings Manage your website settings" at bounding box center [887, 52] width 311 height 36
drag, startPoint x: 1040, startPoint y: 58, endPoint x: 667, endPoint y: 73, distance: 373.3
click at [1040, 58] on icon at bounding box center [1038, 57] width 8 height 11
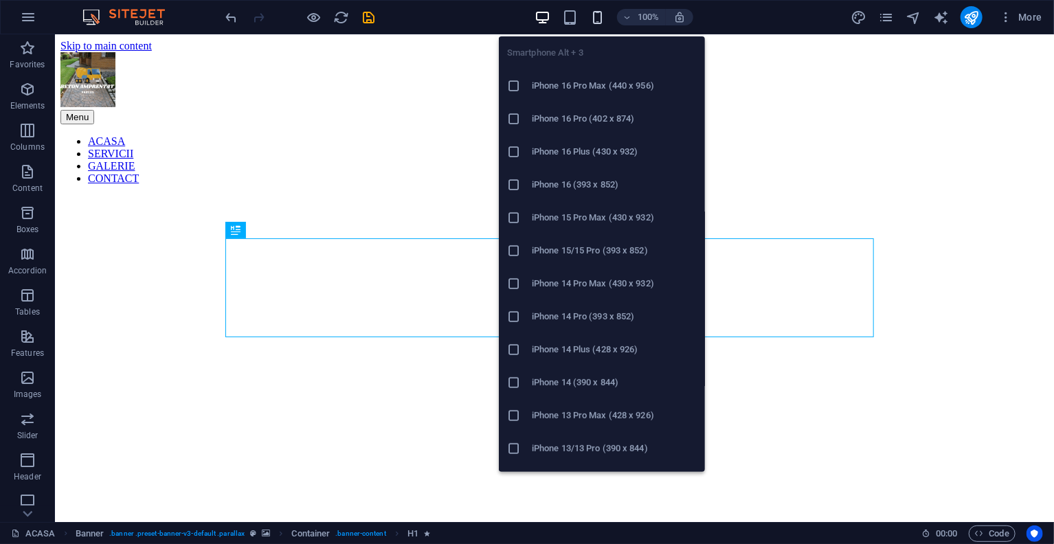
click at [598, 22] on icon "button" at bounding box center [597, 18] width 16 height 16
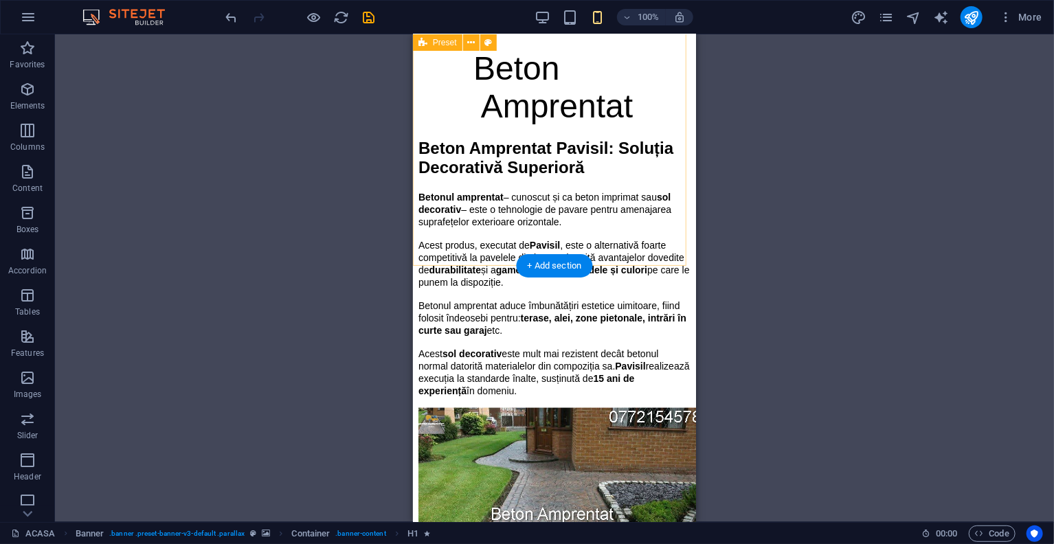
scroll to position [1305, 0]
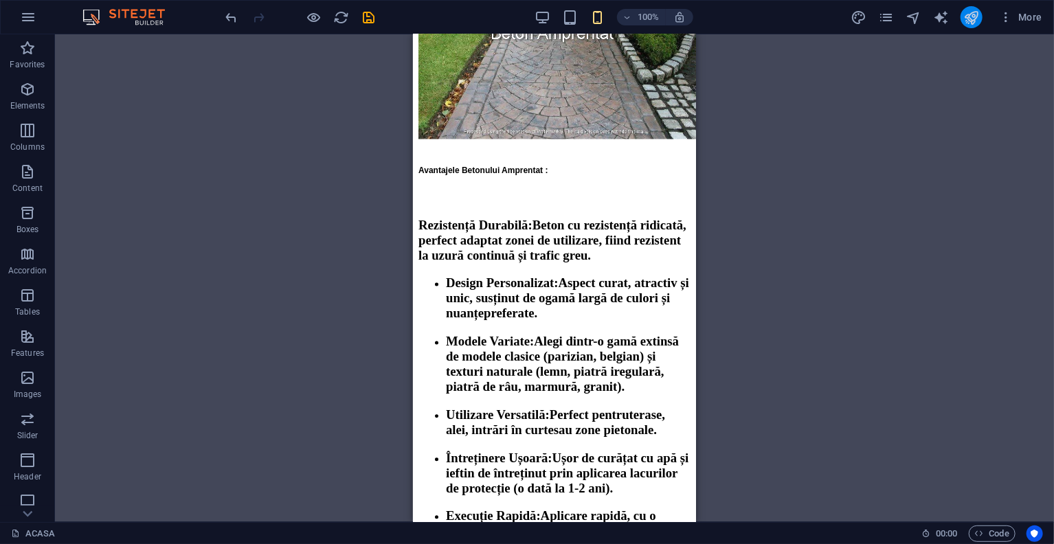
click at [977, 25] on button "publish" at bounding box center [971, 17] width 22 height 22
